Goal: Task Accomplishment & Management: Complete application form

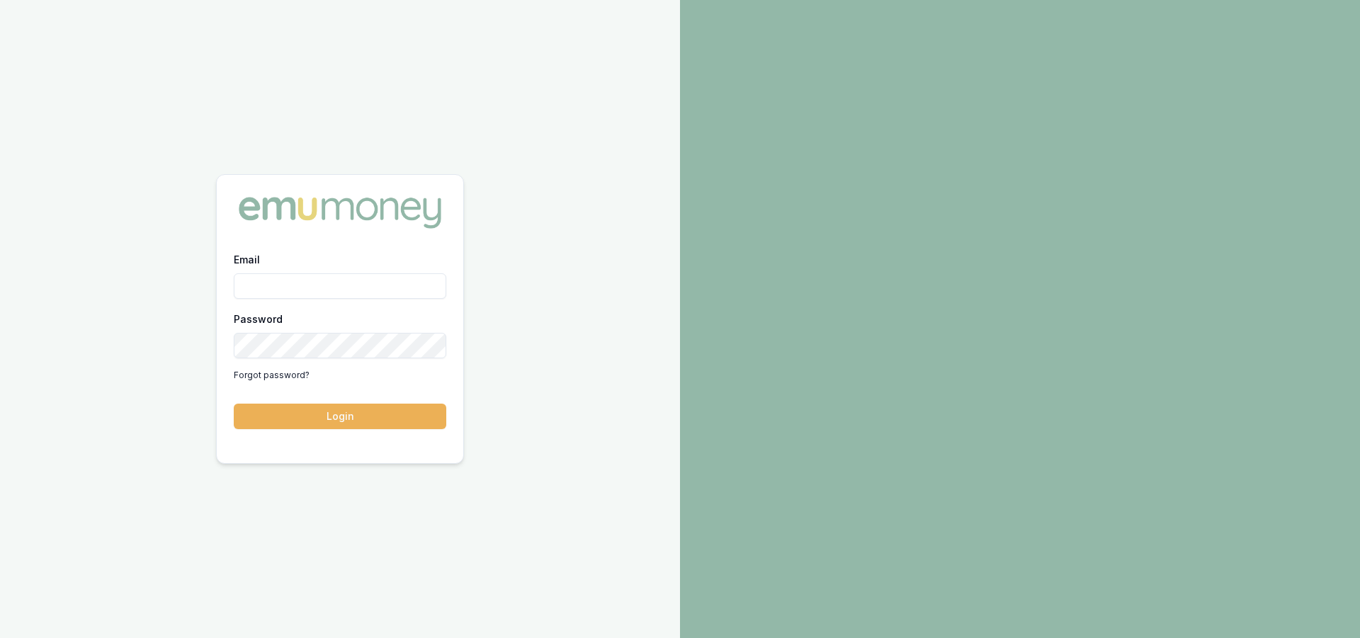
type input "[PERSON_NAME][EMAIL_ADDRESS][PERSON_NAME][DOMAIN_NAME]"
click at [996, 191] on div at bounding box center [1020, 319] width 680 height 638
click at [314, 402] on form "Email [PERSON_NAME][EMAIL_ADDRESS][PERSON_NAME][DOMAIN_NAME] Password Forgot pa…" at bounding box center [340, 340] width 212 height 178
click at [317, 421] on button "Login" at bounding box center [340, 416] width 212 height 25
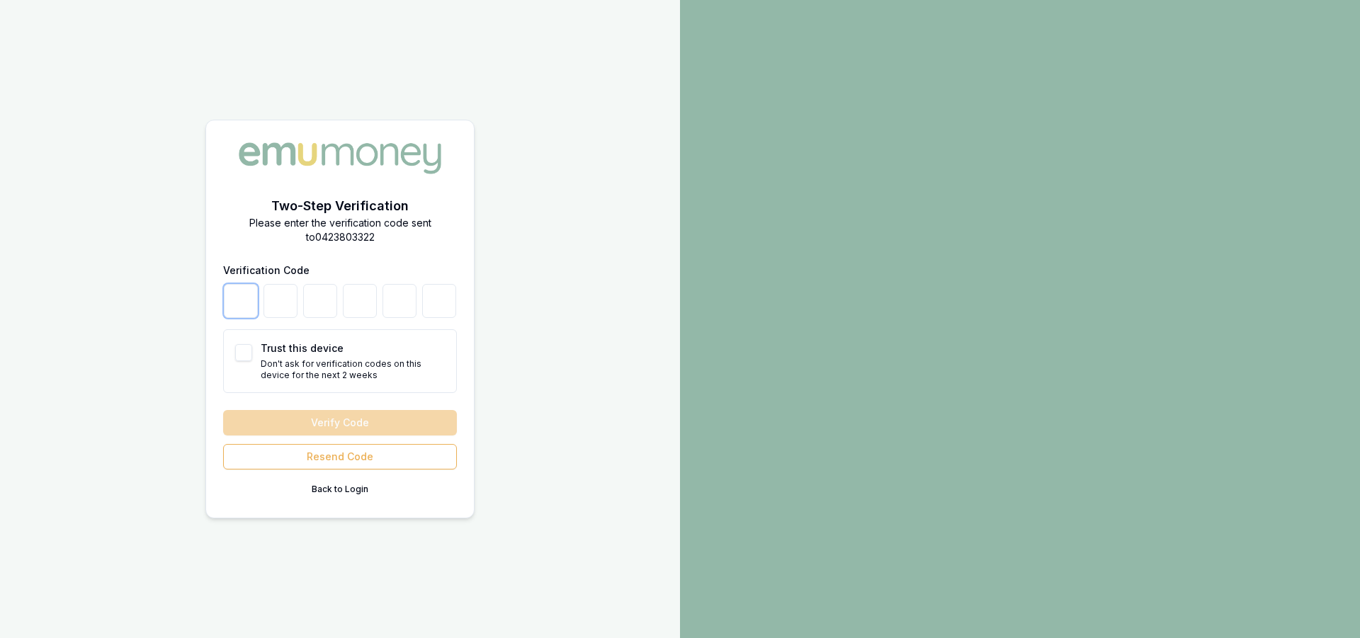
click at [244, 295] on input "number" at bounding box center [241, 301] width 34 height 34
click at [251, 356] on button "Trust this device" at bounding box center [243, 352] width 17 height 17
checkbox input "true"
click at [241, 305] on input "number" at bounding box center [241, 301] width 34 height 34
type input "0"
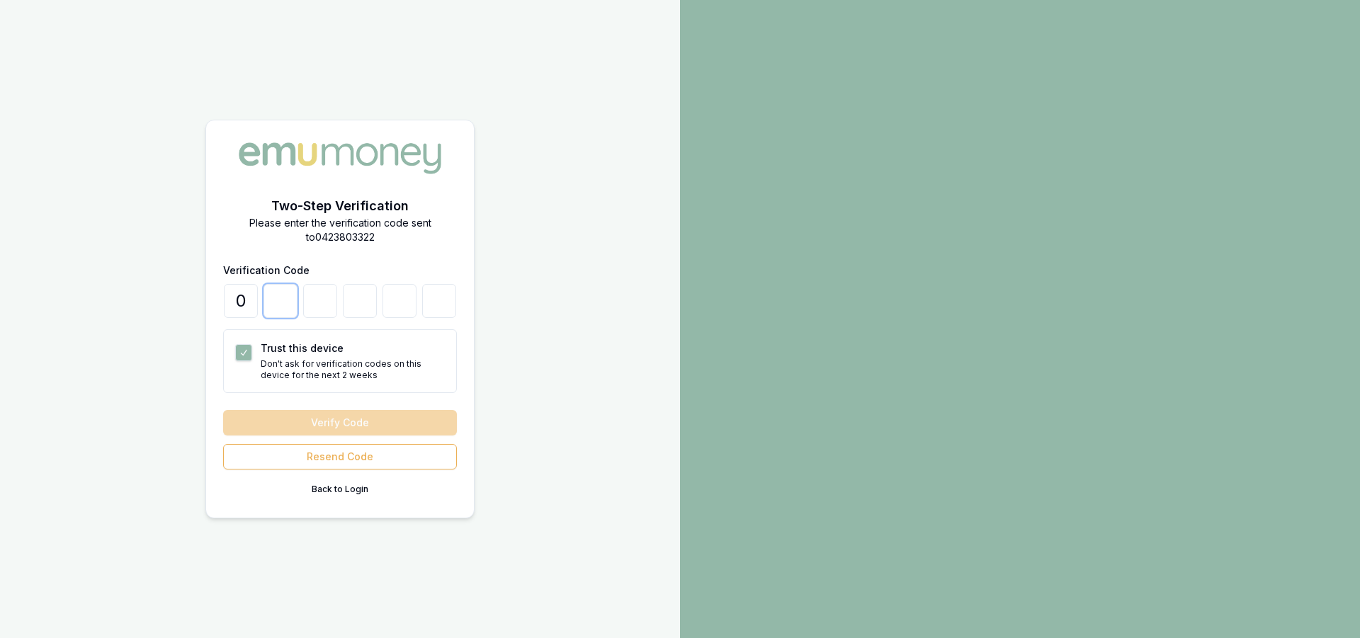
type input "9"
type input "6"
type input "0"
type input "7"
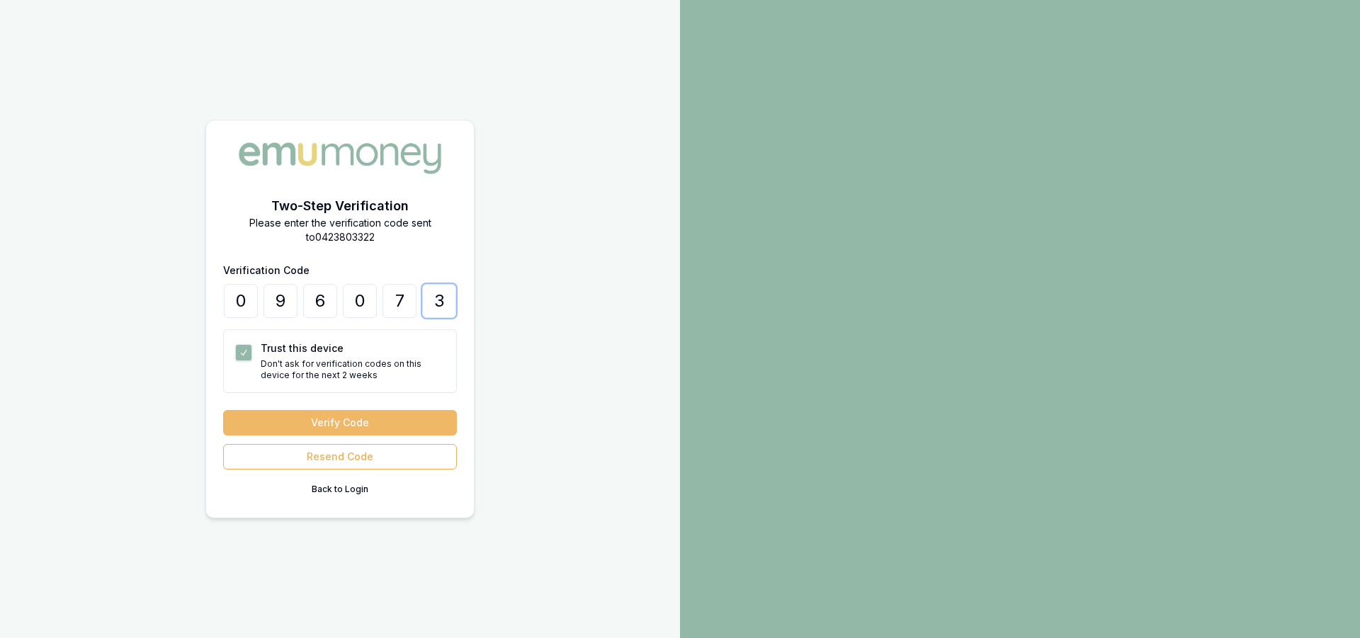
type input "3"
click at [369, 430] on button "Verify Code" at bounding box center [340, 422] width 234 height 25
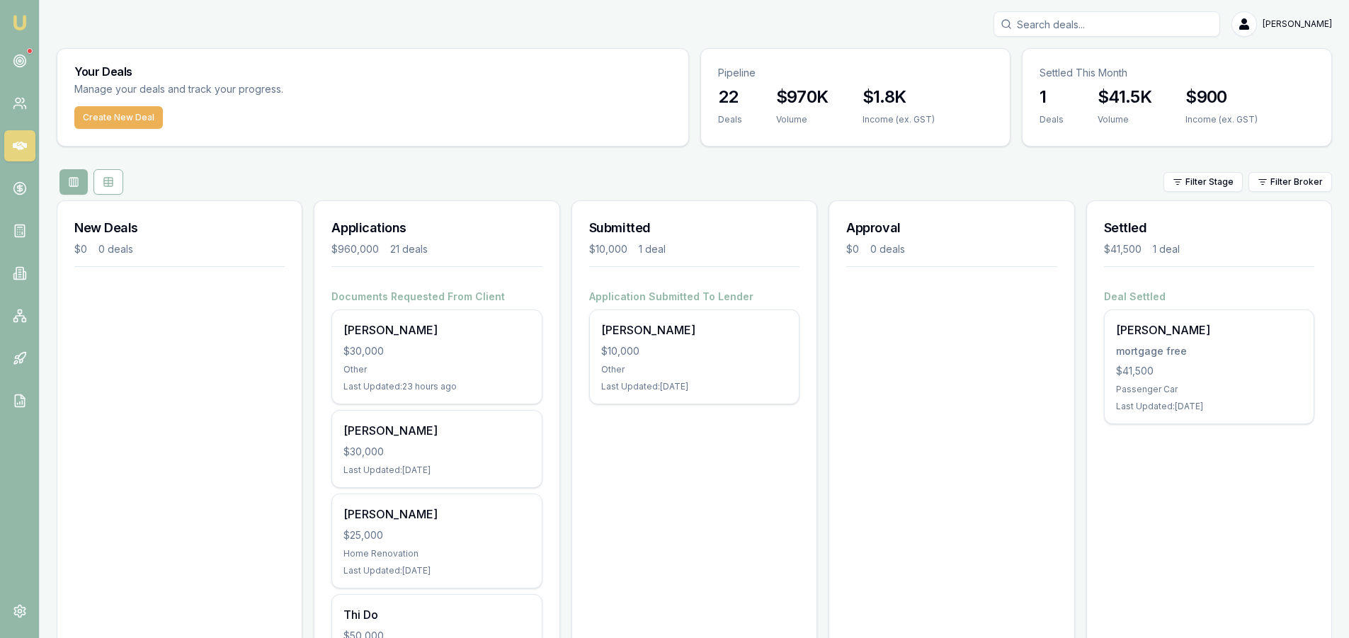
click at [1101, 27] on input "Search deals" at bounding box center [1107, 23] width 227 height 25
type input "huu nag"
click at [1063, 84] on p "nangvu82@gmail.com" at bounding box center [1107, 90] width 214 height 14
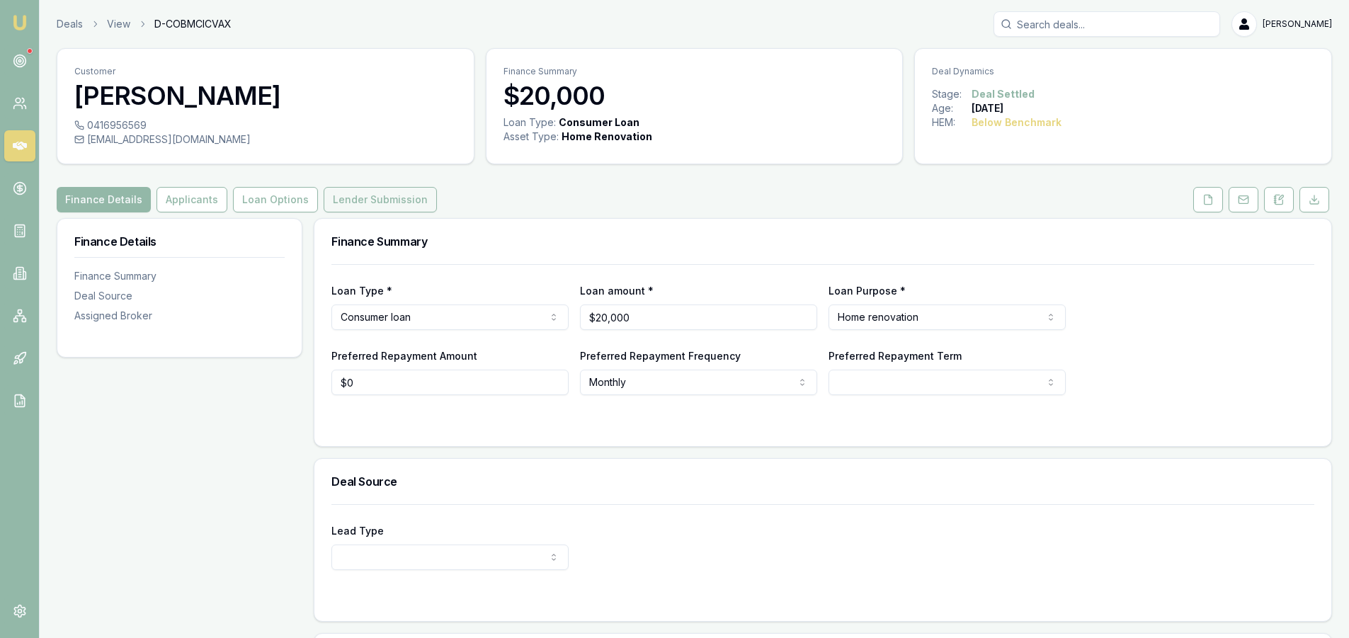
click at [347, 205] on button "Lender Submission" at bounding box center [380, 199] width 113 height 25
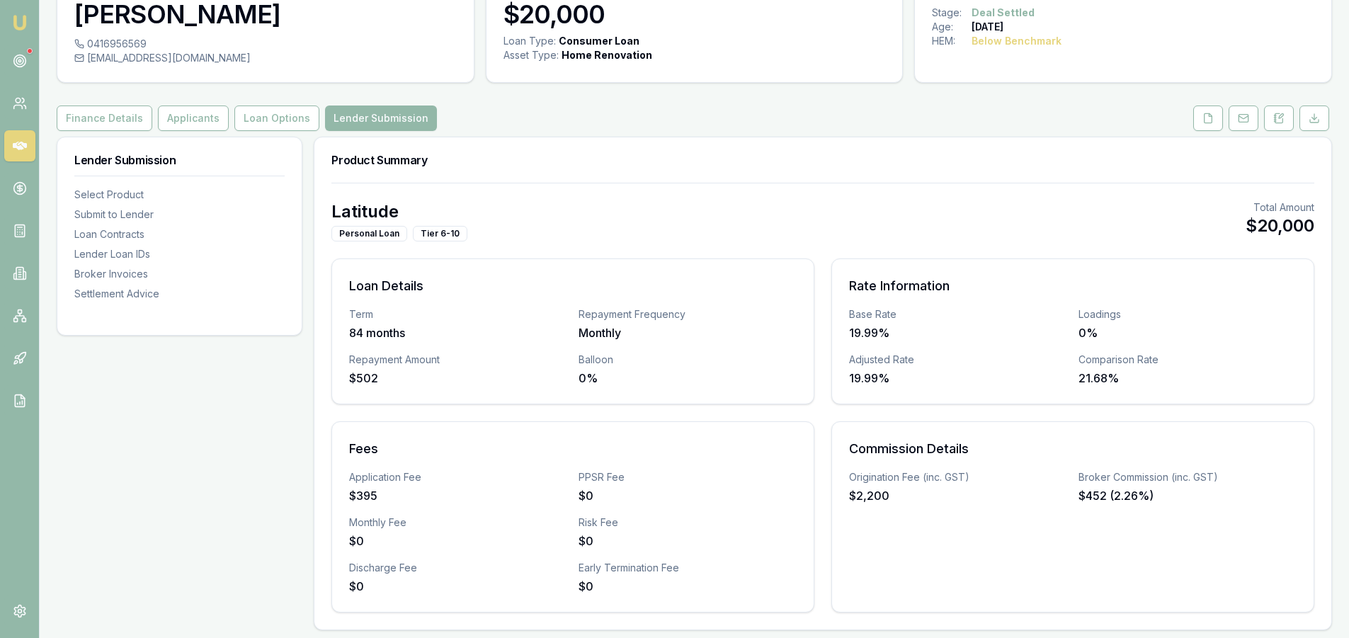
scroll to position [142, 0]
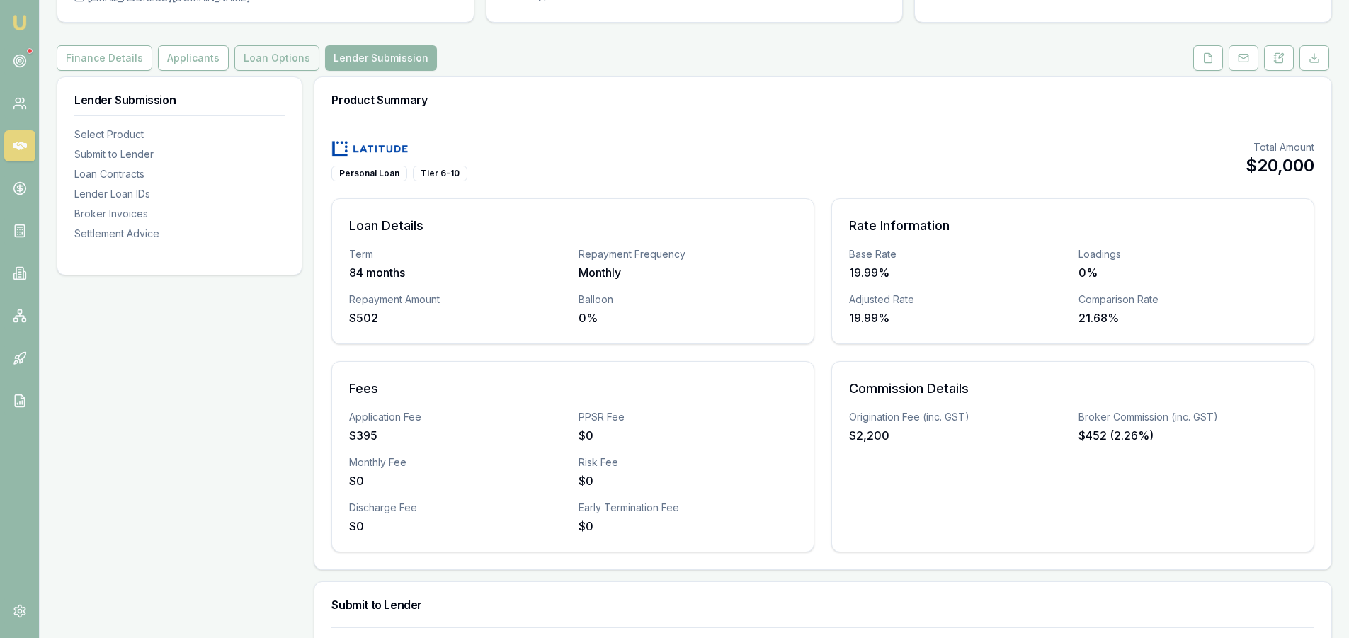
click at [268, 54] on button "Loan Options" at bounding box center [276, 57] width 85 height 25
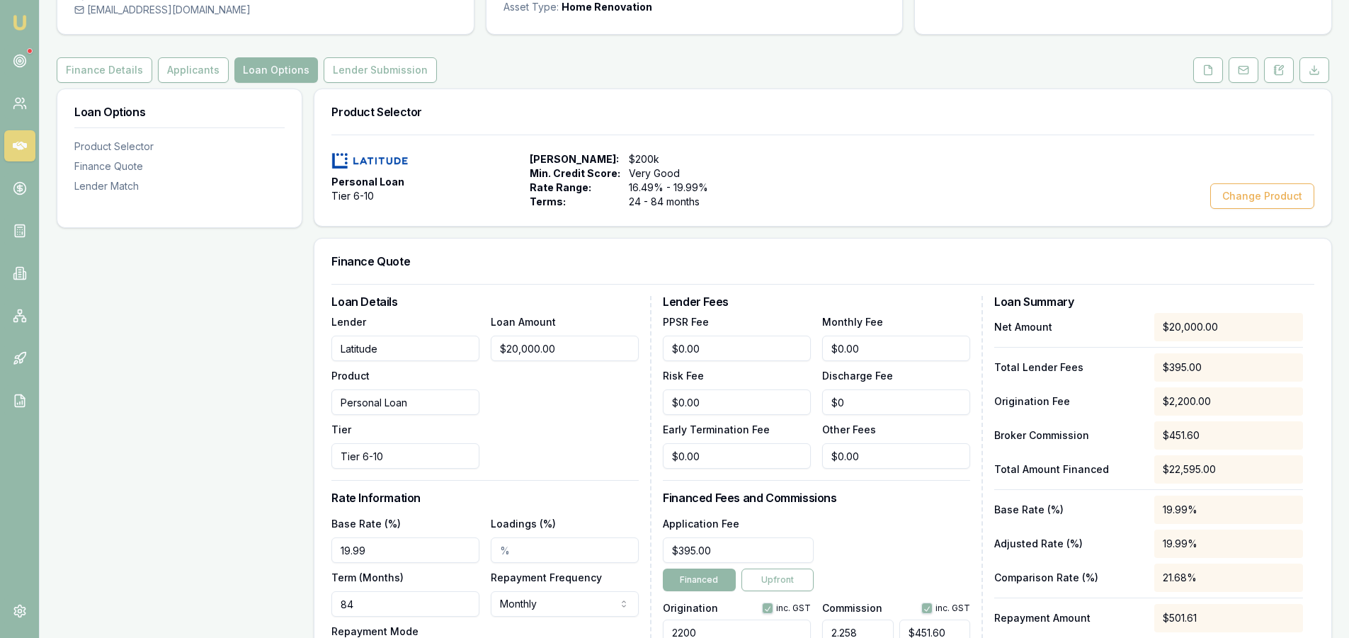
scroll to position [142, 0]
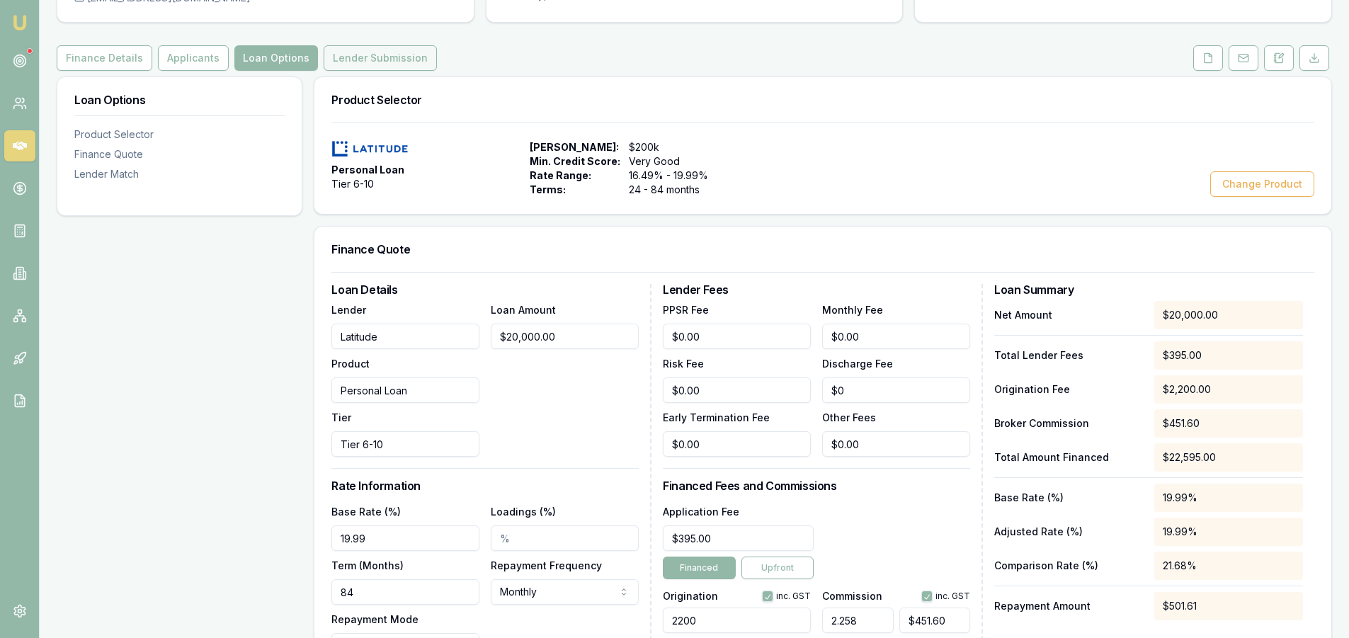
click at [372, 63] on button "Lender Submission" at bounding box center [380, 57] width 113 height 25
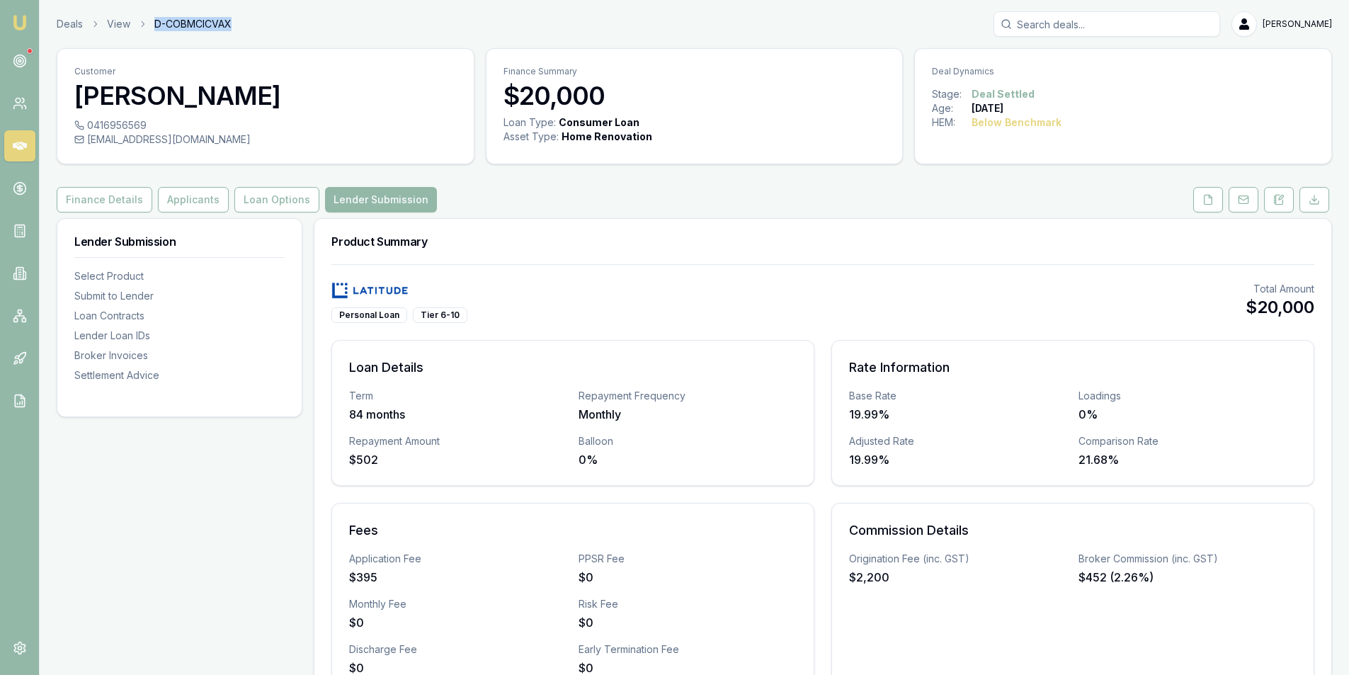
drag, startPoint x: 154, startPoint y: 26, endPoint x: 268, endPoint y: 22, distance: 114.8
click at [268, 22] on div "Deals View D-COBMCICVAX Steven Nguyen" at bounding box center [695, 23] width 1276 height 25
copy span "D-COBMCICVAX"
click at [1081, 30] on input "Search deals" at bounding box center [1107, 23] width 227 height 25
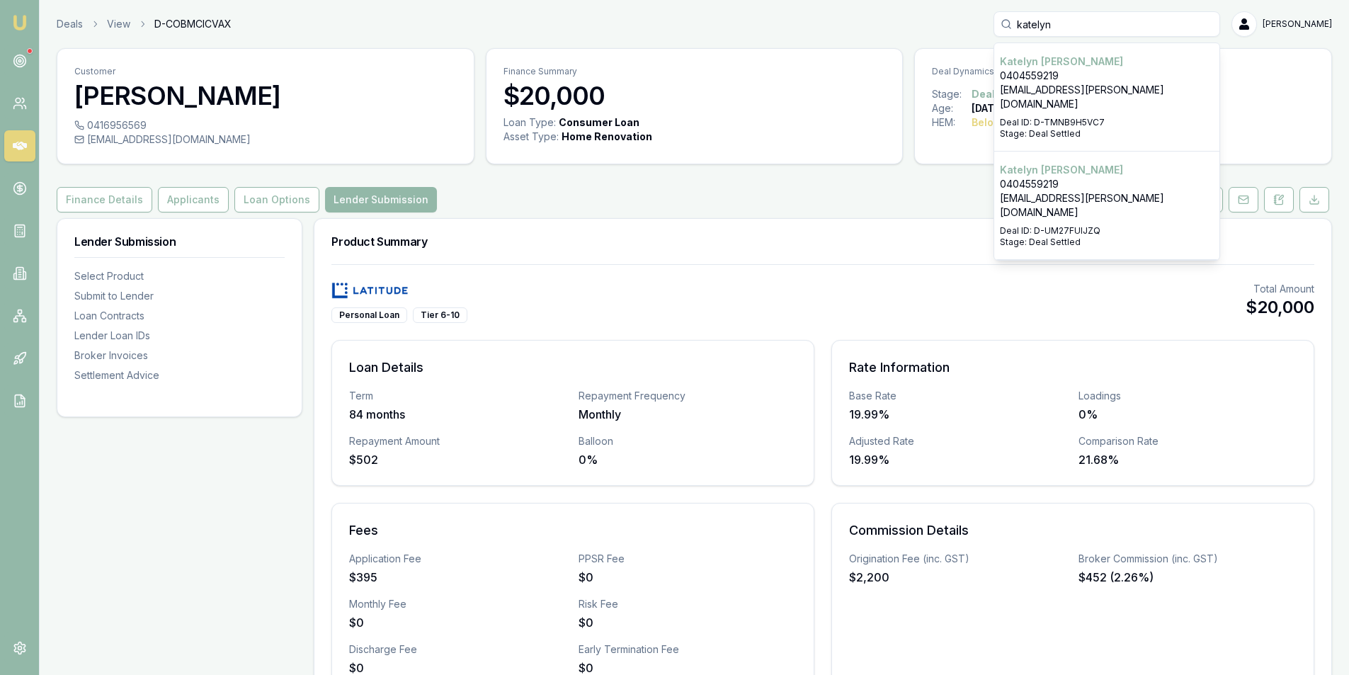
type input "katelyn"
click at [1153, 191] on p "katelyn.scanlan@yahoo.com" at bounding box center [1107, 205] width 214 height 28
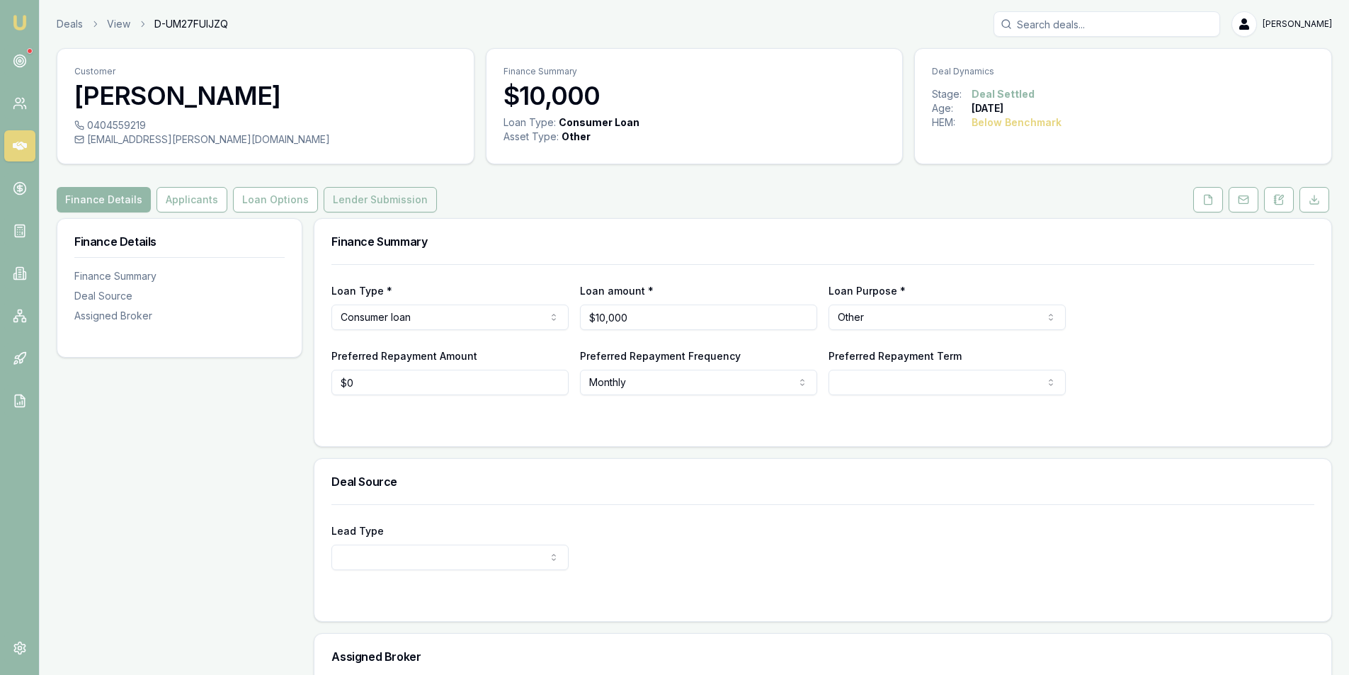
click at [362, 208] on button "Lender Submission" at bounding box center [380, 199] width 113 height 25
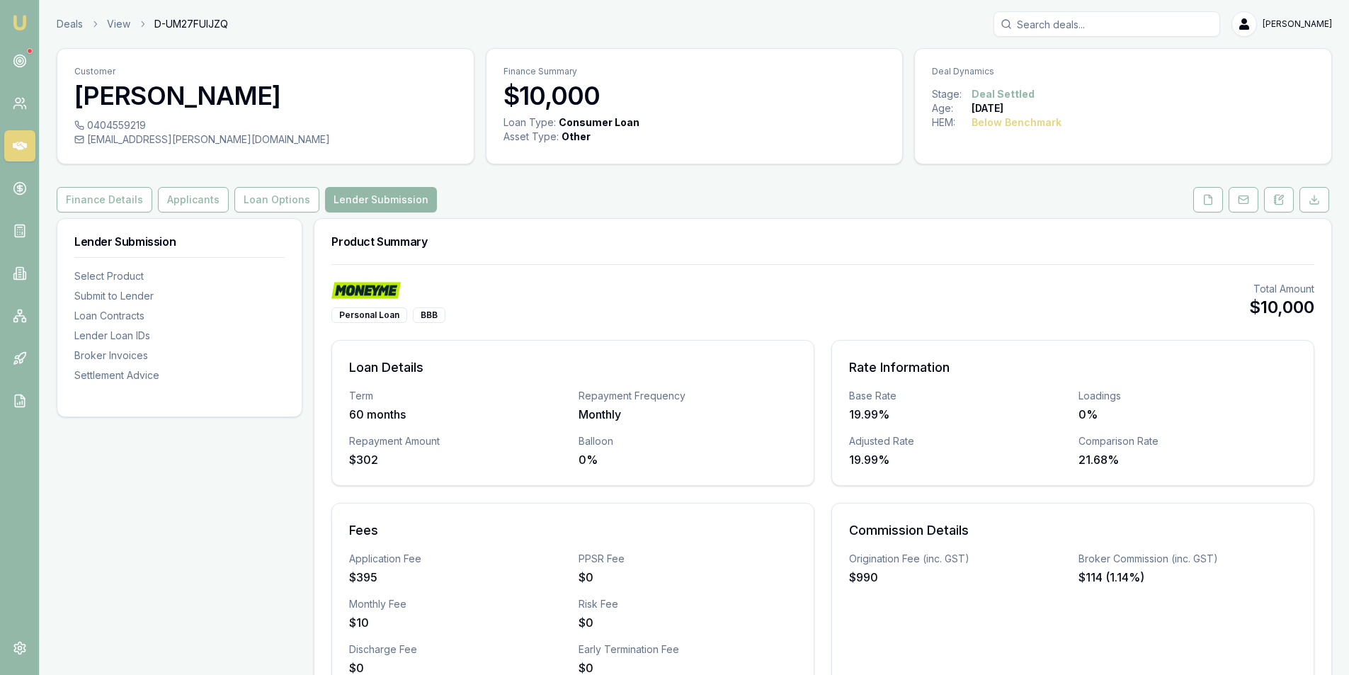
click at [1055, 24] on input "Search deals" at bounding box center [1107, 23] width 227 height 25
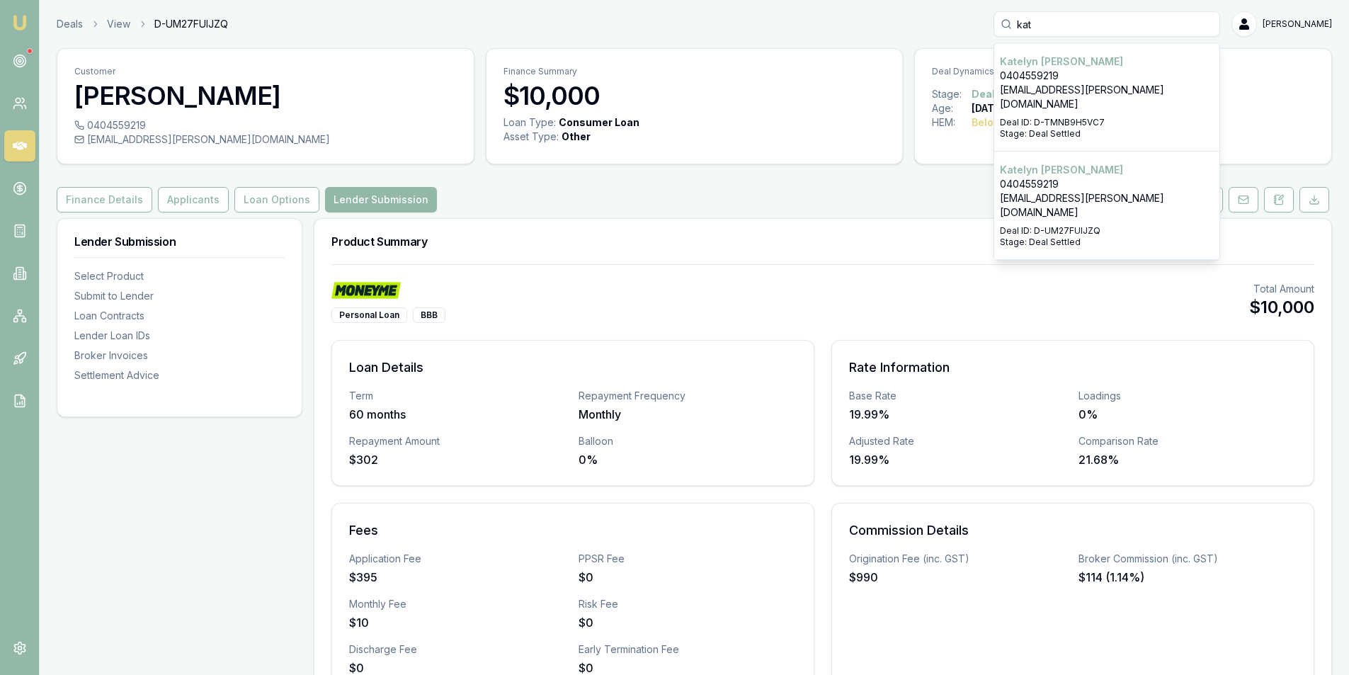
type input "kat"
click at [1157, 81] on p "0404559219" at bounding box center [1107, 76] width 214 height 14
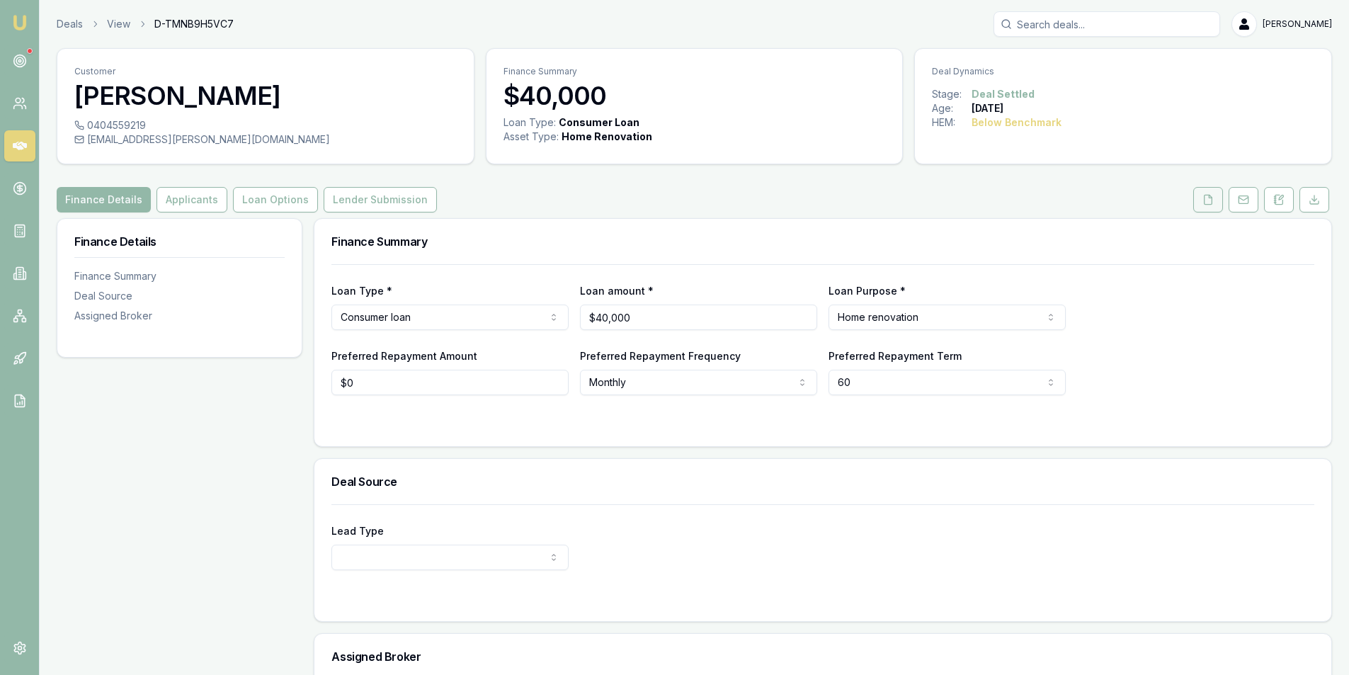
click at [1212, 207] on button at bounding box center [1208, 199] width 30 height 25
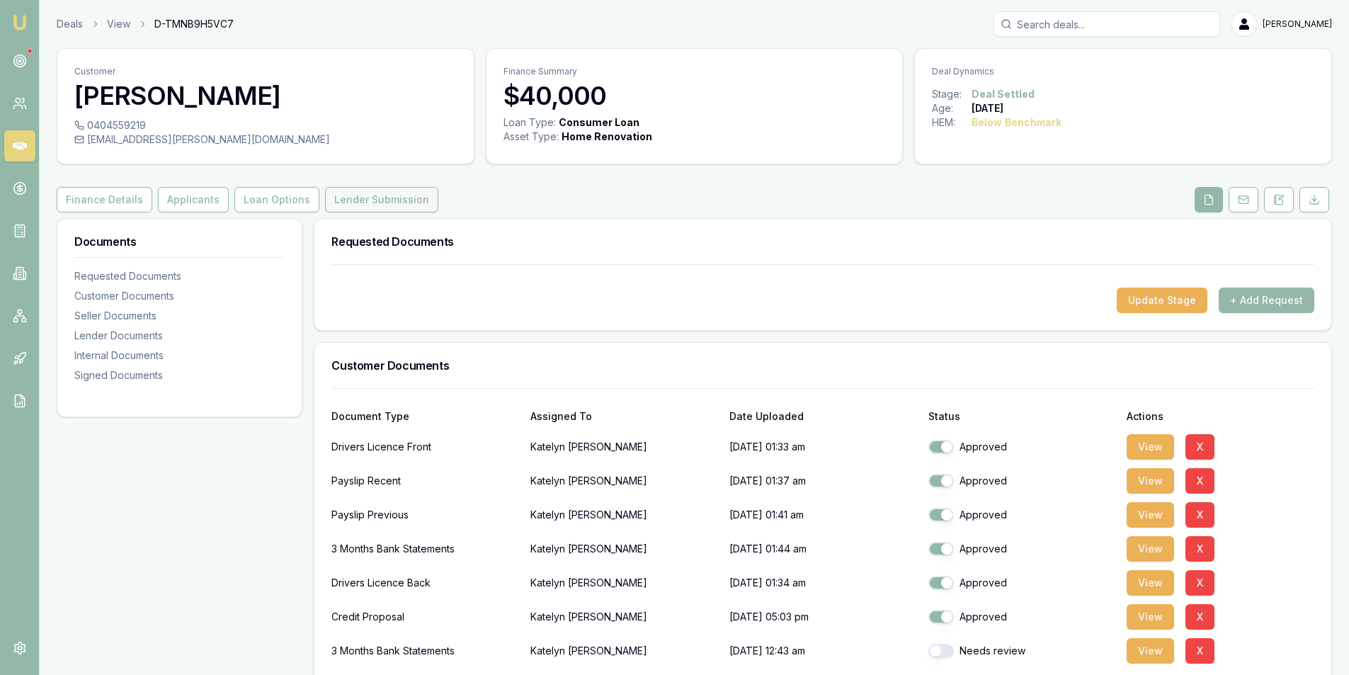
click at [388, 191] on button "Lender Submission" at bounding box center [381, 199] width 113 height 25
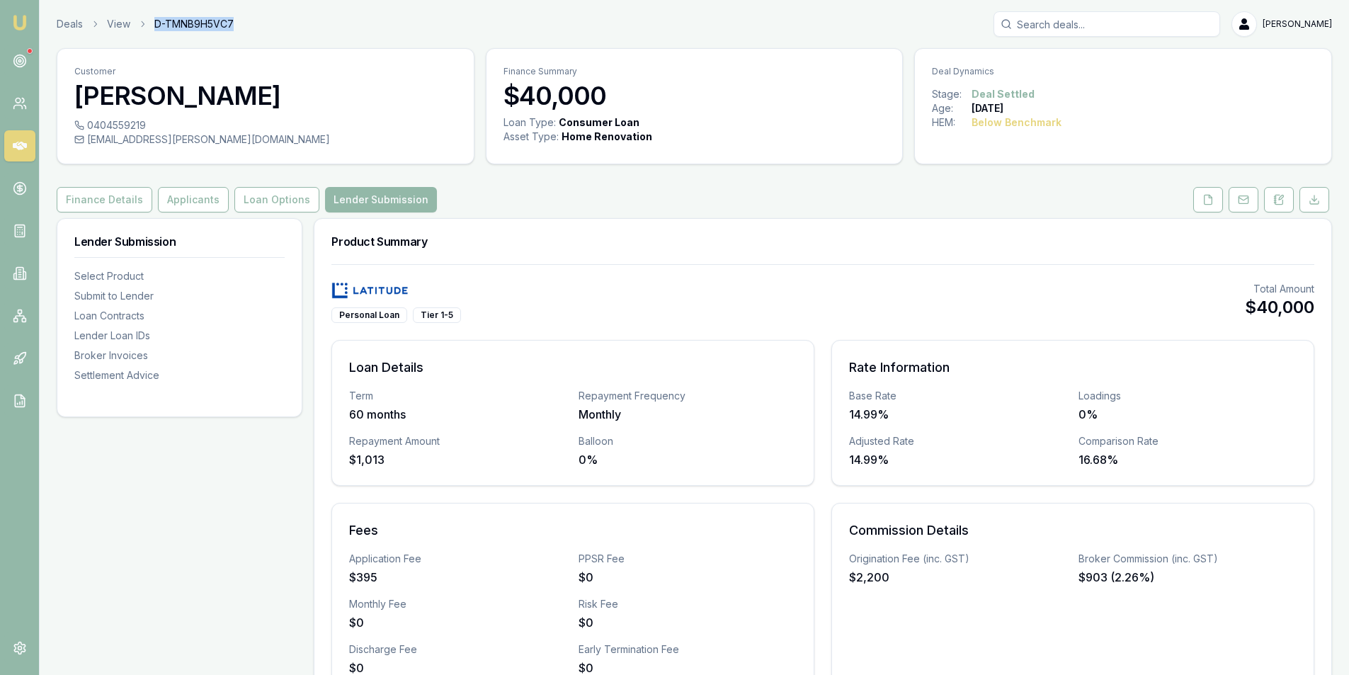
drag, startPoint x: 154, startPoint y: 23, endPoint x: 233, endPoint y: 23, distance: 79.3
click at [233, 23] on span "D-TMNB9H5VC7" at bounding box center [193, 24] width 79 height 14
copy span "D-TMNB9H5VC7"
click at [1084, 28] on input "Search deals" at bounding box center [1107, 23] width 227 height 25
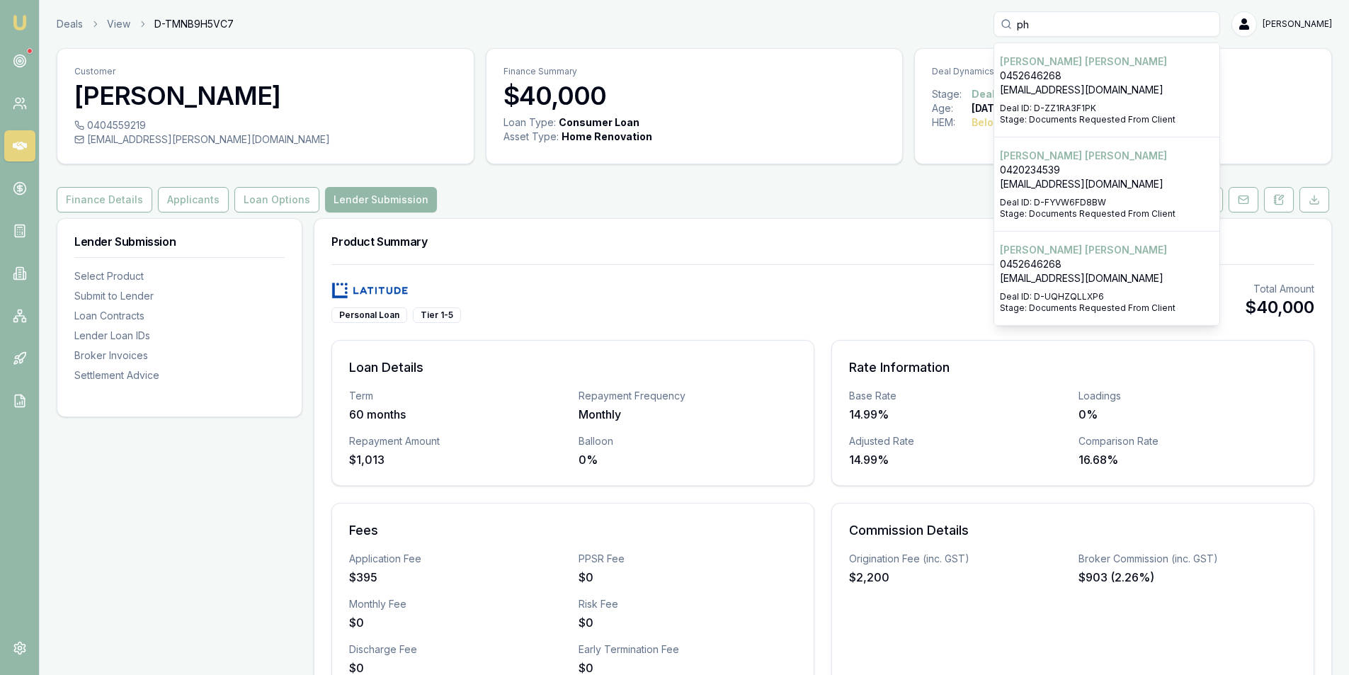
type input "p"
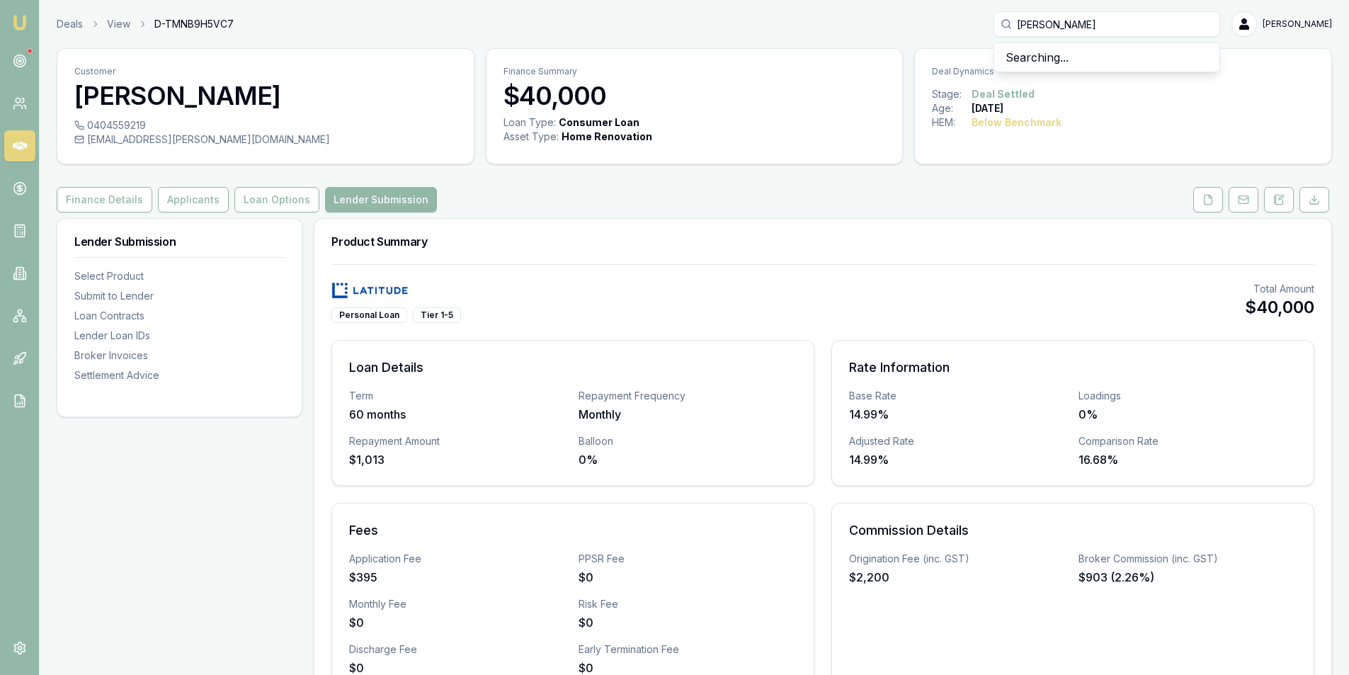
type input "pham nguyen"
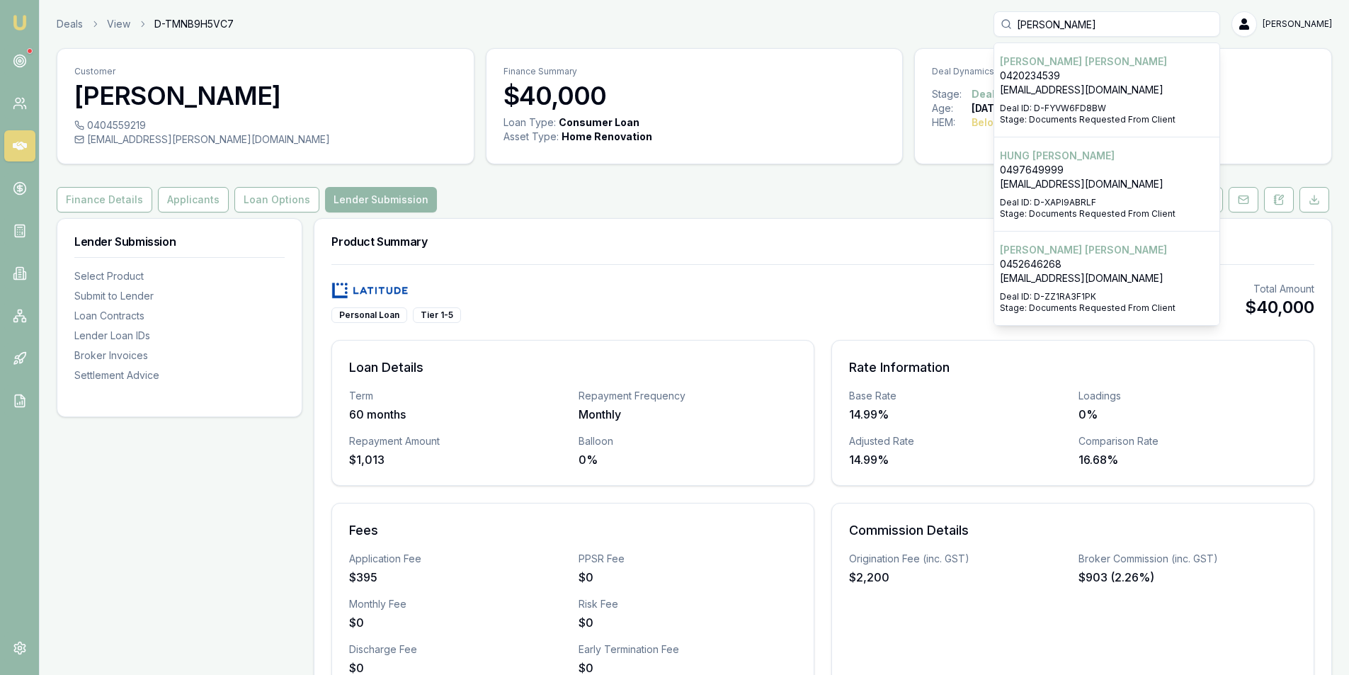
drag, startPoint x: 1107, startPoint y: 28, endPoint x: 930, endPoint y: 28, distance: 177.1
click at [930, 28] on div "Deals View D-TMNB9H5VC7 pham nguyen ngoc nguyen 0420234539 jimmy_jc_bi@yahoo.co…" at bounding box center [695, 23] width 1276 height 25
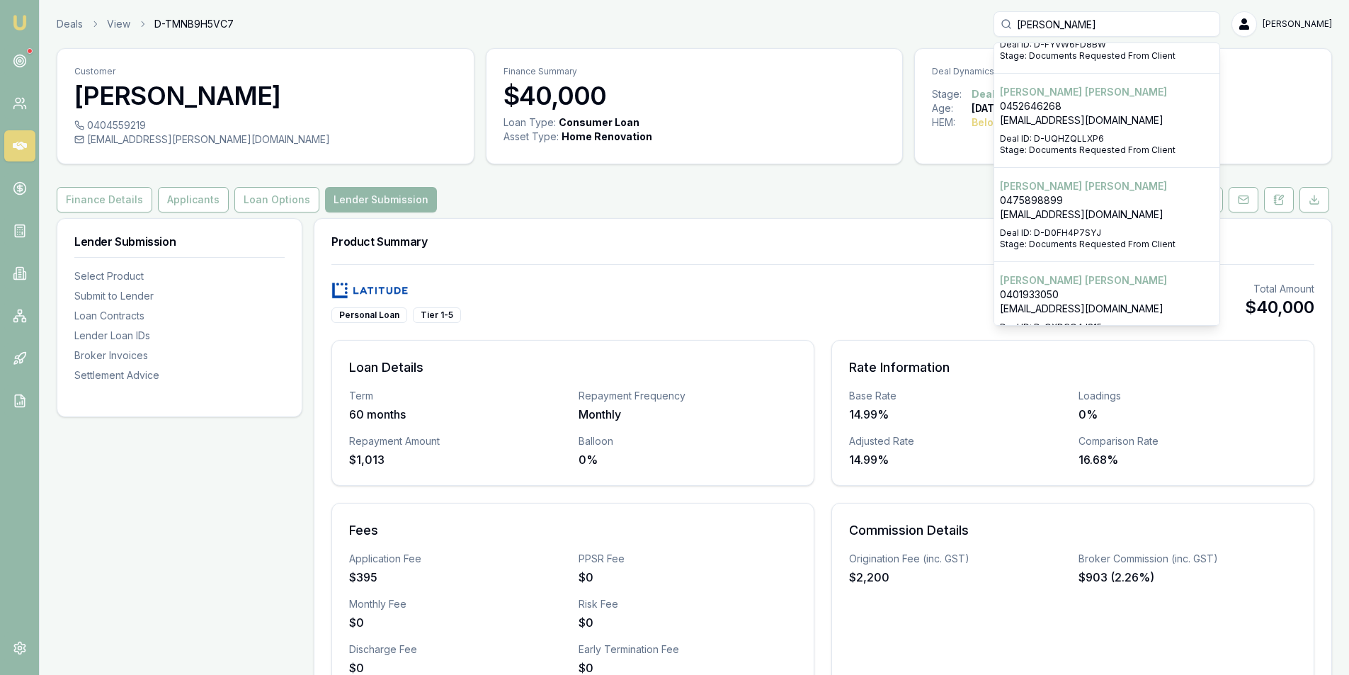
scroll to position [189, 0]
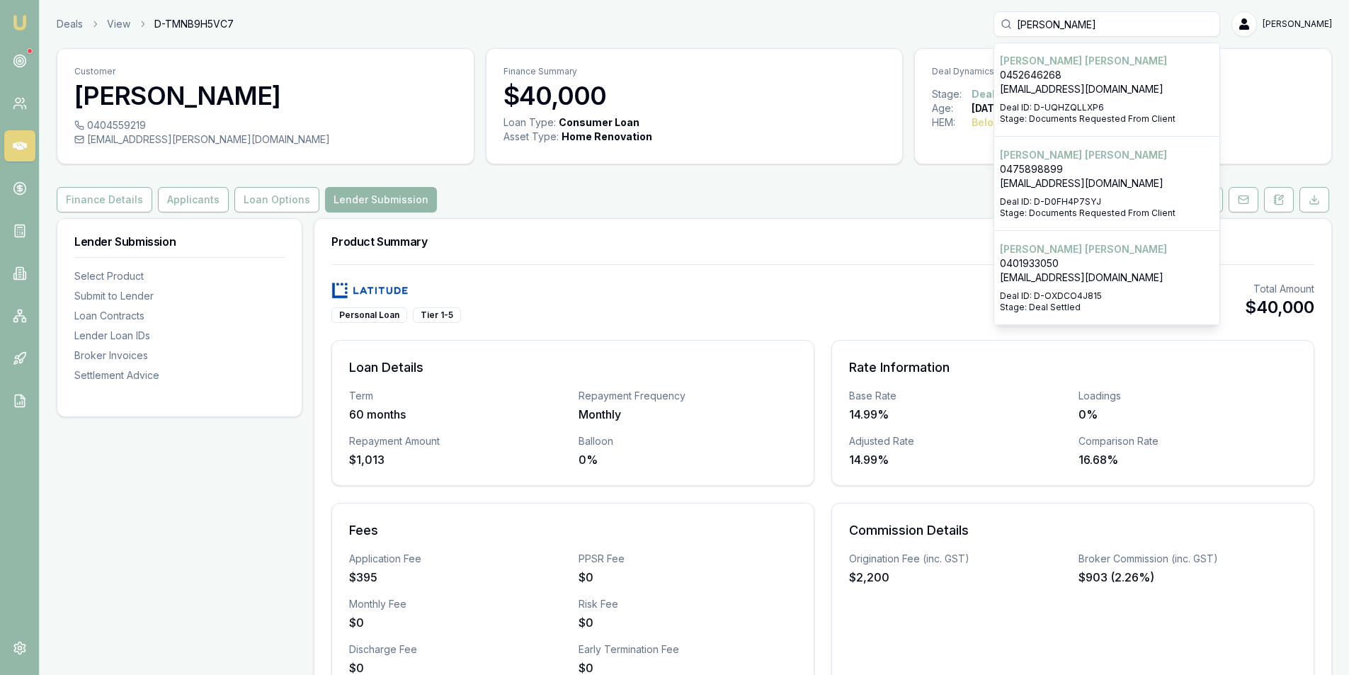
type input "pham"
click at [1039, 276] on p "phamn27@gmail.com" at bounding box center [1107, 278] width 214 height 14
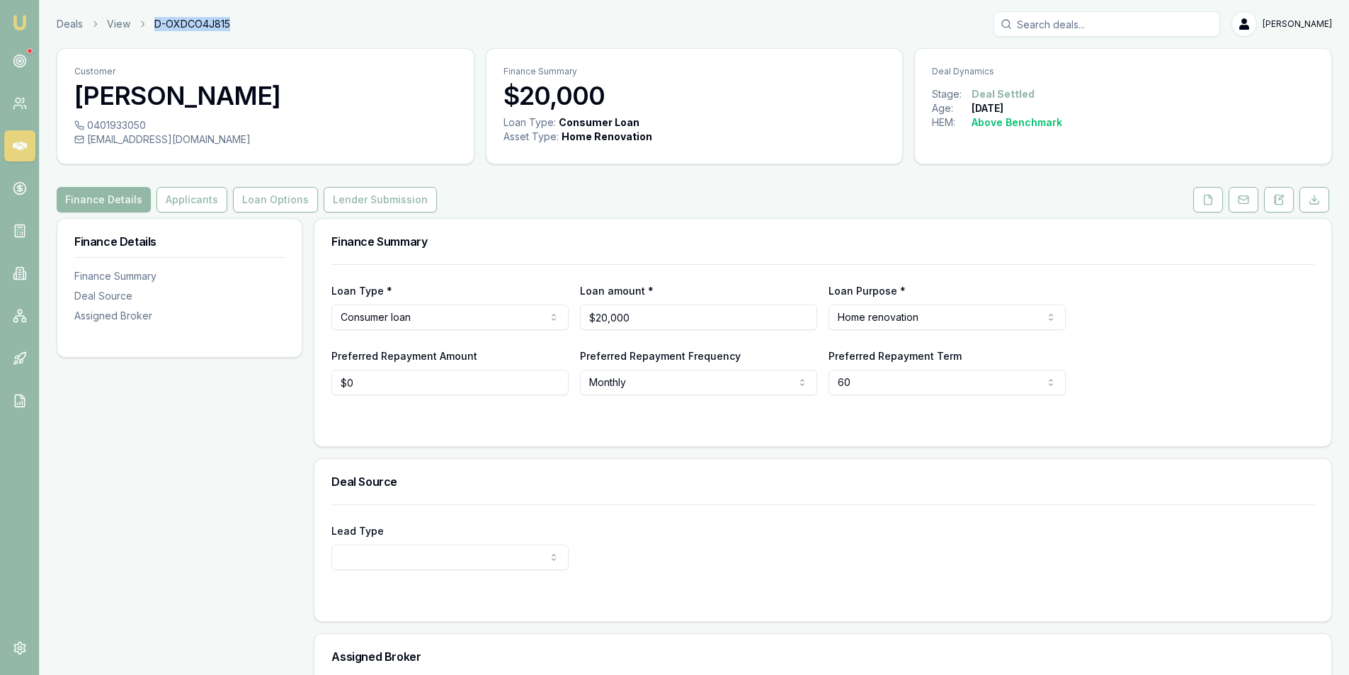
drag, startPoint x: 154, startPoint y: 23, endPoint x: 234, endPoint y: 23, distance: 80.0
click at [234, 23] on div "Deals View D-OXDCO4J815 Steven Nguyen" at bounding box center [695, 23] width 1276 height 25
copy span "D-OXDCO4J815"
click at [410, 198] on button "Lender Submission" at bounding box center [380, 199] width 113 height 25
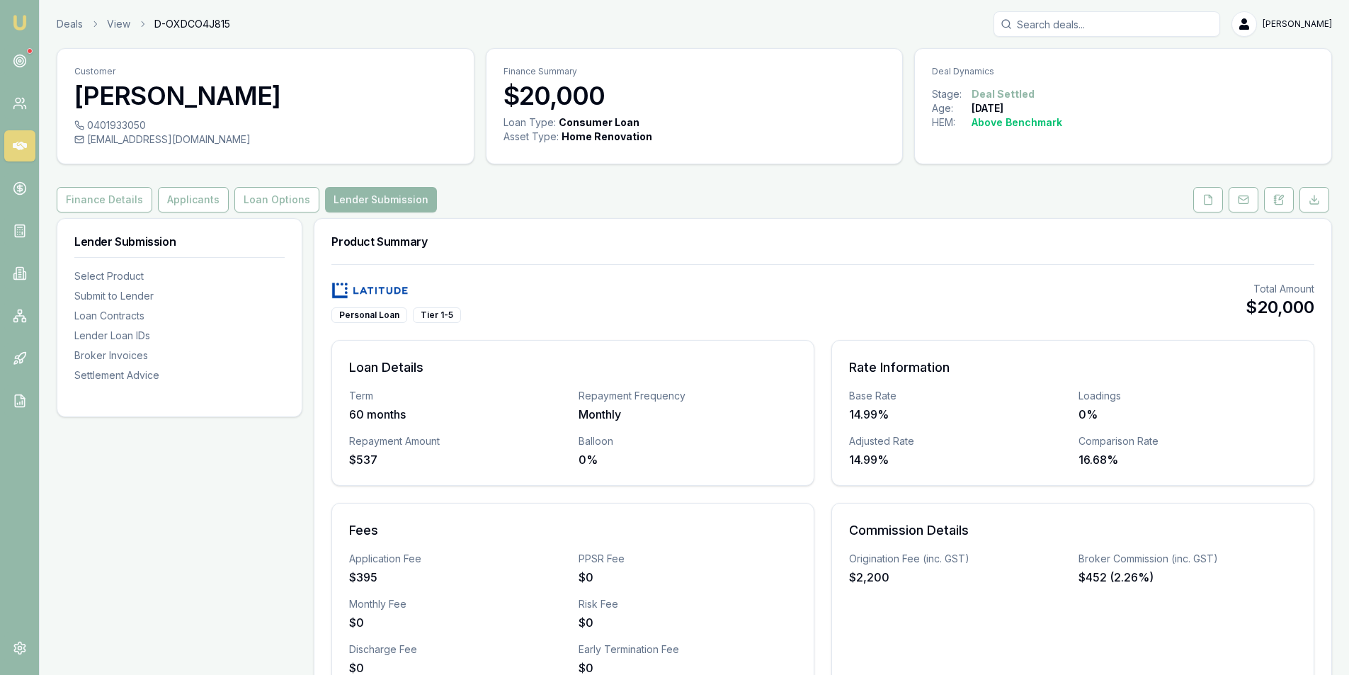
click at [1055, 29] on input "Search deals" at bounding box center [1107, 23] width 227 height 25
type input "B"
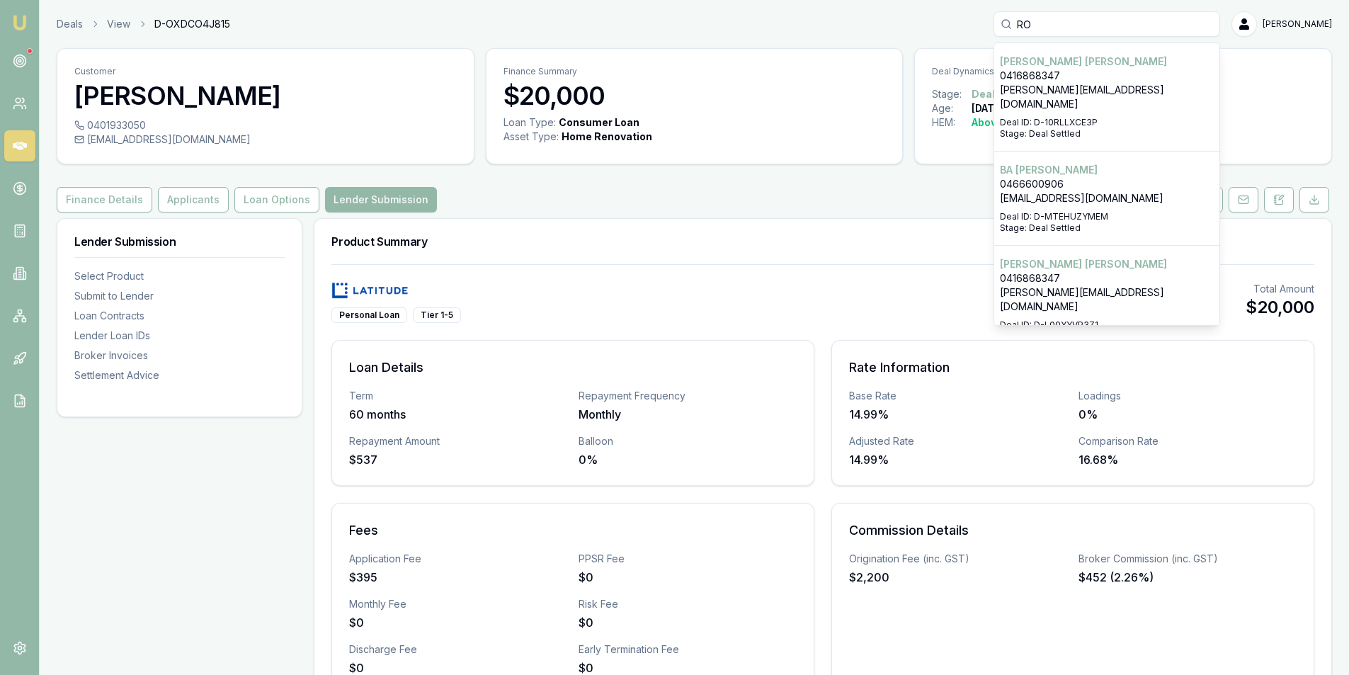
type input "RO"
click at [1144, 72] on p "0416868347" at bounding box center [1107, 76] width 214 height 14
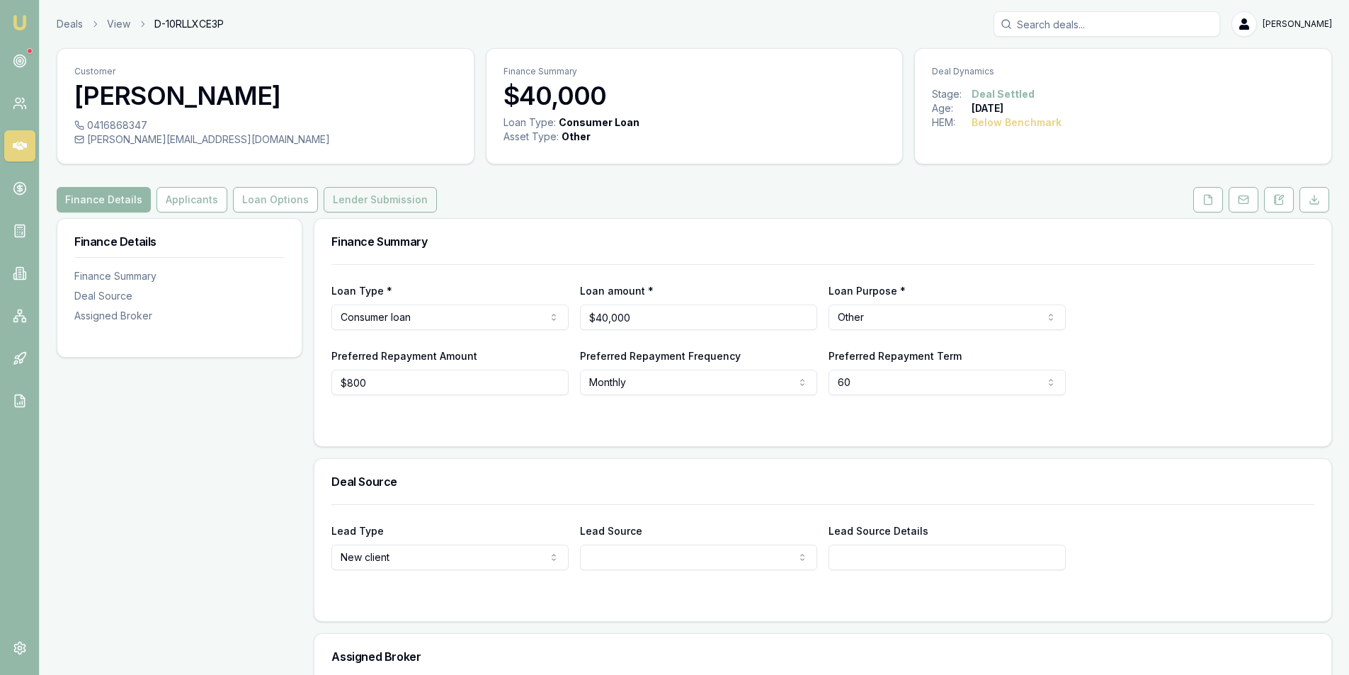
click at [347, 198] on button "Lender Submission" at bounding box center [380, 199] width 113 height 25
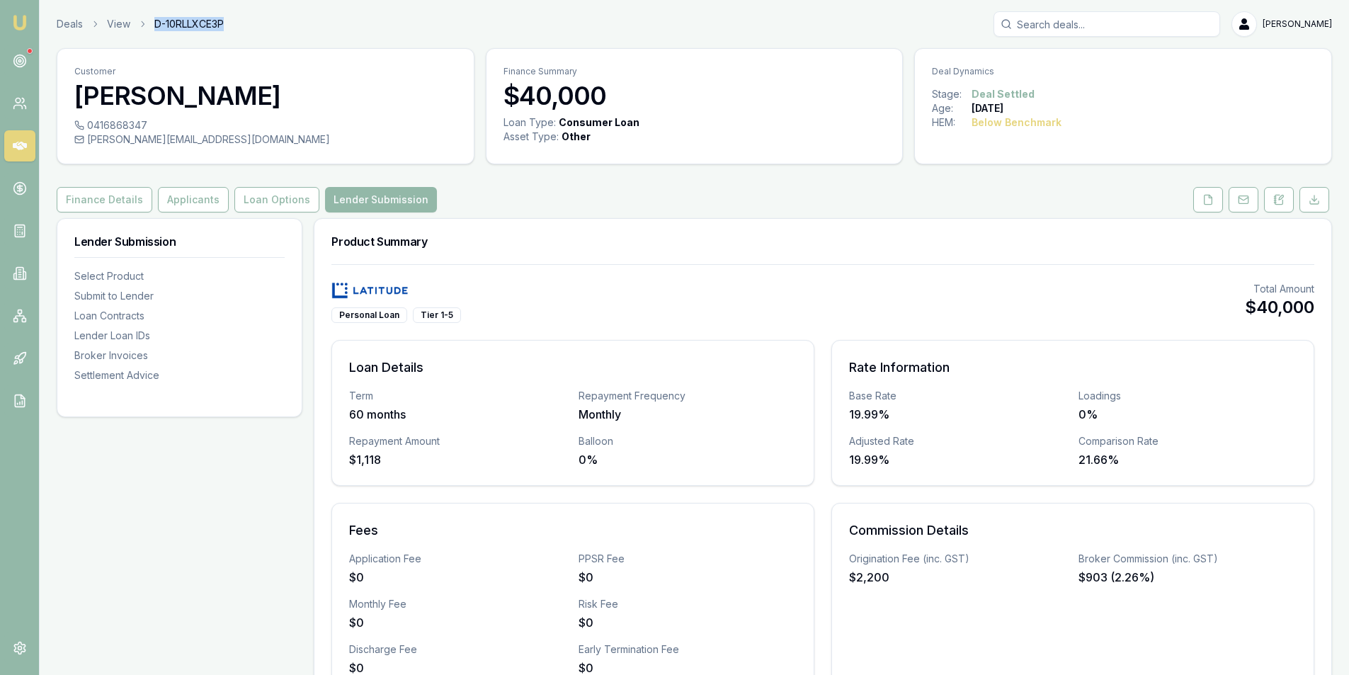
drag, startPoint x: 156, startPoint y: 23, endPoint x: 223, endPoint y: 22, distance: 67.3
click at [223, 22] on span "D-10RLLXCE3P" at bounding box center [188, 24] width 69 height 14
copy span "D-10RLLXCE3P"
click at [1156, 21] on input "Search deals" at bounding box center [1107, 23] width 227 height 25
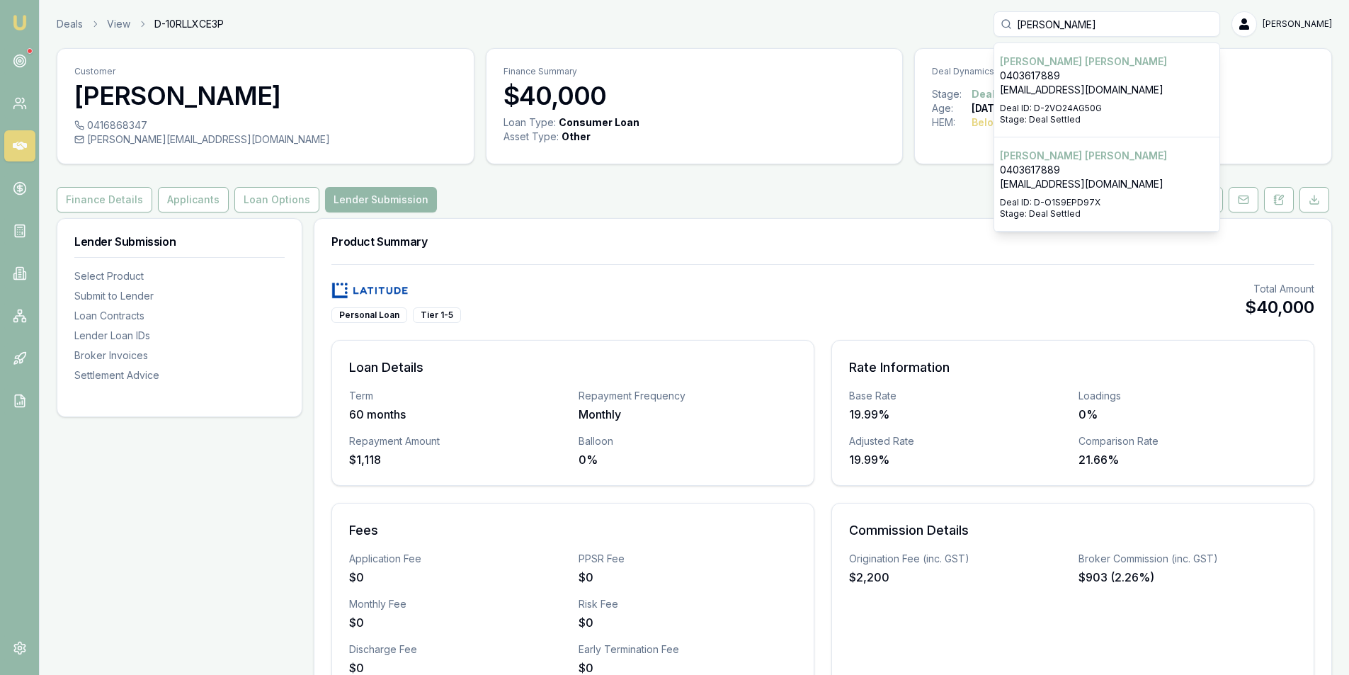
type input "THUY QUYEN"
click at [1140, 118] on p "Stage: Deal Settled" at bounding box center [1107, 119] width 214 height 11
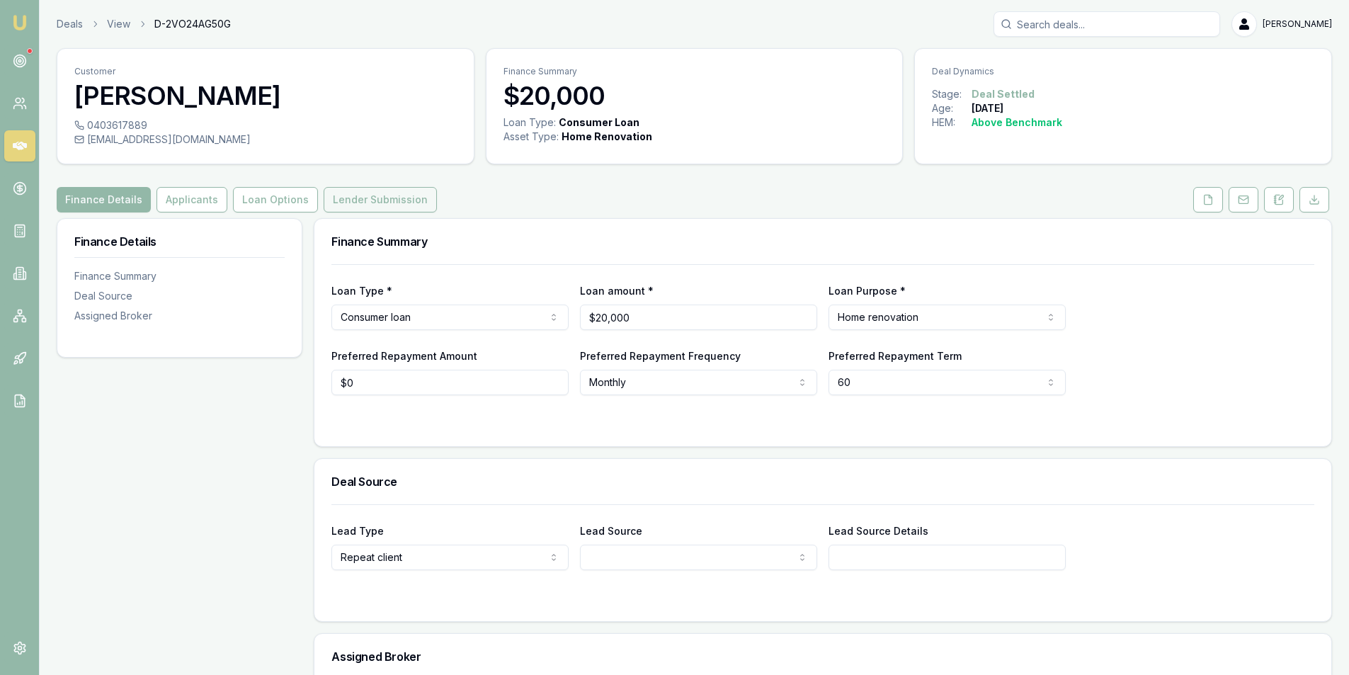
click at [370, 205] on button "Lender Submission" at bounding box center [380, 199] width 113 height 25
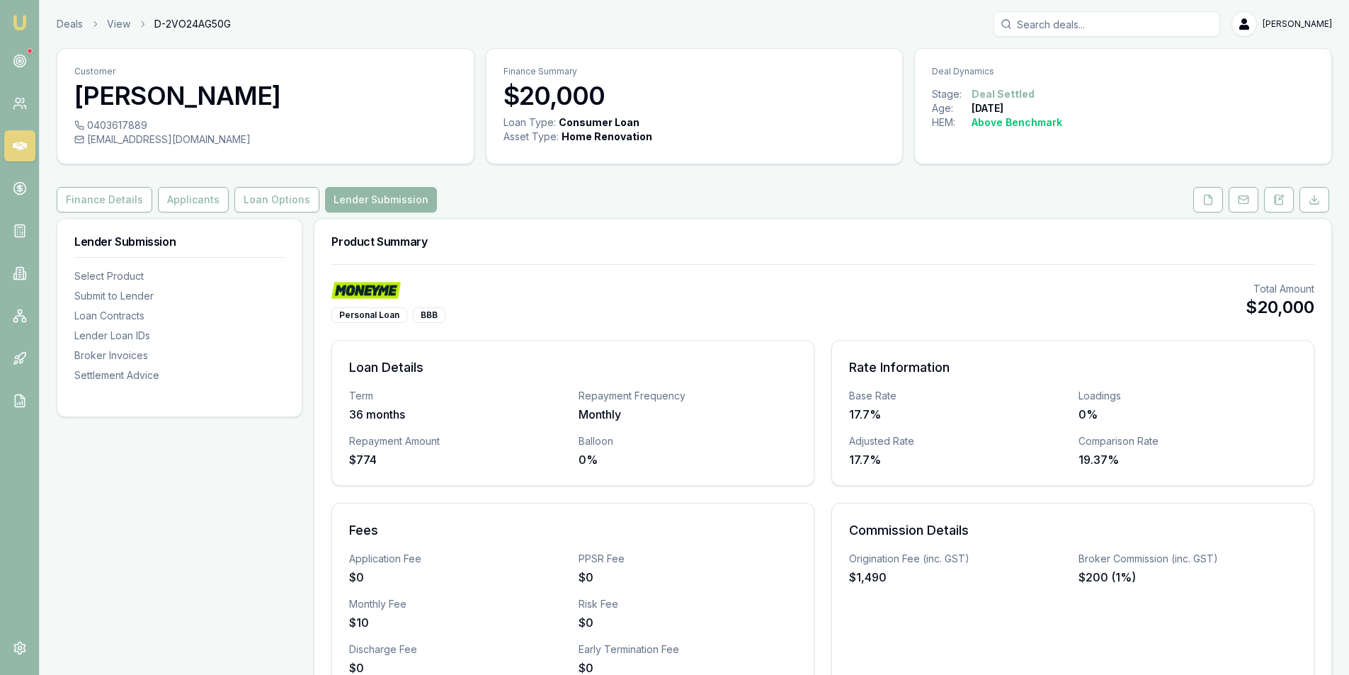
click at [1114, 30] on input "Search deals" at bounding box center [1107, 23] width 227 height 25
type input "T"
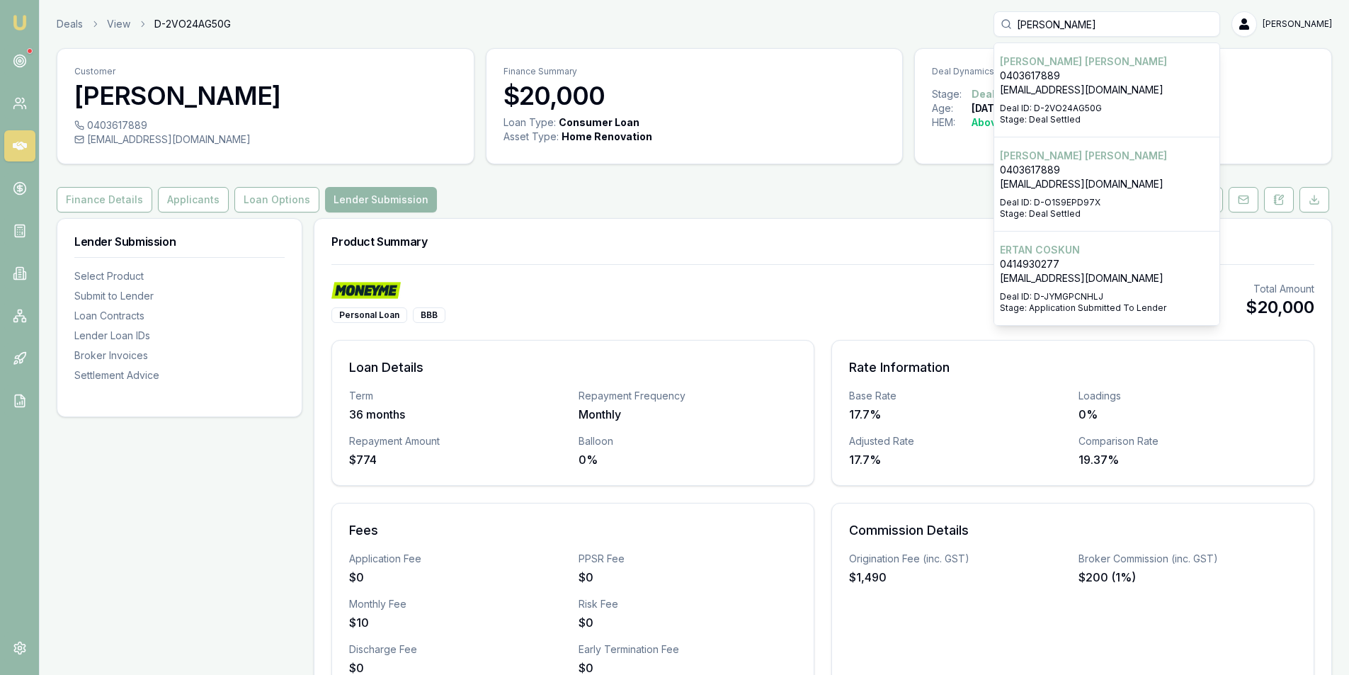
type input "QUYEN TAN"
click at [1103, 170] on p "0403617889" at bounding box center [1107, 170] width 214 height 14
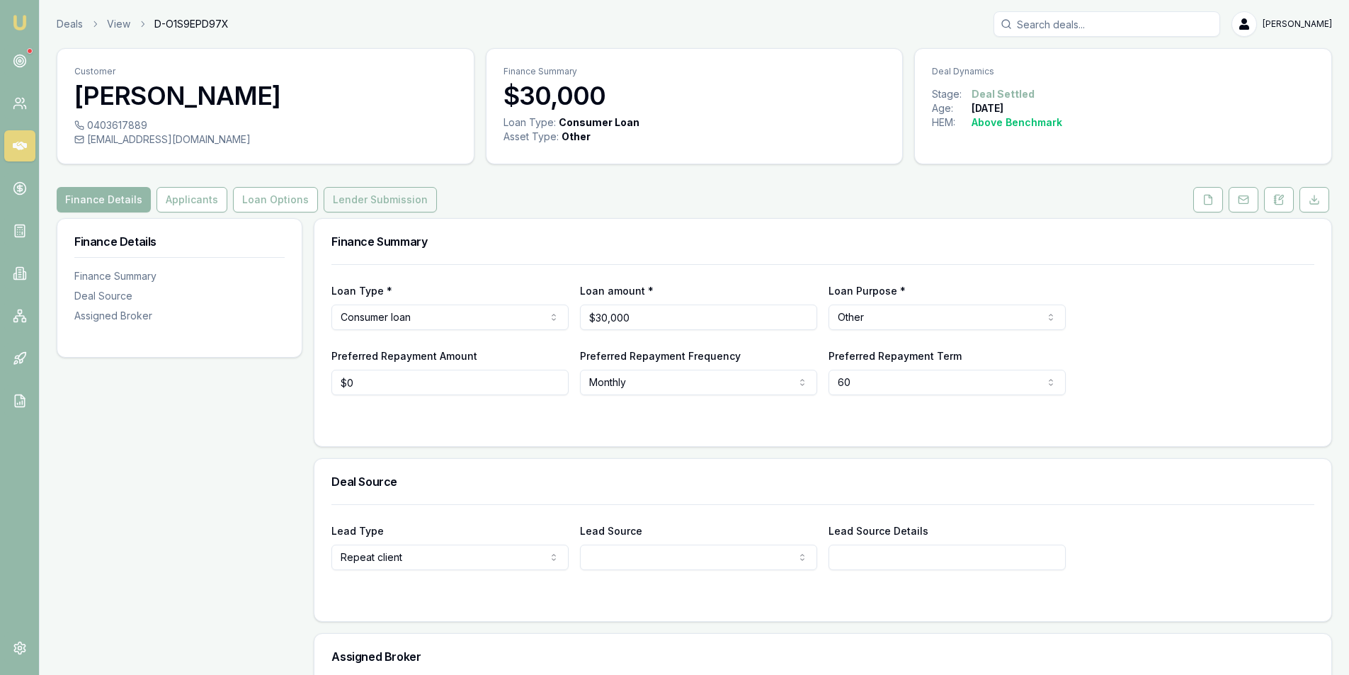
click at [380, 203] on button "Lender Submission" at bounding box center [380, 199] width 113 height 25
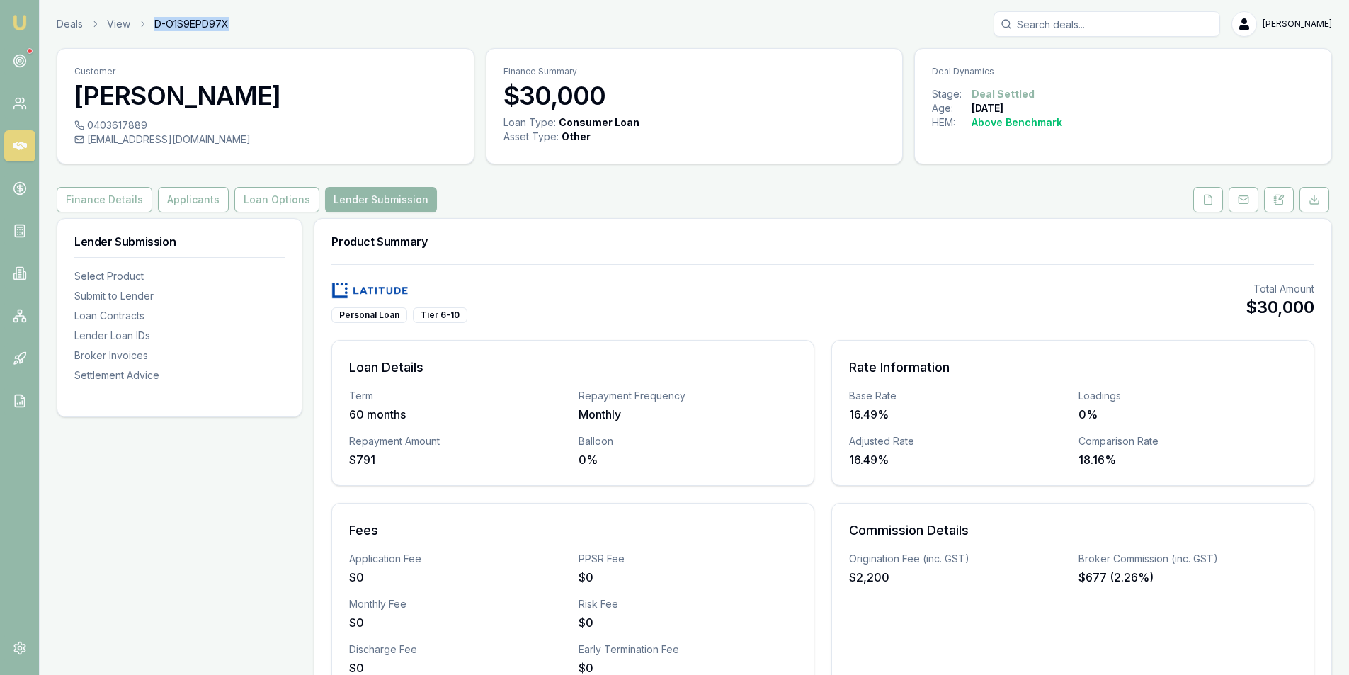
drag, startPoint x: 157, startPoint y: 23, endPoint x: 248, endPoint y: 21, distance: 91.4
click at [248, 21] on div "Deals View D-O1S9EPD97X Steven Nguyen" at bounding box center [695, 23] width 1276 height 25
copy span "D-O1S9EPD97X"
click at [1054, 19] on input "Search deals" at bounding box center [1107, 23] width 227 height 25
type input "B"
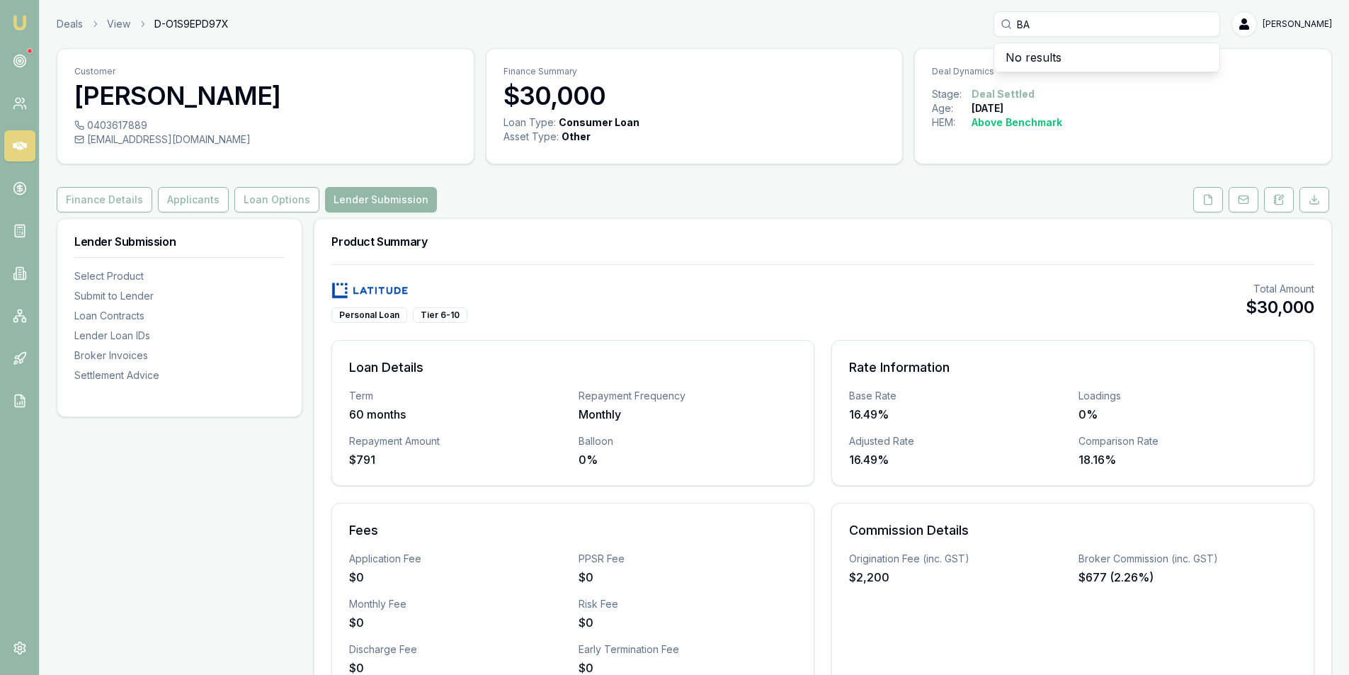
type input "B"
type input "R"
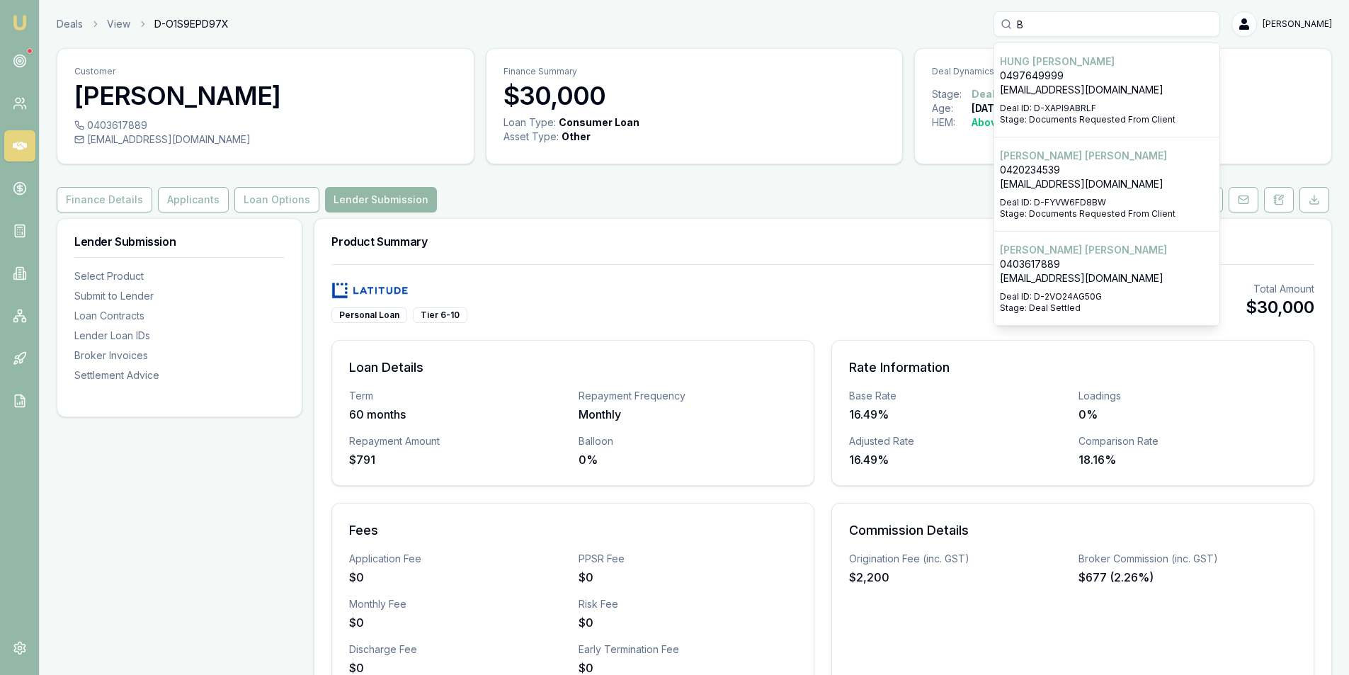
type input "B"
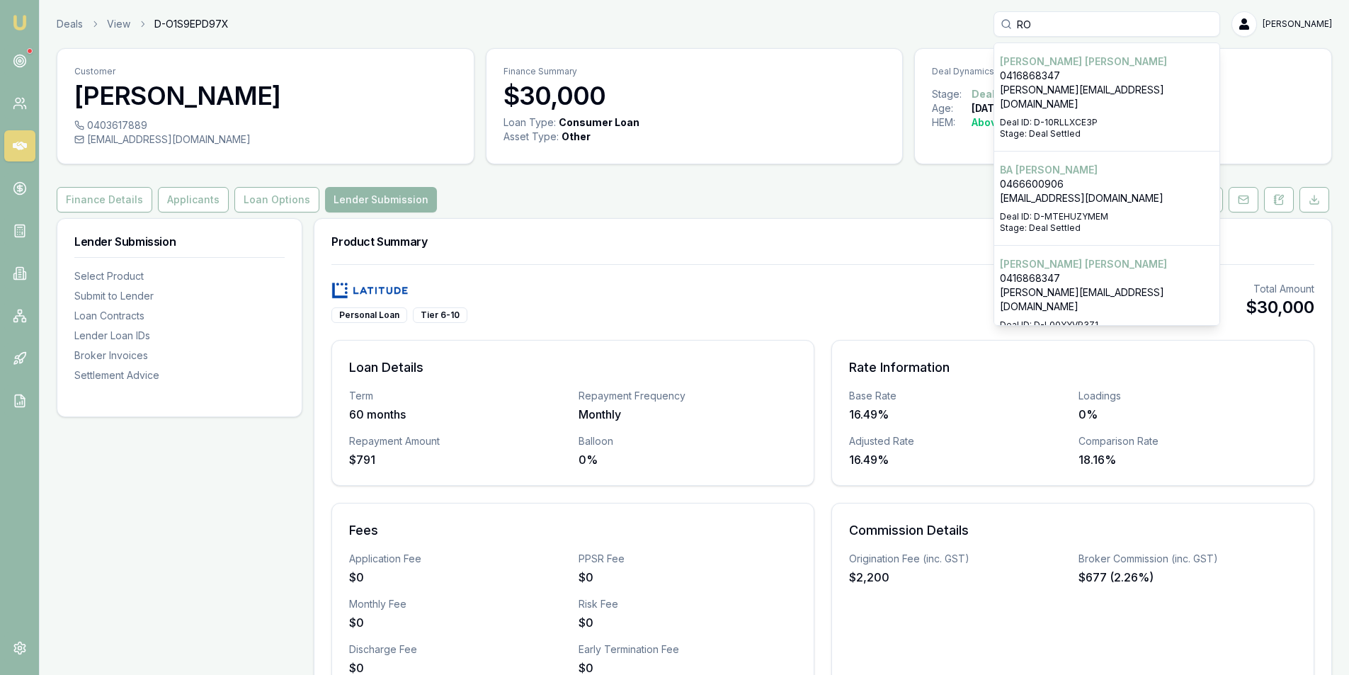
type input "RO"
click at [1103, 79] on p "0416868347" at bounding box center [1107, 76] width 214 height 14
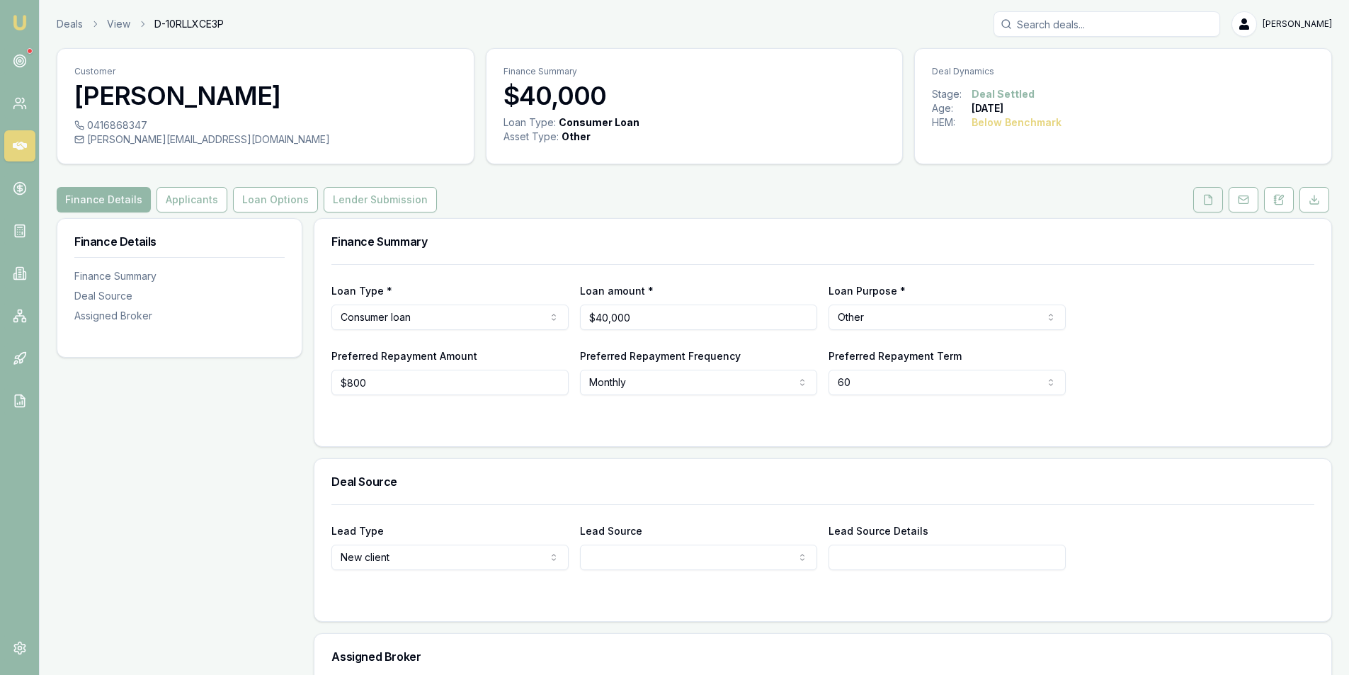
click at [1205, 199] on icon at bounding box center [1209, 199] width 8 height 9
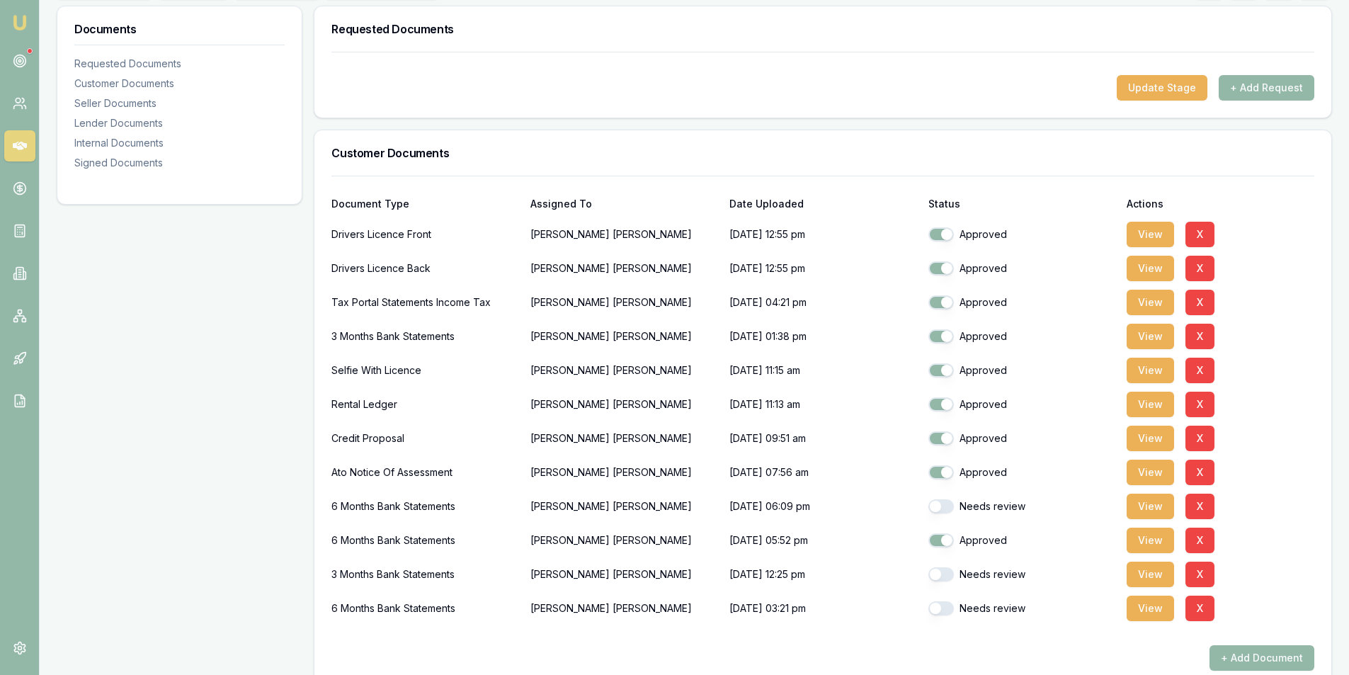
scroll to position [425, 0]
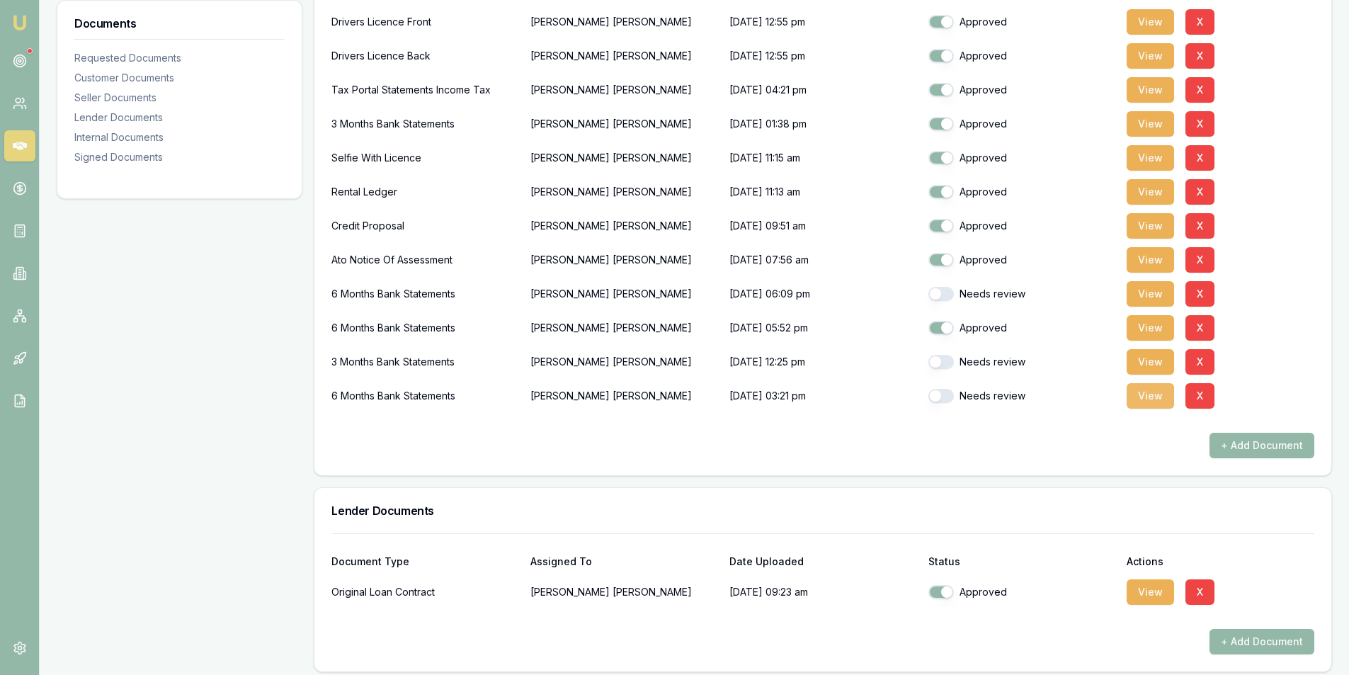
click at [1147, 395] on button "View" at bounding box center [1150, 395] width 47 height 25
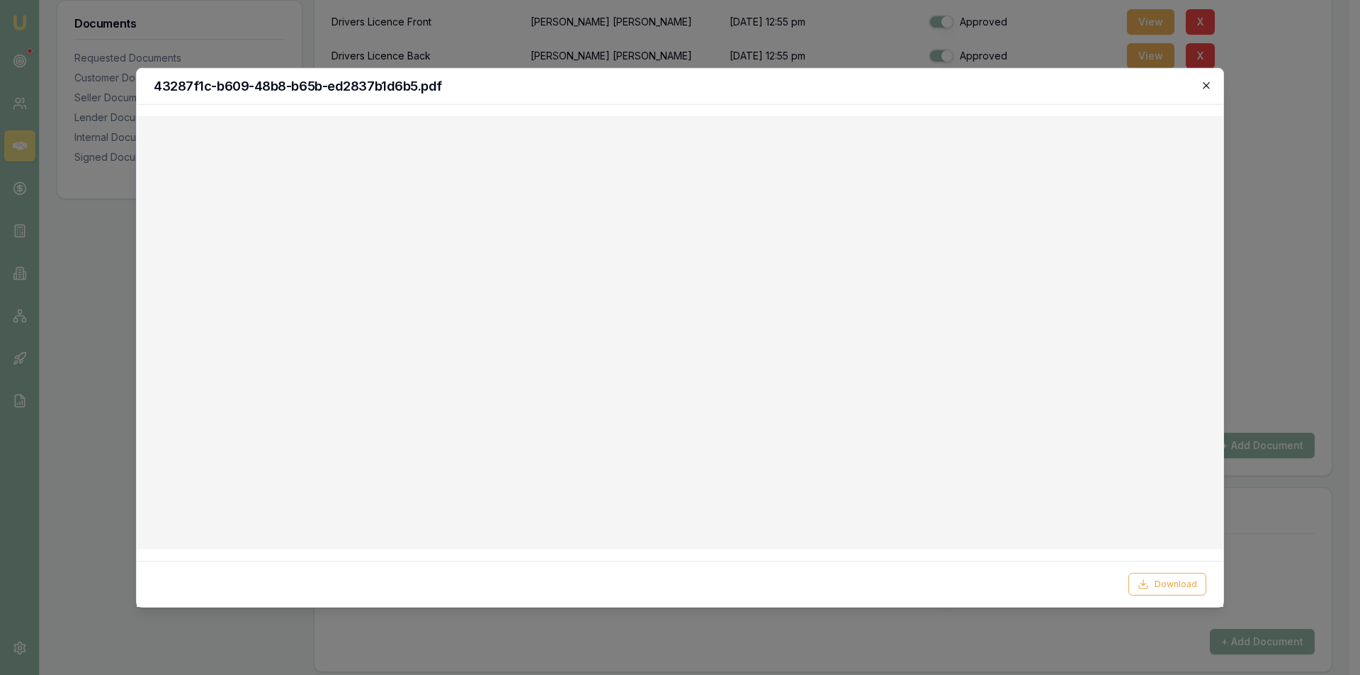
click at [1206, 86] on icon "button" at bounding box center [1206, 84] width 11 height 11
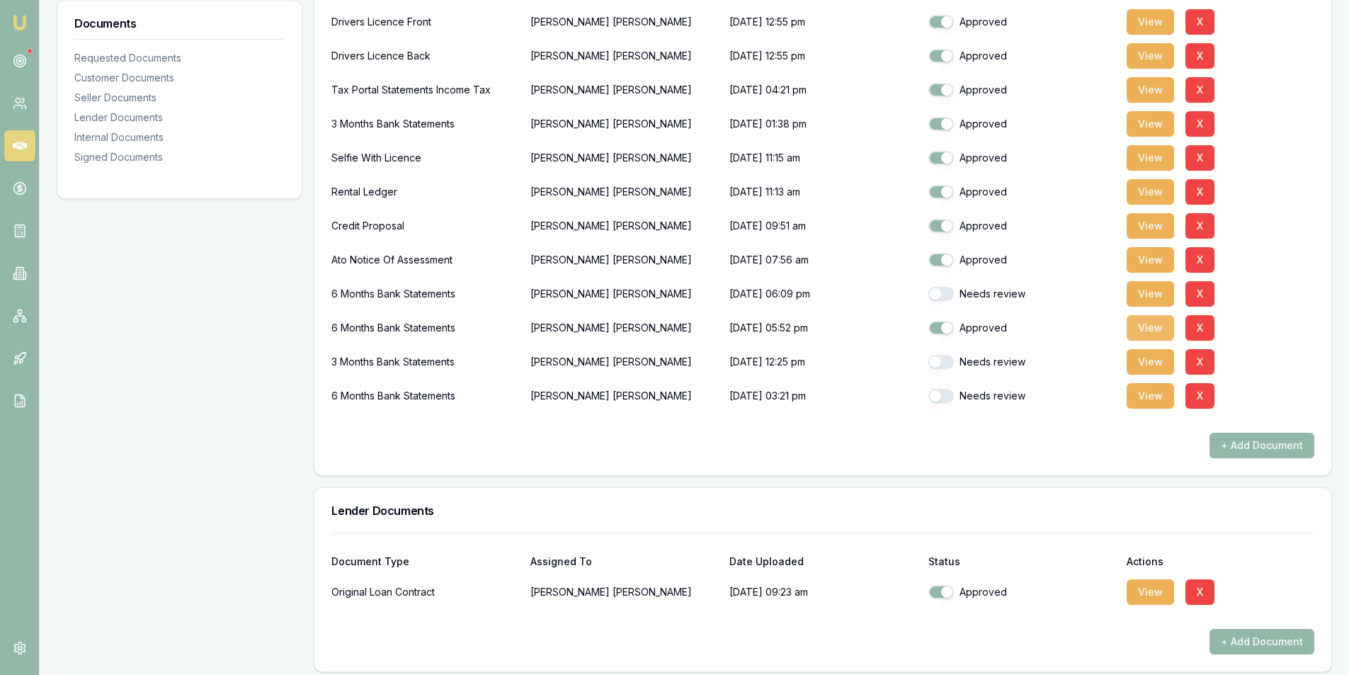
click at [1151, 329] on button "View" at bounding box center [1150, 327] width 47 height 25
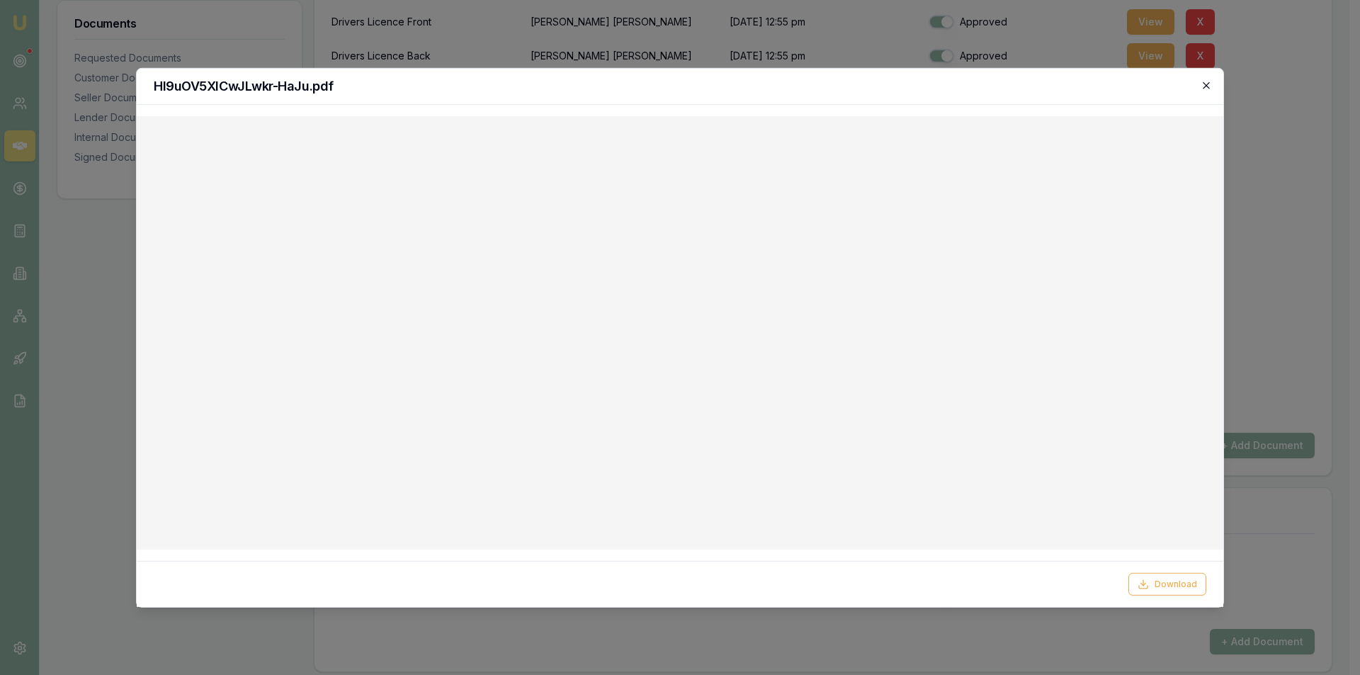
click at [1210, 86] on icon "button" at bounding box center [1206, 84] width 11 height 11
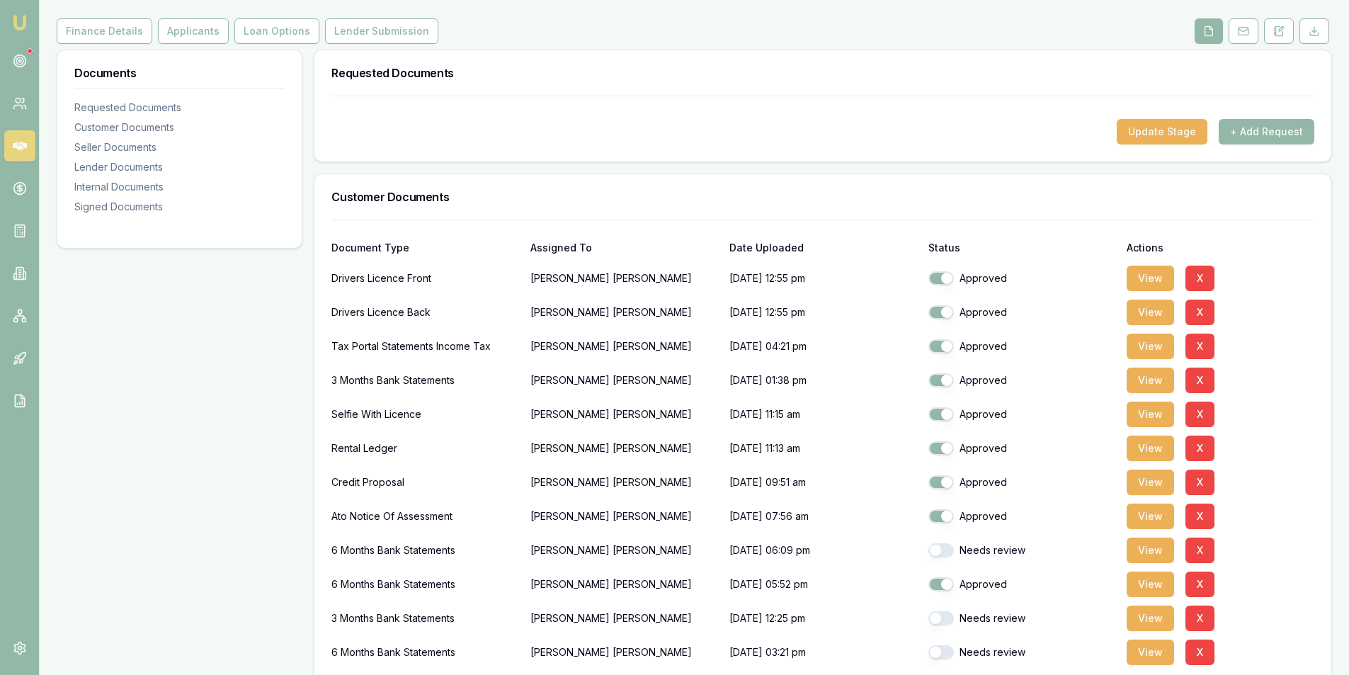
scroll to position [0, 0]
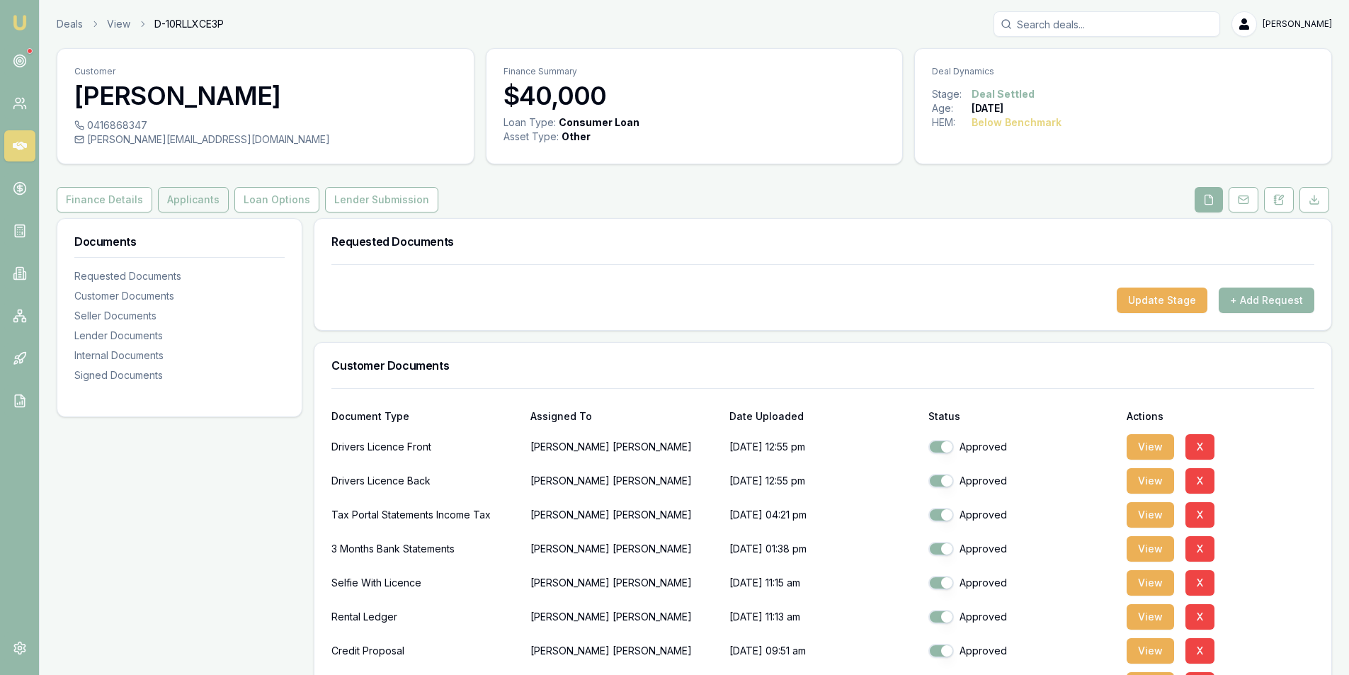
click at [198, 198] on button "Applicants" at bounding box center [193, 199] width 71 height 25
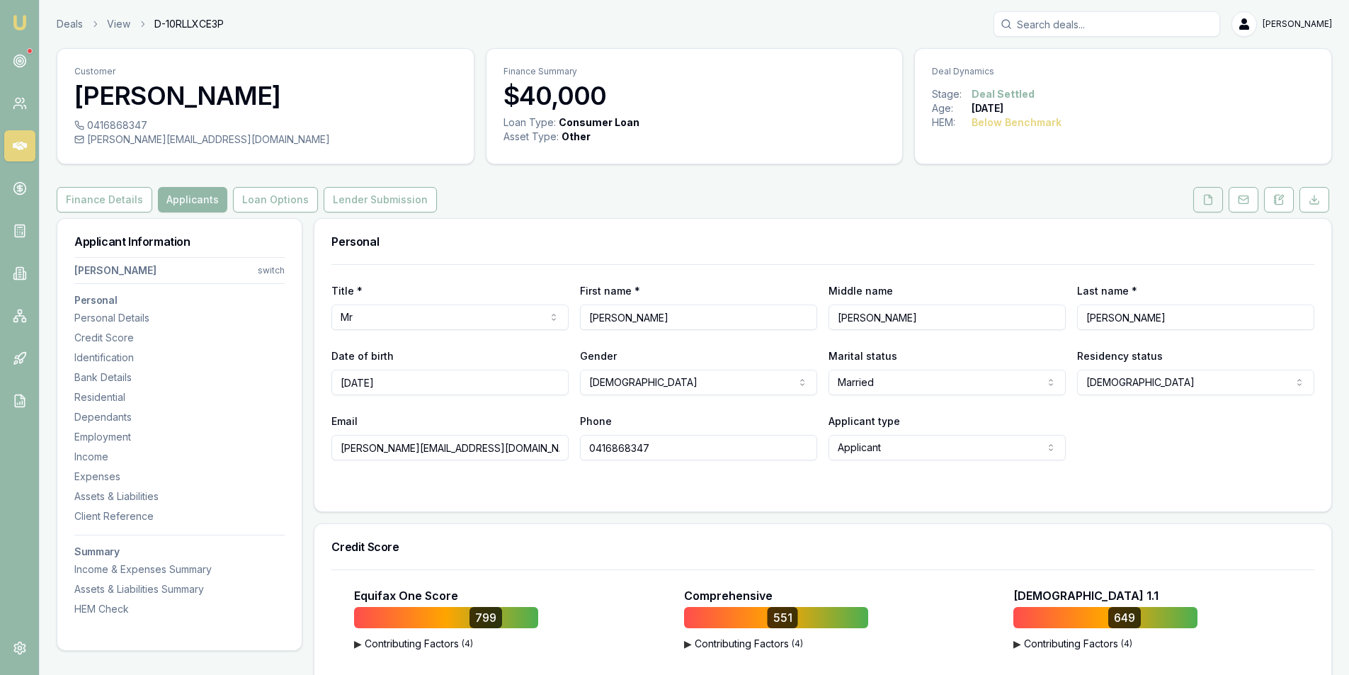
click at [1201, 198] on button at bounding box center [1208, 199] width 30 height 25
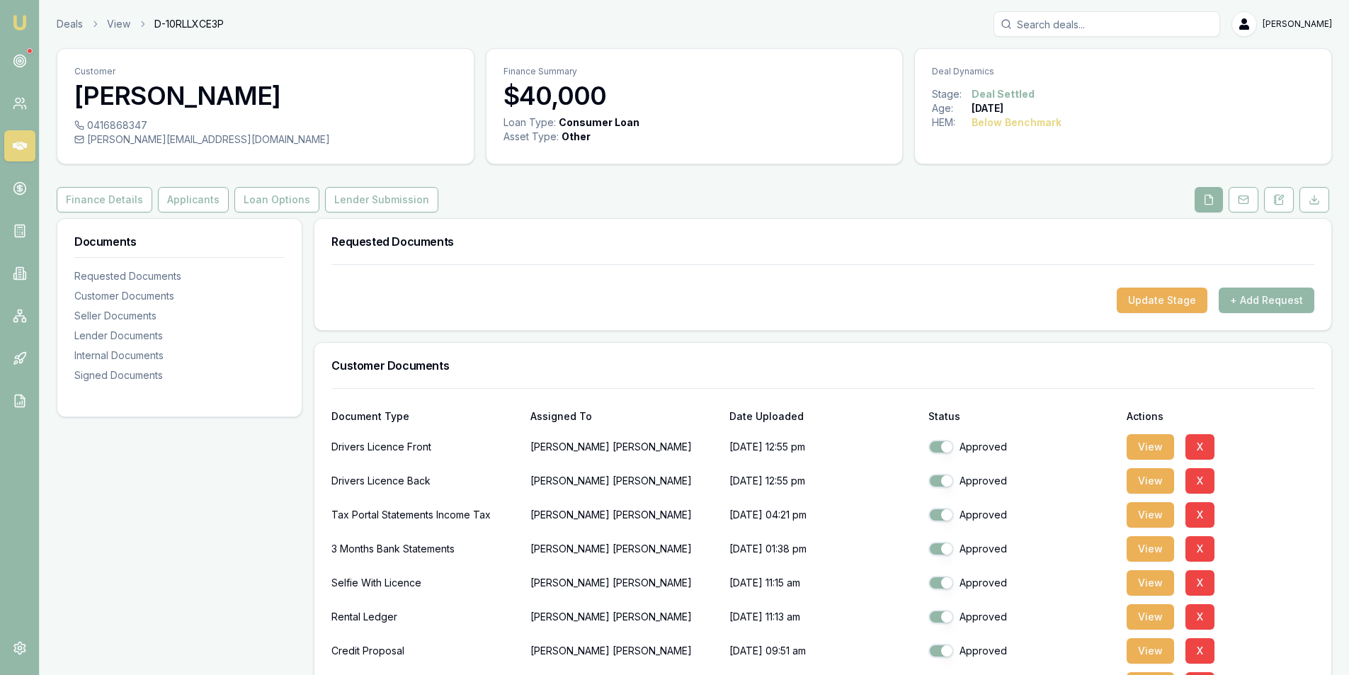
click at [23, 151] on icon at bounding box center [20, 146] width 14 height 14
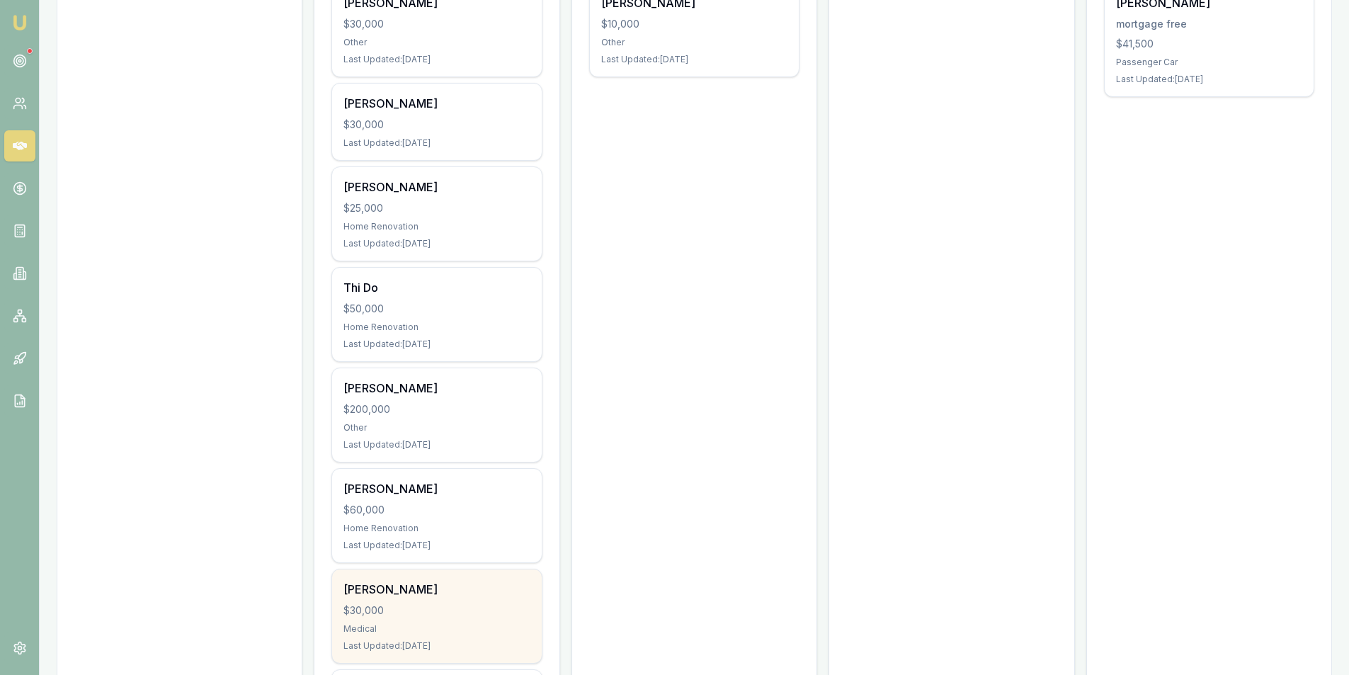
scroll to position [308, 0]
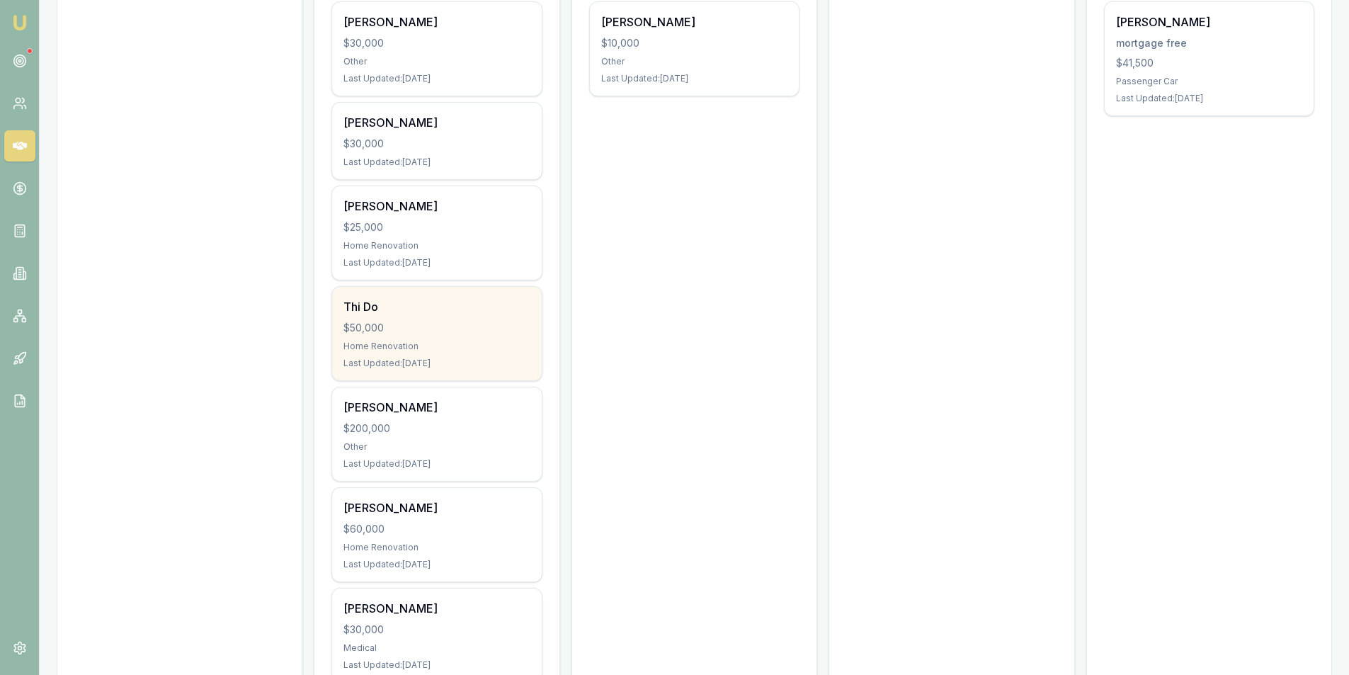
click at [466, 351] on div "Home Renovation" at bounding box center [437, 346] width 186 height 11
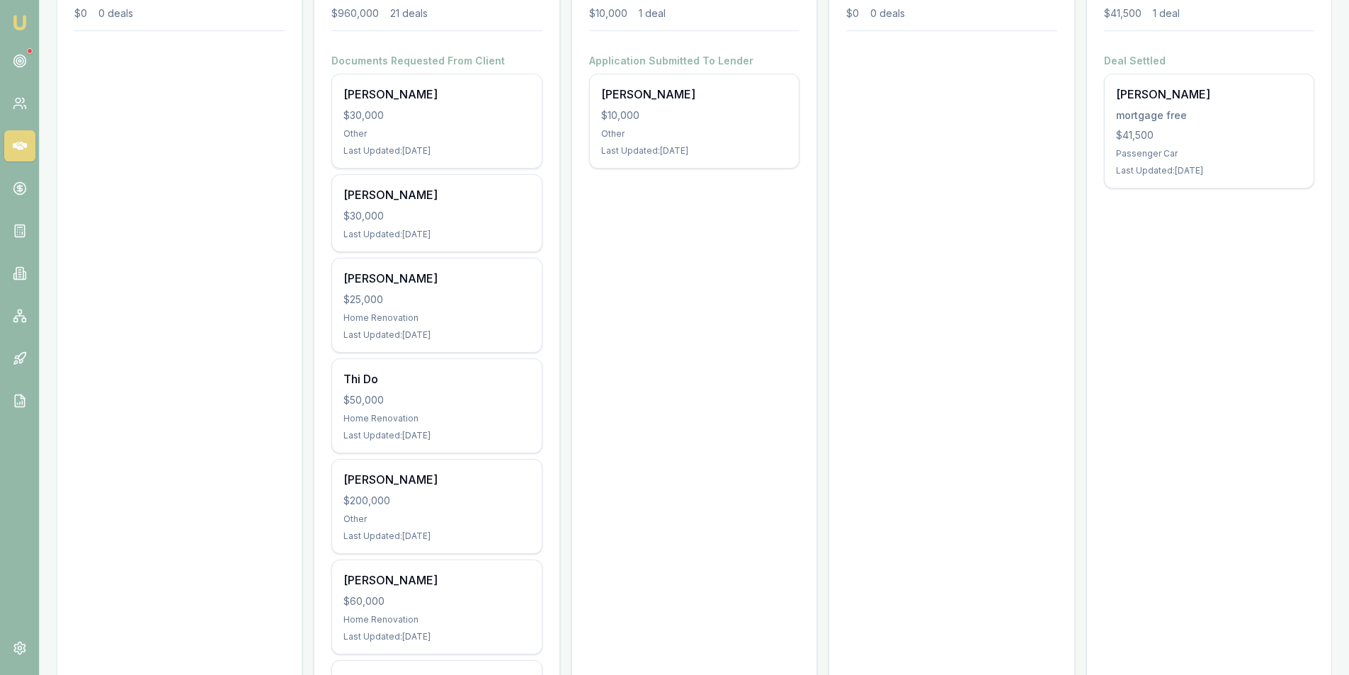
scroll to position [166, 0]
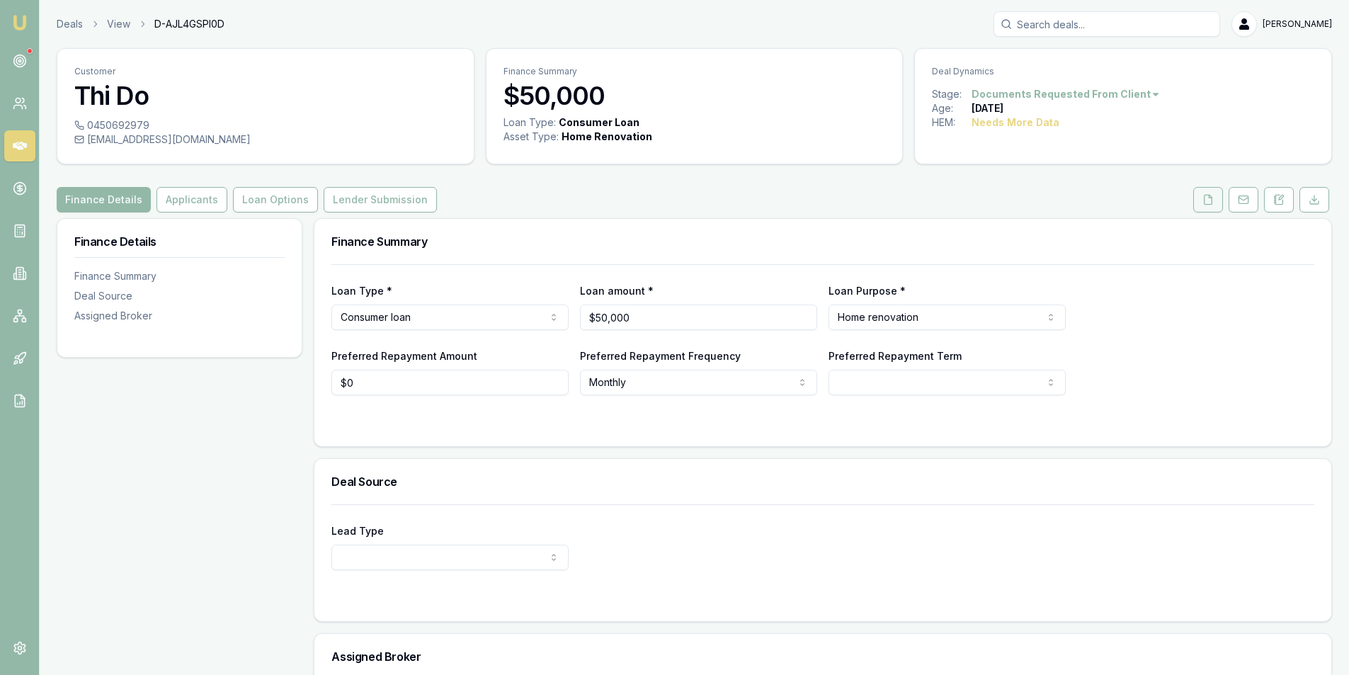
click at [1207, 199] on icon at bounding box center [1208, 199] width 11 height 11
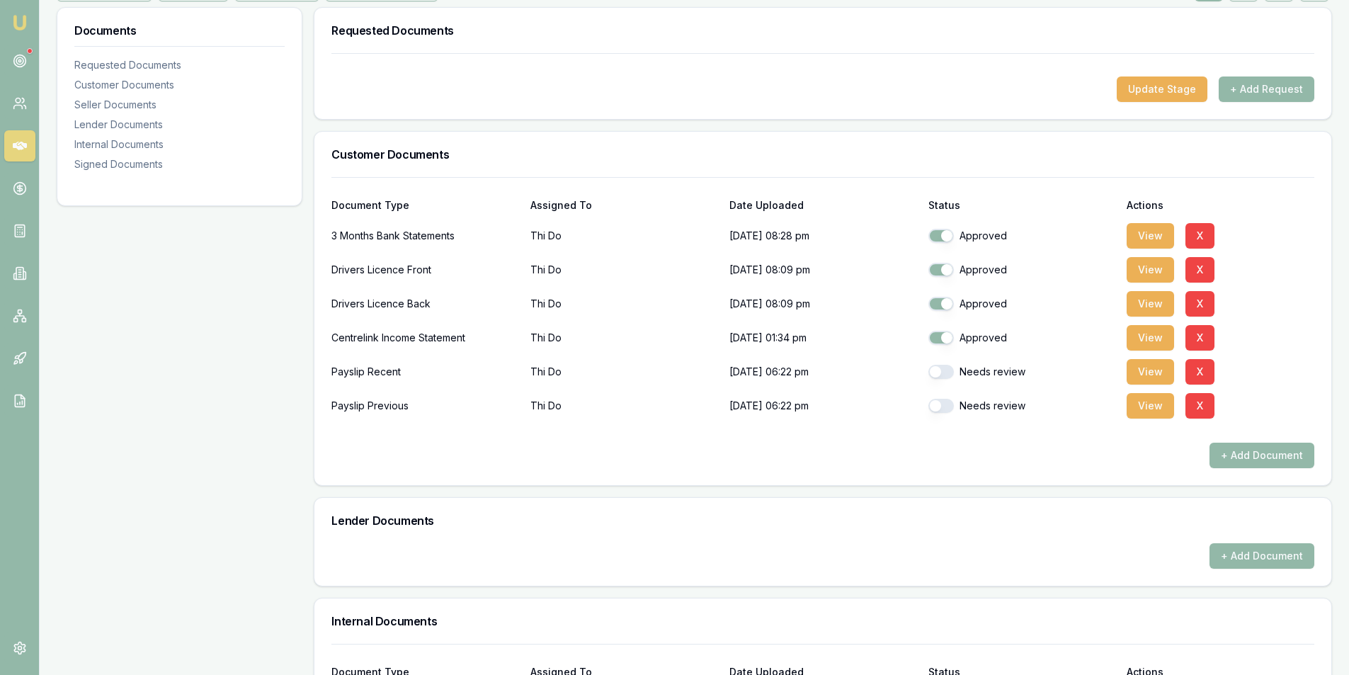
scroll to position [212, 0]
click at [1159, 375] on button "View" at bounding box center [1150, 370] width 47 height 25
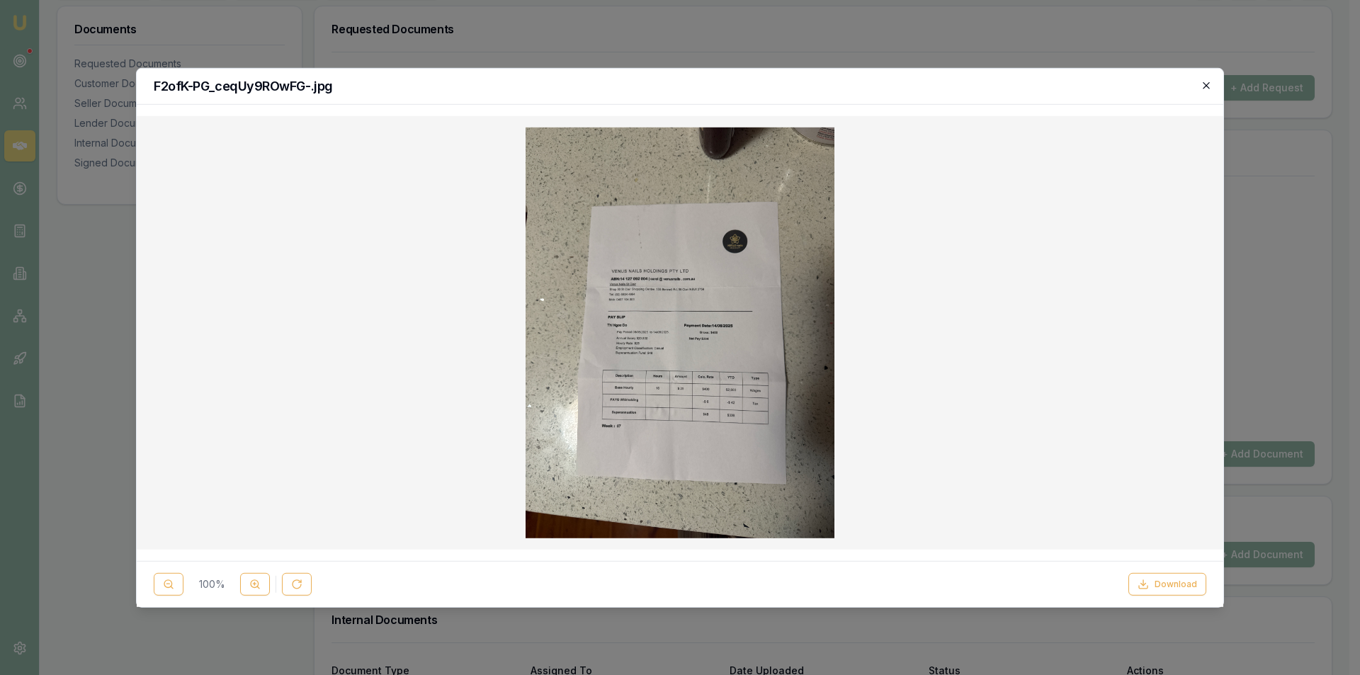
click at [1205, 84] on icon "button" at bounding box center [1206, 84] width 11 height 11
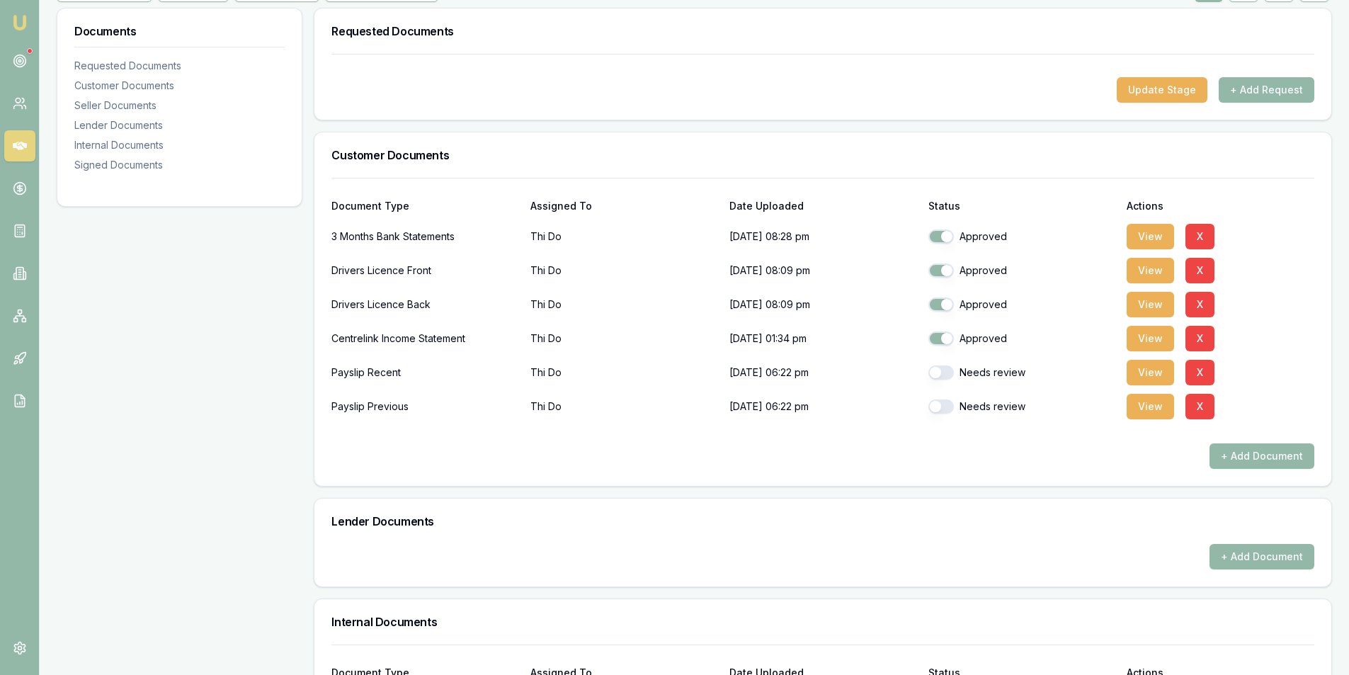
scroll to position [142, 0]
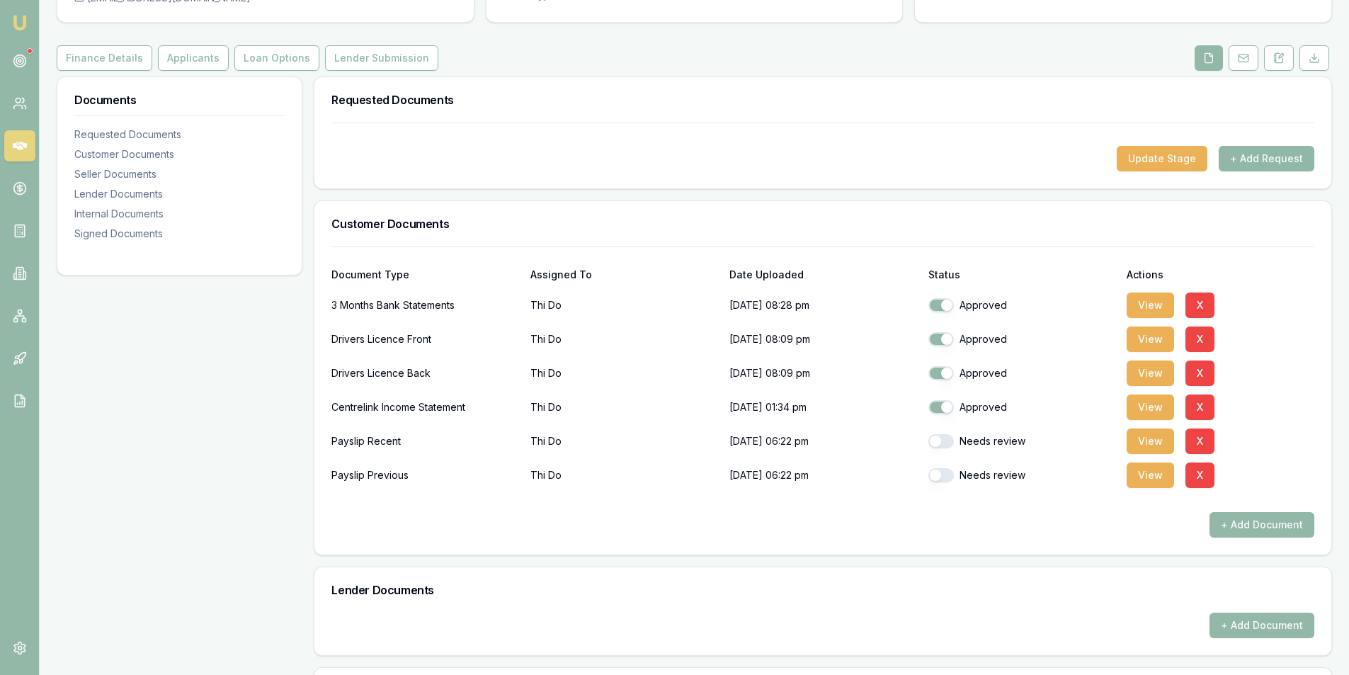
click at [1266, 161] on button "+ Add Request" at bounding box center [1267, 158] width 96 height 25
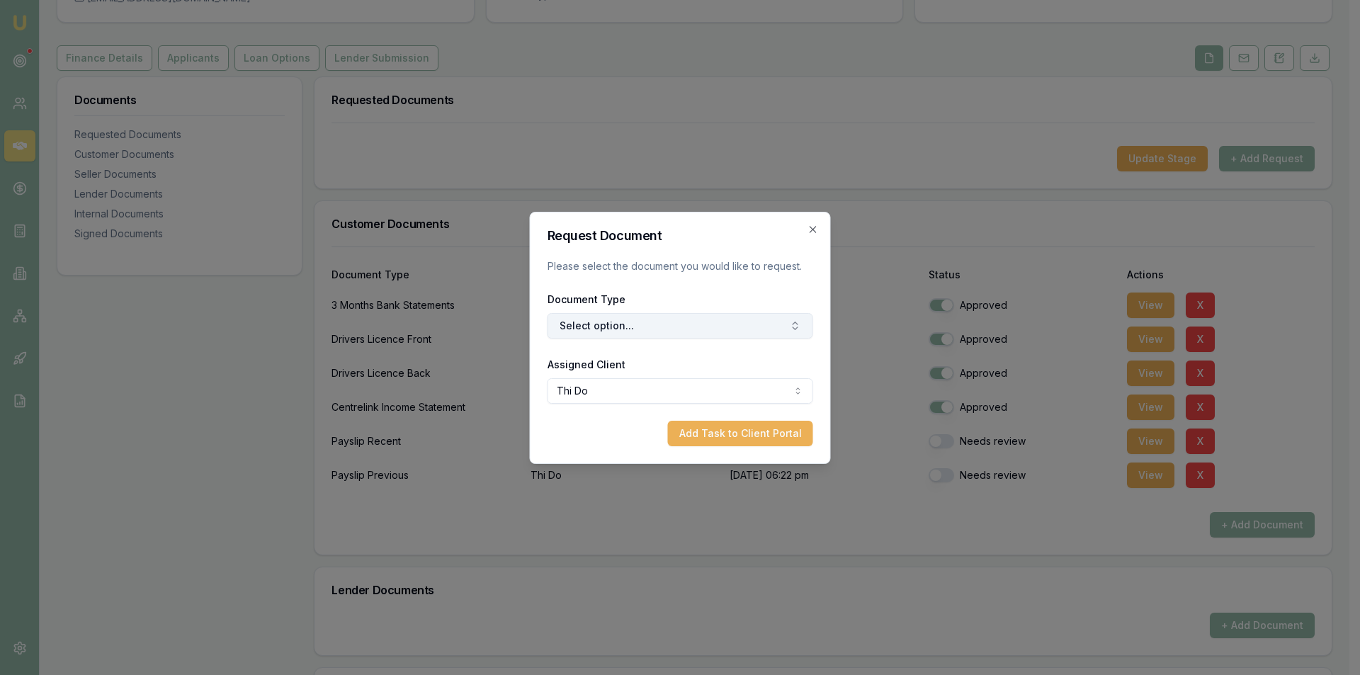
click at [675, 330] on button "Select option..." at bounding box center [680, 325] width 266 height 25
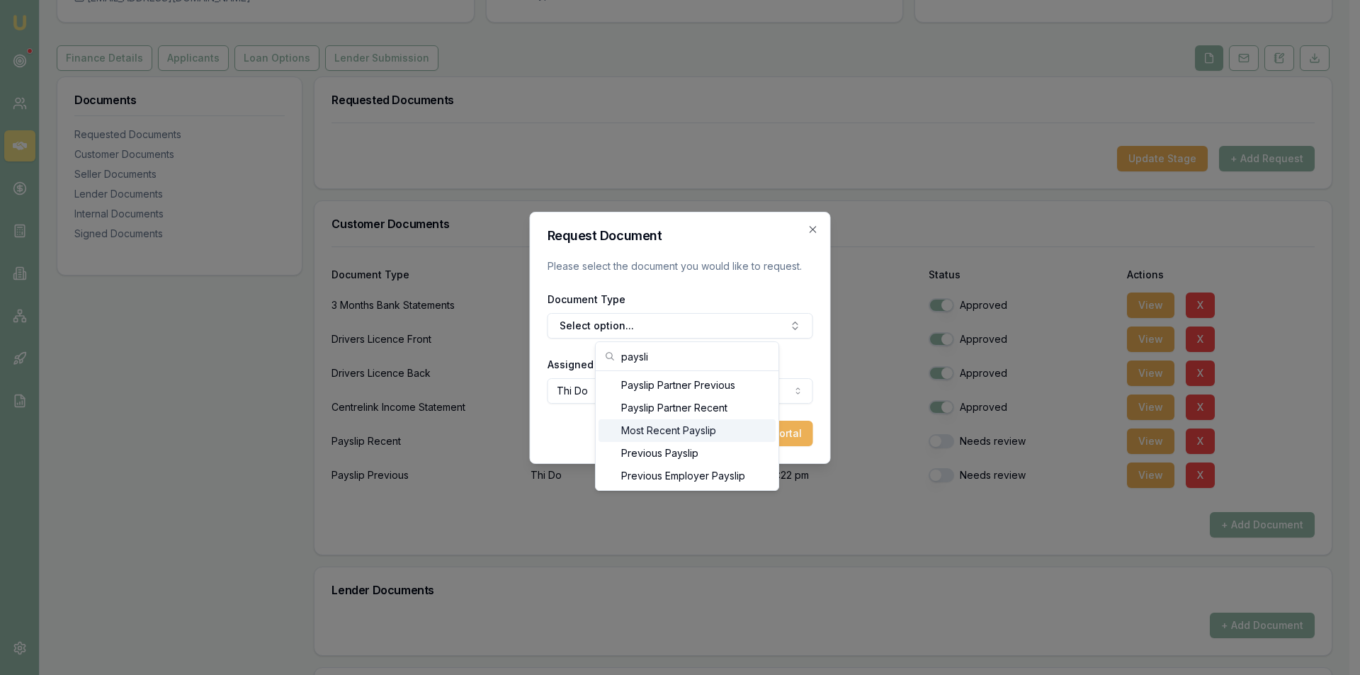
type input "paysli"
click at [669, 434] on div "Most Recent Payslip" at bounding box center [686, 430] width 177 height 23
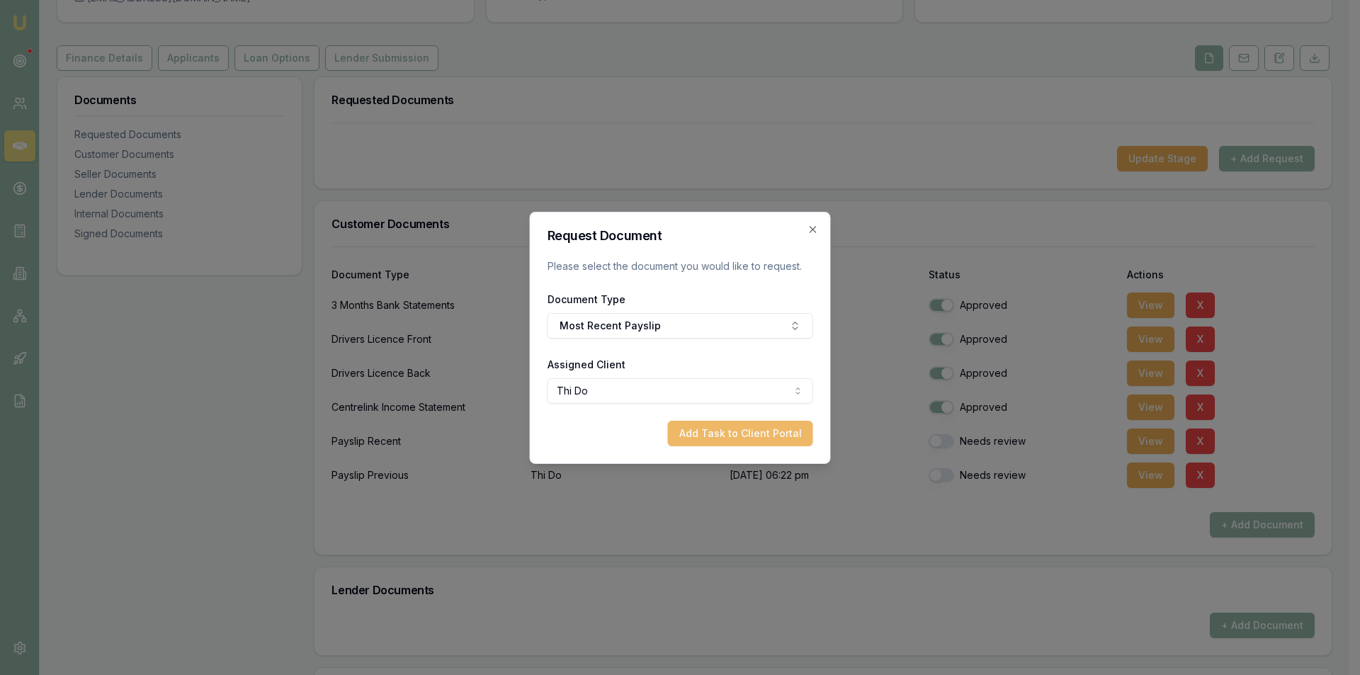
click at [709, 431] on button "Add Task to Client Portal" at bounding box center [740, 433] width 145 height 25
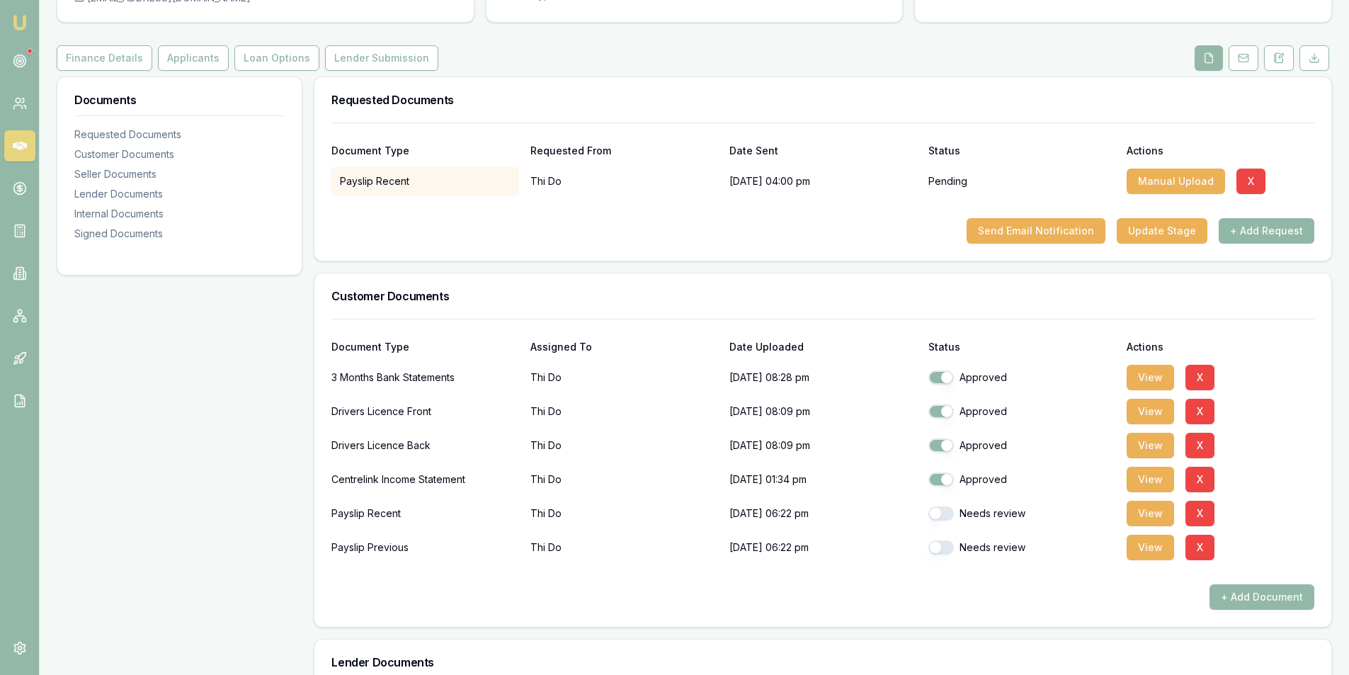
click at [1280, 234] on button "+ Add Request" at bounding box center [1267, 230] width 96 height 25
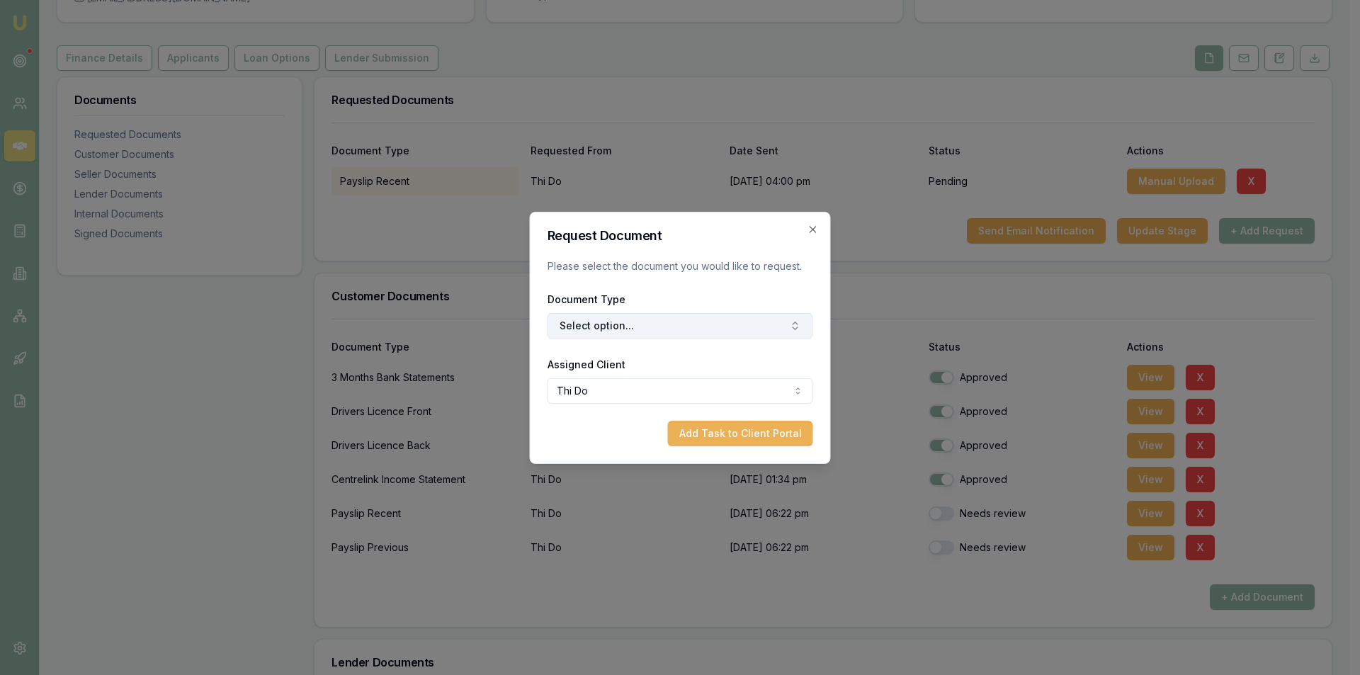
click at [625, 327] on button "Select option..." at bounding box center [680, 325] width 266 height 25
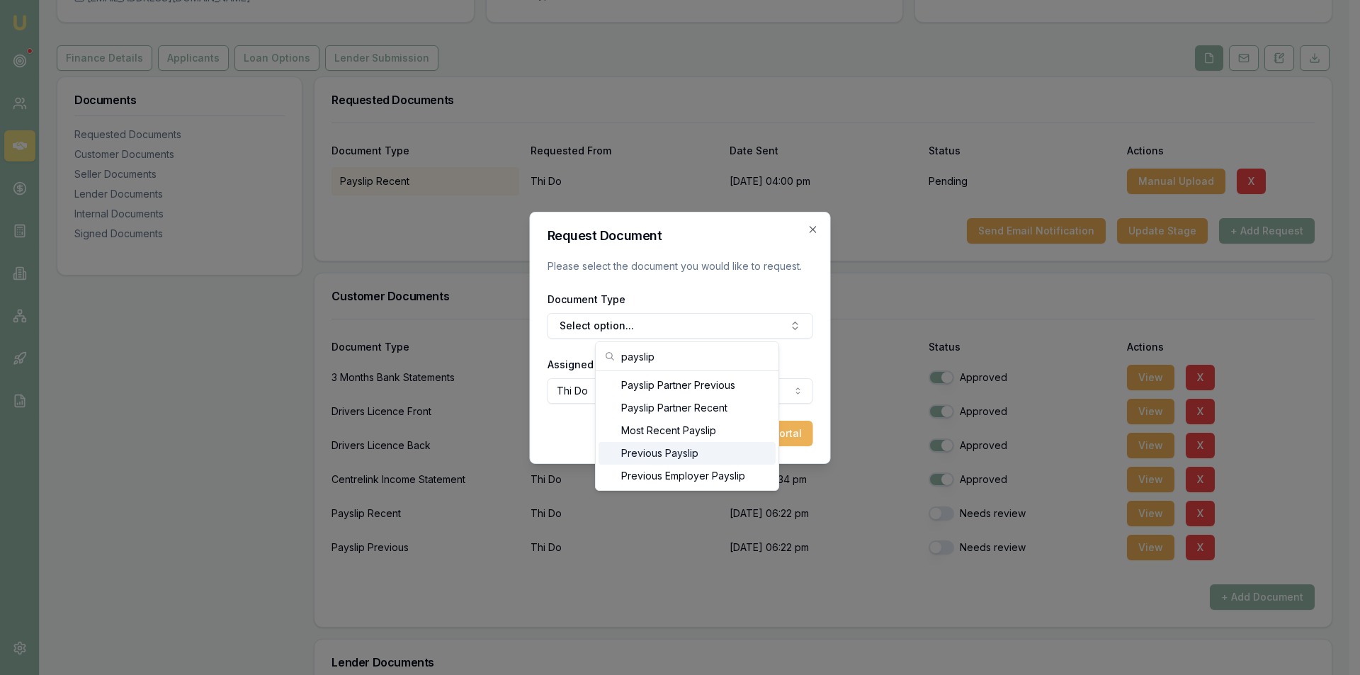
type input "payslip"
click at [662, 458] on div "Previous Payslip" at bounding box center [686, 453] width 177 height 23
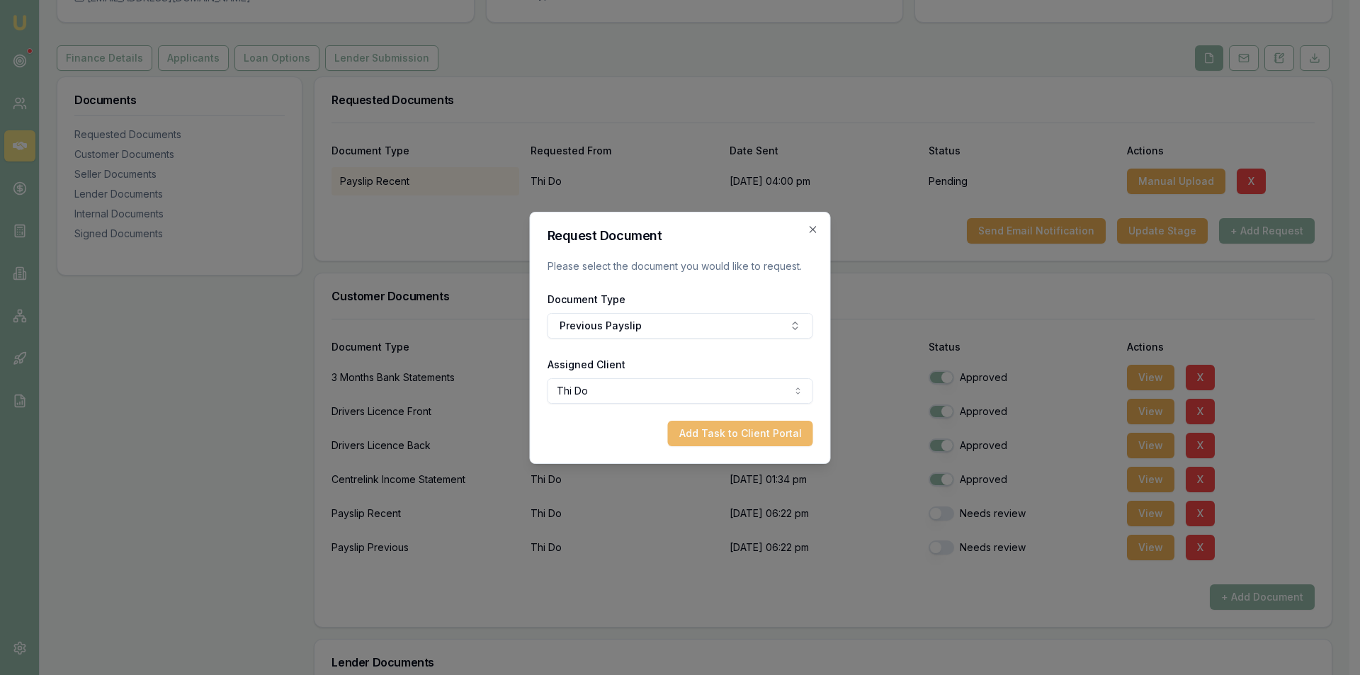
click at [752, 437] on button "Add Task to Client Portal" at bounding box center [740, 433] width 145 height 25
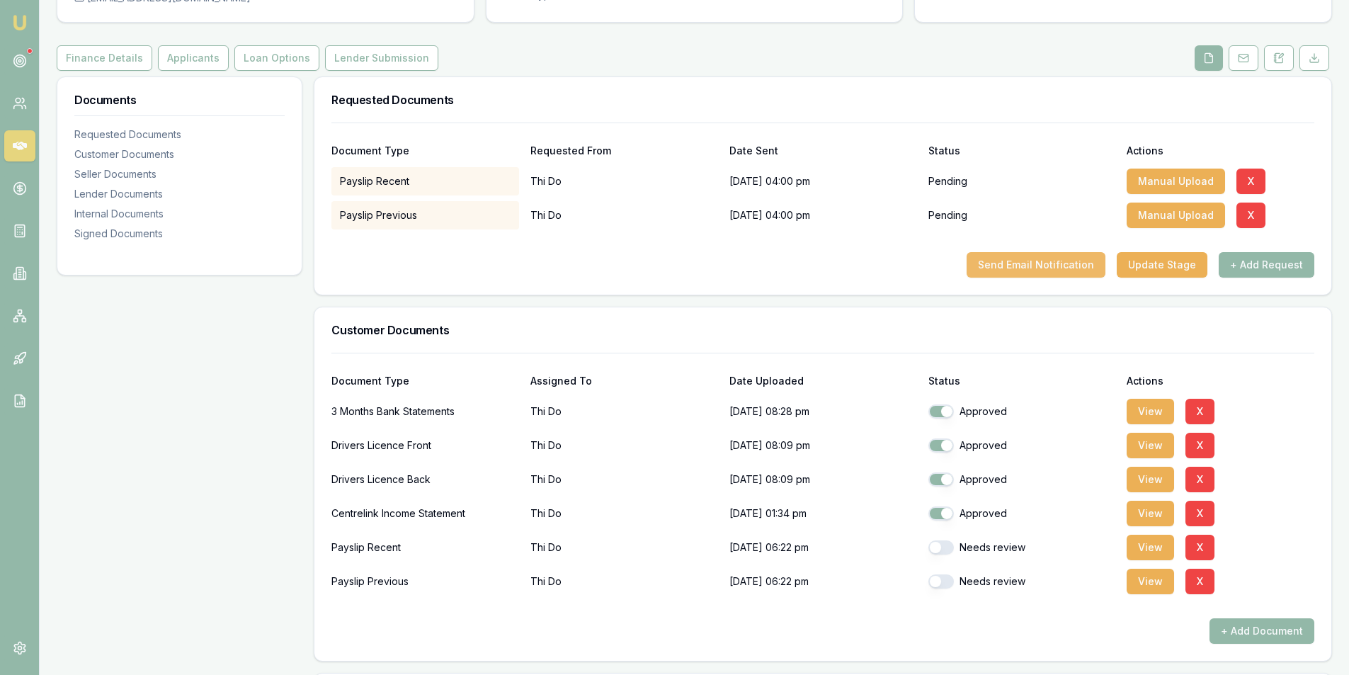
click at [1004, 262] on button "Send Email Notification" at bounding box center [1036, 264] width 139 height 25
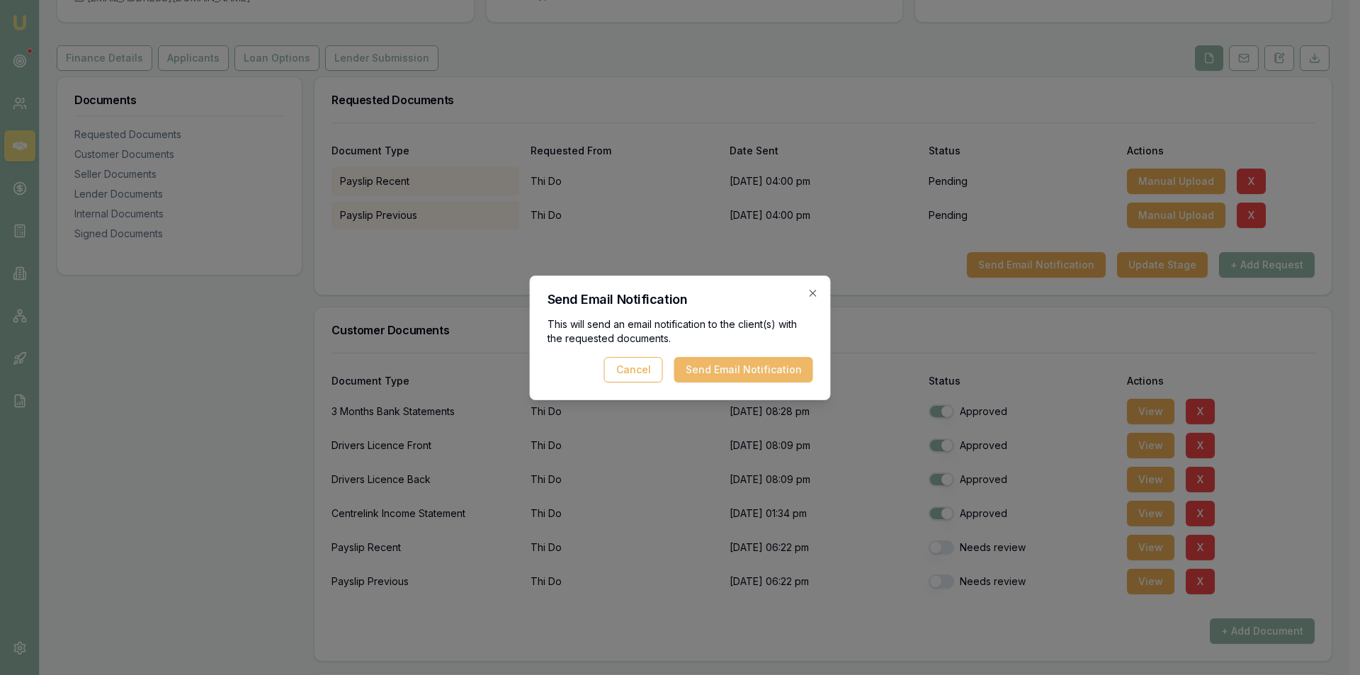
drag, startPoint x: 711, startPoint y: 375, endPoint x: 901, endPoint y: 348, distance: 191.6
click at [712, 374] on button "Send Email Notification" at bounding box center [743, 369] width 139 height 25
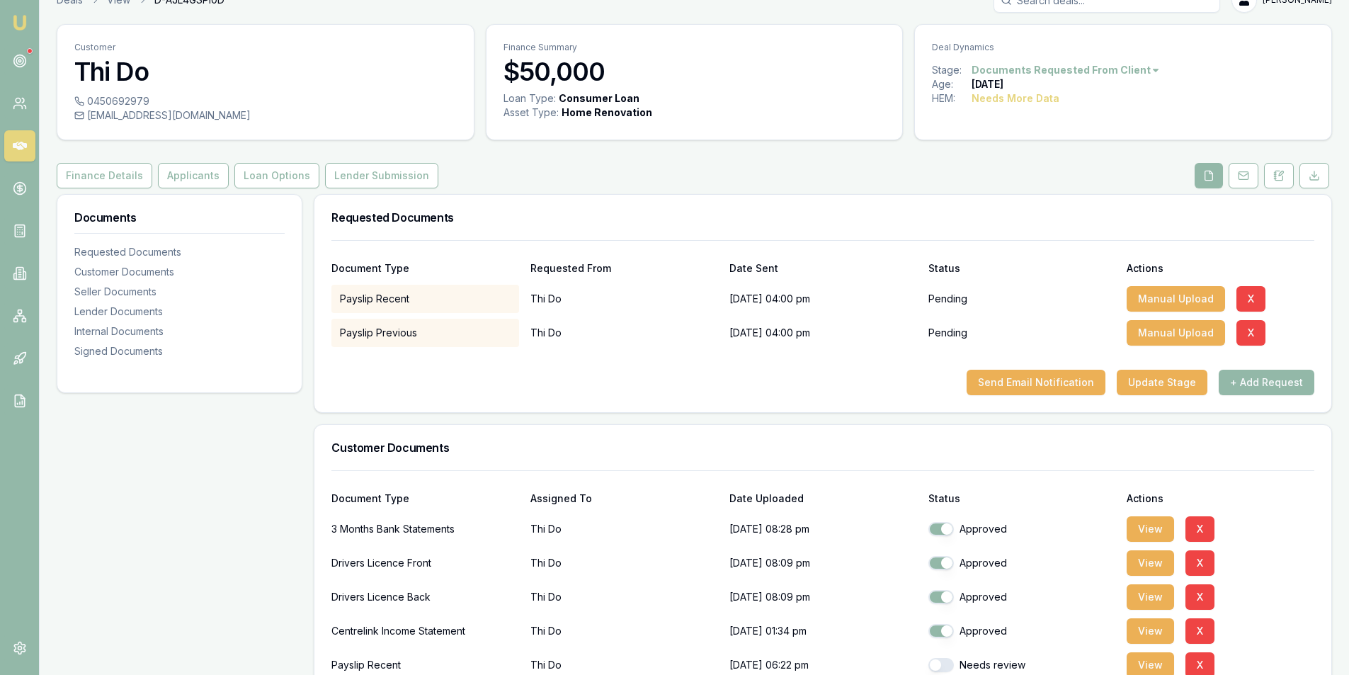
scroll to position [0, 0]
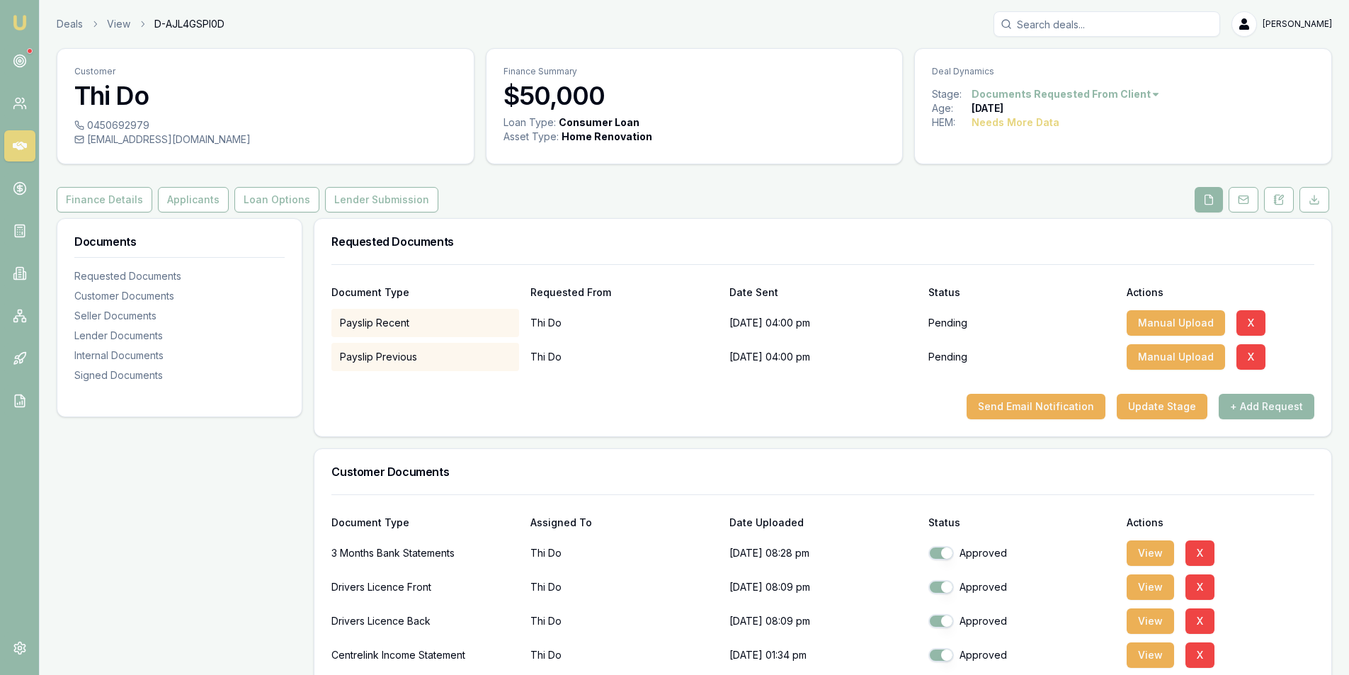
click at [22, 148] on icon at bounding box center [20, 146] width 14 height 8
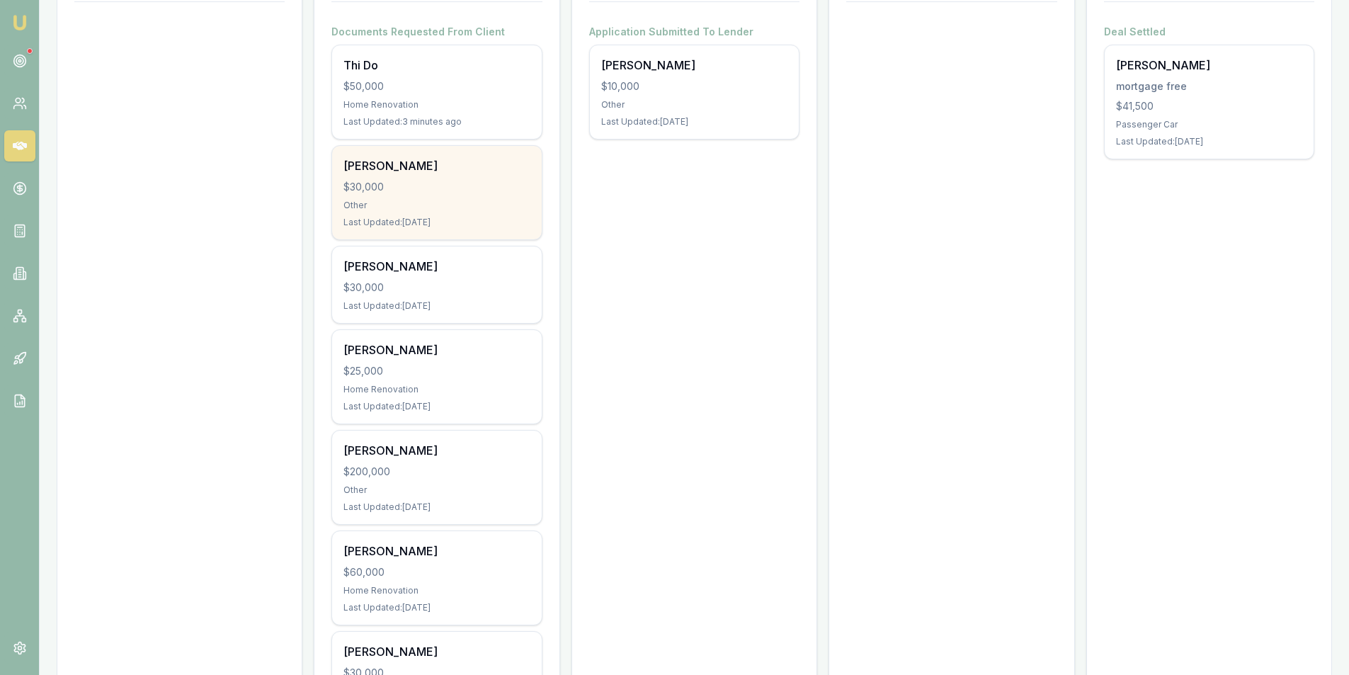
scroll to position [237, 0]
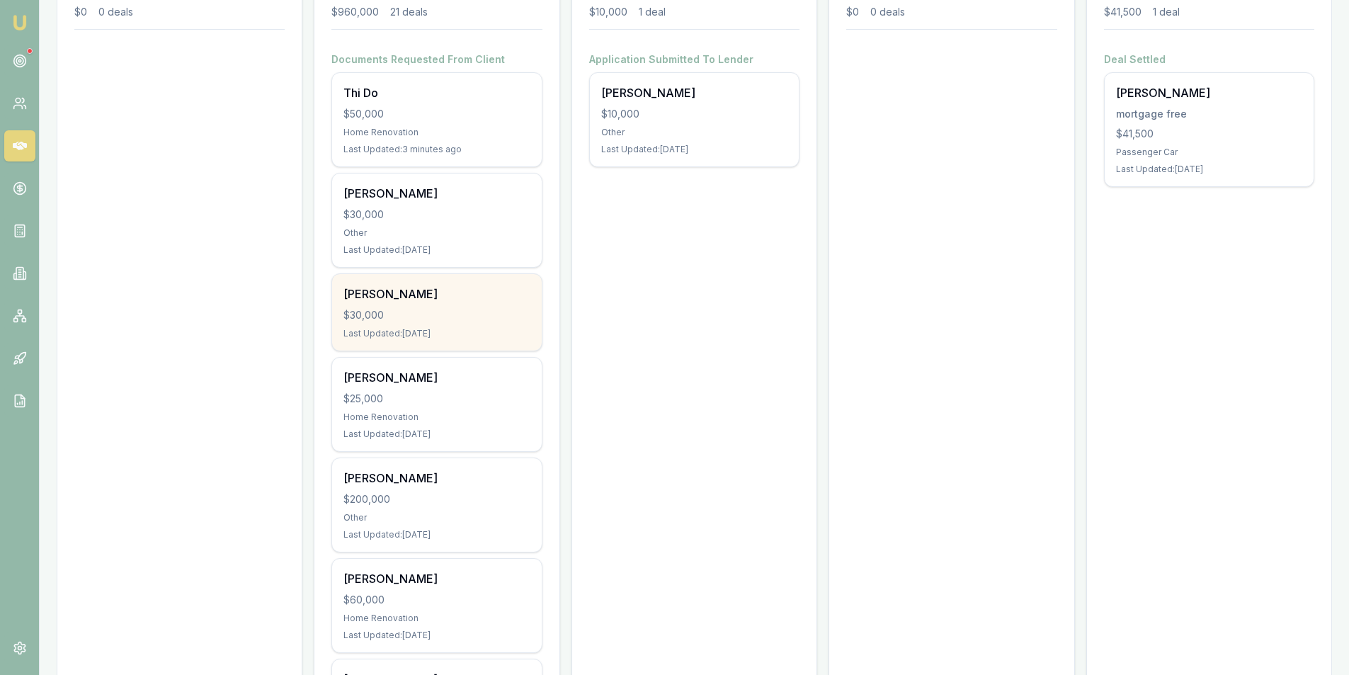
click at [385, 330] on div "Last Updated: 3 days ago" at bounding box center [437, 333] width 186 height 11
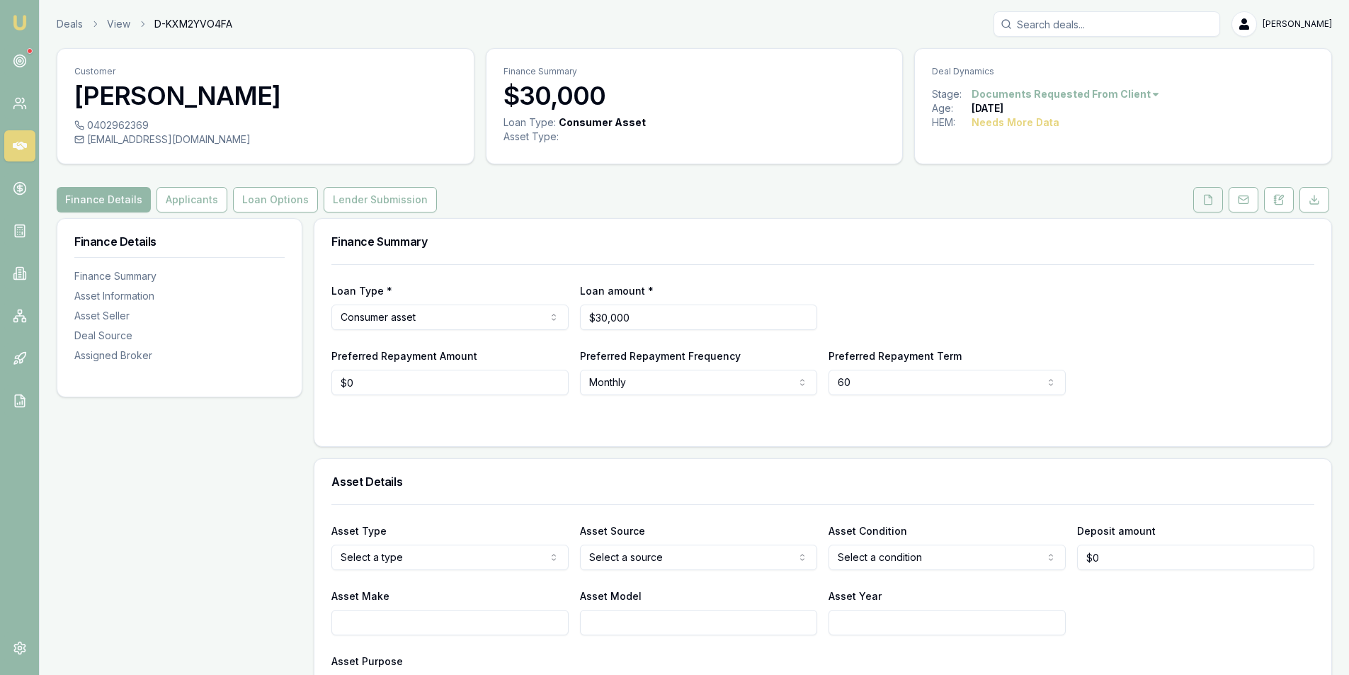
click at [1208, 200] on icon at bounding box center [1208, 199] width 11 height 11
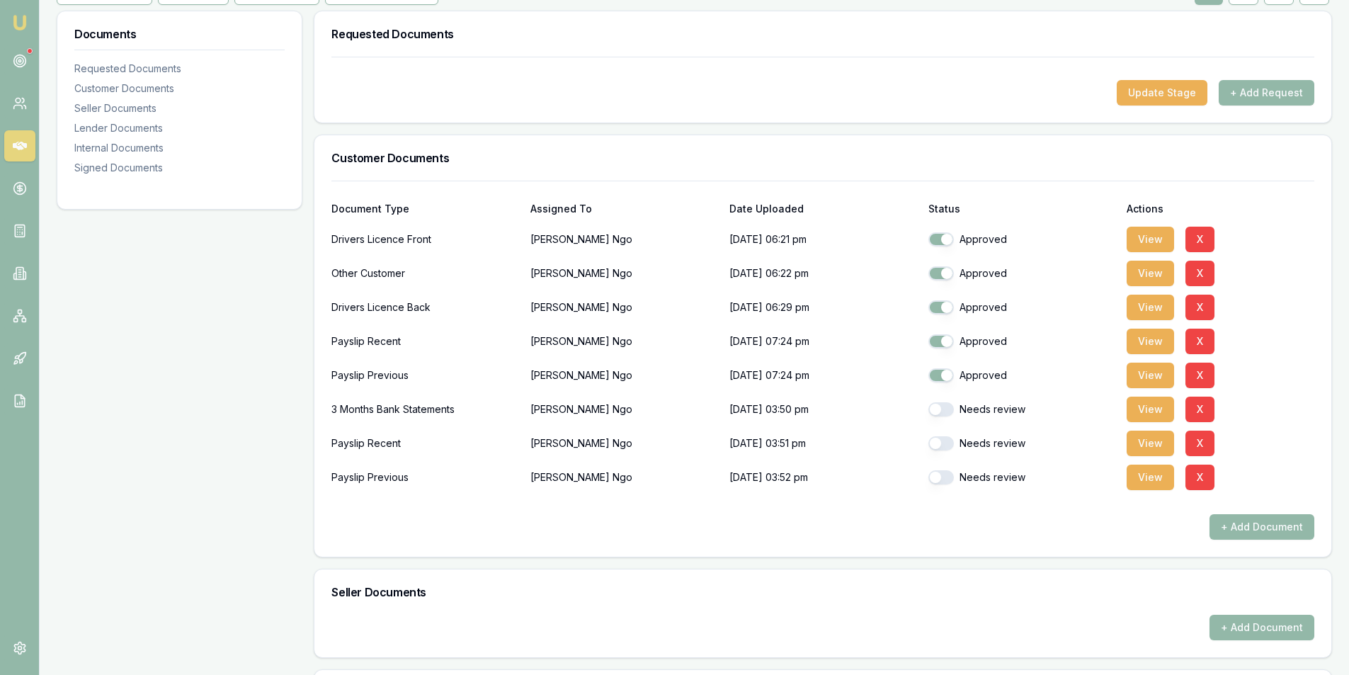
scroll to position [212, 0]
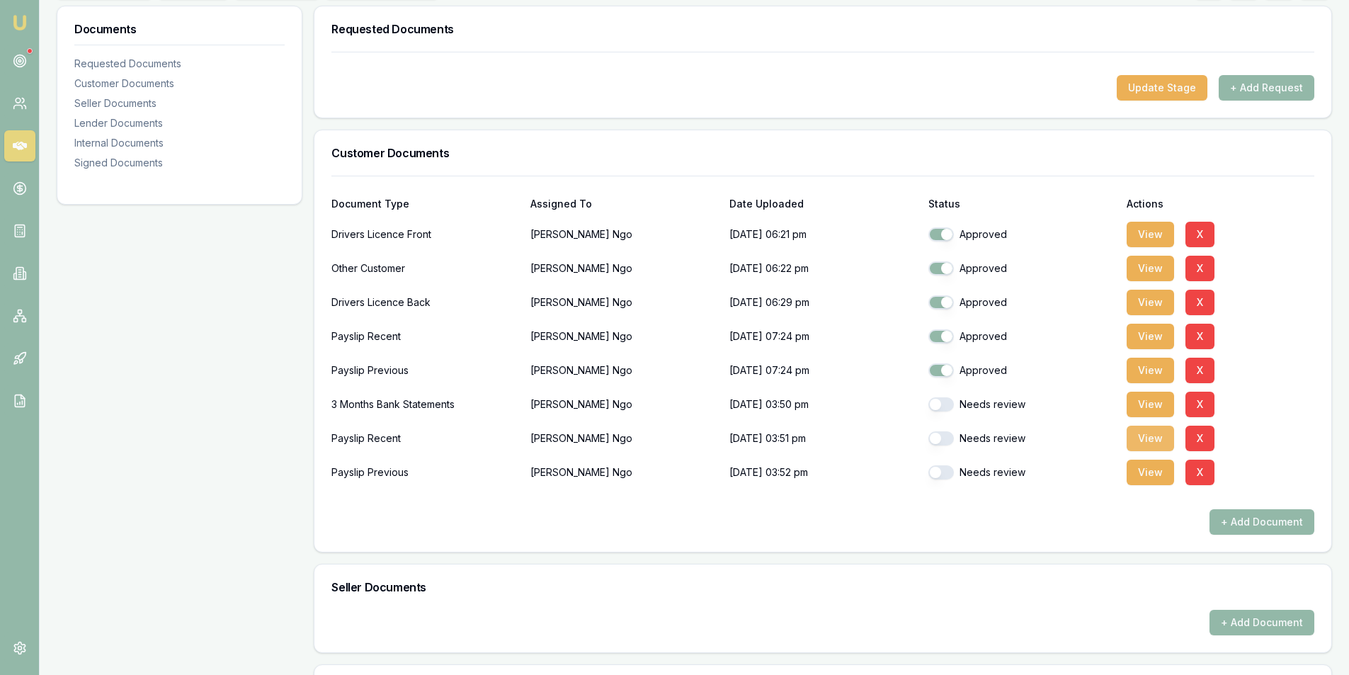
click at [1147, 443] on button "View" at bounding box center [1150, 438] width 47 height 25
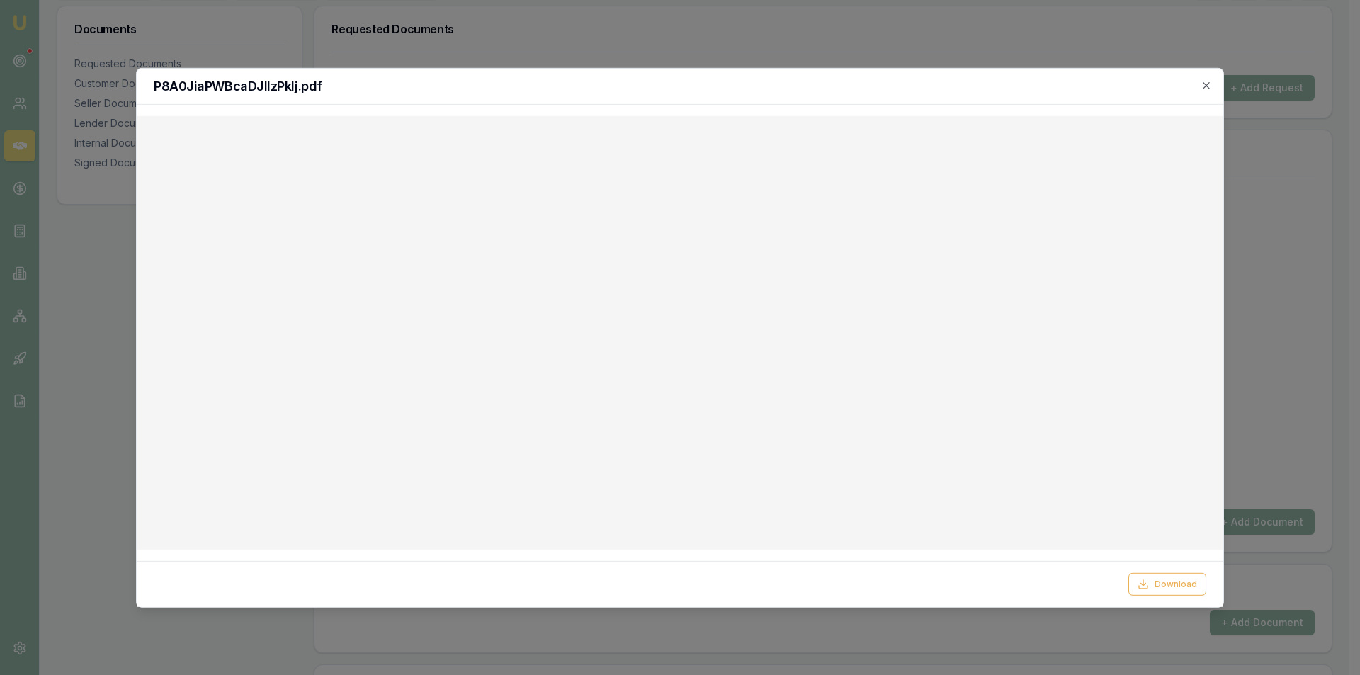
click at [1212, 84] on div "P8A0JiaPWBcaDJIlzPklj.pdf" at bounding box center [680, 86] width 1086 height 36
click at [1205, 87] on icon "button" at bounding box center [1206, 84] width 11 height 11
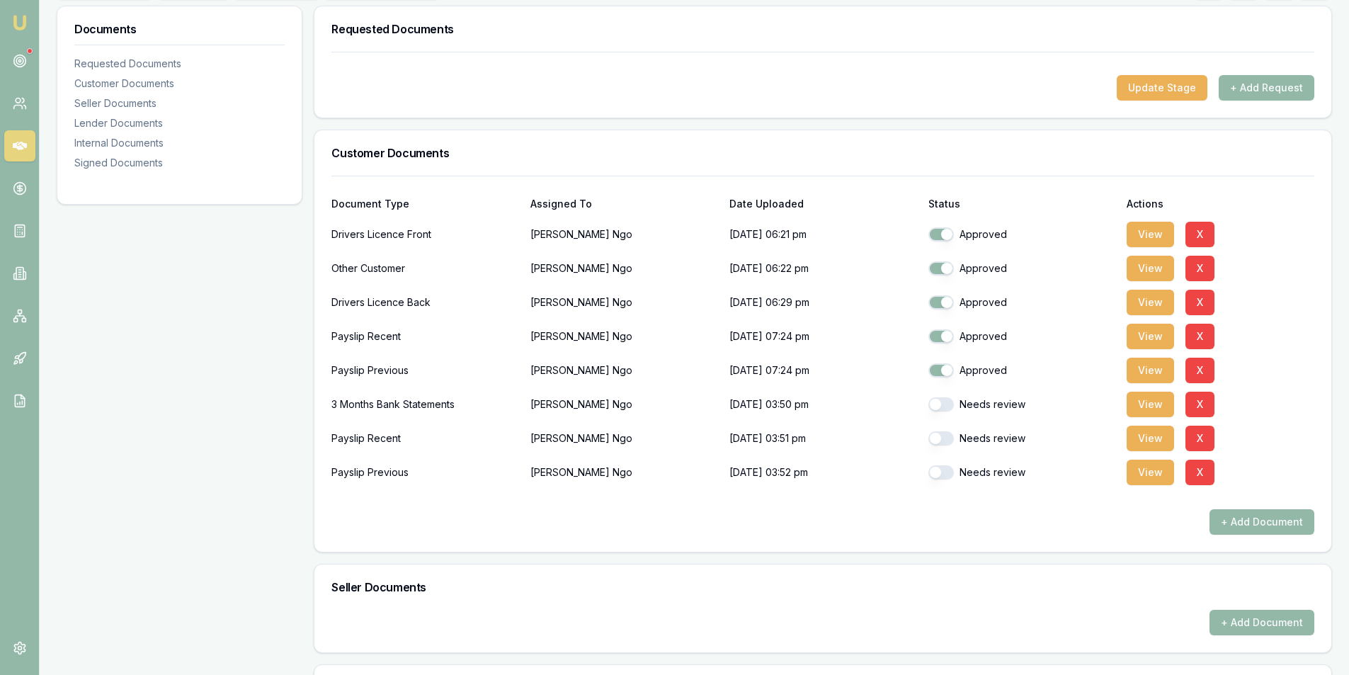
click at [939, 435] on button "button" at bounding box center [941, 438] width 25 height 14
click at [1154, 402] on button "View" at bounding box center [1150, 404] width 47 height 25
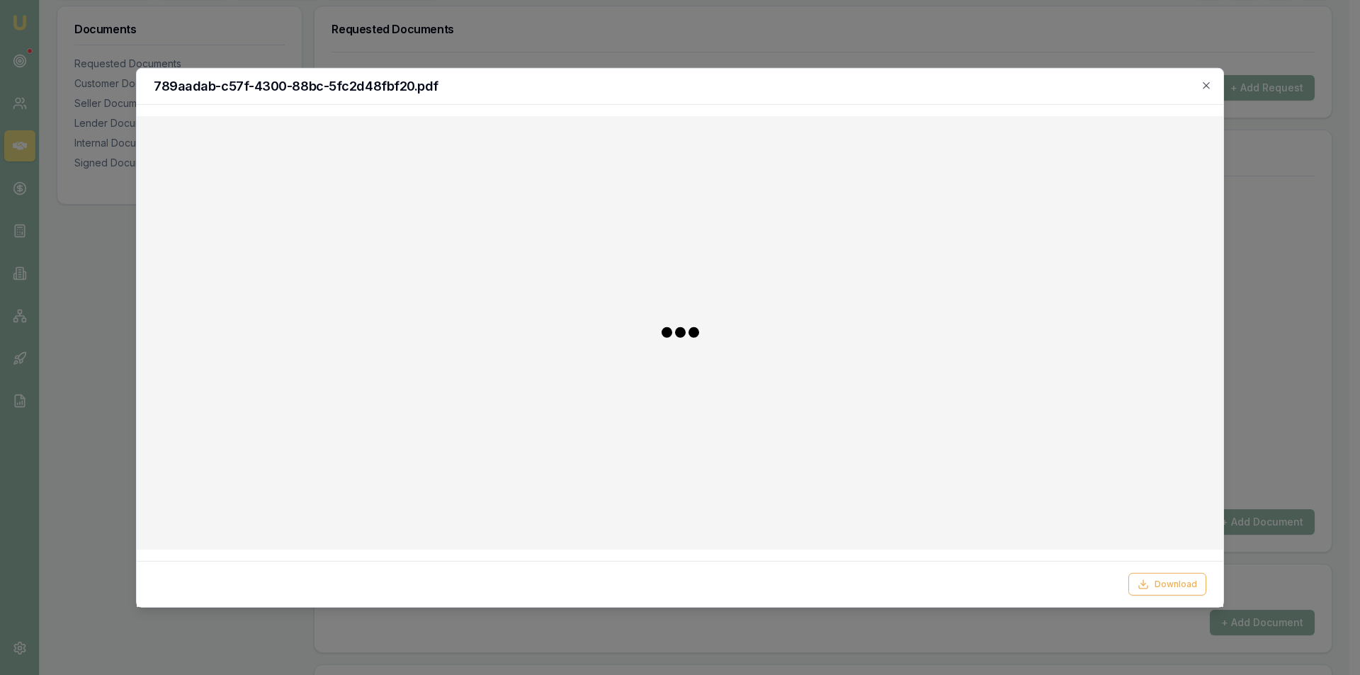
checkbox input "false"
checkbox input "true"
click at [1210, 85] on icon "button" at bounding box center [1206, 84] width 11 height 11
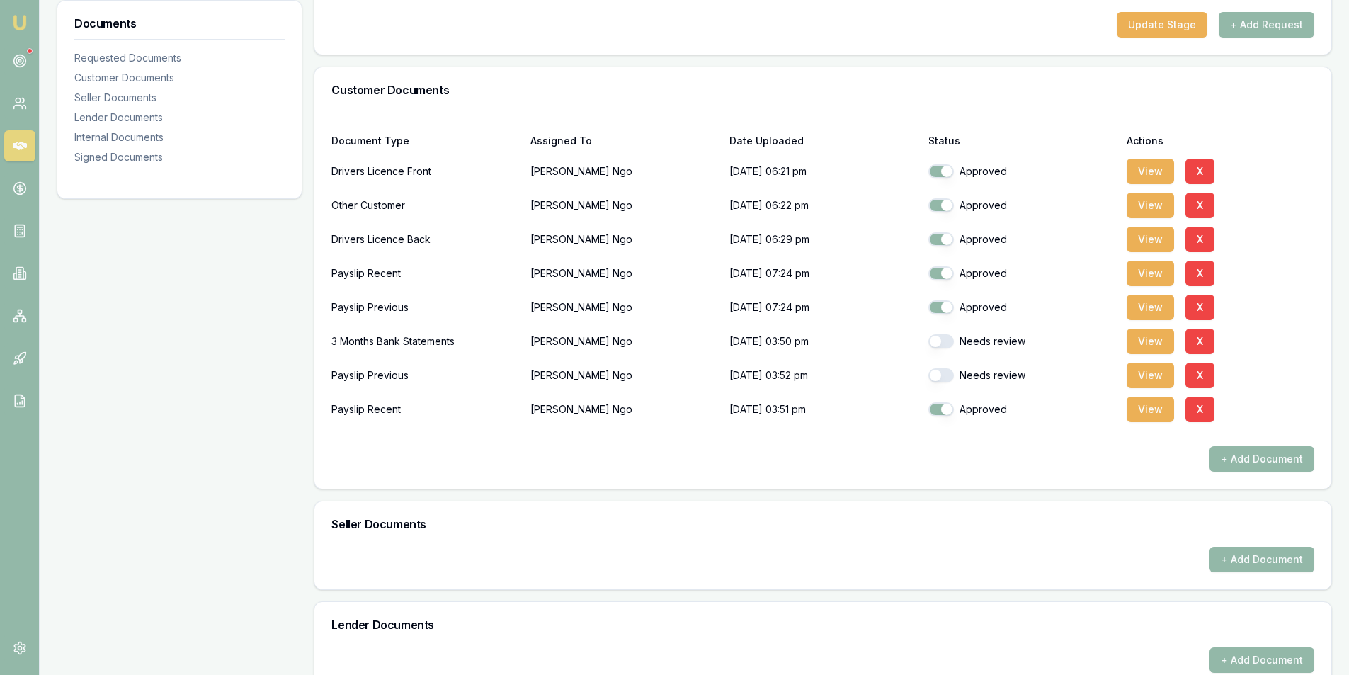
scroll to position [283, 0]
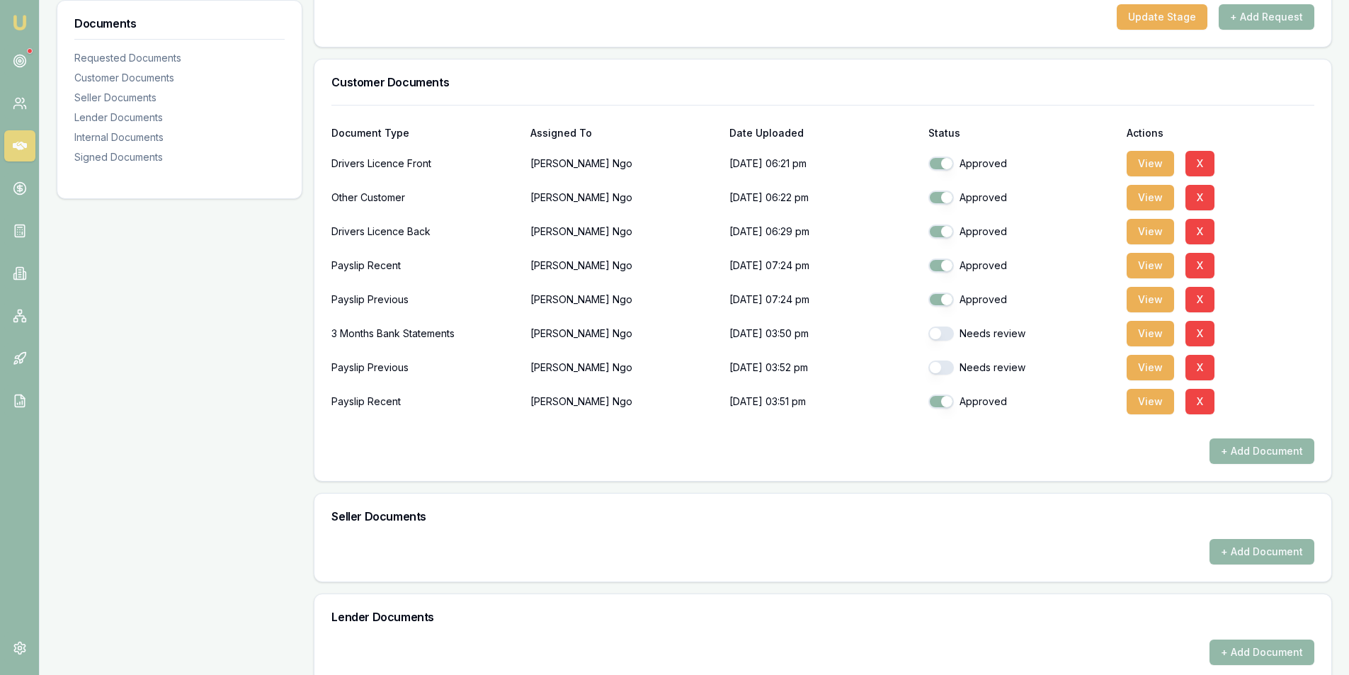
click at [947, 372] on button "button" at bounding box center [941, 368] width 25 height 14
checkbox input "true"
click at [951, 333] on button "button" at bounding box center [941, 334] width 25 height 14
checkbox input "true"
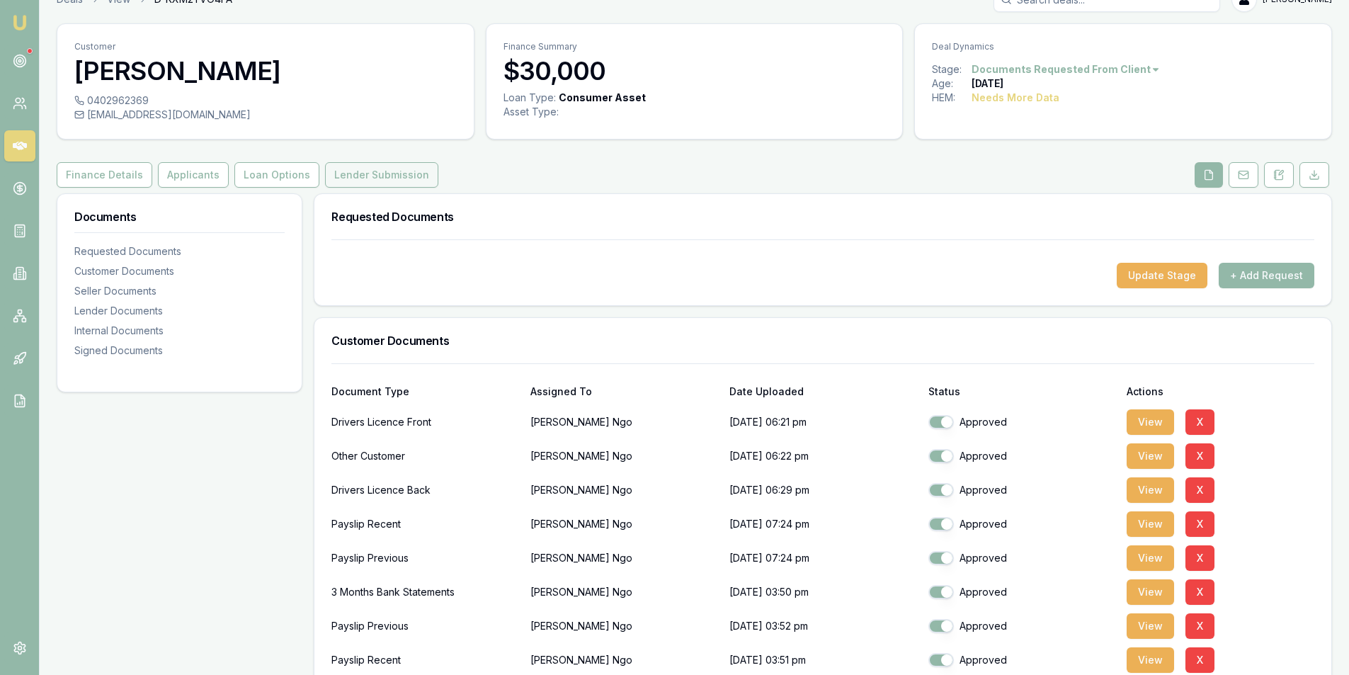
scroll to position [0, 0]
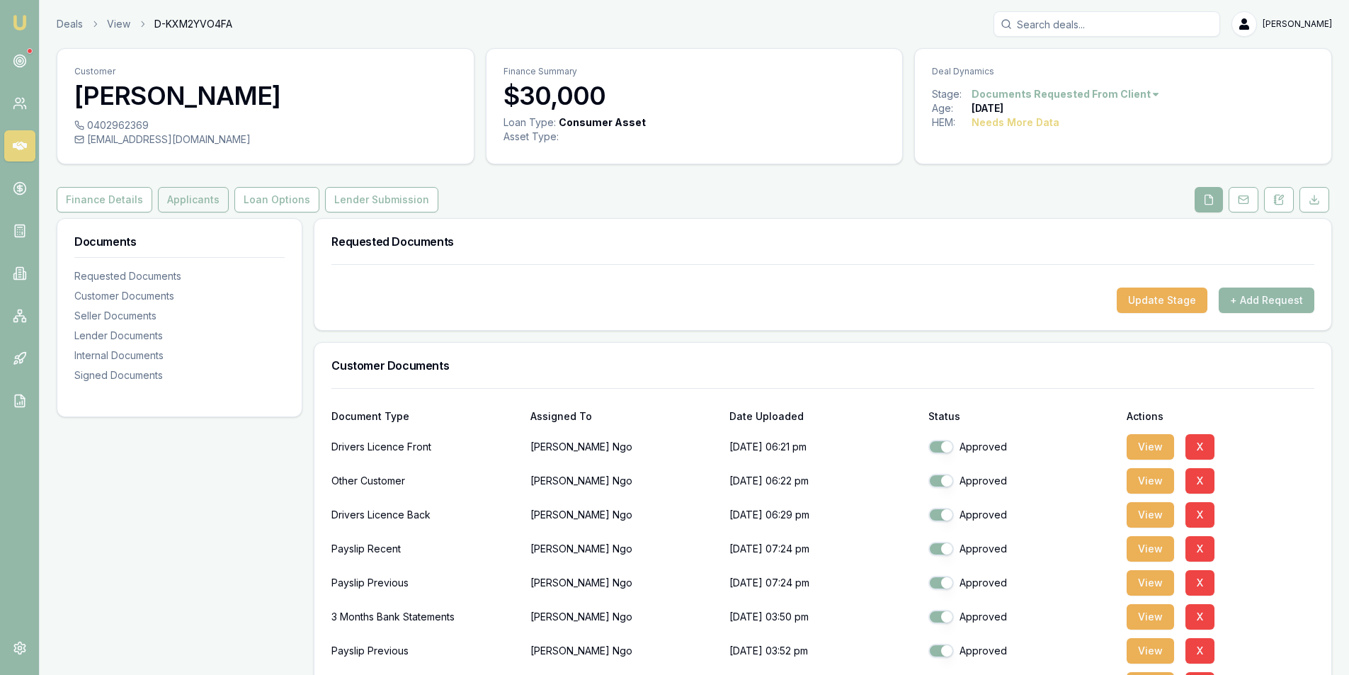
click at [191, 205] on button "Applicants" at bounding box center [193, 199] width 71 height 25
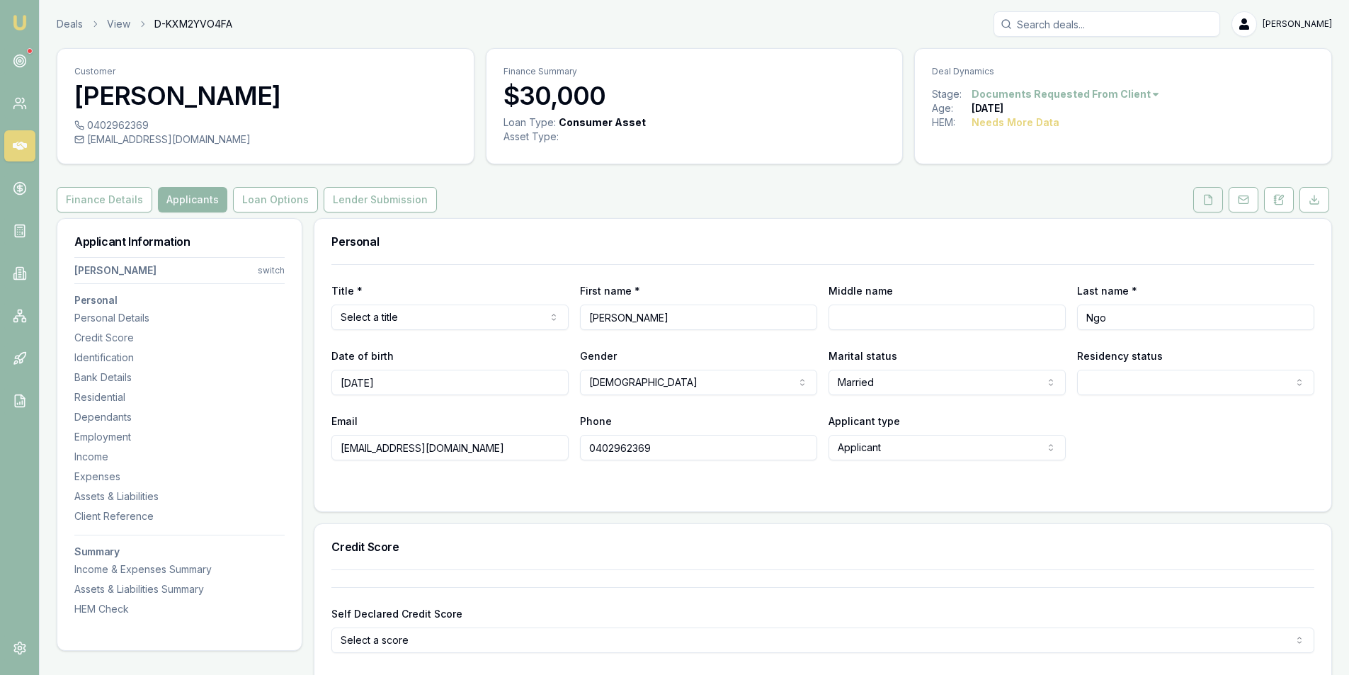
click at [1203, 202] on icon at bounding box center [1208, 199] width 11 height 11
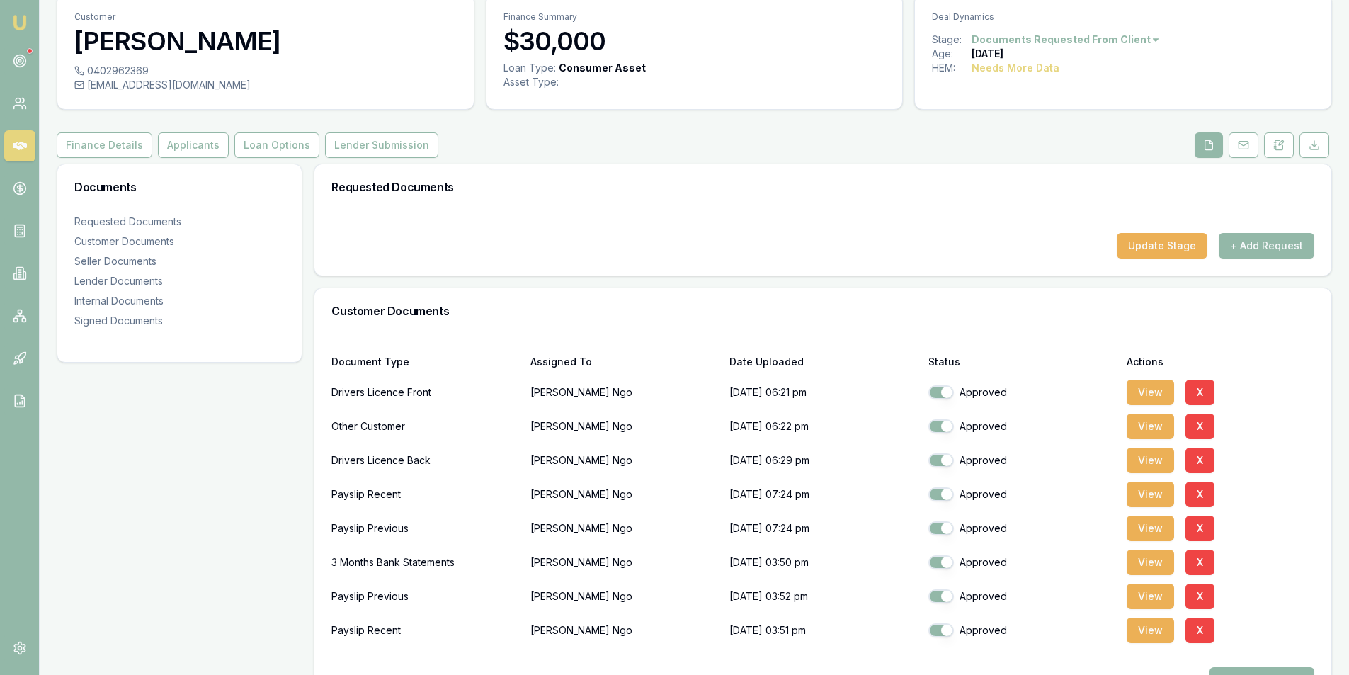
scroll to position [71, 0]
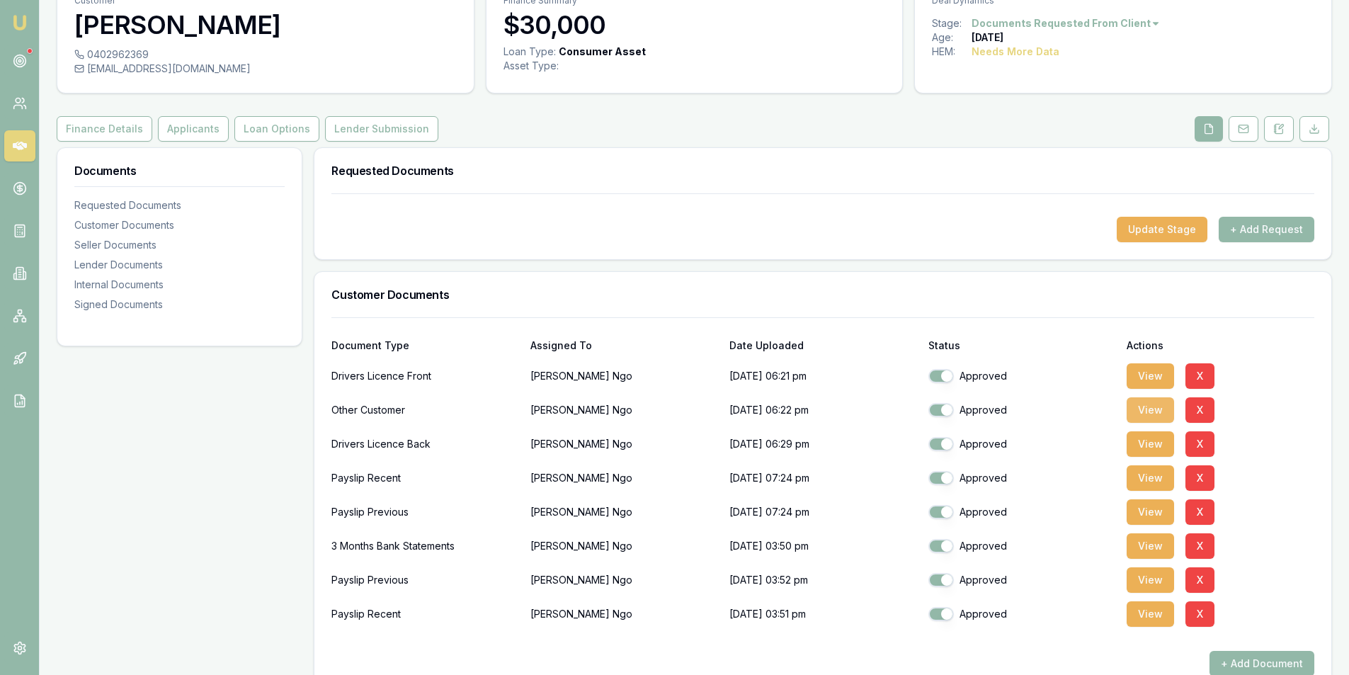
click at [1152, 412] on button "View" at bounding box center [1150, 409] width 47 height 25
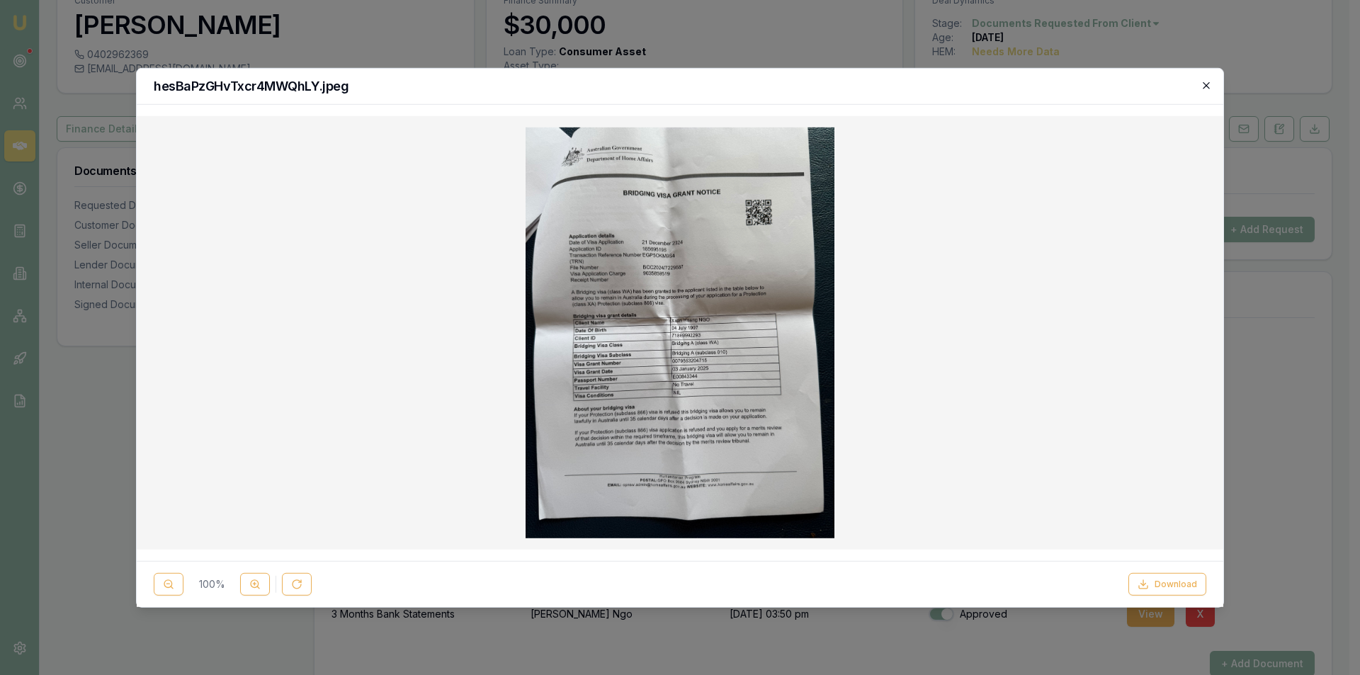
click at [1208, 87] on icon "button" at bounding box center [1206, 85] width 6 height 6
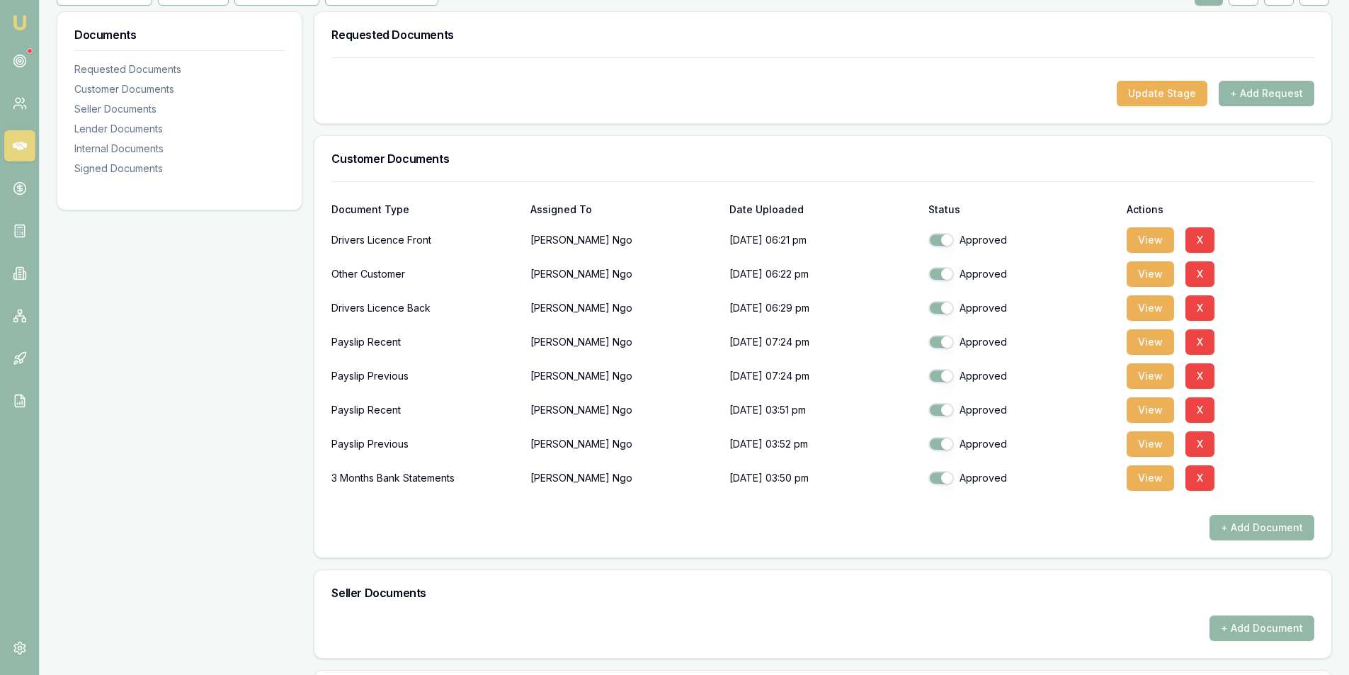
scroll to position [212, 0]
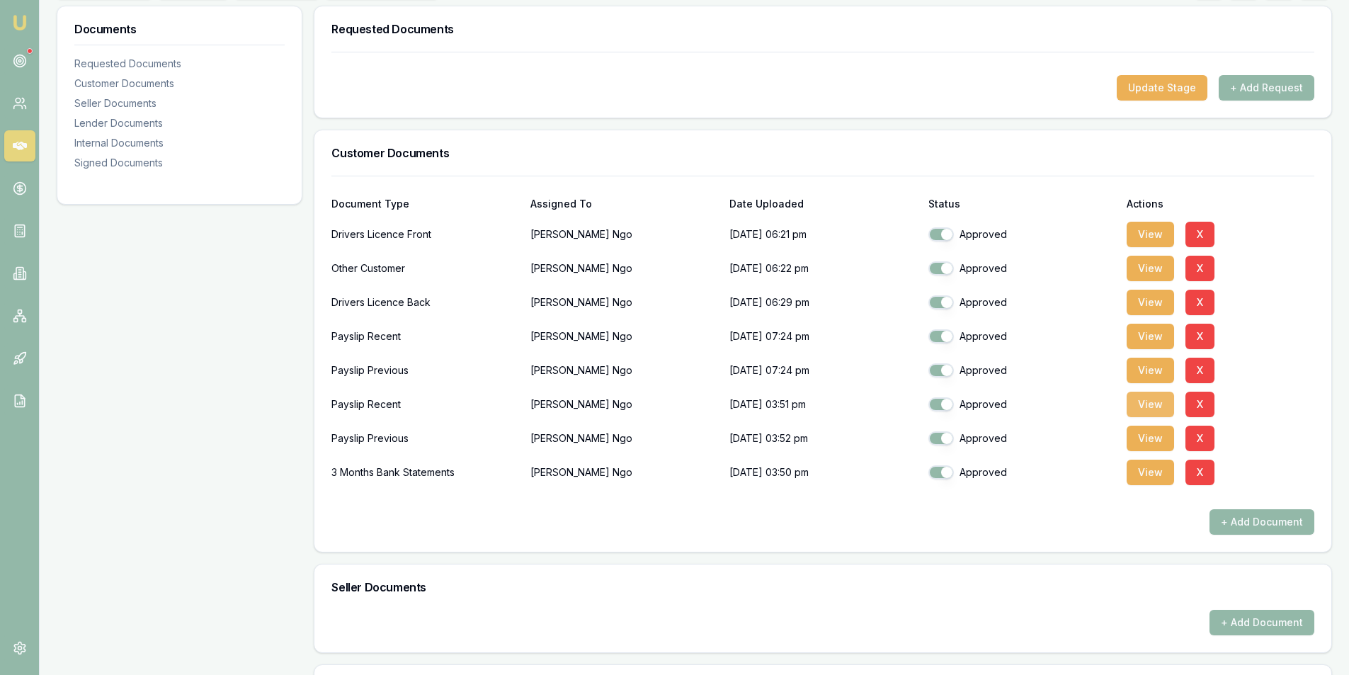
click at [1156, 408] on button "View" at bounding box center [1150, 404] width 47 height 25
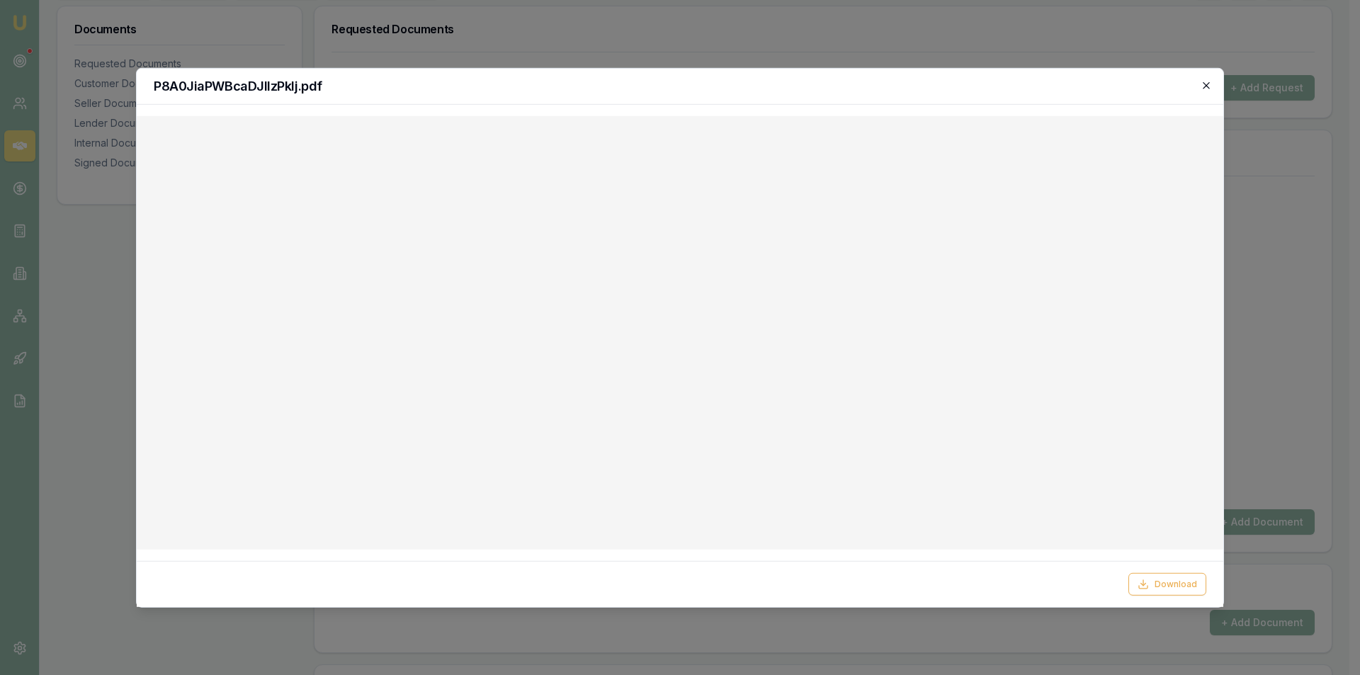
click at [1206, 86] on icon "button" at bounding box center [1206, 85] width 6 height 6
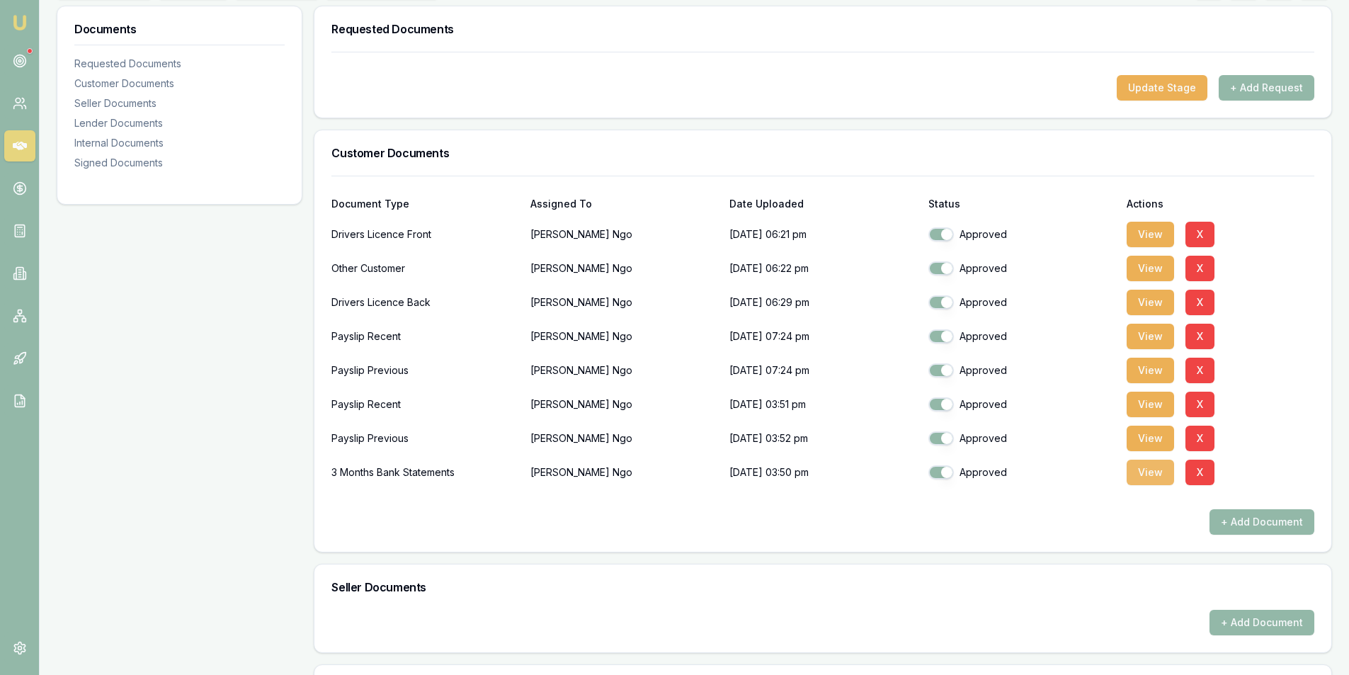
click at [1138, 475] on button "View" at bounding box center [1150, 472] width 47 height 25
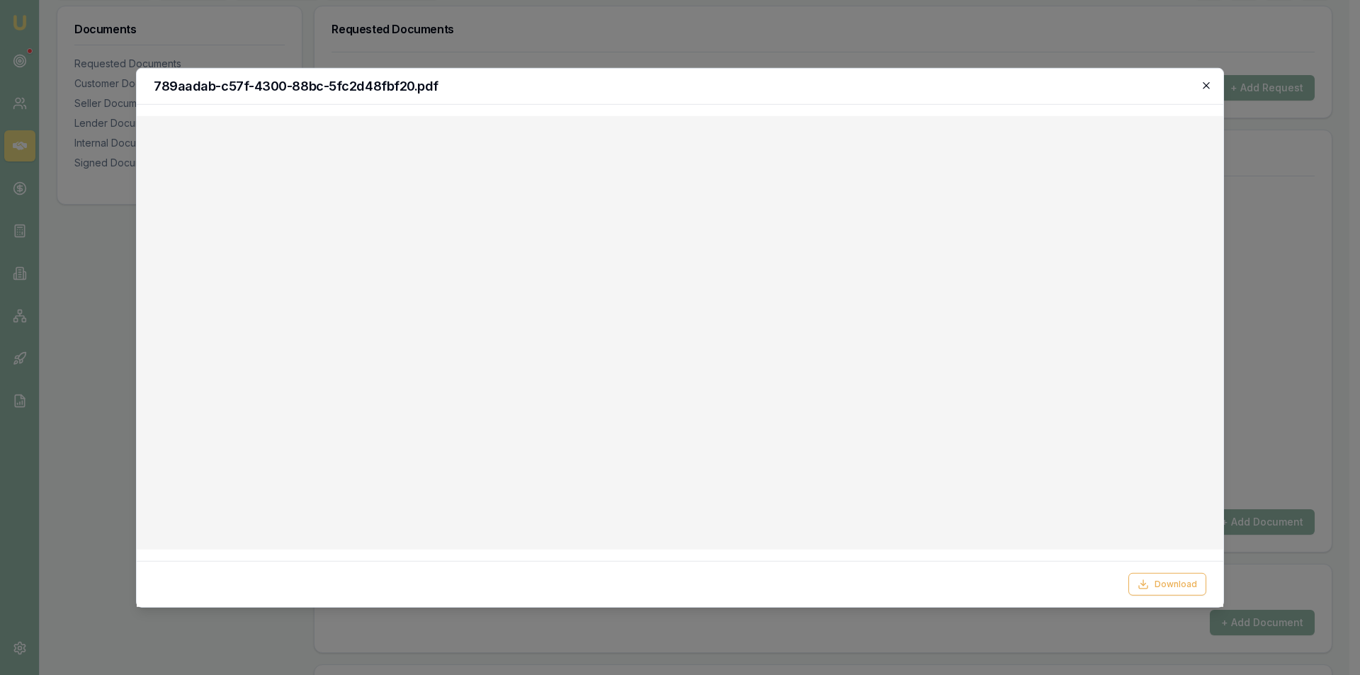
click at [1210, 82] on icon "button" at bounding box center [1206, 84] width 11 height 11
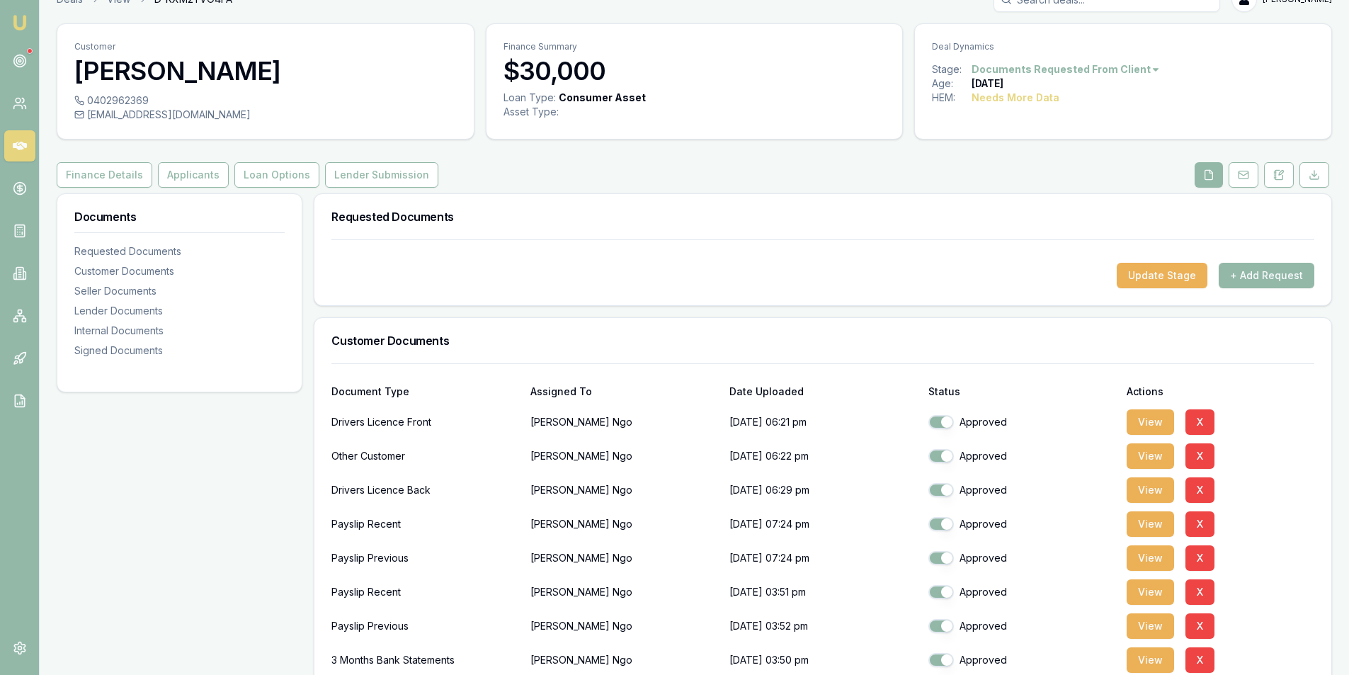
scroll to position [0, 0]
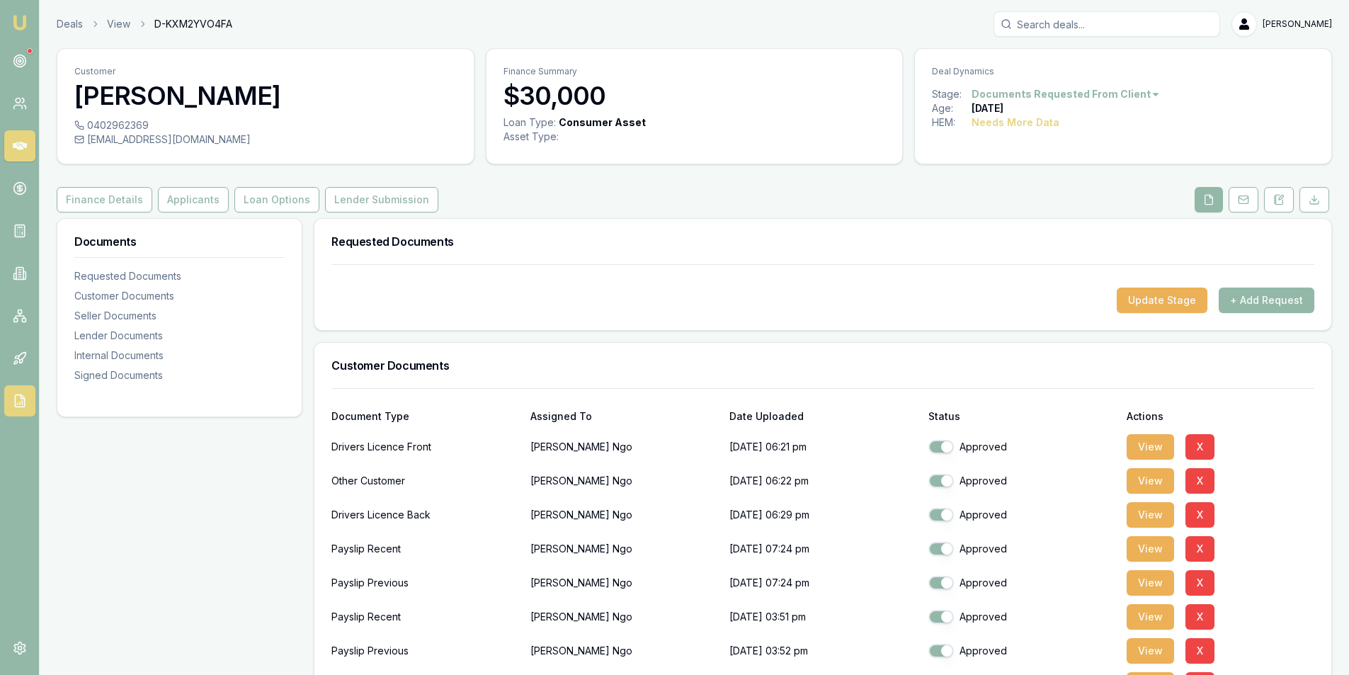
click at [24, 412] on link at bounding box center [19, 400] width 31 height 31
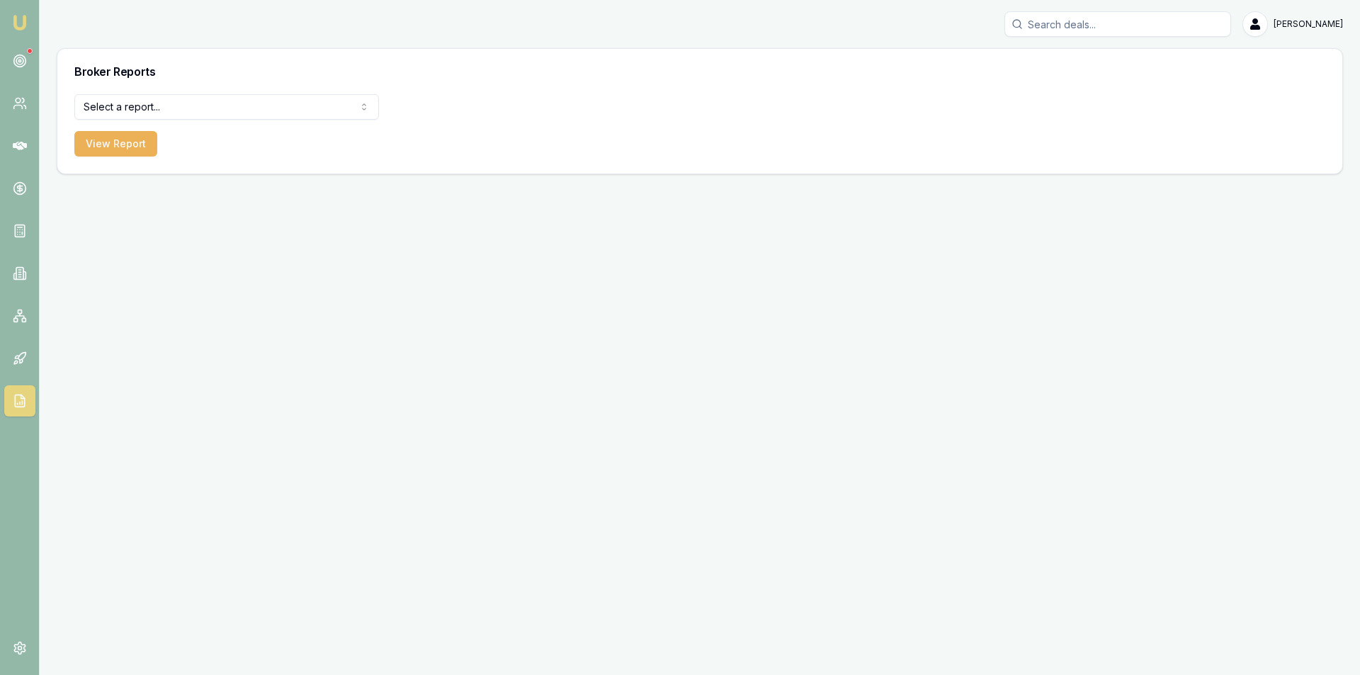
click at [13, 397] on icon at bounding box center [20, 401] width 14 height 14
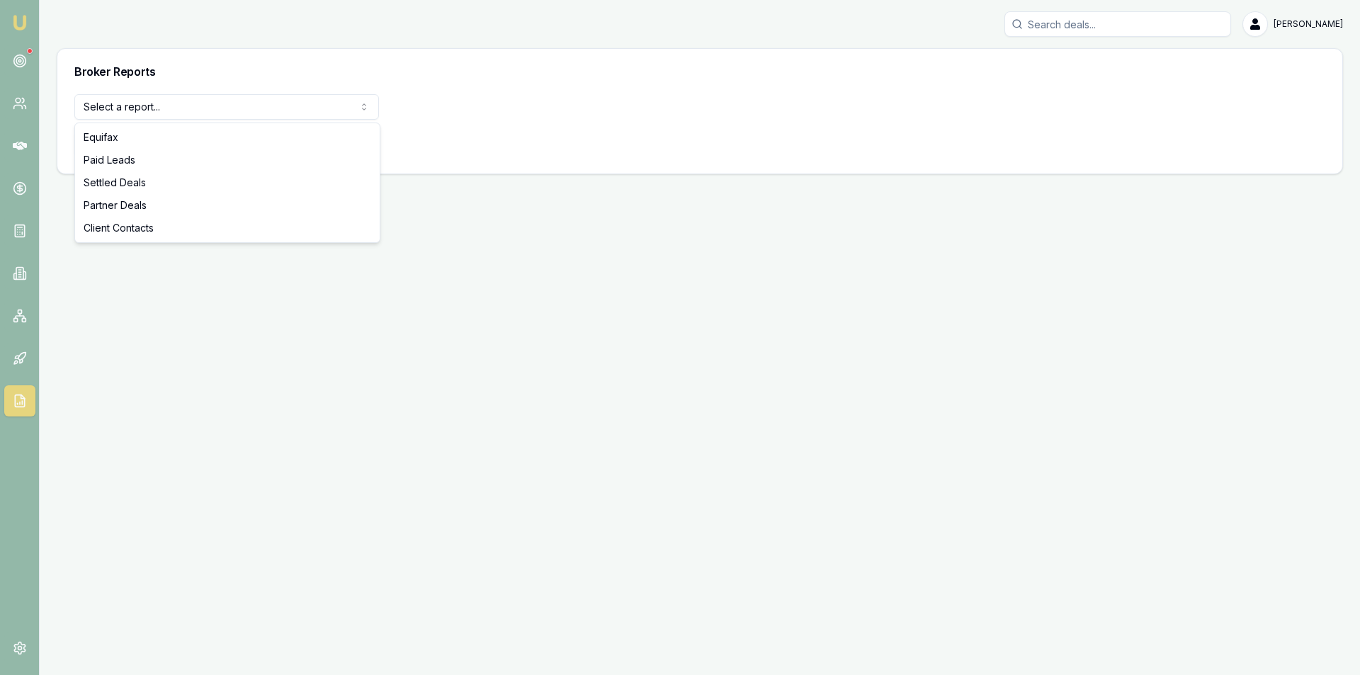
click at [191, 98] on html "[PERSON_NAME] [PERSON_NAME] Toggle Menu Broker Reports Select a report... Equif…" at bounding box center [680, 337] width 1360 height 675
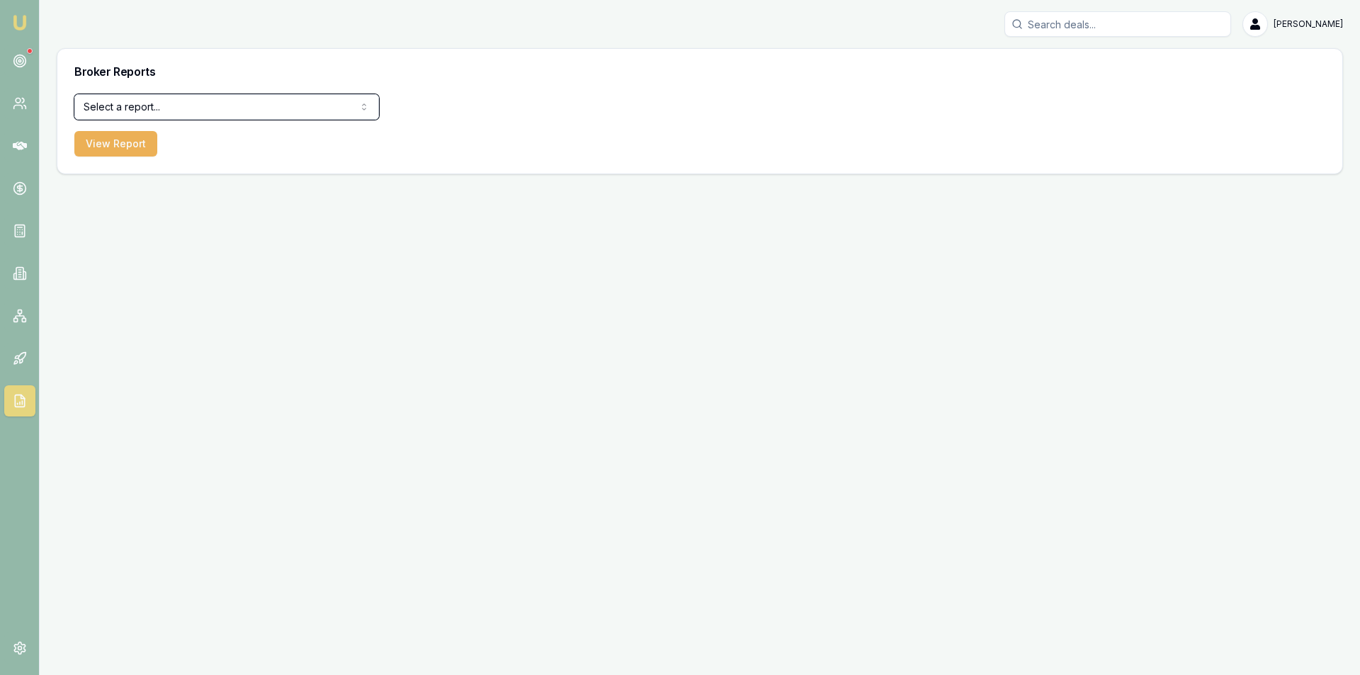
drag, startPoint x: 386, startPoint y: 497, endPoint x: 325, endPoint y: 460, distance: 71.5
click at [387, 494] on html "[PERSON_NAME] [PERSON_NAME] Toggle Menu Broker Reports Select a report... Equif…" at bounding box center [680, 337] width 1360 height 675
click at [16, 404] on icon at bounding box center [20, 401] width 14 height 14
click at [18, 147] on icon at bounding box center [20, 146] width 14 height 8
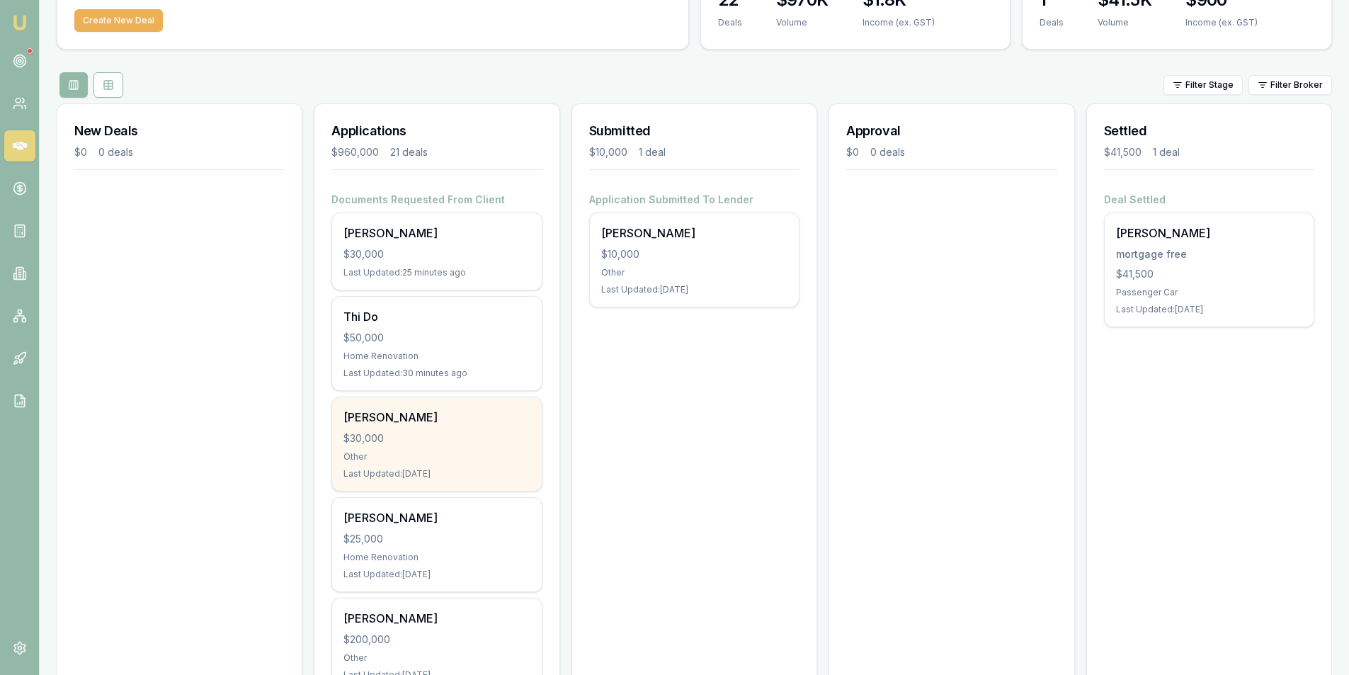
scroll to position [96, 0]
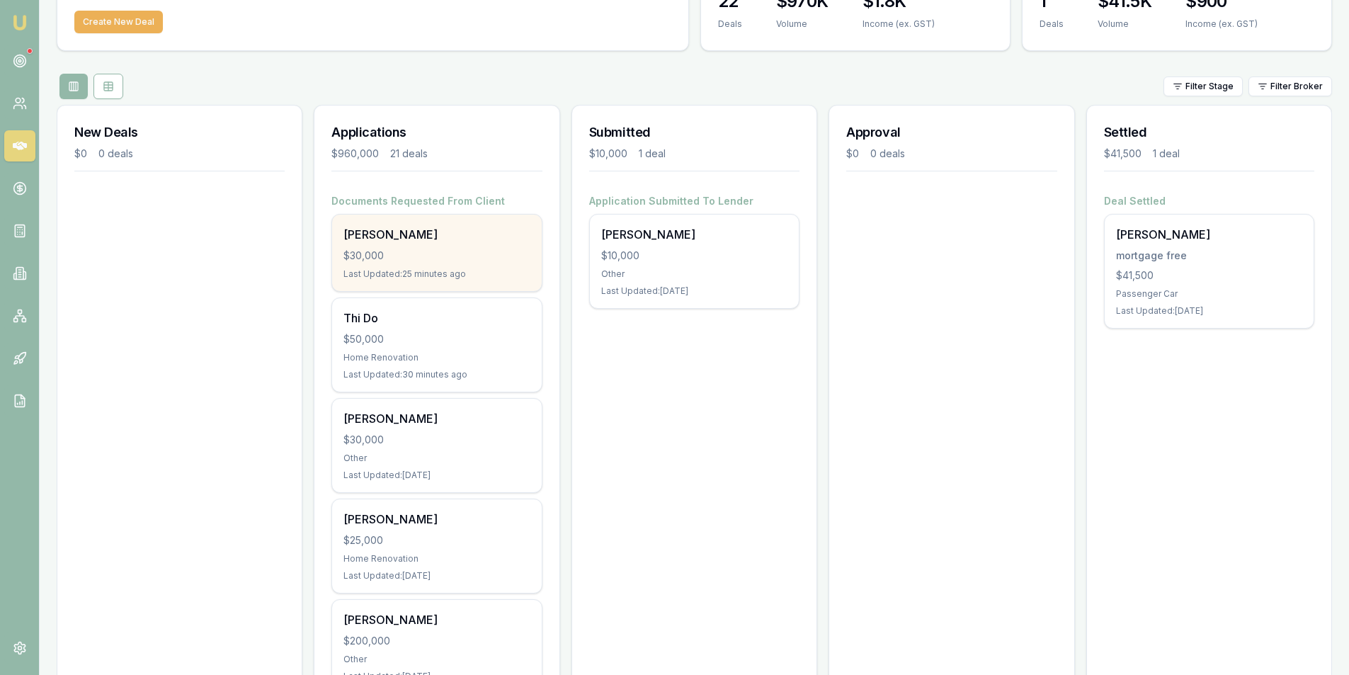
click at [416, 263] on div "Hoang Ngo $30,000 Last Updated: 25 minutes ago" at bounding box center [436, 253] width 209 height 76
click at [438, 276] on div "Last Updated: 32 minutes ago" at bounding box center [437, 273] width 186 height 11
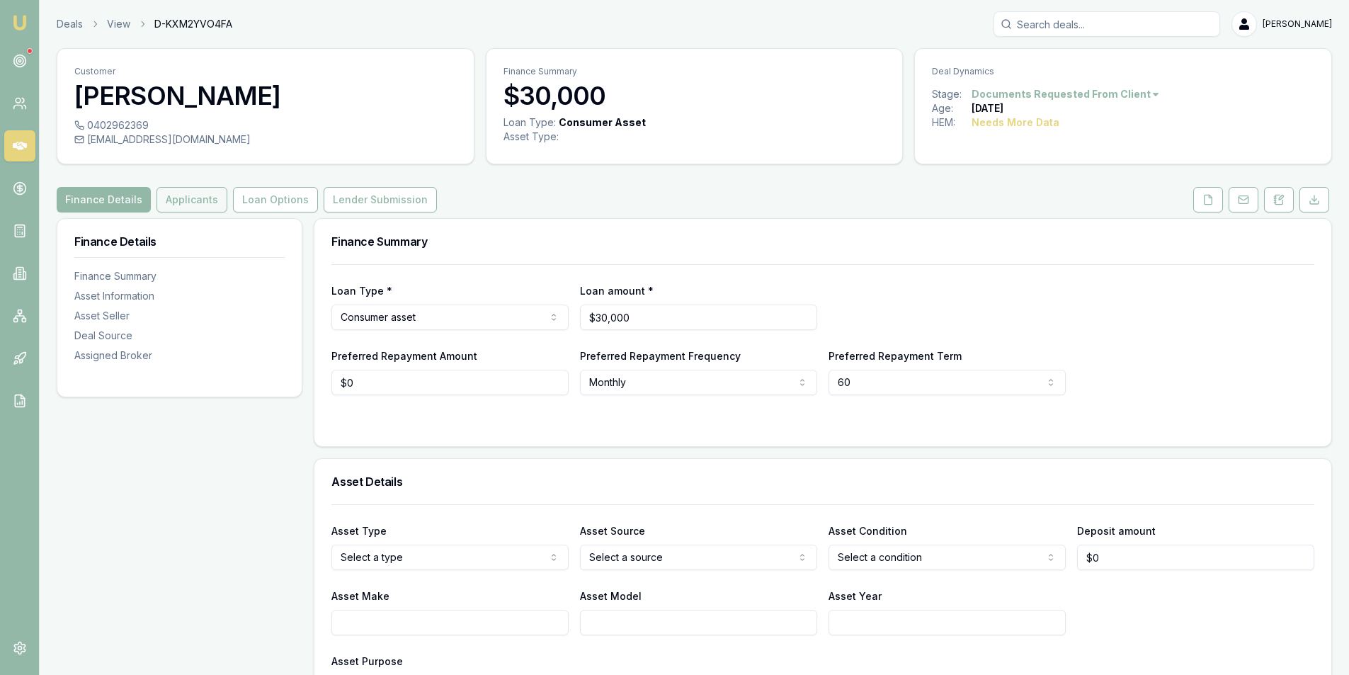
click at [178, 206] on button "Applicants" at bounding box center [192, 199] width 71 height 25
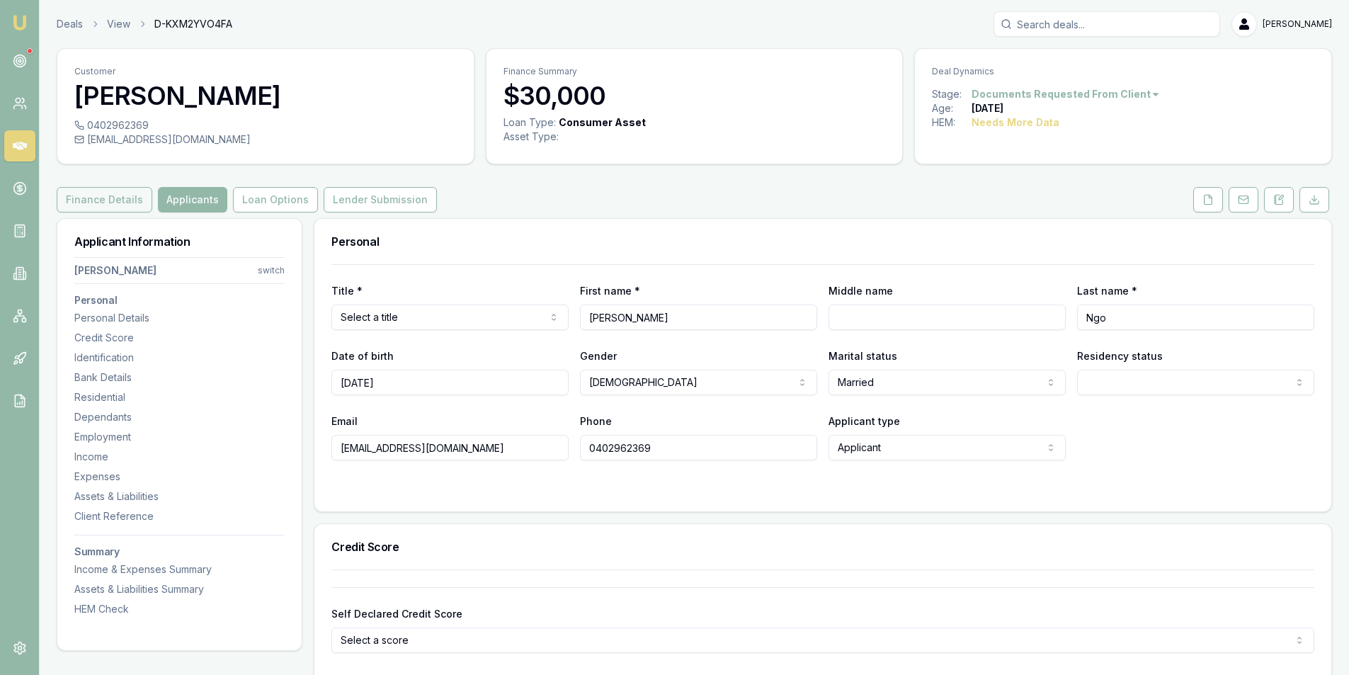
click at [103, 190] on button "Finance Details" at bounding box center [105, 199] width 96 height 25
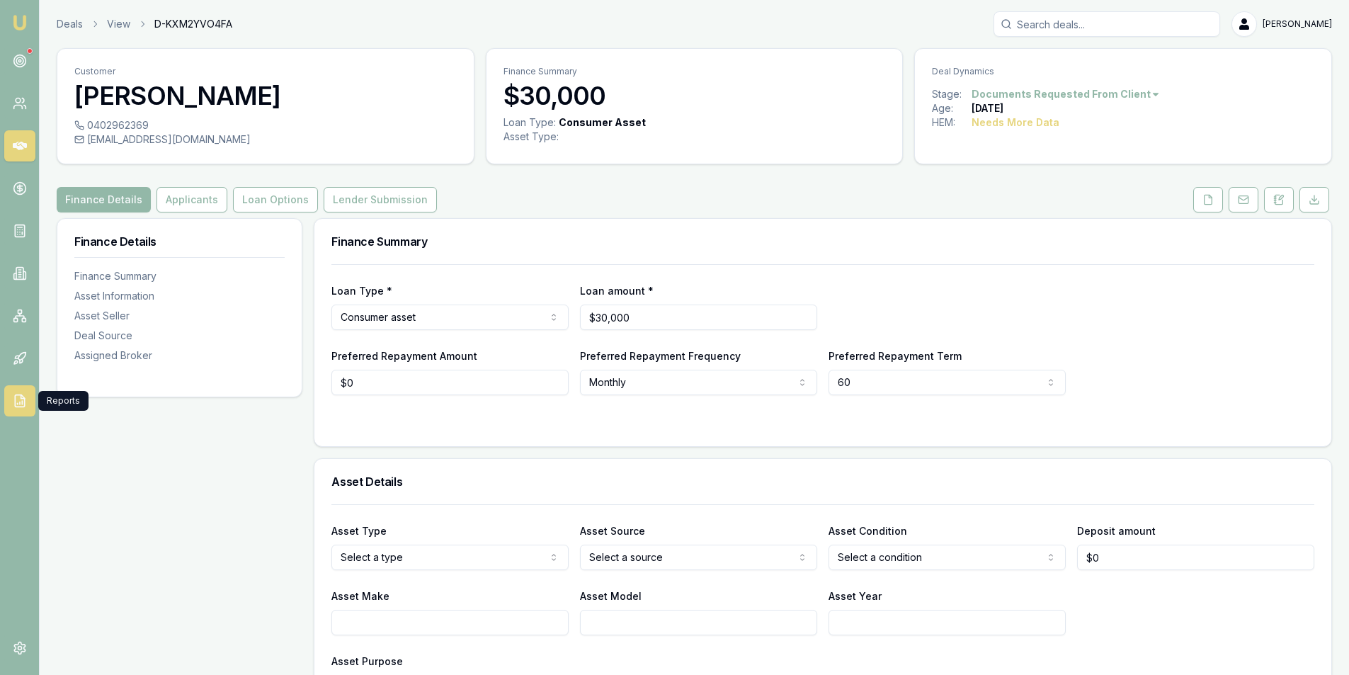
click at [20, 404] on icon at bounding box center [20, 403] width 0 height 2
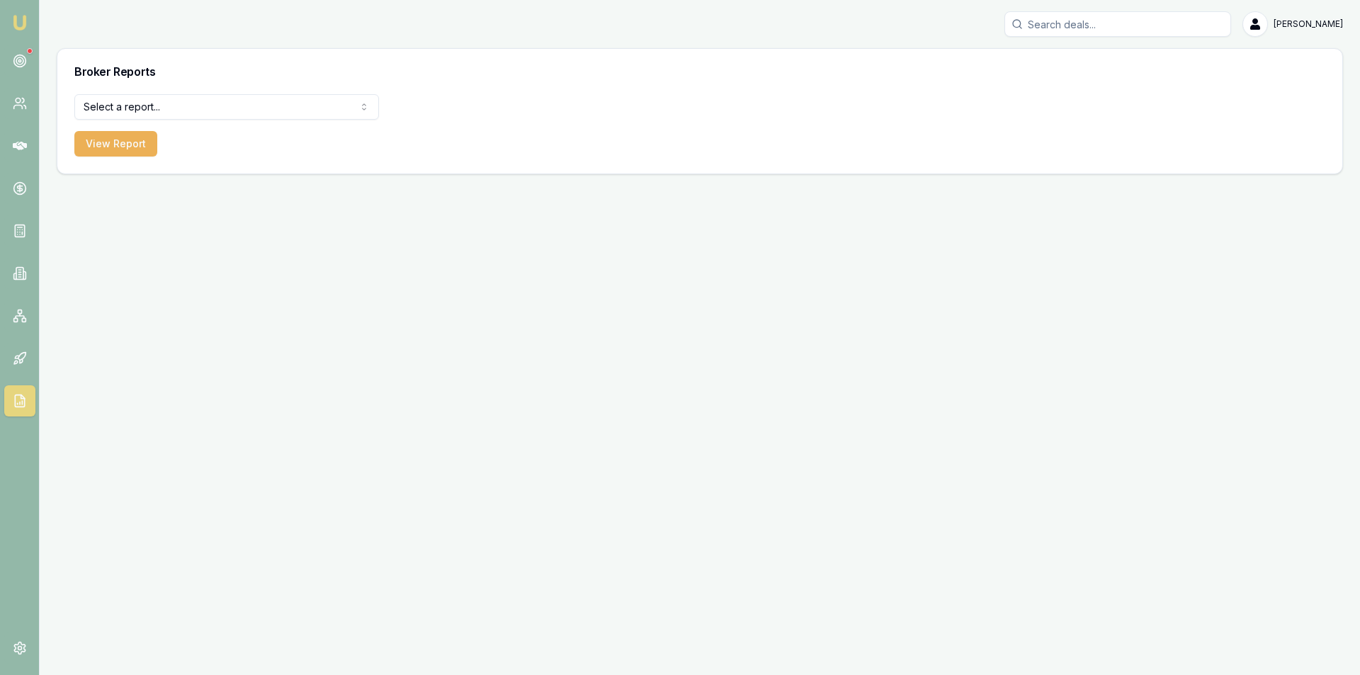
click at [146, 107] on html "[PERSON_NAME] [PERSON_NAME] Toggle Menu Broker Reports Select a report... Equif…" at bounding box center [680, 337] width 1360 height 675
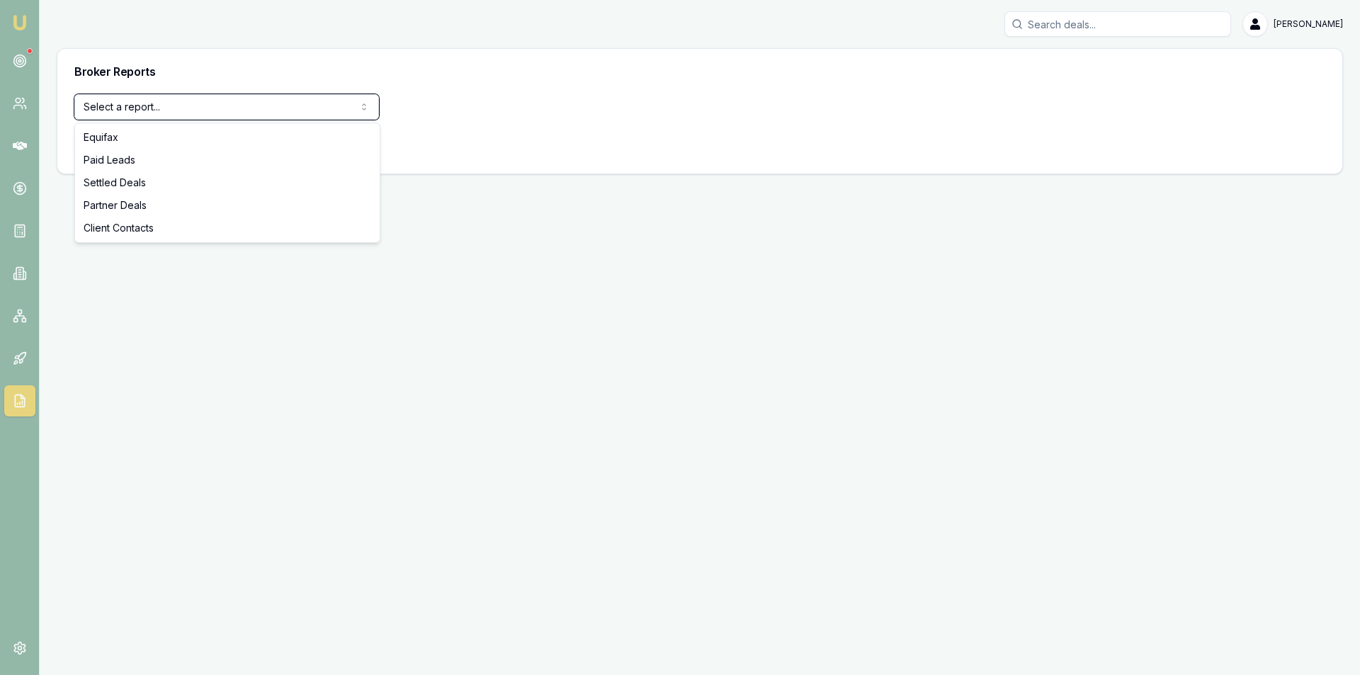
click at [159, 371] on html "[PERSON_NAME] [PERSON_NAME] Toggle Menu Broker Reports Select a report... Equif…" at bounding box center [680, 337] width 1360 height 675
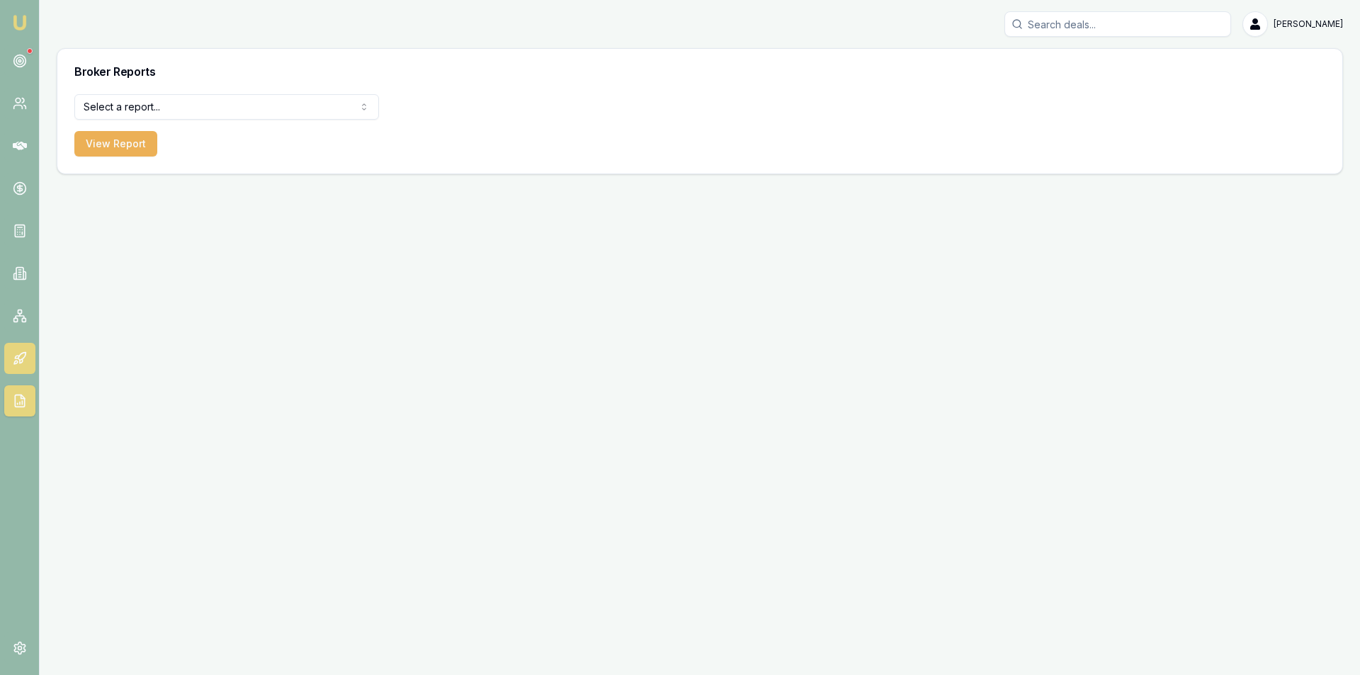
click at [21, 358] on icon at bounding box center [20, 358] width 14 height 14
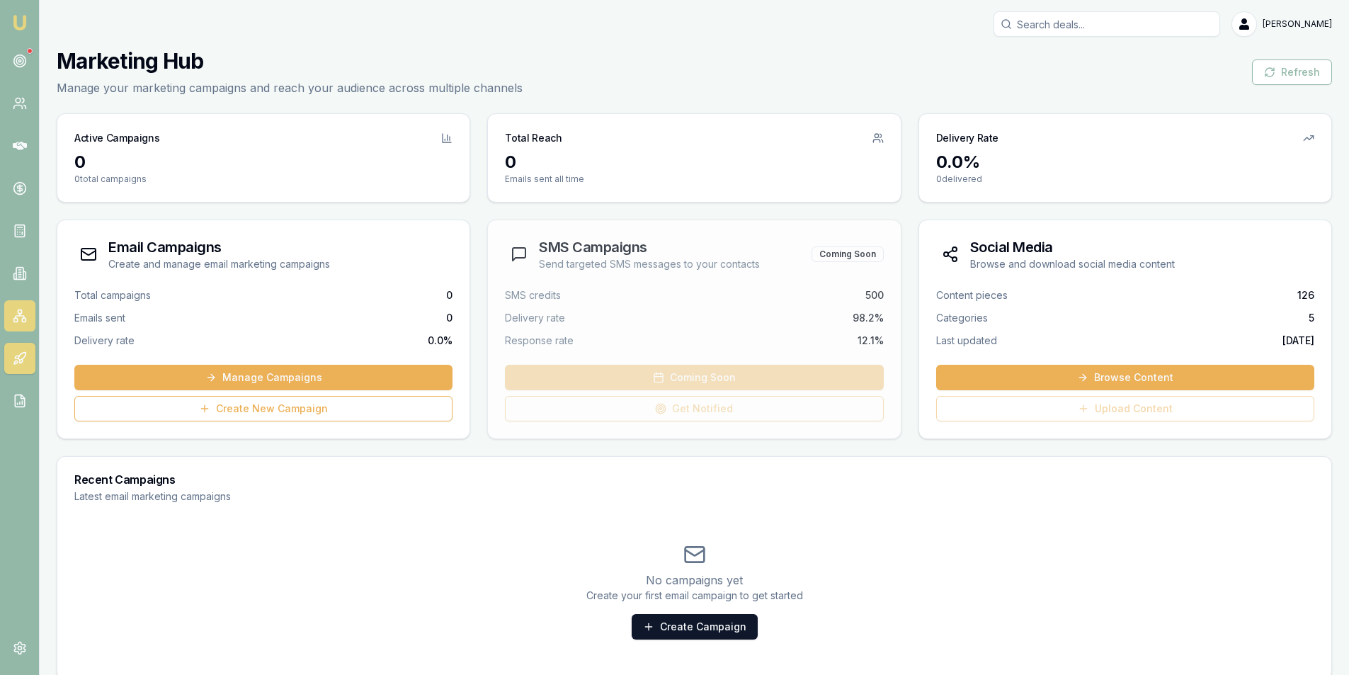
click at [25, 322] on rect at bounding box center [24, 320] width 4 height 4
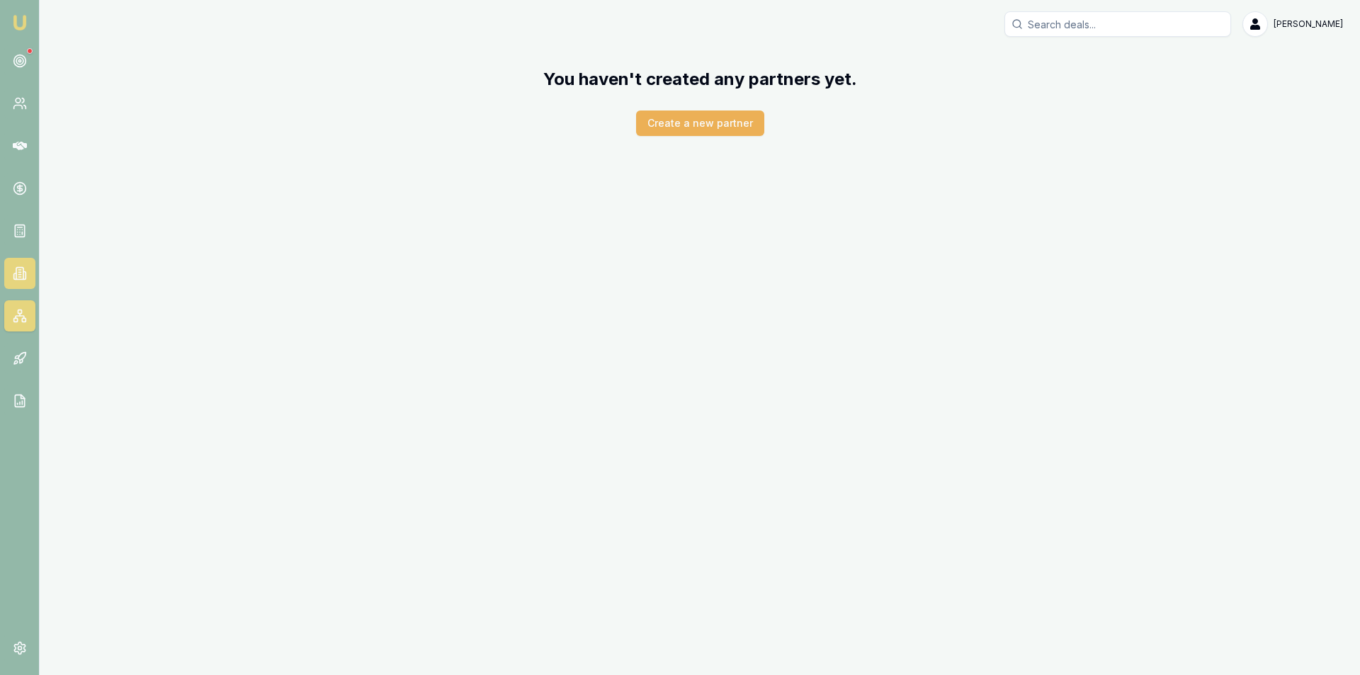
click at [25, 272] on icon at bounding box center [24, 276] width 2 height 8
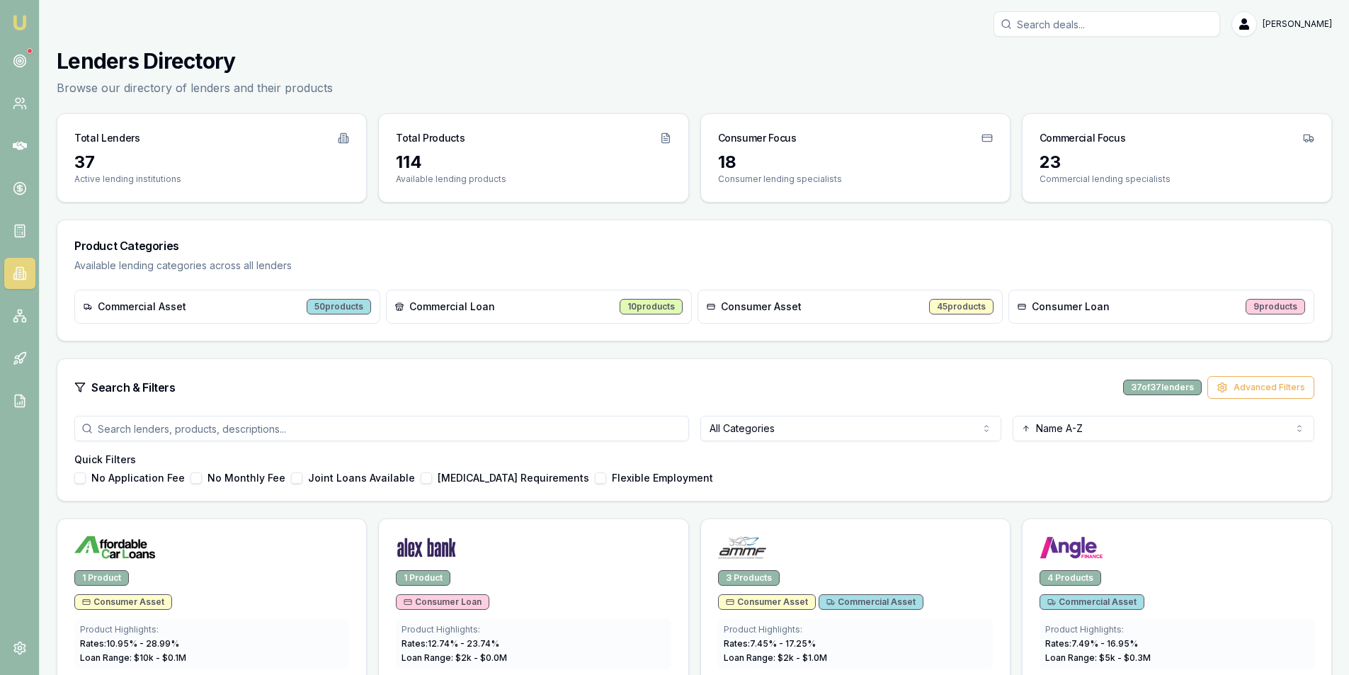
click at [740, 426] on html "Emu Broker Steven Nguyen Toggle Menu Lenders Directory Browse our directory of …" at bounding box center [674, 337] width 1349 height 675
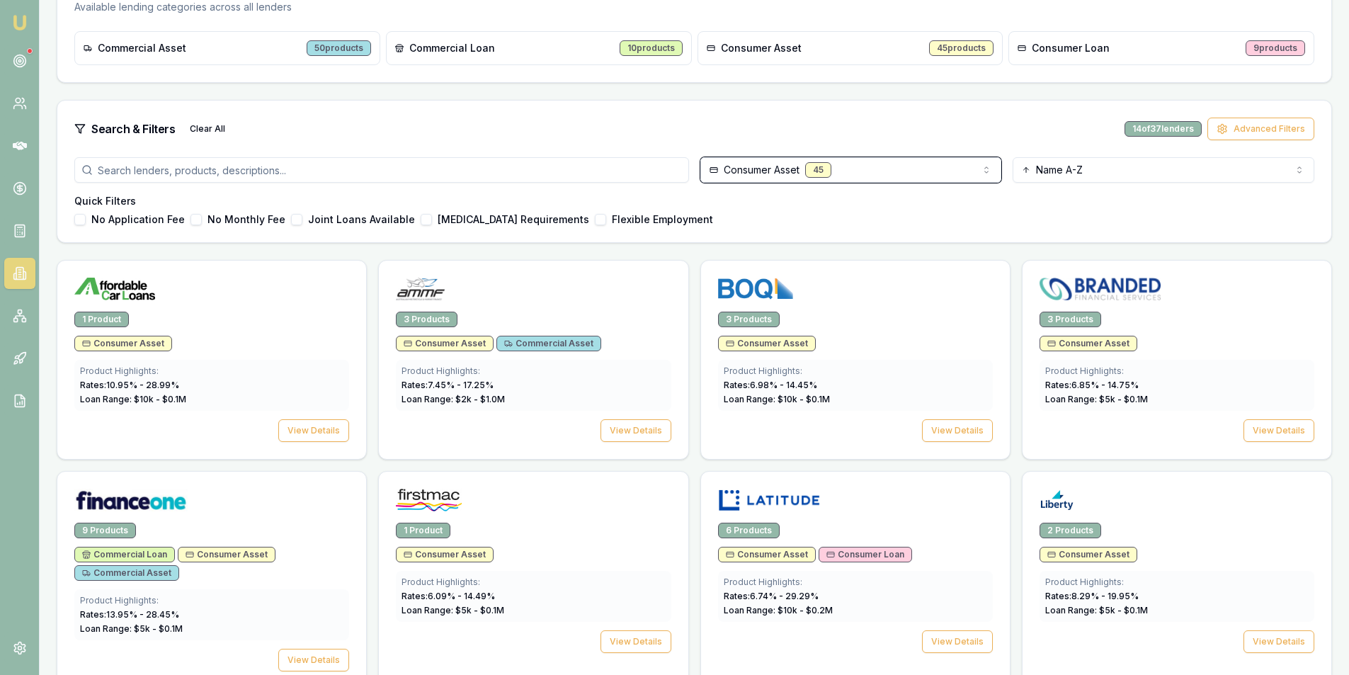
scroll to position [283, 0]
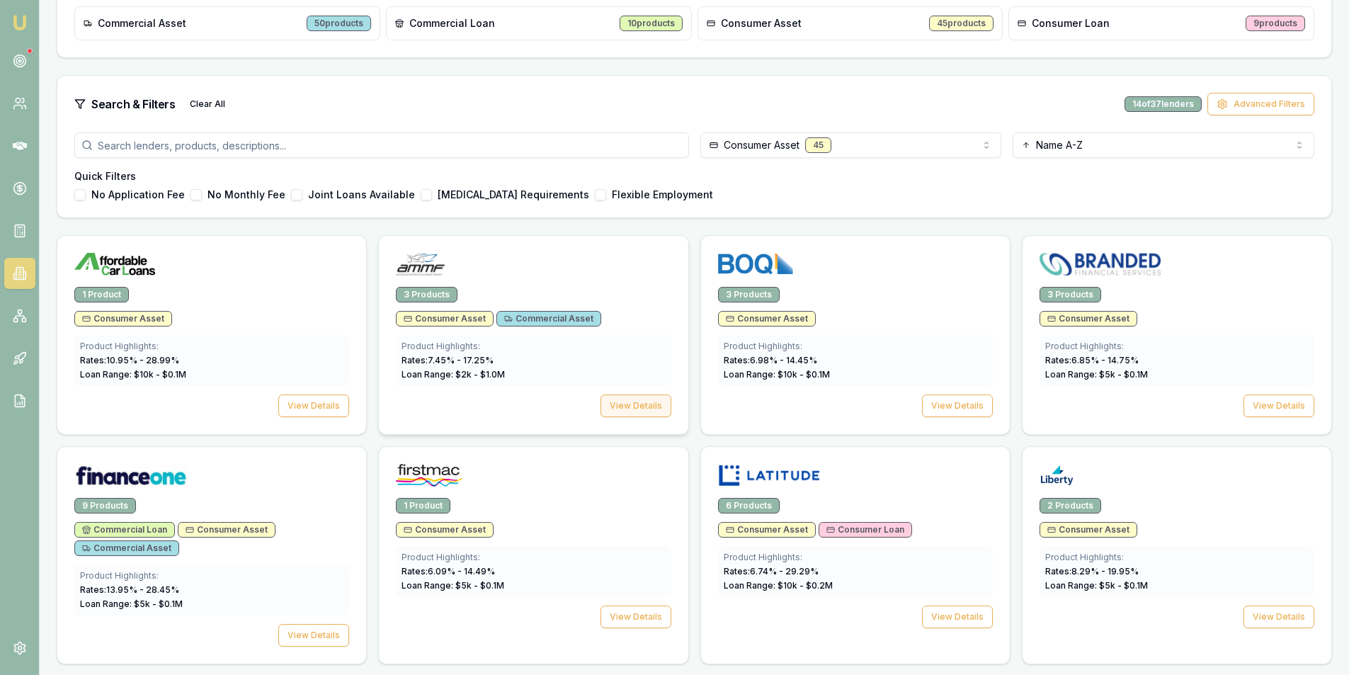
click at [640, 407] on button "View Details" at bounding box center [636, 406] width 71 height 23
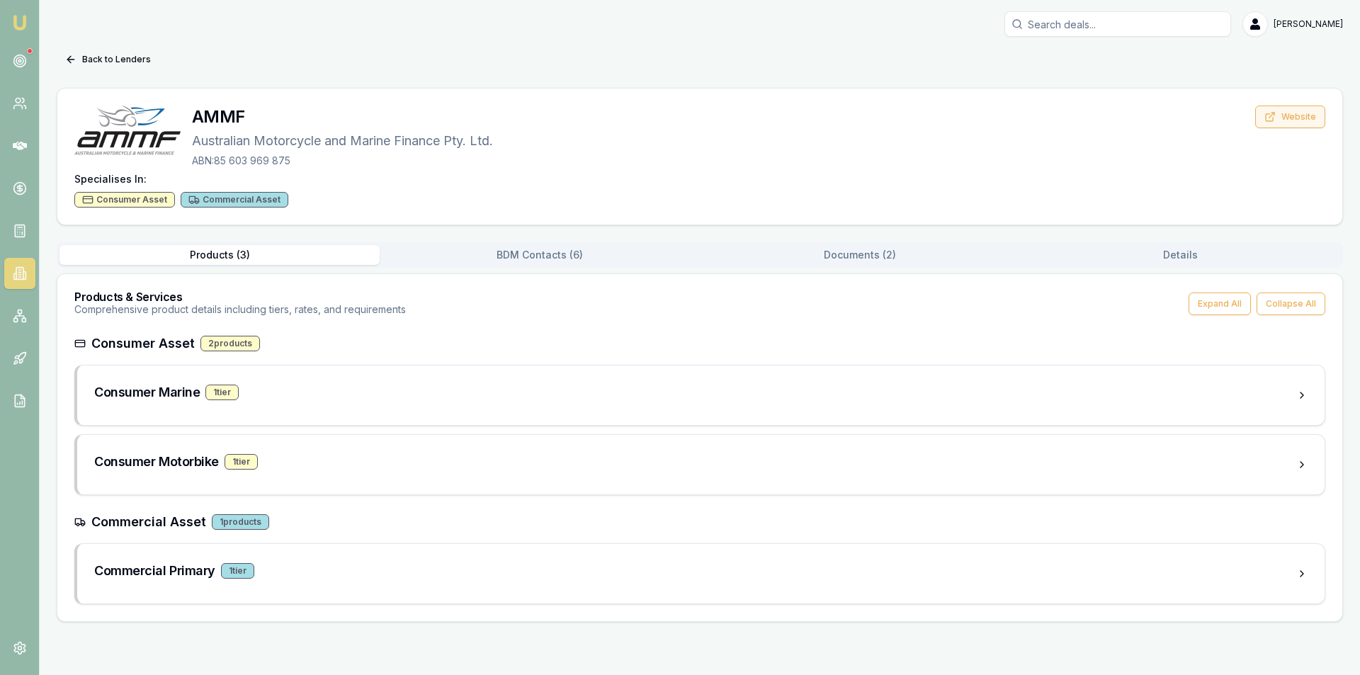
click at [1304, 120] on button "Website" at bounding box center [1290, 117] width 70 height 23
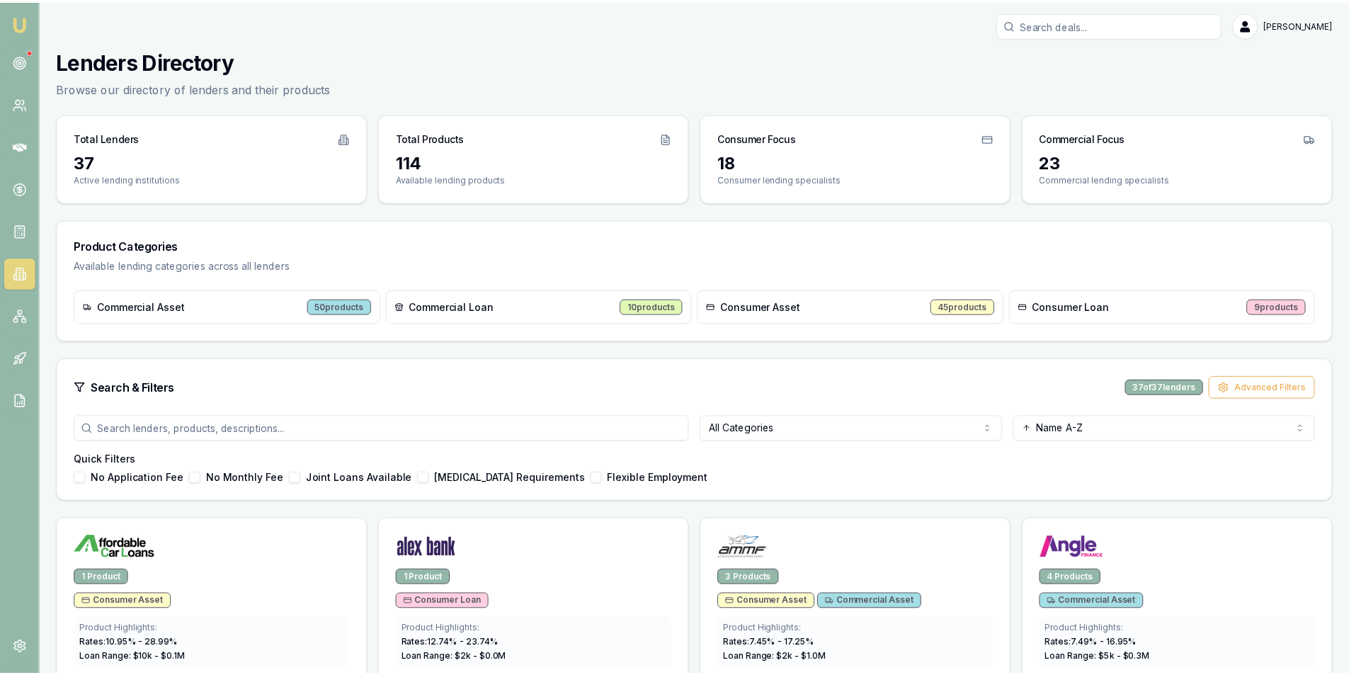
scroll to position [283, 0]
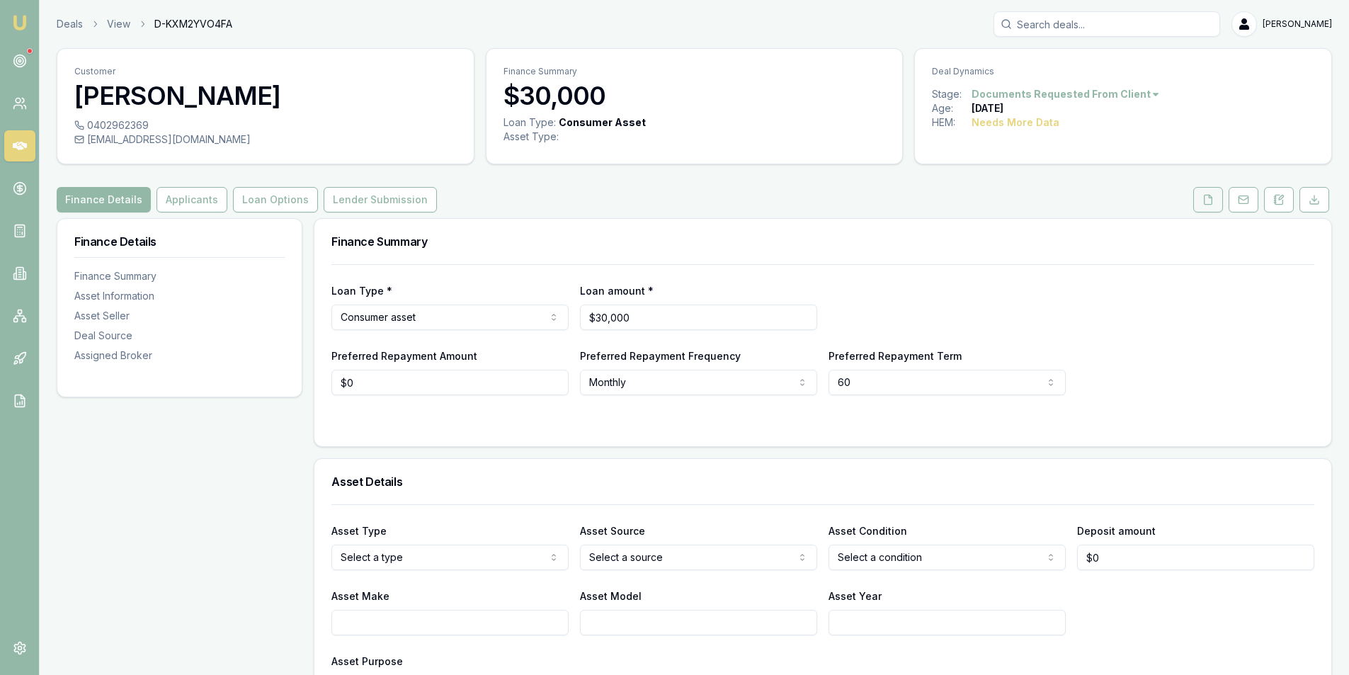
click at [1210, 205] on button at bounding box center [1208, 199] width 30 height 25
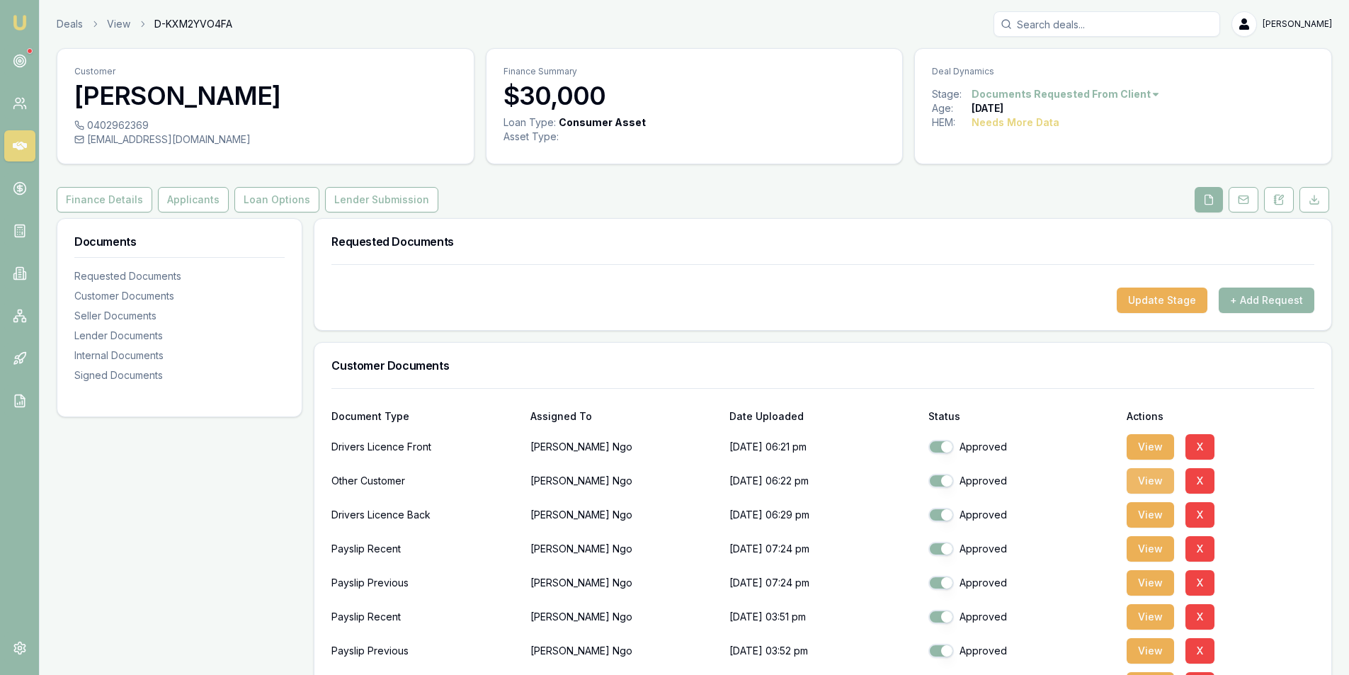
click at [1142, 480] on button "View" at bounding box center [1150, 480] width 47 height 25
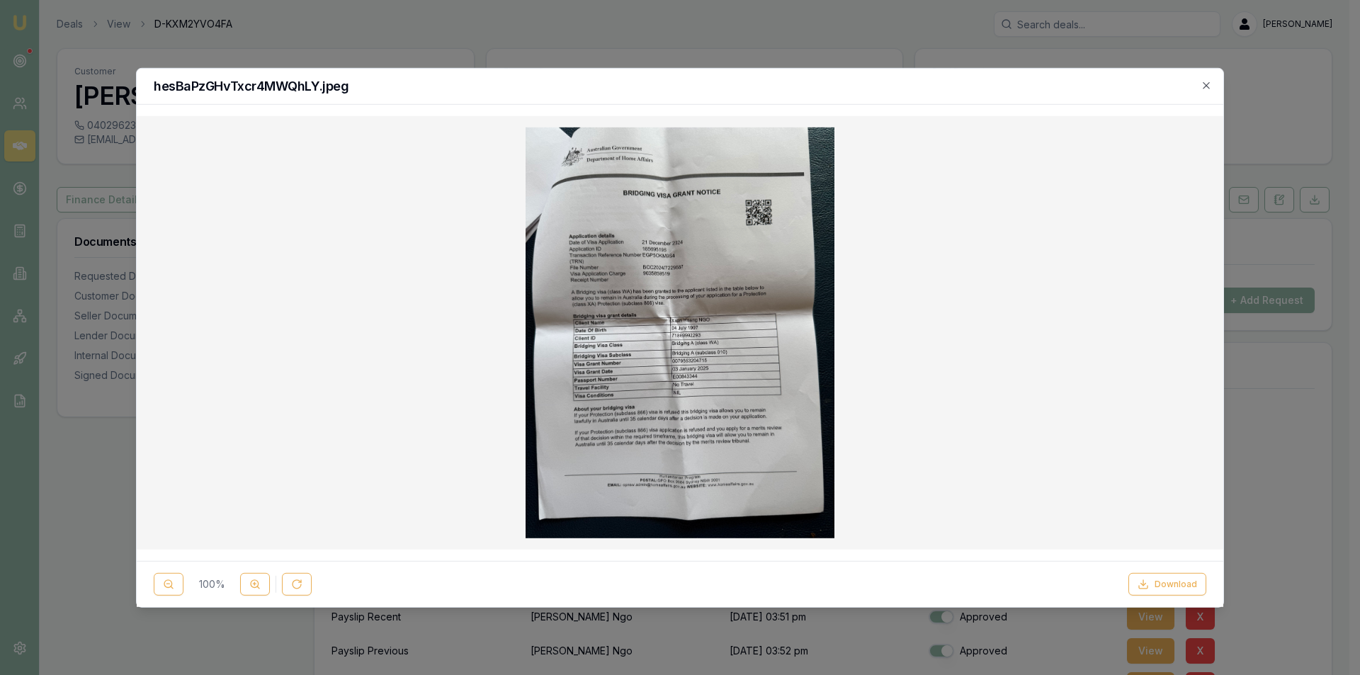
drag, startPoint x: 560, startPoint y: 285, endPoint x: 550, endPoint y: 294, distance: 13.0
click at [559, 285] on img at bounding box center [680, 332] width 308 height 411
click at [1171, 586] on button "Download" at bounding box center [1167, 584] width 78 height 23
click at [1210, 84] on icon "button" at bounding box center [1206, 84] width 11 height 11
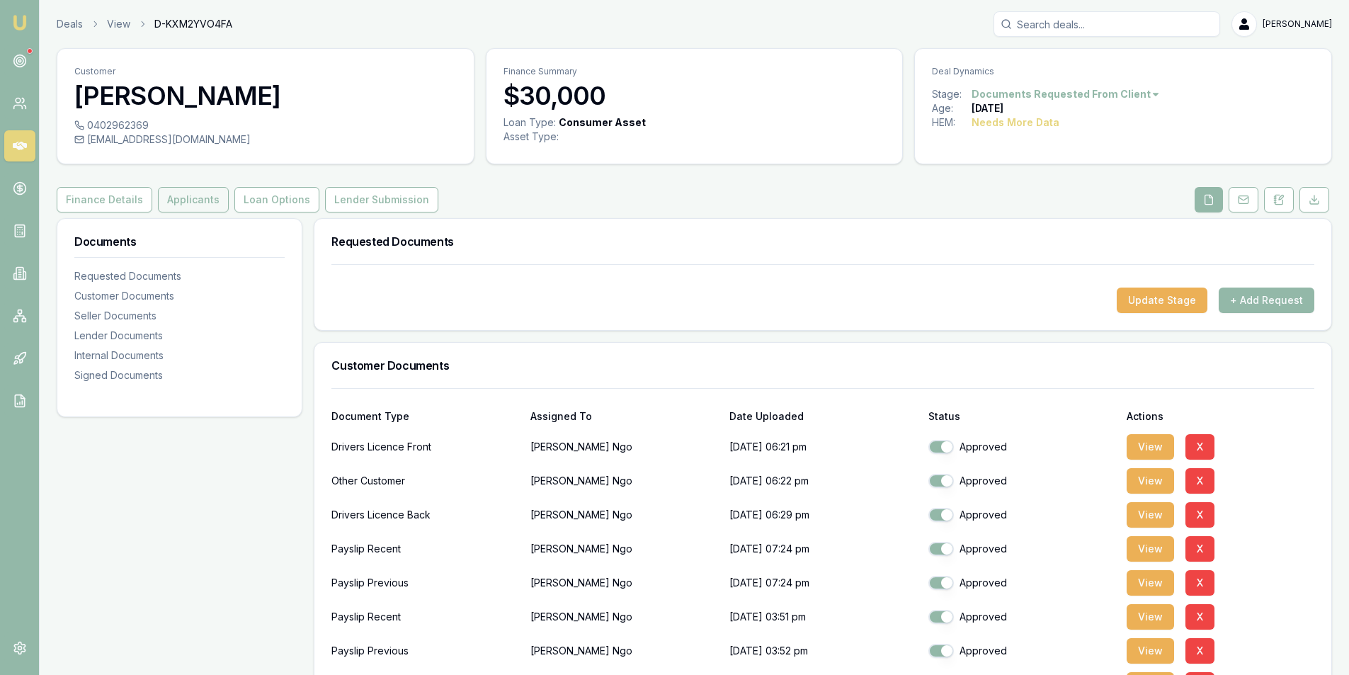
click at [183, 205] on button "Applicants" at bounding box center [193, 199] width 71 height 25
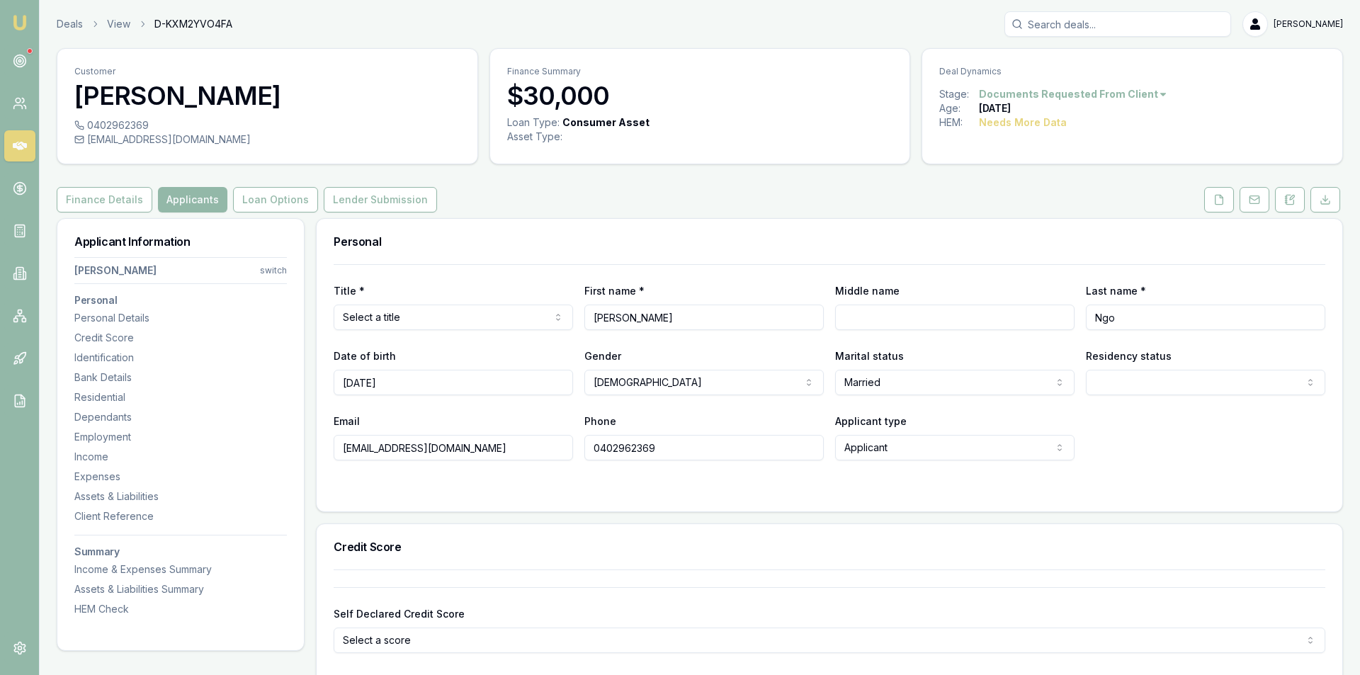
click at [409, 315] on html "Emu Broker Deals View D-KXM2YVO4FA Steven Nguyen Toggle Menu Customer Hoang Ngo…" at bounding box center [680, 337] width 1360 height 675
click at [1215, 205] on button at bounding box center [1208, 199] width 30 height 25
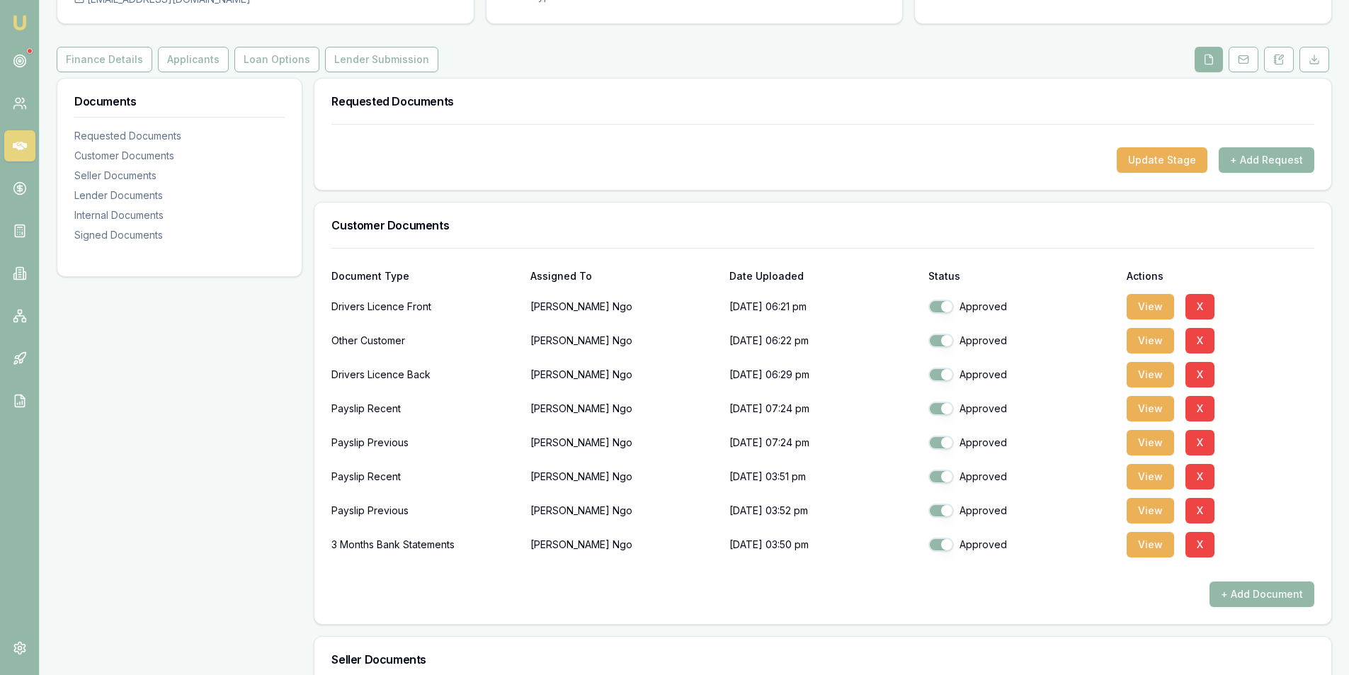
scroll to position [142, 0]
click at [1150, 305] on button "View" at bounding box center [1150, 305] width 47 height 25
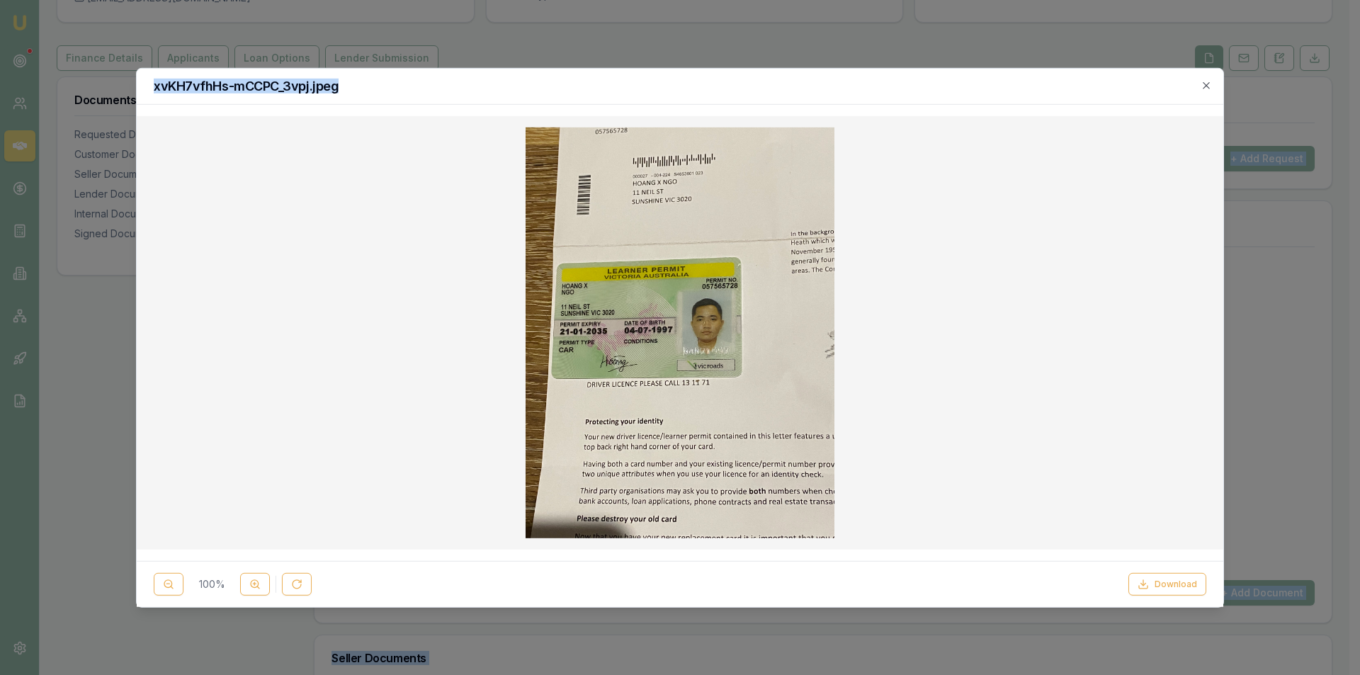
drag, startPoint x: 730, startPoint y: 79, endPoint x: 1872, endPoint y: 81, distance: 1142.4
click at [1359, 81] on html "Emu Broker Deals View D-KXM2YVO4FA Steven Nguyen Toggle Menu Customer Hoang Ngo…" at bounding box center [680, 195] width 1360 height 675
drag, startPoint x: 1210, startPoint y: 84, endPoint x: 1189, endPoint y: 88, distance: 20.8
click at [1210, 84] on icon "button" at bounding box center [1206, 84] width 11 height 11
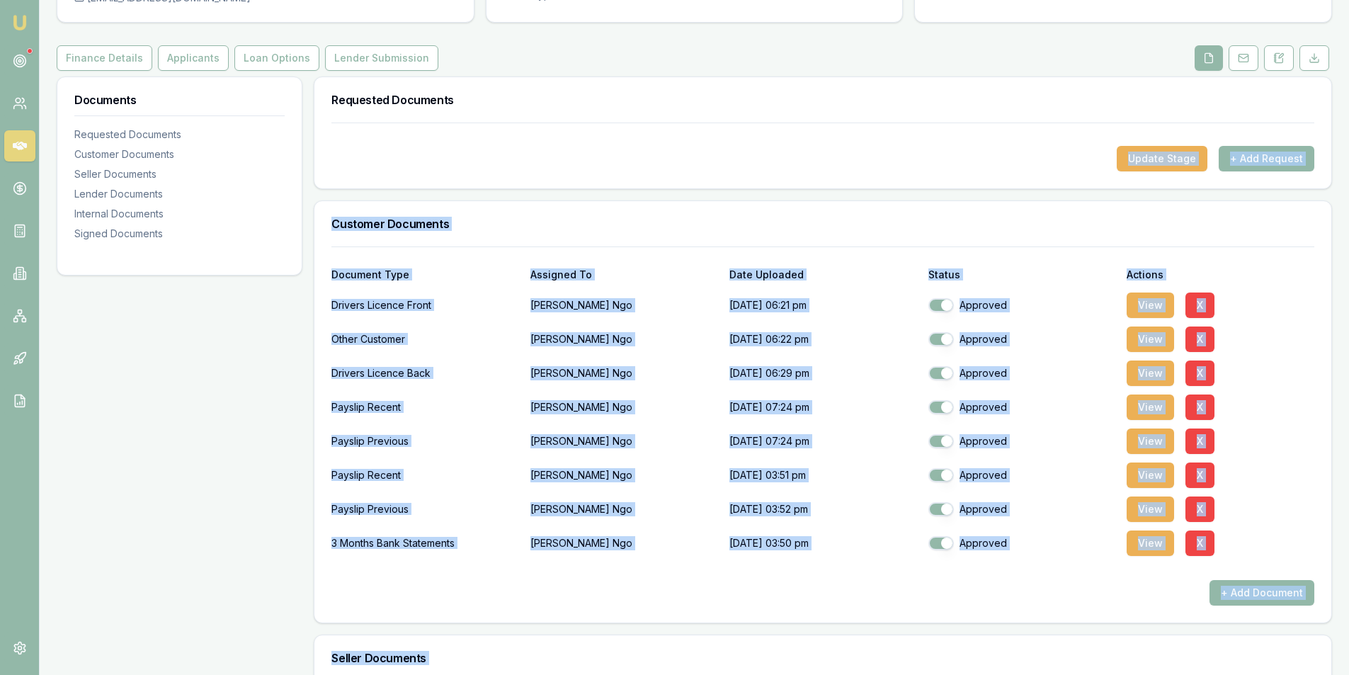
click at [698, 215] on div "Customer Documents" at bounding box center [822, 223] width 1017 height 45
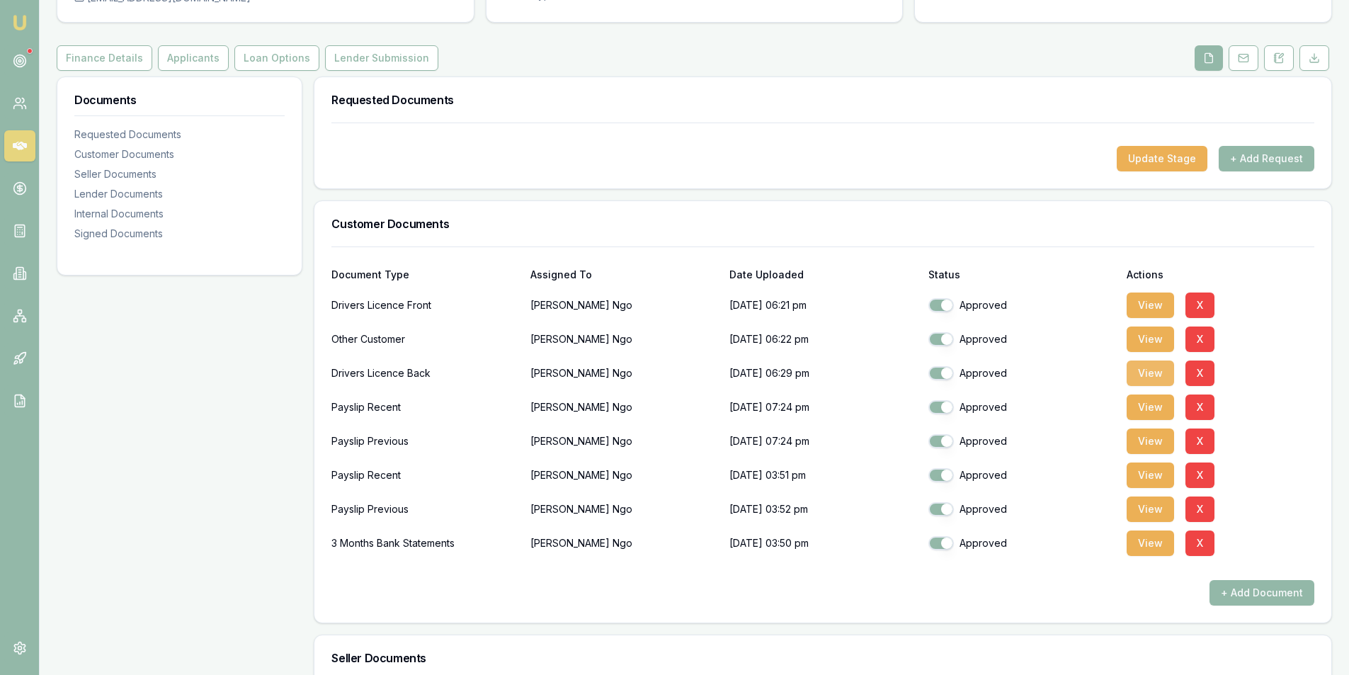
click at [1144, 370] on button "View" at bounding box center [1150, 373] width 47 height 25
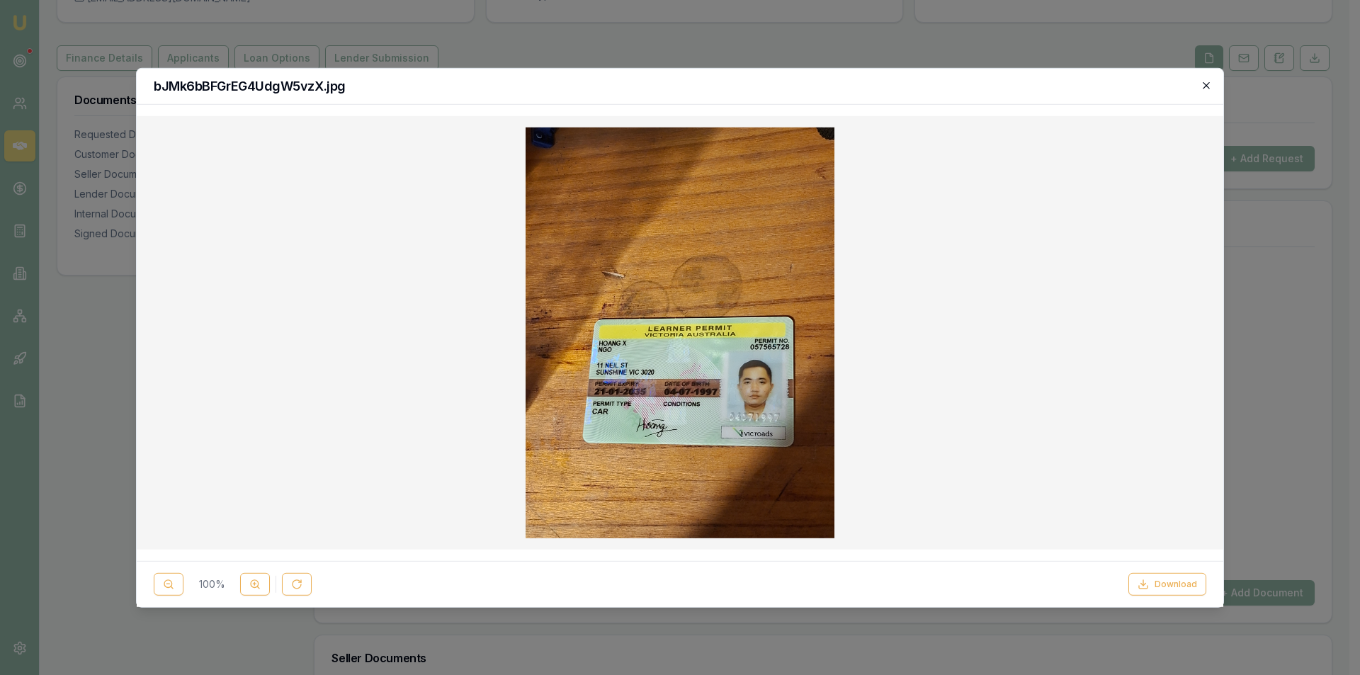
click at [1202, 83] on icon "button" at bounding box center [1206, 84] width 11 height 11
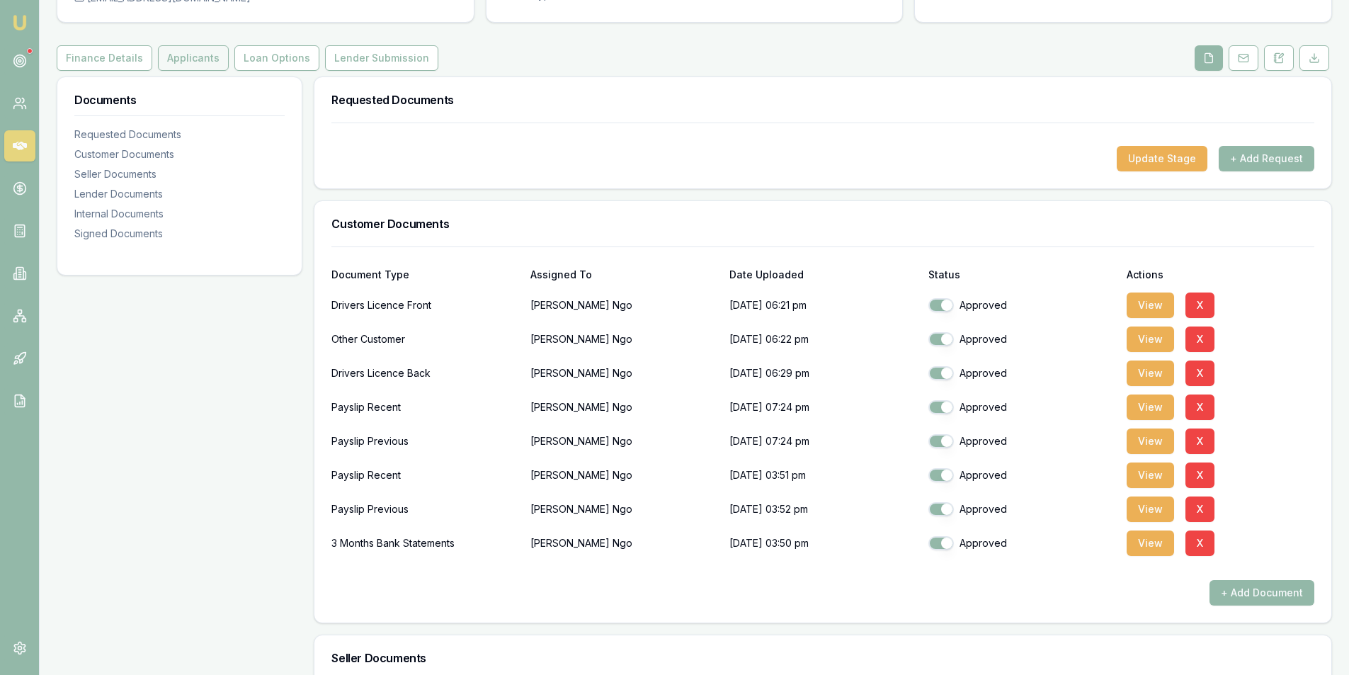
click at [178, 59] on button "Applicants" at bounding box center [193, 57] width 71 height 25
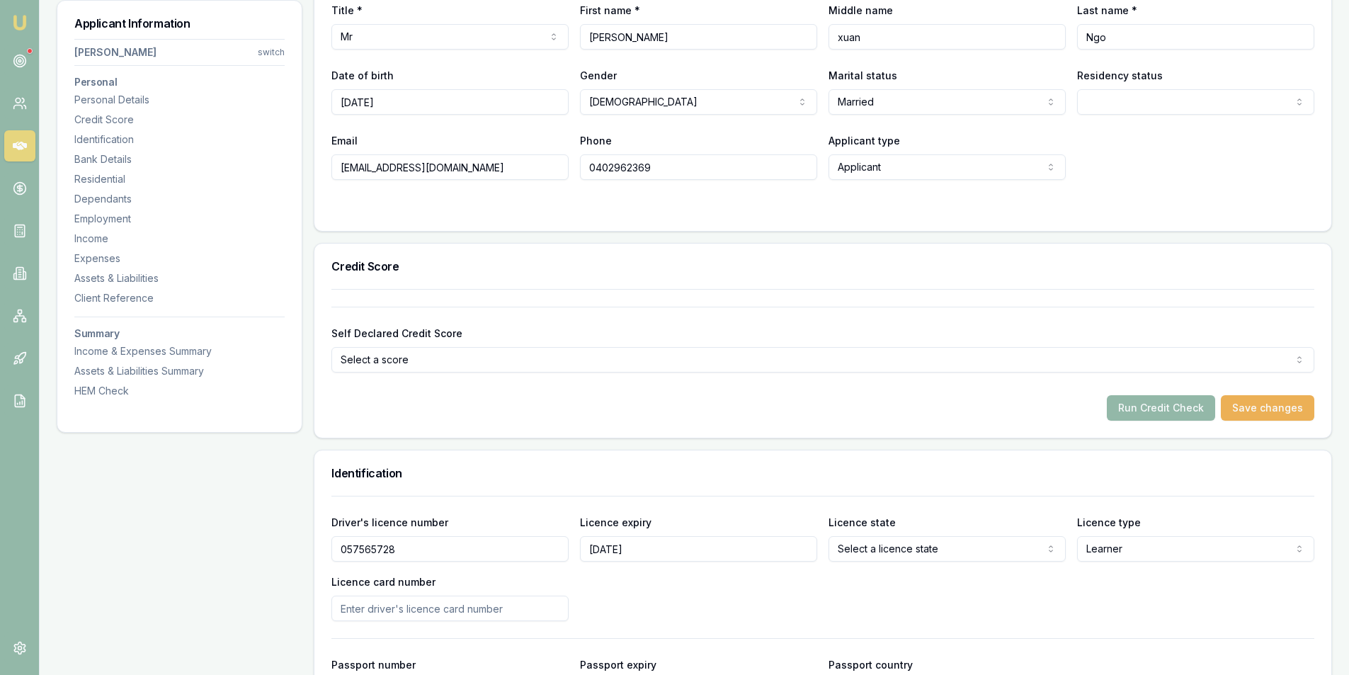
scroll to position [283, 0]
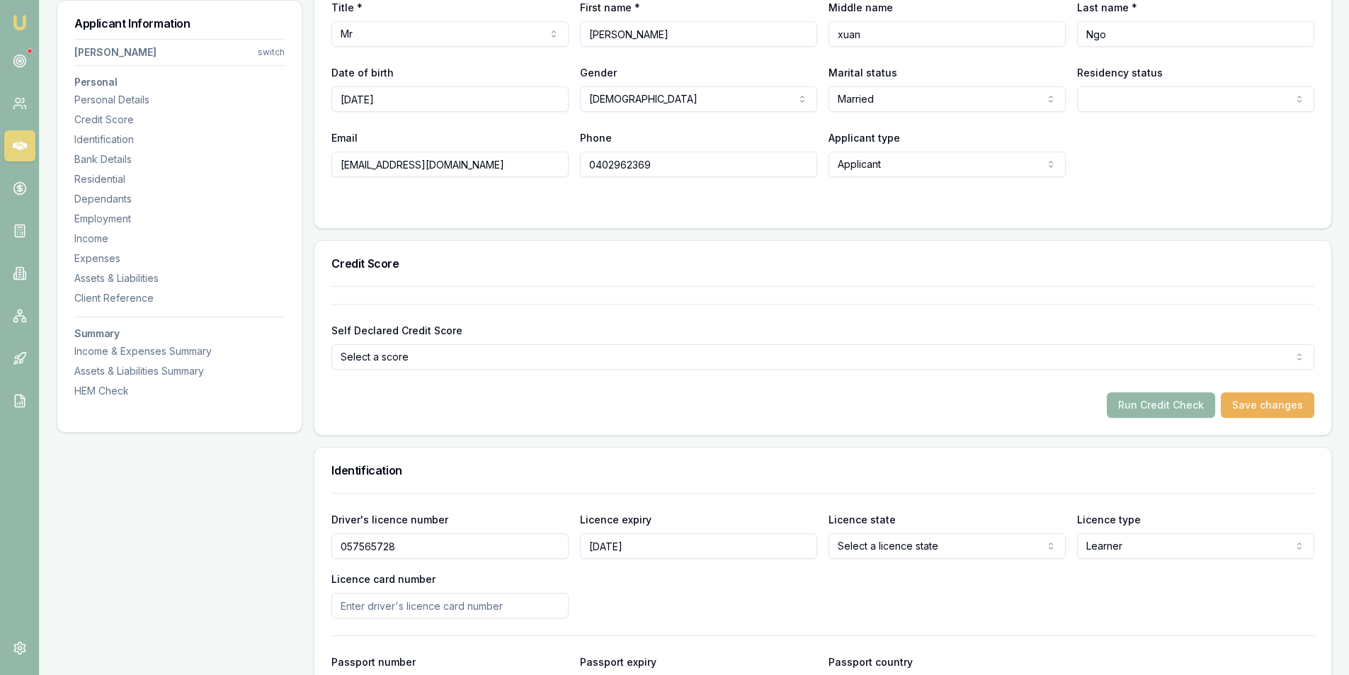
drag, startPoint x: 468, startPoint y: 167, endPoint x: 240, endPoint y: 166, distance: 228.1
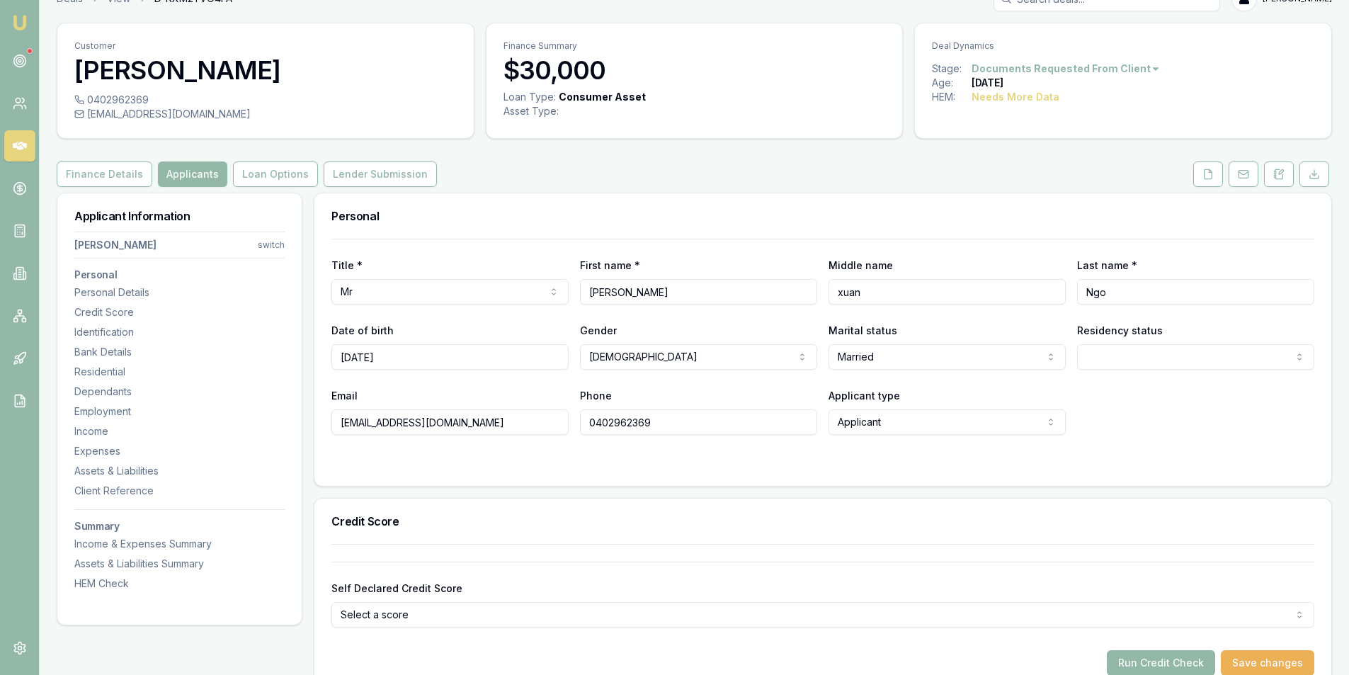
scroll to position [0, 0]
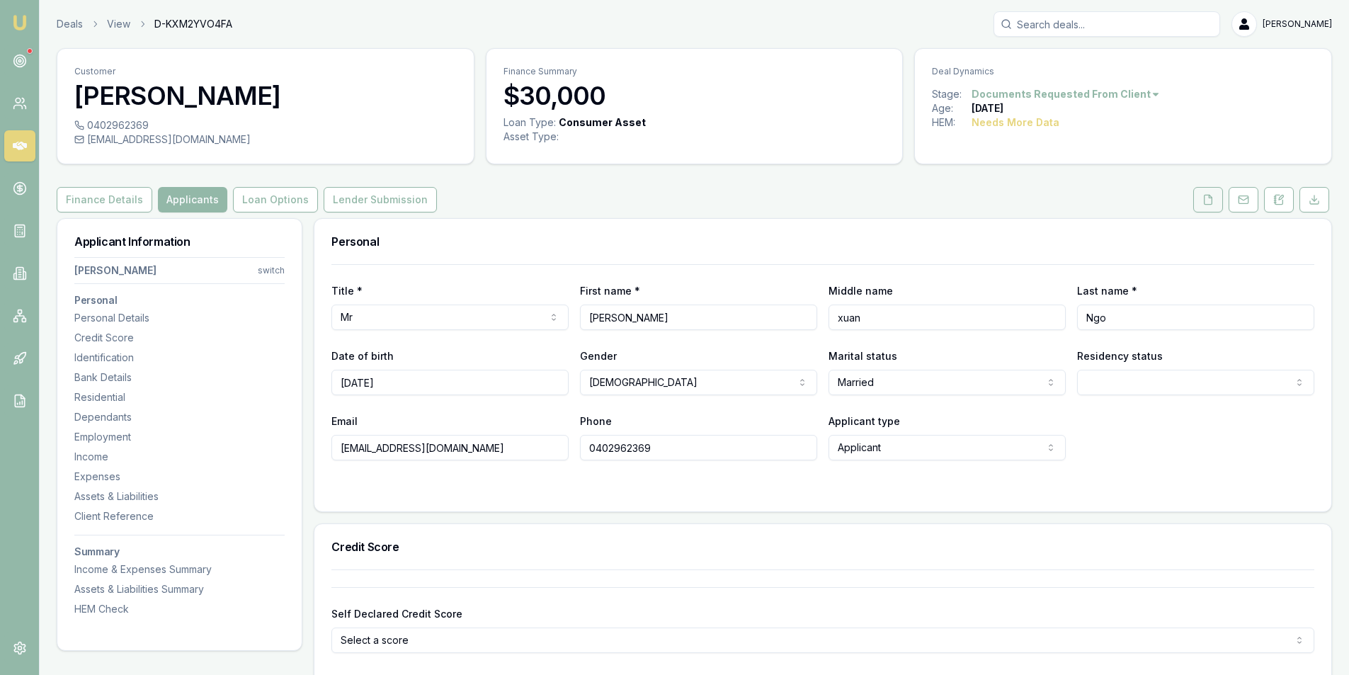
click at [1203, 201] on icon at bounding box center [1208, 199] width 11 height 11
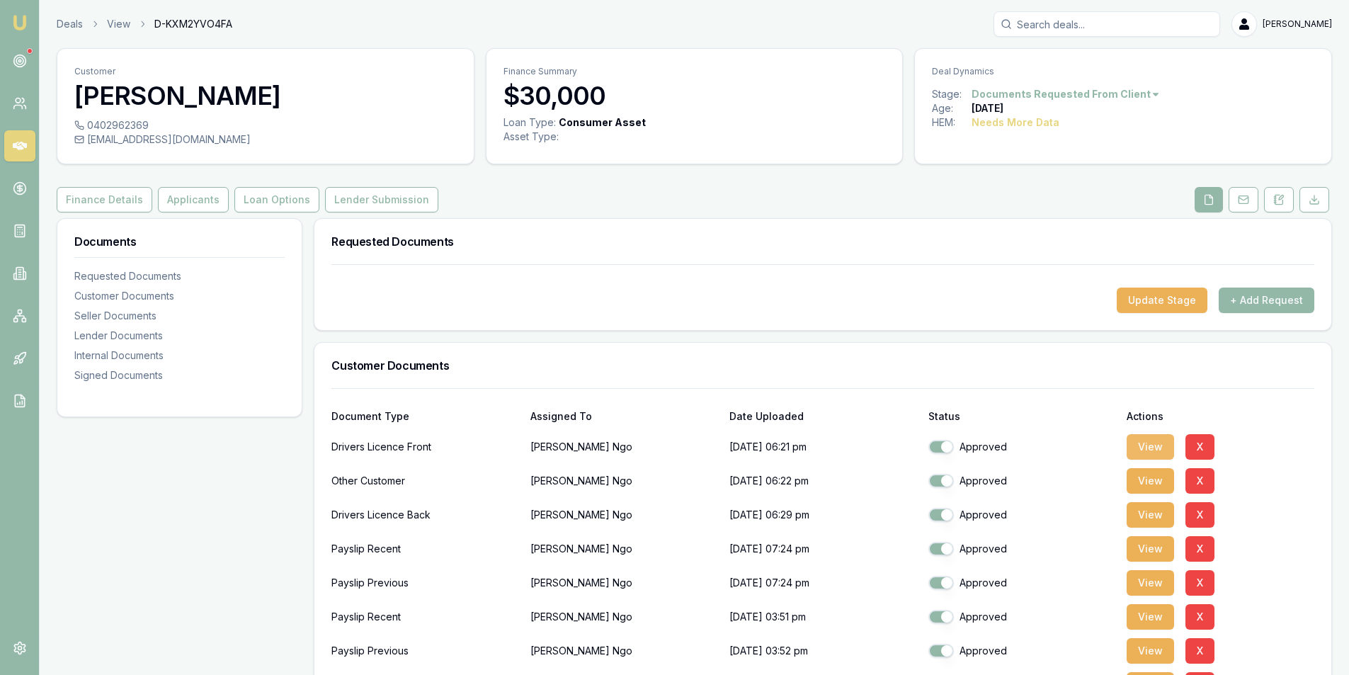
drag, startPoint x: 1159, startPoint y: 443, endPoint x: 1147, endPoint y: 443, distance: 11.4
click at [1159, 443] on button "View" at bounding box center [1150, 446] width 47 height 25
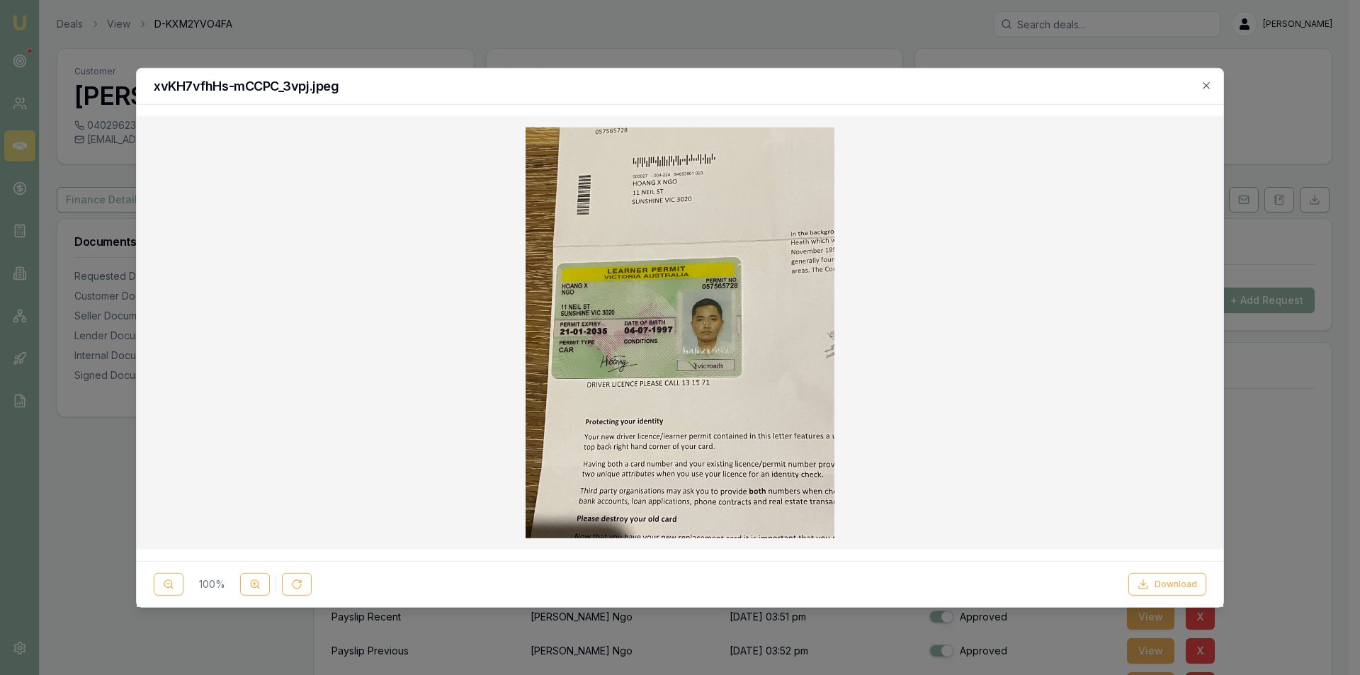
drag, startPoint x: 1208, startPoint y: 88, endPoint x: 1152, endPoint y: 93, distance: 56.9
click at [1208, 88] on icon "button" at bounding box center [1206, 85] width 6 height 6
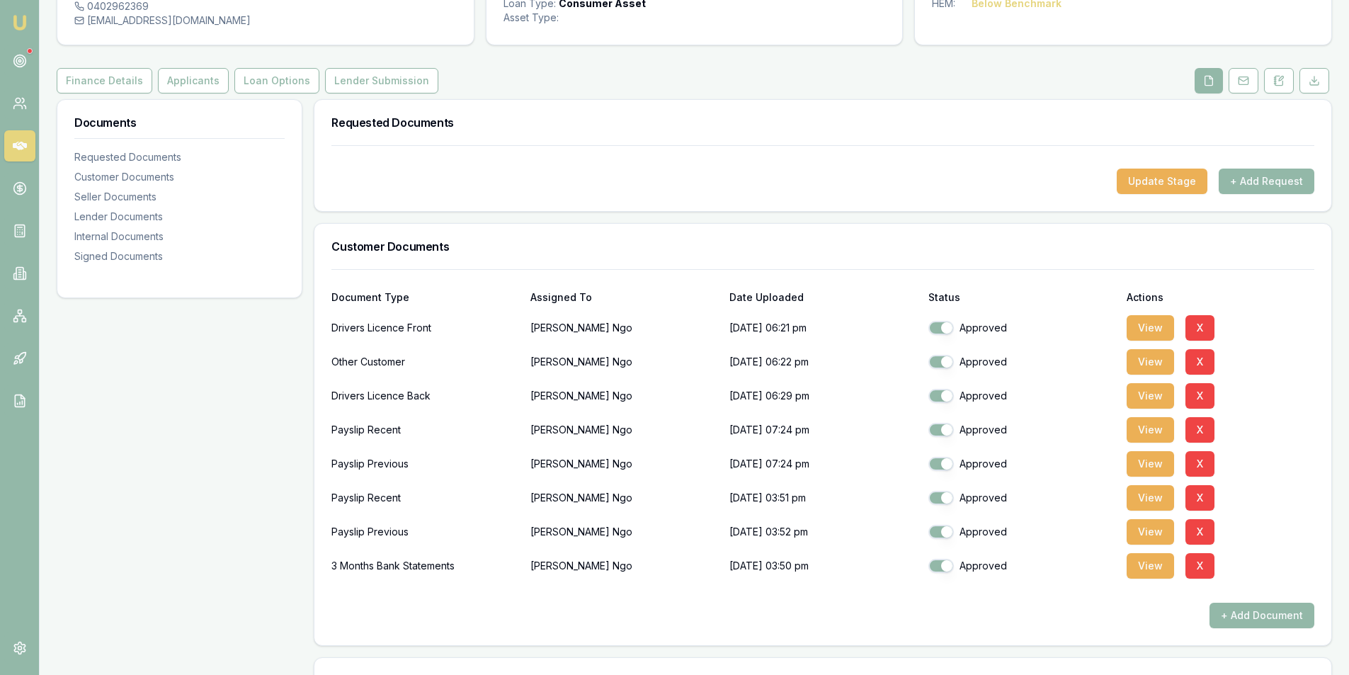
scroll to position [212, 0]
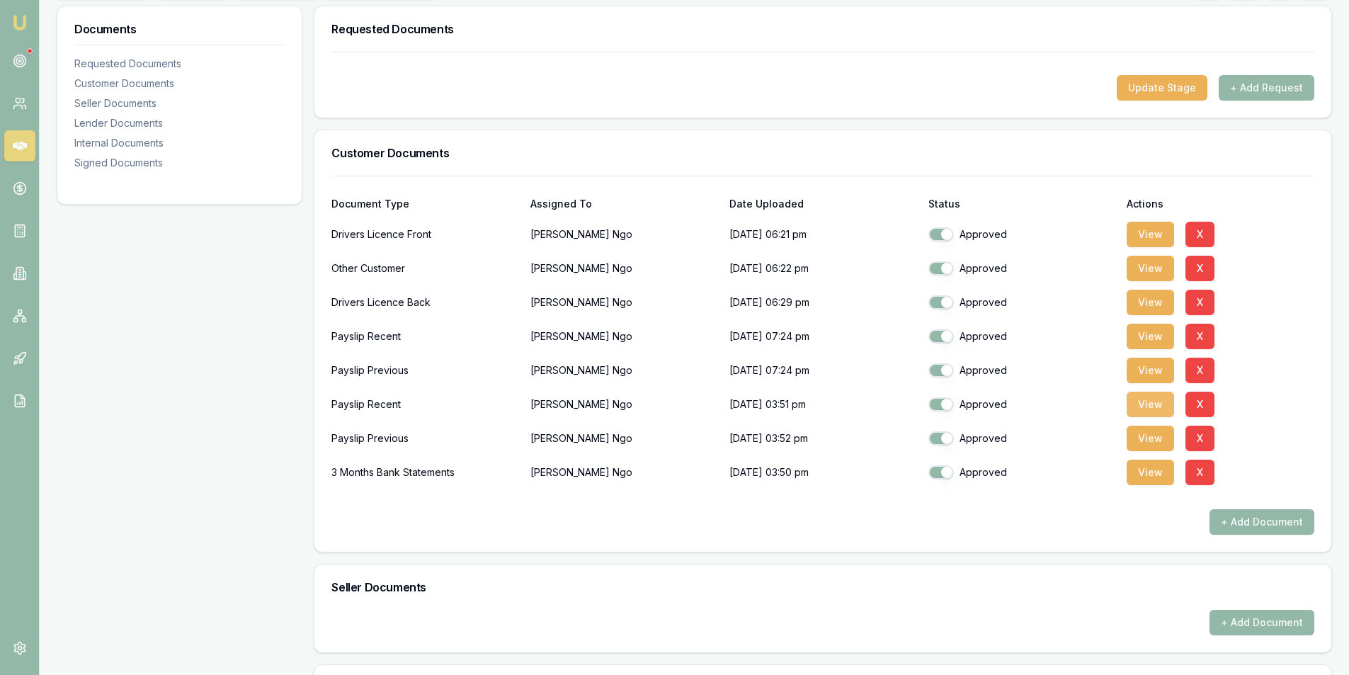
click at [1137, 408] on button "View" at bounding box center [1150, 404] width 47 height 25
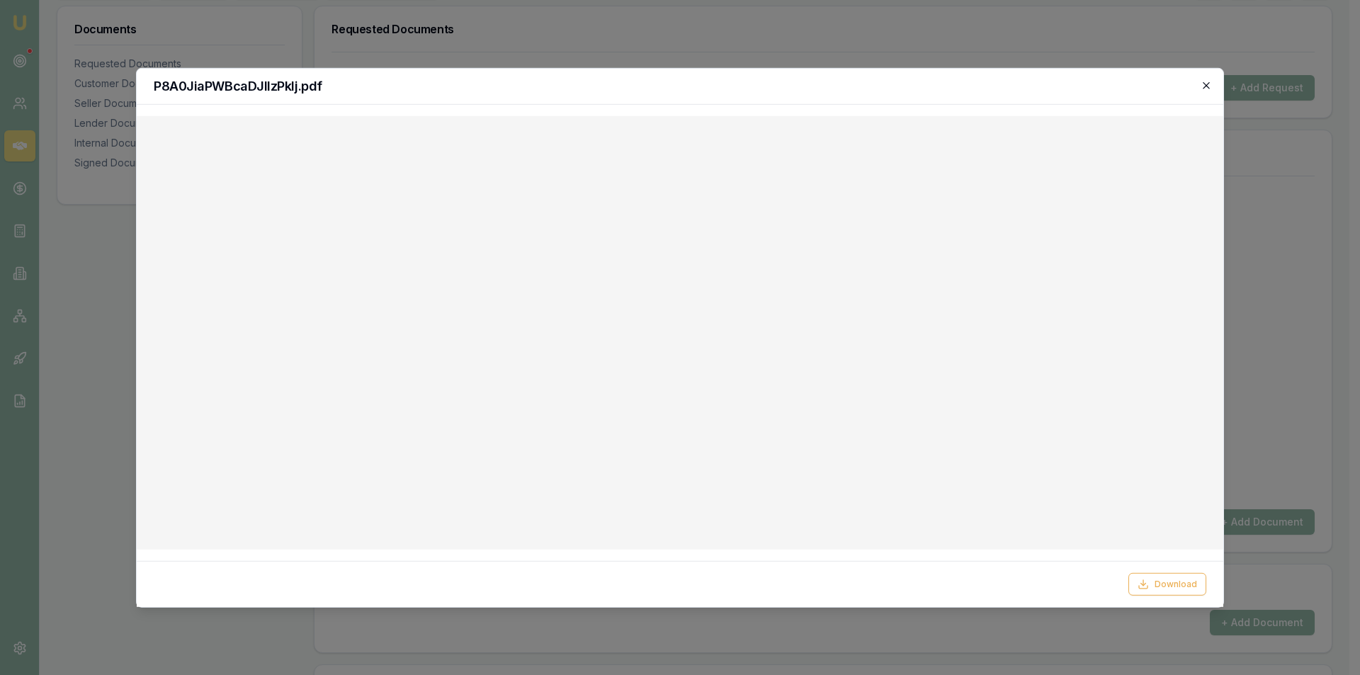
click at [1210, 86] on icon "button" at bounding box center [1206, 84] width 11 height 11
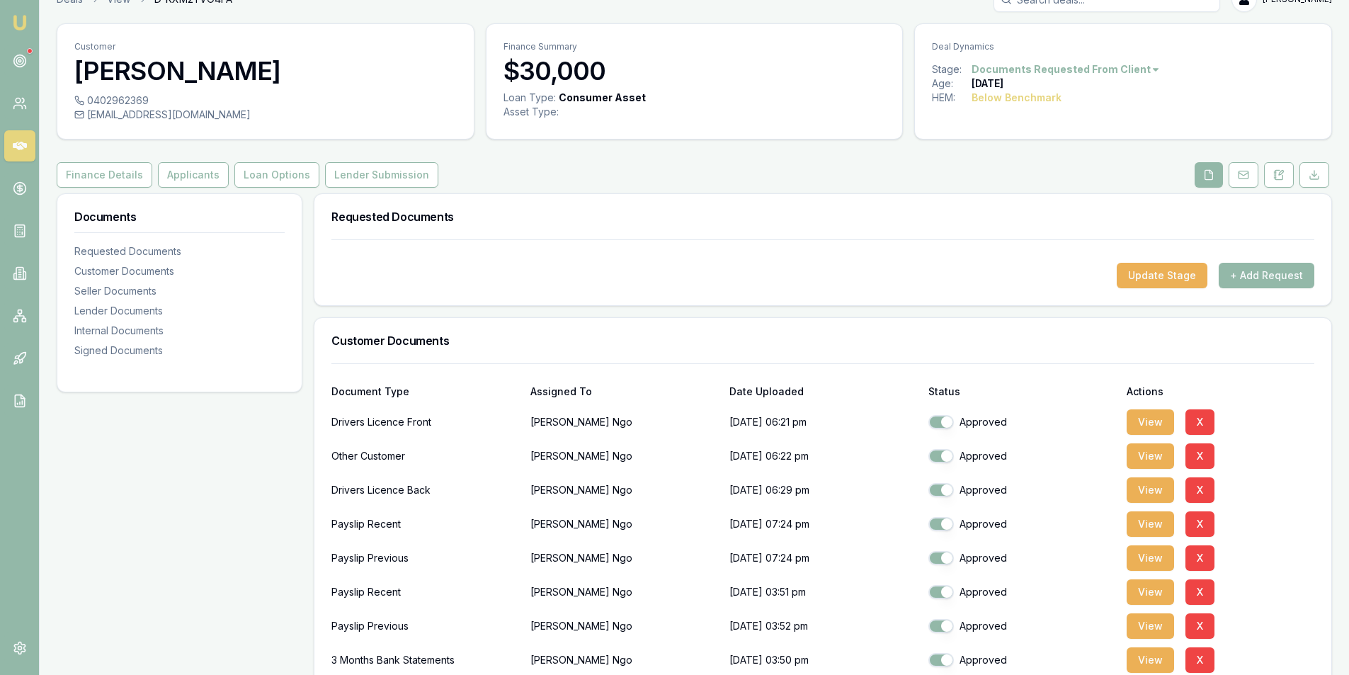
scroll to position [0, 0]
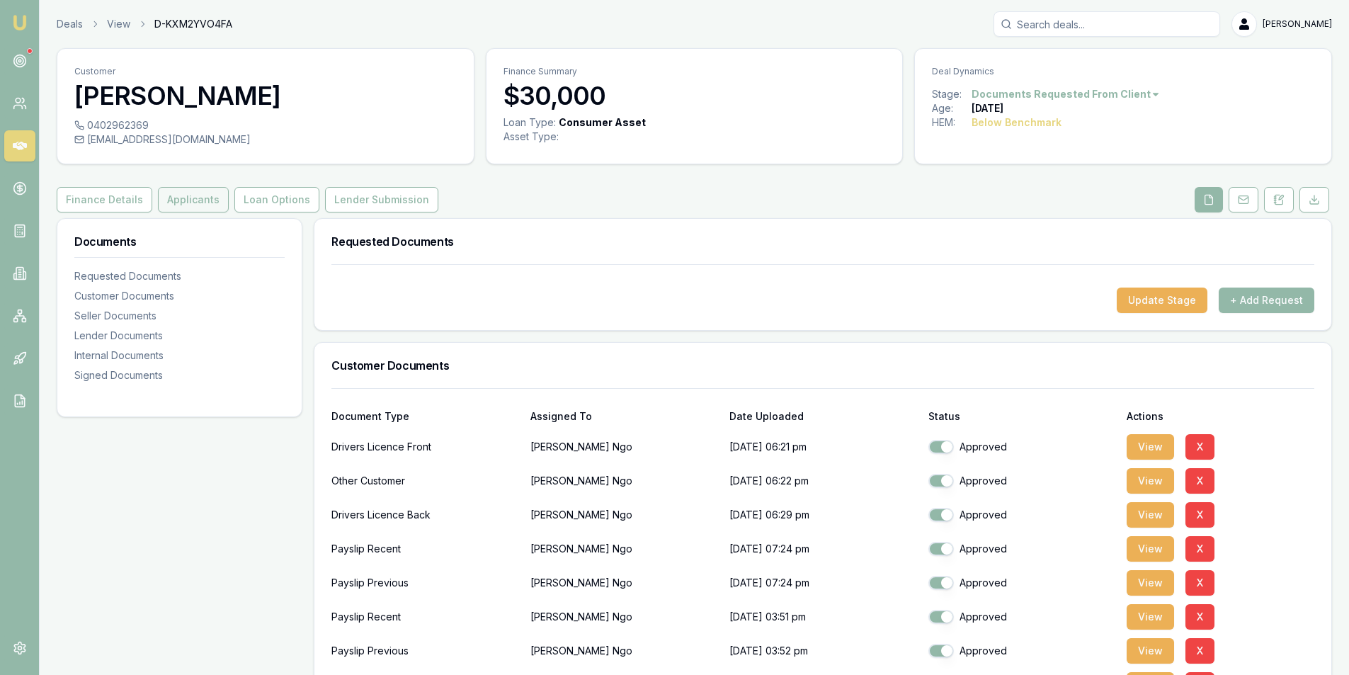
click at [171, 200] on button "Applicants" at bounding box center [193, 199] width 71 height 25
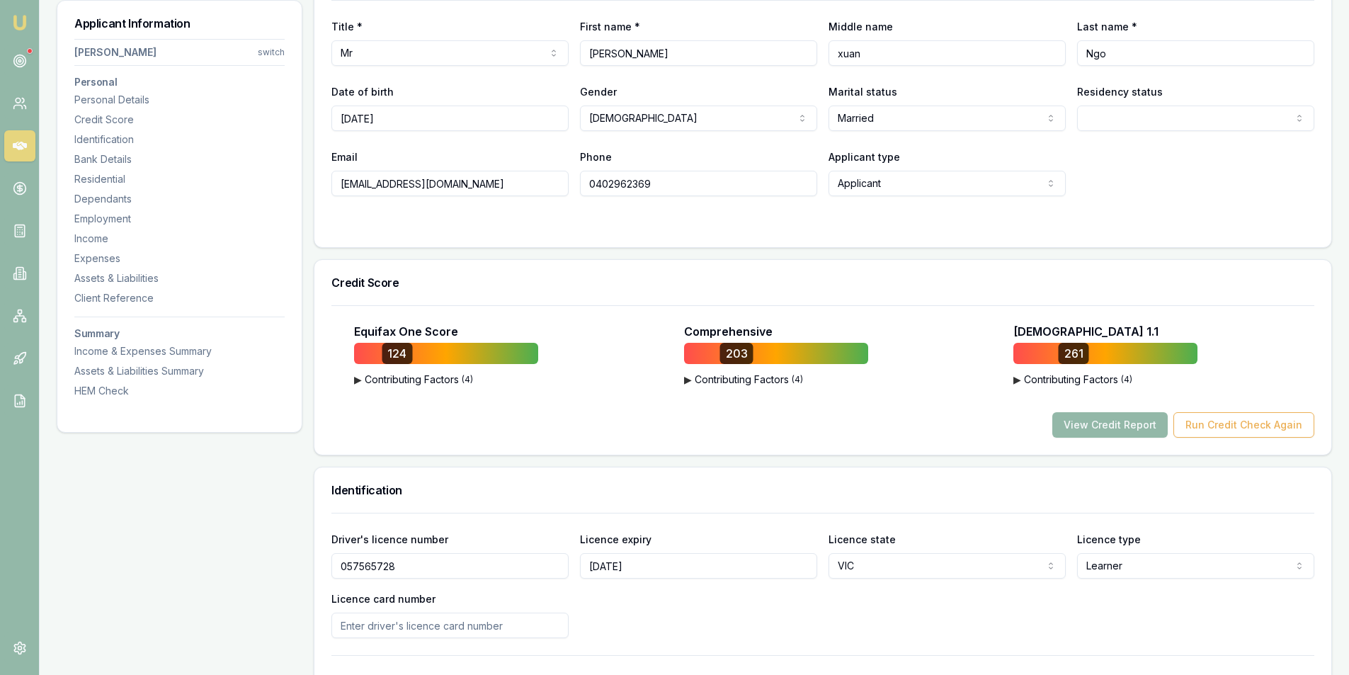
scroll to position [212, 0]
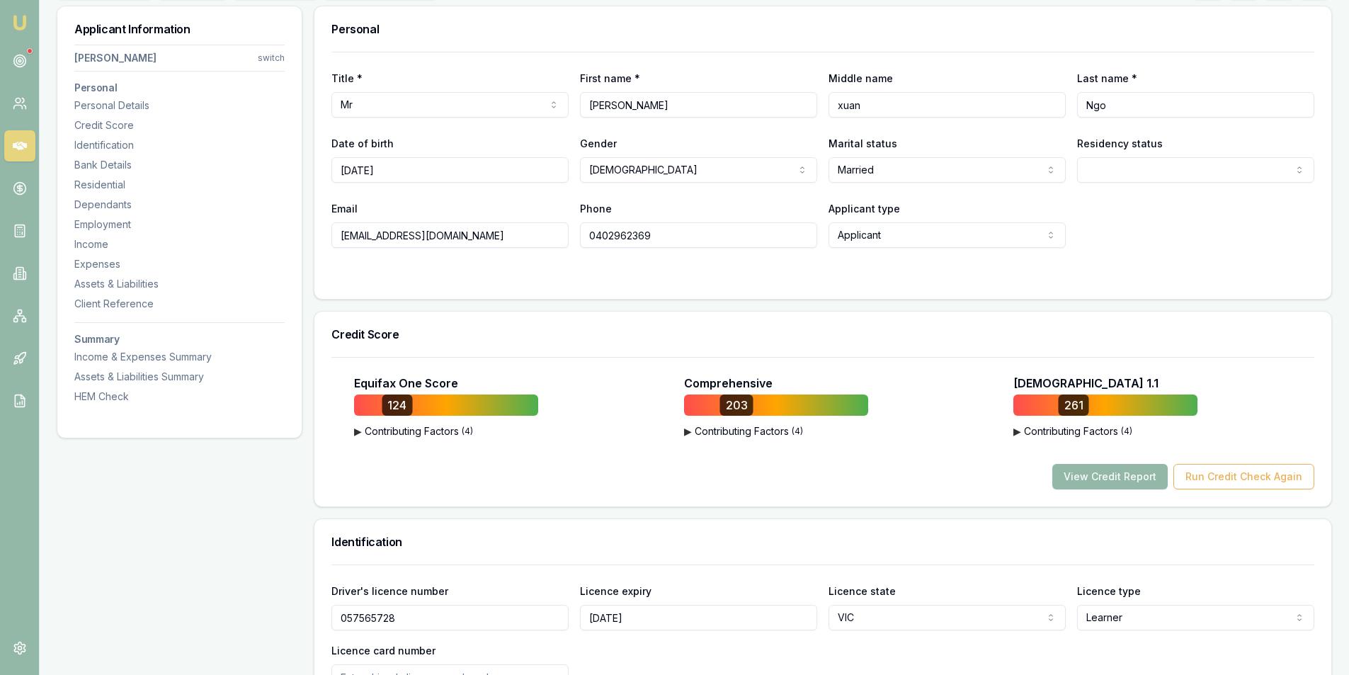
click at [655, 186] on div "Title * Mr Mr Mrs Miss Ms Dr Prof First name * Hoang Middle name xuan Last name…" at bounding box center [822, 150] width 983 height 196
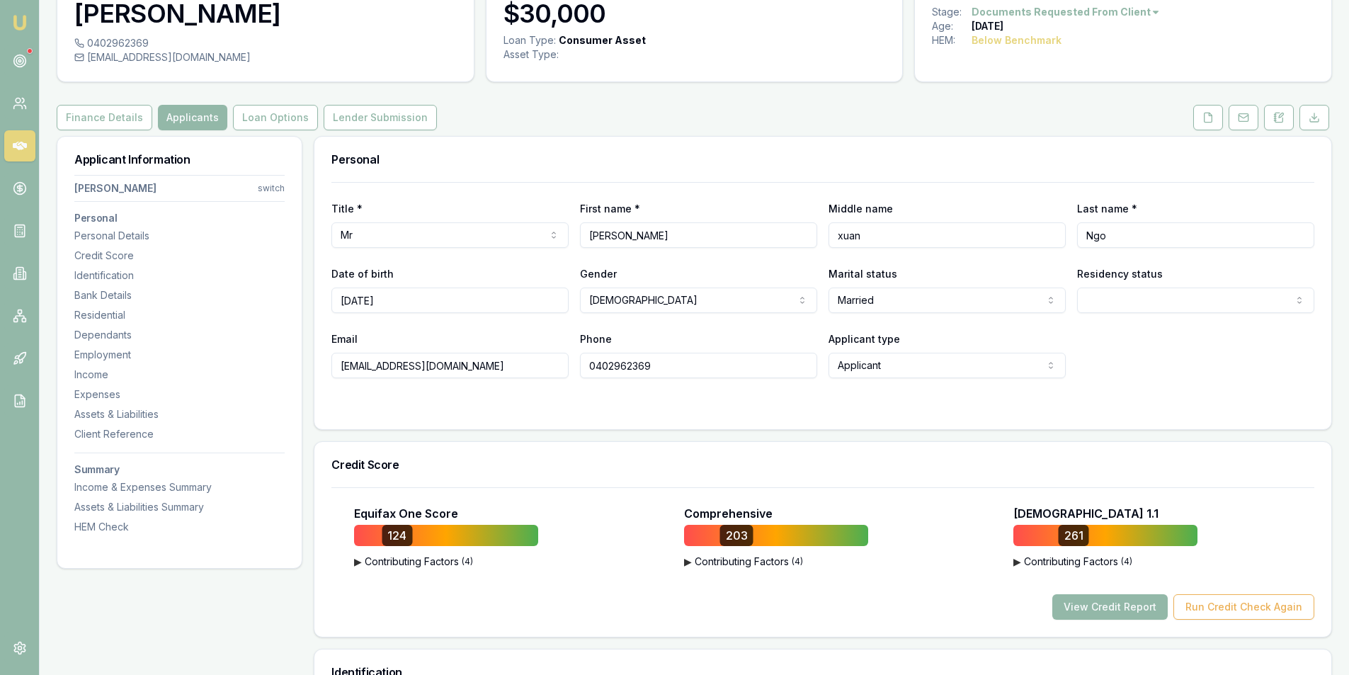
scroll to position [0, 0]
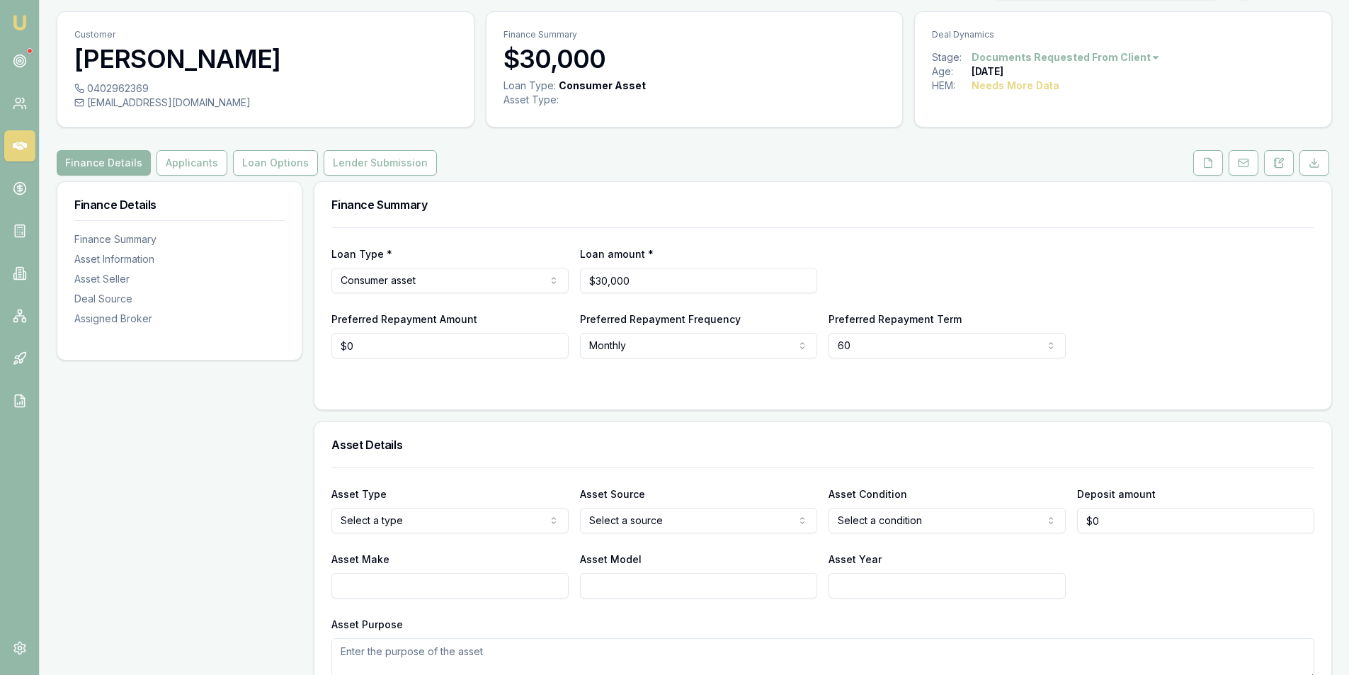
scroll to position [71, 0]
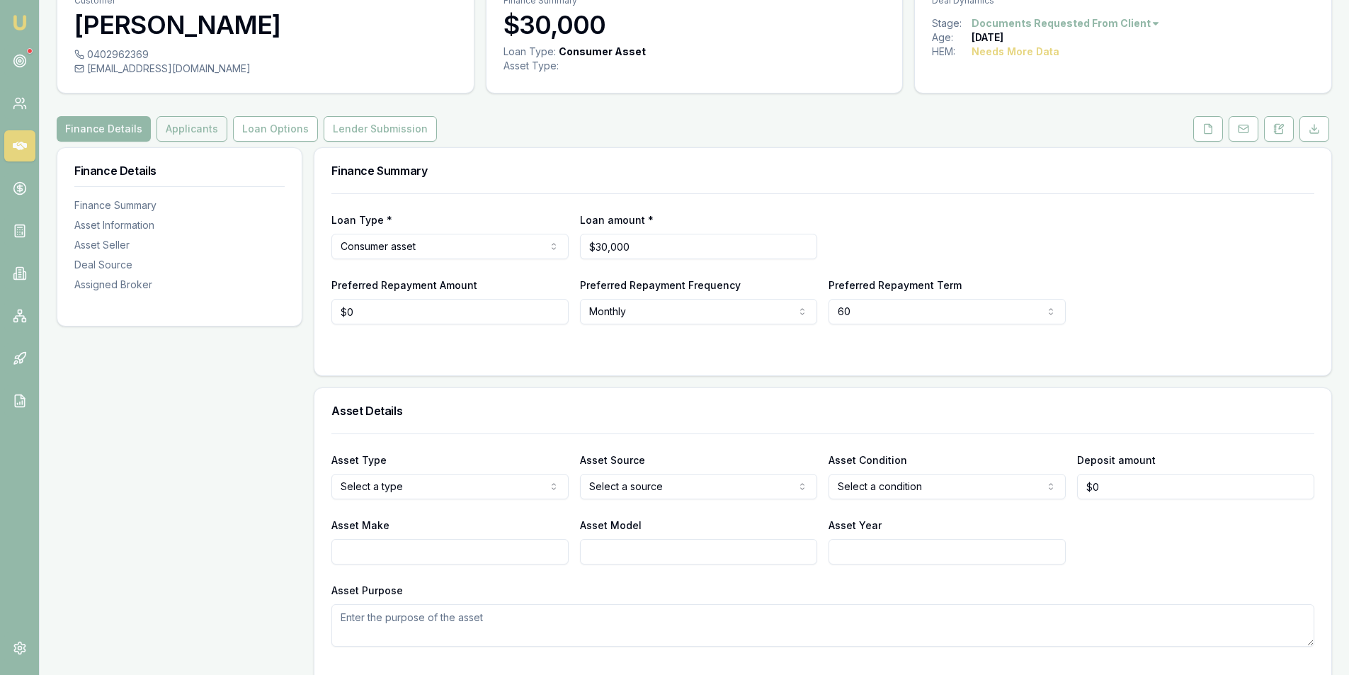
click at [200, 132] on button "Applicants" at bounding box center [192, 128] width 71 height 25
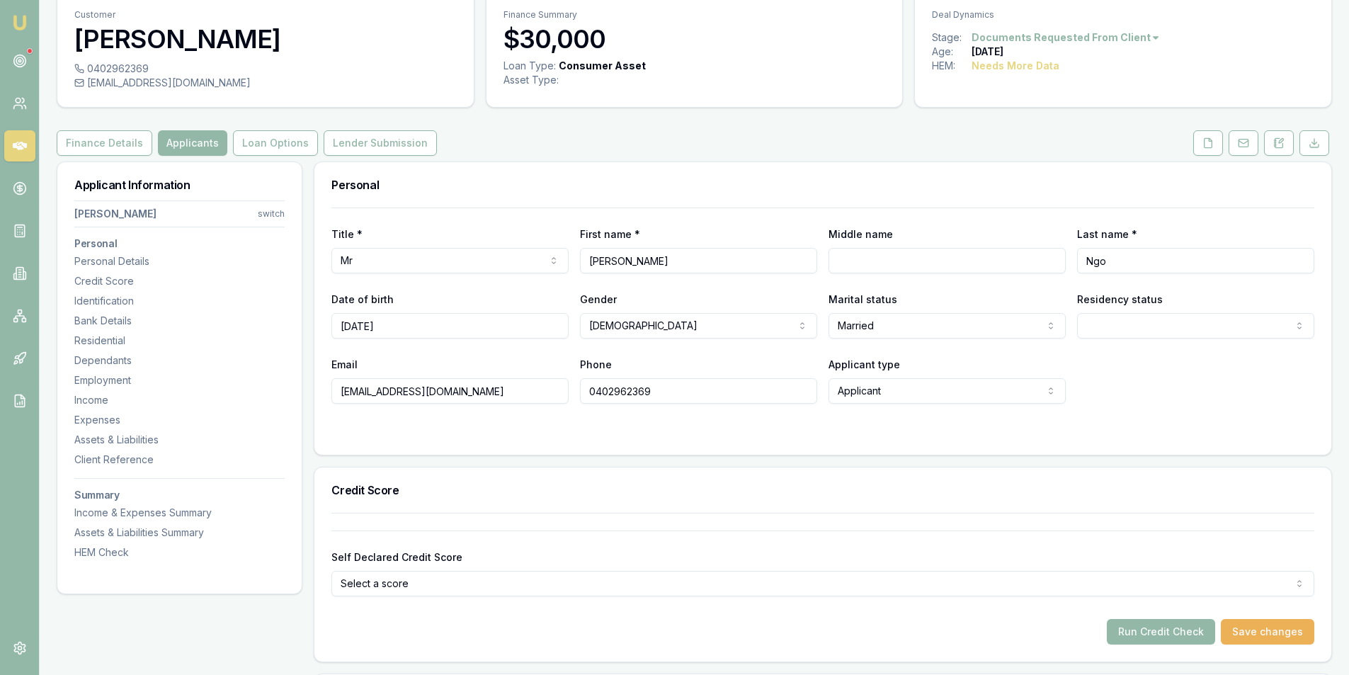
scroll to position [142, 0]
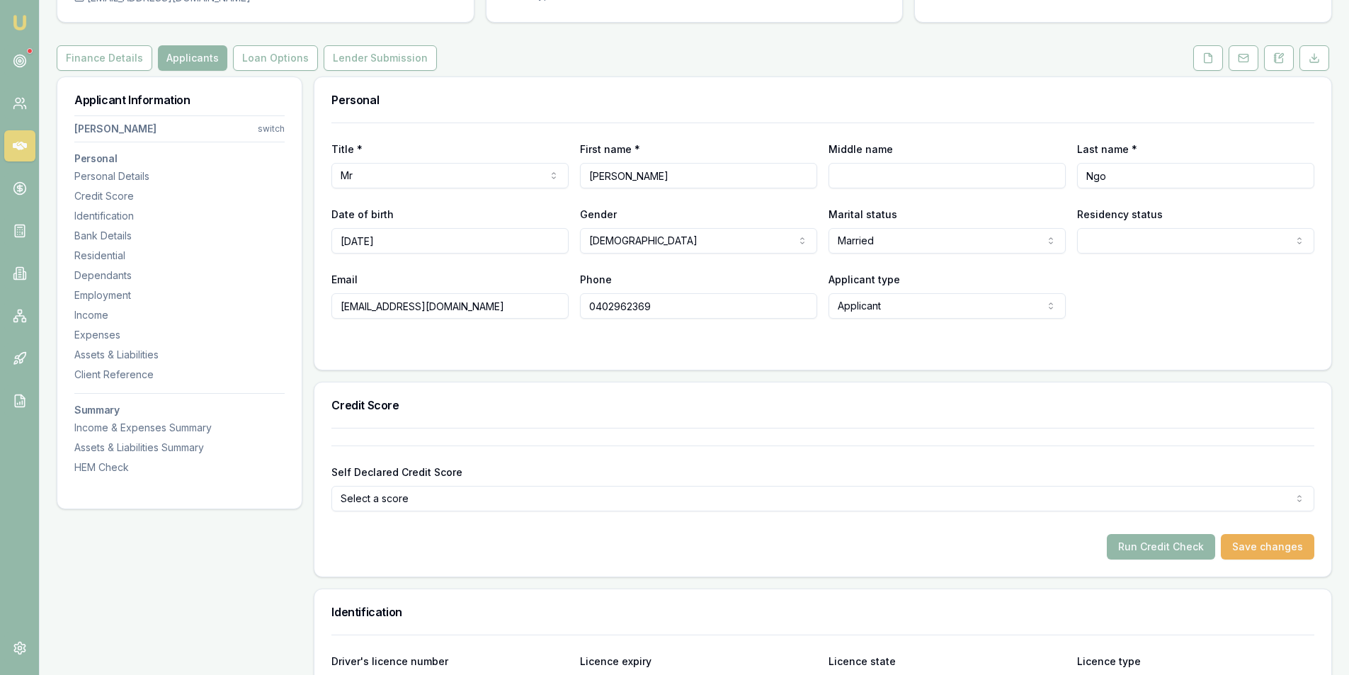
click at [853, 183] on input "Middle name" at bounding box center [947, 175] width 237 height 25
type input "s"
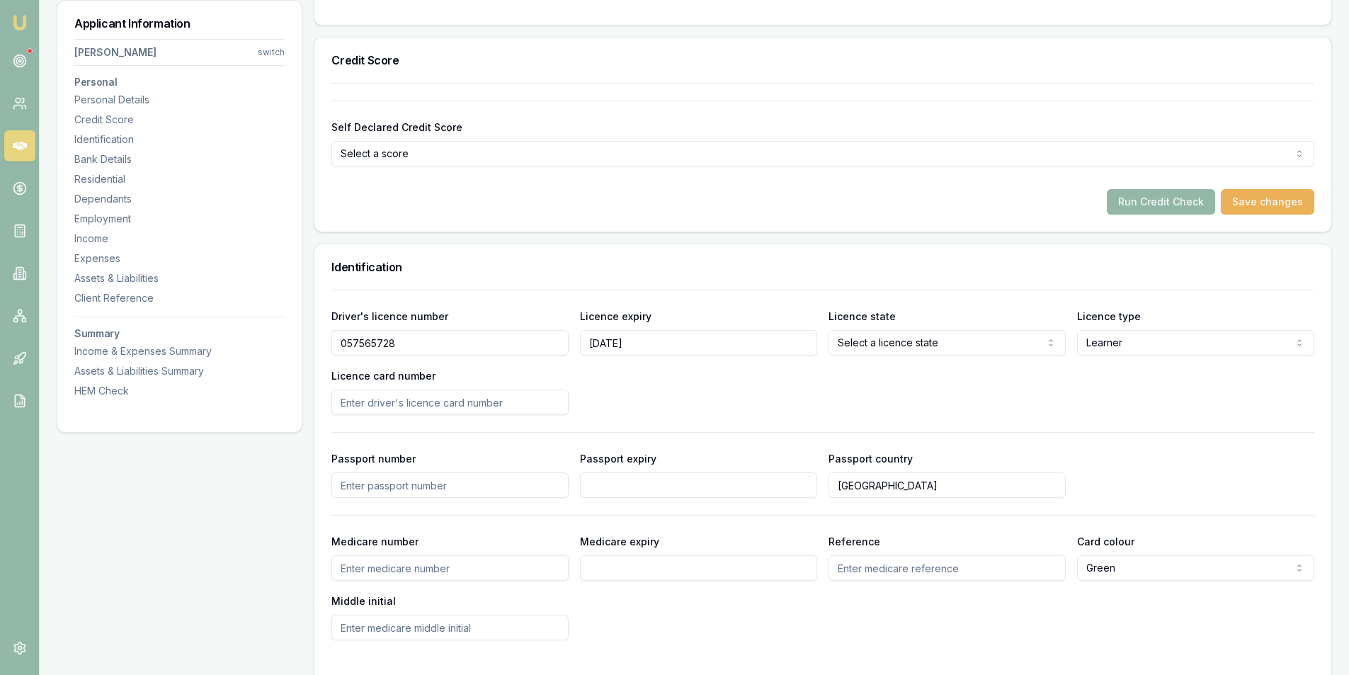
scroll to position [567, 0]
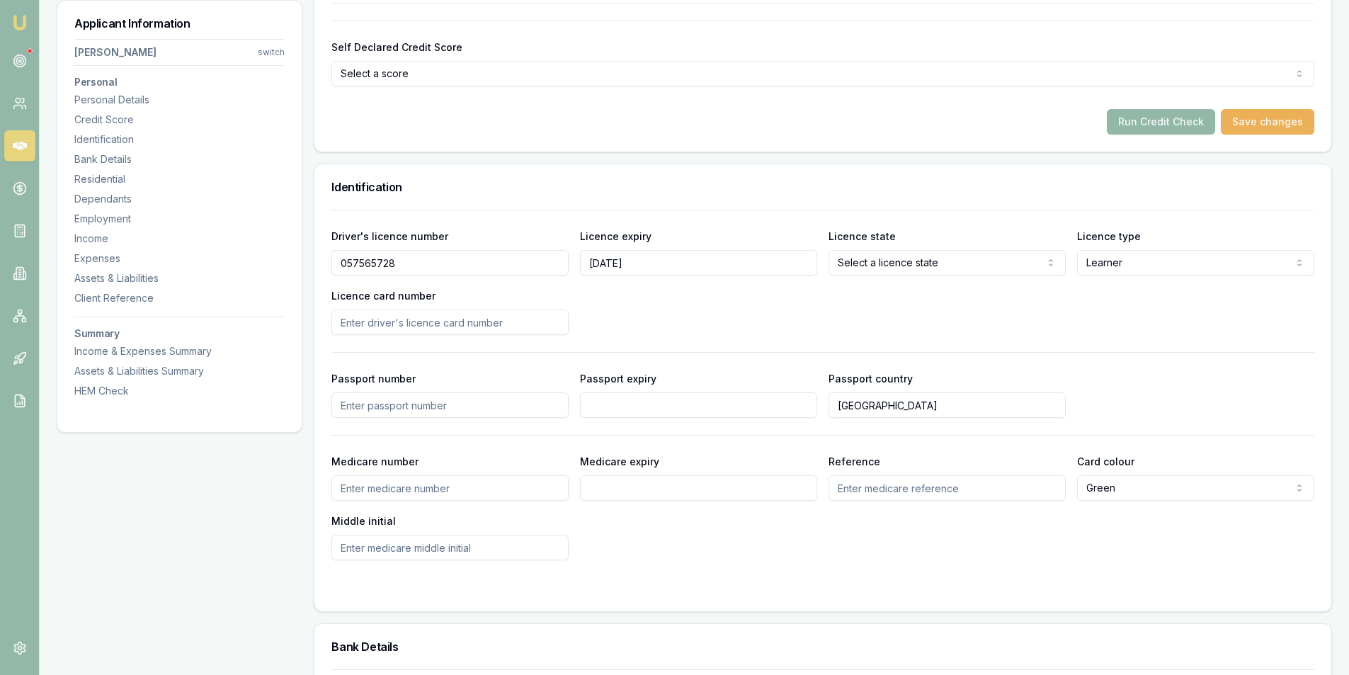
type input "xuan"
click at [407, 326] on input "Licence card number" at bounding box center [449, 322] width 237 height 25
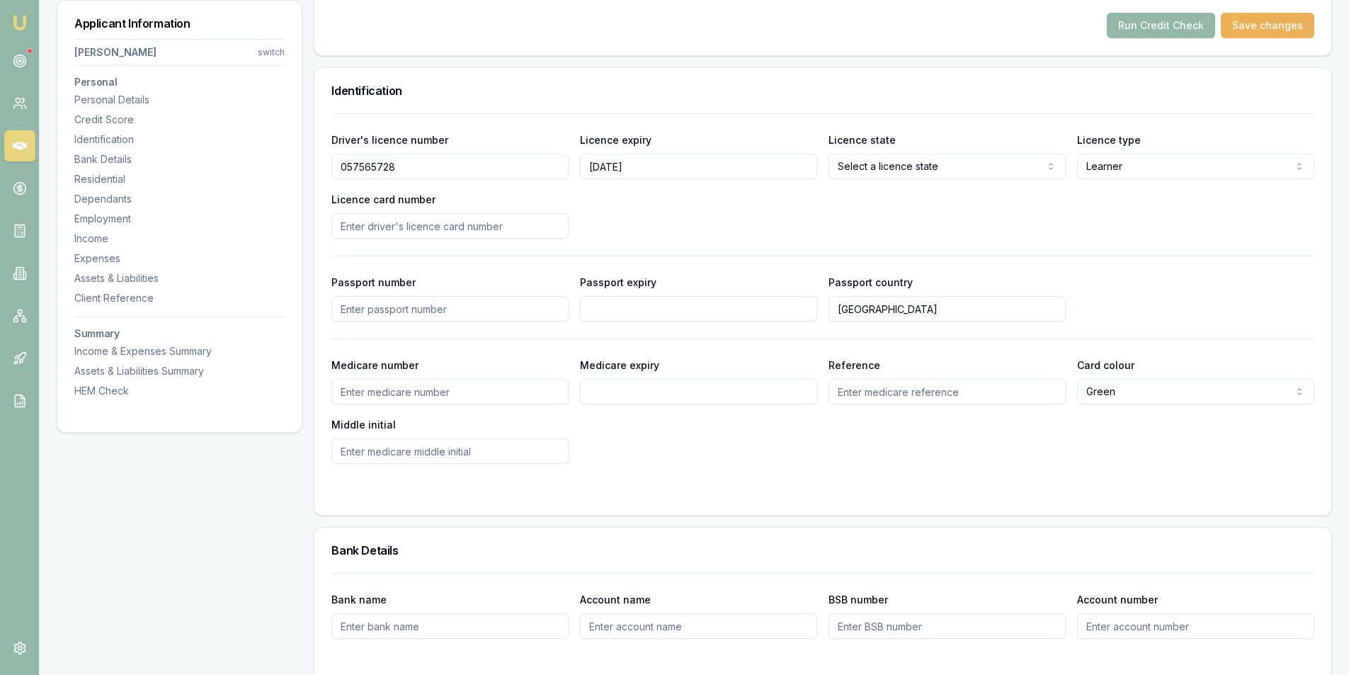
scroll to position [708, 0]
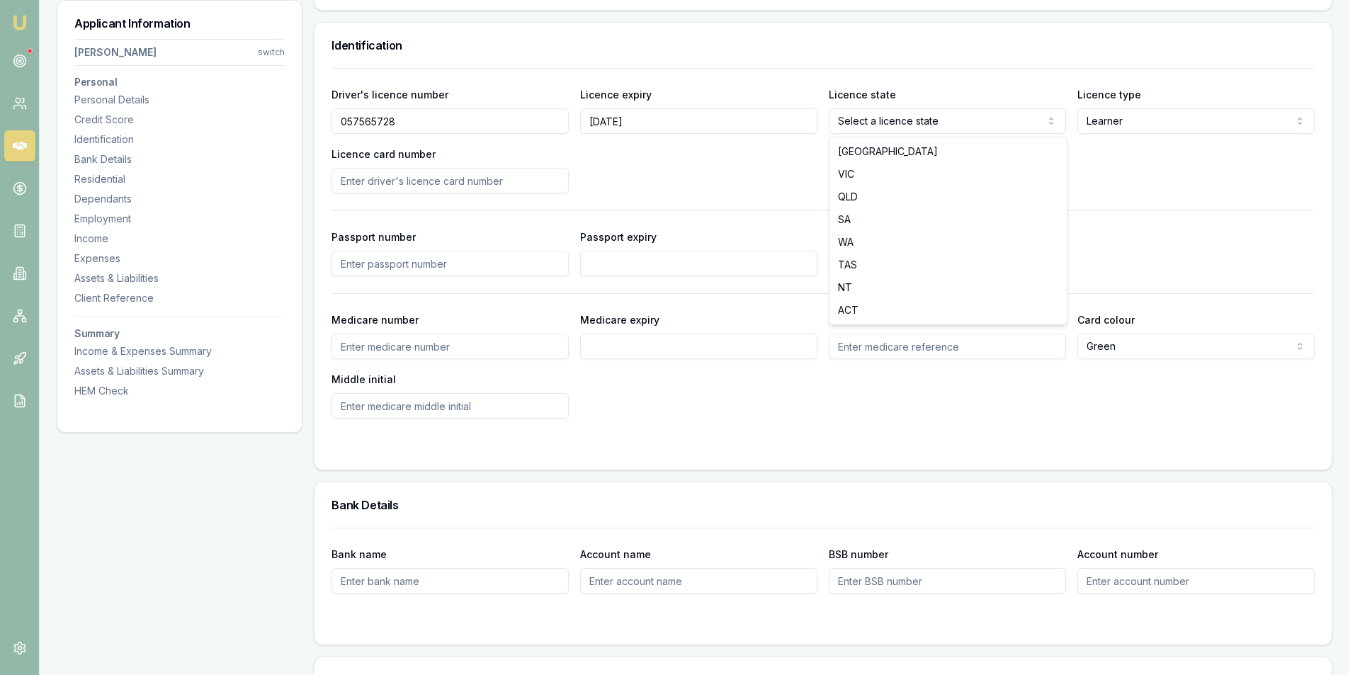
select select "VIC"
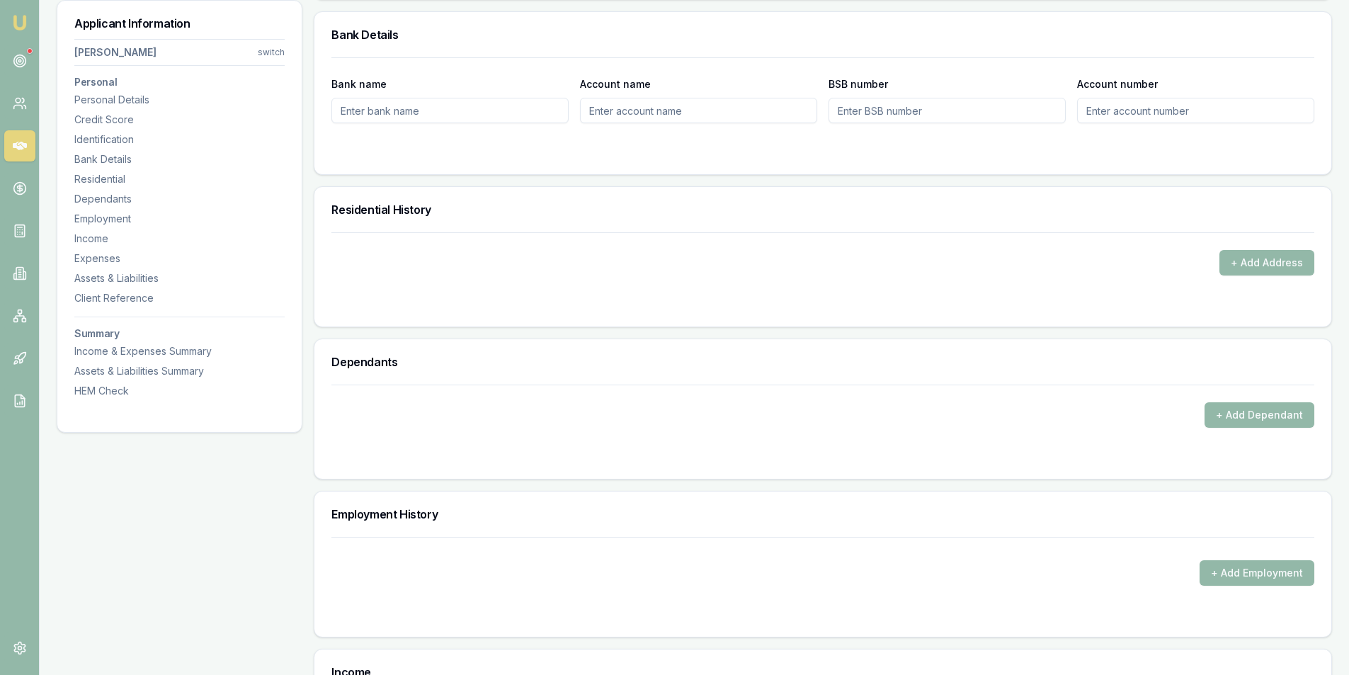
scroll to position [1204, 0]
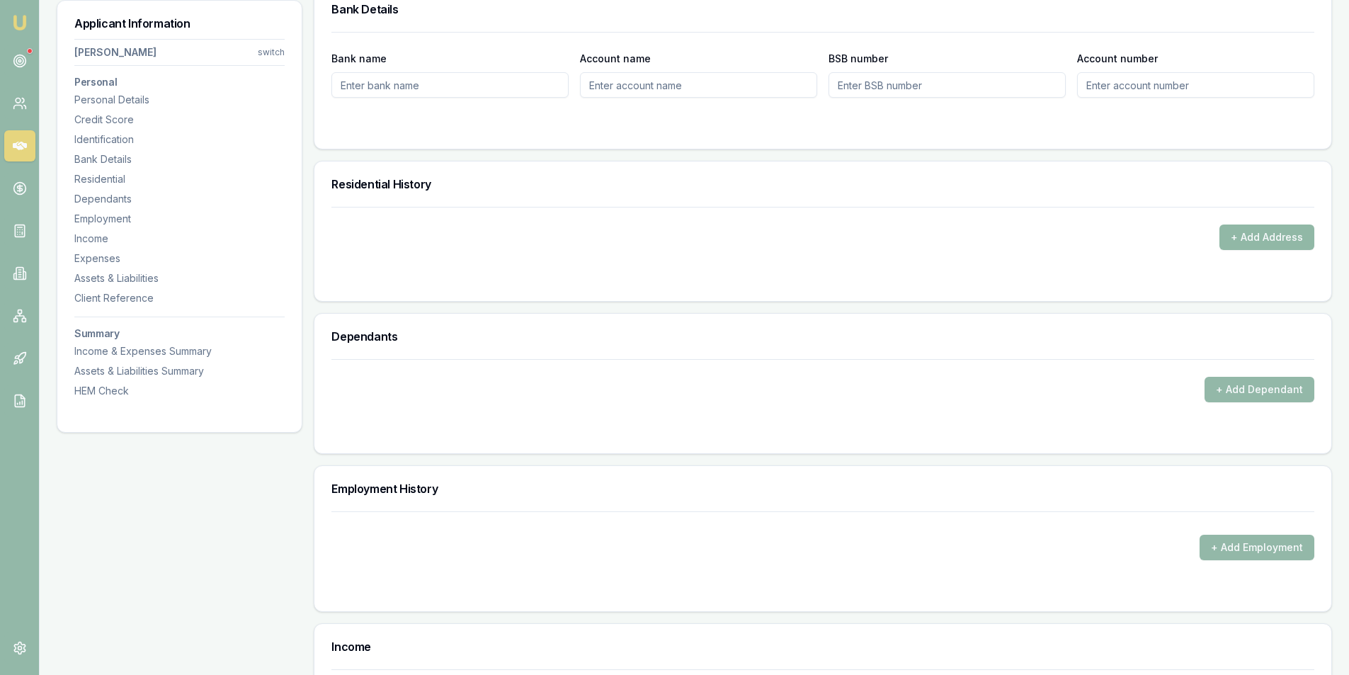
click at [1252, 239] on button "+ Add Address" at bounding box center [1267, 237] width 95 height 25
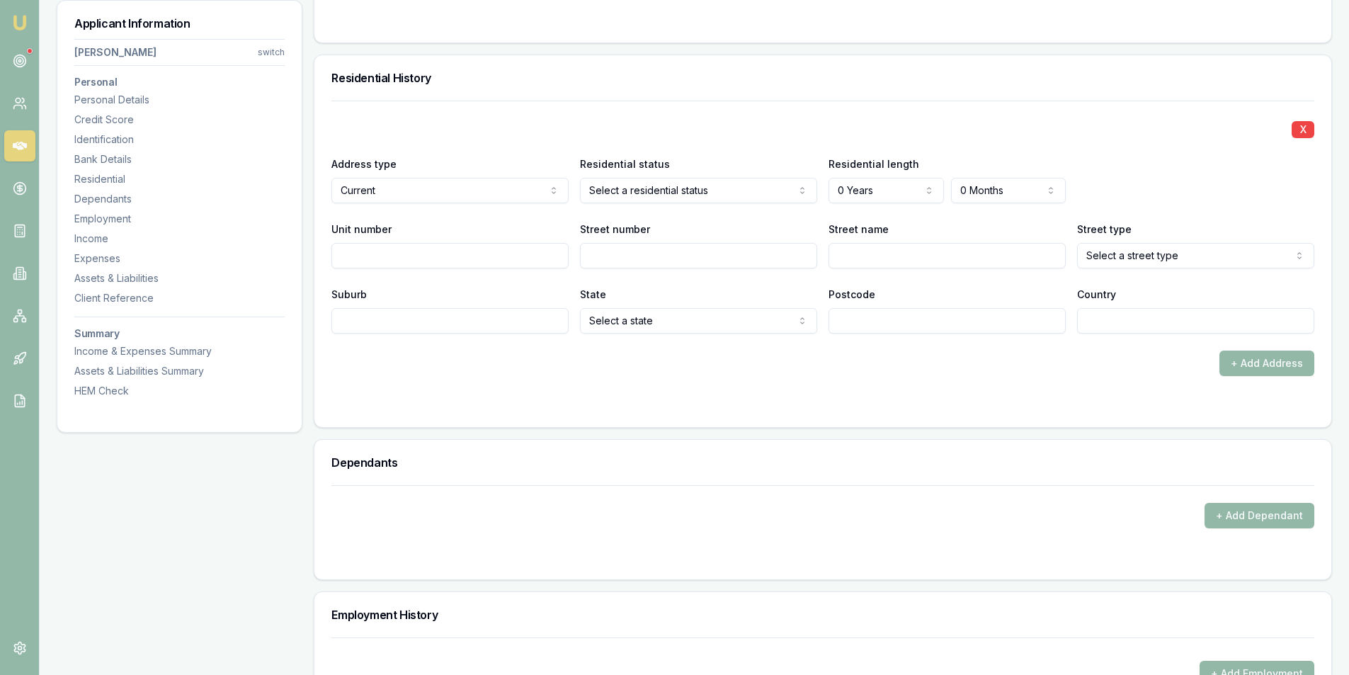
scroll to position [1346, 0]
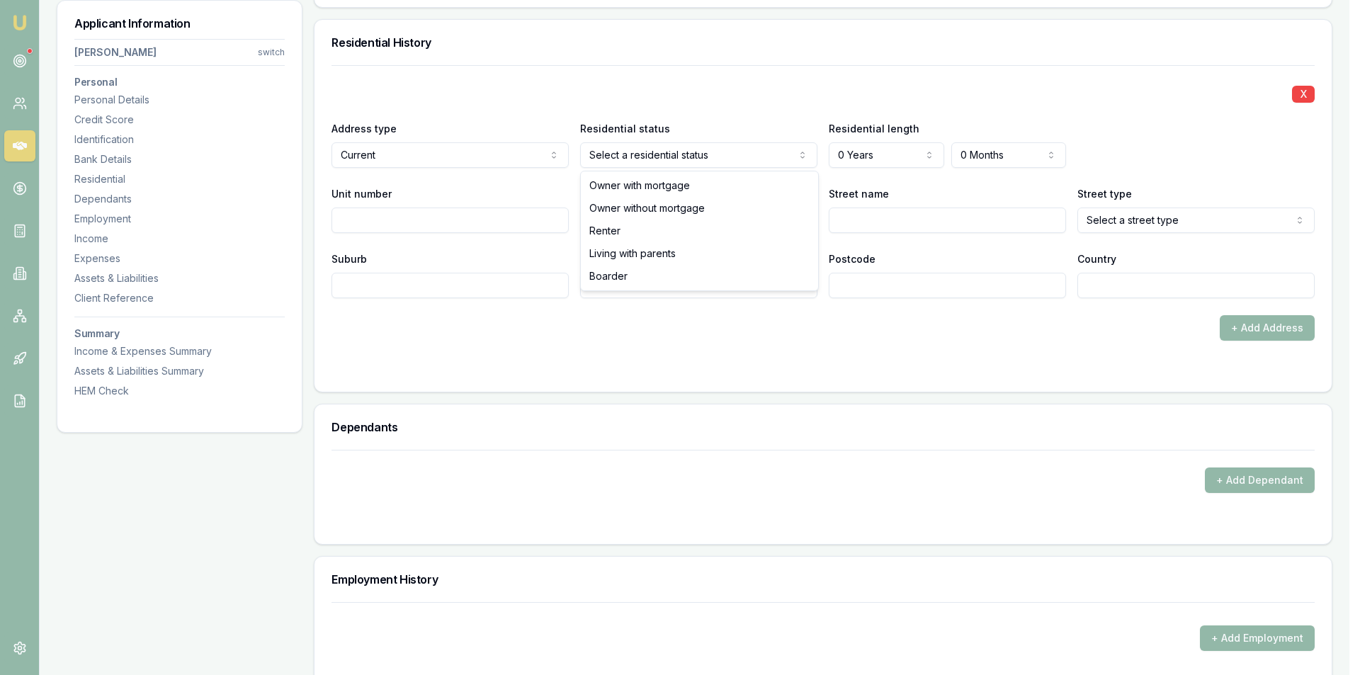
select select "RENTER"
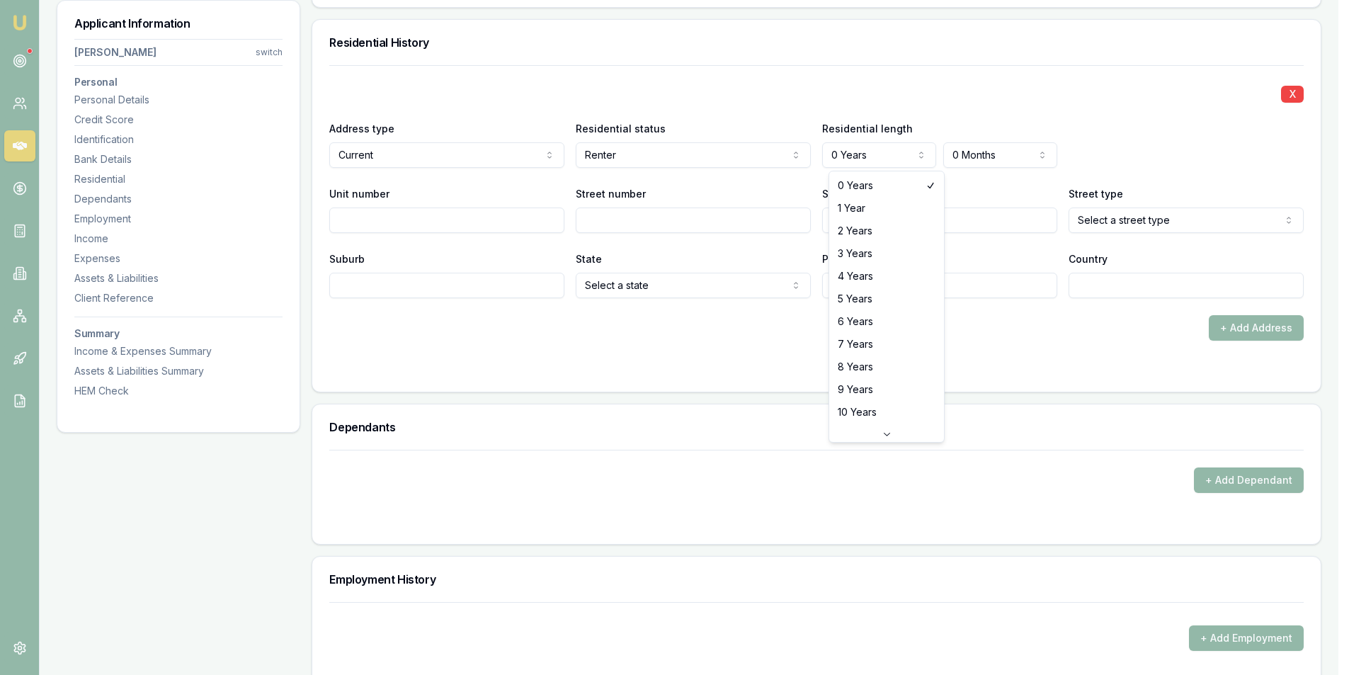
select select "3"
drag, startPoint x: 851, startPoint y: 256, endPoint x: 876, endPoint y: 250, distance: 25.6
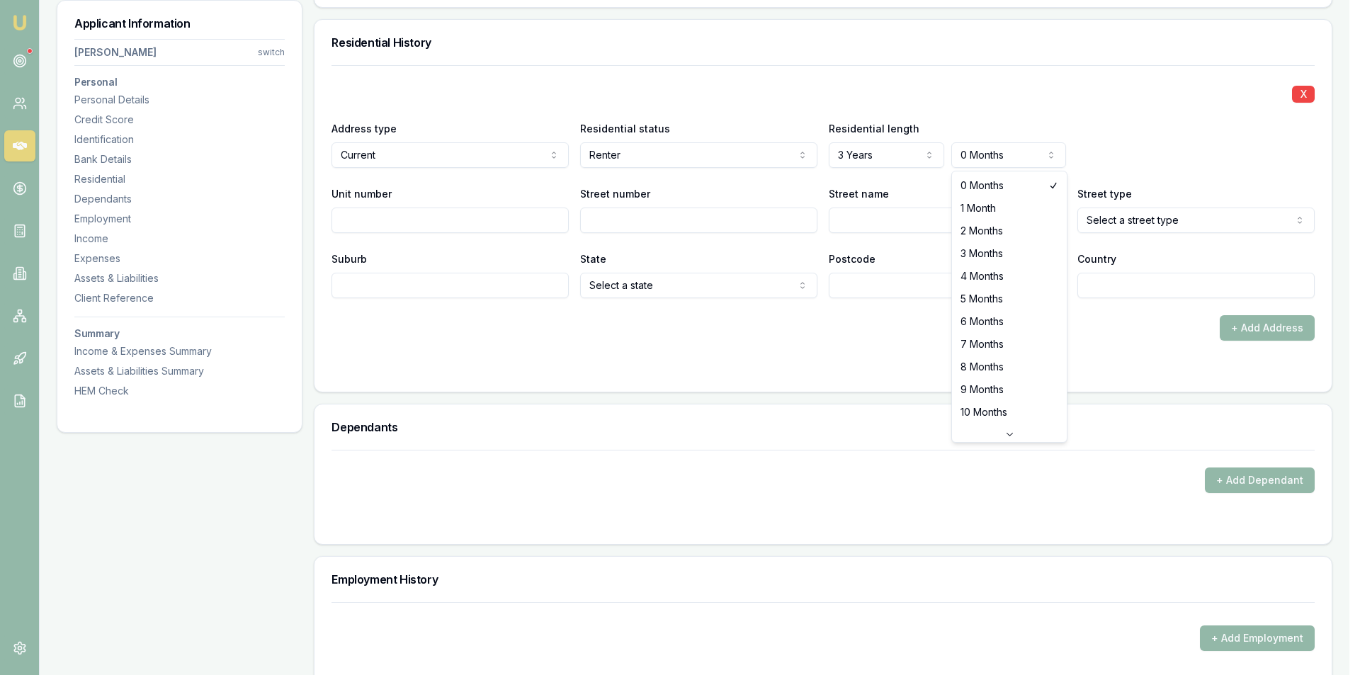
select select "2"
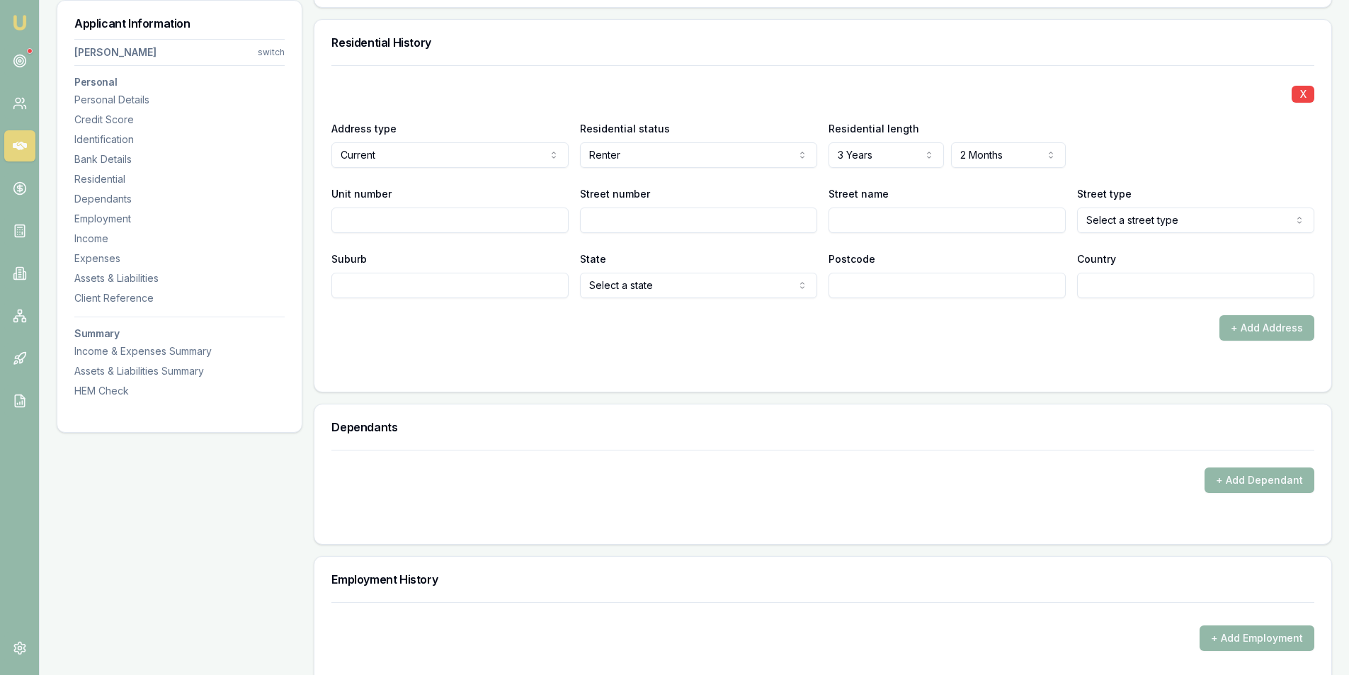
click at [616, 214] on input "Street number" at bounding box center [698, 220] width 237 height 25
type input "11"
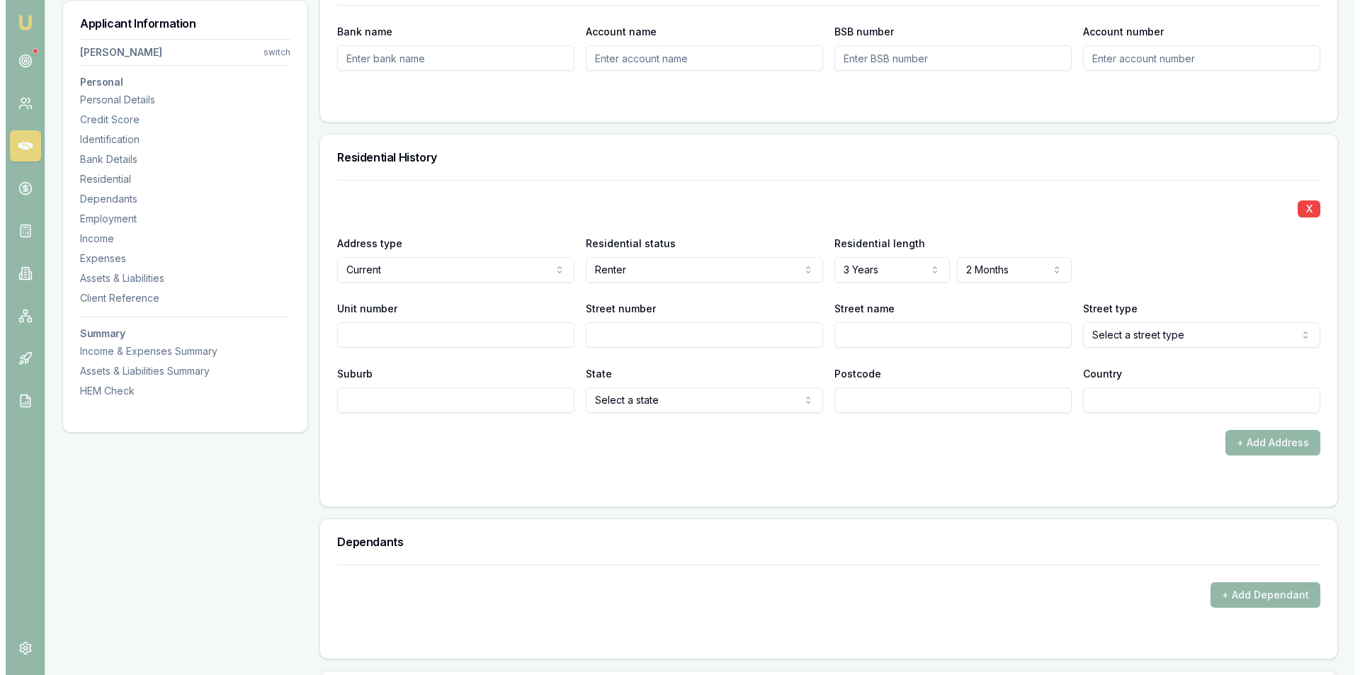
scroll to position [1227, 0]
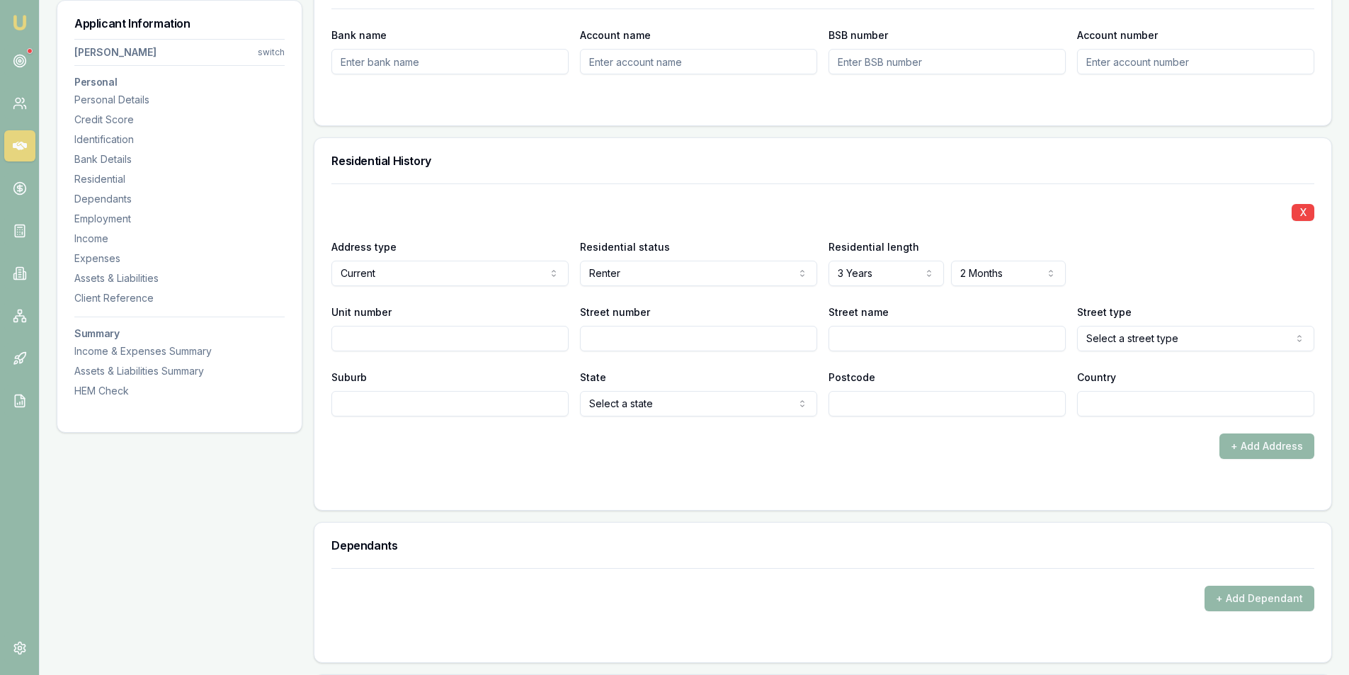
click at [642, 339] on input "Street number" at bounding box center [698, 338] width 237 height 25
type input "11"
type input "[PERSON_NAME]"
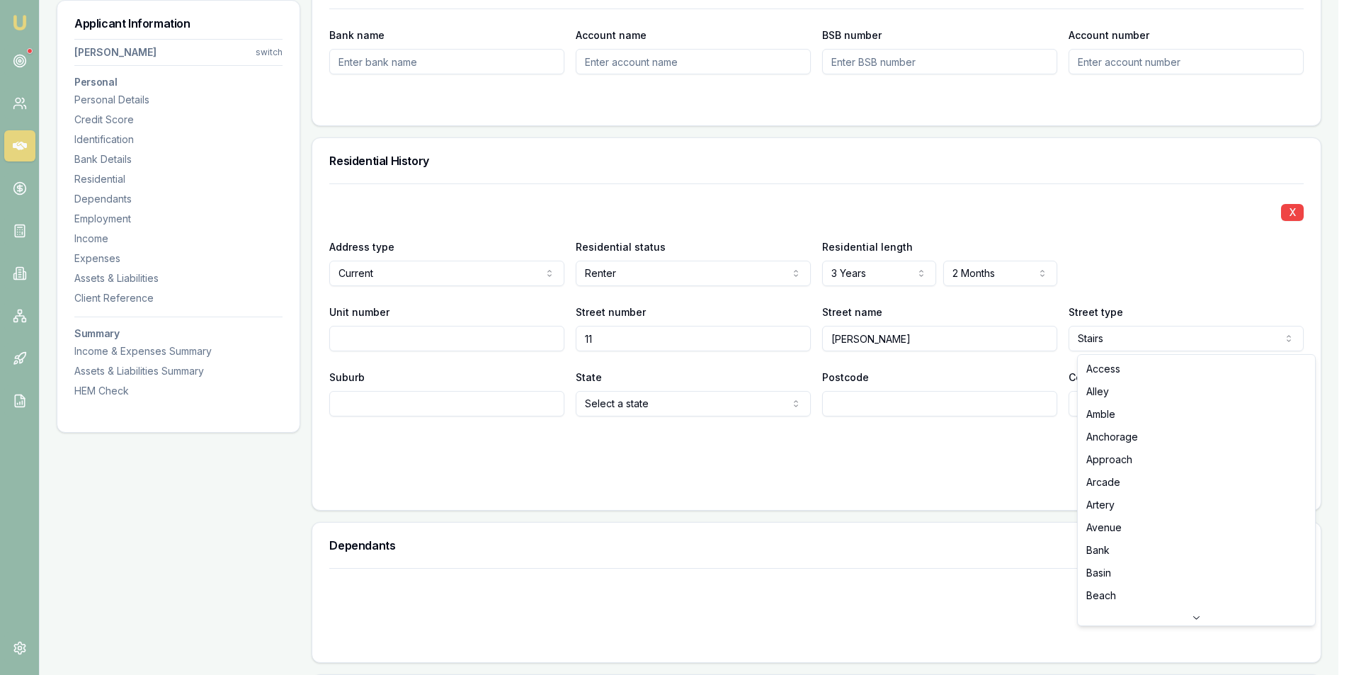
select select "Street"
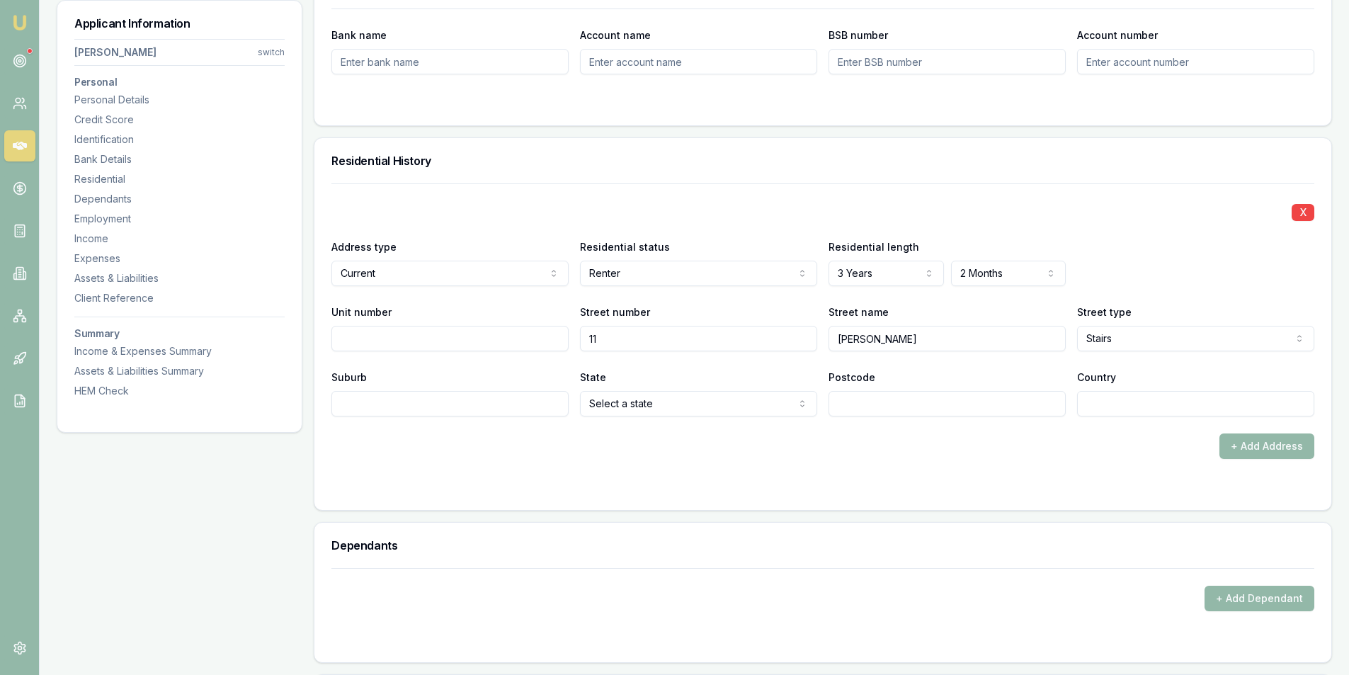
click at [387, 407] on input "Suburb" at bounding box center [449, 403] width 237 height 25
type input "SUNSHINE"
select select "VIC"
click at [863, 397] on input "Postcode" at bounding box center [947, 403] width 237 height 25
click at [862, 397] on input "Postcode" at bounding box center [947, 403] width 237 height 25
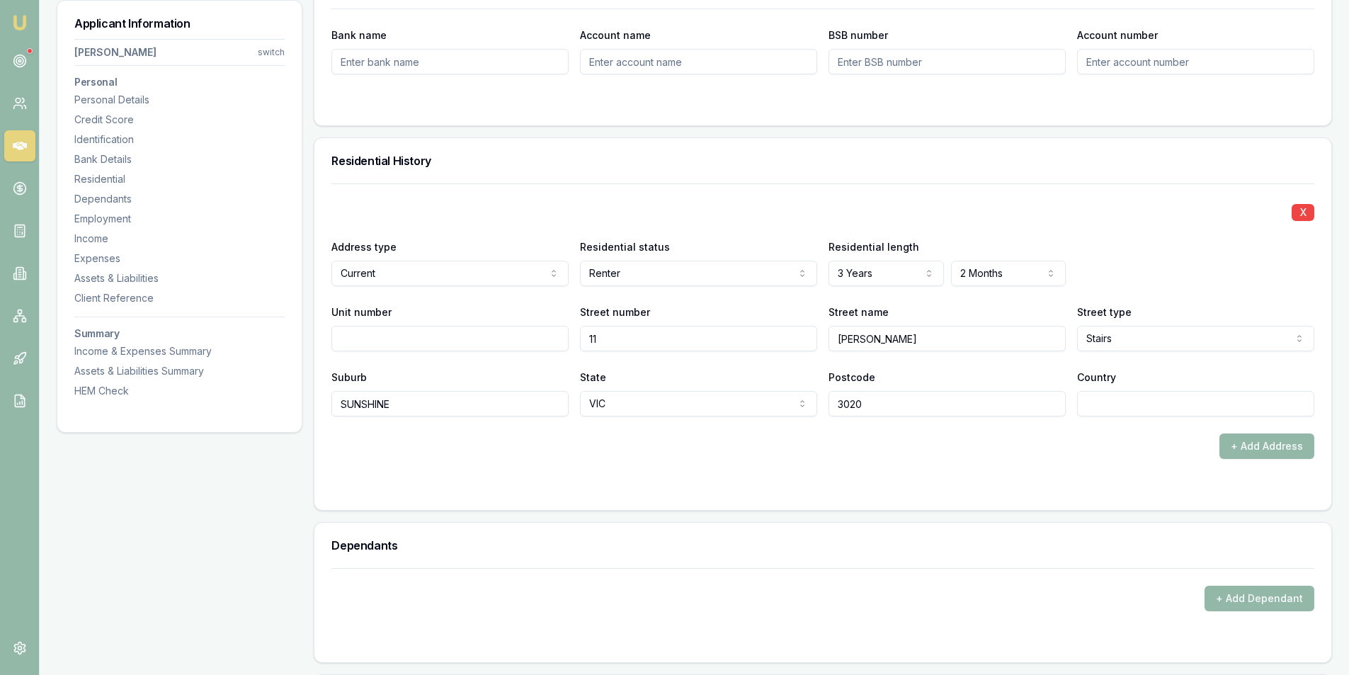
type input "3020"
drag, startPoint x: 915, startPoint y: 451, endPoint x: 1171, endPoint y: 425, distance: 257.0
click at [917, 452] on div "+ Add Address" at bounding box center [822, 445] width 983 height 25
click at [1120, 402] on input "Country" at bounding box center [1195, 403] width 237 height 25
type input "AU"
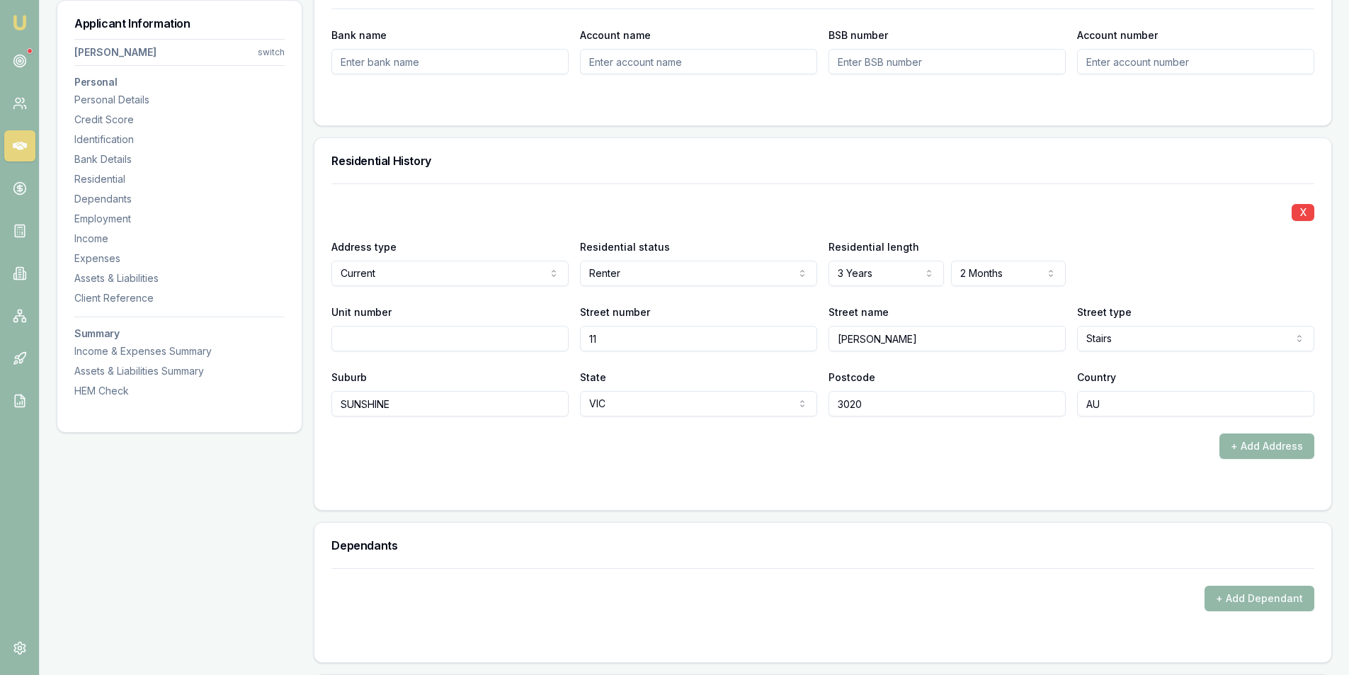
click at [1110, 457] on div "+ Add Address" at bounding box center [822, 445] width 983 height 25
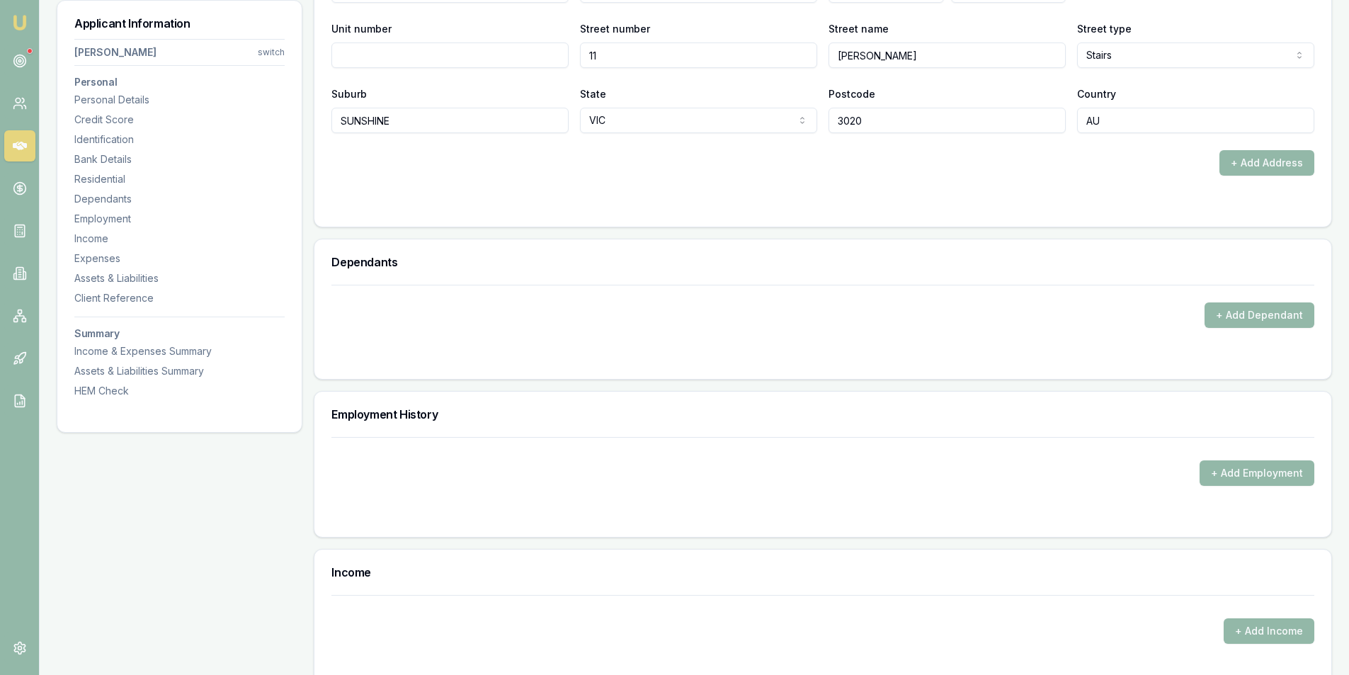
scroll to position [1652, 0]
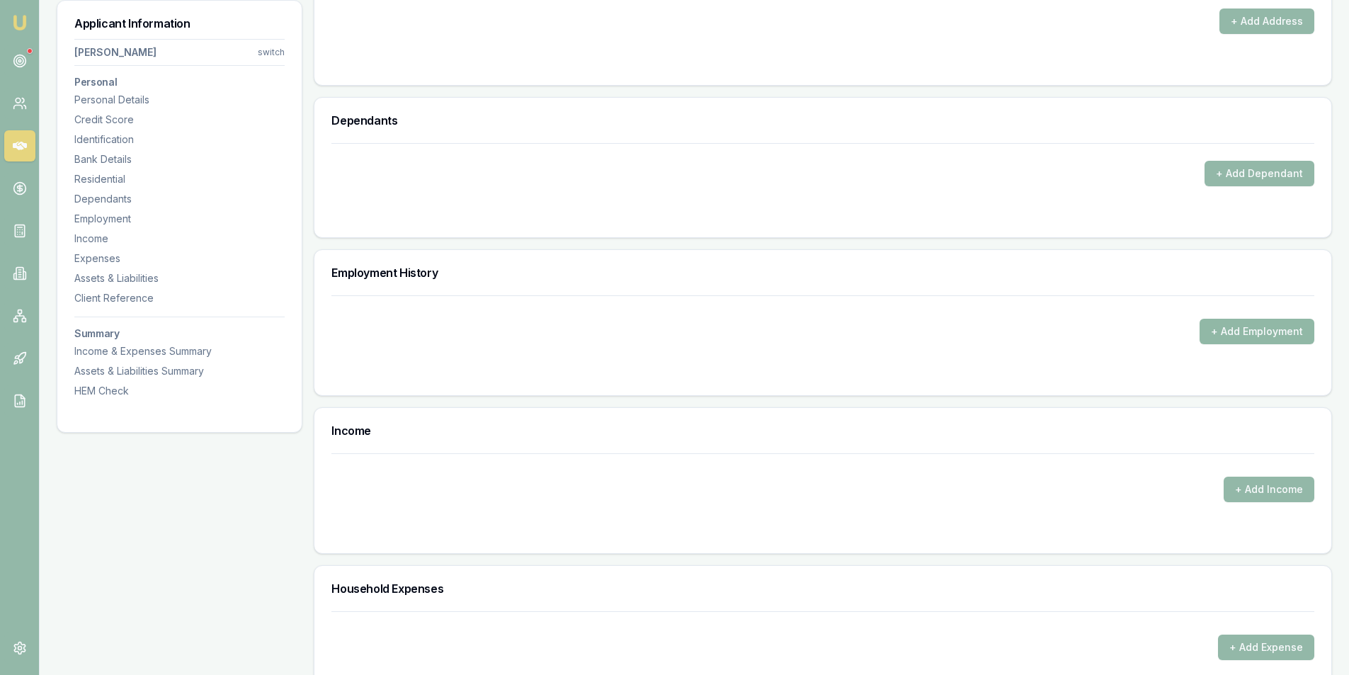
click at [1255, 335] on button "+ Add Employment" at bounding box center [1257, 331] width 115 height 25
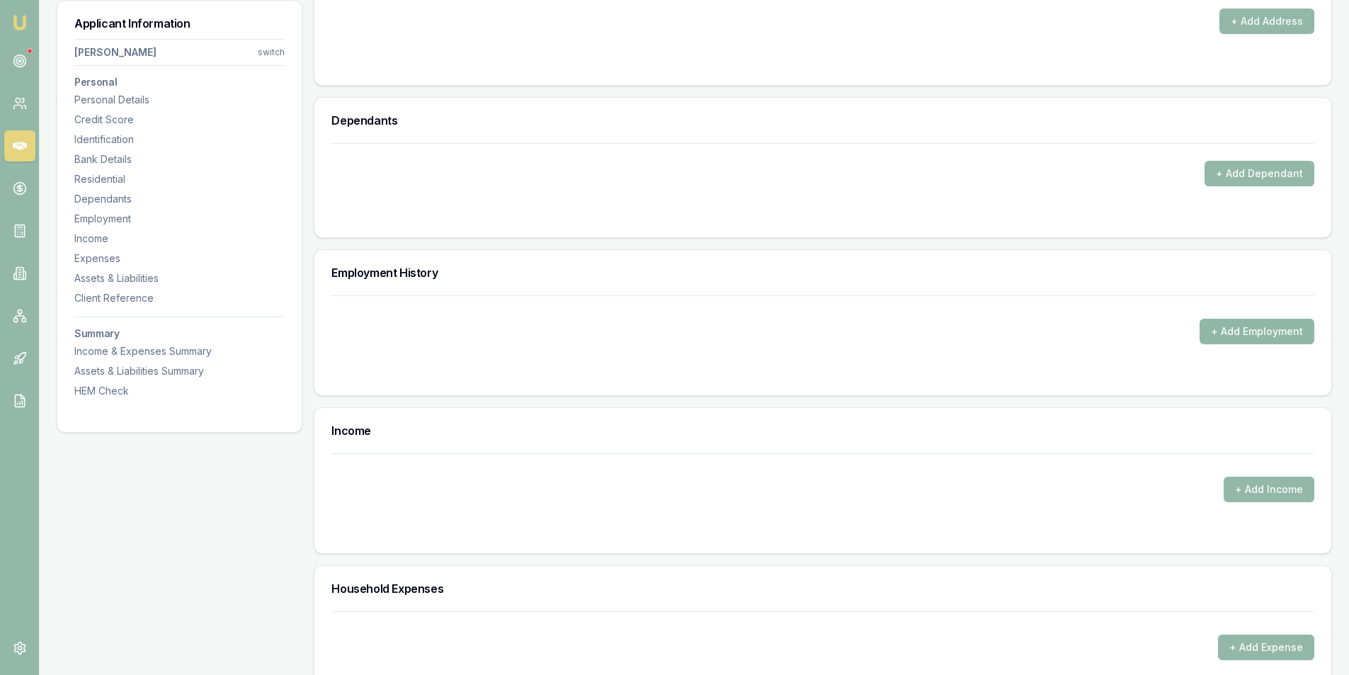
click at [1253, 331] on button "+ Add Employment" at bounding box center [1257, 331] width 115 height 25
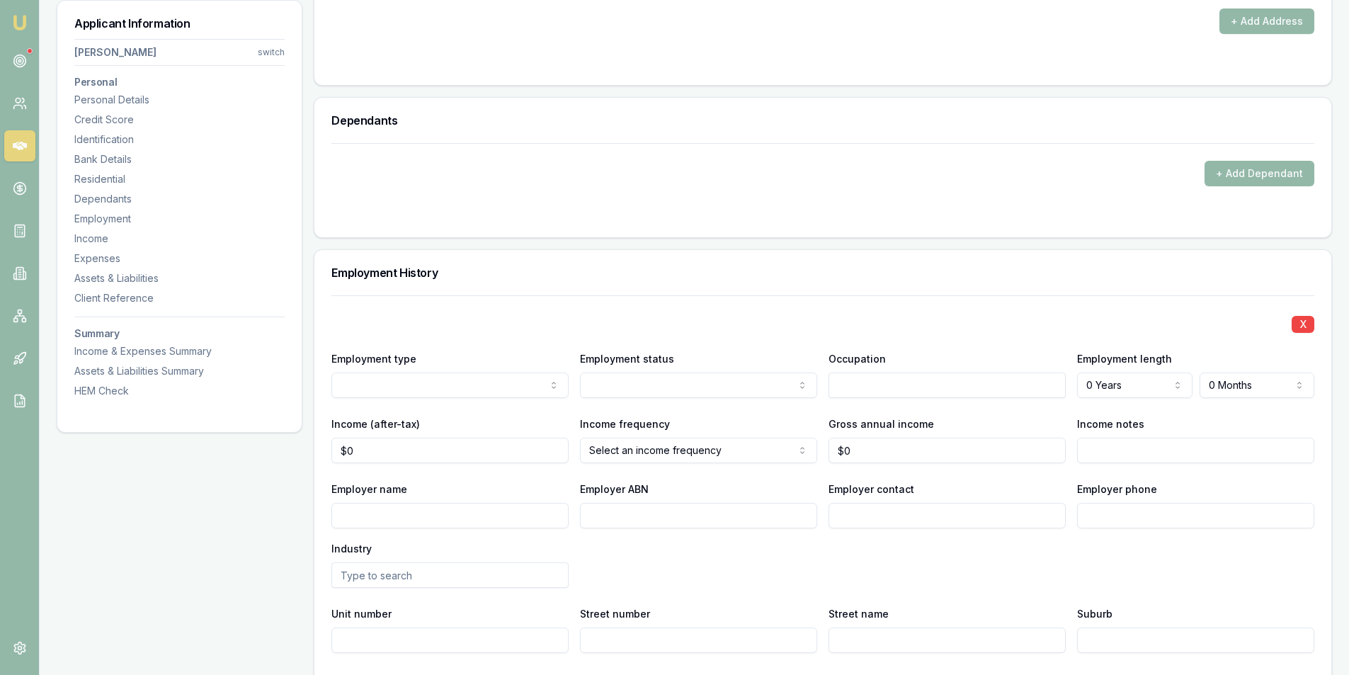
click at [857, 392] on input "text" at bounding box center [947, 385] width 237 height 25
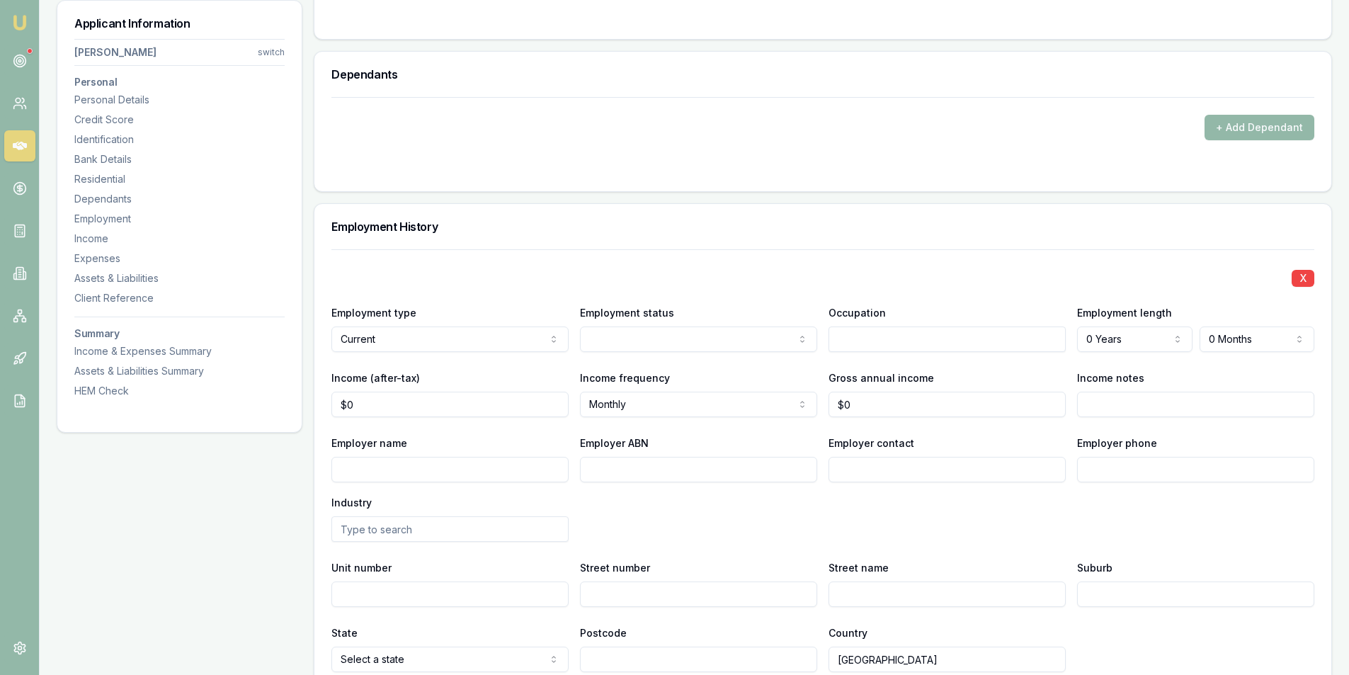
scroll to position [1723, 0]
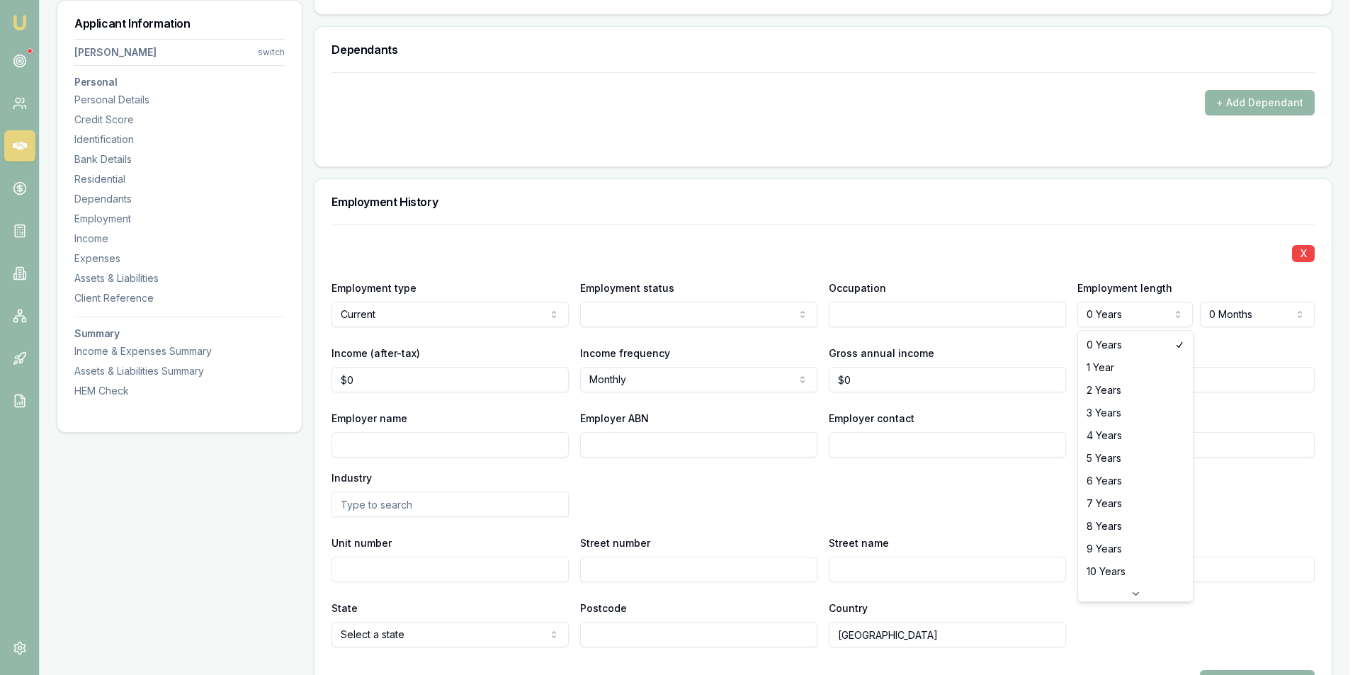
select select "1"
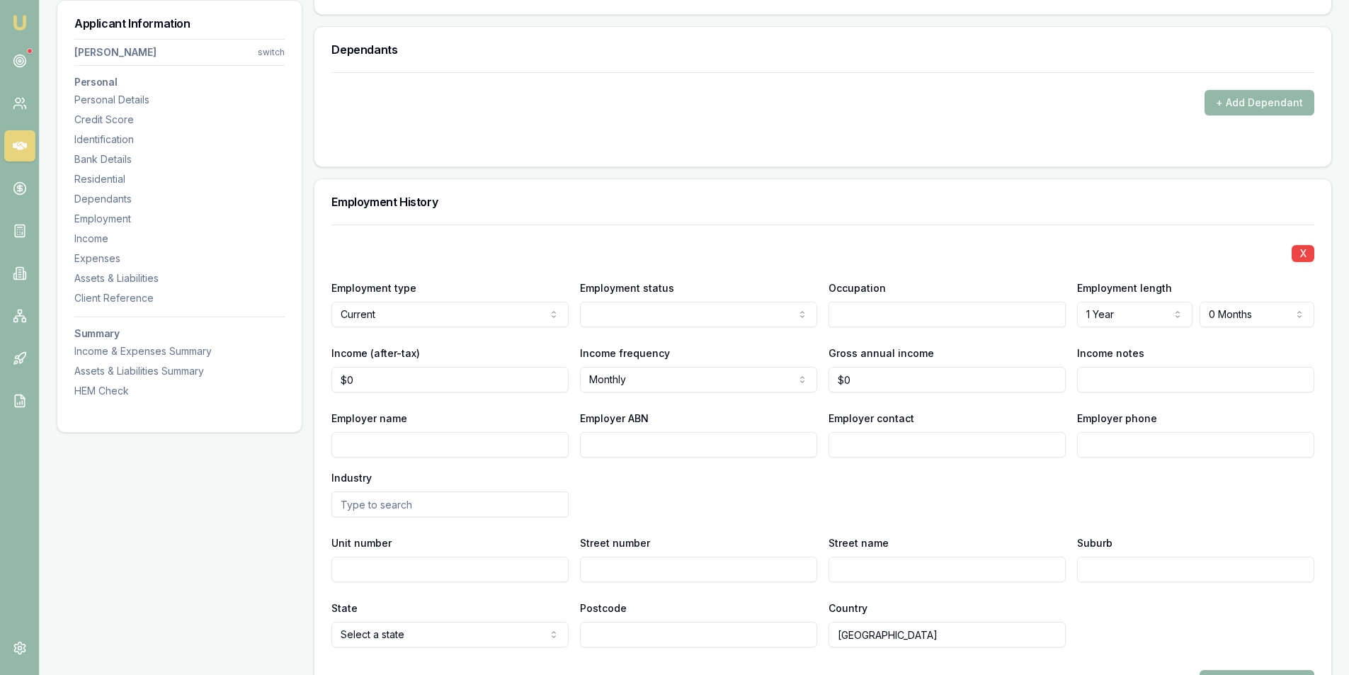
type input "0"
click at [390, 389] on input "0" at bounding box center [449, 379] width 237 height 25
type input "7"
type input "$7,500"
type input "0"
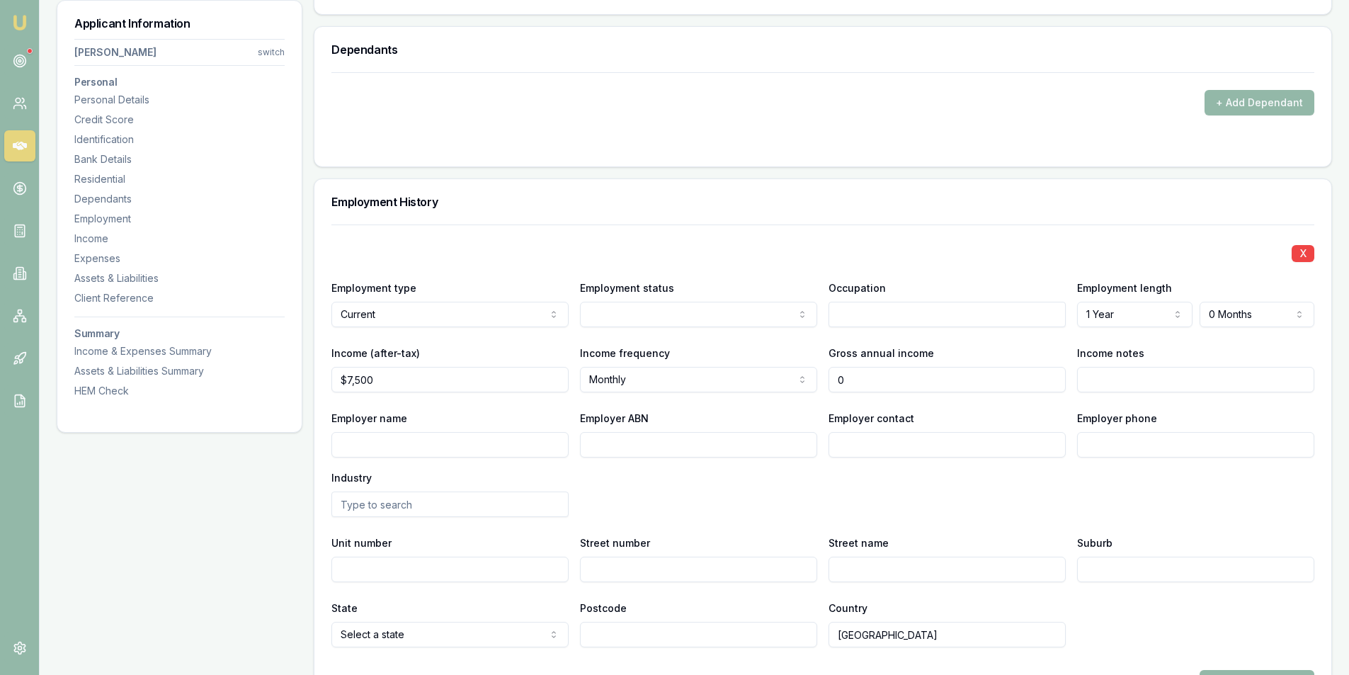
click at [897, 375] on input "0" at bounding box center [947, 379] width 237 height 25
type input "$80,000"
click at [658, 487] on div "Employer name Employer ABN Employer contact Employer phone Industry" at bounding box center [822, 463] width 983 height 108
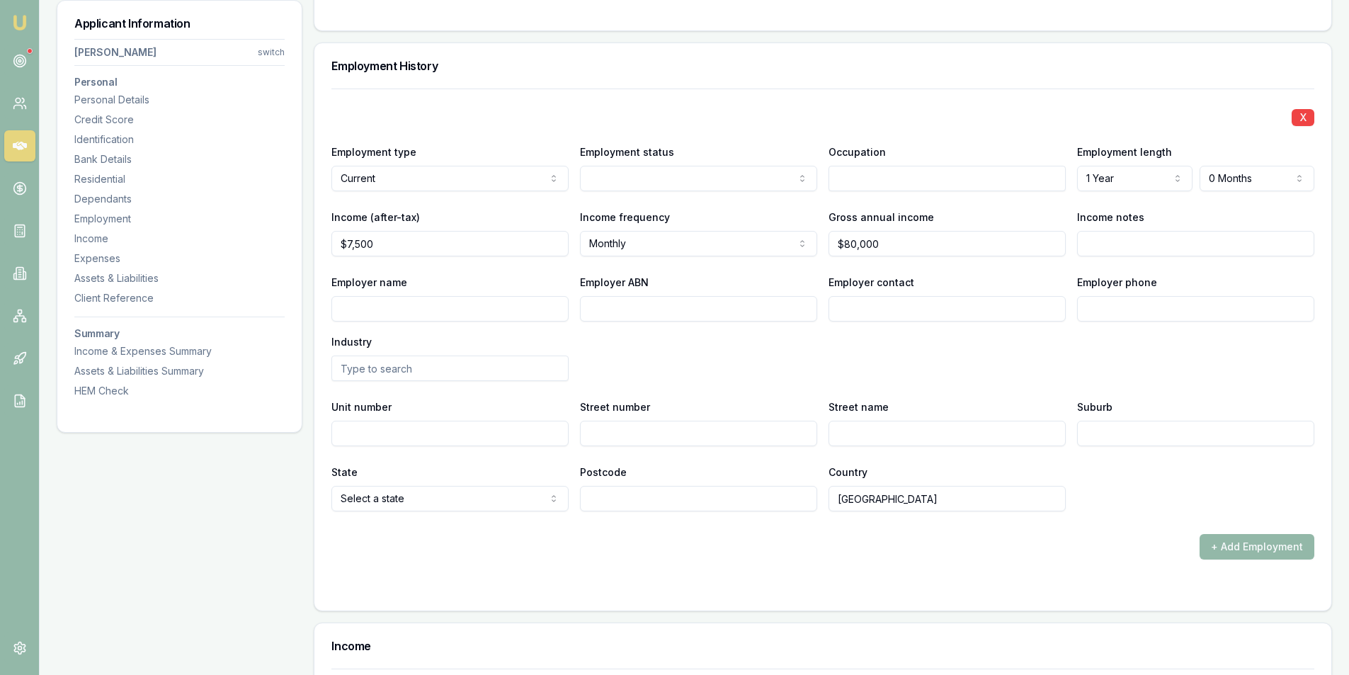
scroll to position [1865, 0]
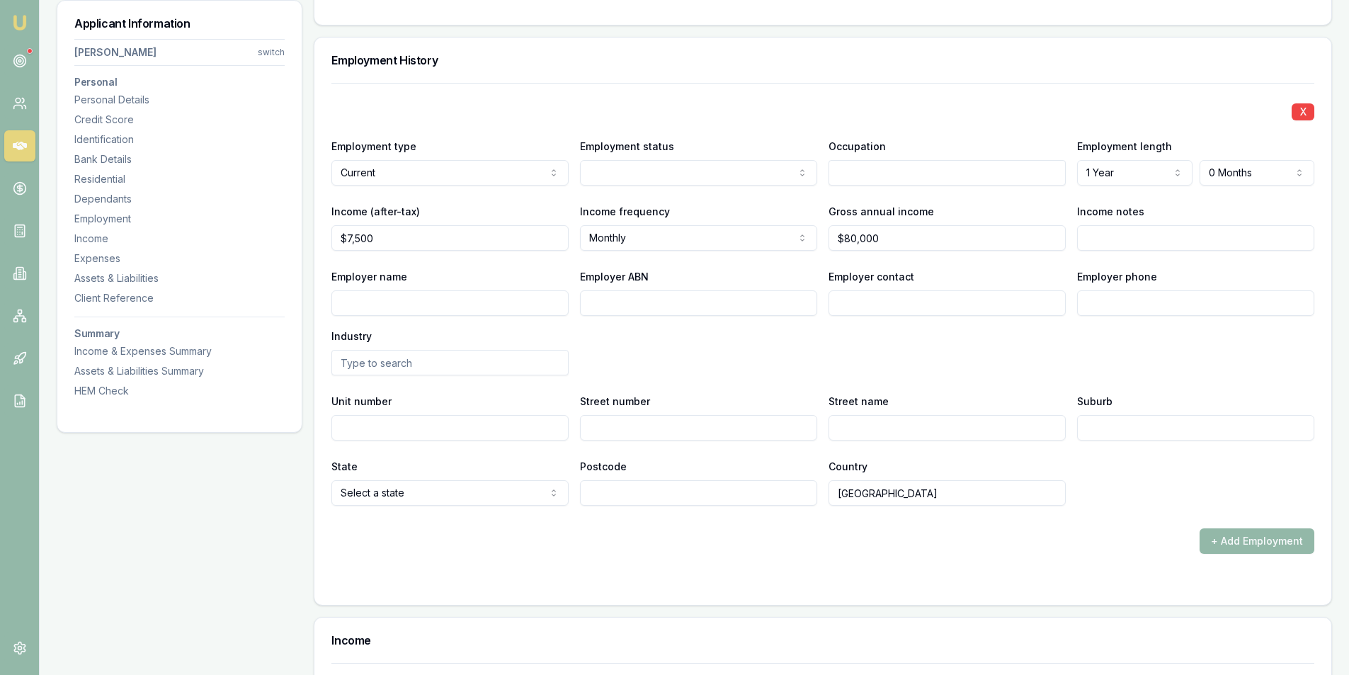
click at [599, 302] on input "Employer ABN" at bounding box center [698, 302] width 237 height 25
paste input "40 276 624 331"
type input "40 276 624 331"
click at [694, 345] on div "Employer name Employer ABN 40 276 624 331 Employer contact Employer phone Indus…" at bounding box center [822, 322] width 983 height 108
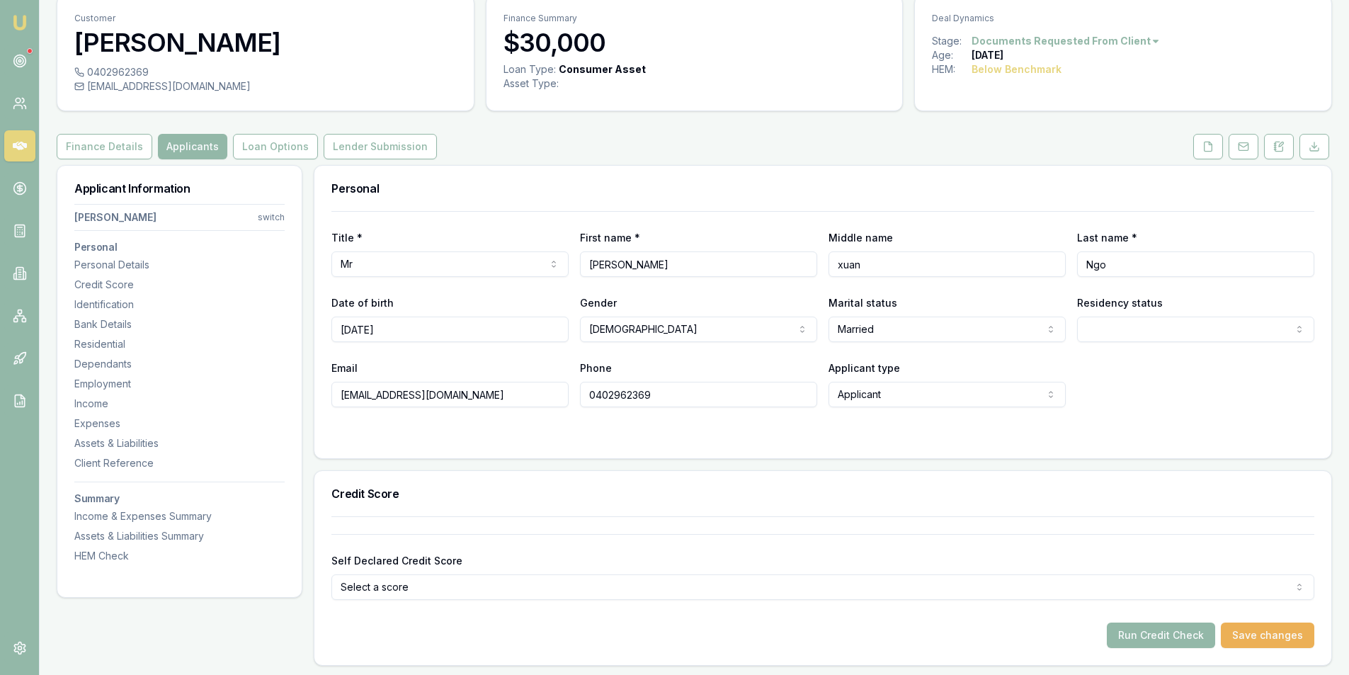
scroll to position [212, 0]
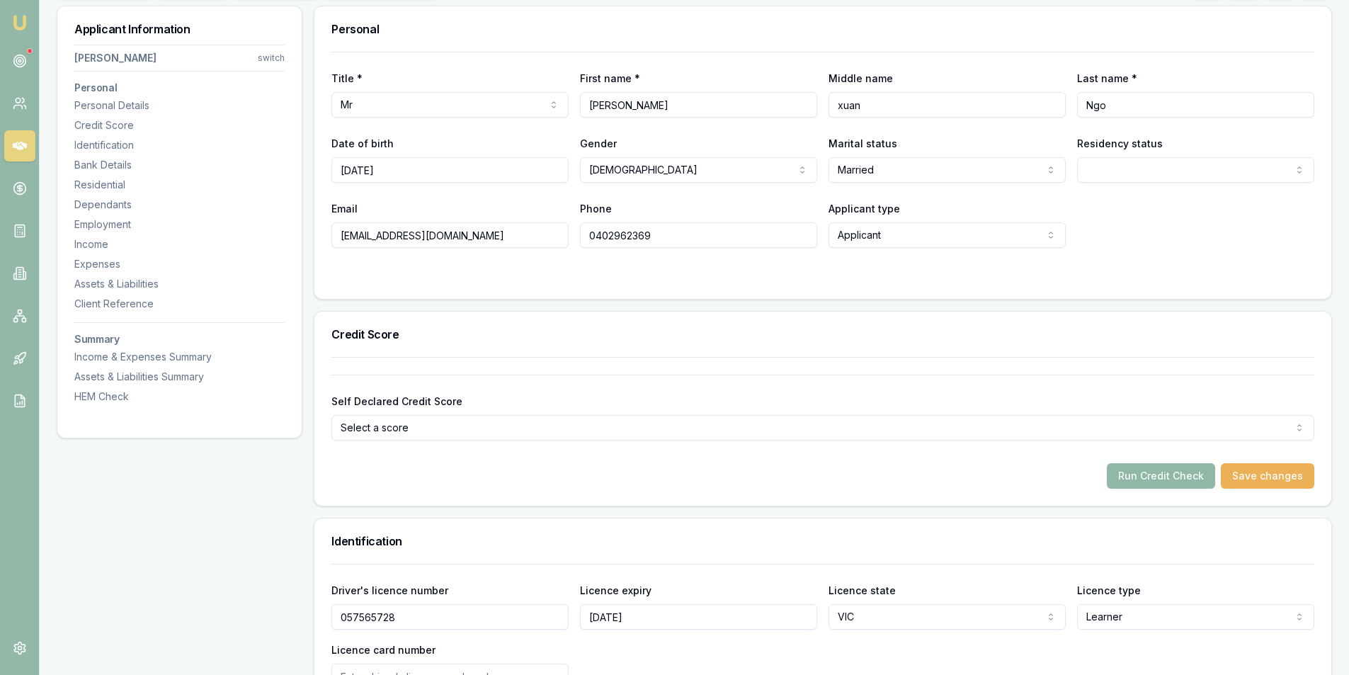
click at [1157, 480] on button "Run Credit Check" at bounding box center [1161, 475] width 108 height 25
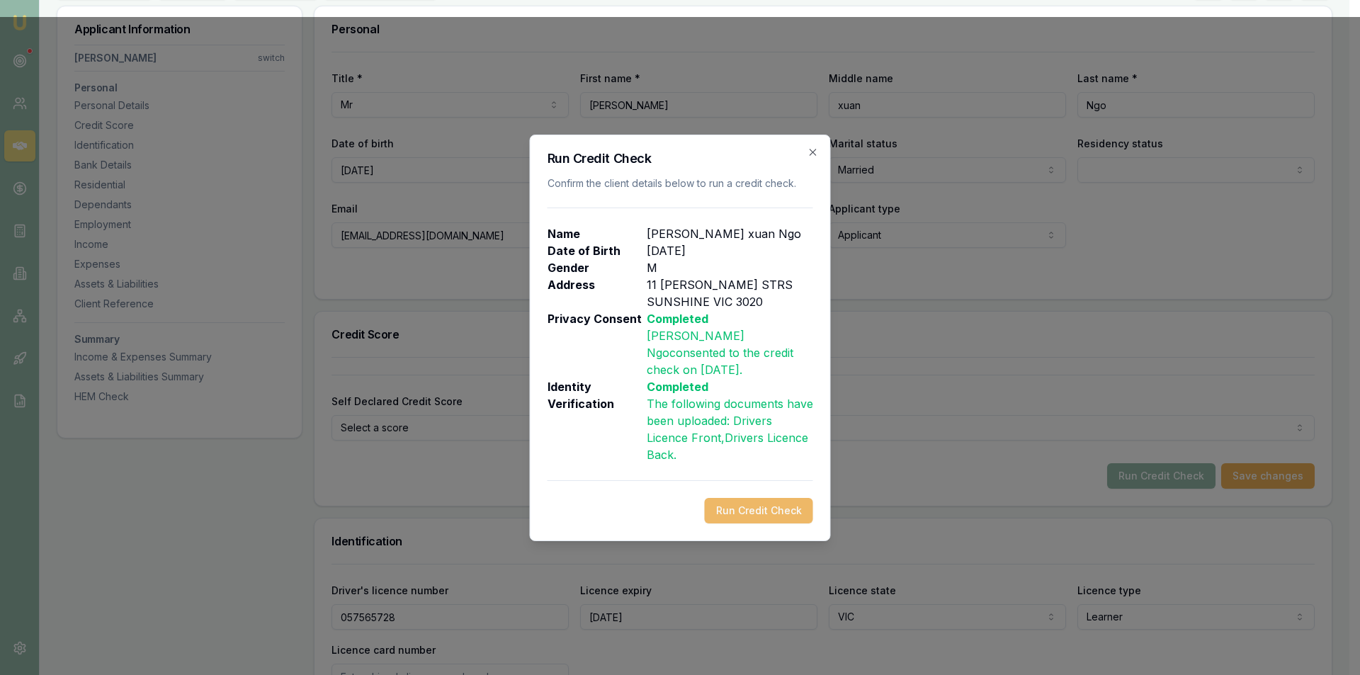
click at [725, 501] on button "Run Credit Check" at bounding box center [759, 510] width 108 height 25
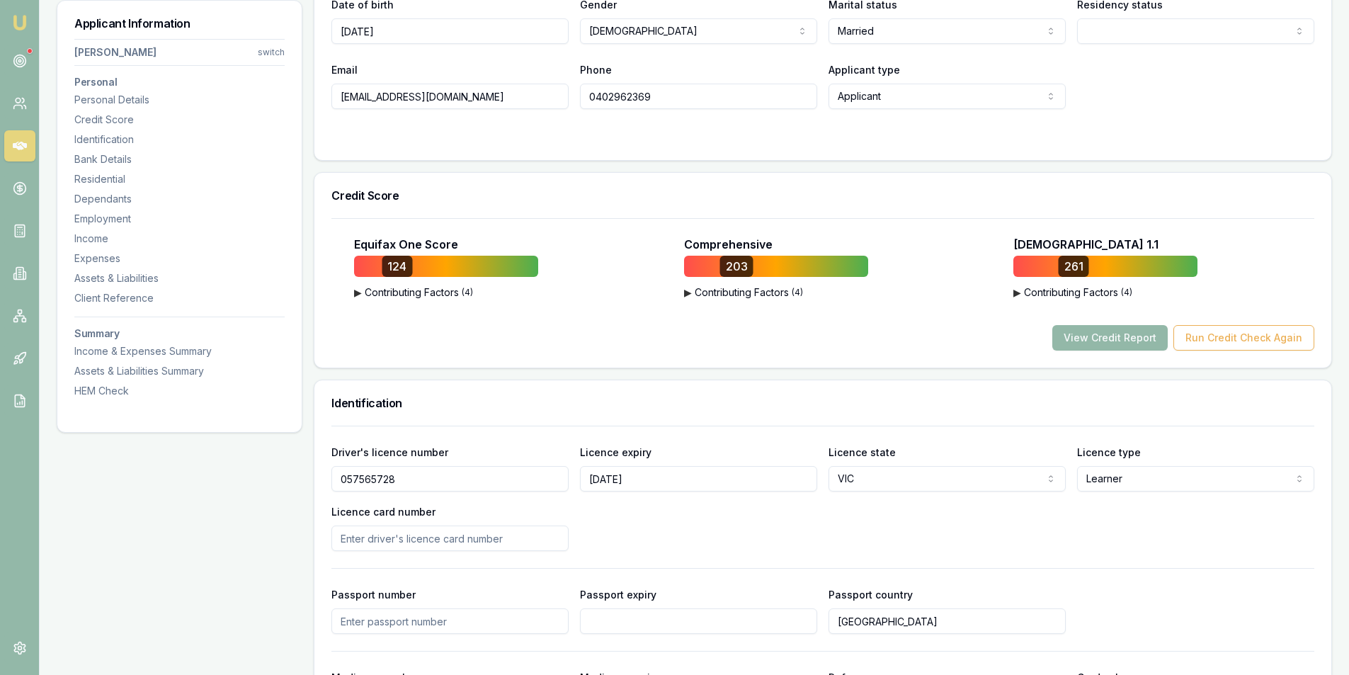
scroll to position [354, 0]
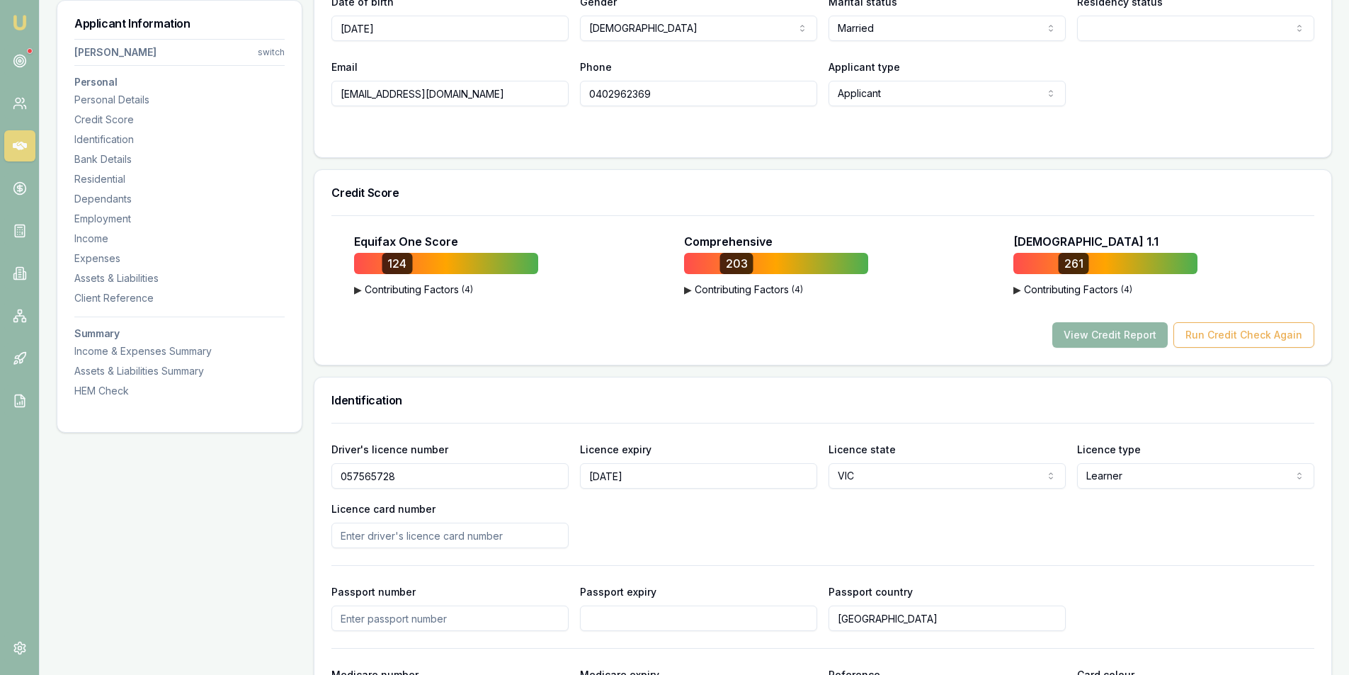
click at [1120, 340] on button "View Credit Report" at bounding box center [1109, 334] width 115 height 25
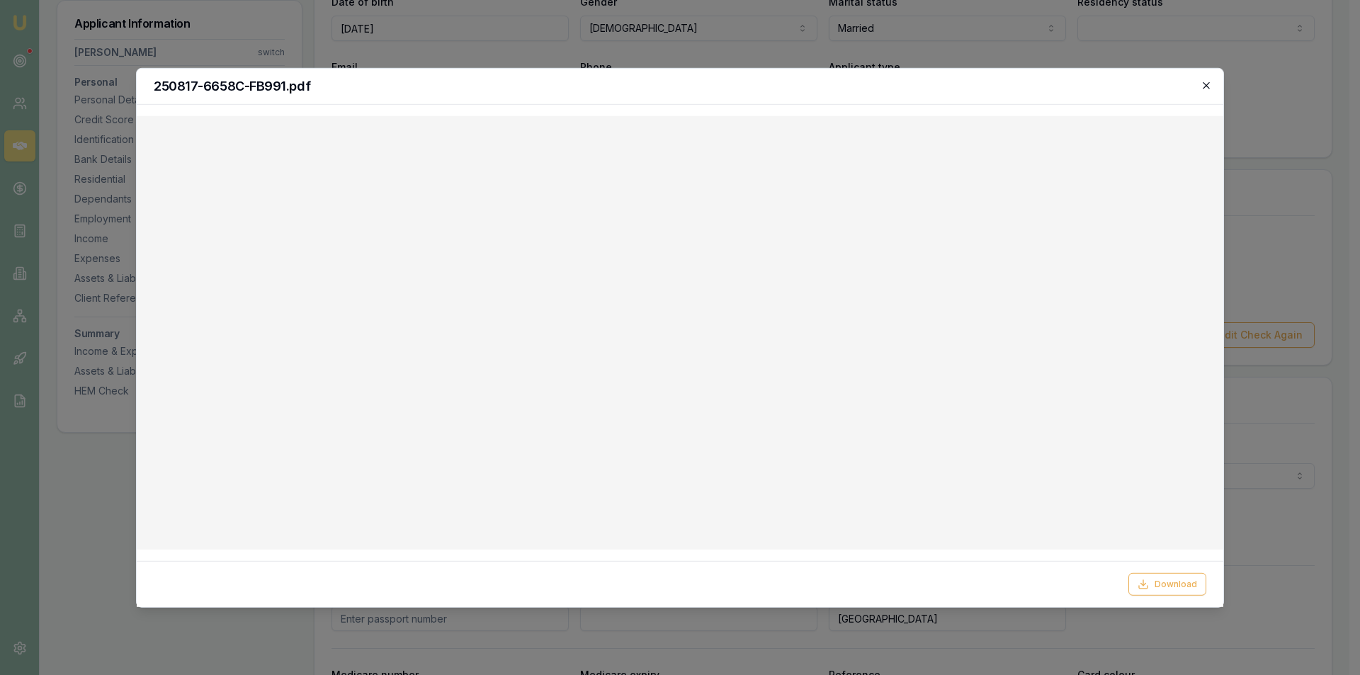
click at [1203, 85] on icon "button" at bounding box center [1206, 84] width 11 height 11
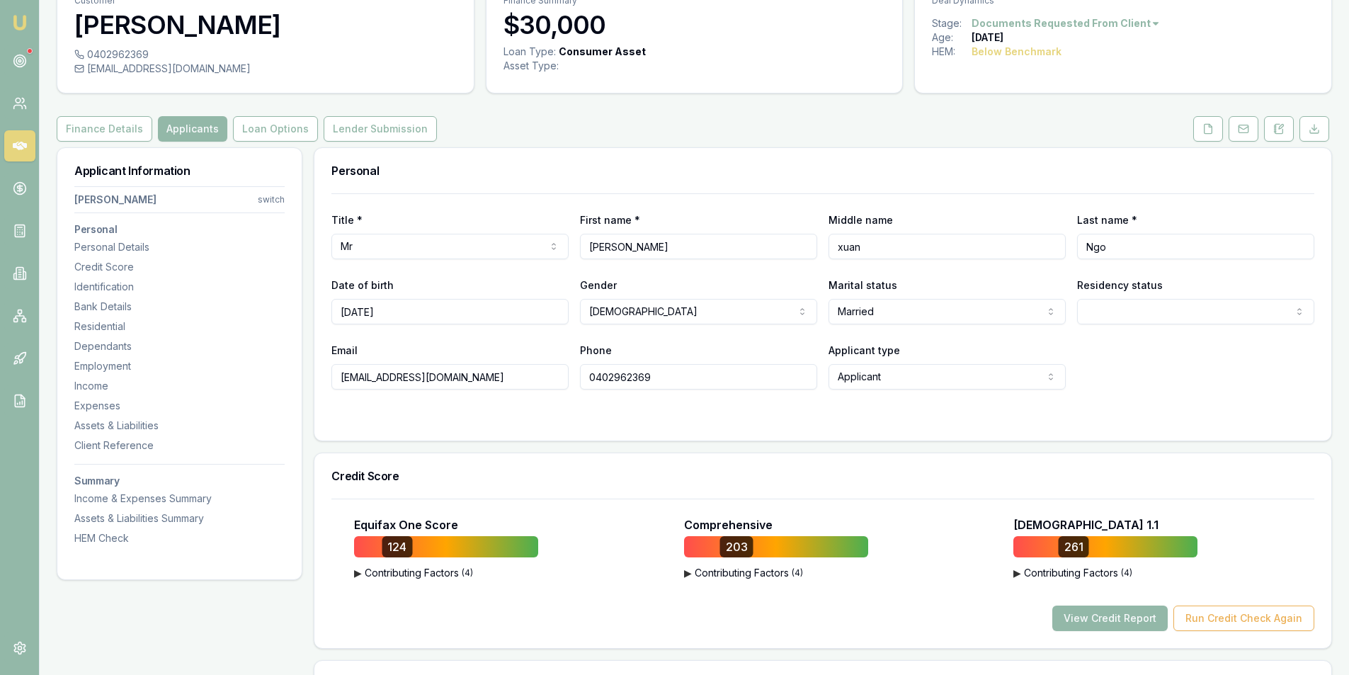
scroll to position [0, 0]
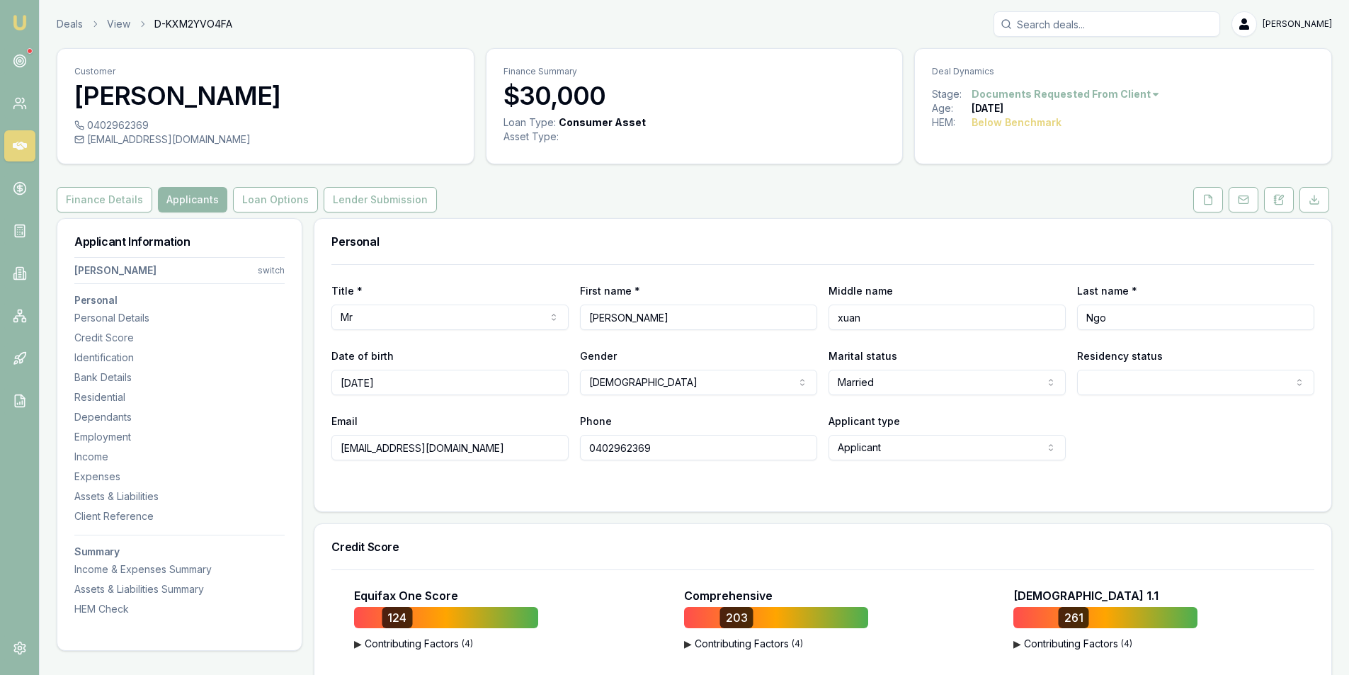
click at [22, 152] on icon at bounding box center [20, 146] width 14 height 14
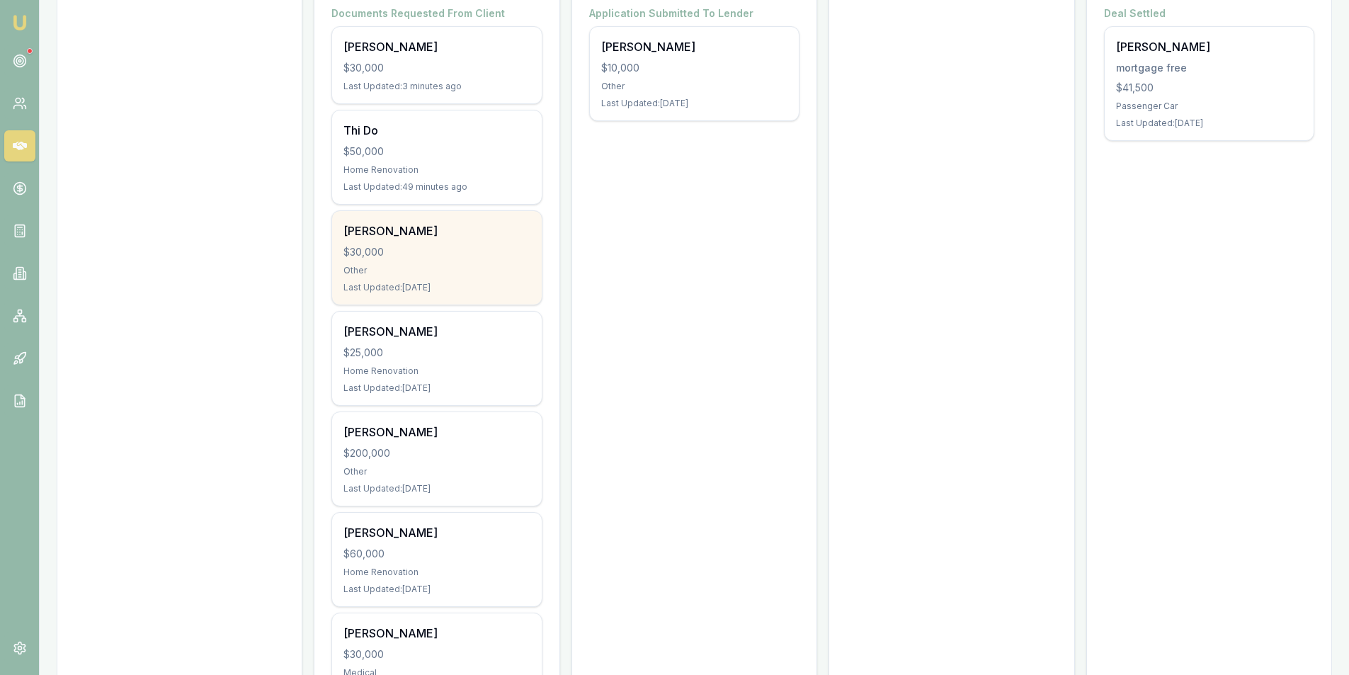
scroll to position [354, 0]
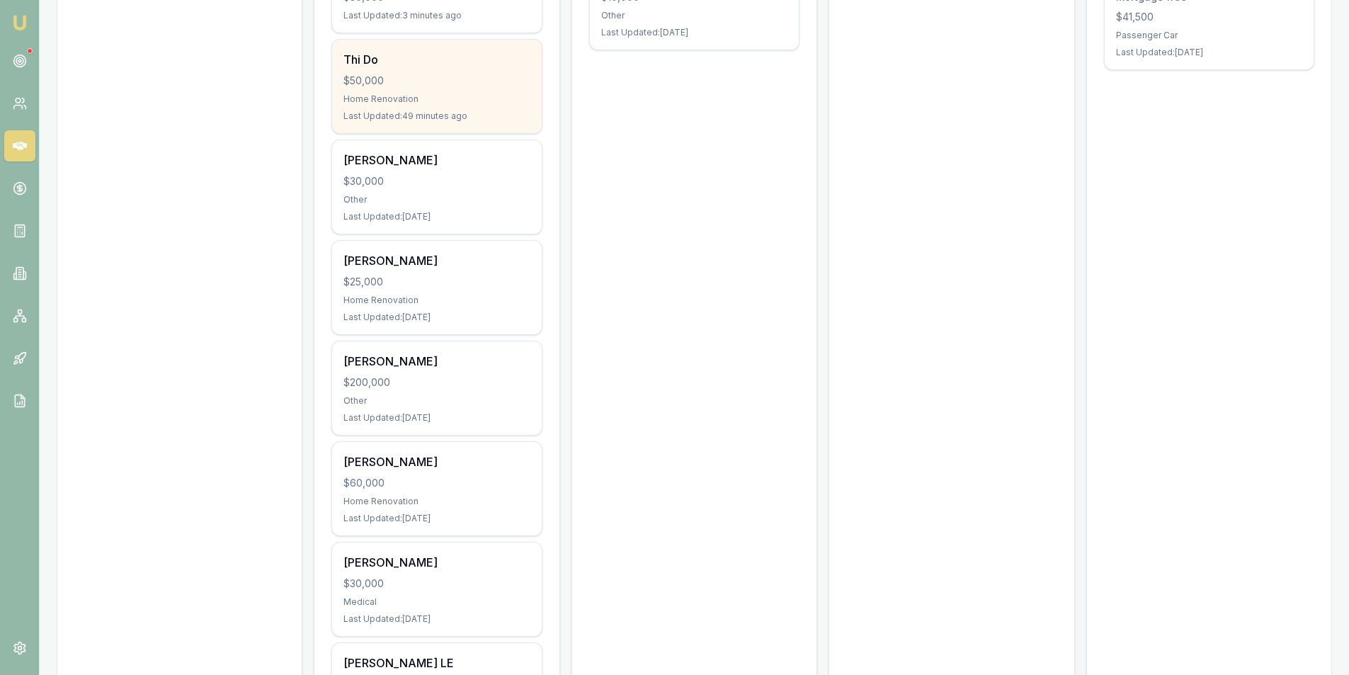
click at [412, 107] on div "Thi Do $50,000 Home Renovation Last Updated: 49 minutes ago" at bounding box center [436, 86] width 209 height 93
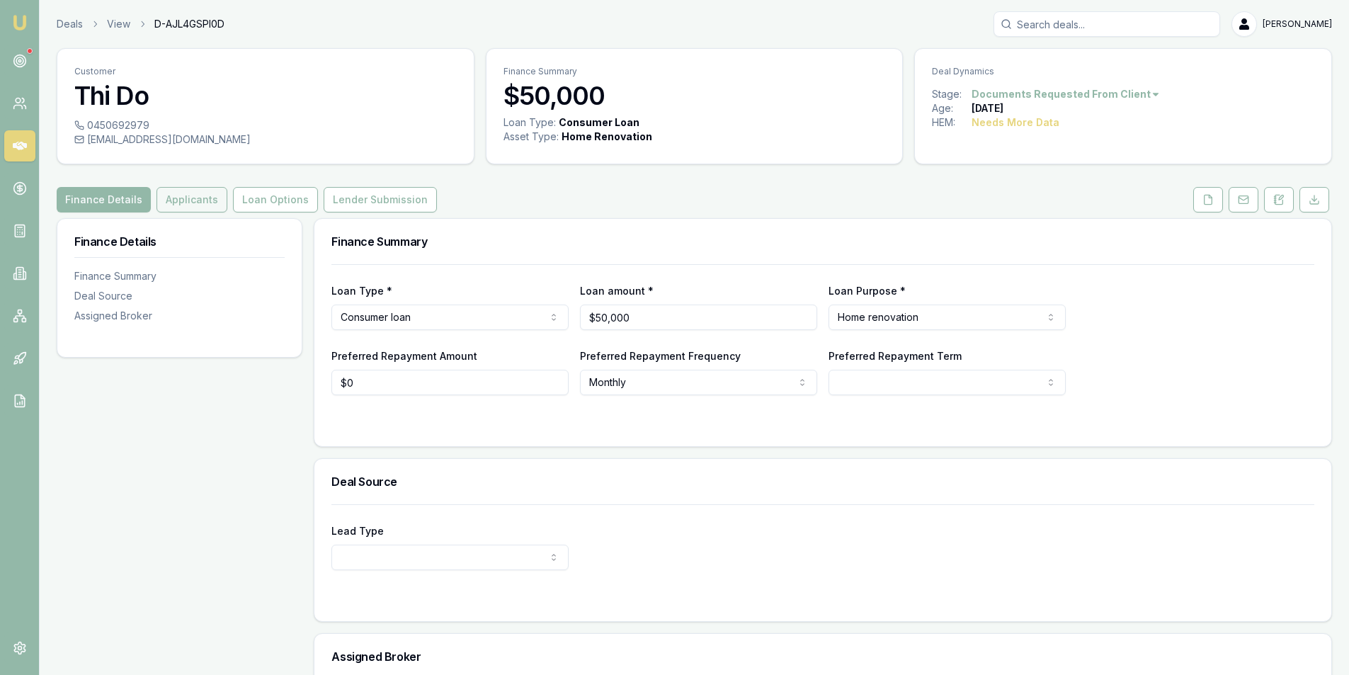
click at [203, 198] on button "Applicants" at bounding box center [192, 199] width 71 height 25
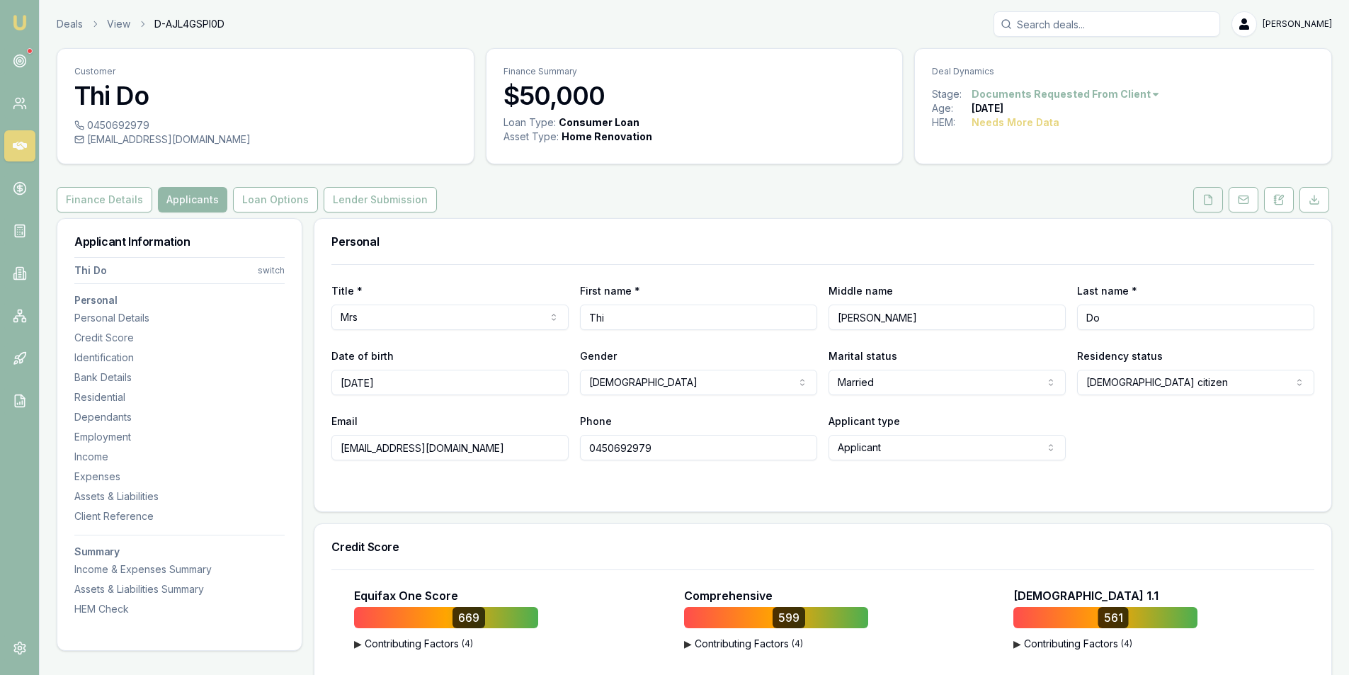
click at [1196, 201] on button at bounding box center [1208, 199] width 30 height 25
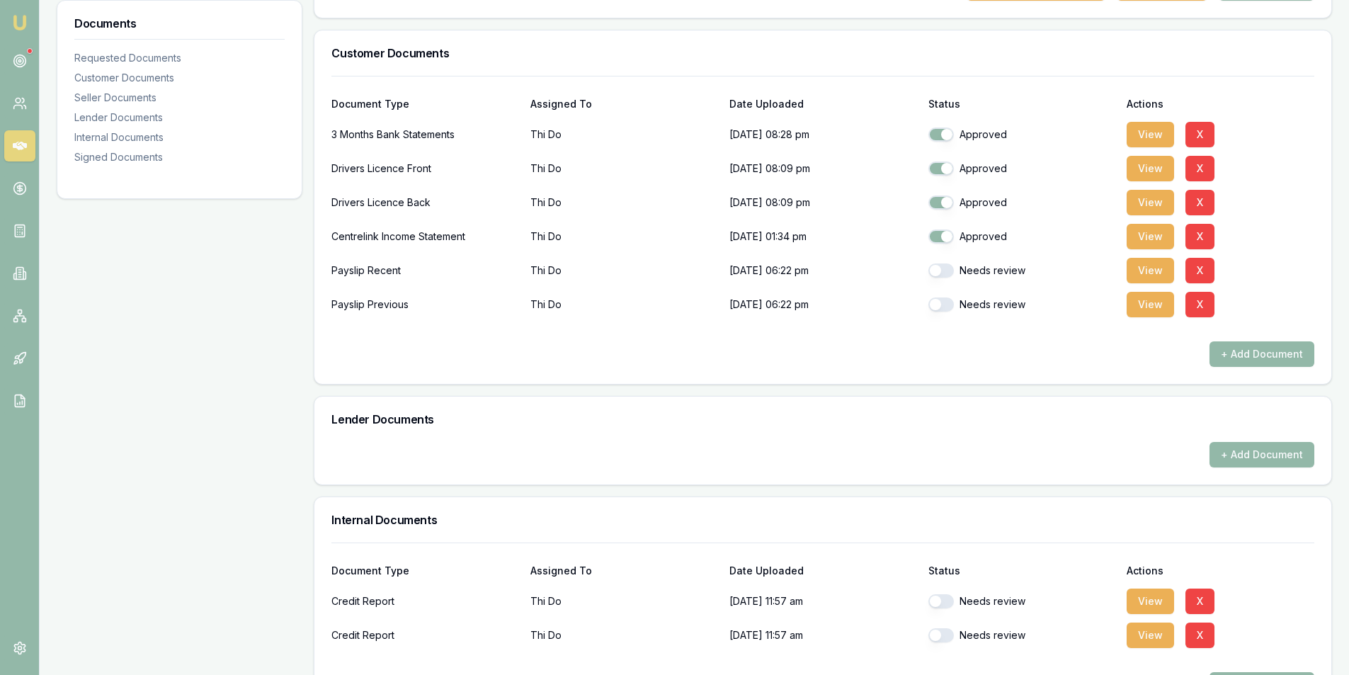
scroll to position [425, 0]
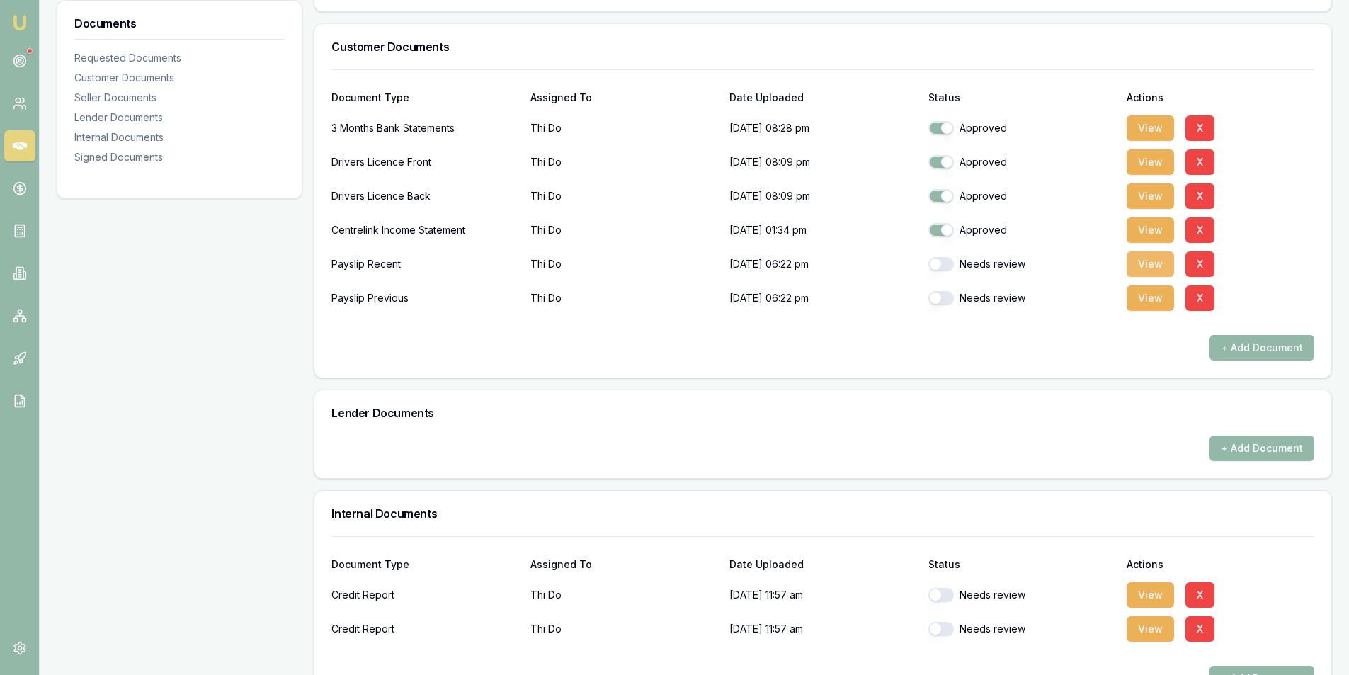
click at [1150, 263] on button "View" at bounding box center [1150, 263] width 47 height 25
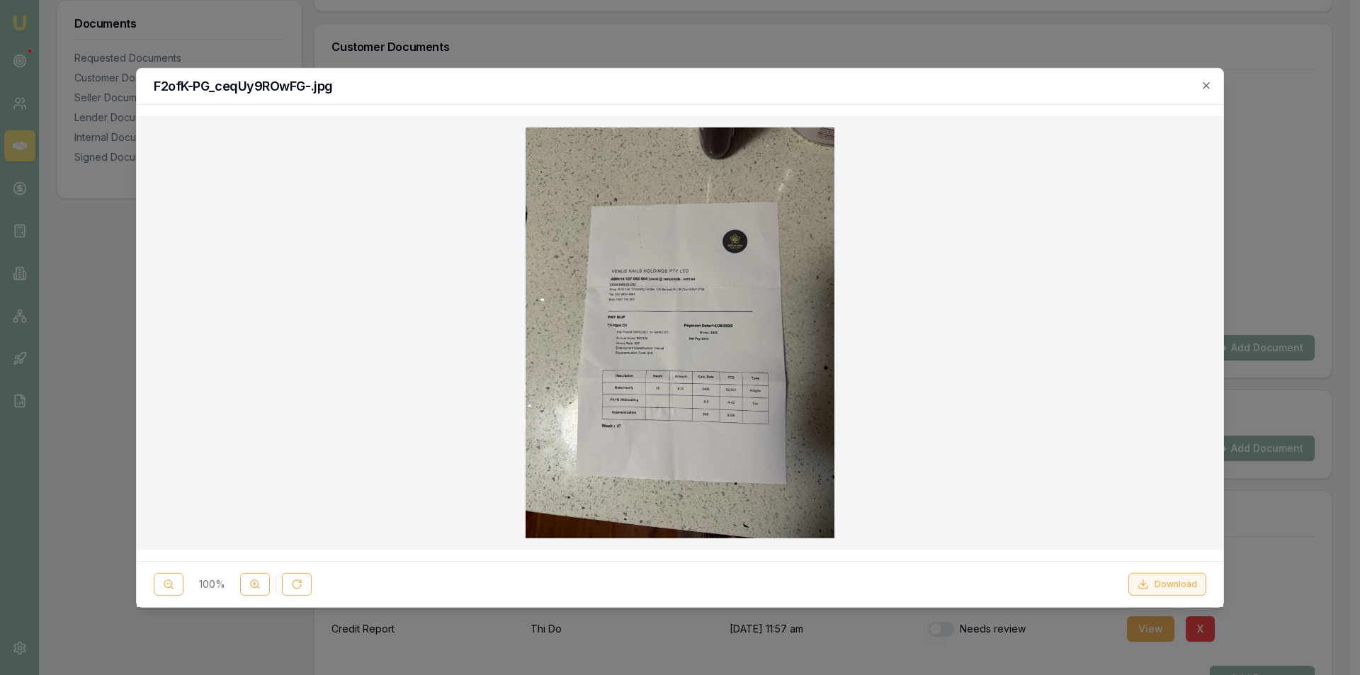
click at [1165, 589] on button "Download" at bounding box center [1167, 584] width 78 height 23
click at [1208, 84] on icon "button" at bounding box center [1206, 85] width 6 height 6
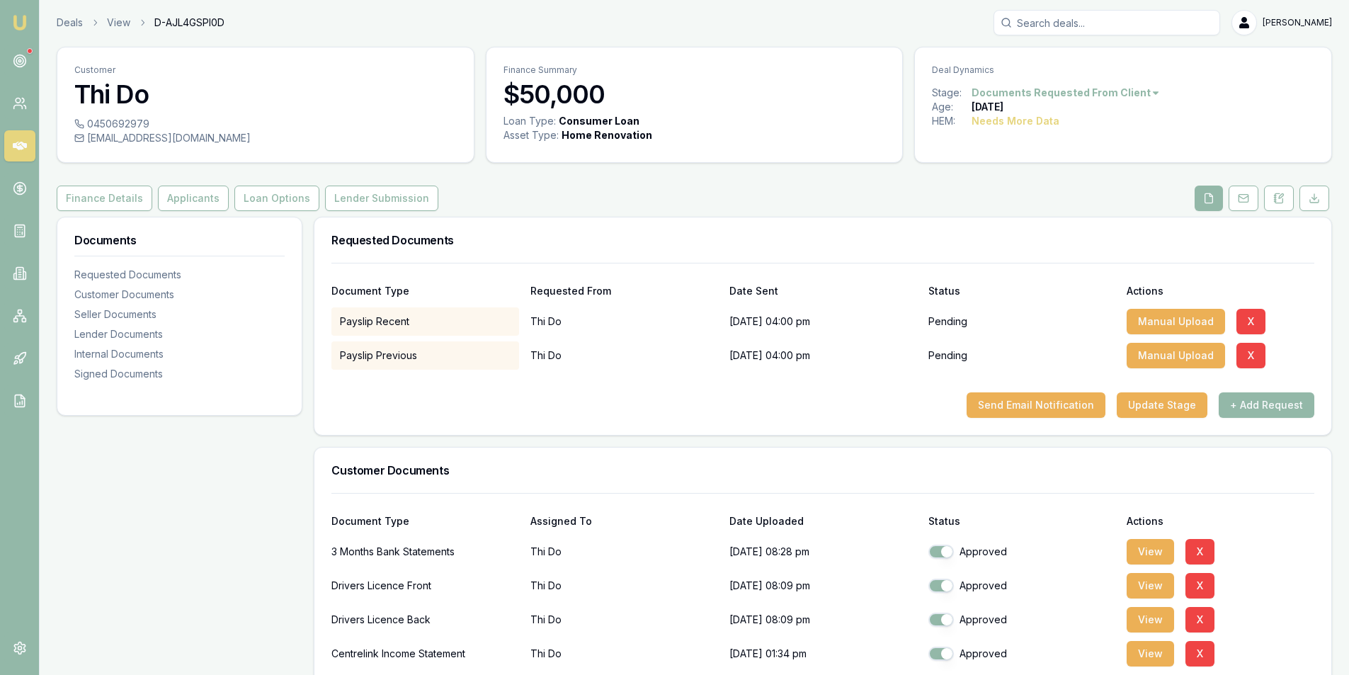
scroll to position [0, 0]
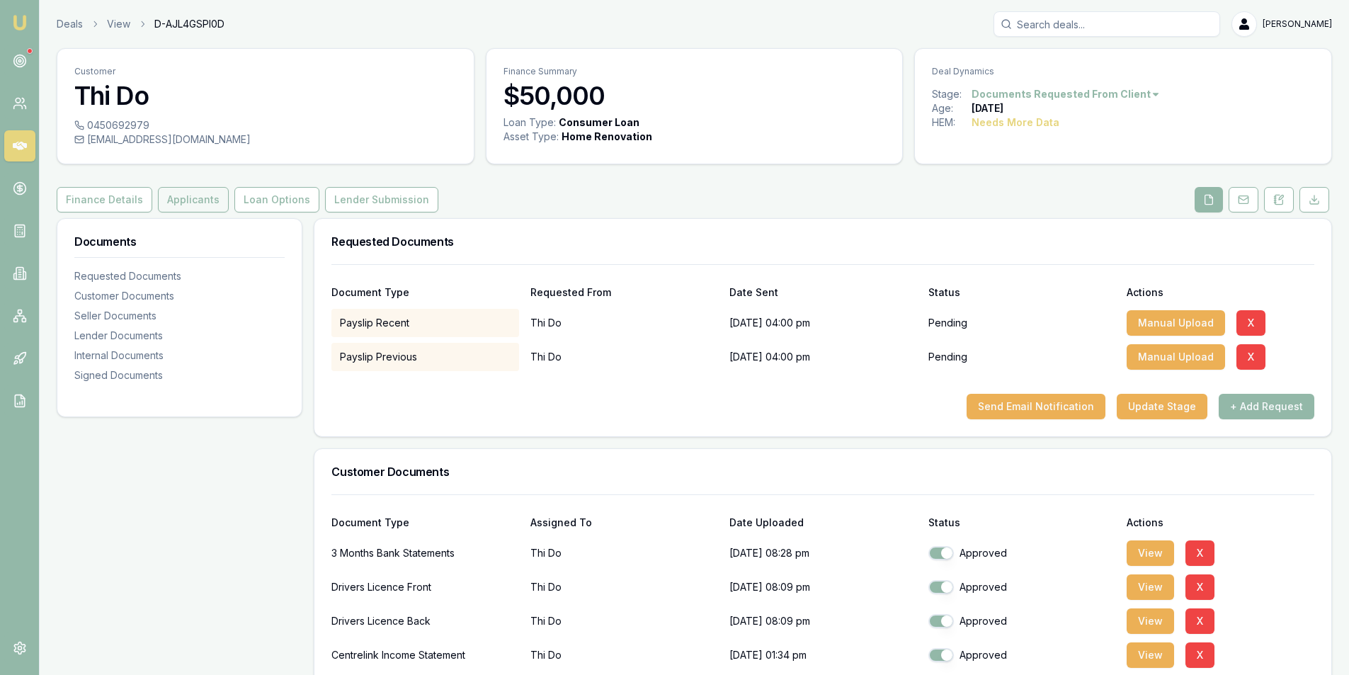
click at [169, 206] on button "Applicants" at bounding box center [193, 199] width 71 height 25
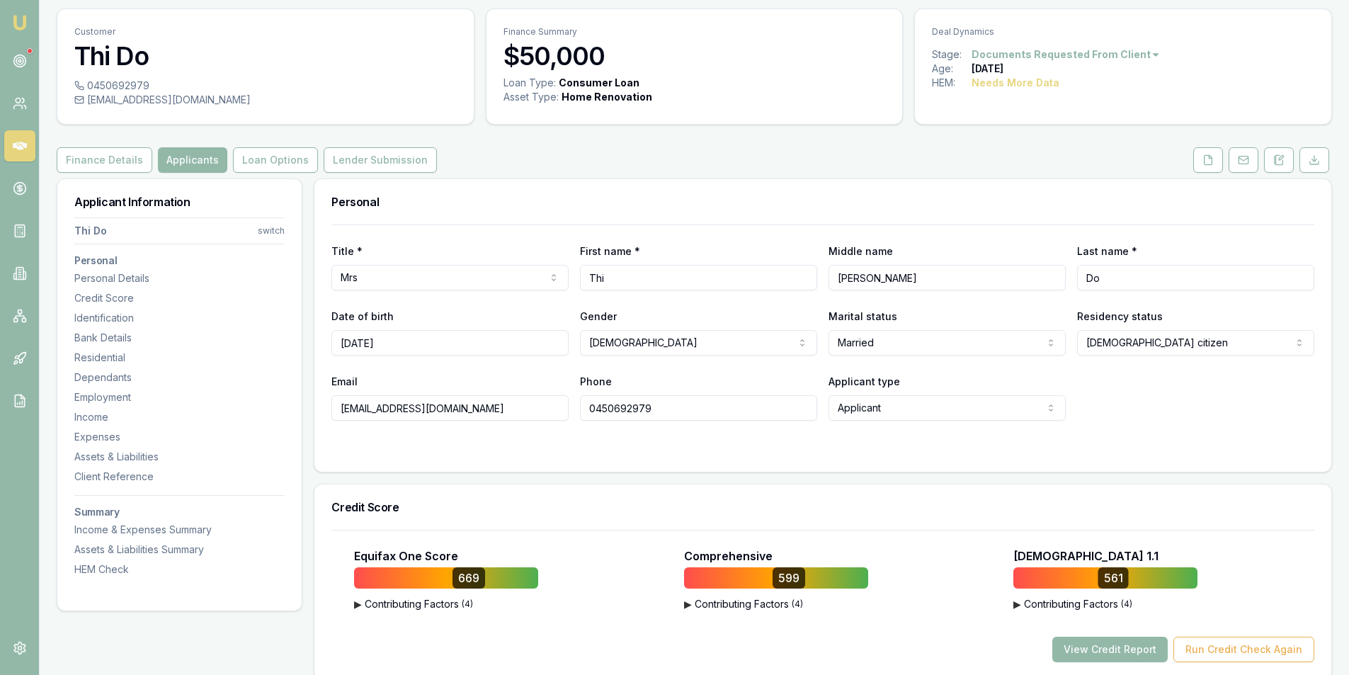
scroll to position [71, 0]
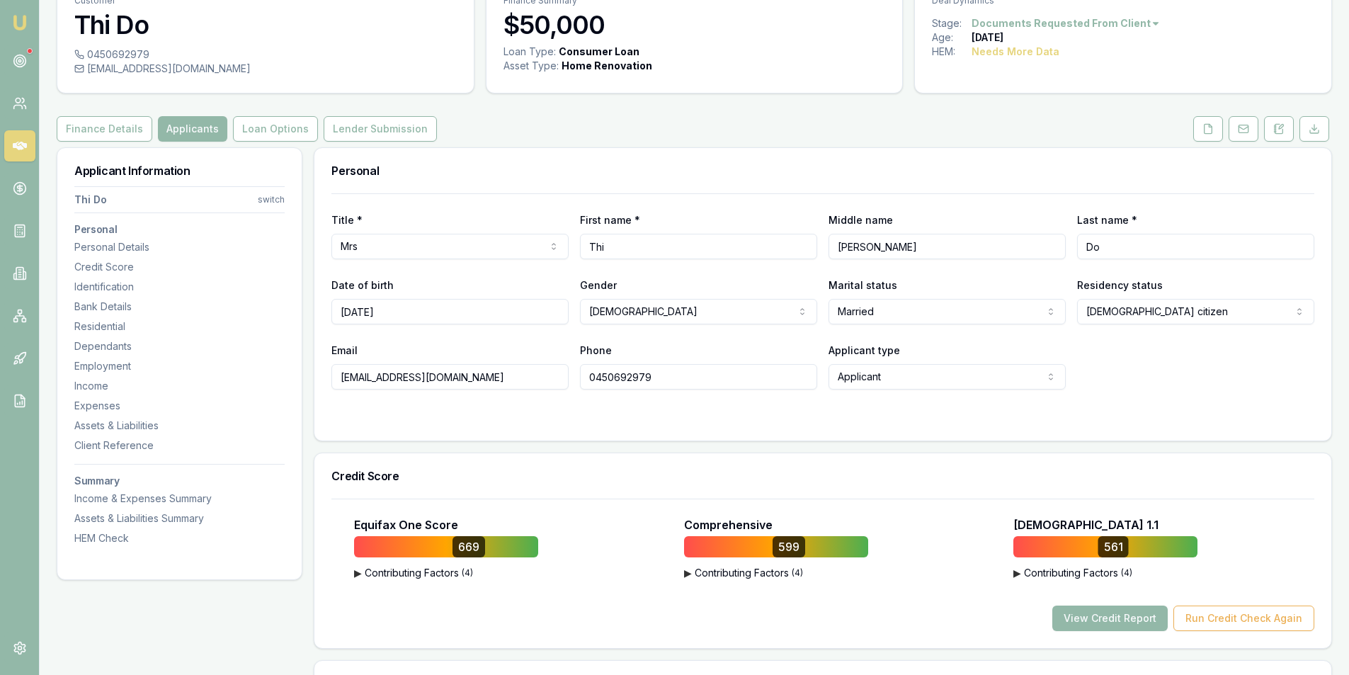
click at [606, 376] on input "0450692979" at bounding box center [698, 376] width 237 height 25
drag, startPoint x: 341, startPoint y: 381, endPoint x: 455, endPoint y: 378, distance: 114.8
click at [455, 378] on input "pogcater92@gmail.com" at bounding box center [449, 376] width 237 height 25
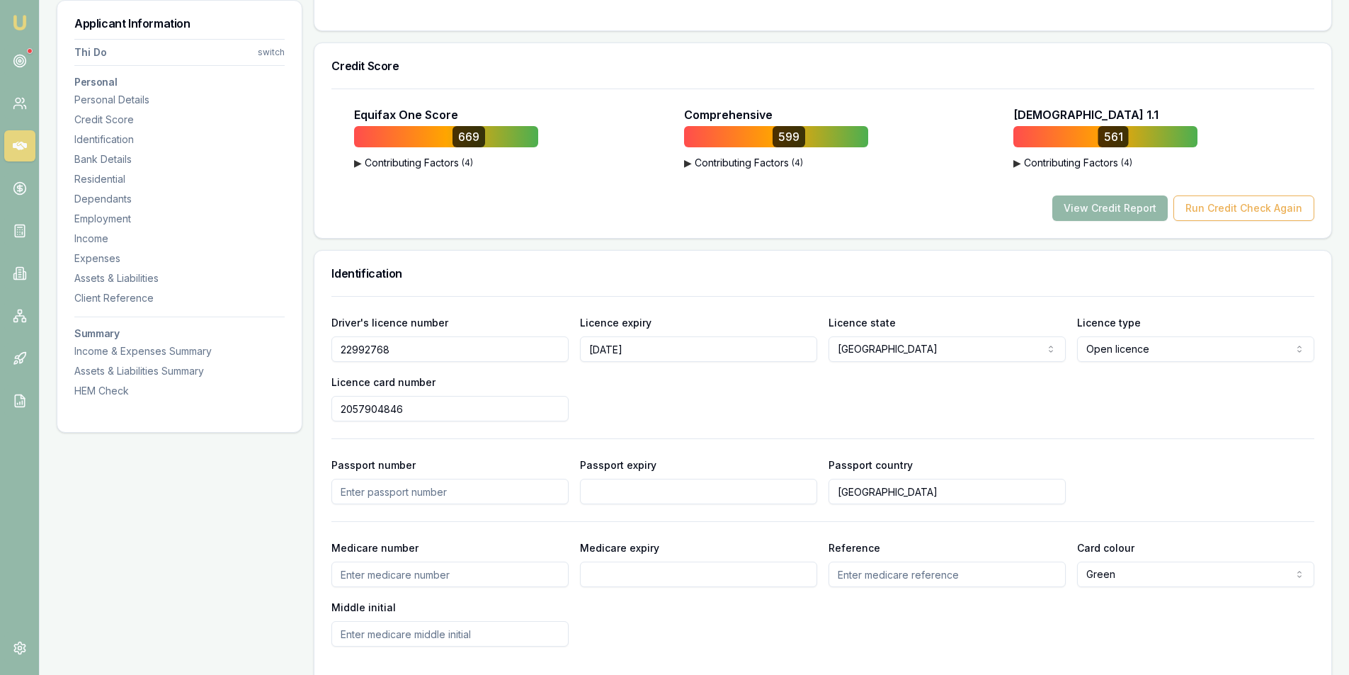
scroll to position [567, 0]
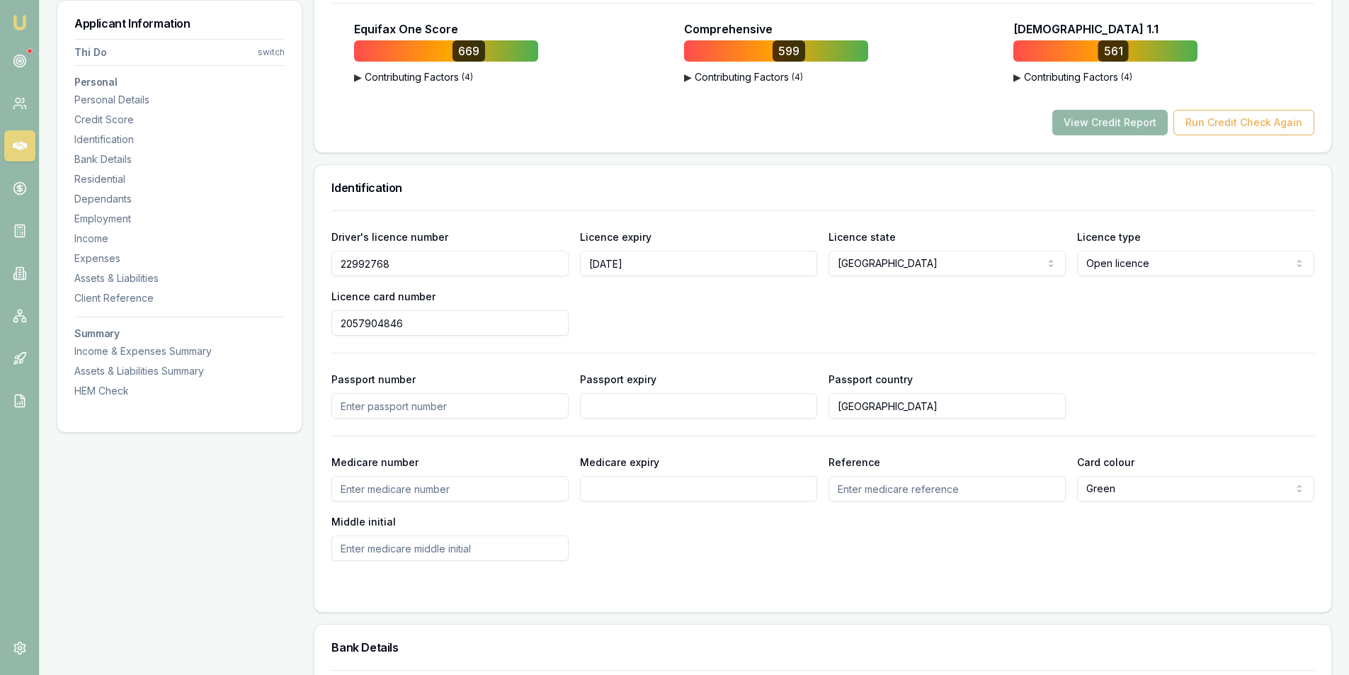
click at [366, 263] on input "22992768" at bounding box center [449, 263] width 237 height 25
click at [363, 325] on input "2057904846" at bounding box center [449, 322] width 237 height 25
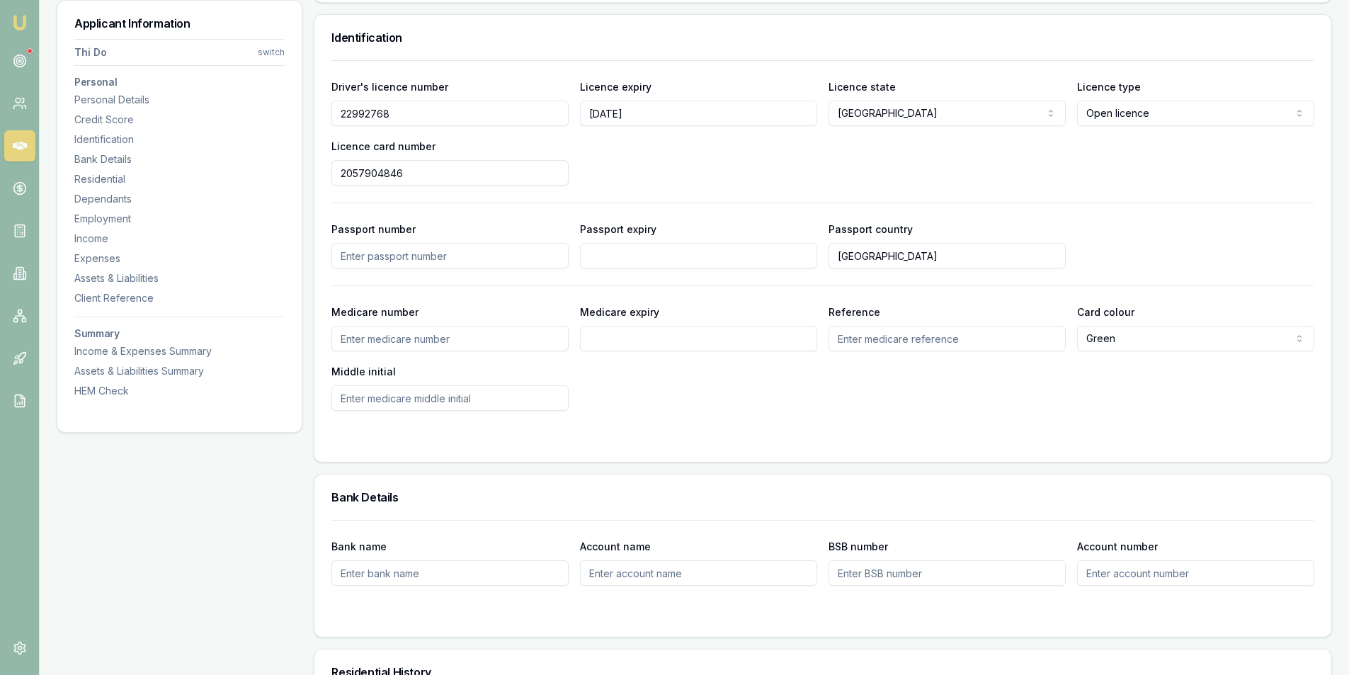
scroll to position [708, 0]
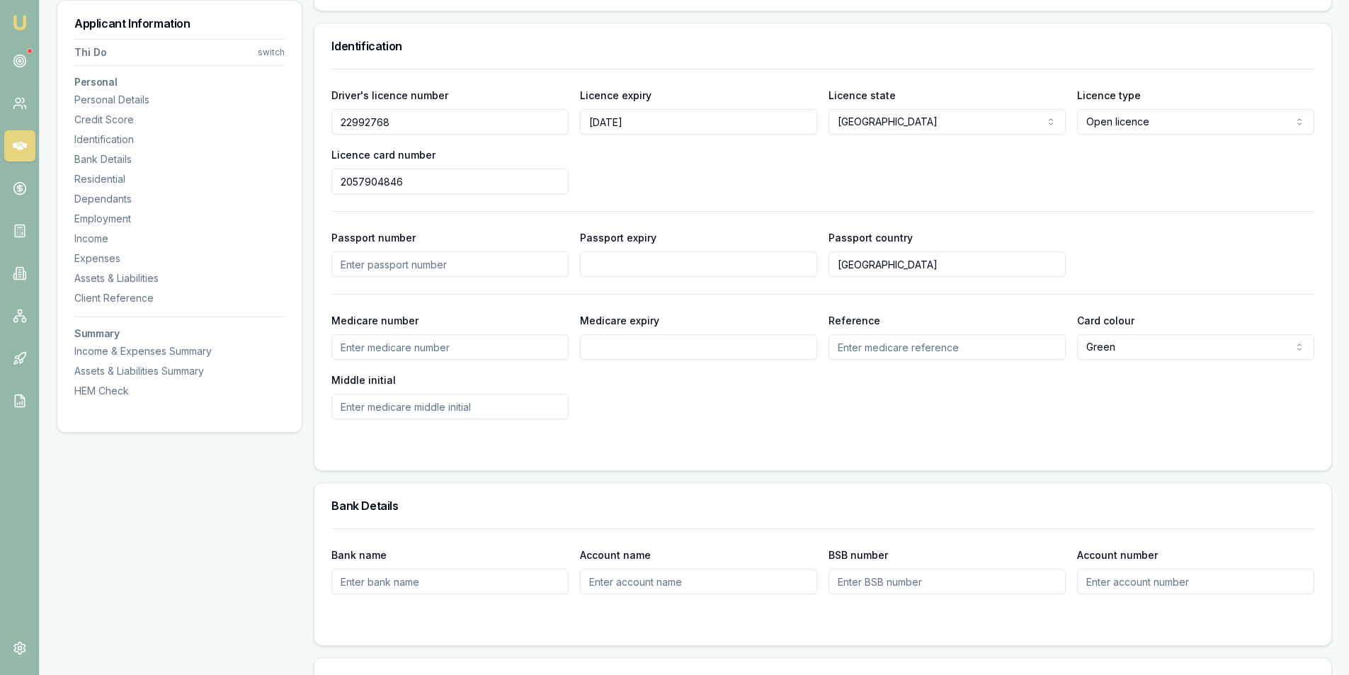
click at [361, 183] on input "2057904846" at bounding box center [449, 181] width 237 height 25
drag, startPoint x: 403, startPoint y: 183, endPoint x: 342, endPoint y: 181, distance: 60.9
click at [342, 181] on input "2057904846" at bounding box center [449, 181] width 237 height 25
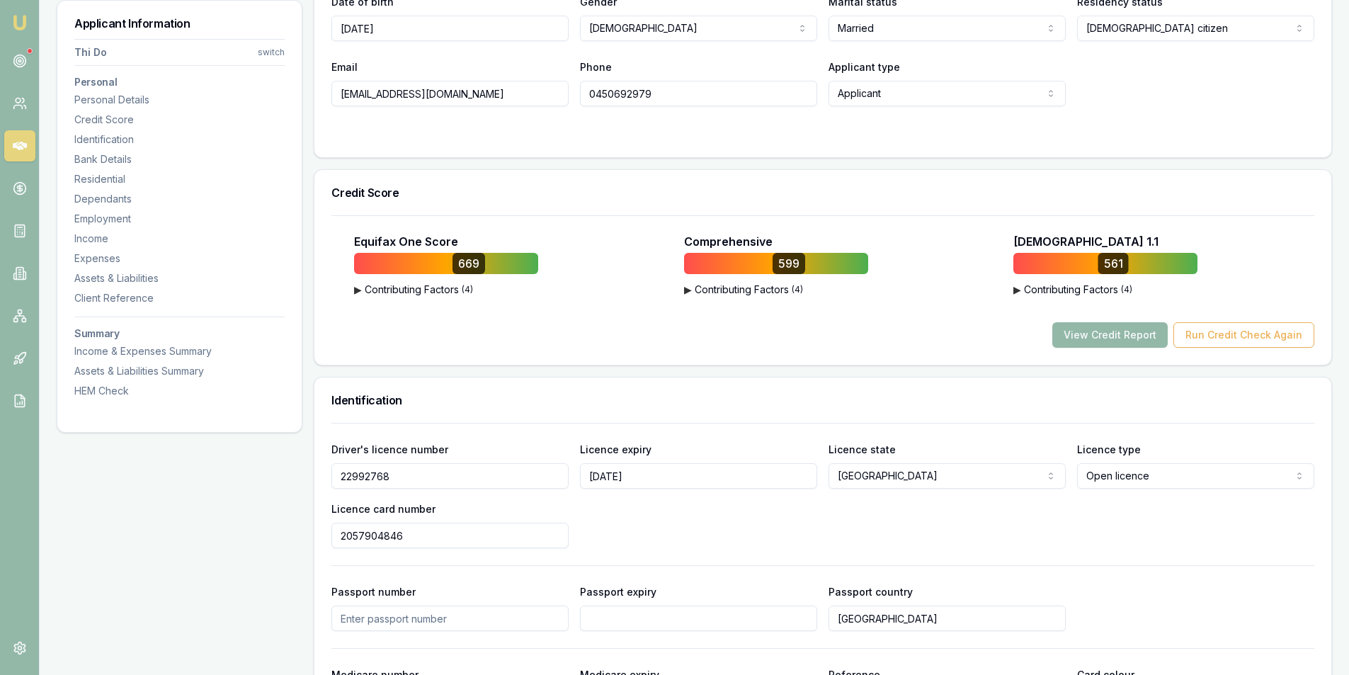
scroll to position [142, 0]
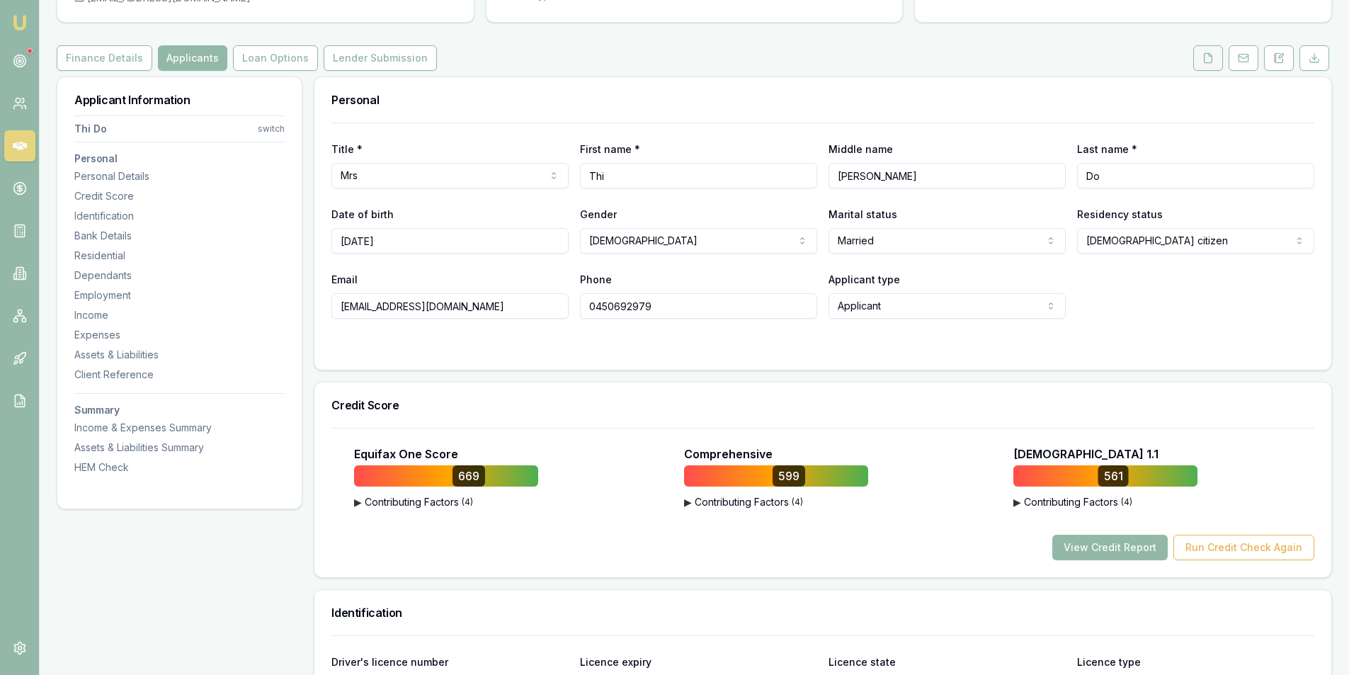
click at [1203, 62] on icon at bounding box center [1208, 57] width 11 height 11
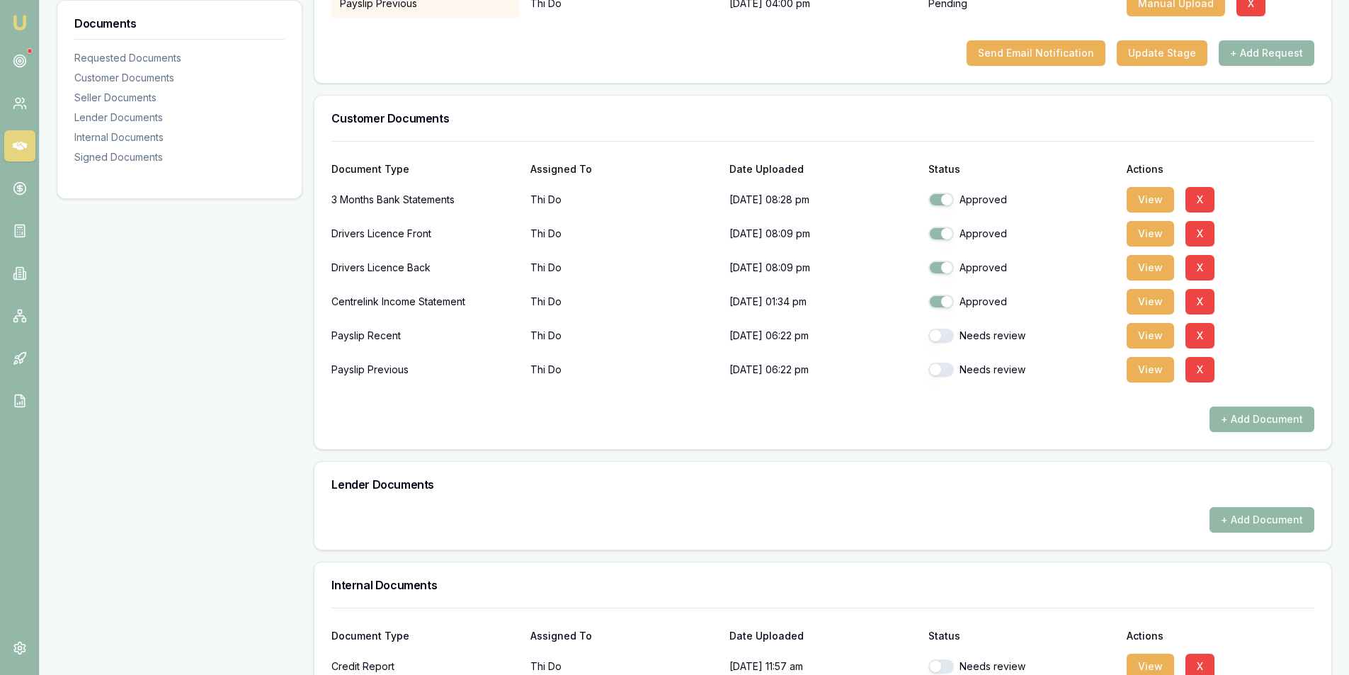
scroll to position [354, 0]
click at [1147, 200] on button "View" at bounding box center [1150, 198] width 47 height 25
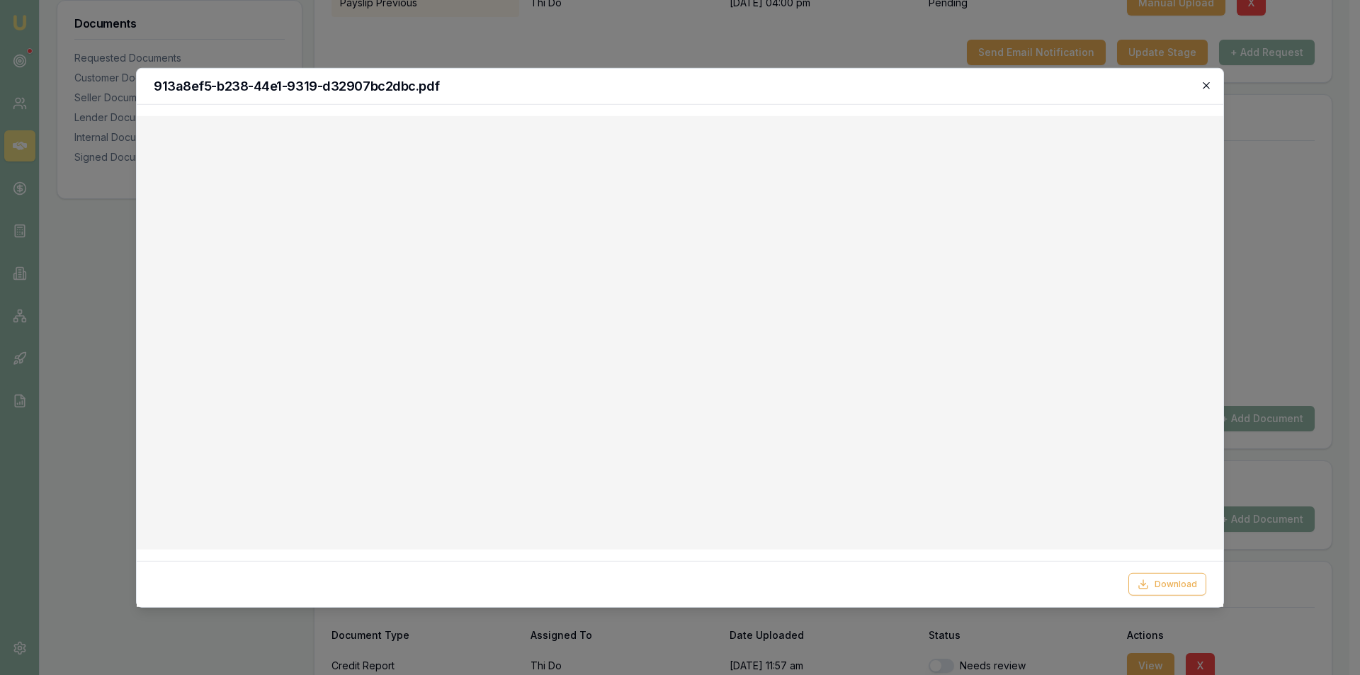
click at [1207, 89] on icon "button" at bounding box center [1206, 84] width 11 height 11
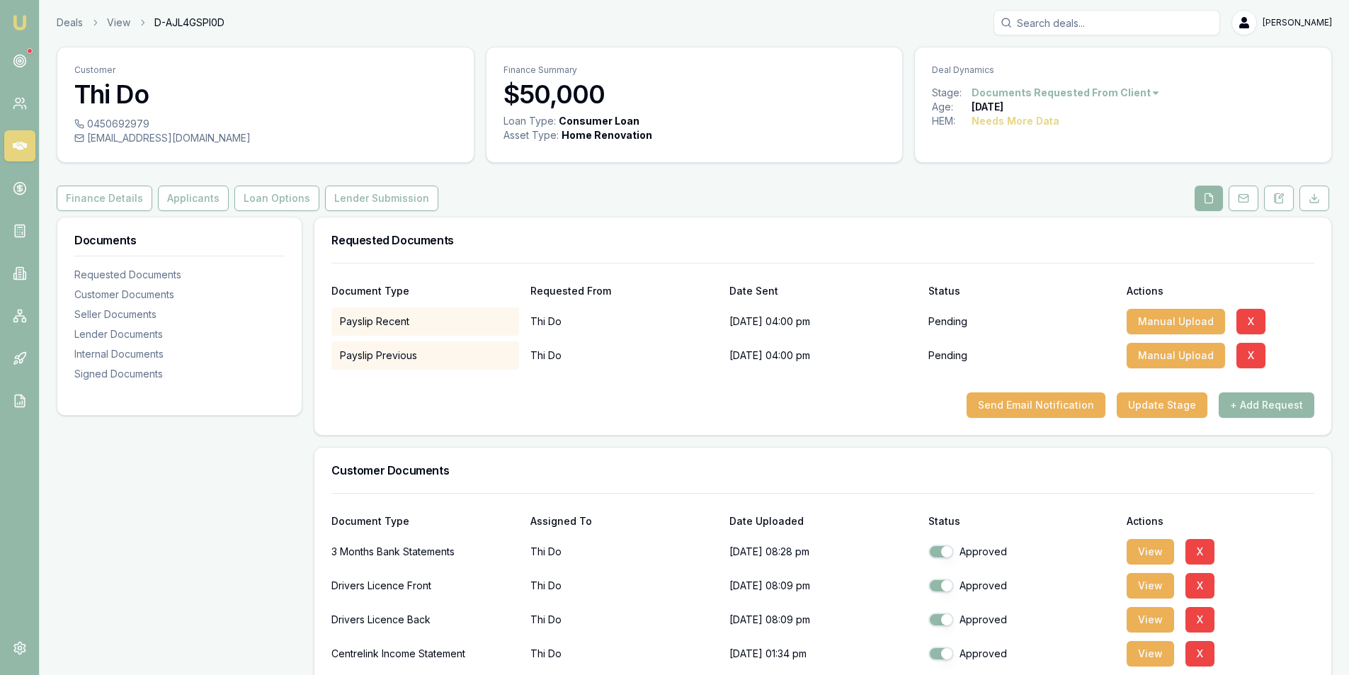
scroll to position [0, 0]
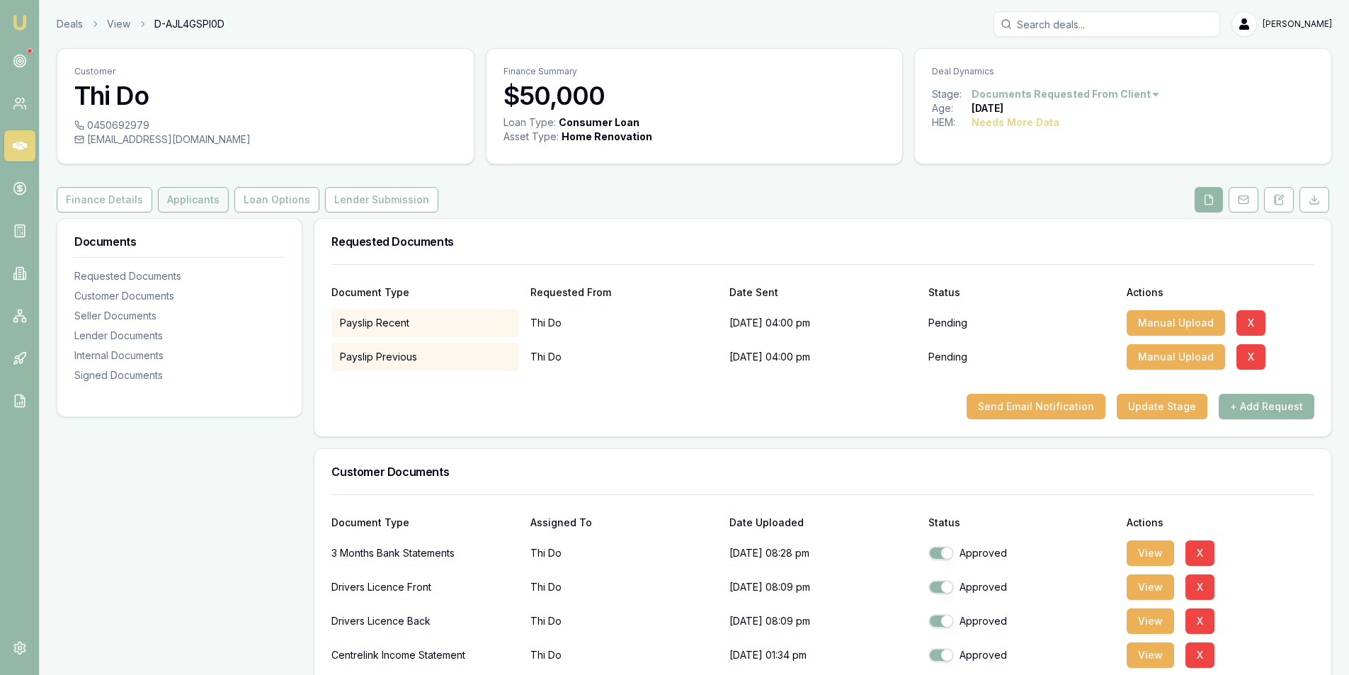
click at [176, 195] on button "Applicants" at bounding box center [193, 199] width 71 height 25
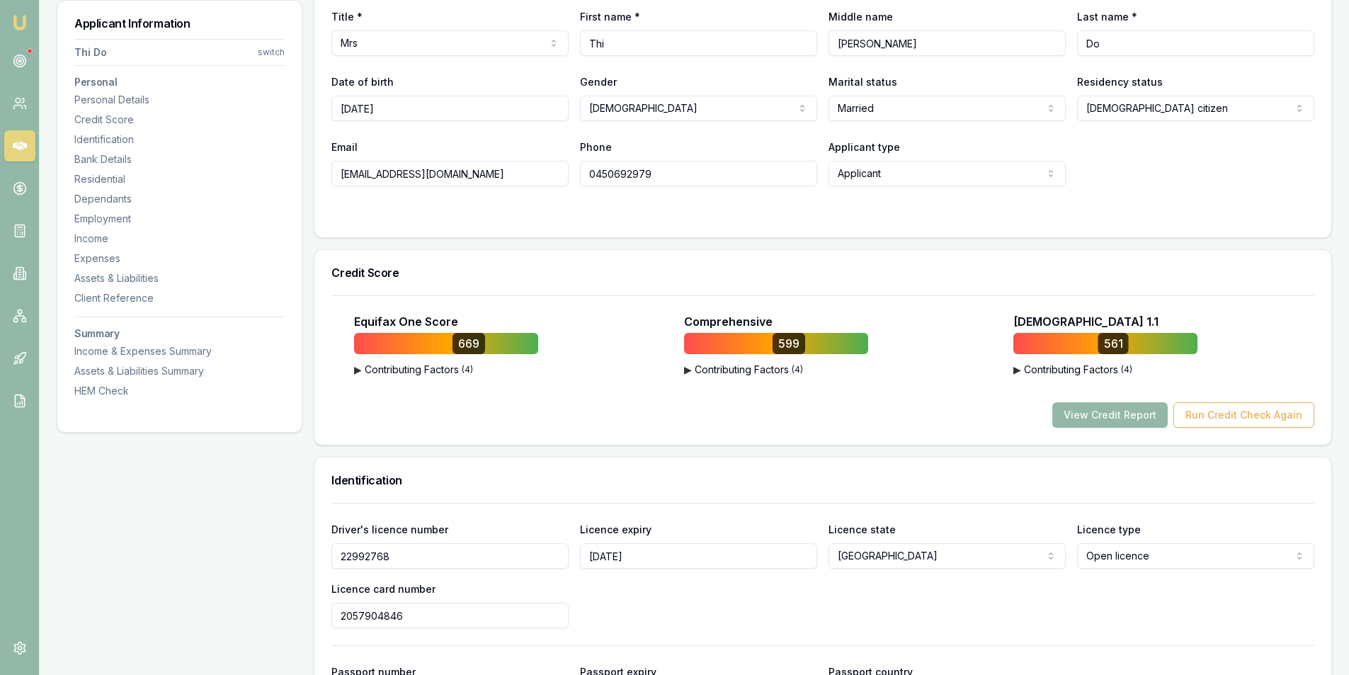
scroll to position [354, 0]
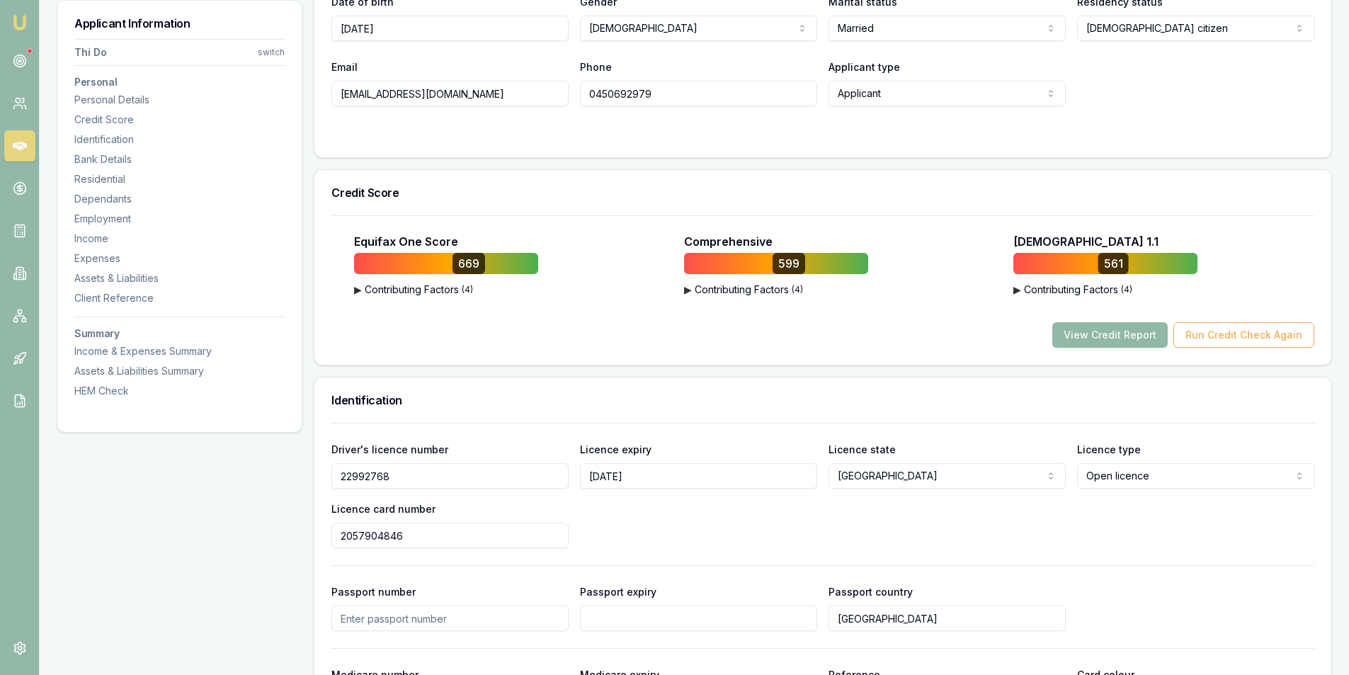
click at [1098, 331] on button "View Credit Report" at bounding box center [1109, 334] width 115 height 25
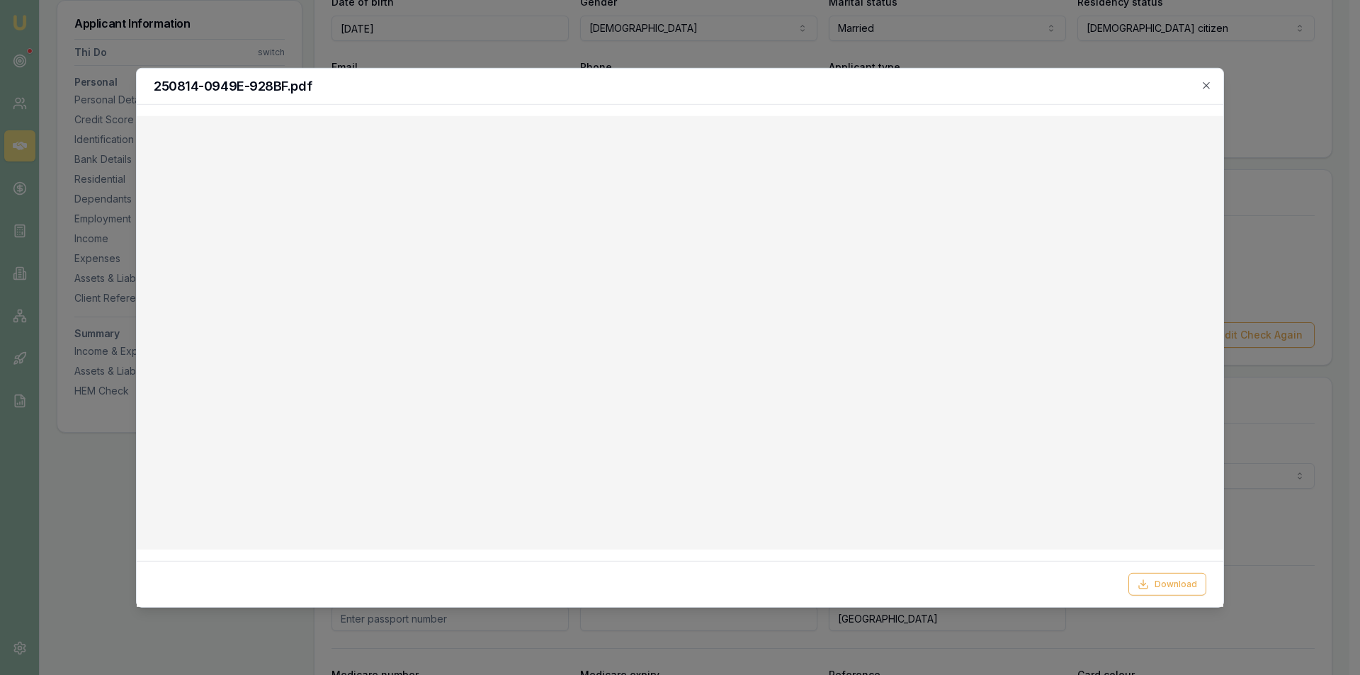
click at [1209, 84] on icon "button" at bounding box center [1206, 84] width 11 height 11
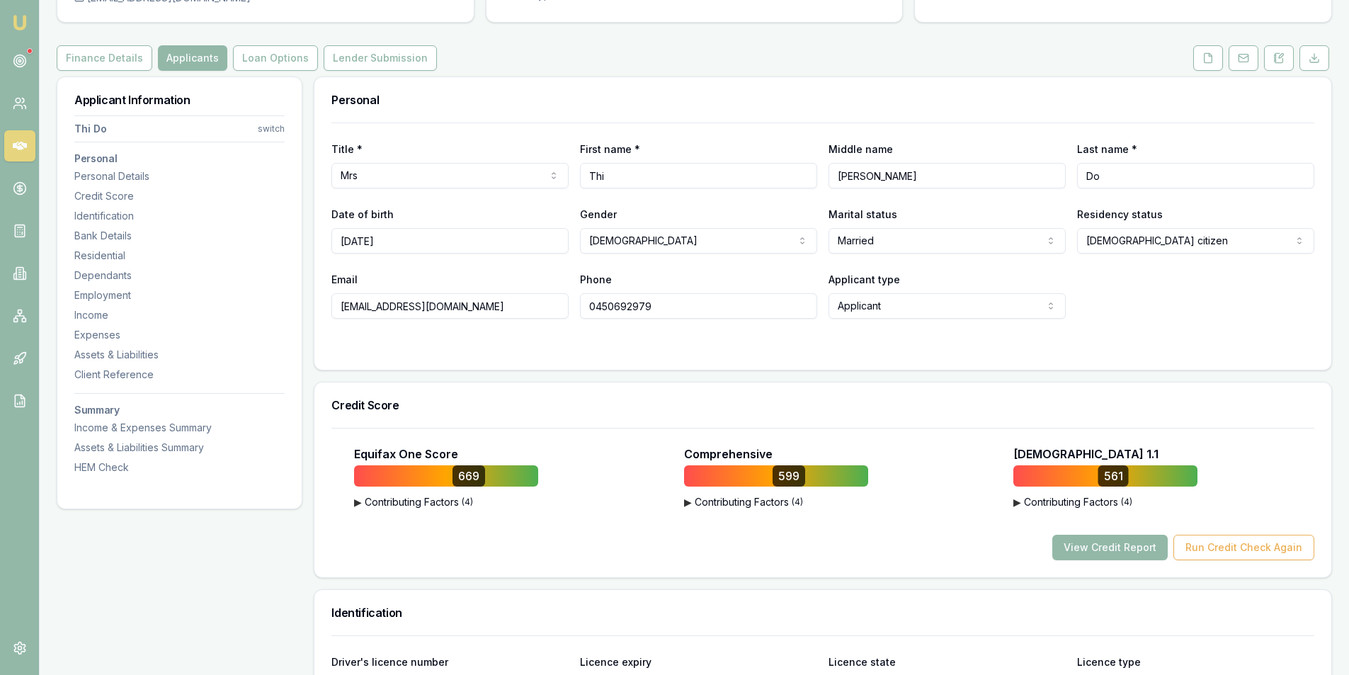
scroll to position [0, 0]
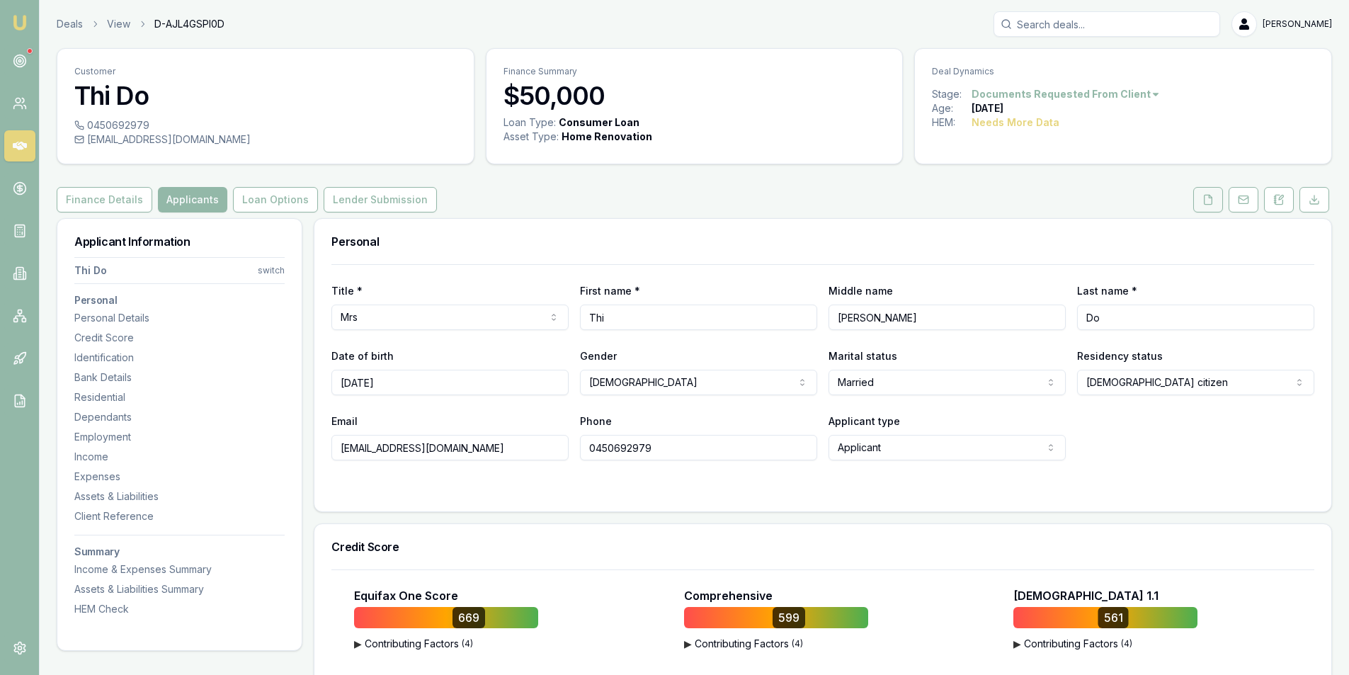
click at [1208, 200] on icon at bounding box center [1208, 199] width 11 height 11
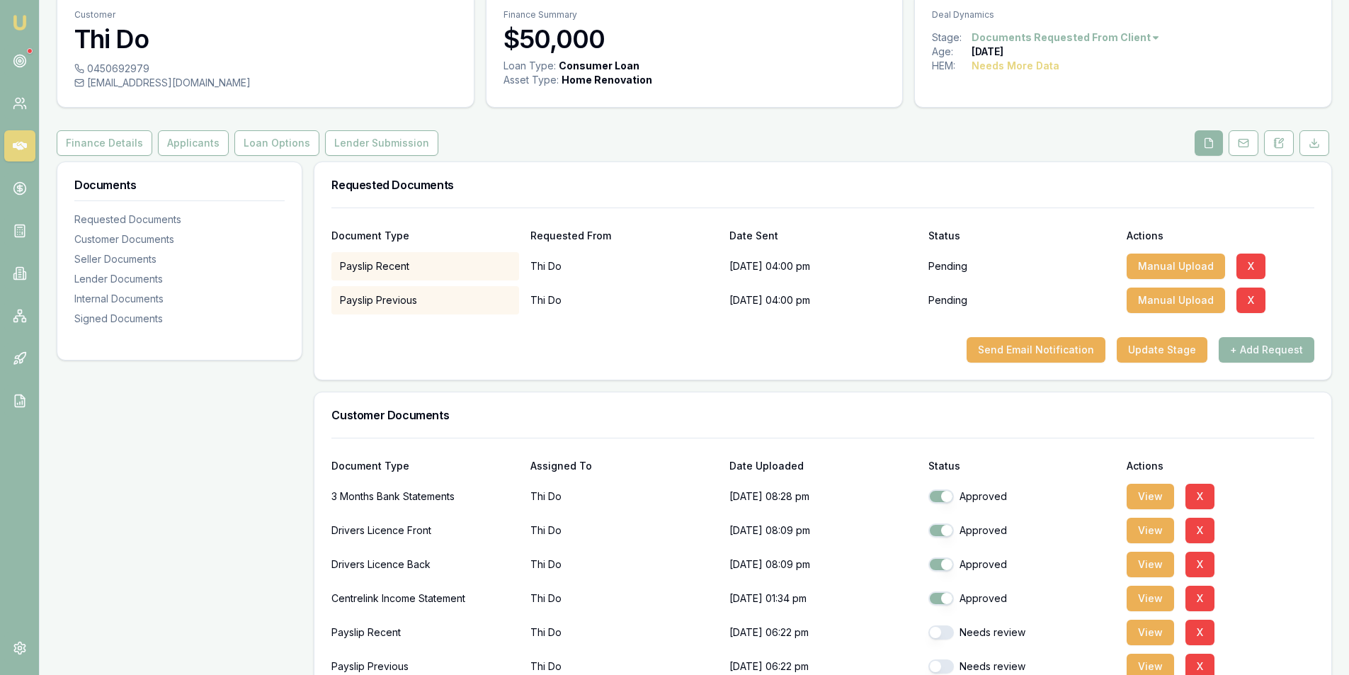
scroll to position [212, 0]
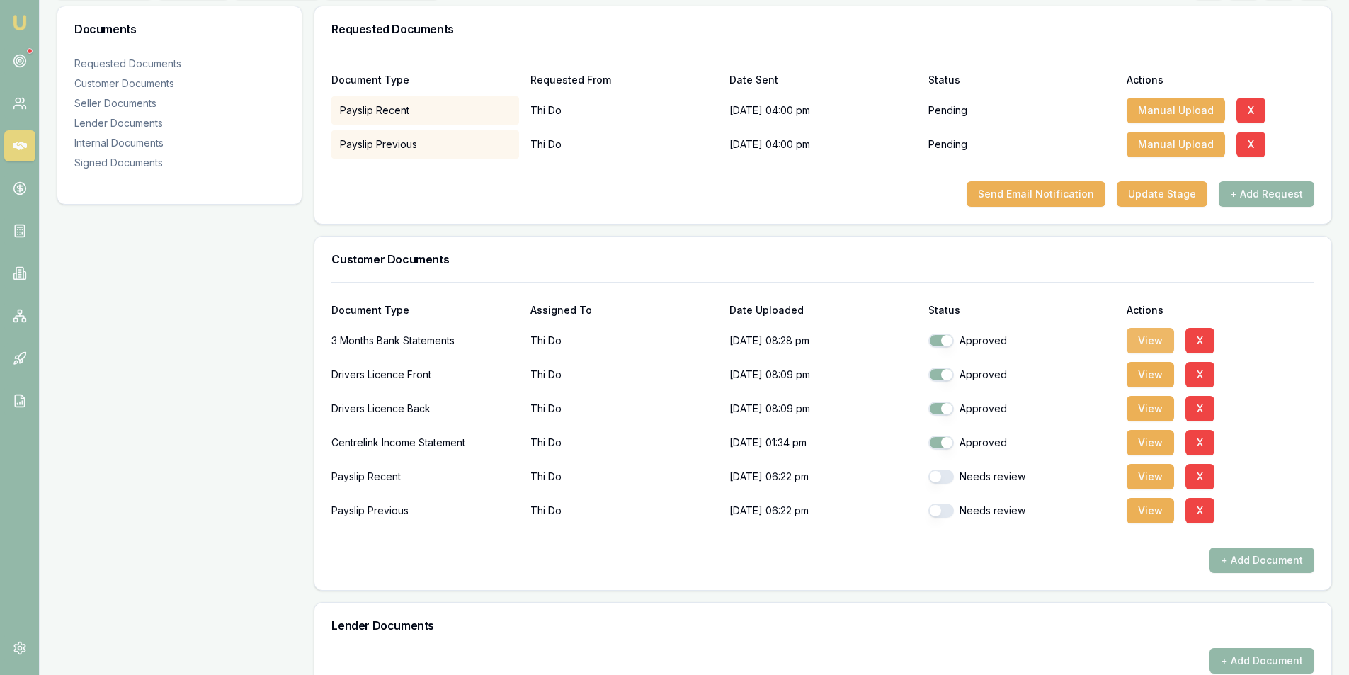
click at [1152, 344] on button "View" at bounding box center [1150, 340] width 47 height 25
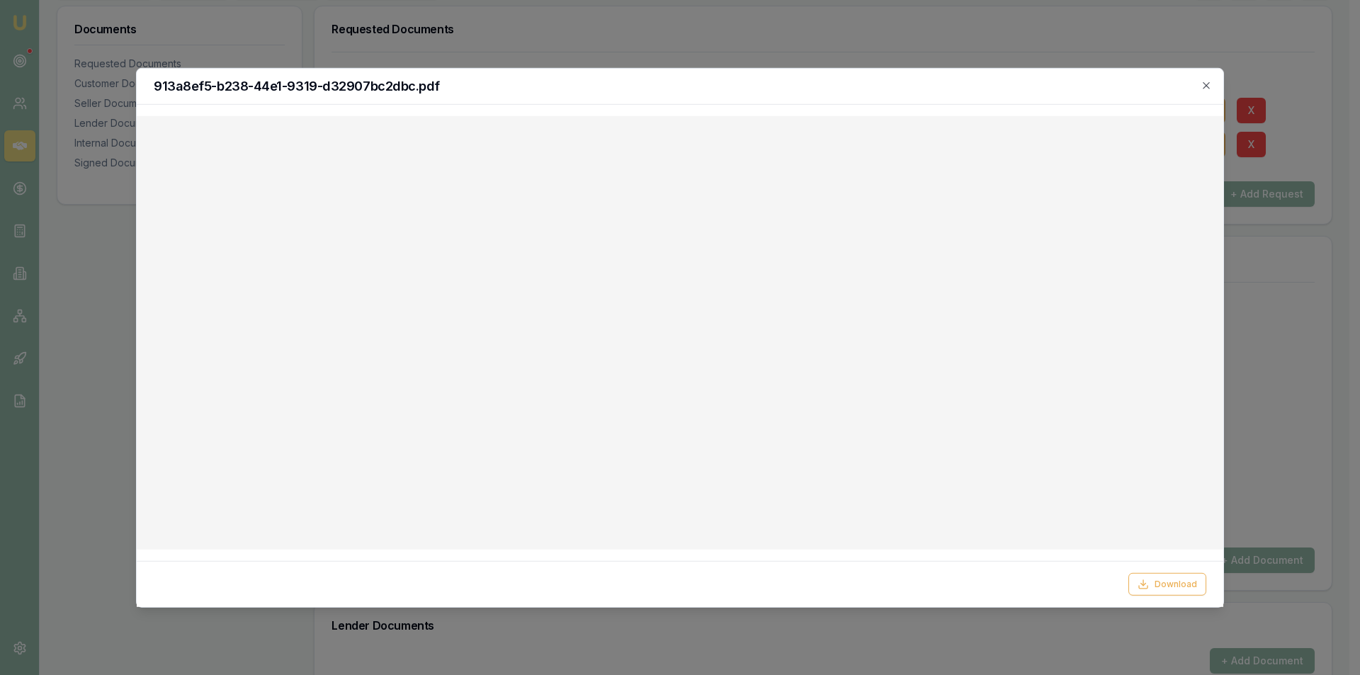
click at [1214, 83] on div "913a8ef5-b238-44e1-9319-d32907bc2dbc.pdf" at bounding box center [680, 86] width 1086 height 36
click at [1205, 83] on icon "button" at bounding box center [1206, 84] width 11 height 11
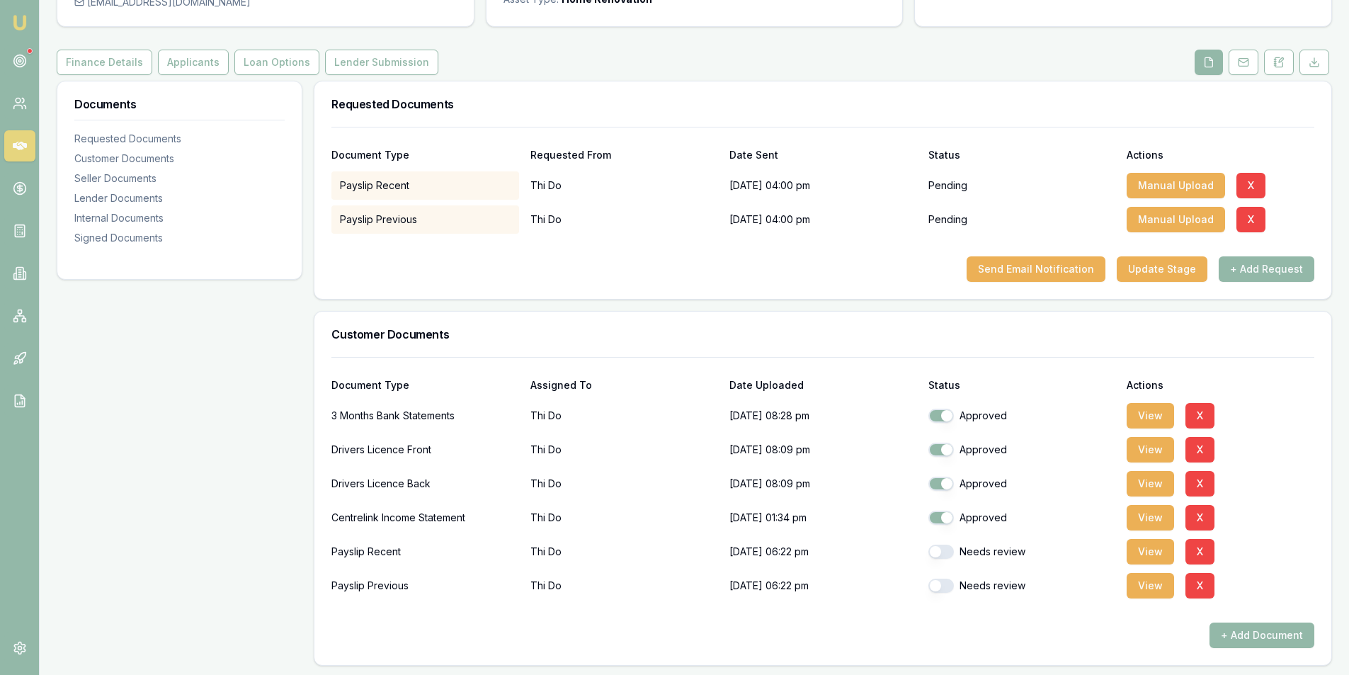
scroll to position [0, 0]
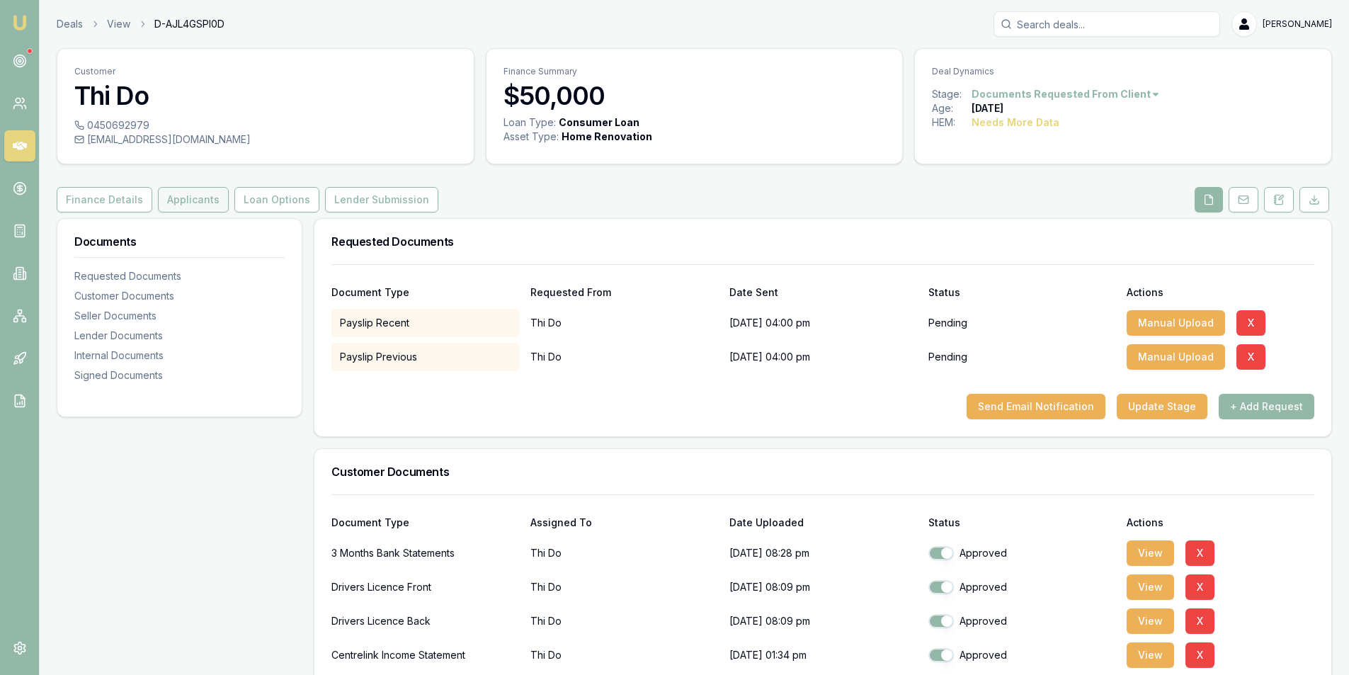
click at [194, 196] on button "Applicants" at bounding box center [193, 199] width 71 height 25
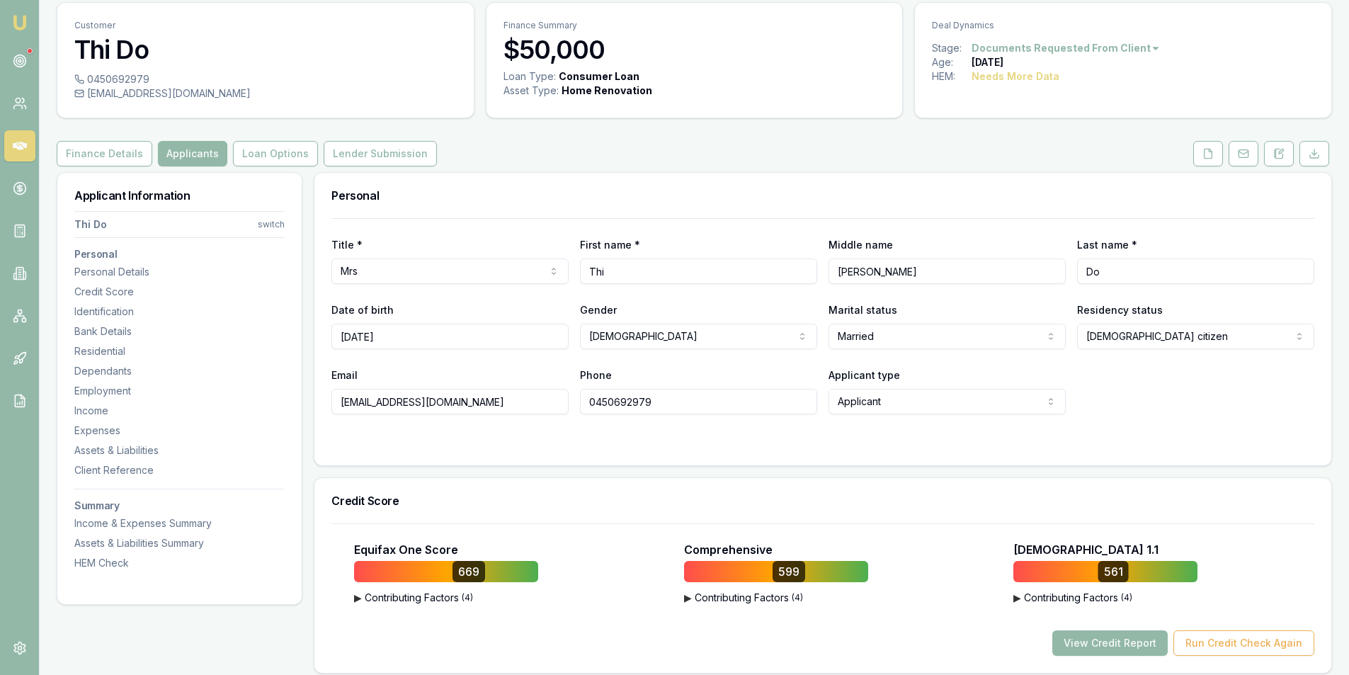
scroll to position [71, 0]
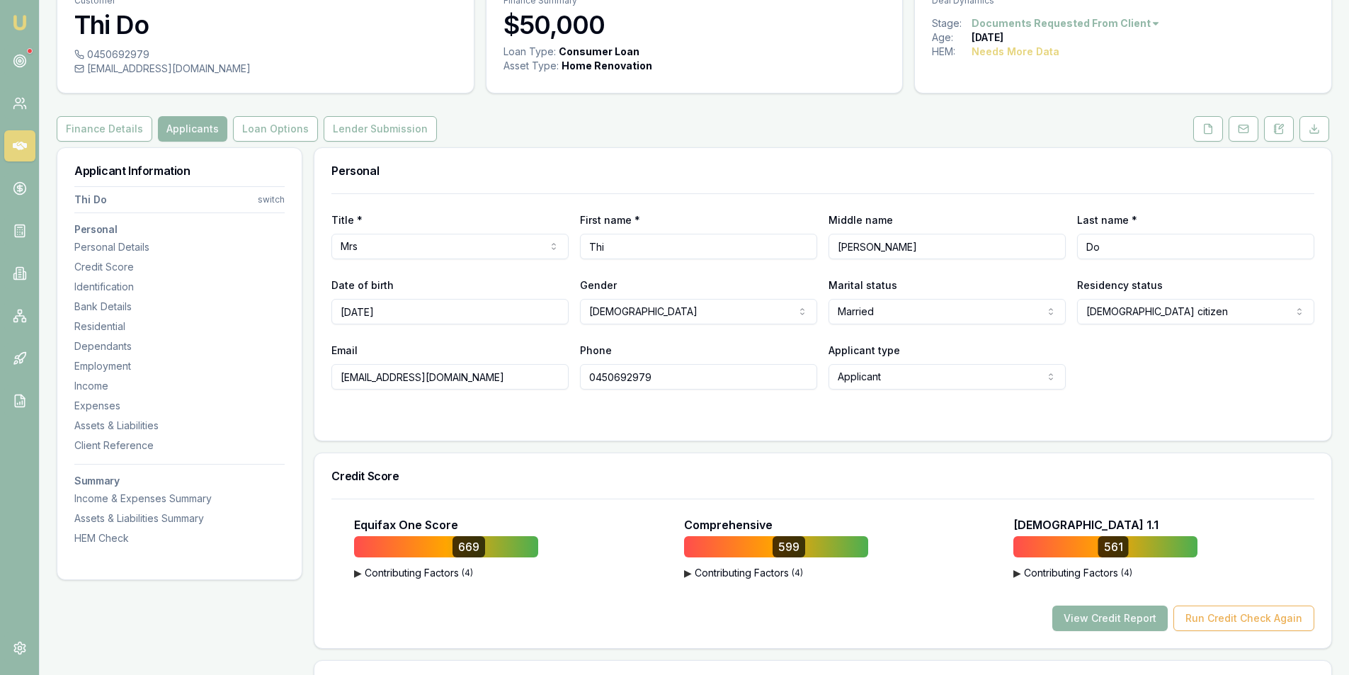
click at [1128, 623] on button "View Credit Report" at bounding box center [1109, 618] width 115 height 25
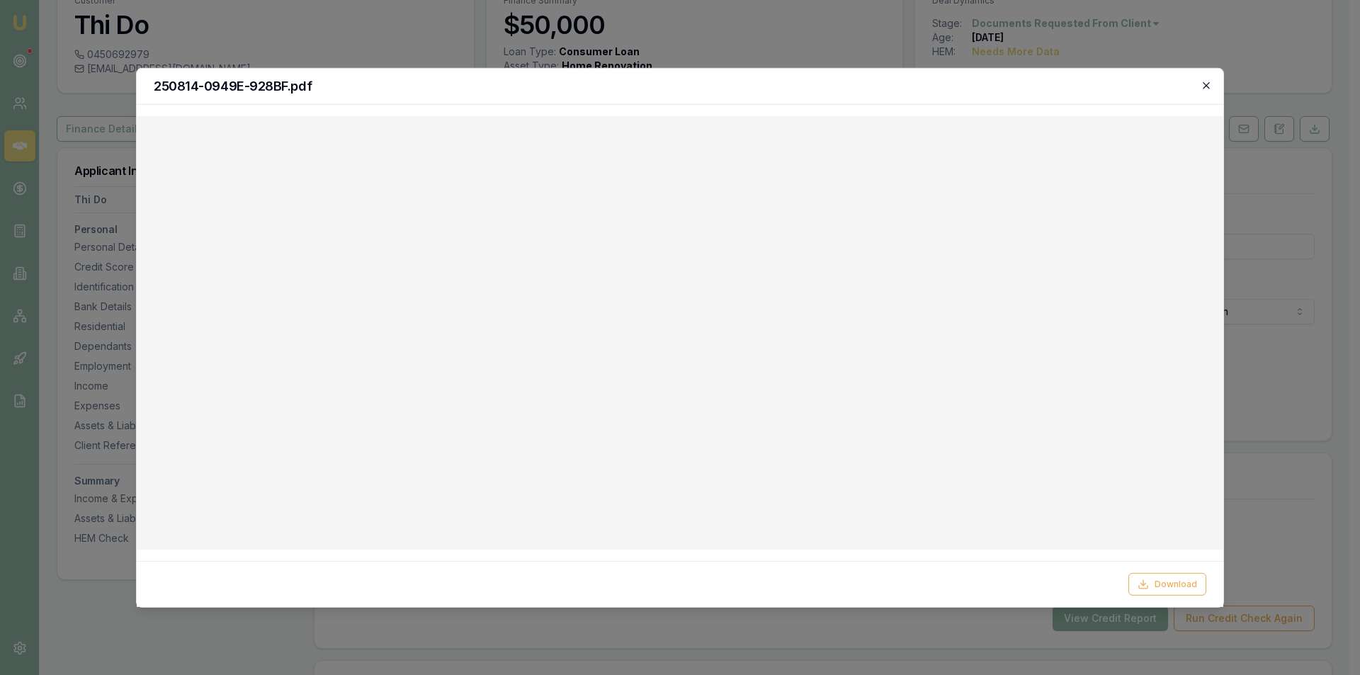
click at [1201, 86] on icon "button" at bounding box center [1206, 84] width 11 height 11
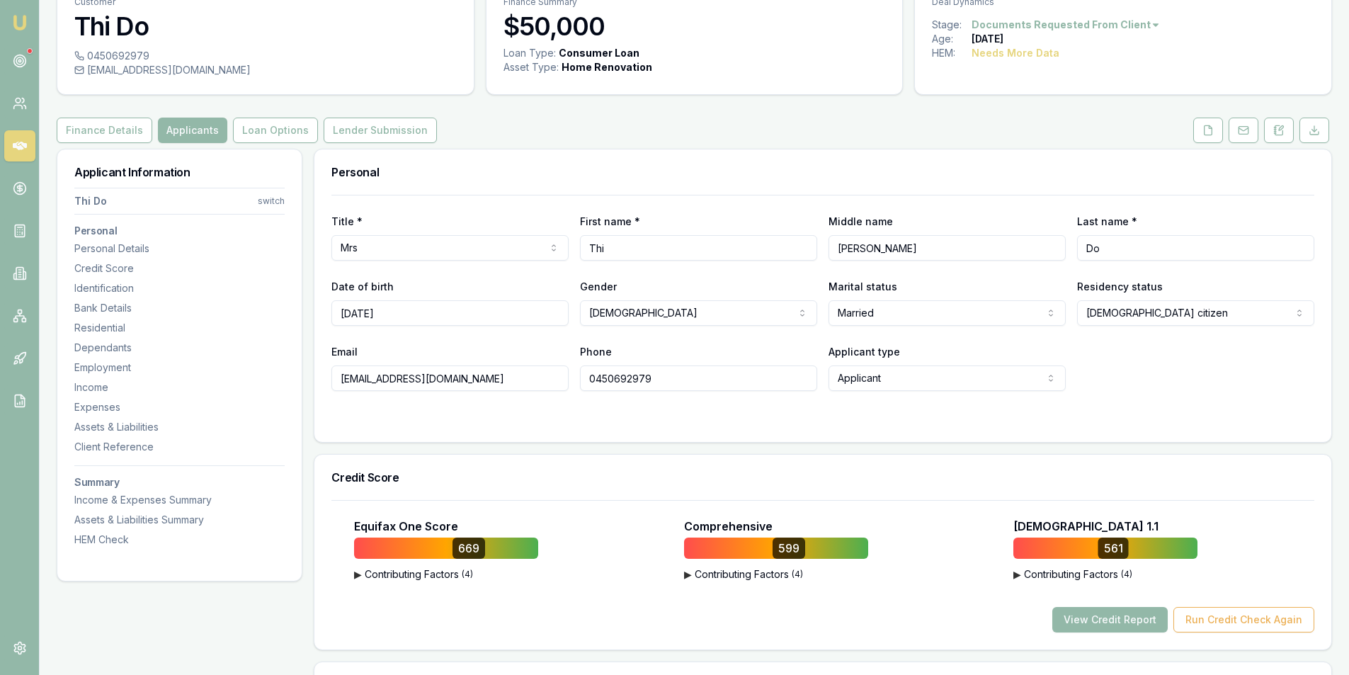
scroll to position [0, 0]
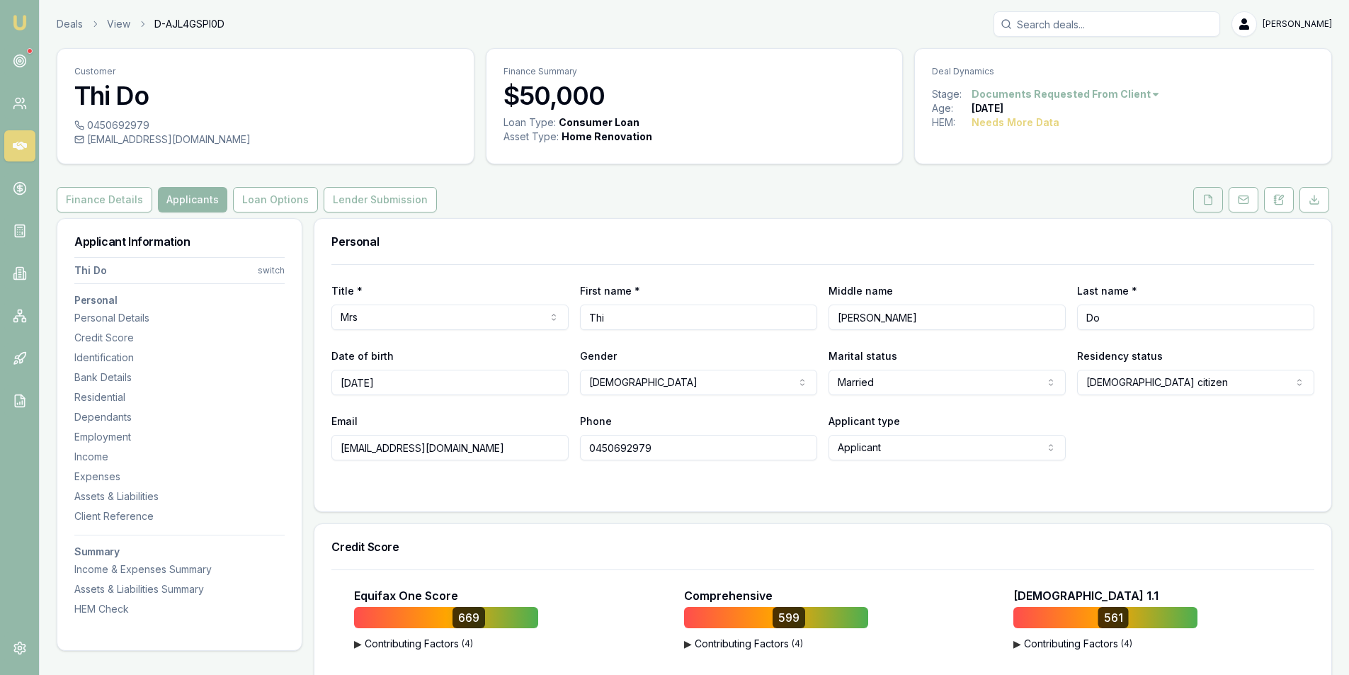
click at [1197, 195] on button at bounding box center [1208, 199] width 30 height 25
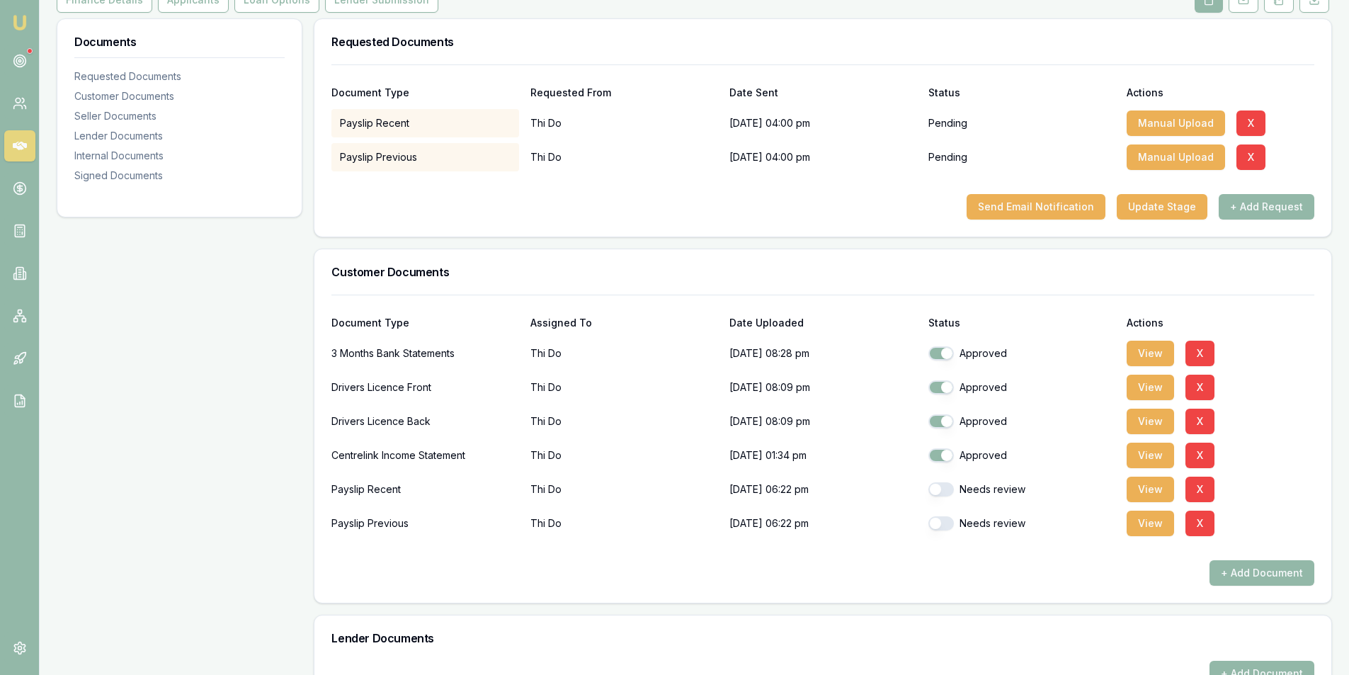
scroll to position [212, 0]
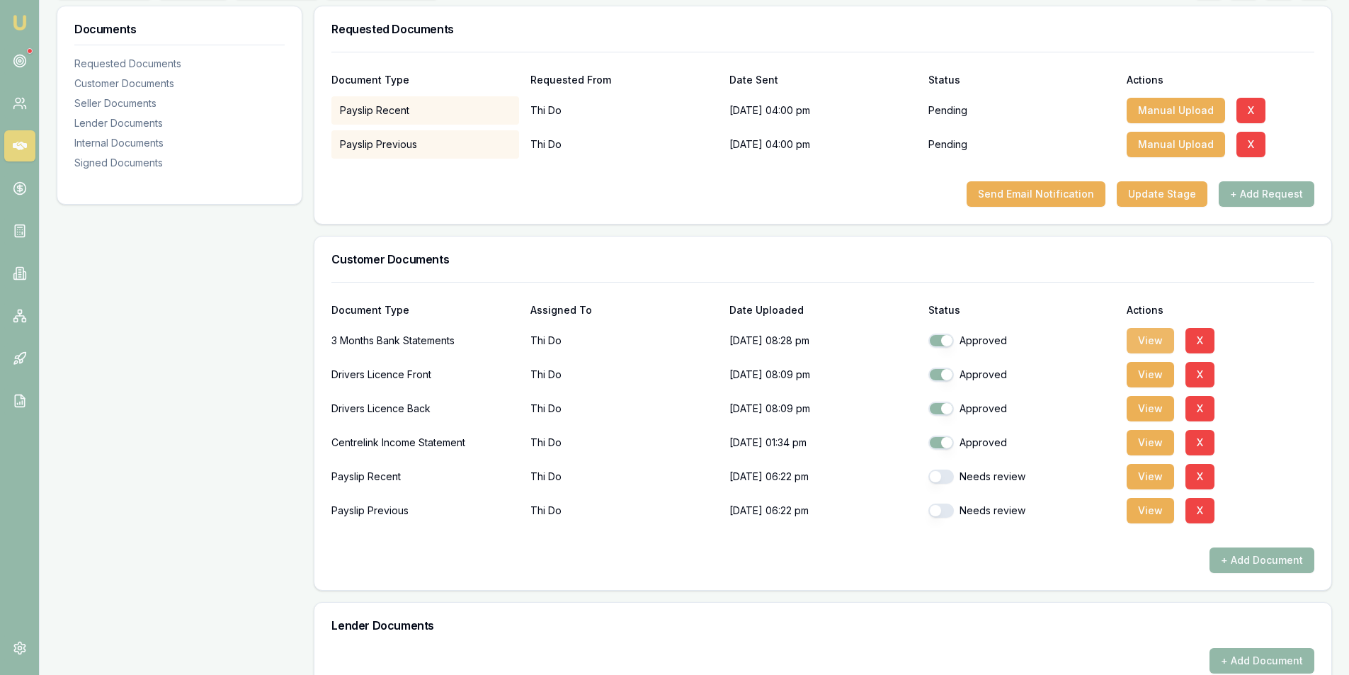
click at [1150, 343] on button "View" at bounding box center [1150, 340] width 47 height 25
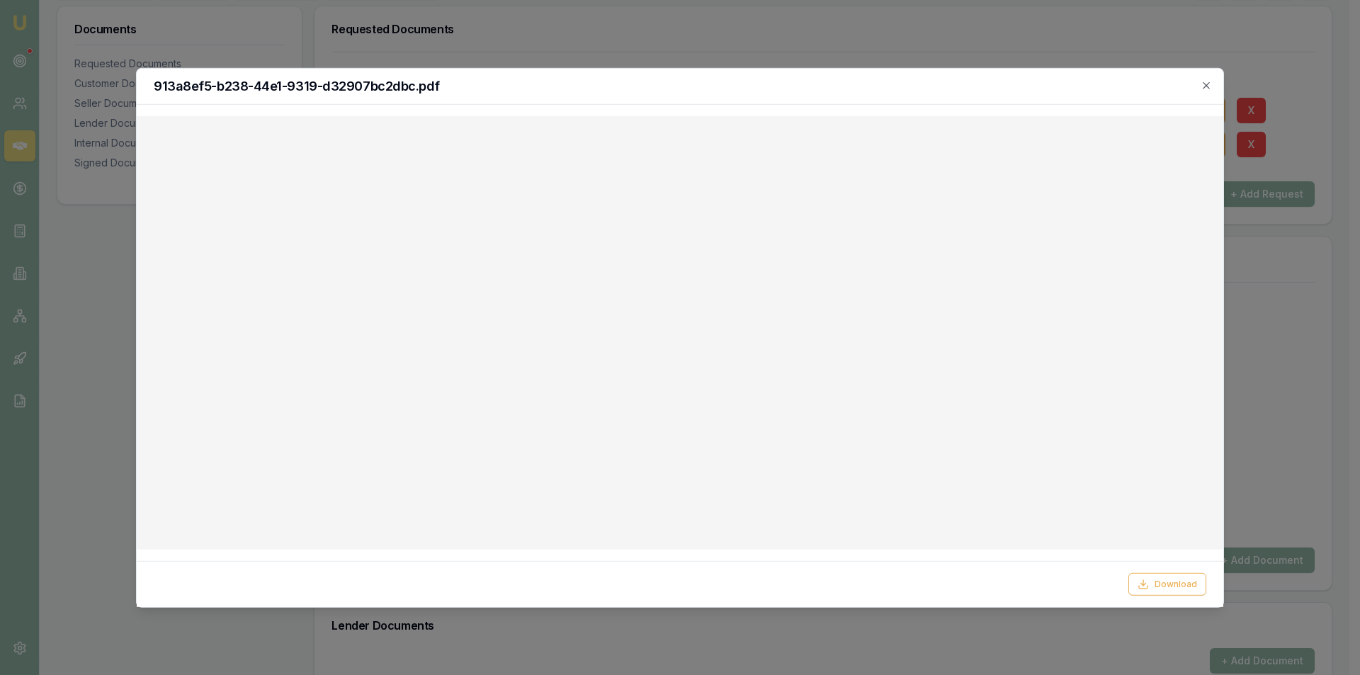
click at [1200, 92] on h2 "913a8ef5-b238-44e1-9319-d32907bc2dbc.pdf" at bounding box center [680, 85] width 1052 height 13
click at [1213, 84] on div "913a8ef5-b238-44e1-9319-d32907bc2dbc.pdf" at bounding box center [680, 86] width 1086 height 36
click at [1208, 83] on icon "button" at bounding box center [1206, 84] width 11 height 11
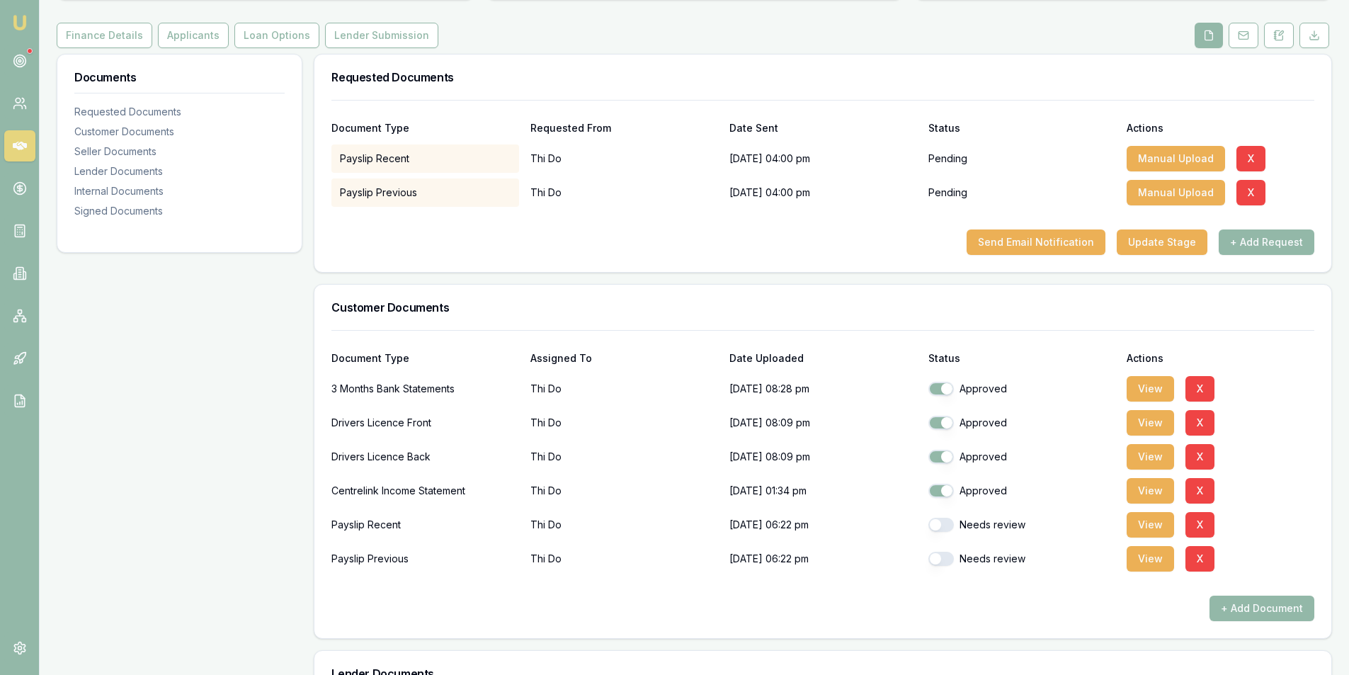
scroll to position [71, 0]
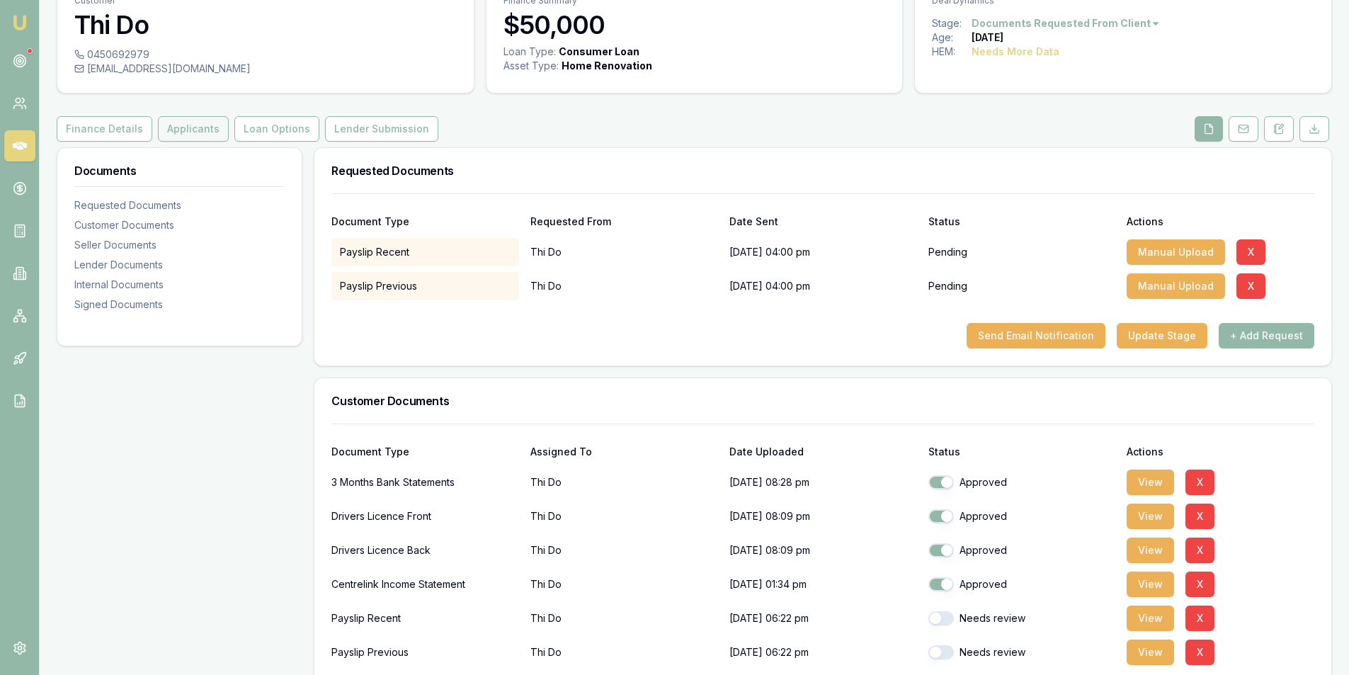
click at [186, 130] on button "Applicants" at bounding box center [193, 128] width 71 height 25
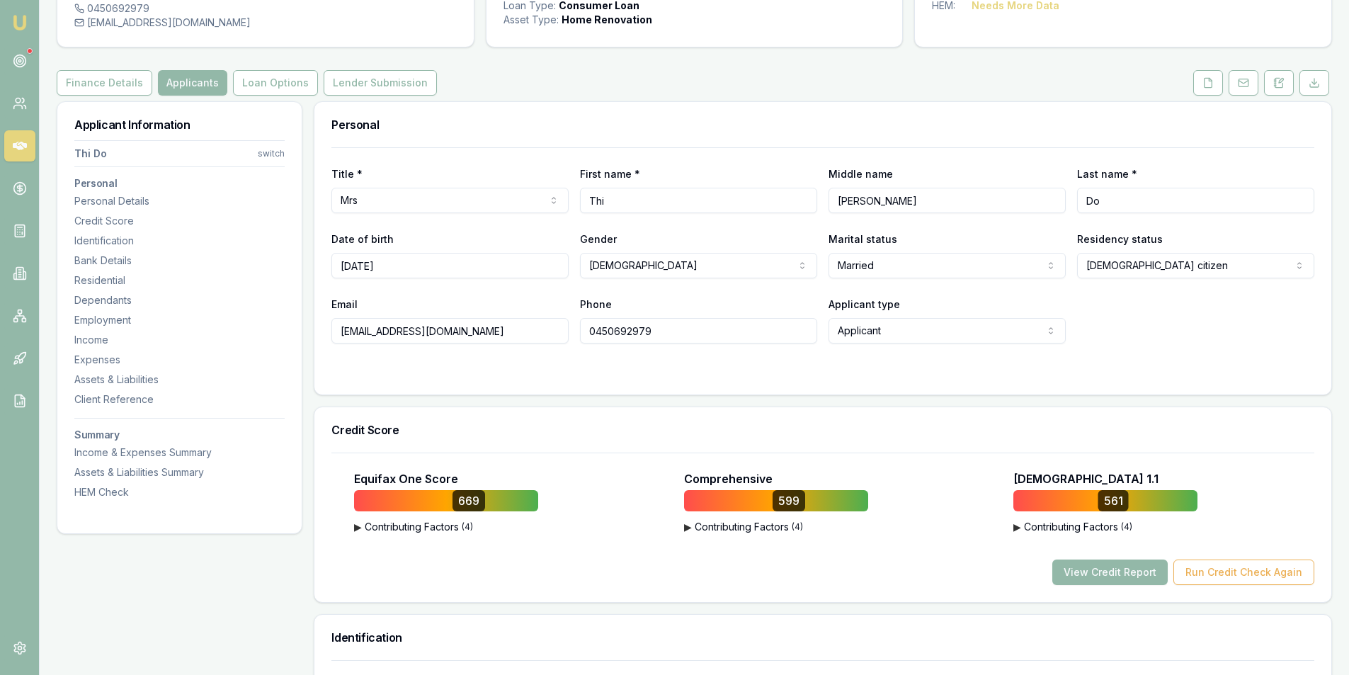
scroll to position [142, 0]
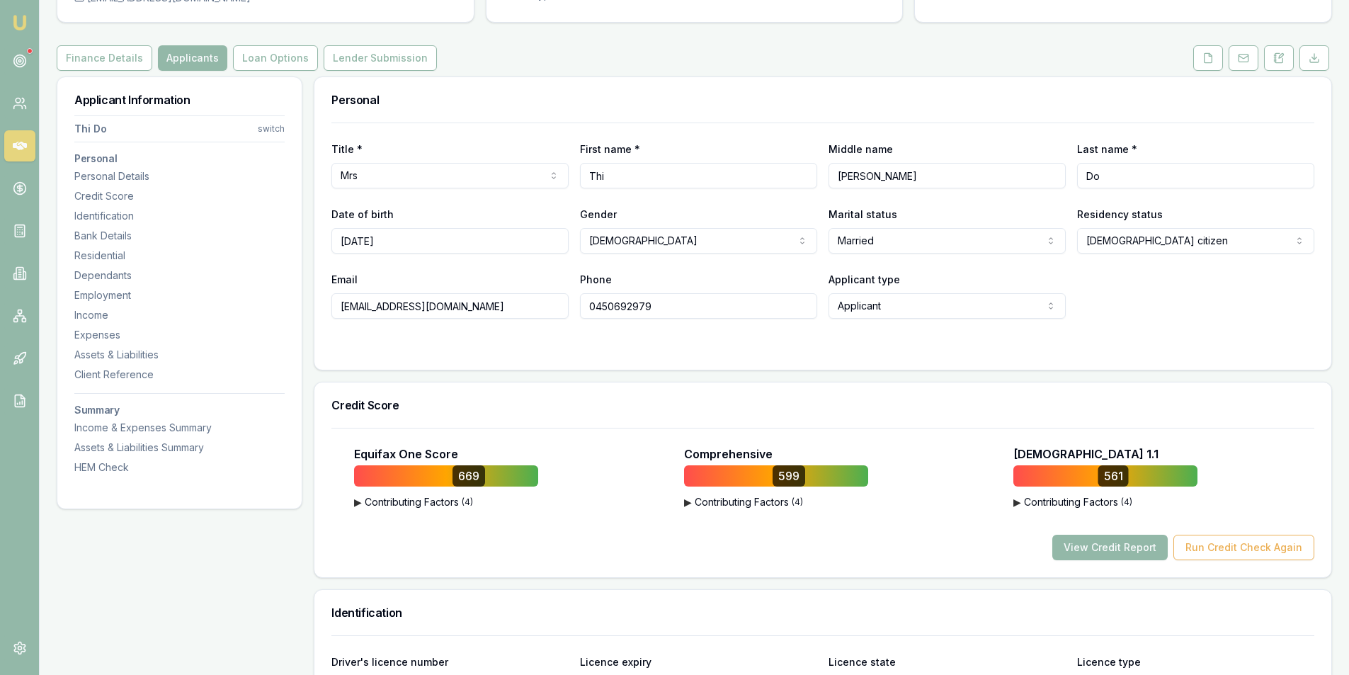
click at [615, 310] on input "0450692979" at bounding box center [698, 305] width 237 height 25
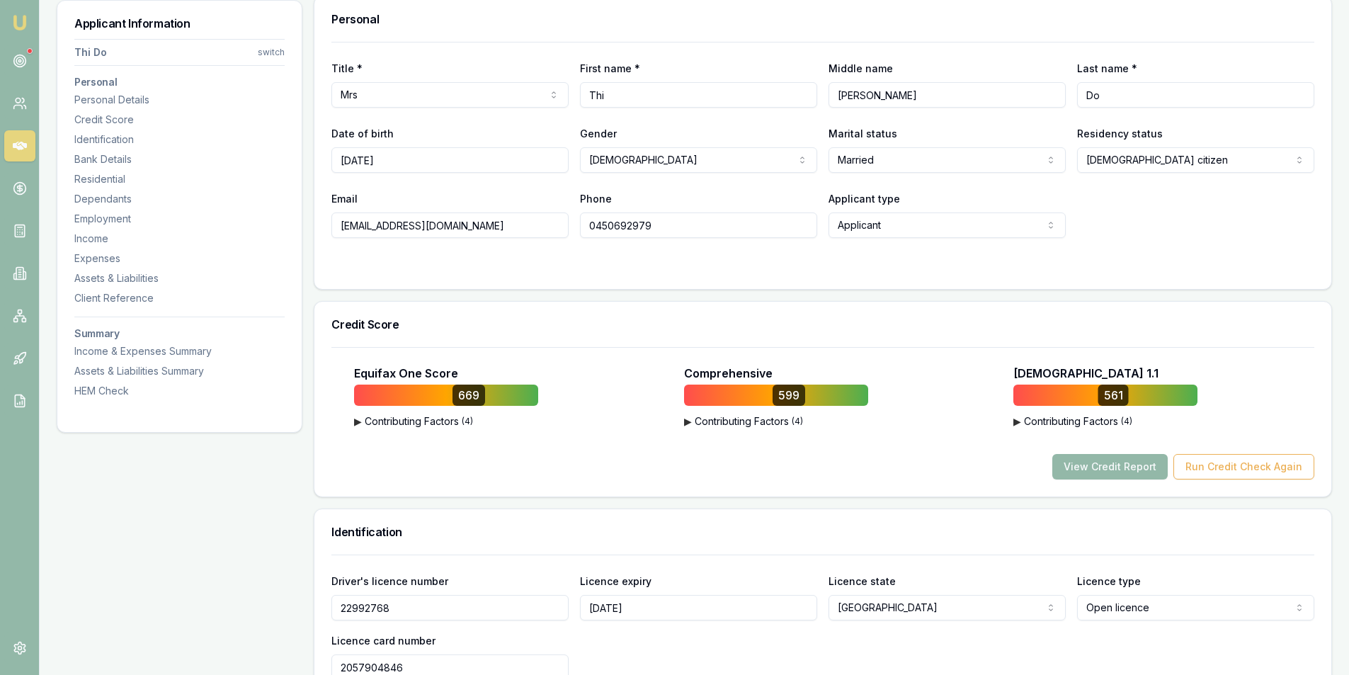
scroll to position [283, 0]
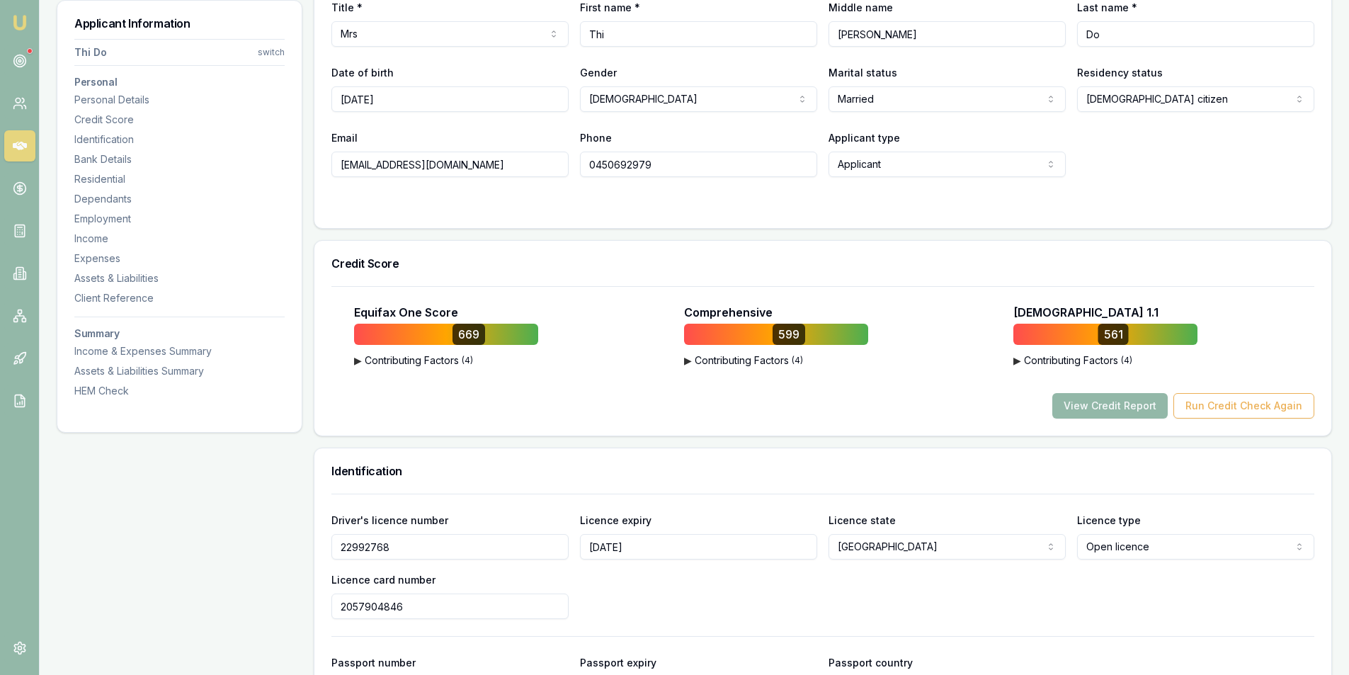
drag, startPoint x: 394, startPoint y: 100, endPoint x: 312, endPoint y: 103, distance: 81.5
drag, startPoint x: 463, startPoint y: 166, endPoint x: 246, endPoint y: 165, distance: 216.7
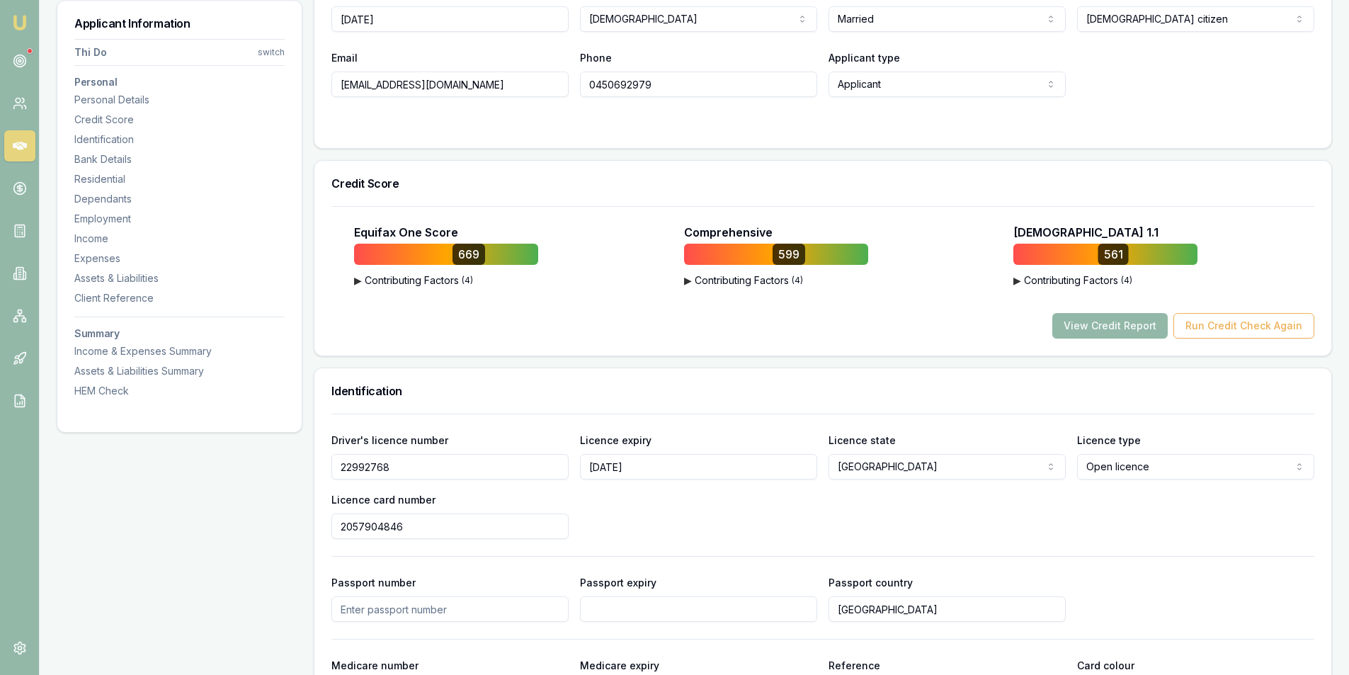
scroll to position [496, 0]
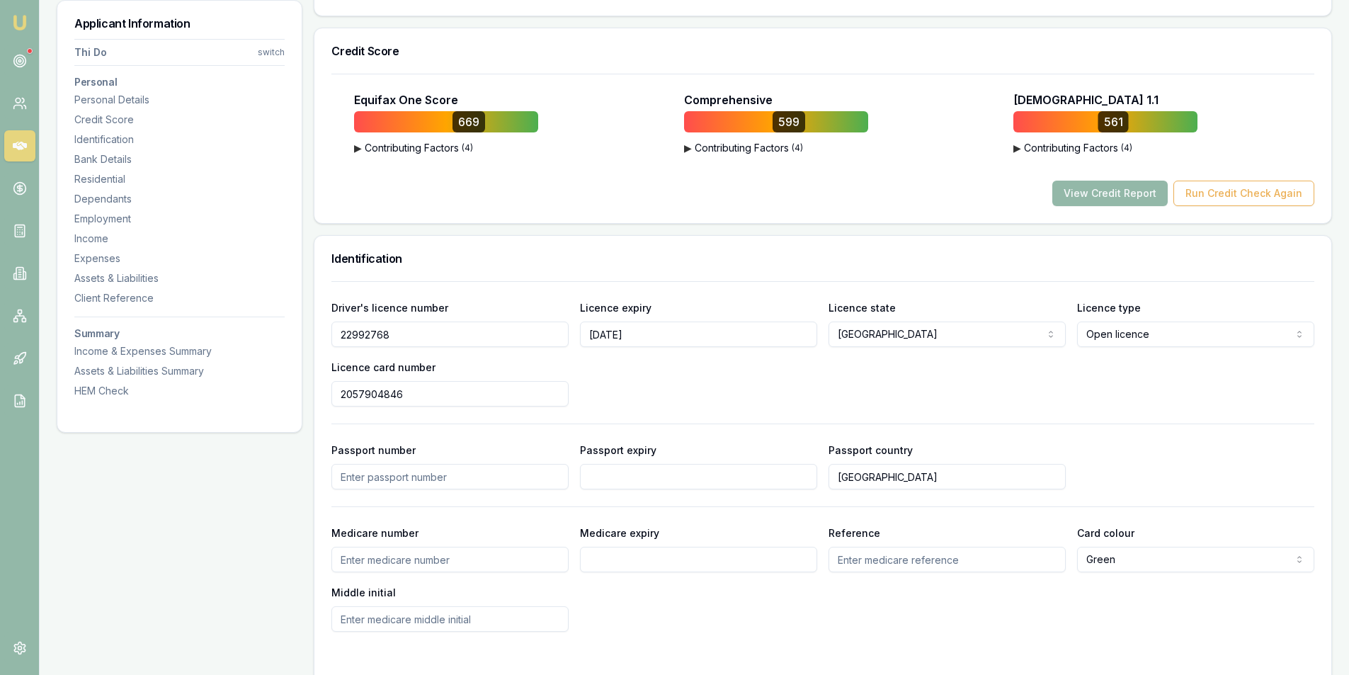
click at [360, 335] on input "22992768" at bounding box center [449, 334] width 237 height 25
click at [370, 397] on input "2057904846" at bounding box center [449, 393] width 237 height 25
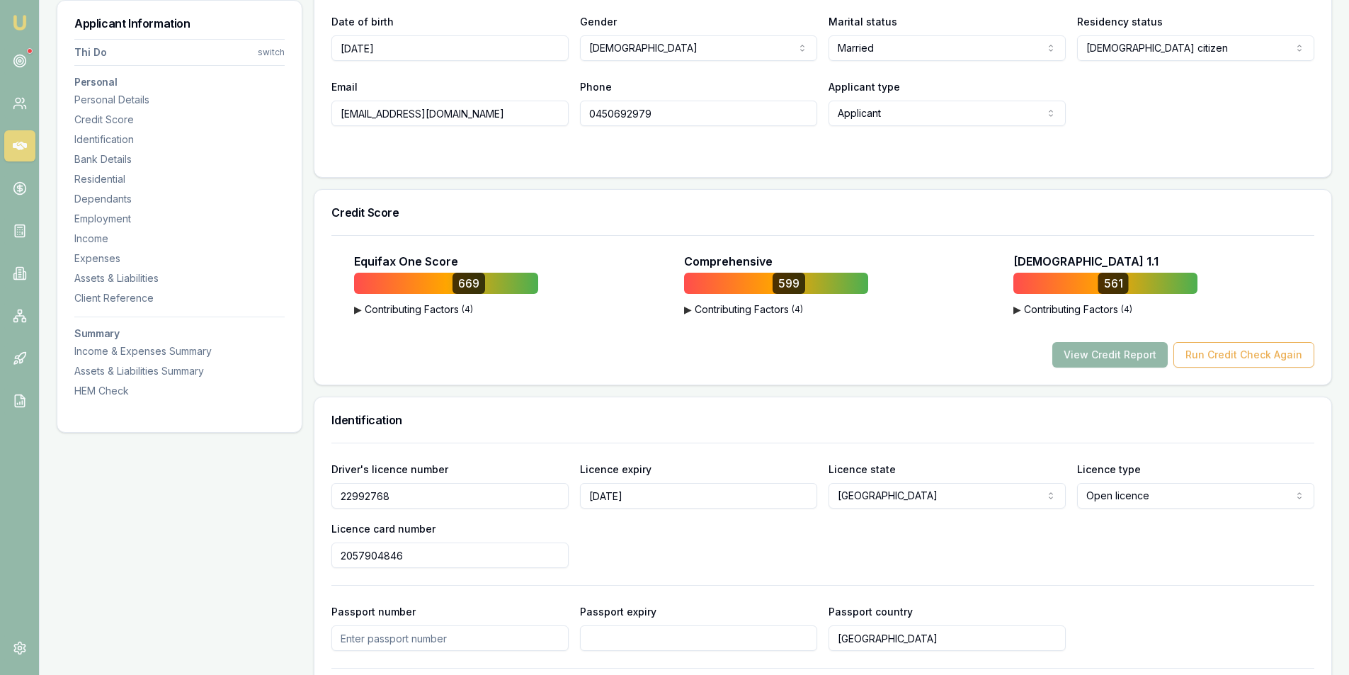
scroll to position [354, 0]
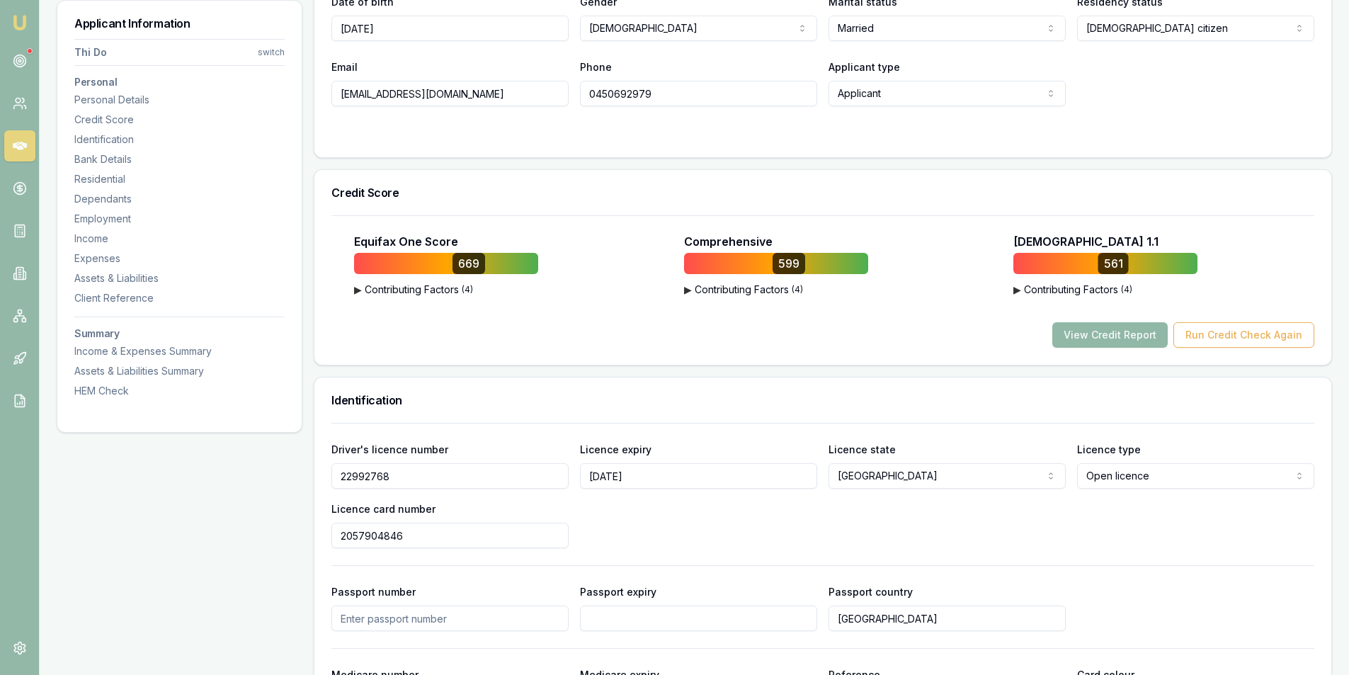
click at [1076, 333] on button "View Credit Report" at bounding box center [1109, 334] width 115 height 25
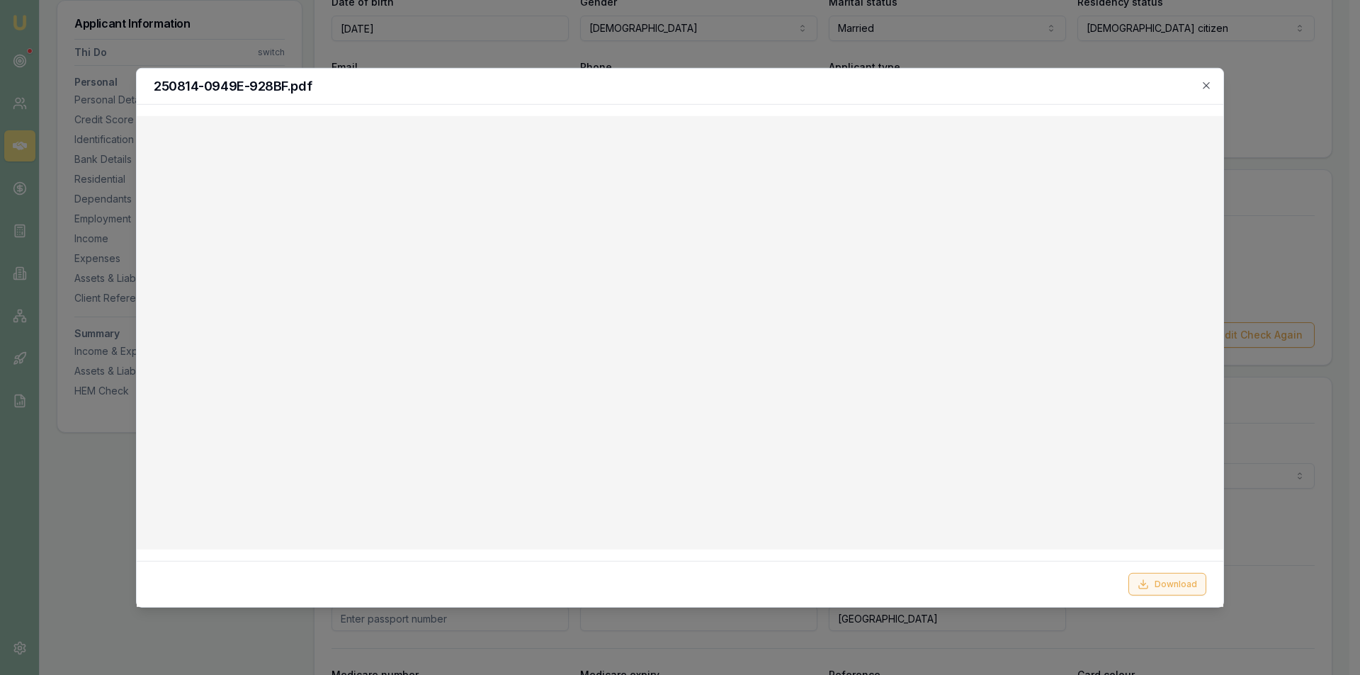
click at [1169, 589] on button "Download" at bounding box center [1167, 584] width 78 height 23
click at [691, 62] on div at bounding box center [680, 337] width 1360 height 675
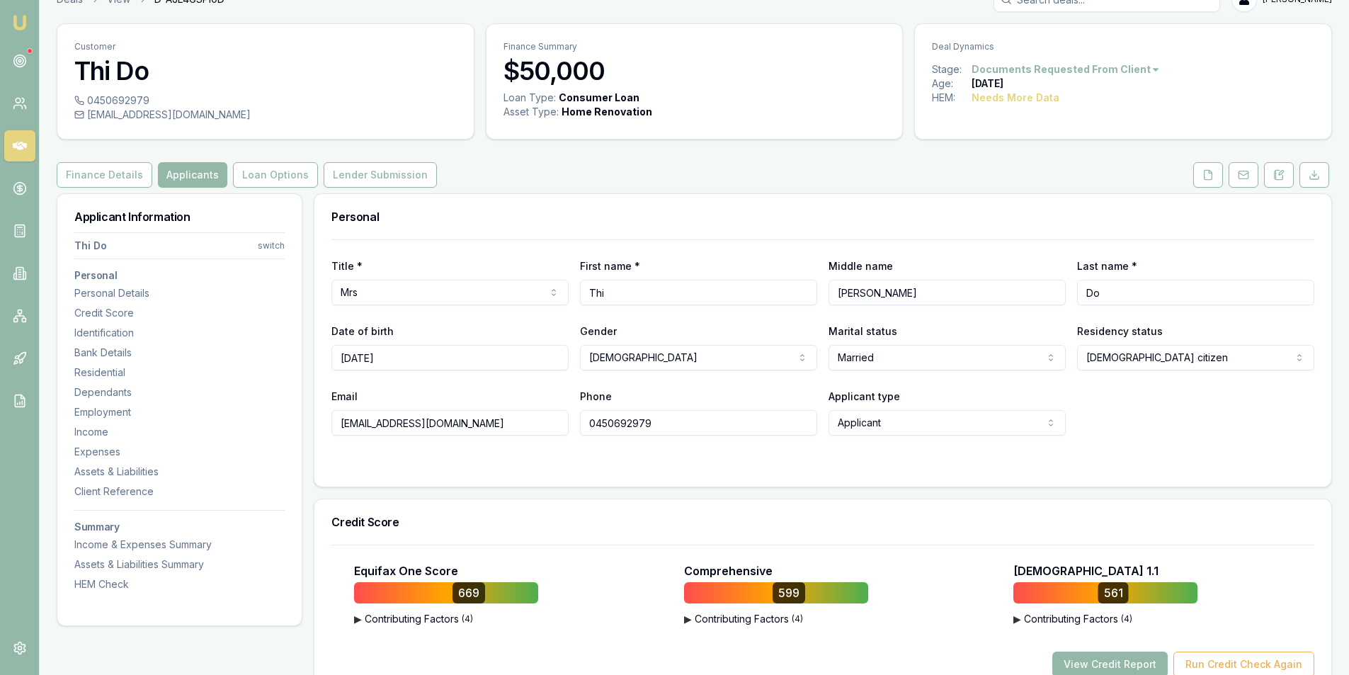
scroll to position [0, 0]
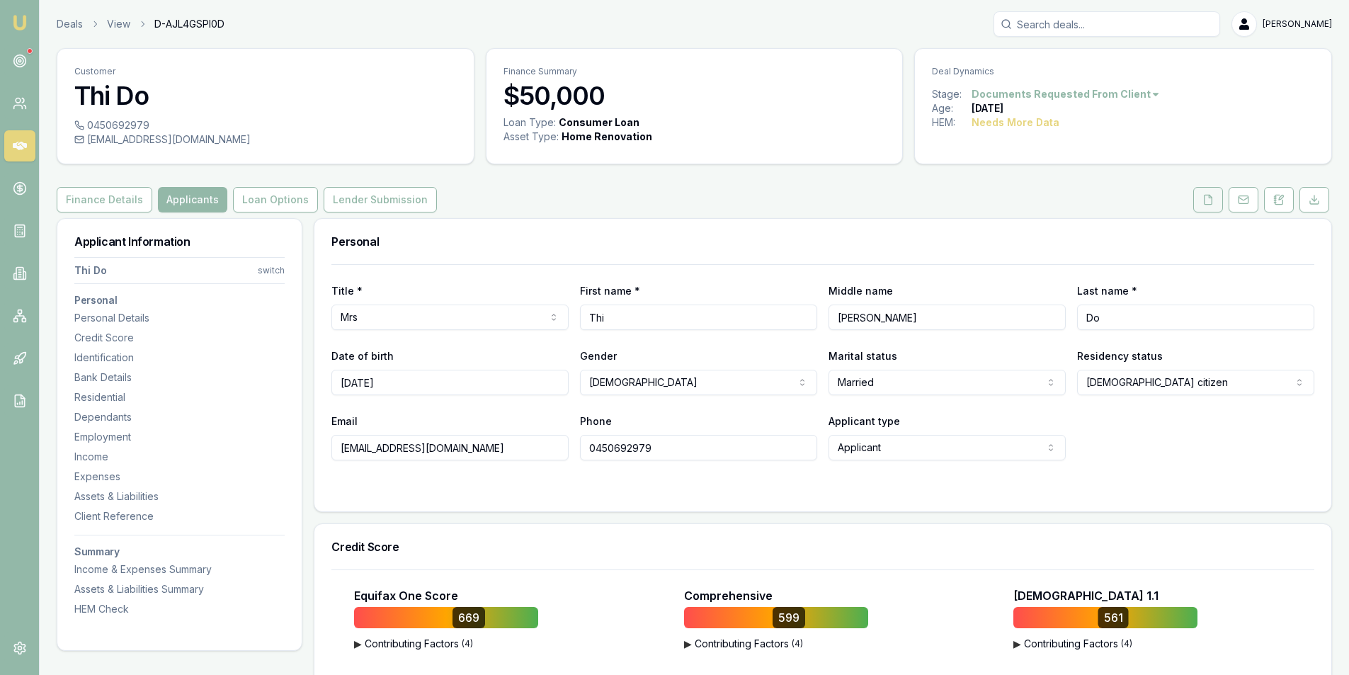
click at [1209, 202] on icon at bounding box center [1208, 199] width 11 height 11
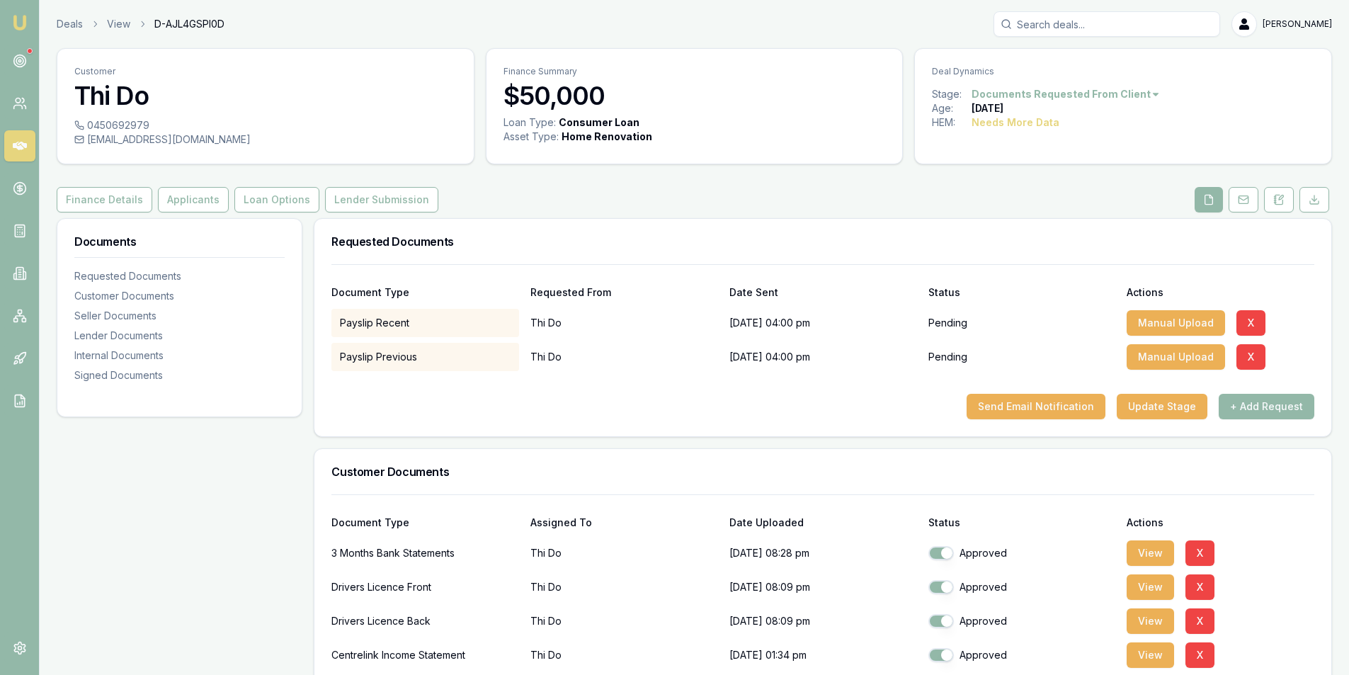
scroll to position [212, 0]
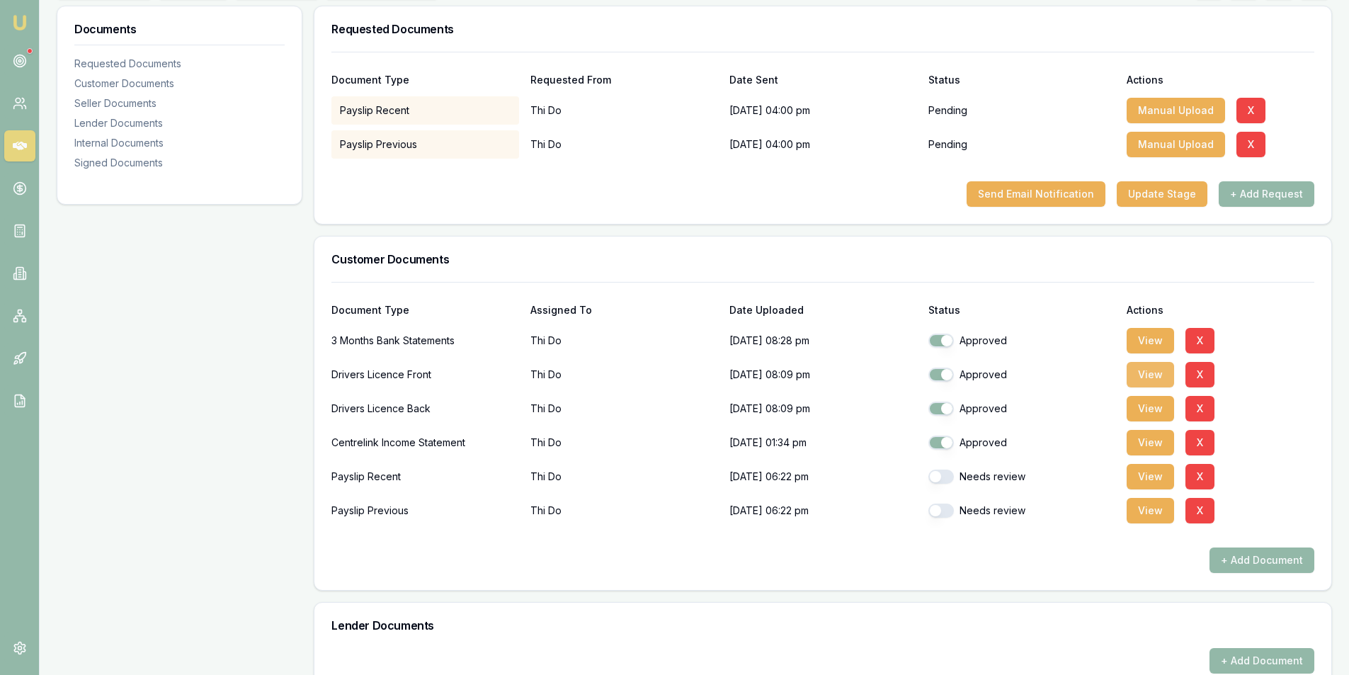
click at [1151, 381] on button "View" at bounding box center [1150, 374] width 47 height 25
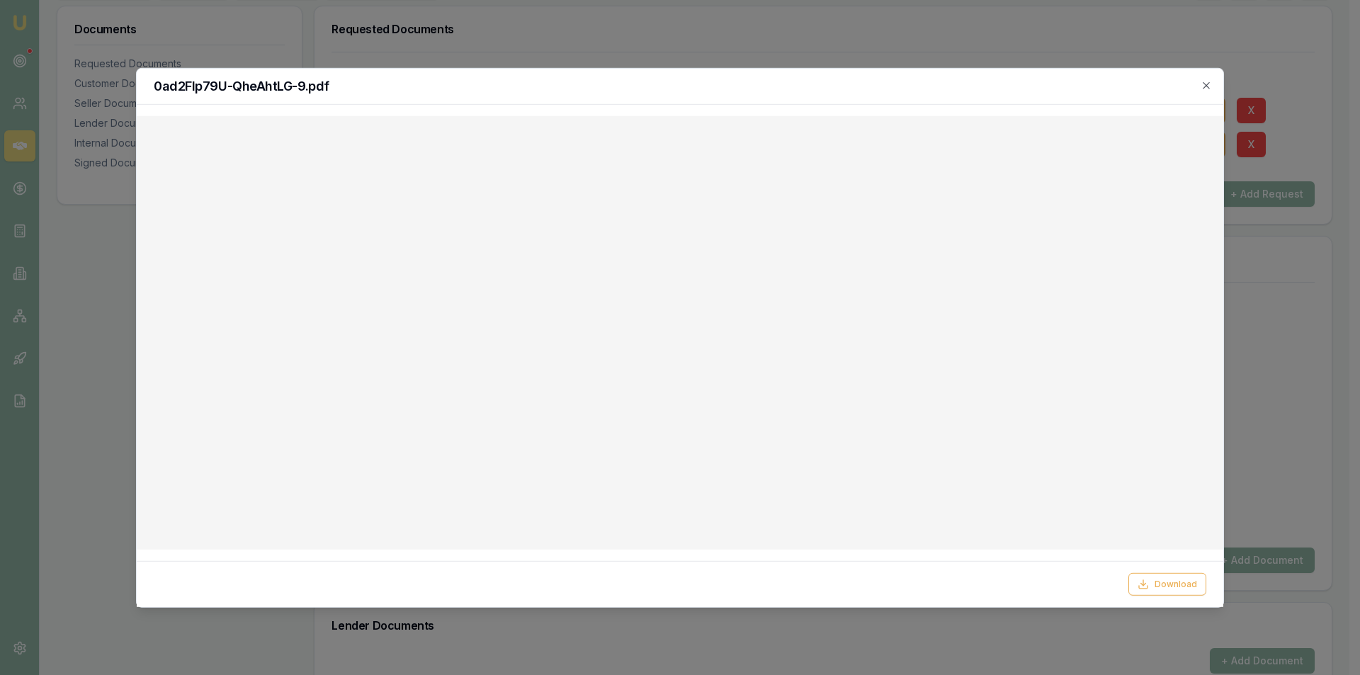
drag, startPoint x: 1213, startPoint y: 84, endPoint x: 1193, endPoint y: 85, distance: 20.6
click at [1213, 84] on div "0ad2Flp79U-QheAhtLG-9.pdf" at bounding box center [680, 86] width 1086 height 36
click at [1206, 89] on icon "button" at bounding box center [1206, 84] width 11 height 11
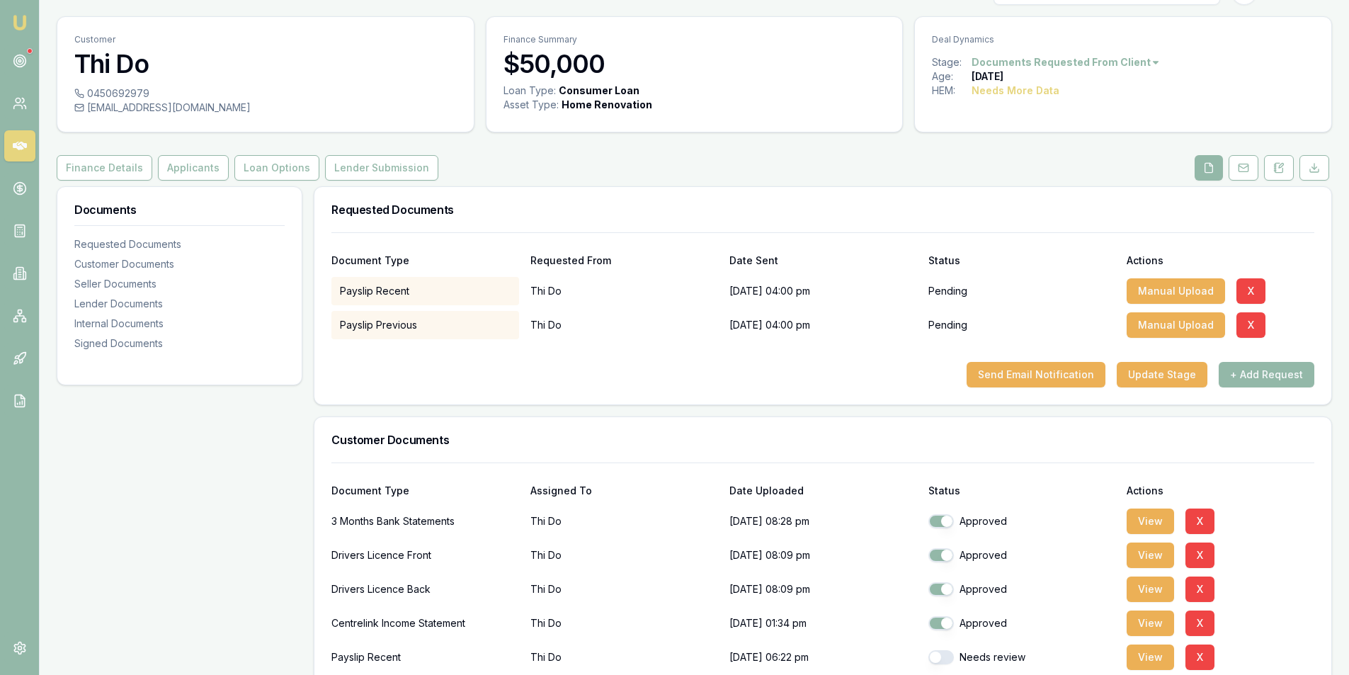
scroll to position [0, 0]
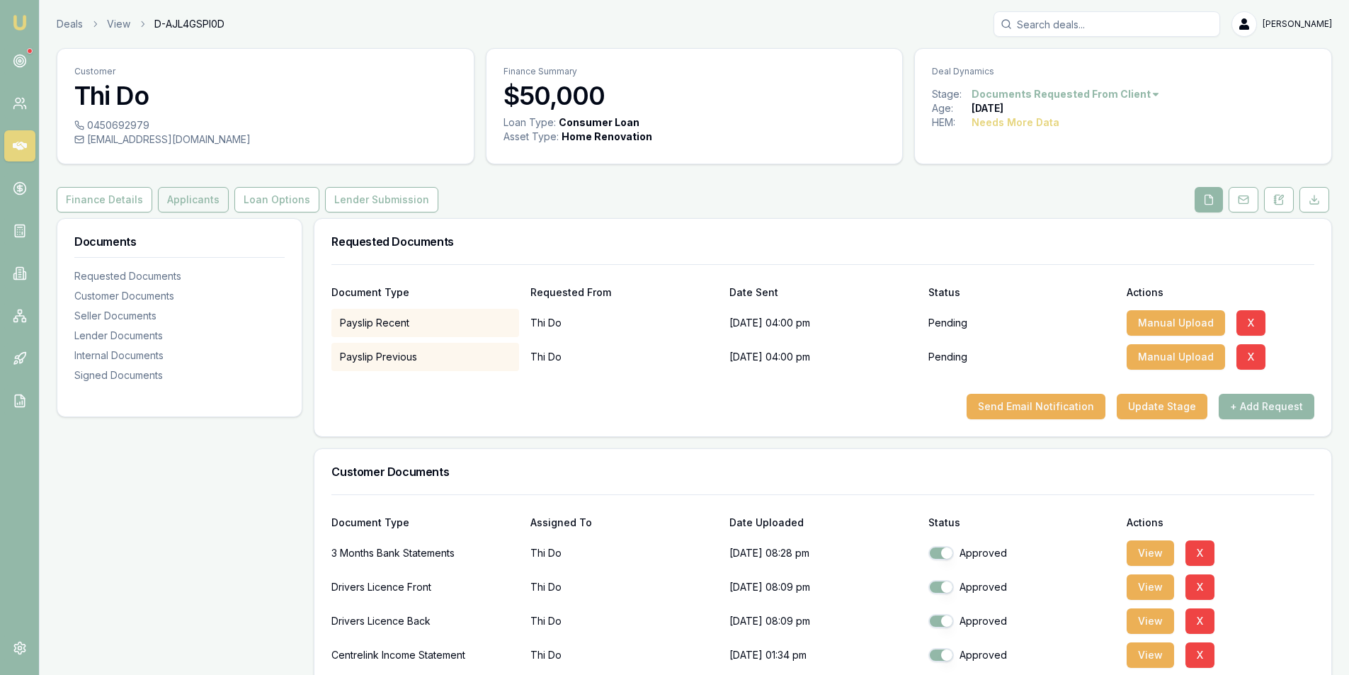
click at [194, 200] on button "Applicants" at bounding box center [193, 199] width 71 height 25
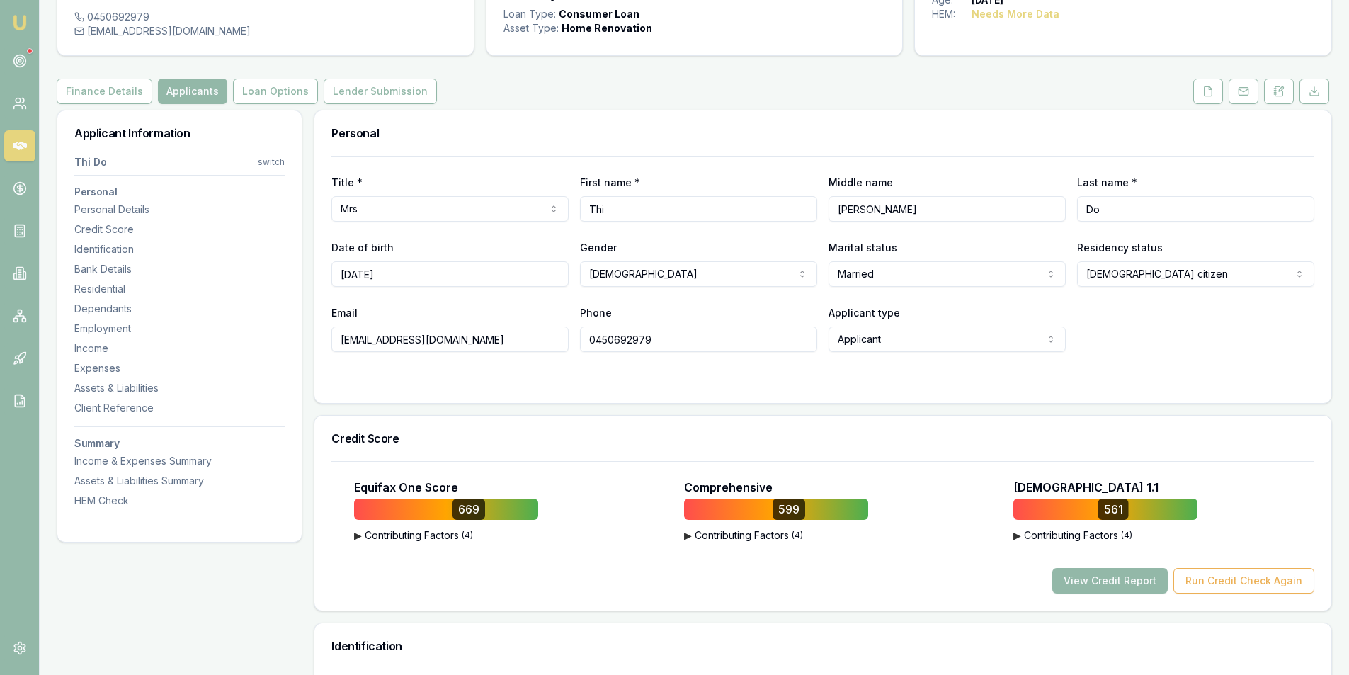
scroll to position [142, 0]
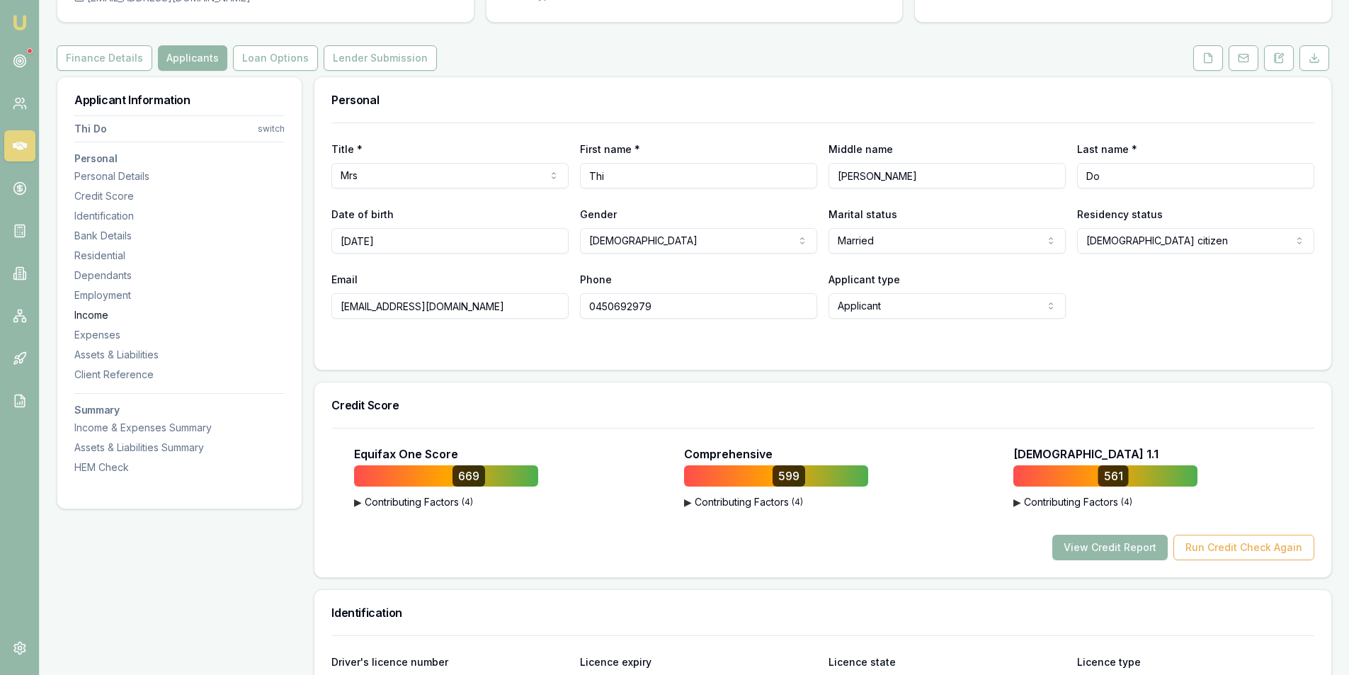
drag, startPoint x: 452, startPoint y: 310, endPoint x: 266, endPoint y: 310, distance: 186.3
click at [628, 305] on input "0450692979" at bounding box center [698, 305] width 237 height 25
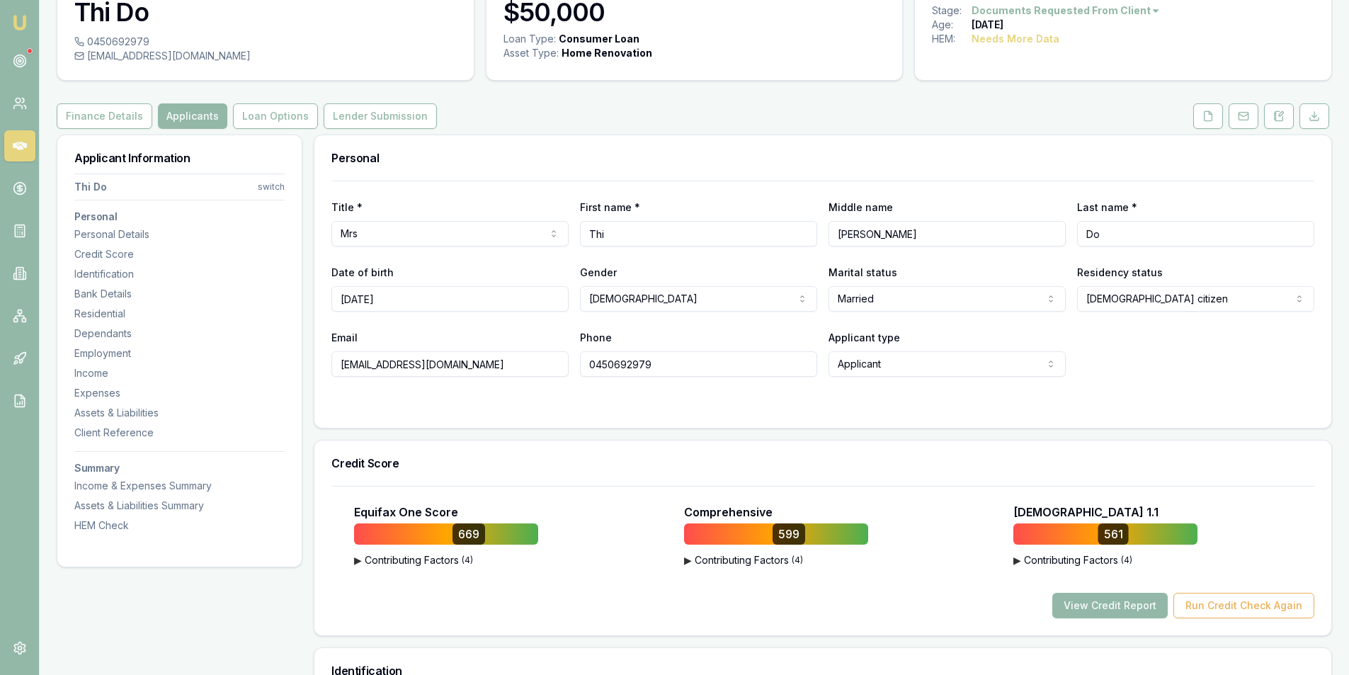
scroll to position [212, 0]
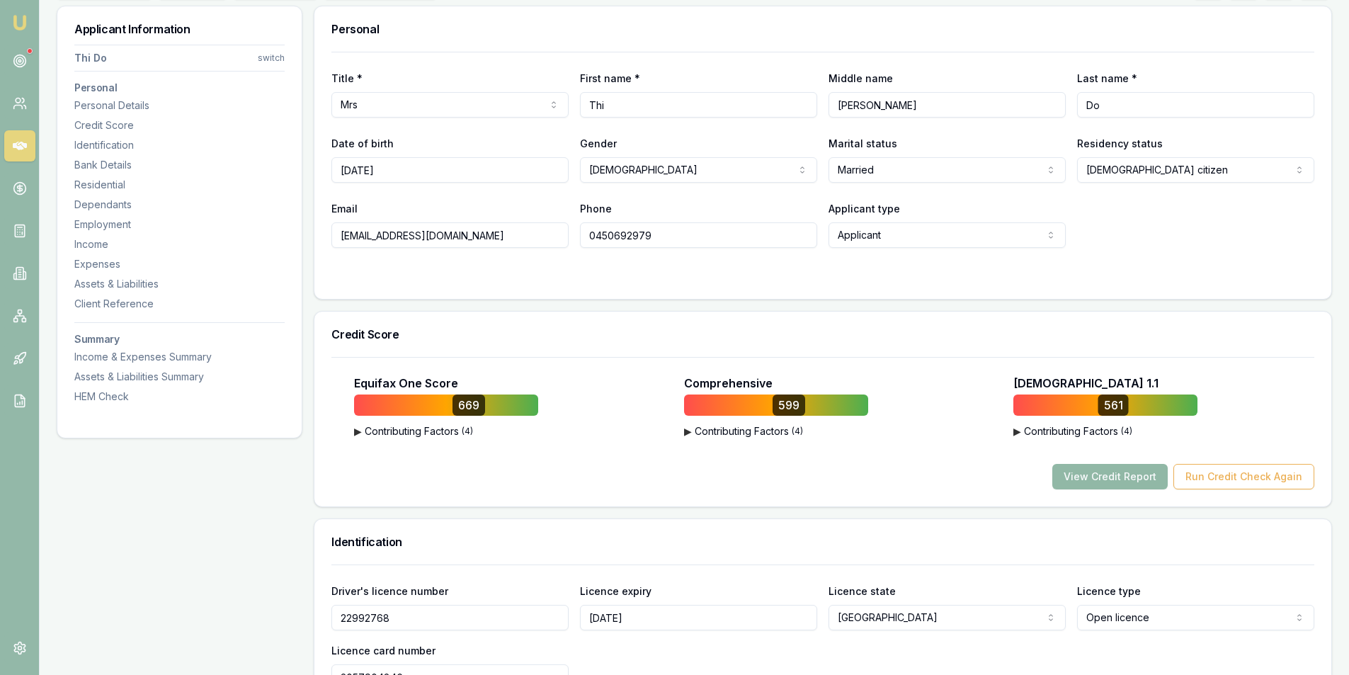
click at [1101, 479] on button "View Credit Report" at bounding box center [1109, 476] width 115 height 25
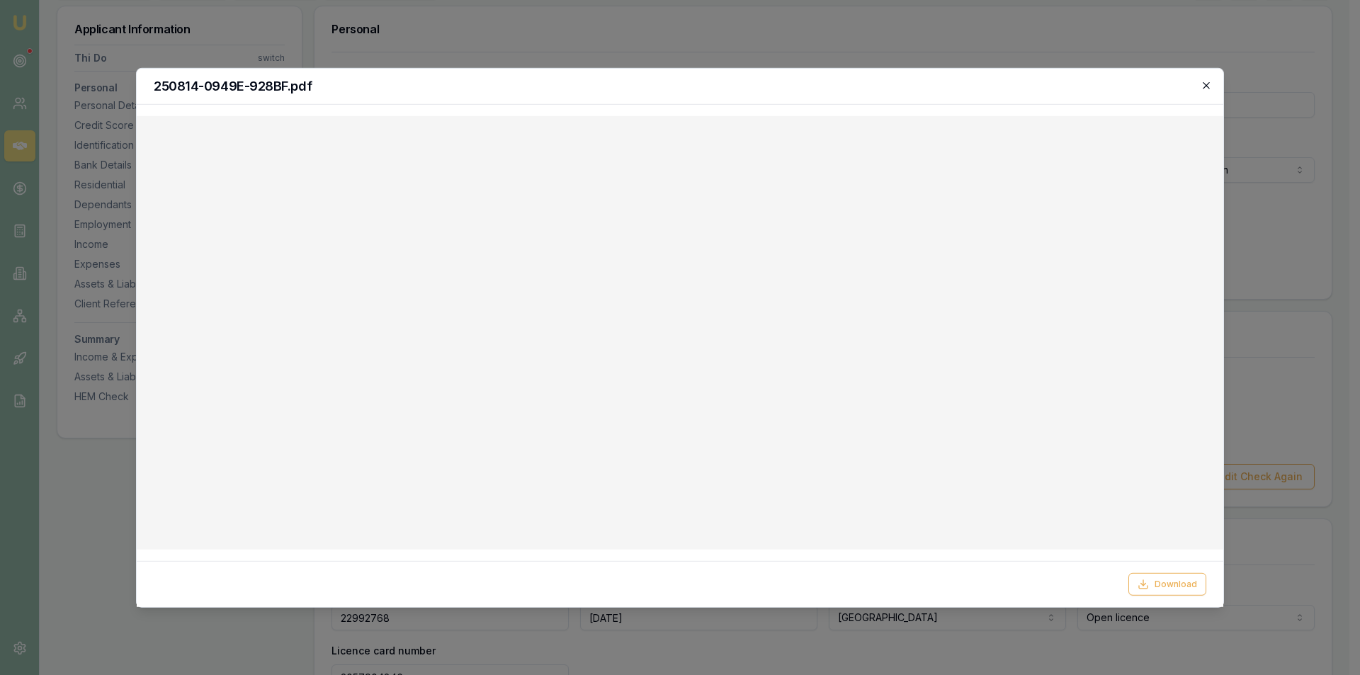
click at [1204, 88] on icon "button" at bounding box center [1206, 85] width 6 height 6
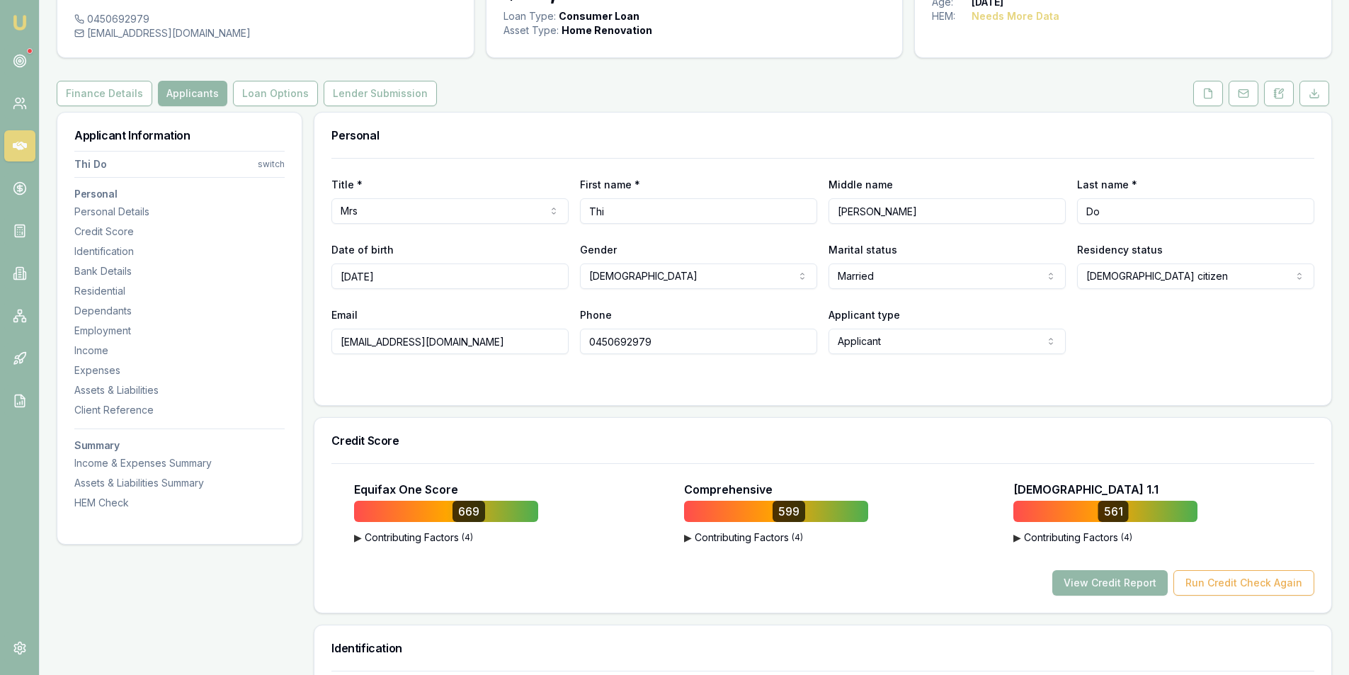
scroll to position [71, 0]
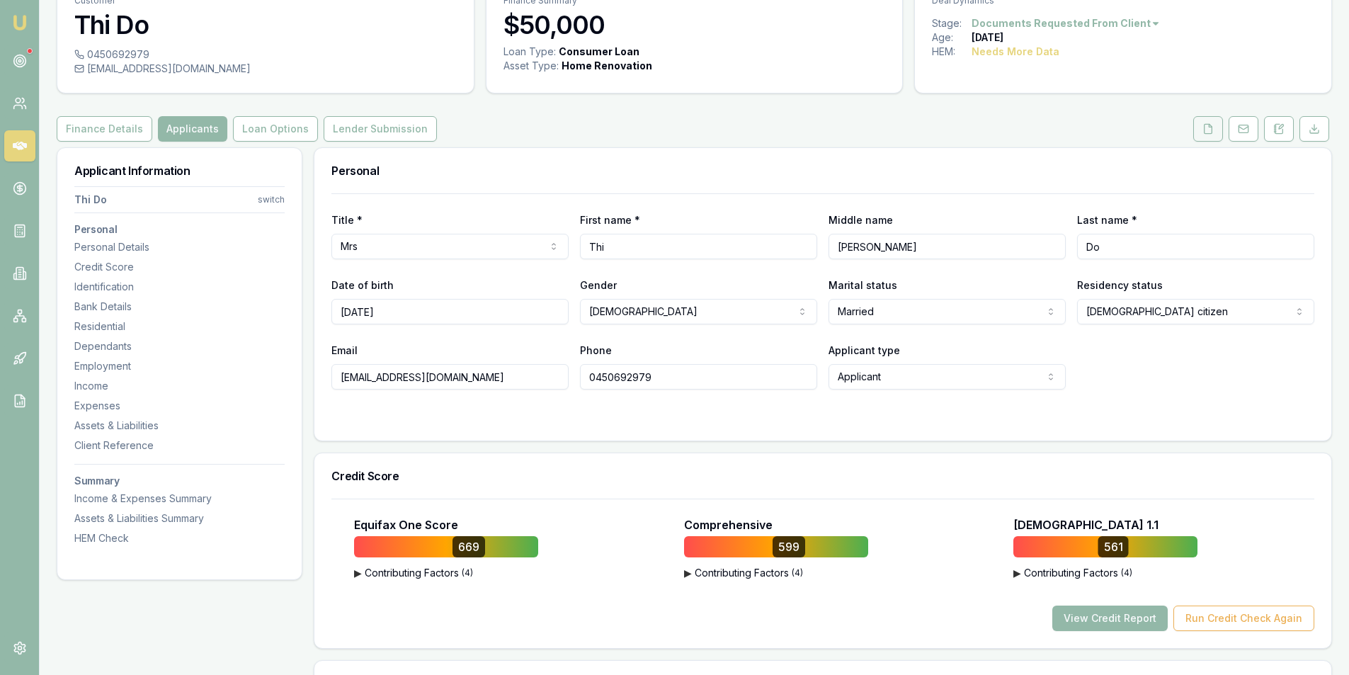
click at [1214, 134] on button at bounding box center [1208, 128] width 30 height 25
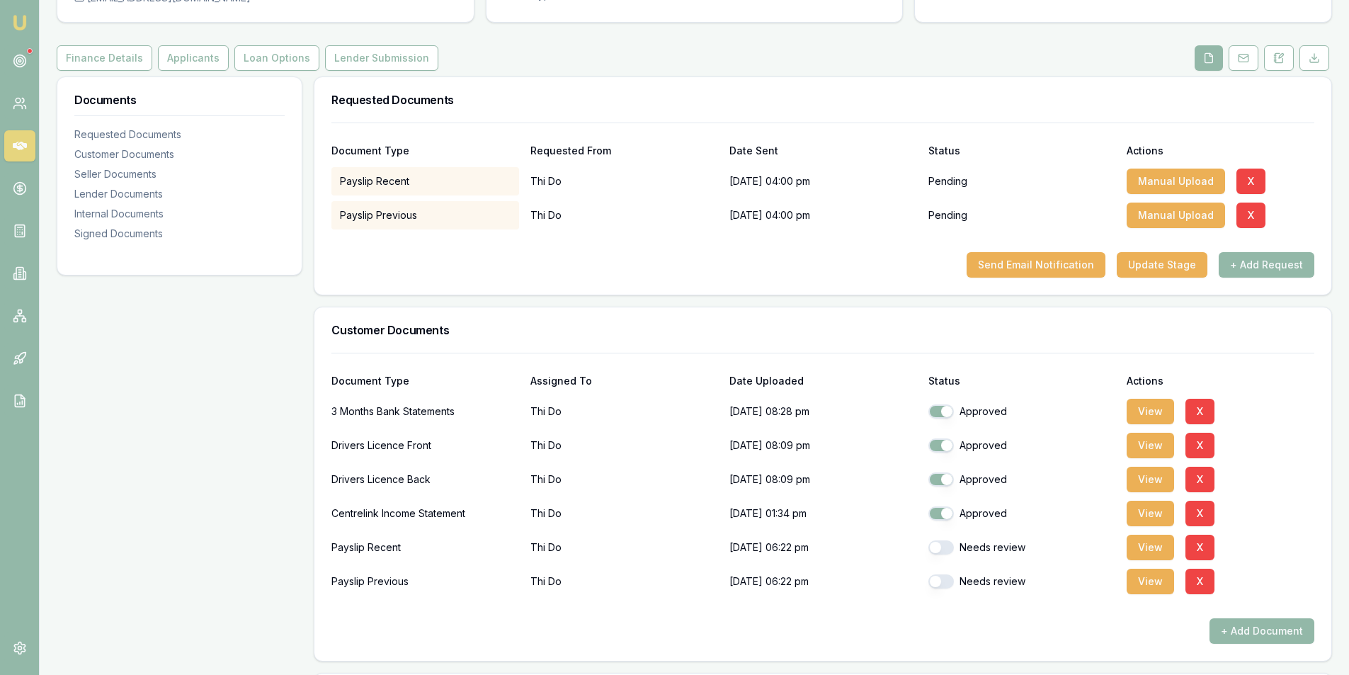
scroll to position [212, 0]
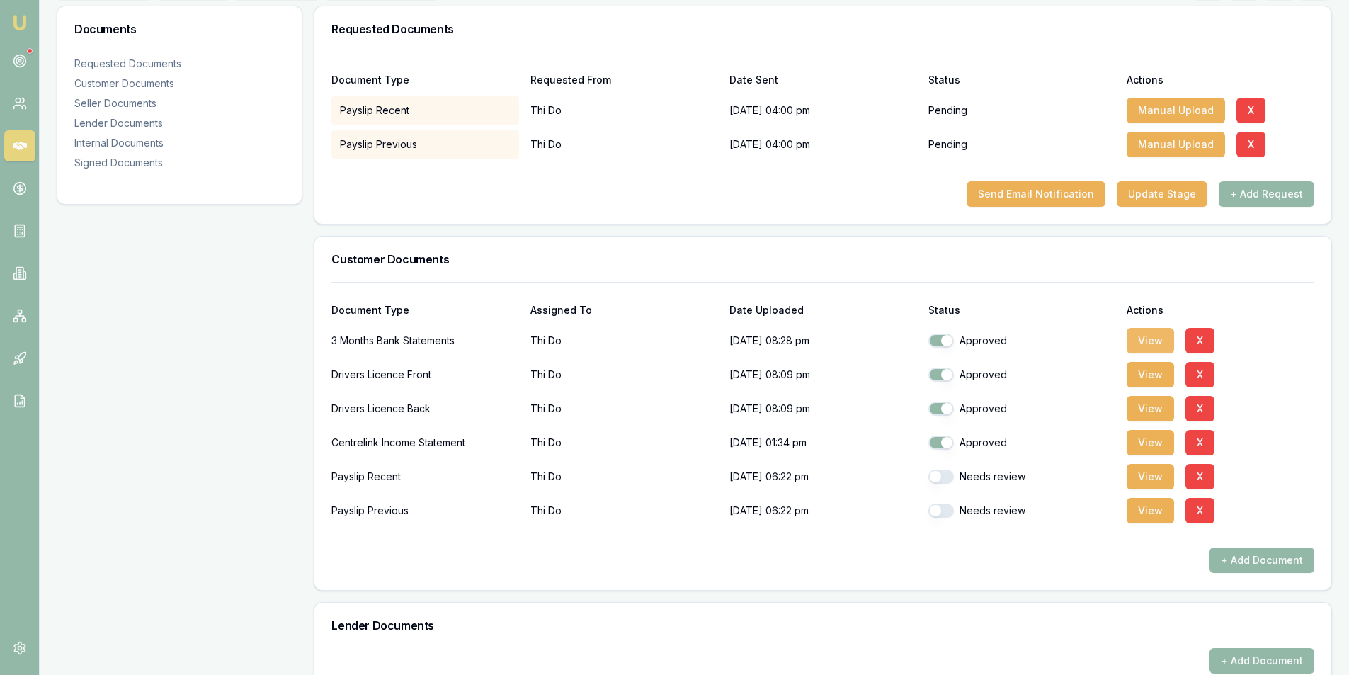
click at [1150, 342] on button "View" at bounding box center [1150, 340] width 47 height 25
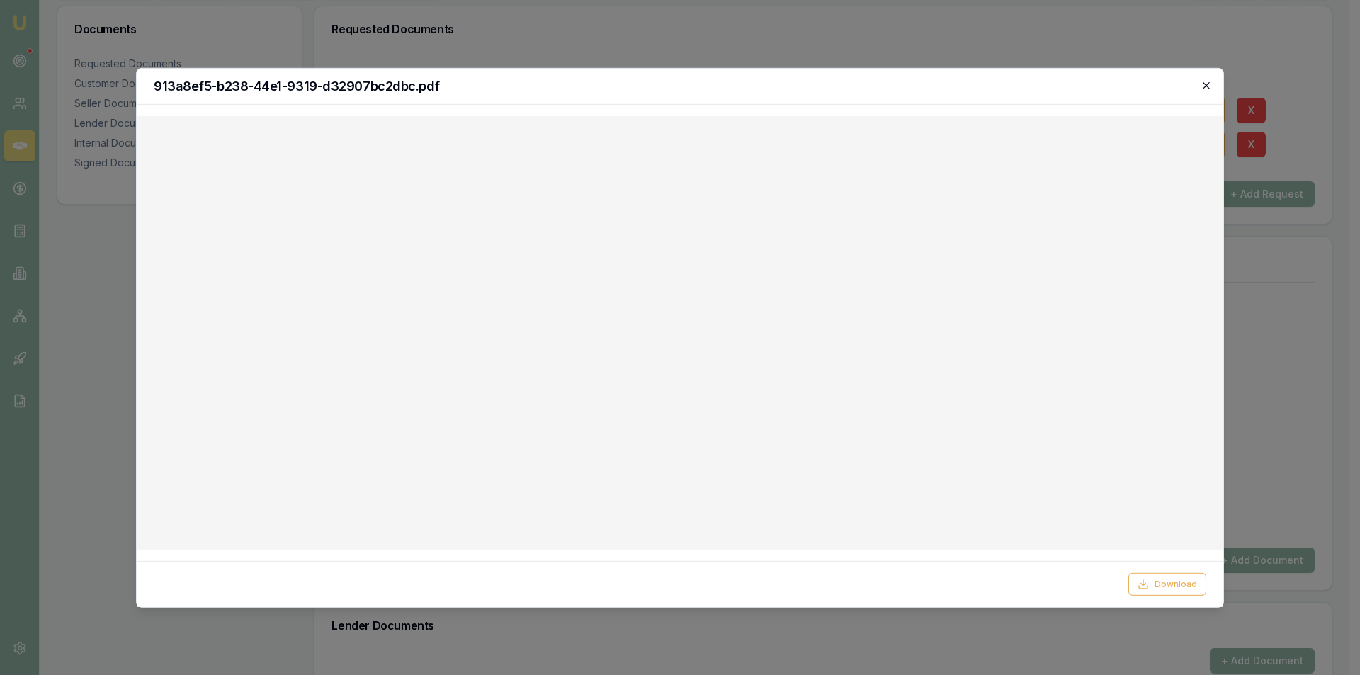
click at [1206, 79] on icon "button" at bounding box center [1206, 84] width 11 height 11
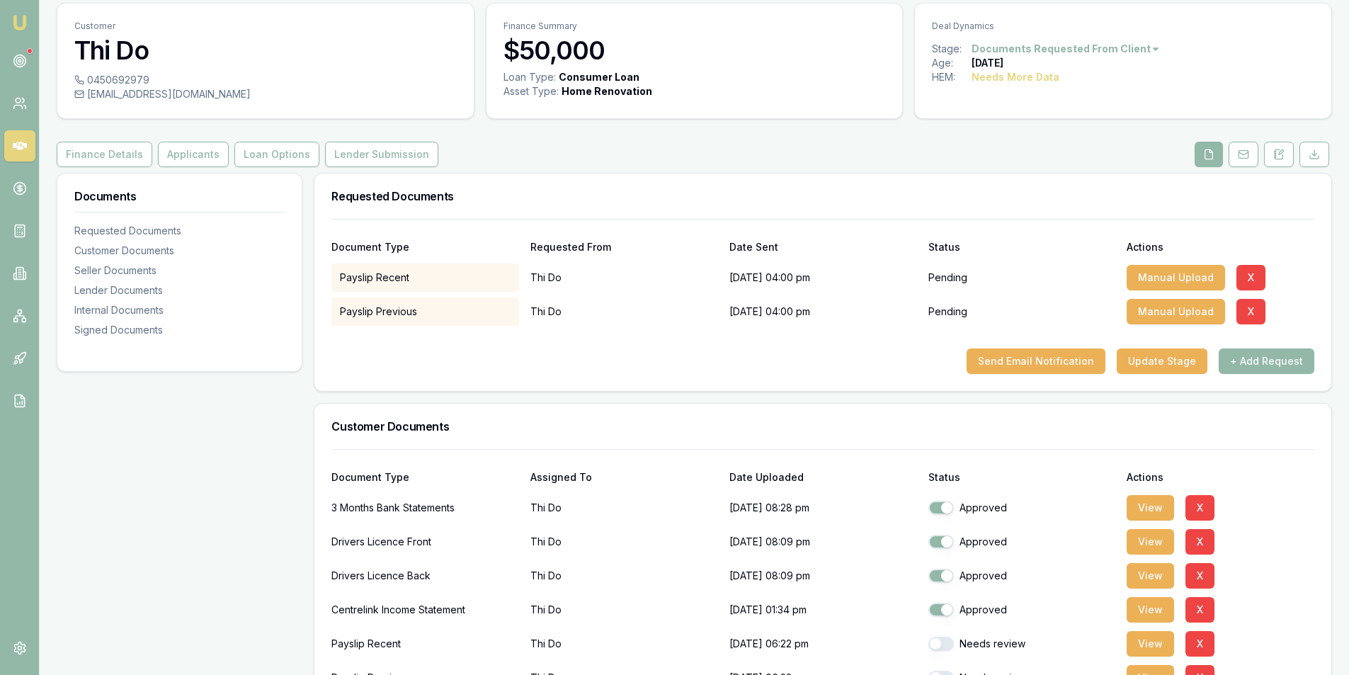
scroll to position [0, 0]
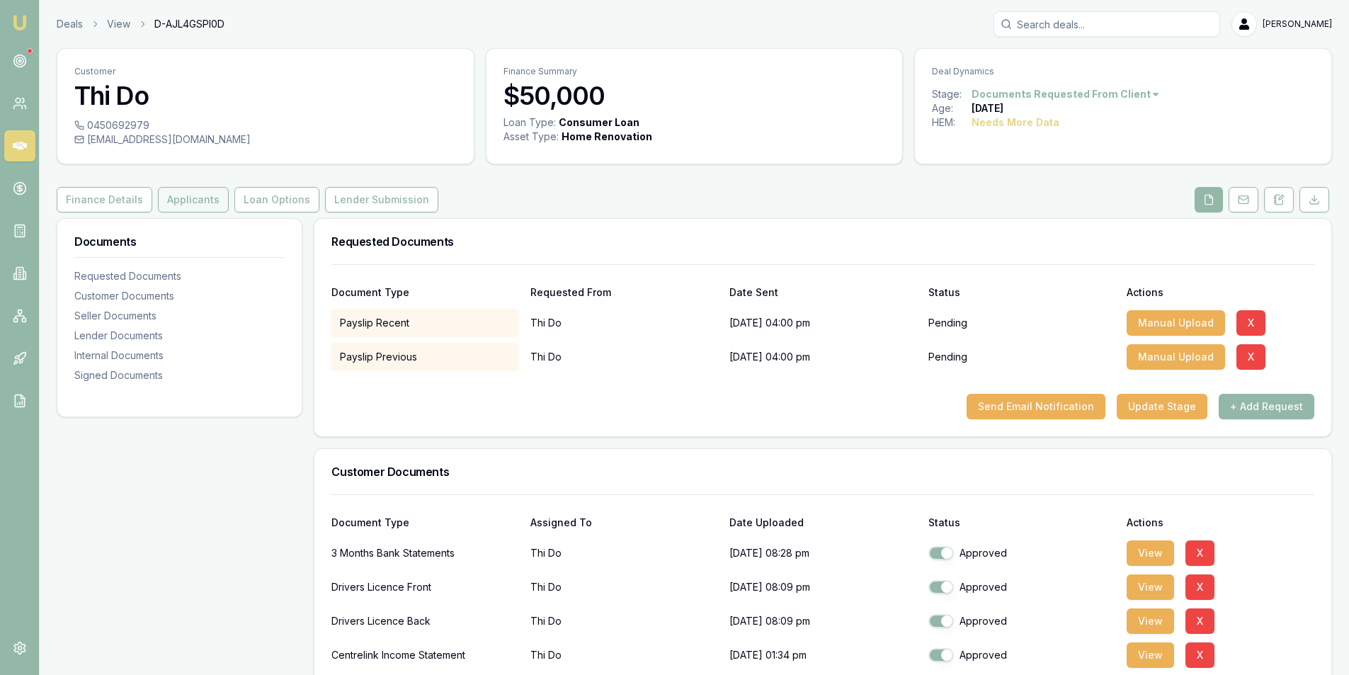
click at [188, 205] on button "Applicants" at bounding box center [193, 199] width 71 height 25
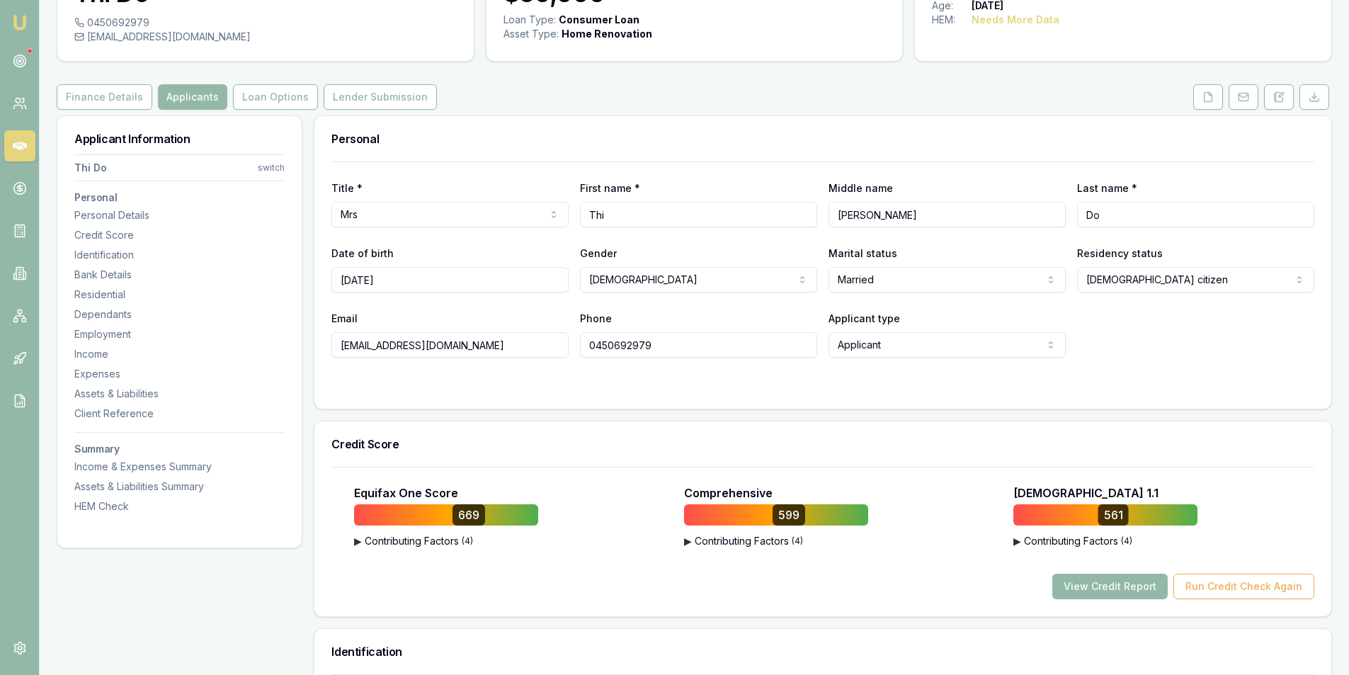
scroll to position [142, 0]
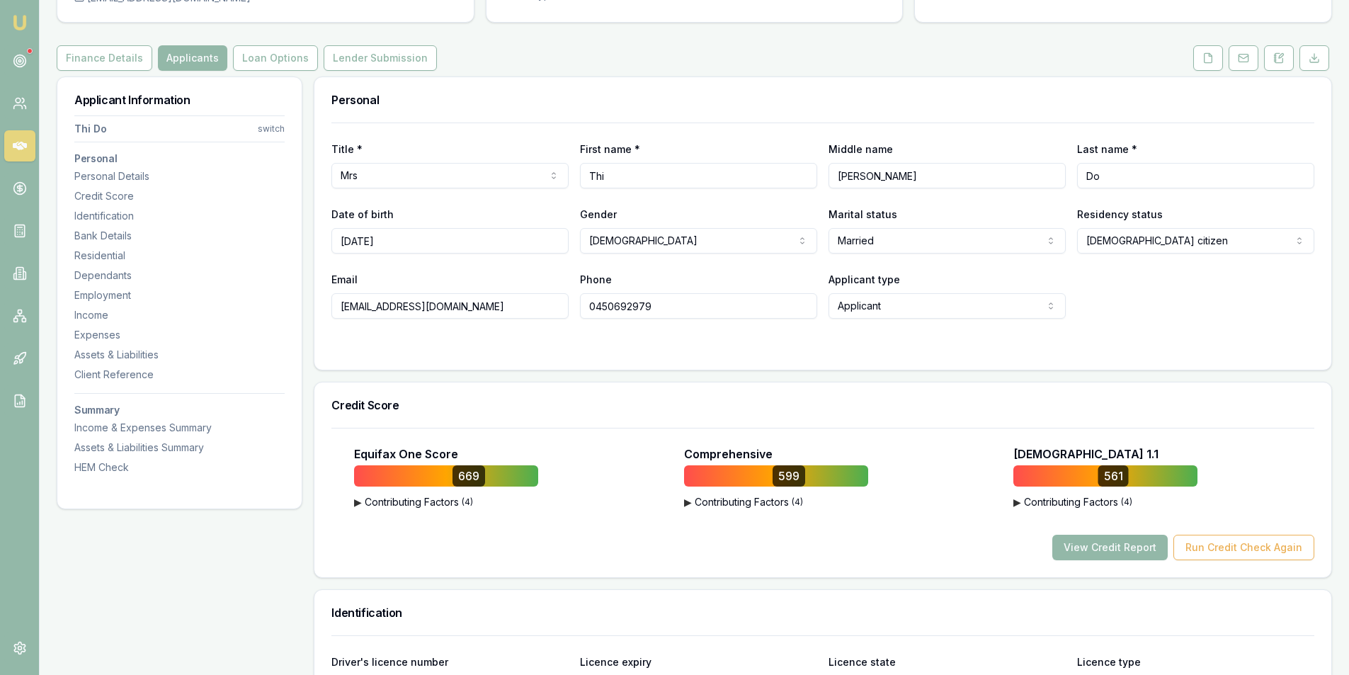
click at [616, 304] on input "0450692979" at bounding box center [698, 305] width 237 height 25
drag, startPoint x: 454, startPoint y: 307, endPoint x: 271, endPoint y: 312, distance: 183.5
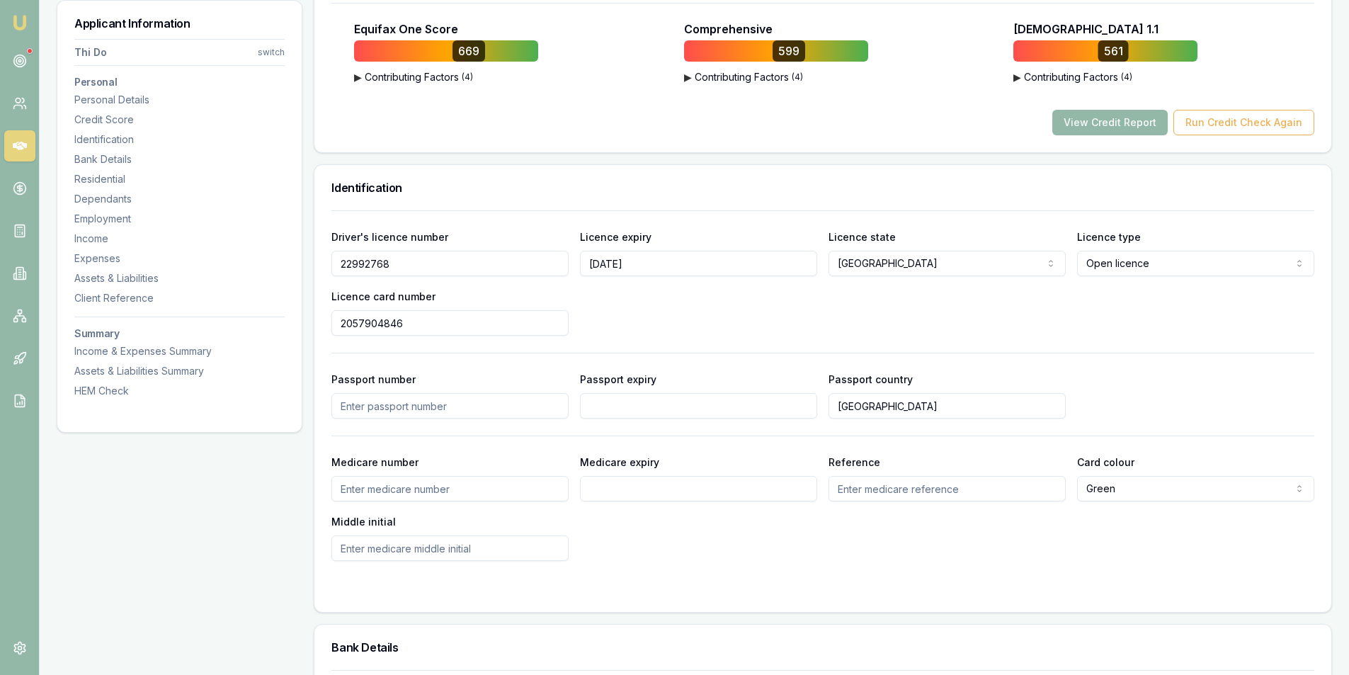
scroll to position [496, 0]
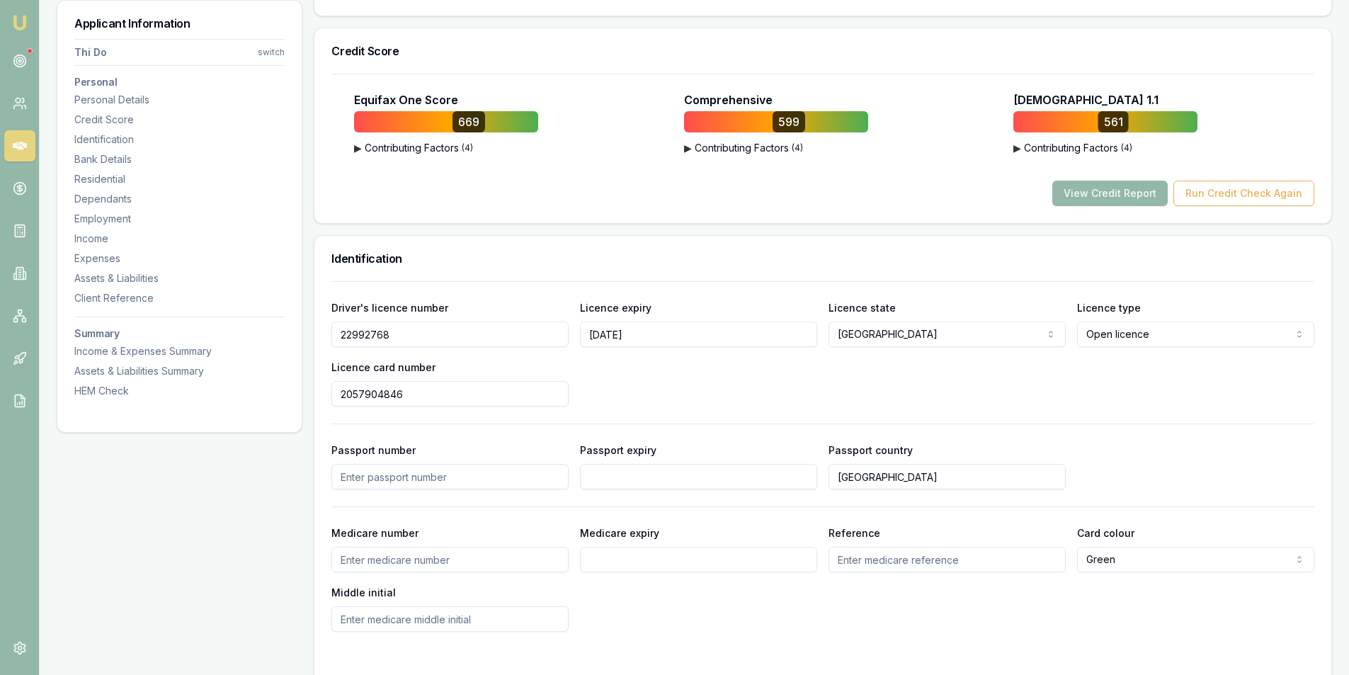
click at [368, 336] on input "22992768" at bounding box center [449, 334] width 237 height 25
click at [361, 400] on input "2057904846" at bounding box center [449, 393] width 237 height 25
click at [361, 399] on input "2057904846" at bounding box center [449, 393] width 237 height 25
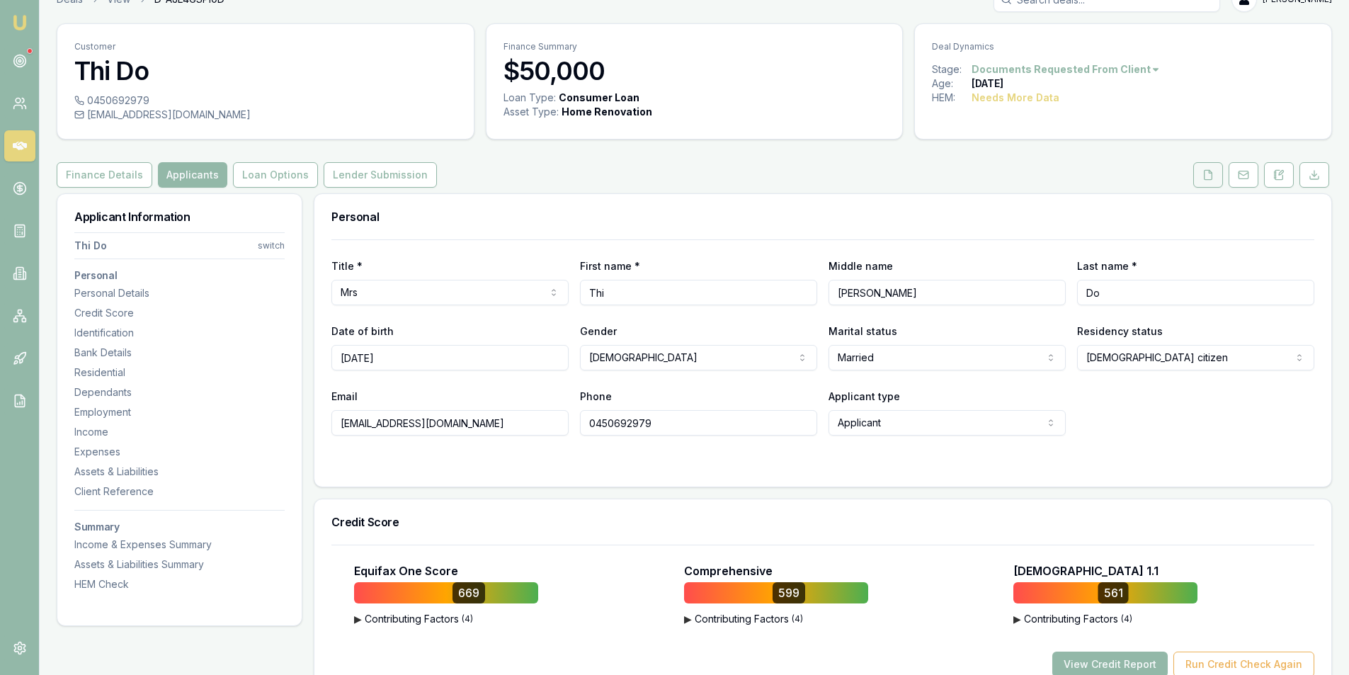
scroll to position [0, 0]
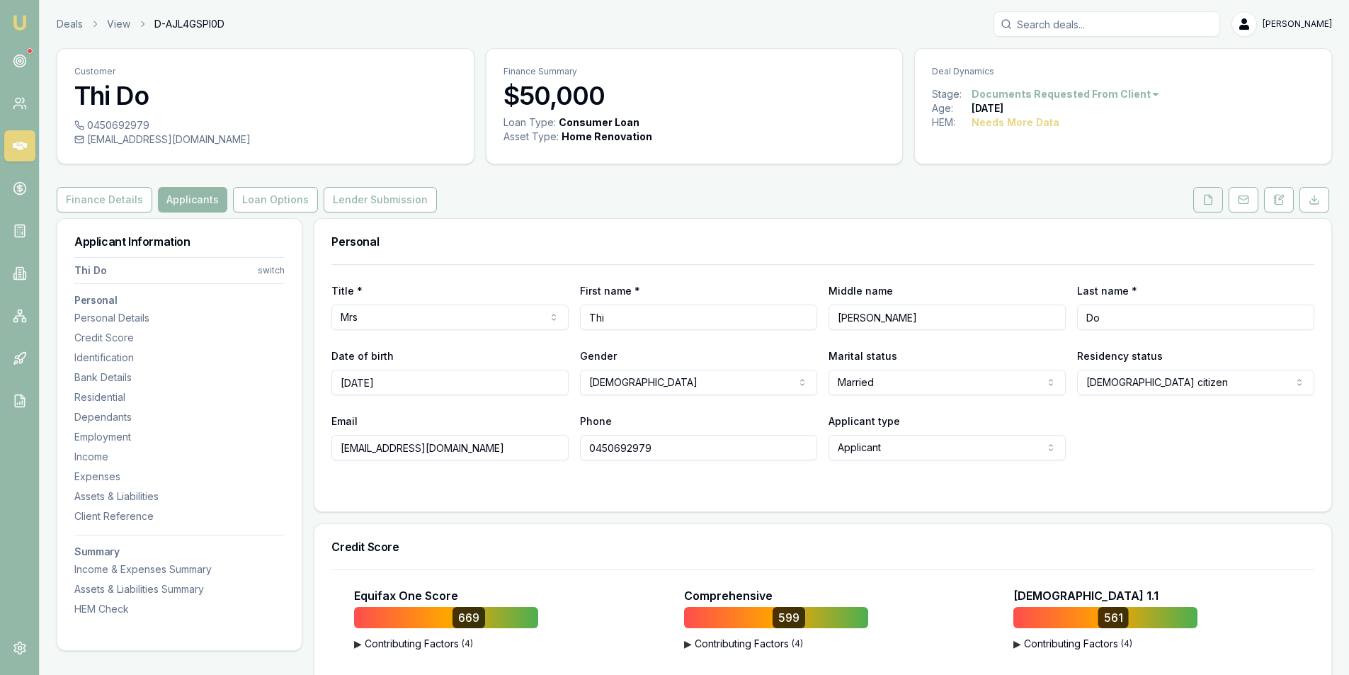
click at [1205, 195] on icon at bounding box center [1209, 199] width 8 height 9
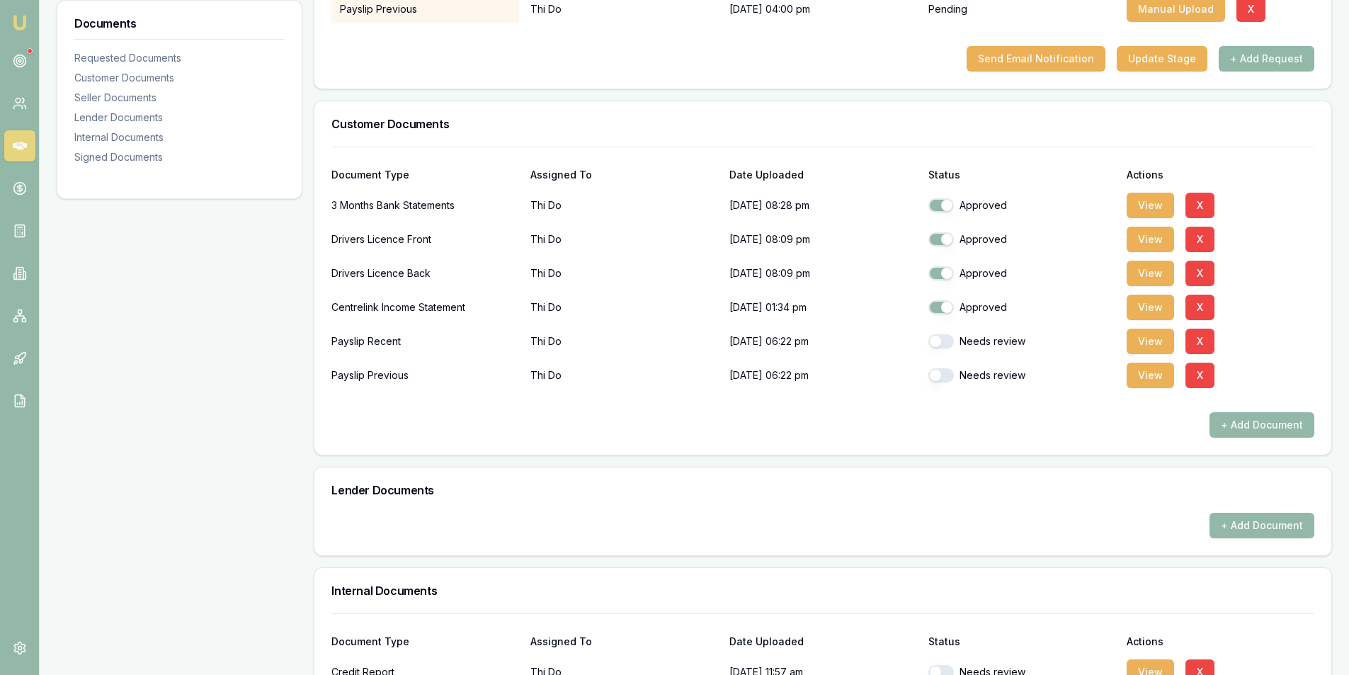
scroll to position [354, 0]
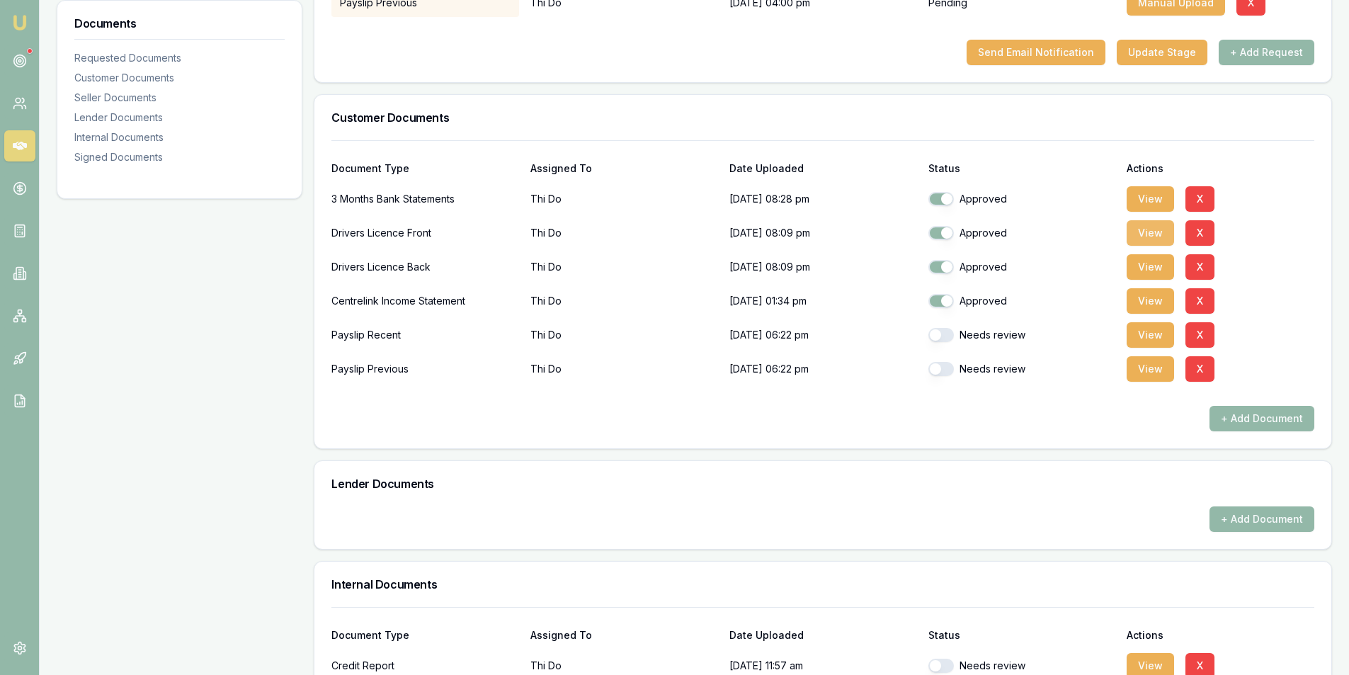
click at [1147, 228] on button "View" at bounding box center [1150, 232] width 47 height 25
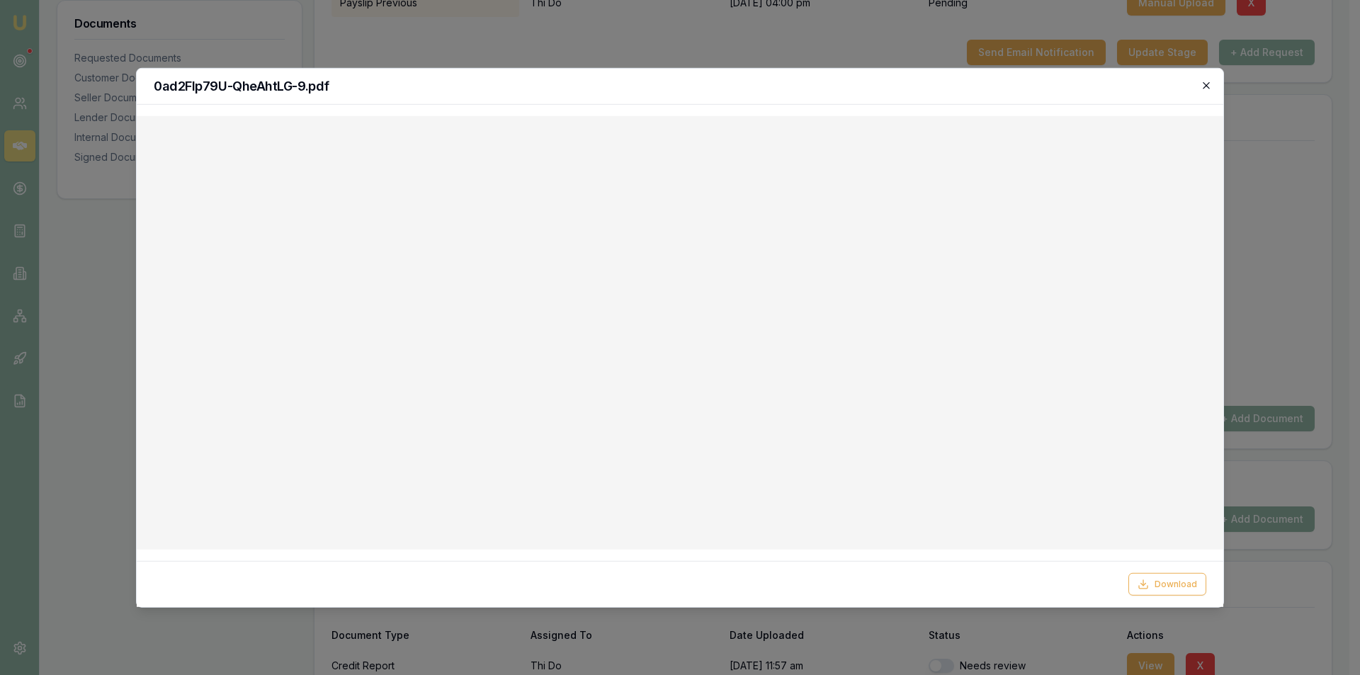
click at [1209, 84] on icon "button" at bounding box center [1206, 84] width 11 height 11
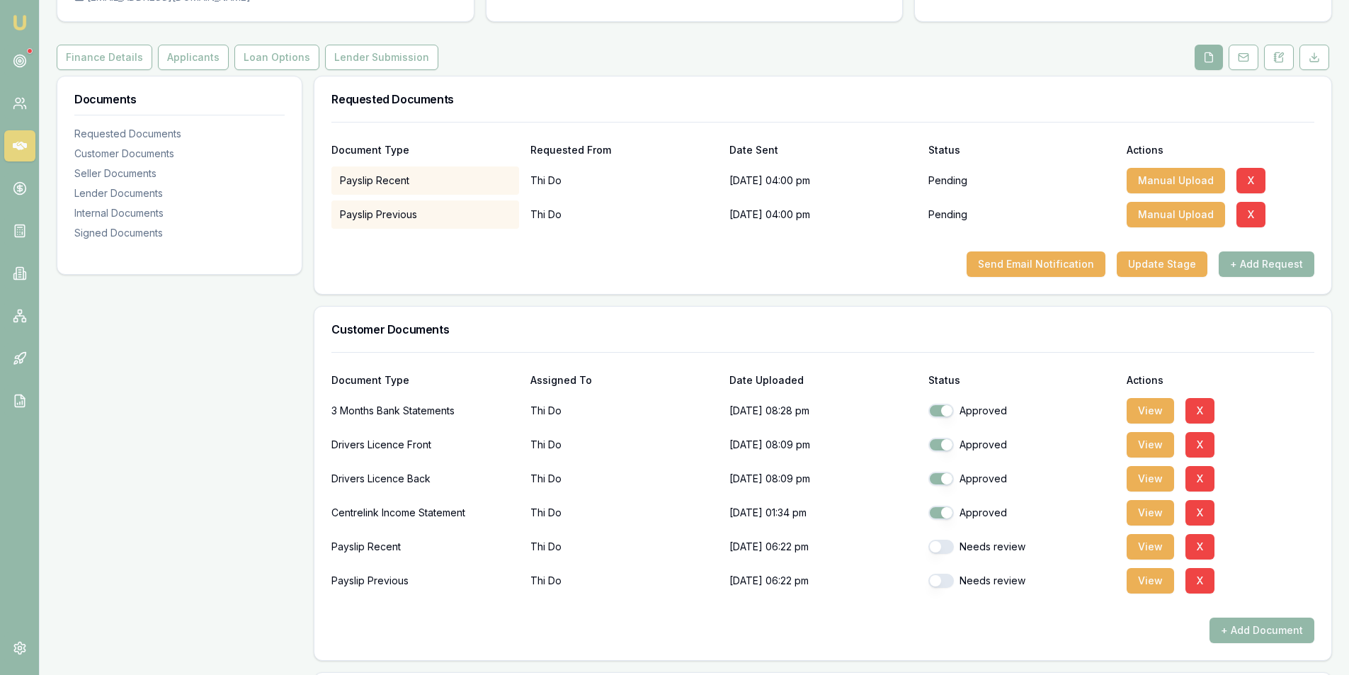
scroll to position [142, 0]
click at [191, 61] on button "Applicants" at bounding box center [193, 57] width 71 height 25
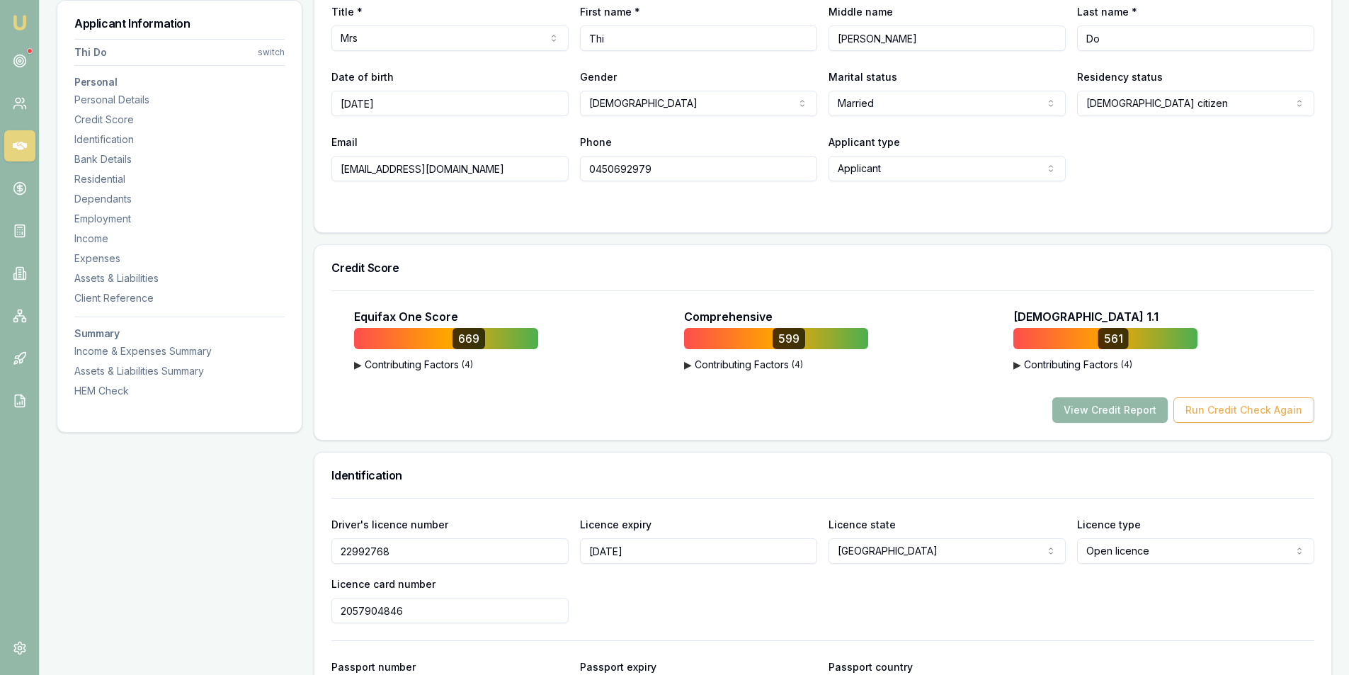
scroll to position [283, 0]
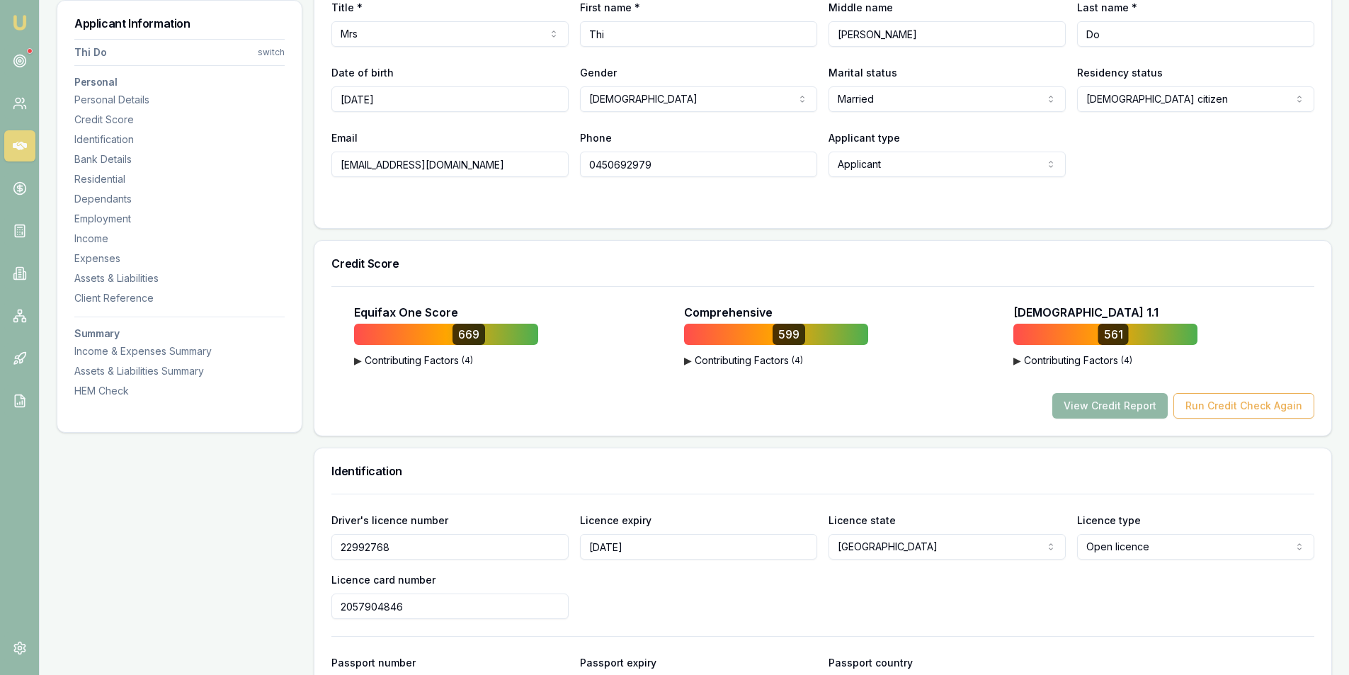
click at [1082, 405] on button "View Credit Report" at bounding box center [1109, 405] width 115 height 25
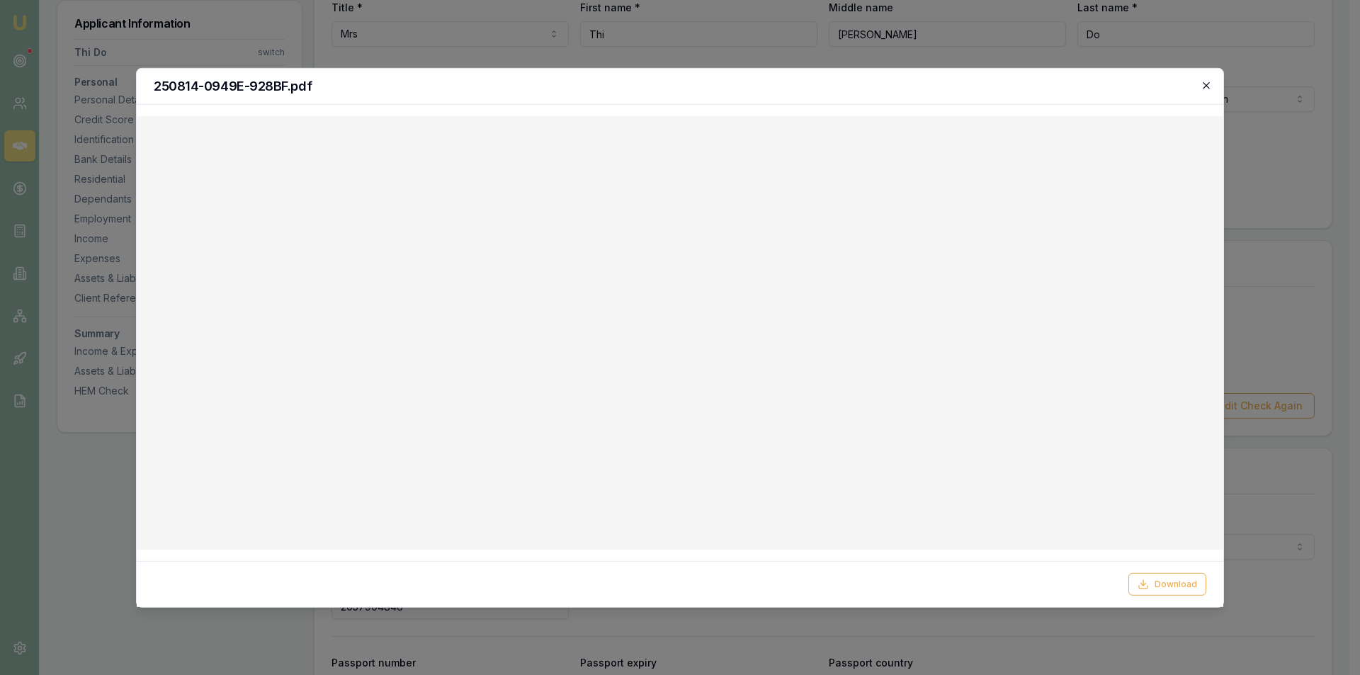
click at [1205, 88] on icon "button" at bounding box center [1206, 84] width 11 height 11
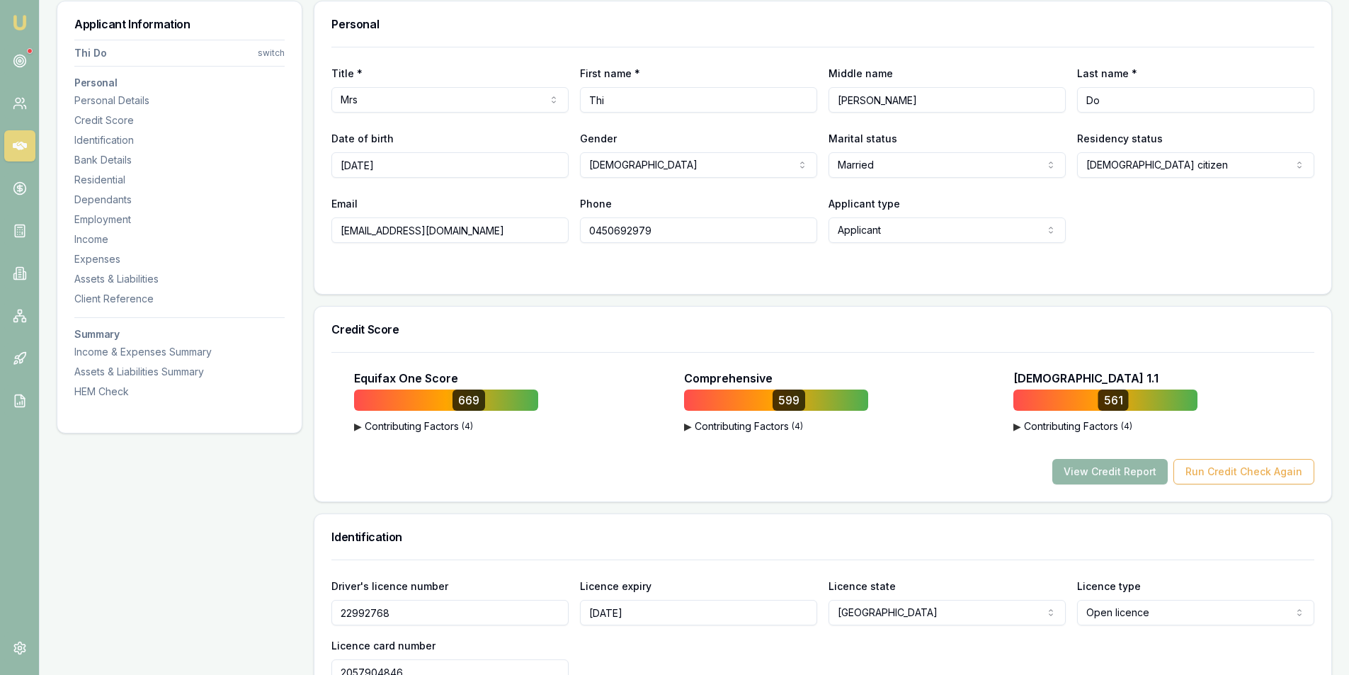
scroll to position [142, 0]
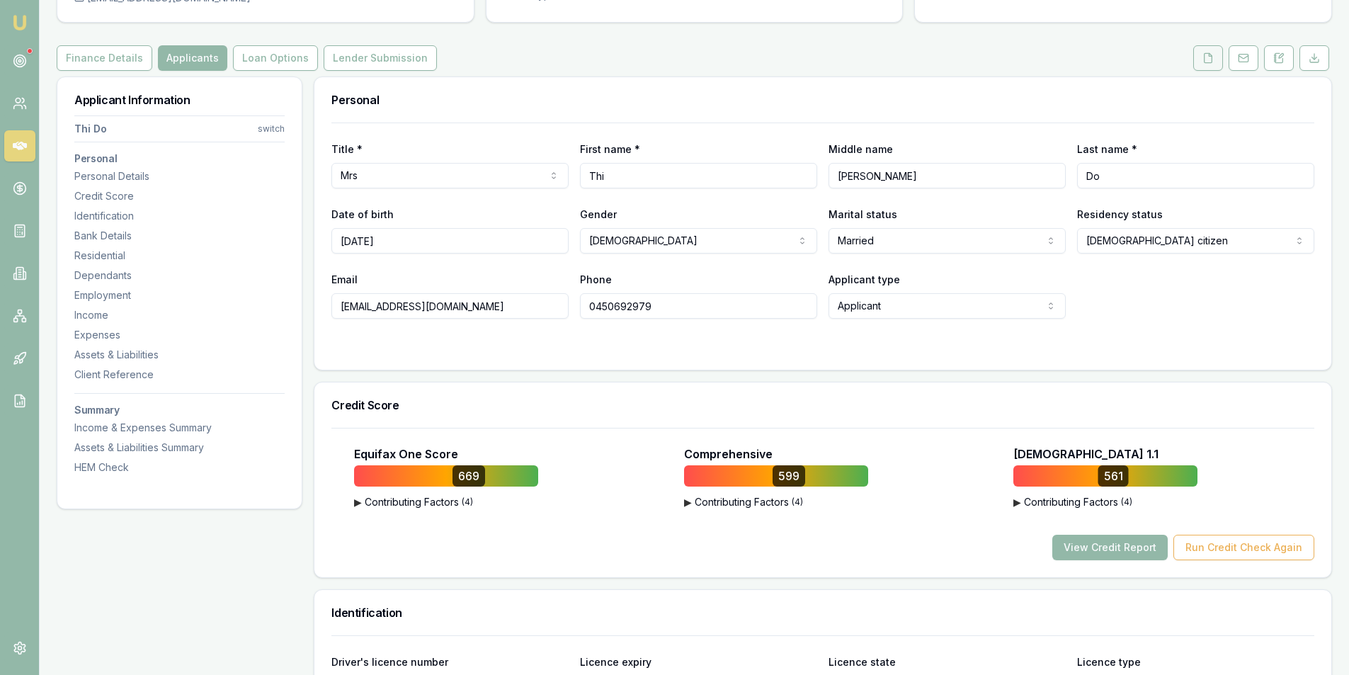
click at [1203, 62] on icon at bounding box center [1208, 57] width 11 height 11
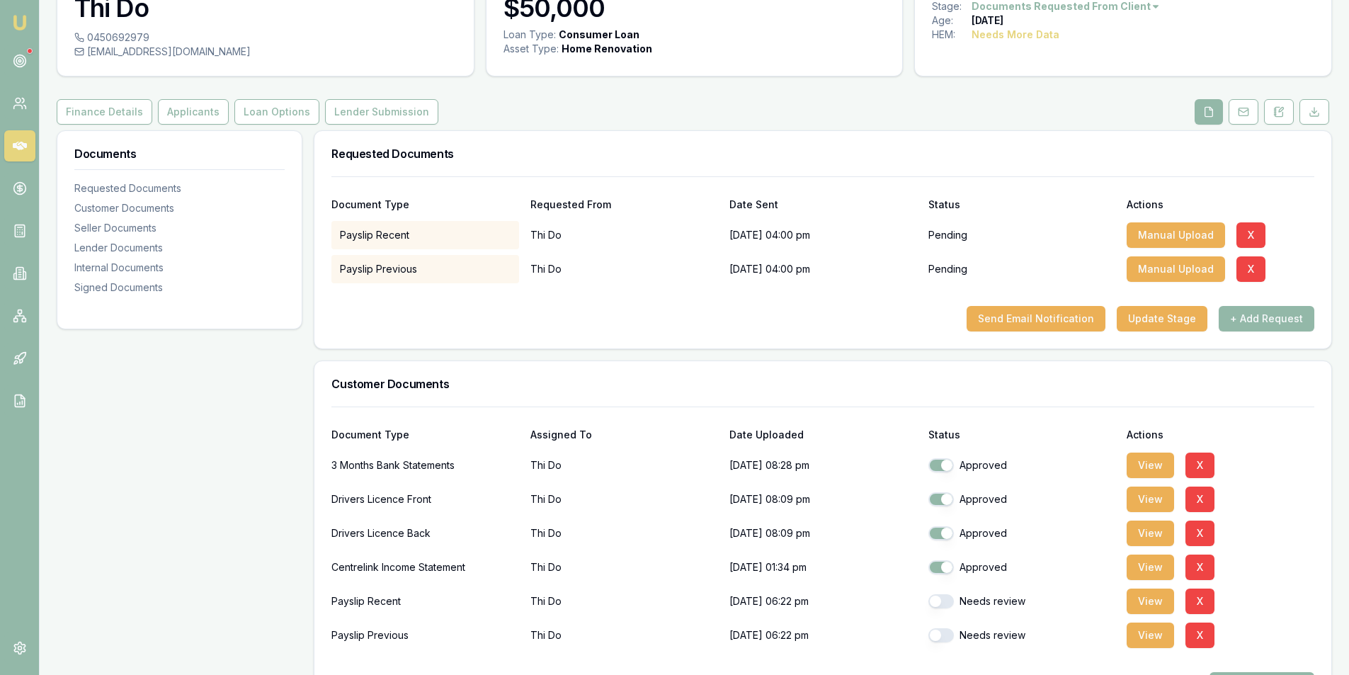
scroll to position [212, 0]
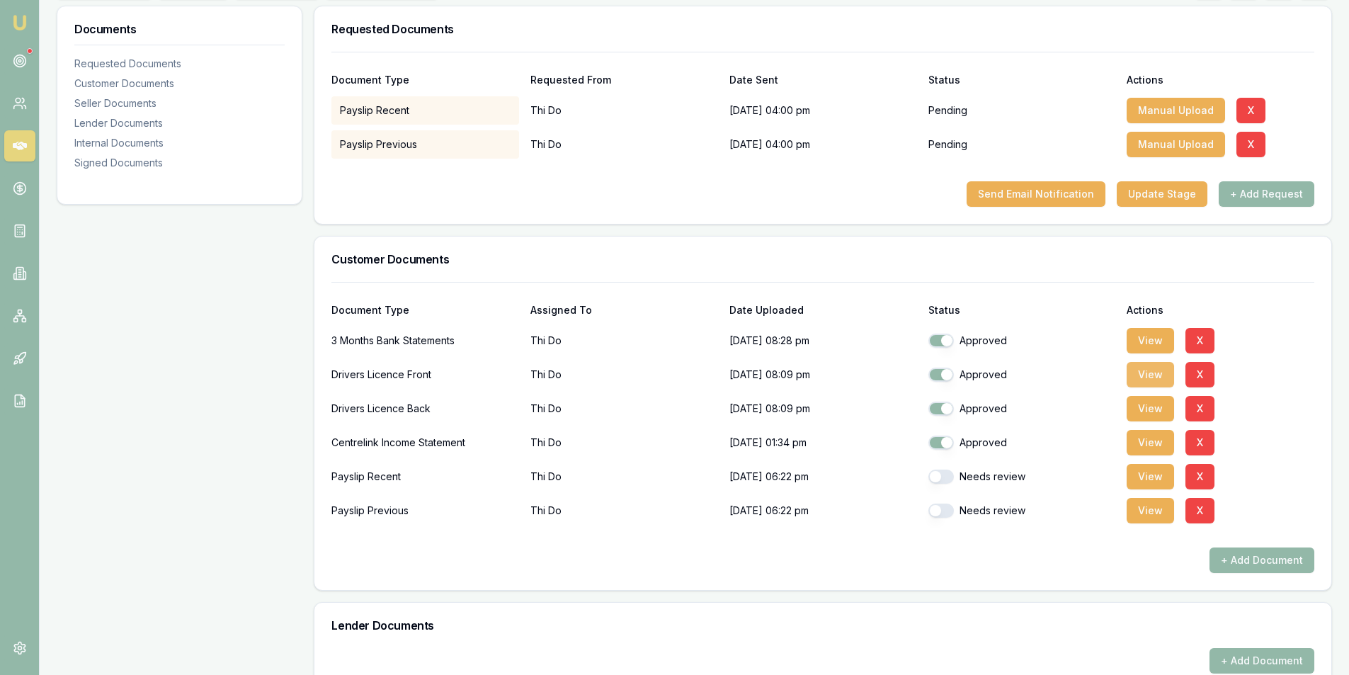
click at [1137, 375] on button "View" at bounding box center [1150, 374] width 47 height 25
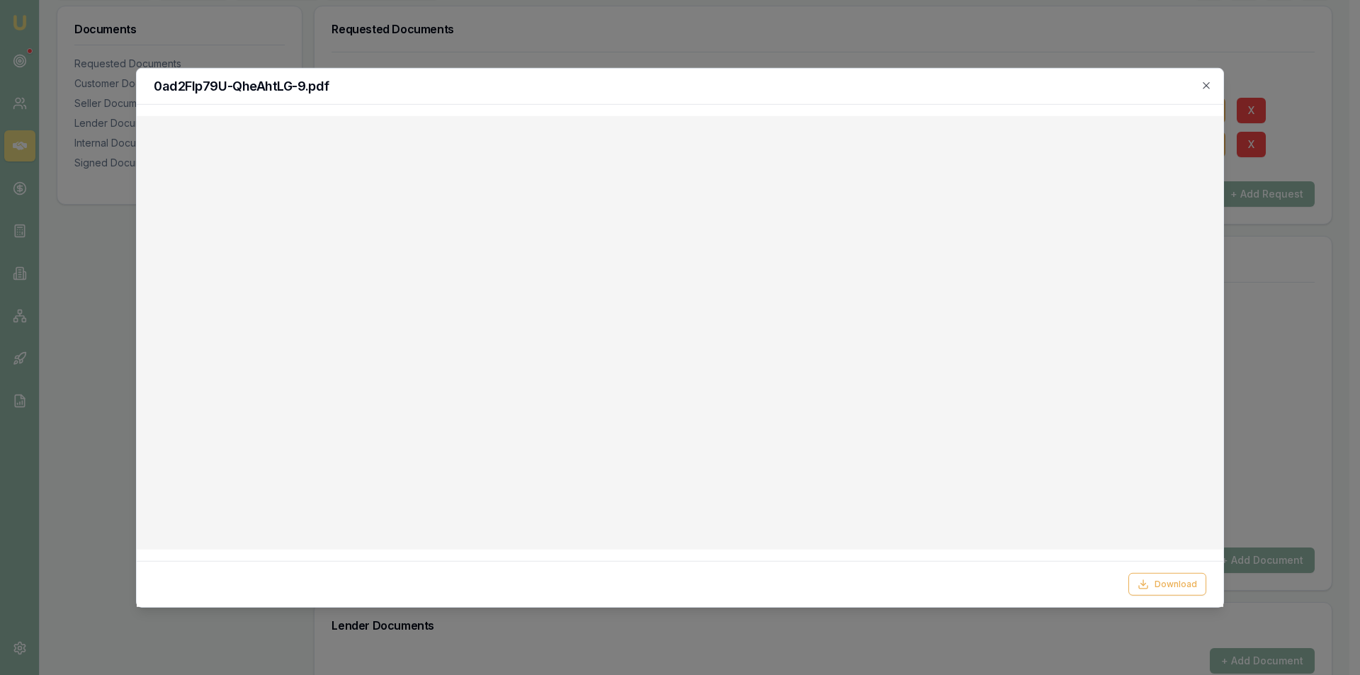
drag, startPoint x: 1204, startPoint y: 84, endPoint x: 1145, endPoint y: 118, distance: 68.3
click at [1203, 86] on icon "button" at bounding box center [1206, 84] width 11 height 11
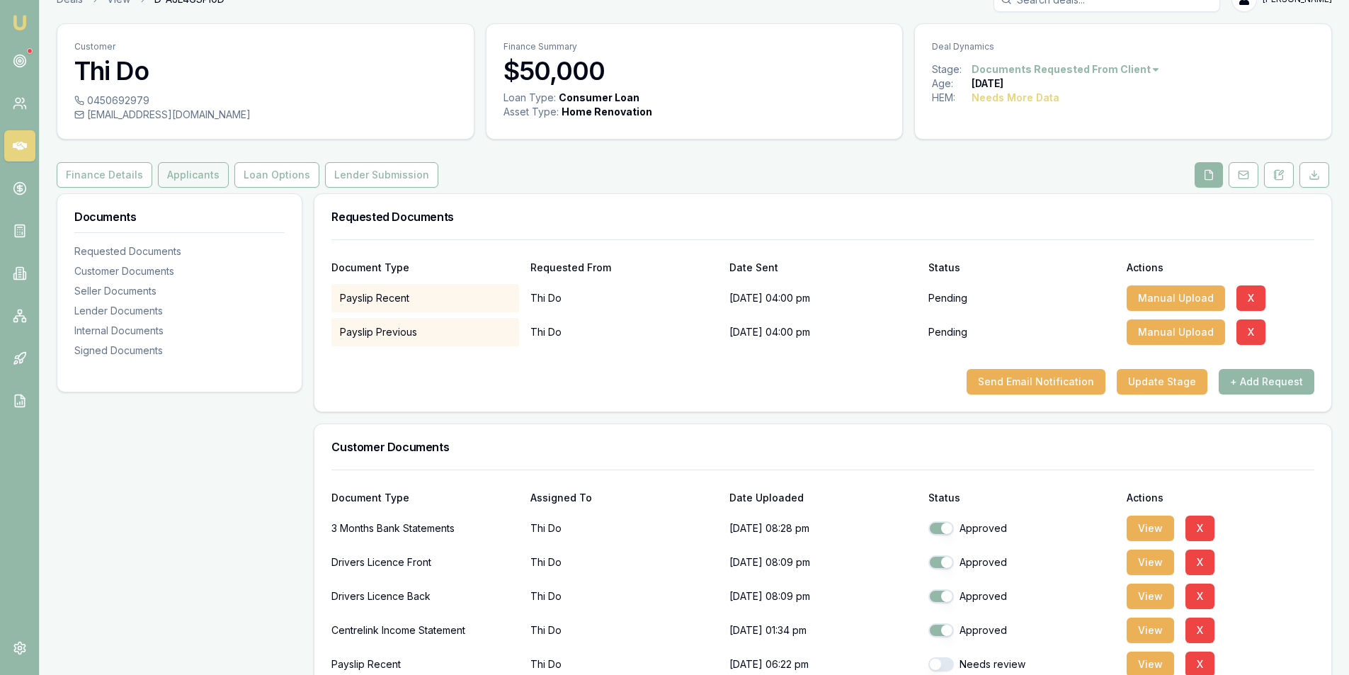
scroll to position [0, 0]
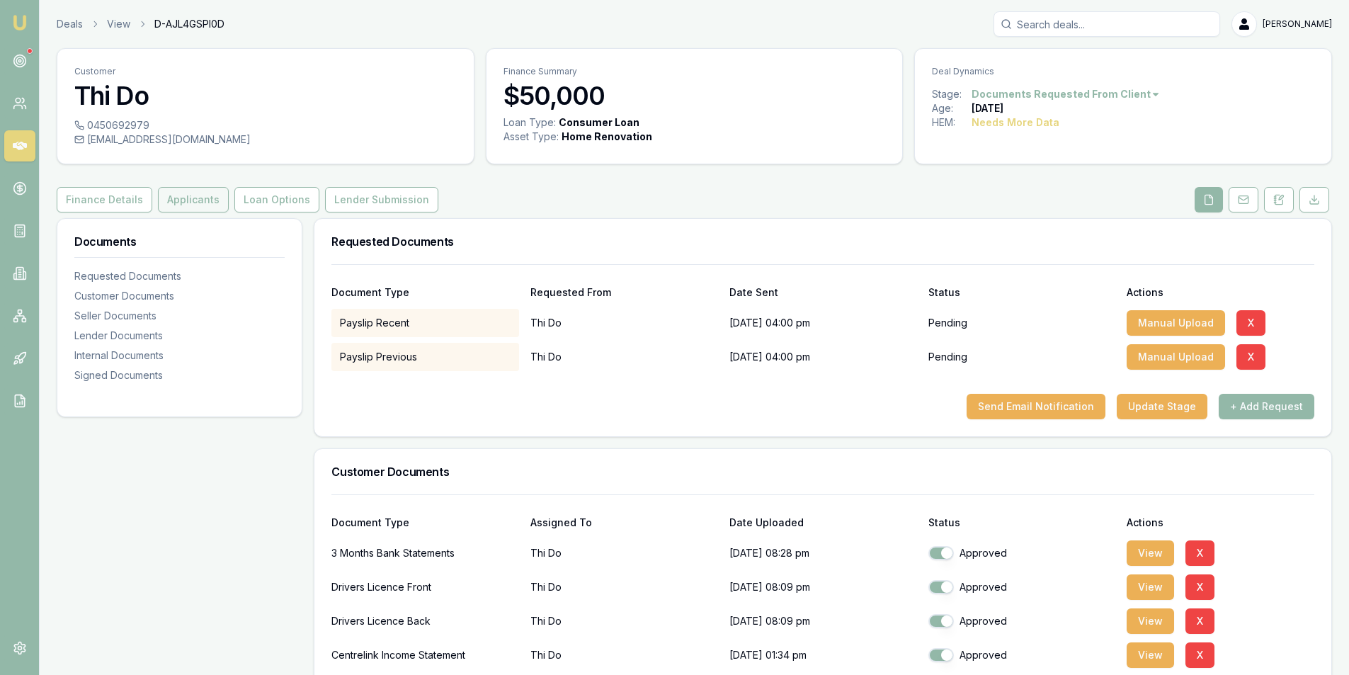
click at [185, 208] on button "Applicants" at bounding box center [193, 199] width 71 height 25
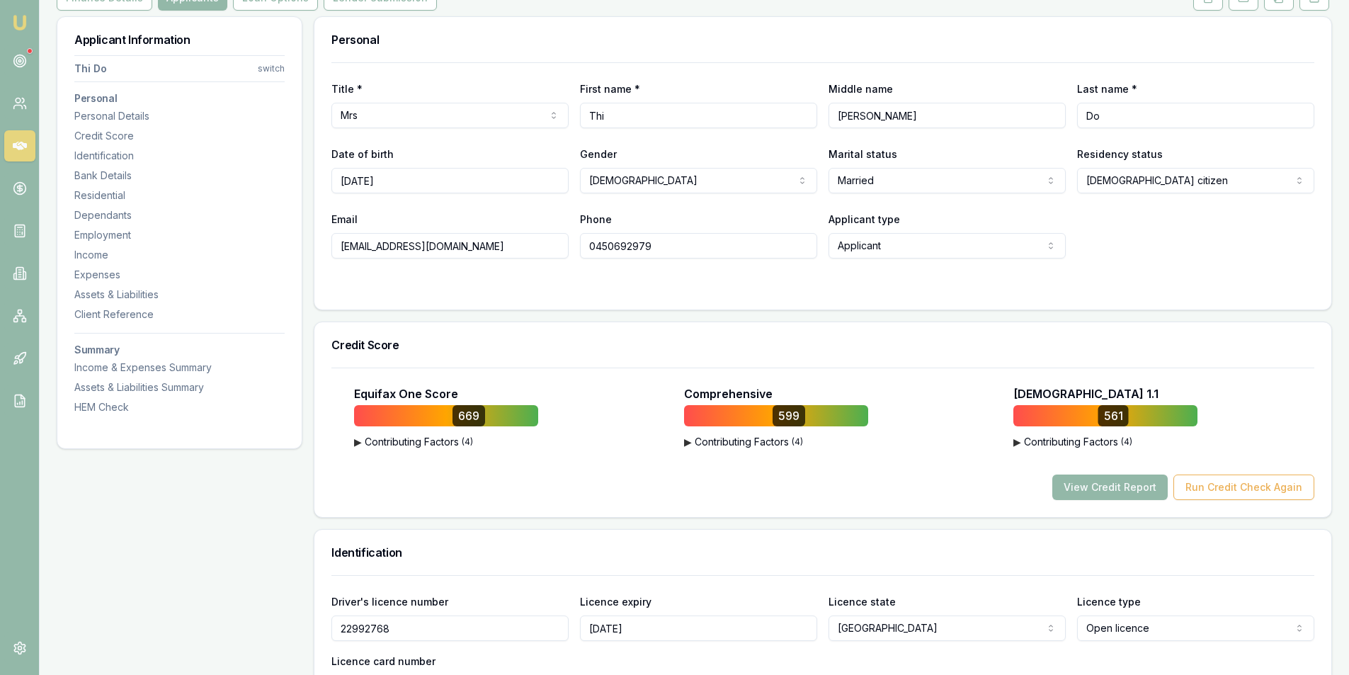
scroll to position [212, 0]
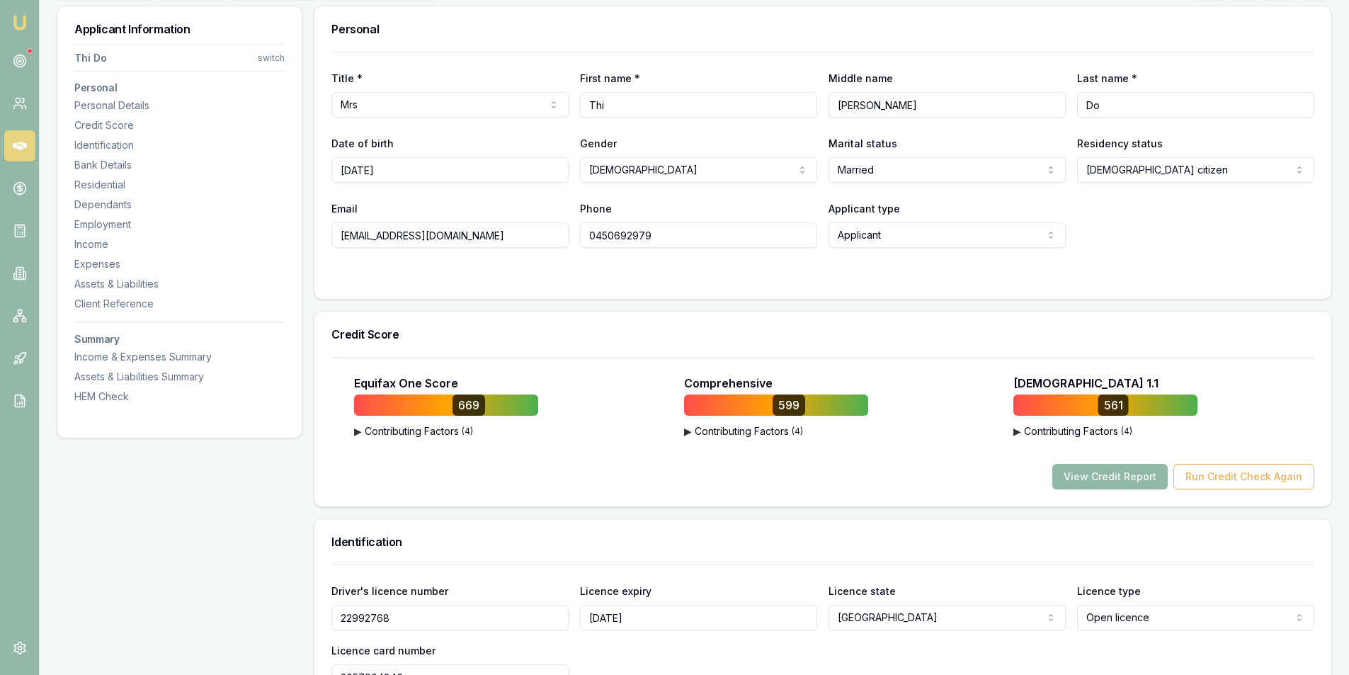
click at [1113, 482] on button "View Credit Report" at bounding box center [1109, 476] width 115 height 25
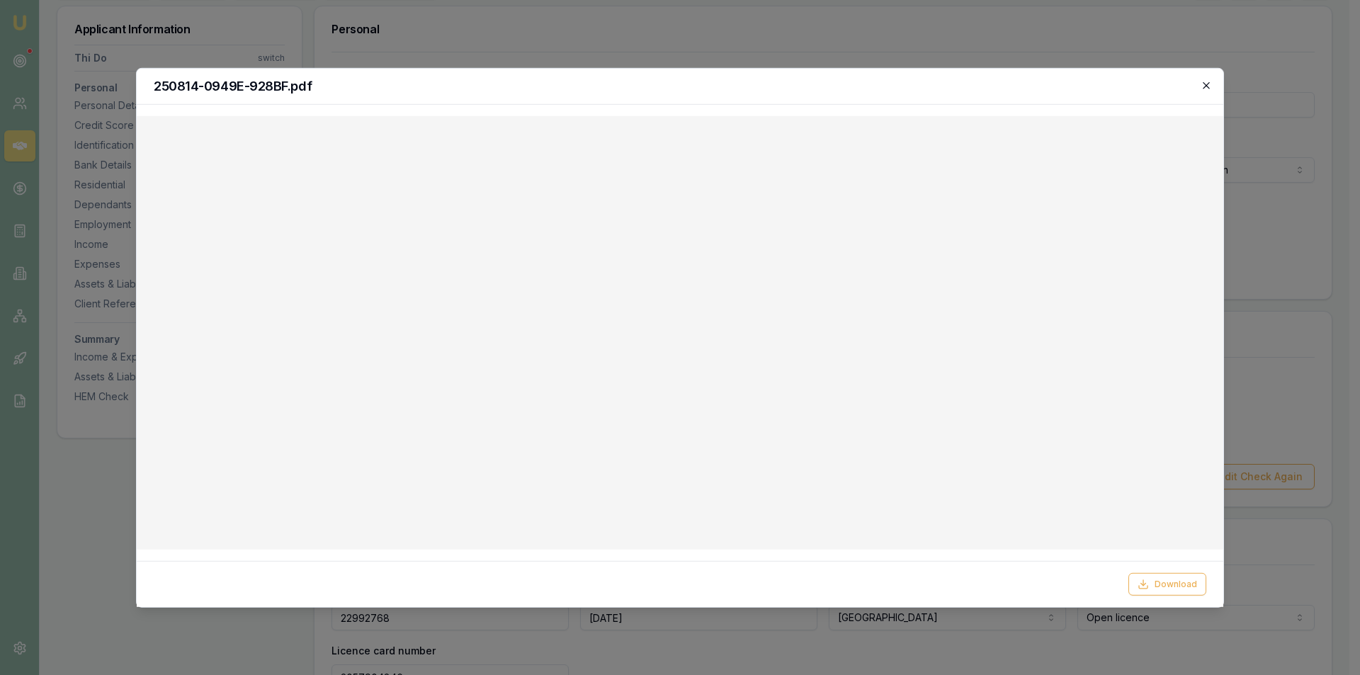
click at [1203, 86] on icon "button" at bounding box center [1206, 84] width 11 height 11
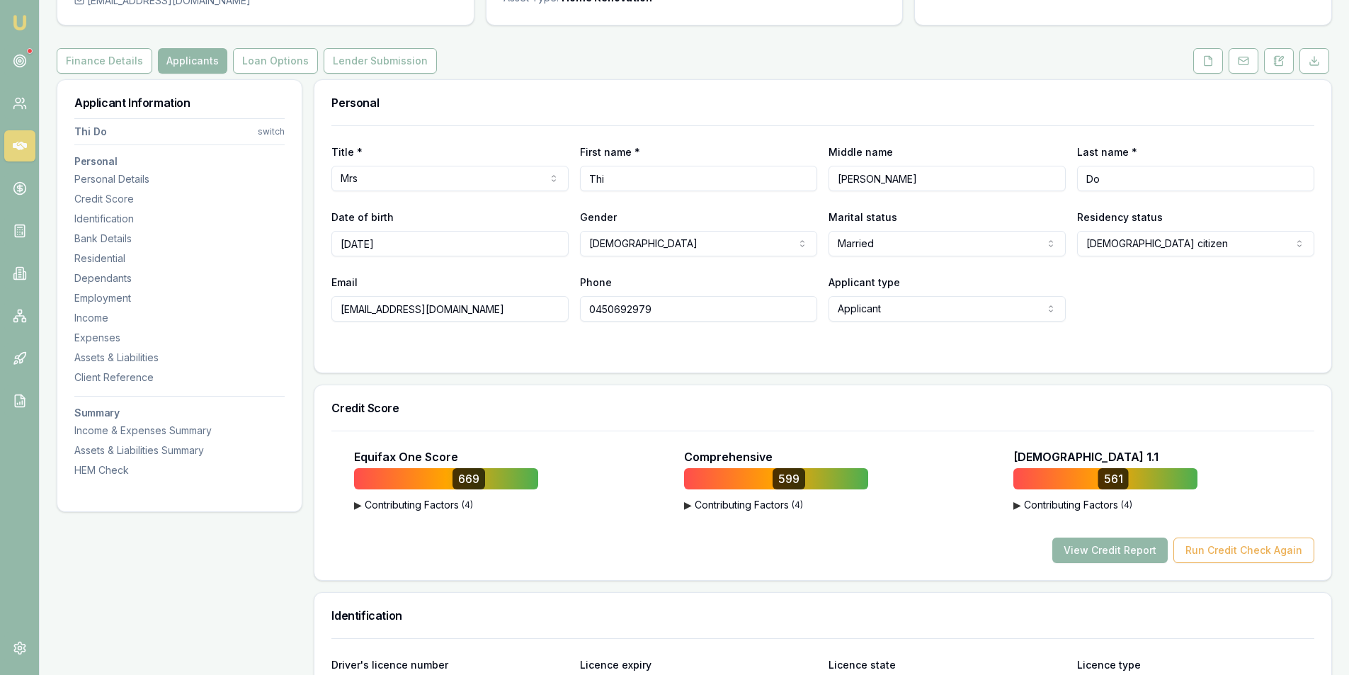
scroll to position [71, 0]
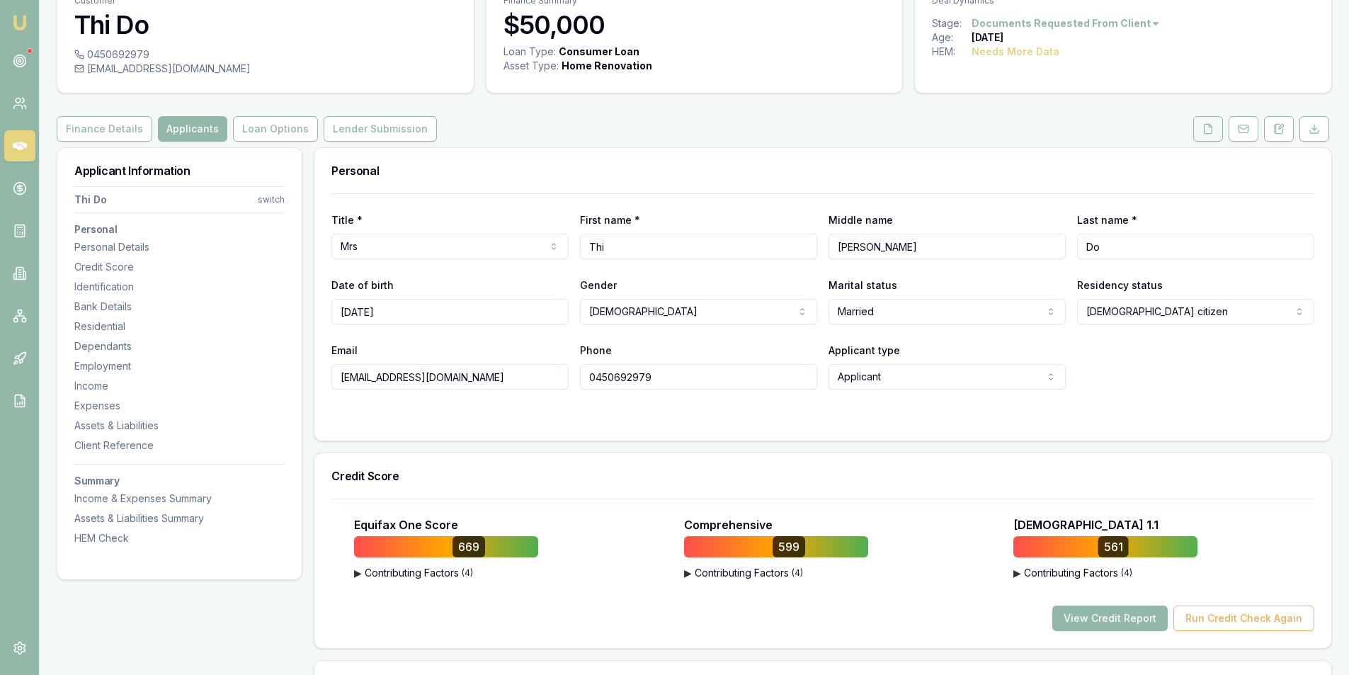
click at [1203, 130] on icon at bounding box center [1208, 128] width 11 height 11
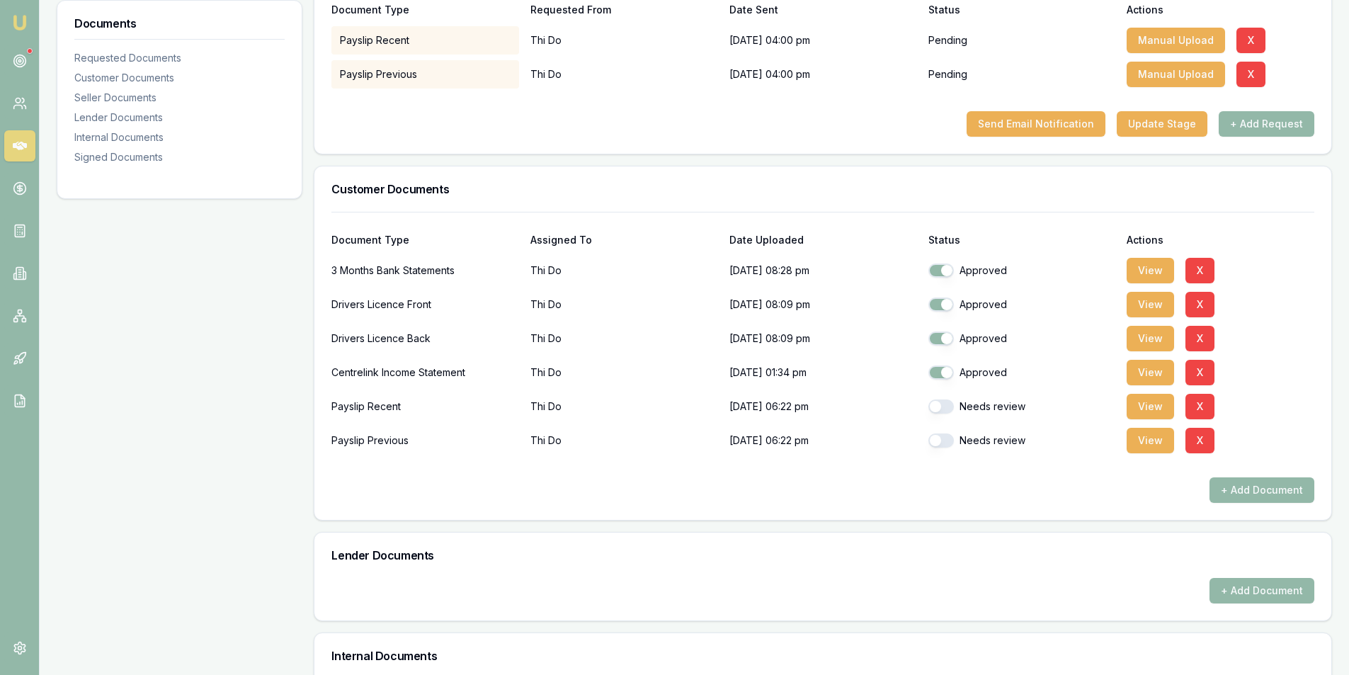
scroll to position [283, 0]
click at [1142, 267] on button "View" at bounding box center [1150, 269] width 47 height 25
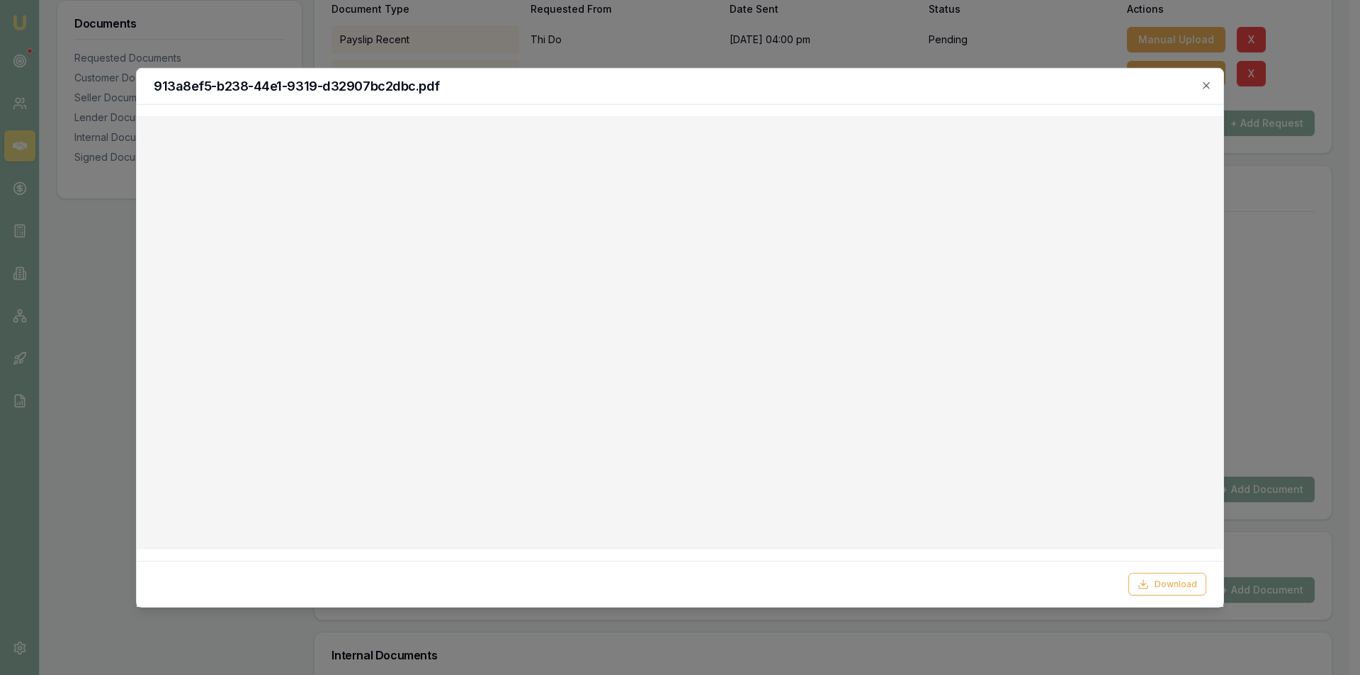
drag, startPoint x: 1210, startPoint y: 85, endPoint x: 1176, endPoint y: 91, distance: 34.6
click at [1210, 85] on icon "button" at bounding box center [1206, 84] width 11 height 11
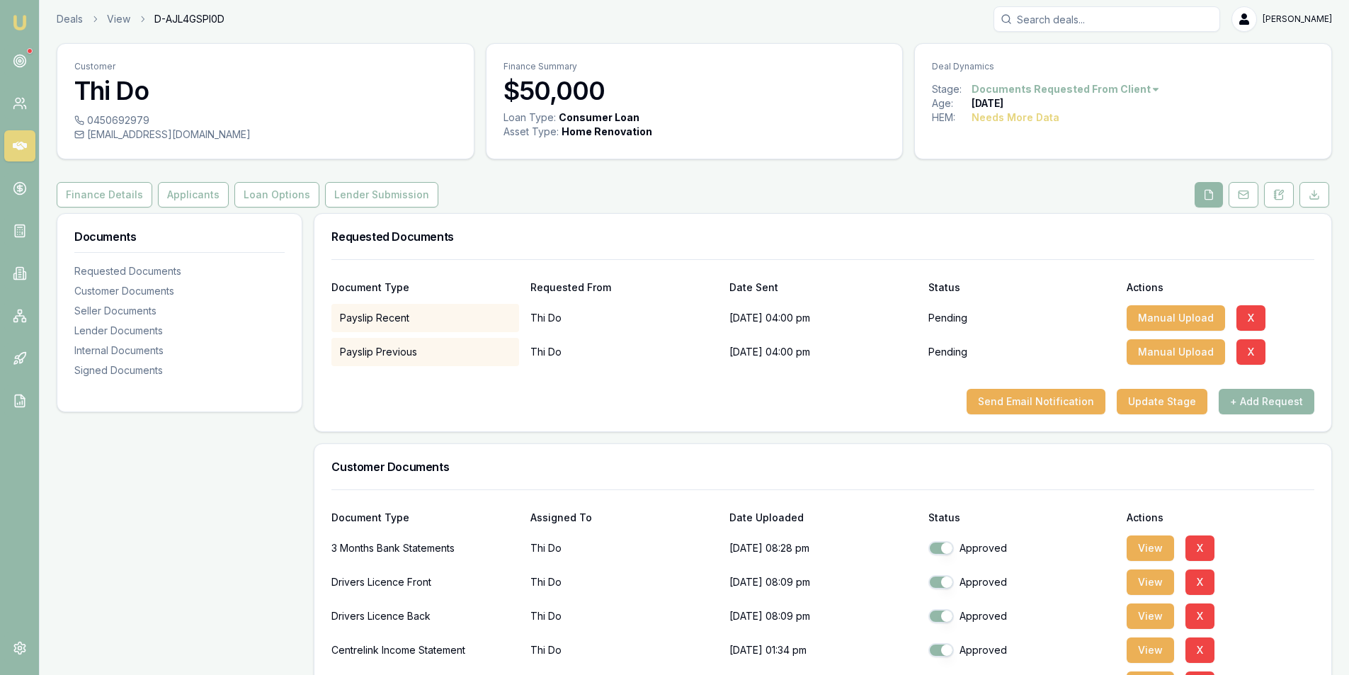
scroll to position [0, 0]
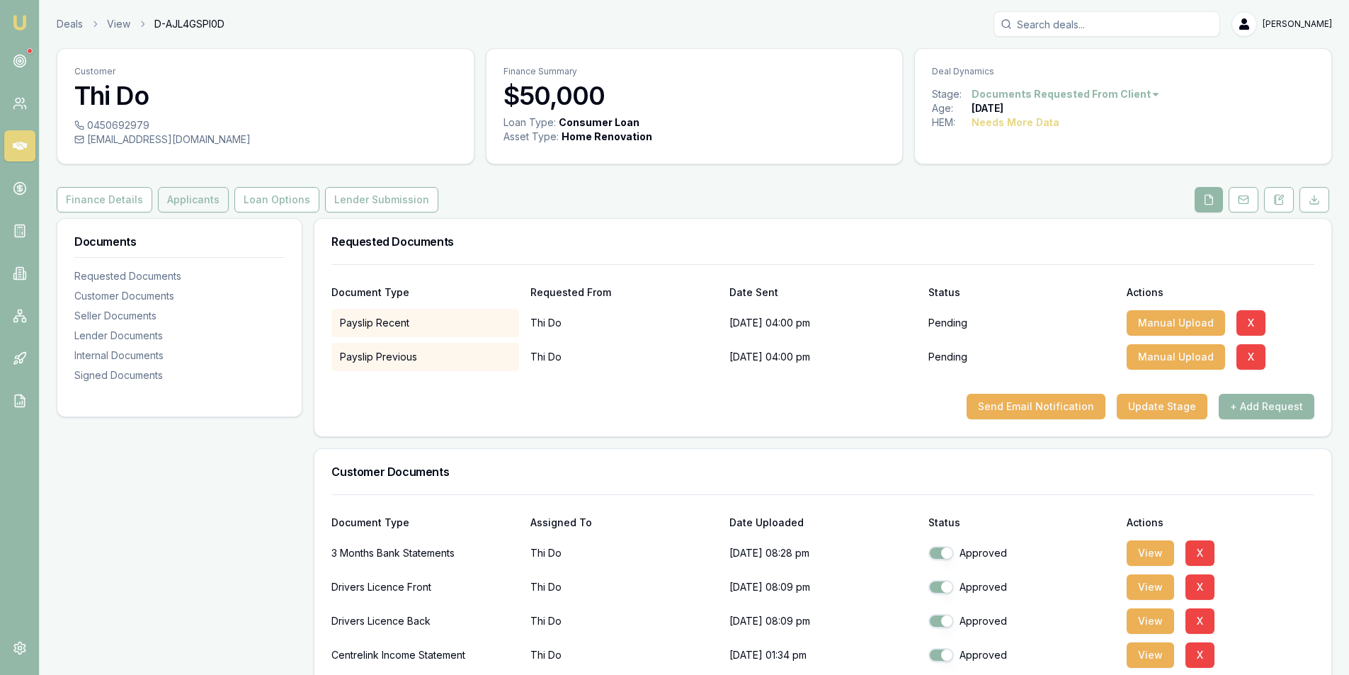
click at [181, 204] on button "Applicants" at bounding box center [193, 199] width 71 height 25
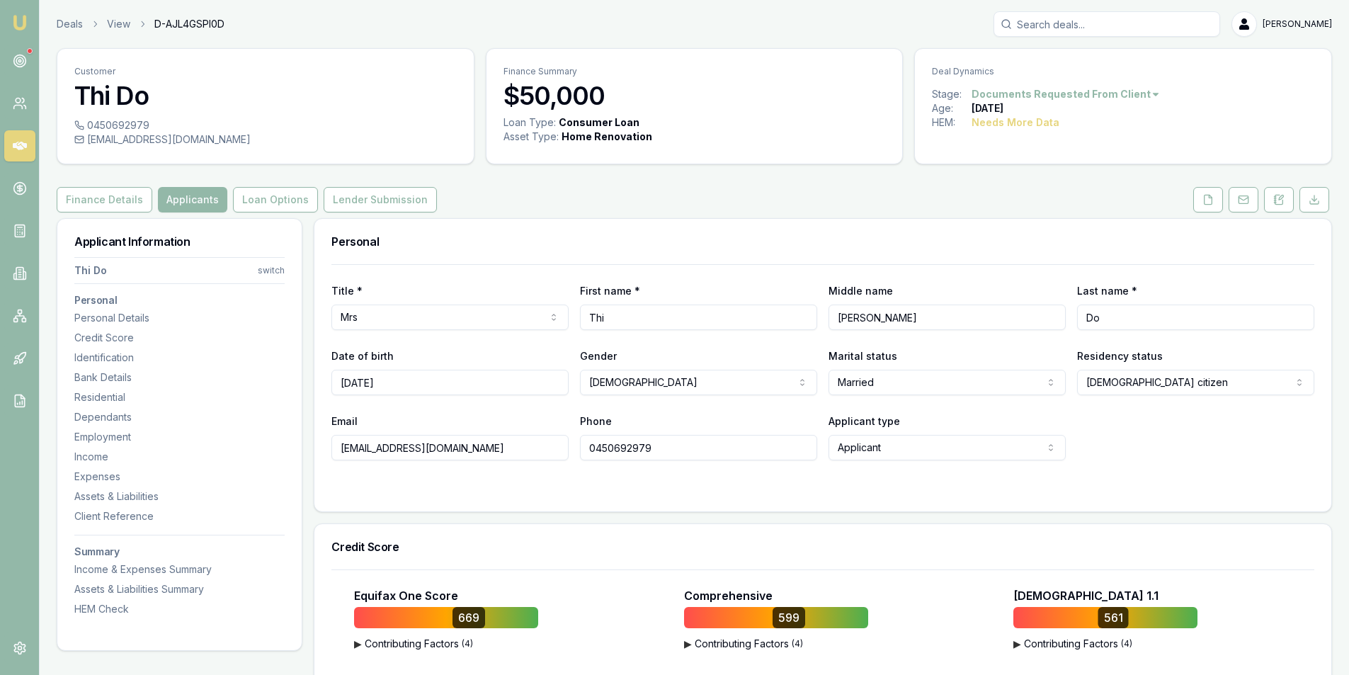
click at [673, 450] on input "0450692979" at bounding box center [698, 447] width 237 height 25
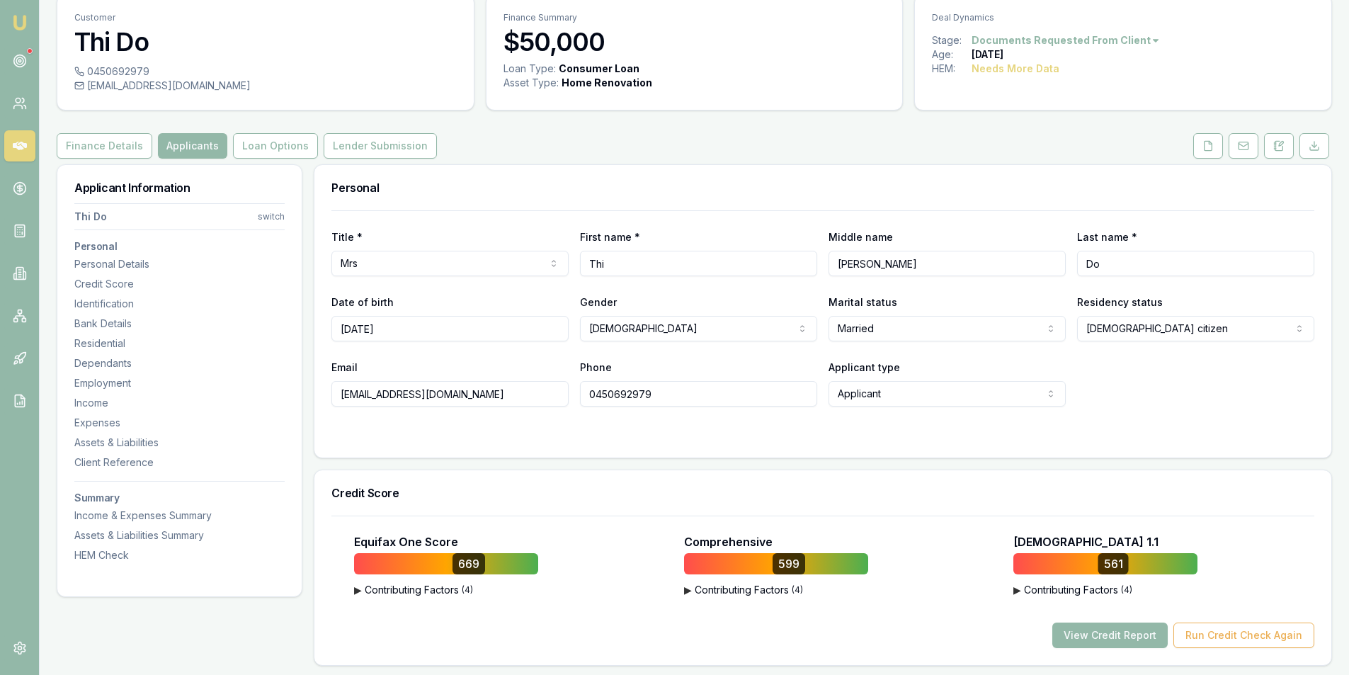
scroll to position [142, 0]
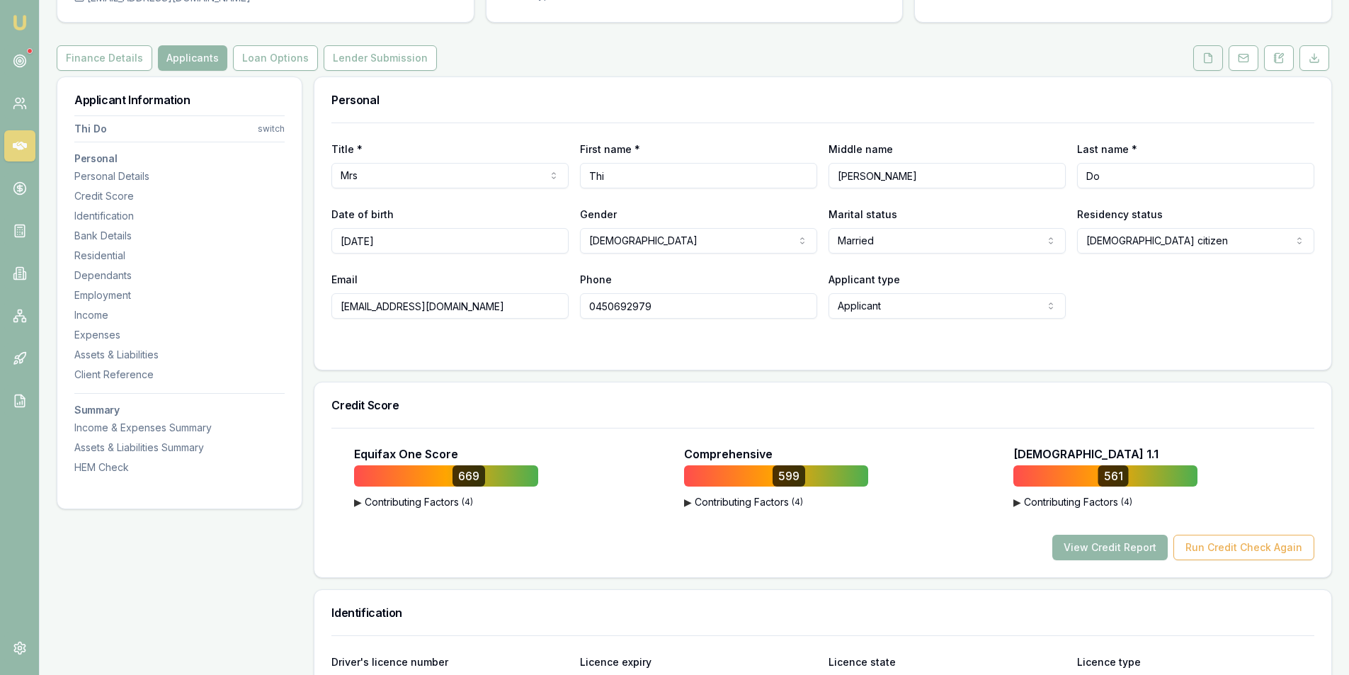
click at [1210, 54] on icon at bounding box center [1209, 57] width 8 height 9
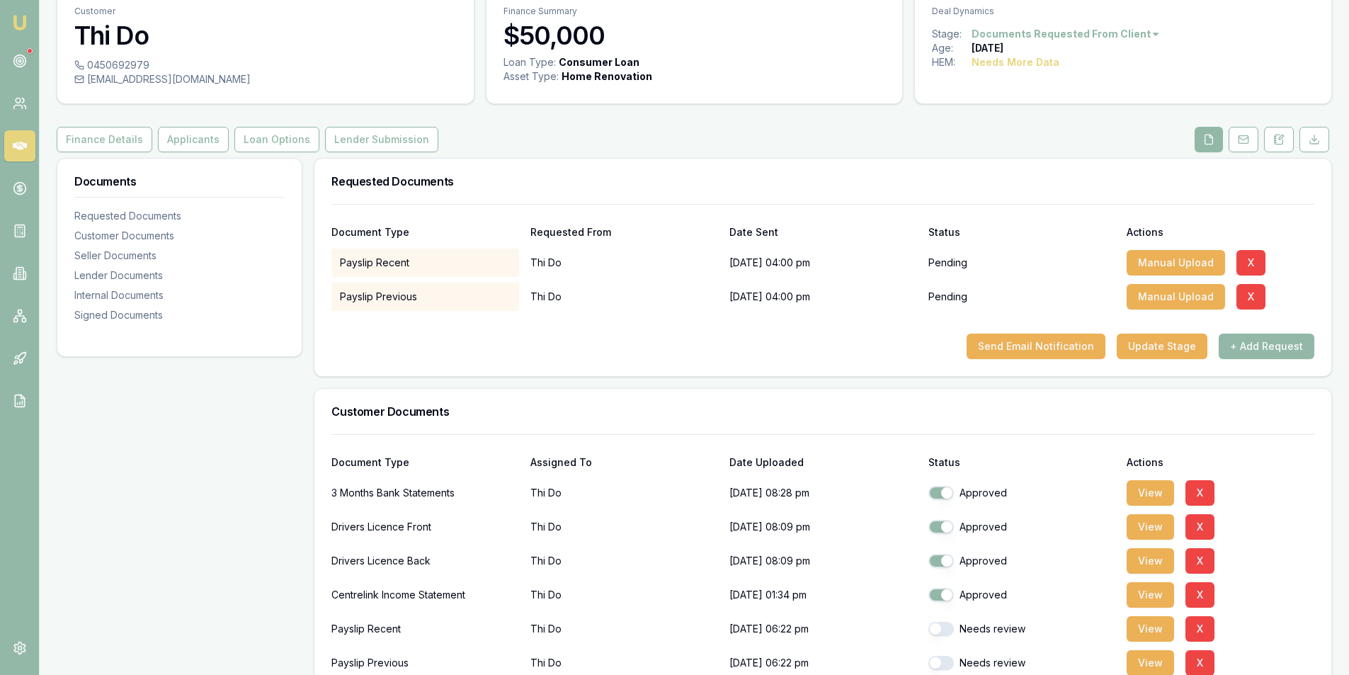
scroll to position [142, 0]
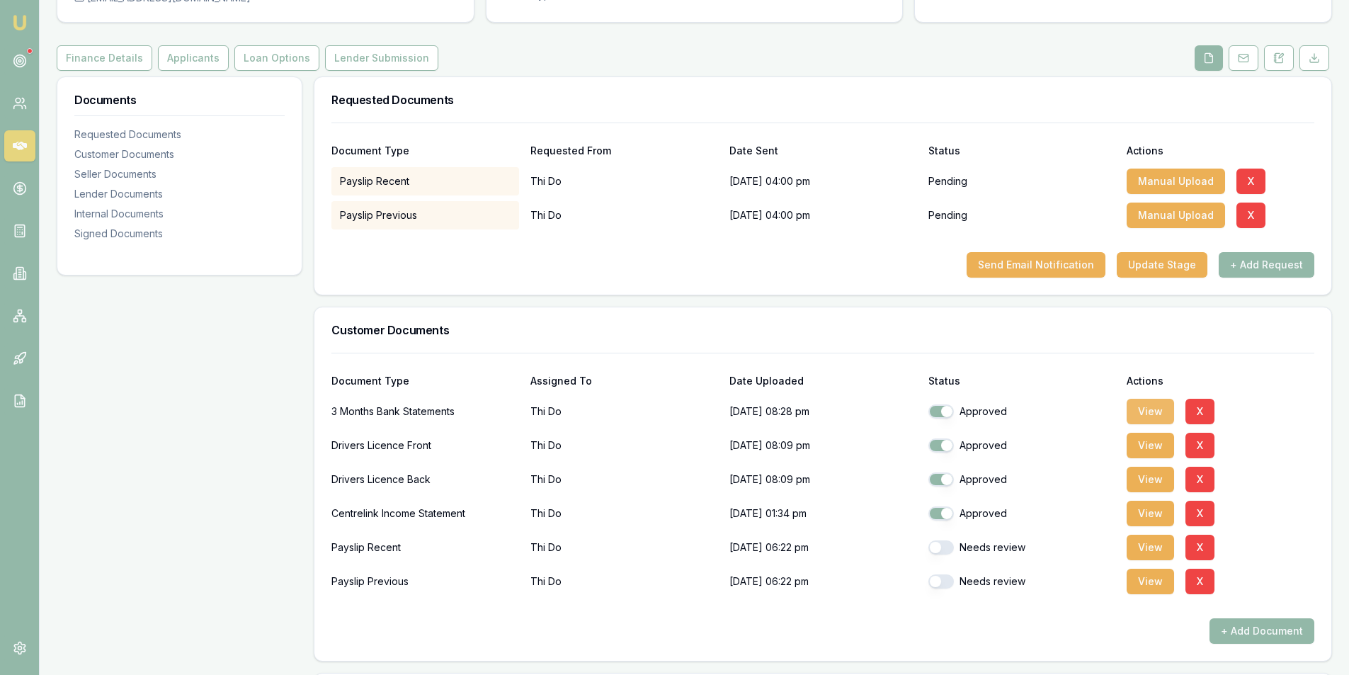
click at [1137, 414] on button "View" at bounding box center [1150, 411] width 47 height 25
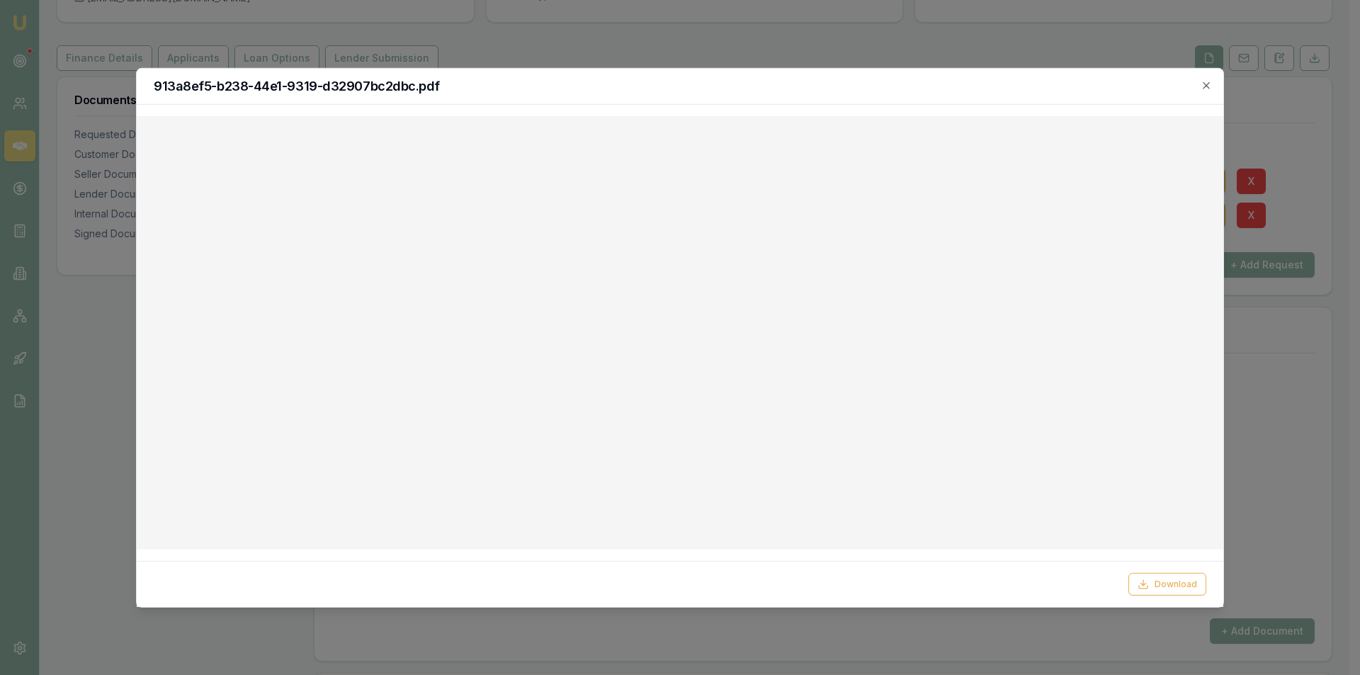
drag, startPoint x: 1211, startPoint y: 81, endPoint x: 1192, endPoint y: 86, distance: 19.8
click at [1211, 81] on icon "button" at bounding box center [1206, 84] width 11 height 11
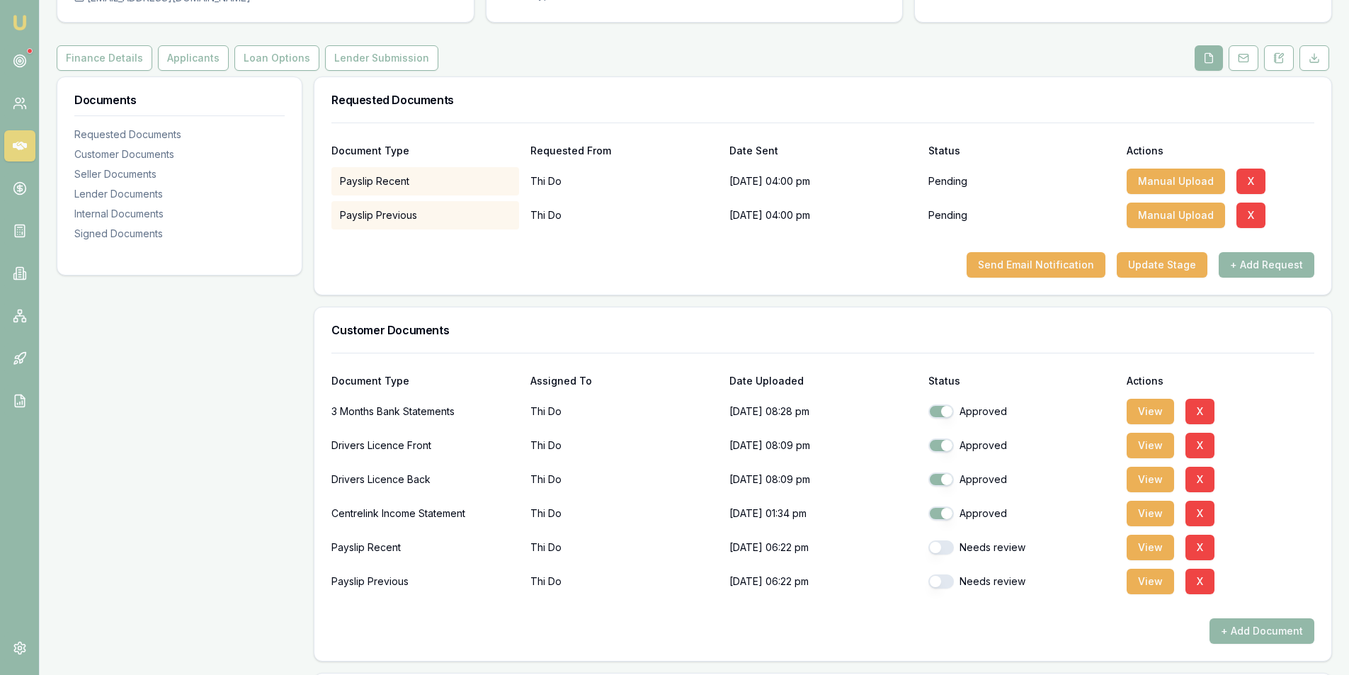
scroll to position [212, 0]
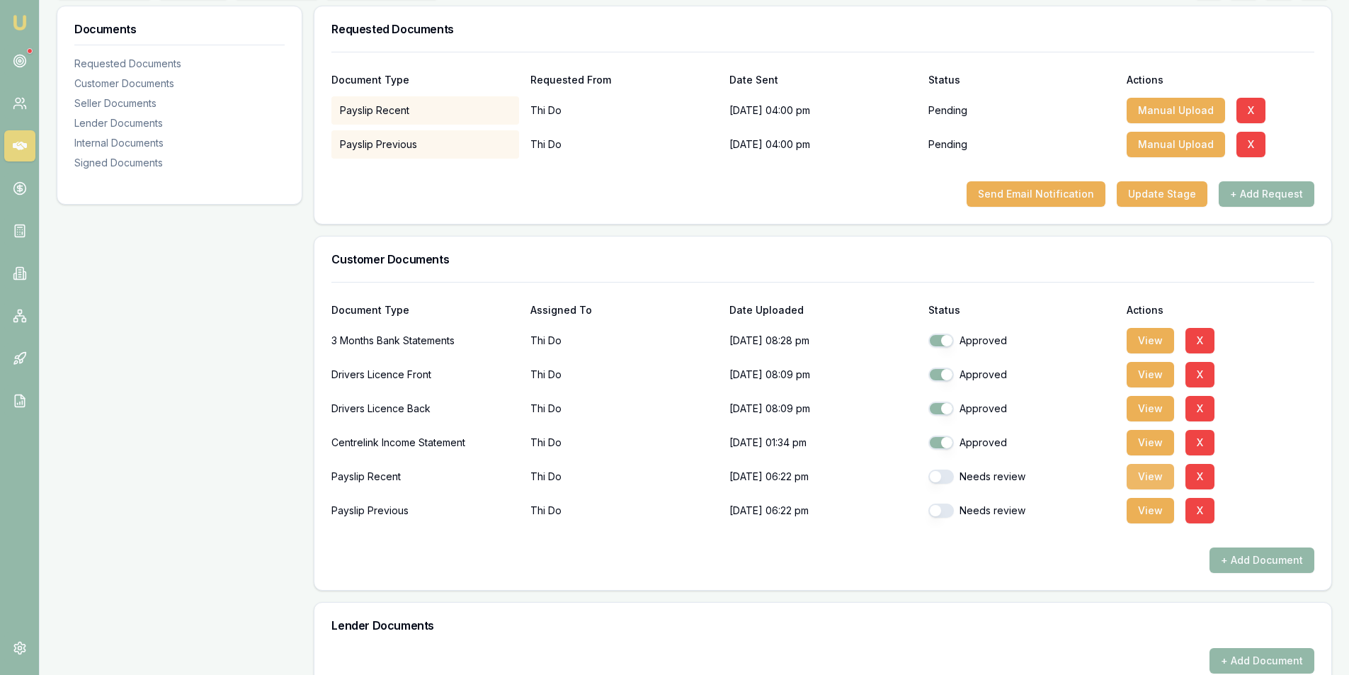
click at [1148, 475] on button "View" at bounding box center [1150, 476] width 47 height 25
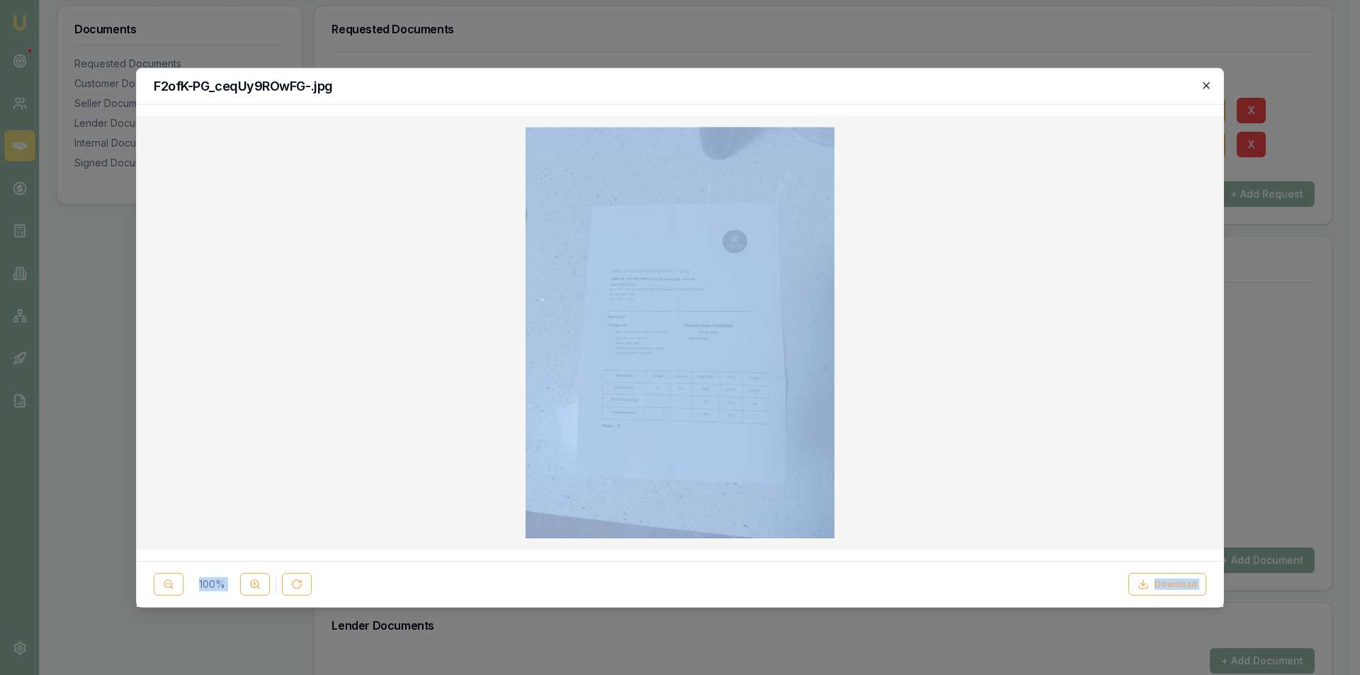
click at [1201, 85] on div "F2ofK-PG_ceqUy9ROwFG-.jpg 100 % Download Close" at bounding box center [680, 337] width 1088 height 540
click at [1210, 86] on icon "button" at bounding box center [1206, 84] width 11 height 11
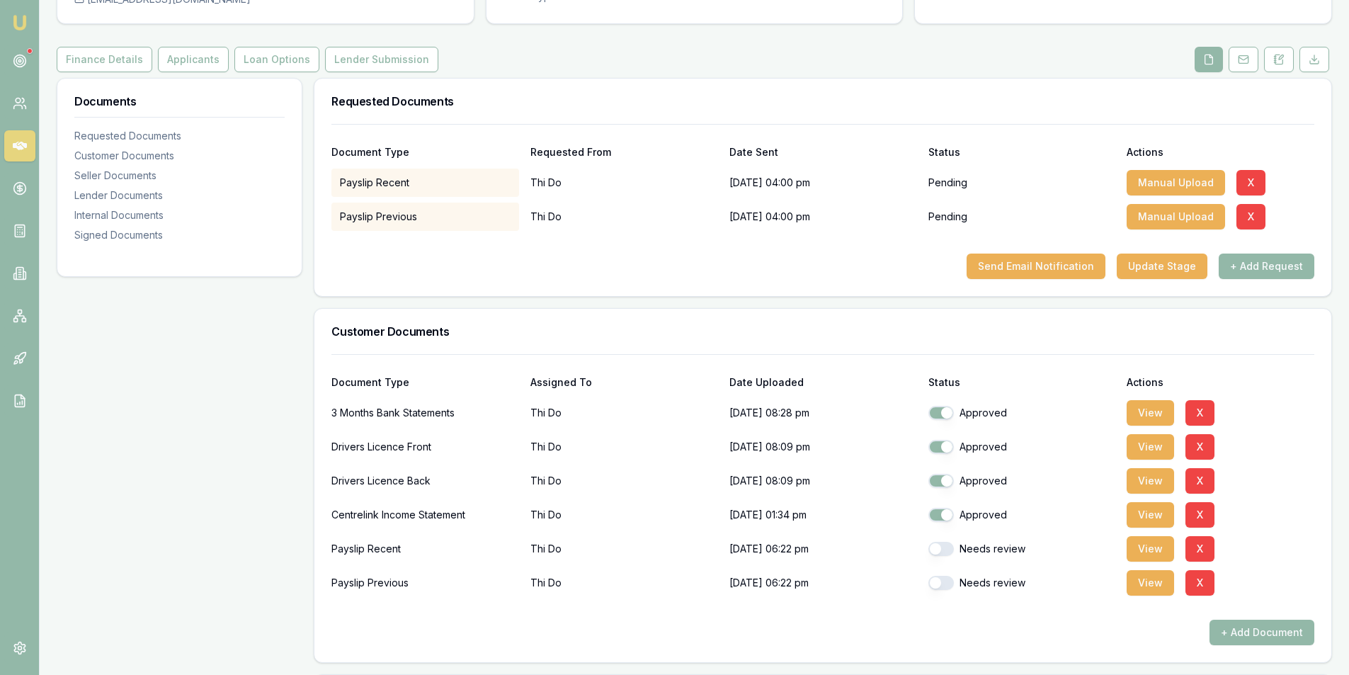
scroll to position [0, 0]
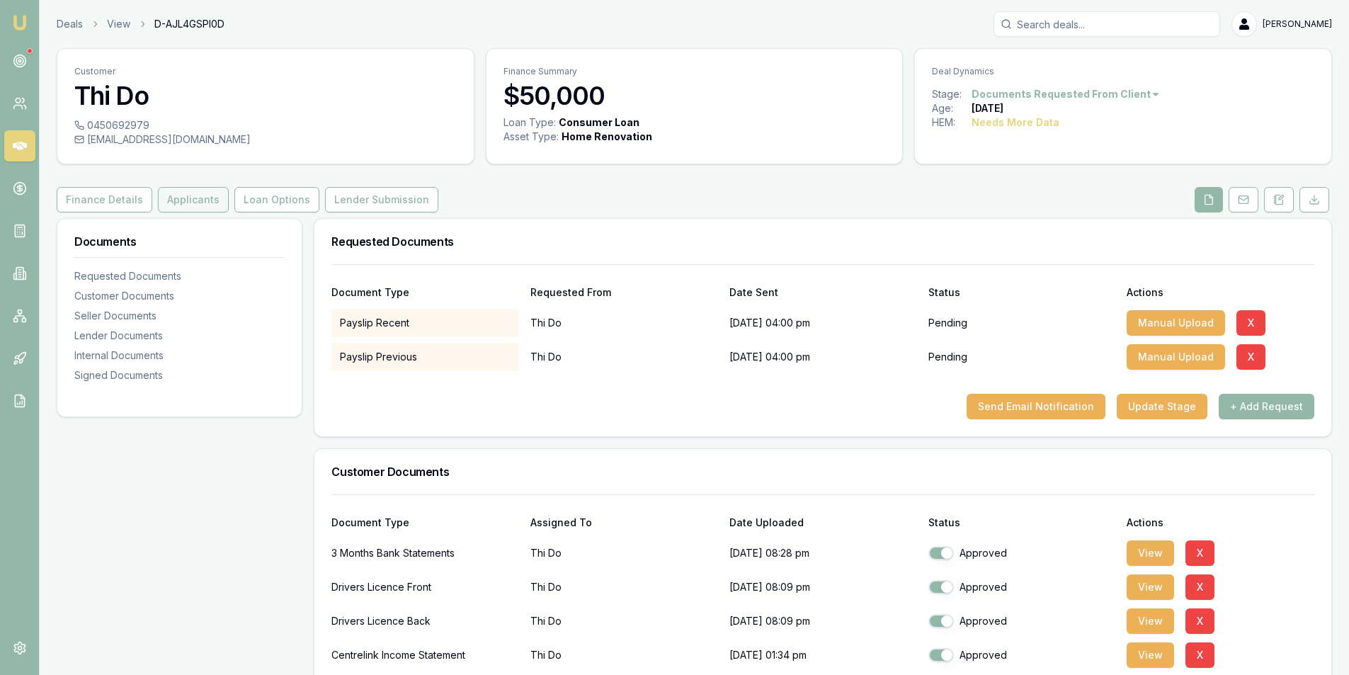
click at [180, 191] on button "Applicants" at bounding box center [193, 199] width 71 height 25
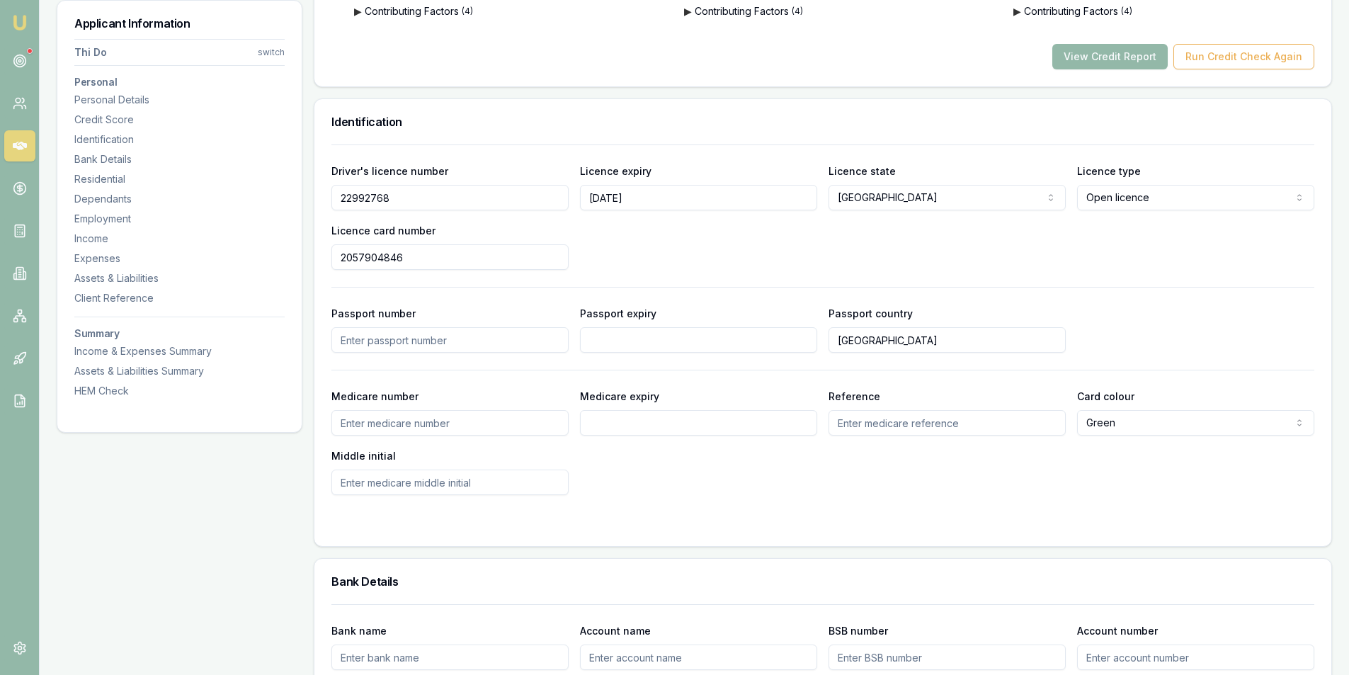
scroll to position [637, 0]
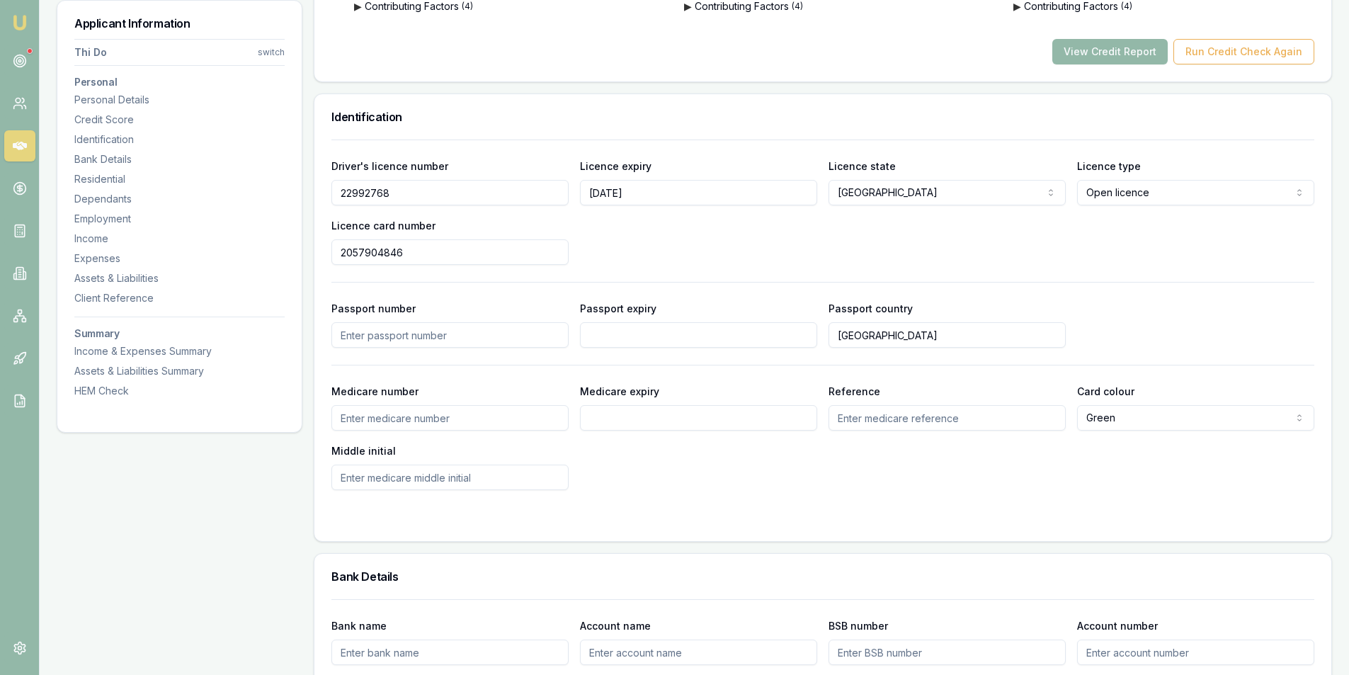
click at [365, 195] on input "22992768" at bounding box center [449, 192] width 237 height 25
click at [367, 247] on input "2057904846" at bounding box center [449, 251] width 237 height 25
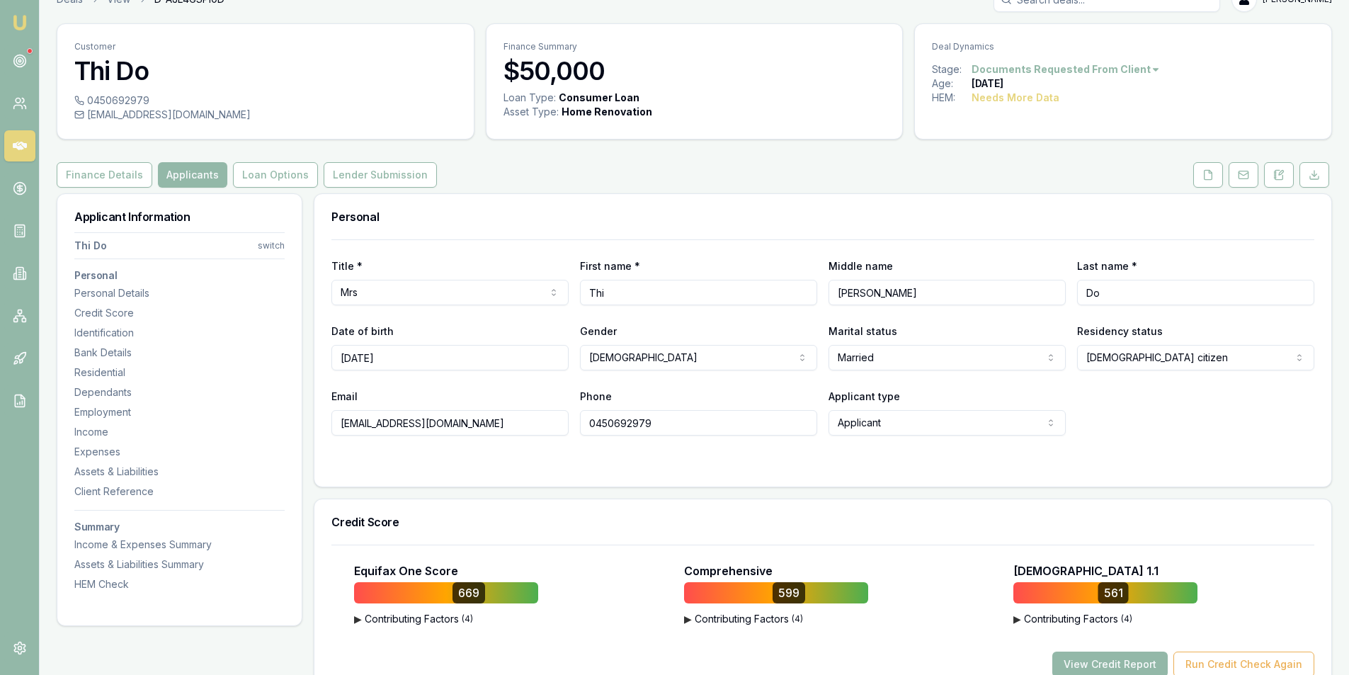
scroll to position [0, 0]
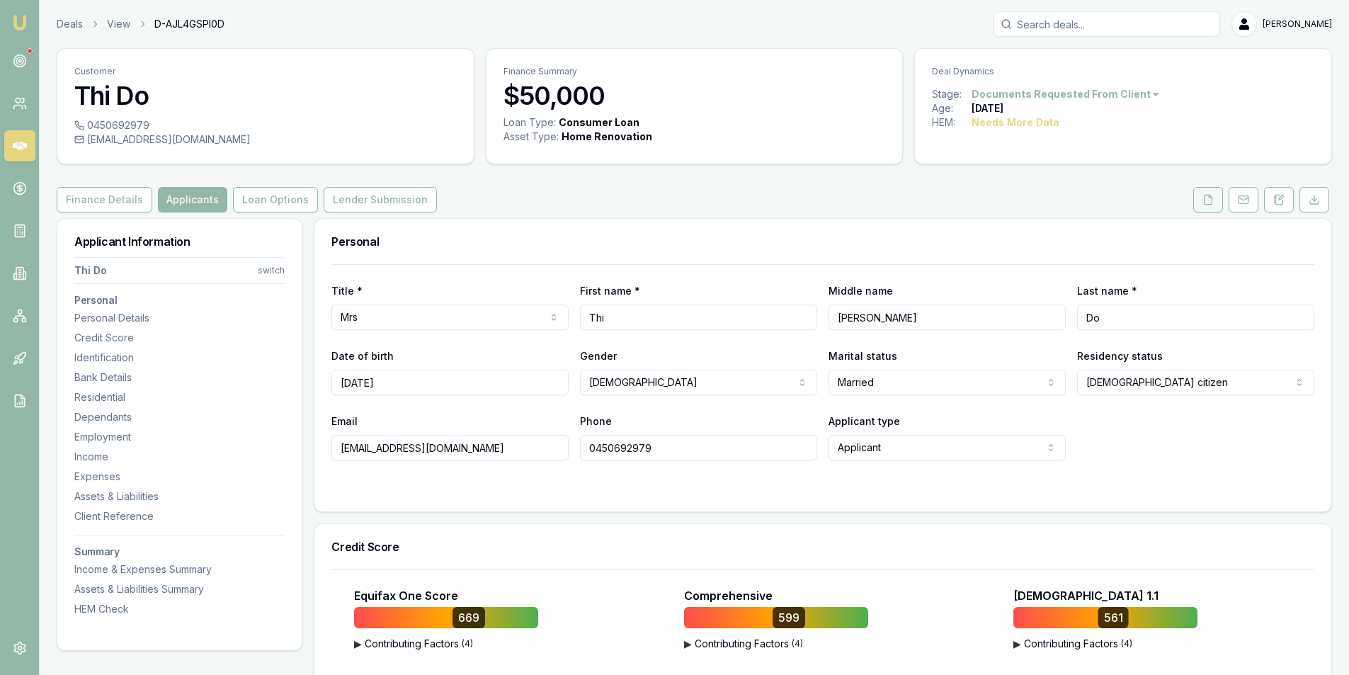
click at [1207, 198] on icon at bounding box center [1208, 199] width 11 height 11
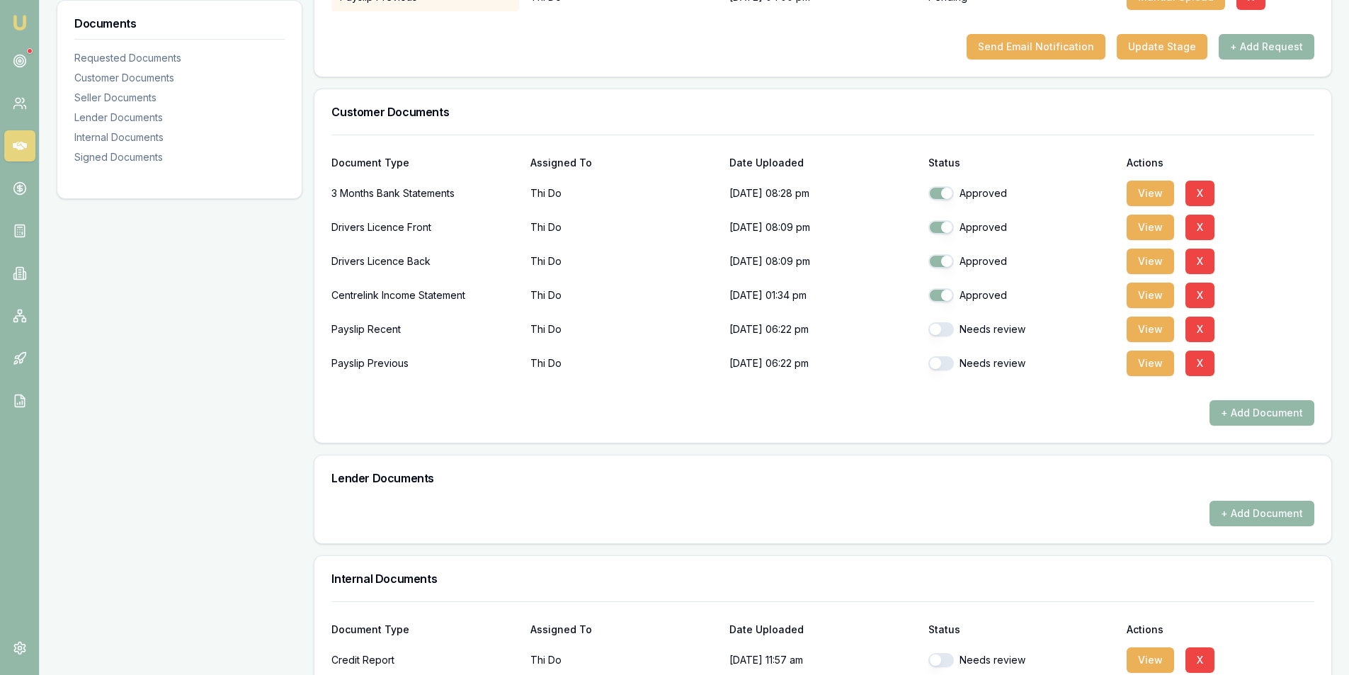
scroll to position [496, 0]
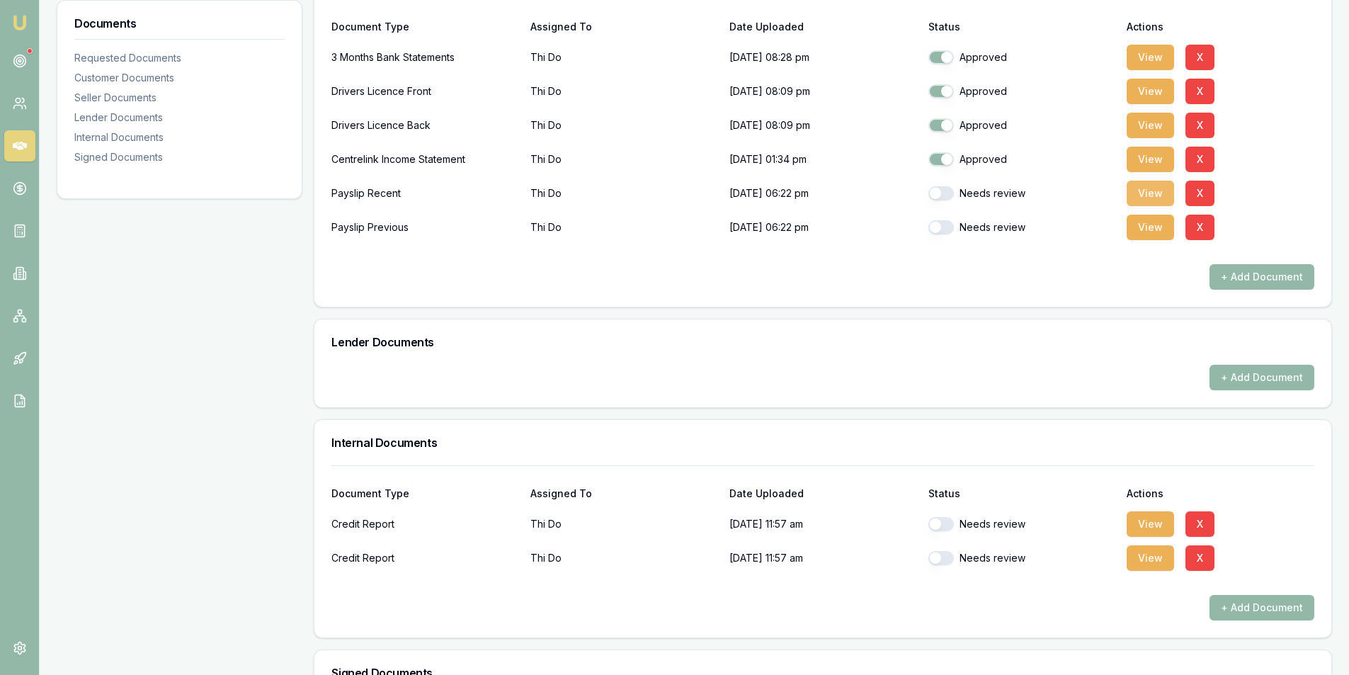
click at [1154, 198] on button "View" at bounding box center [1150, 193] width 47 height 25
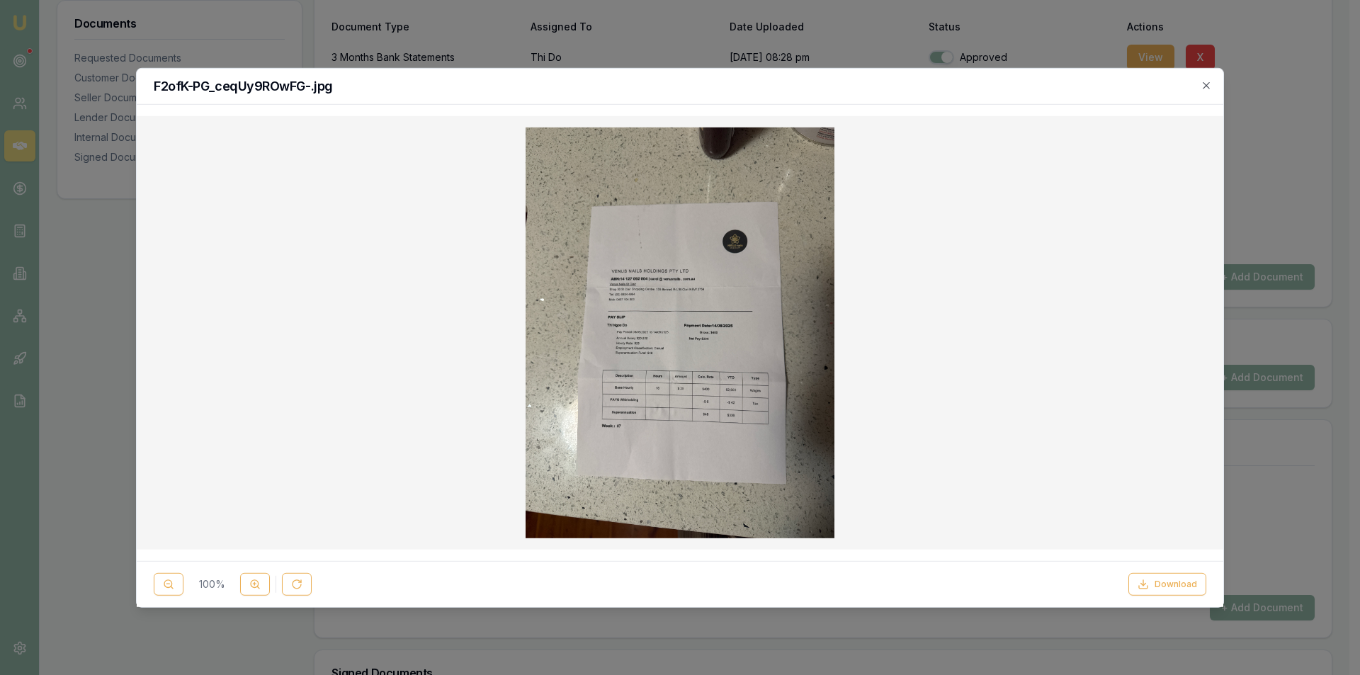
click at [717, 311] on img at bounding box center [680, 332] width 308 height 411
click at [697, 345] on img at bounding box center [680, 332] width 308 height 411
click at [688, 401] on img at bounding box center [680, 332] width 308 height 411
click at [1213, 86] on div "F2ofK-PG_ceqUy9ROwFG-.jpg" at bounding box center [680, 86] width 1086 height 36
click at [1211, 87] on icon "button" at bounding box center [1206, 84] width 11 height 11
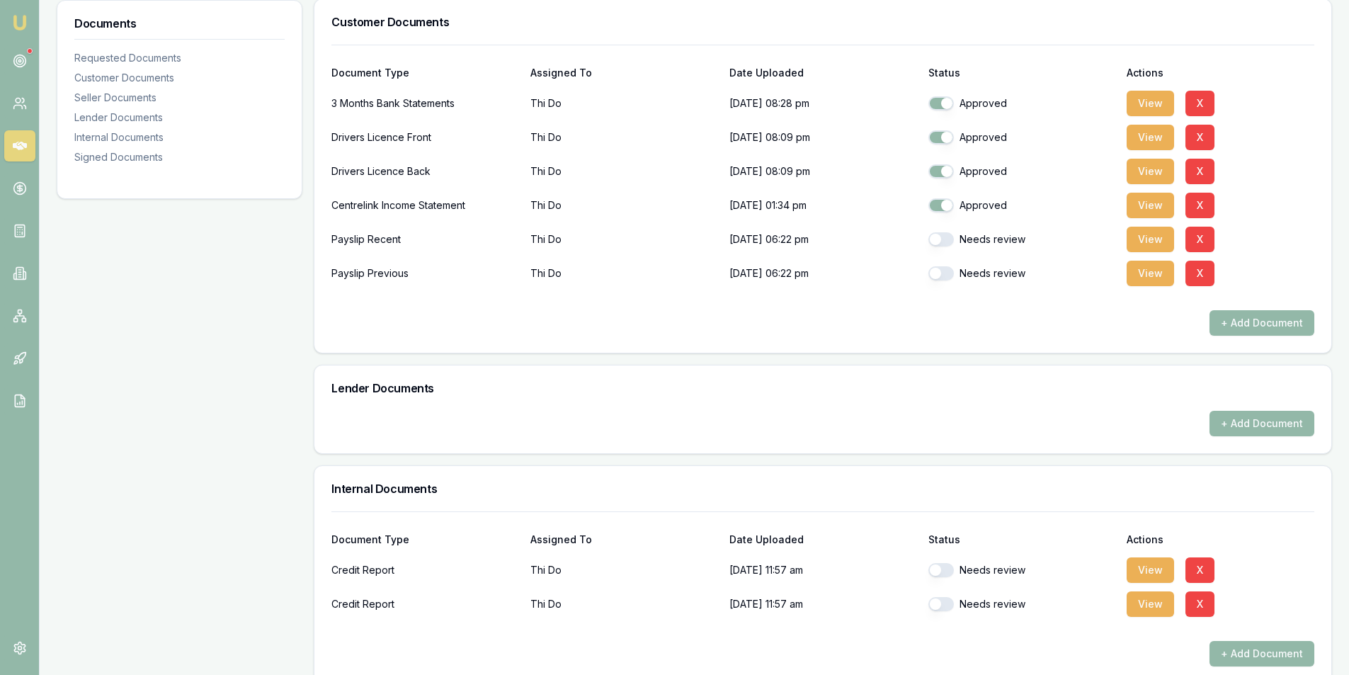
scroll to position [425, 0]
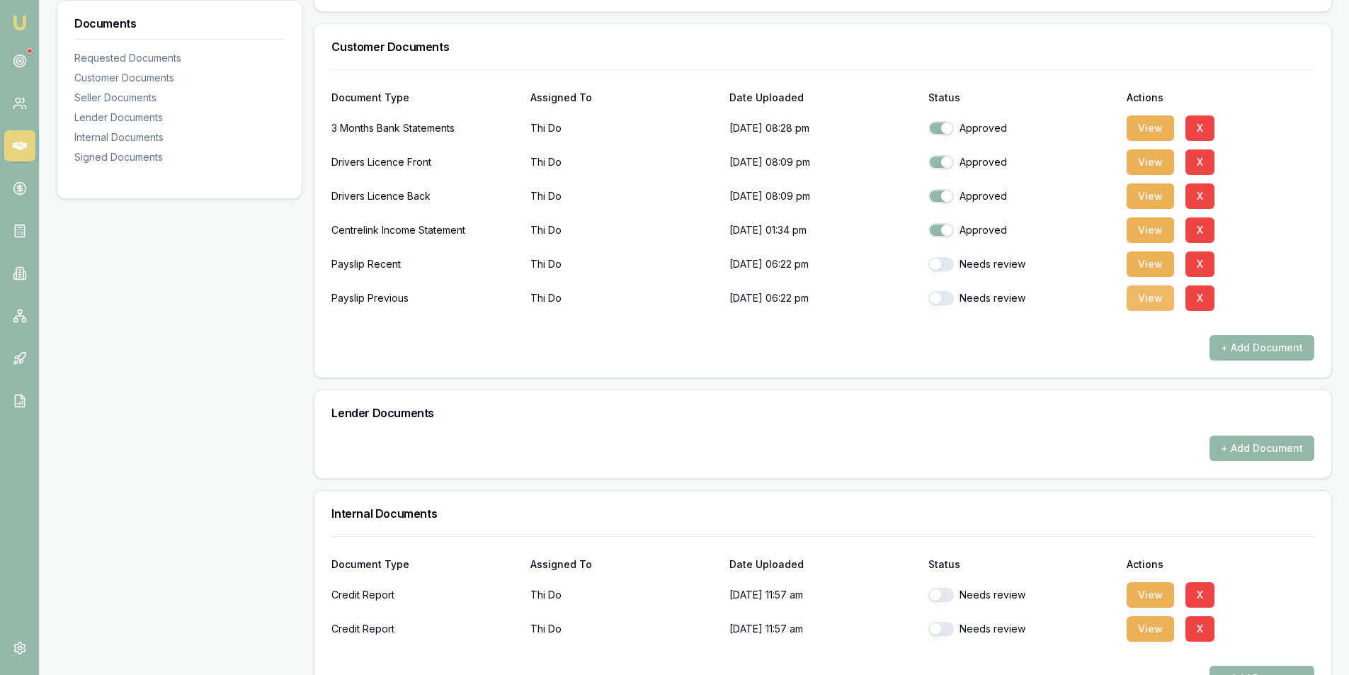
click at [1142, 305] on button "View" at bounding box center [1150, 297] width 47 height 25
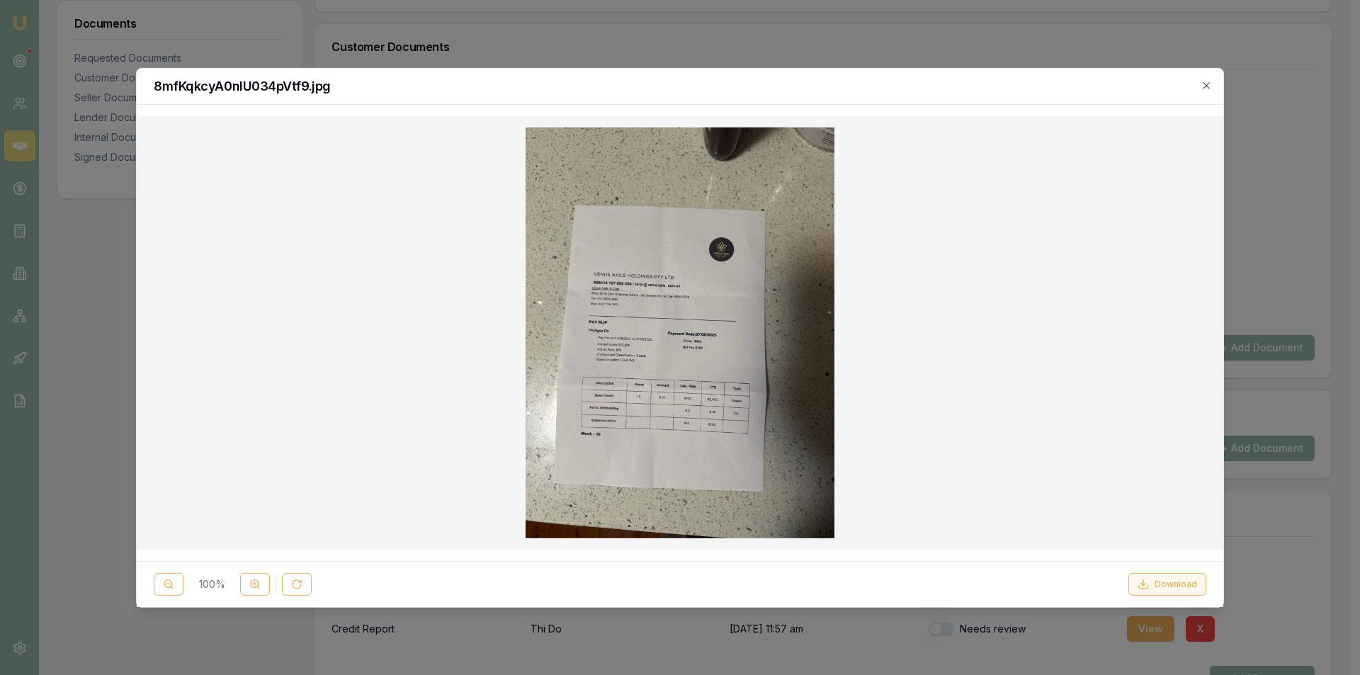
click at [1197, 591] on button "Download" at bounding box center [1167, 584] width 78 height 23
click at [845, 44] on div at bounding box center [680, 337] width 1360 height 675
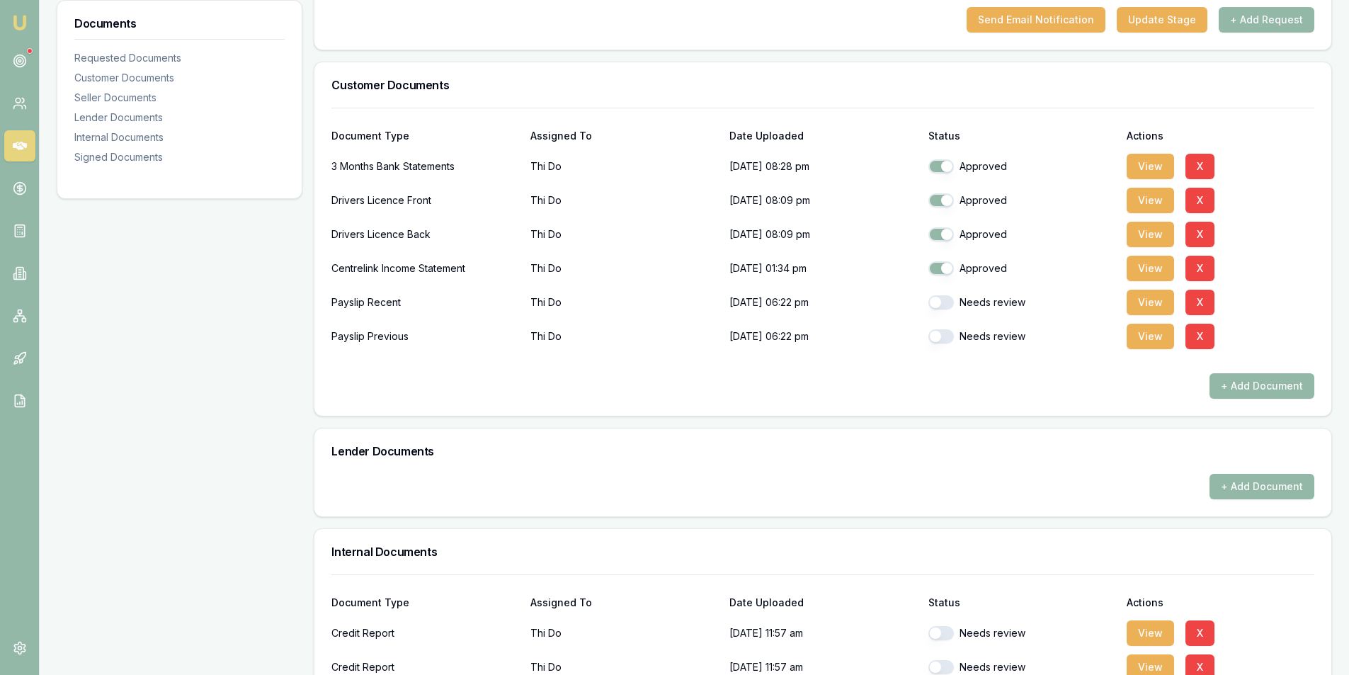
scroll to position [354, 0]
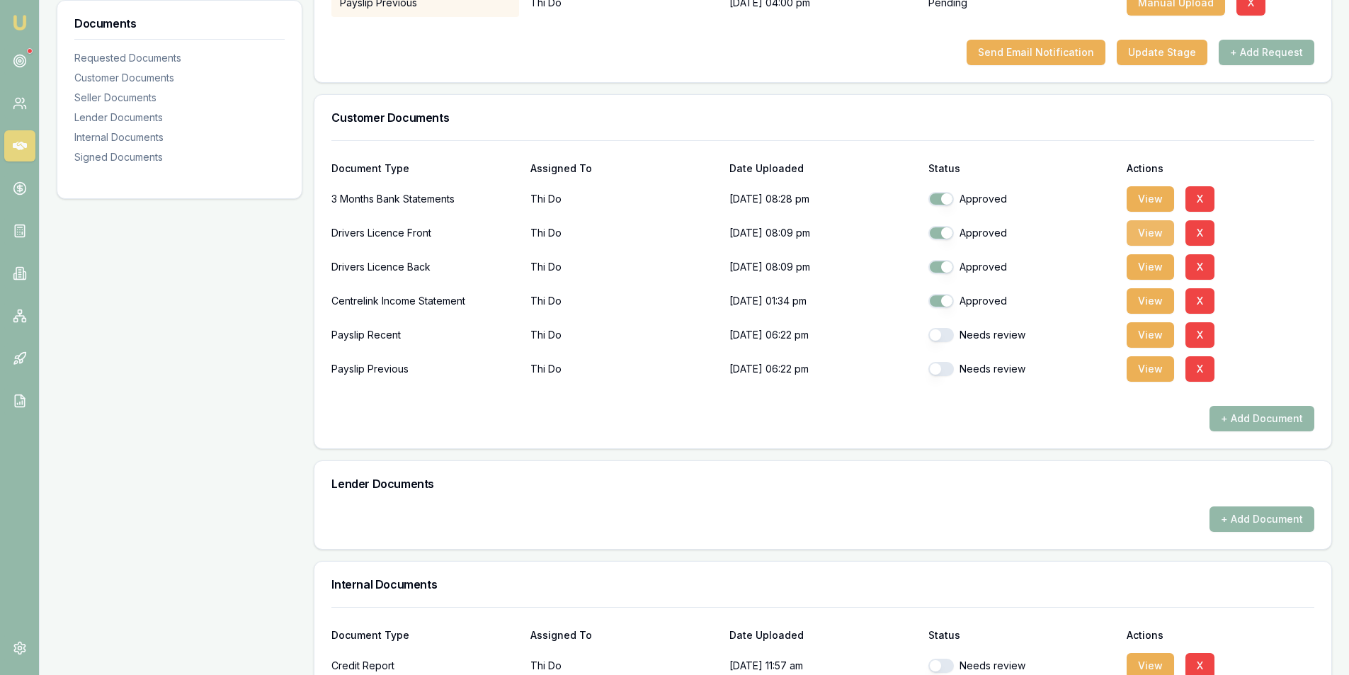
click at [1158, 240] on button "View" at bounding box center [1150, 232] width 47 height 25
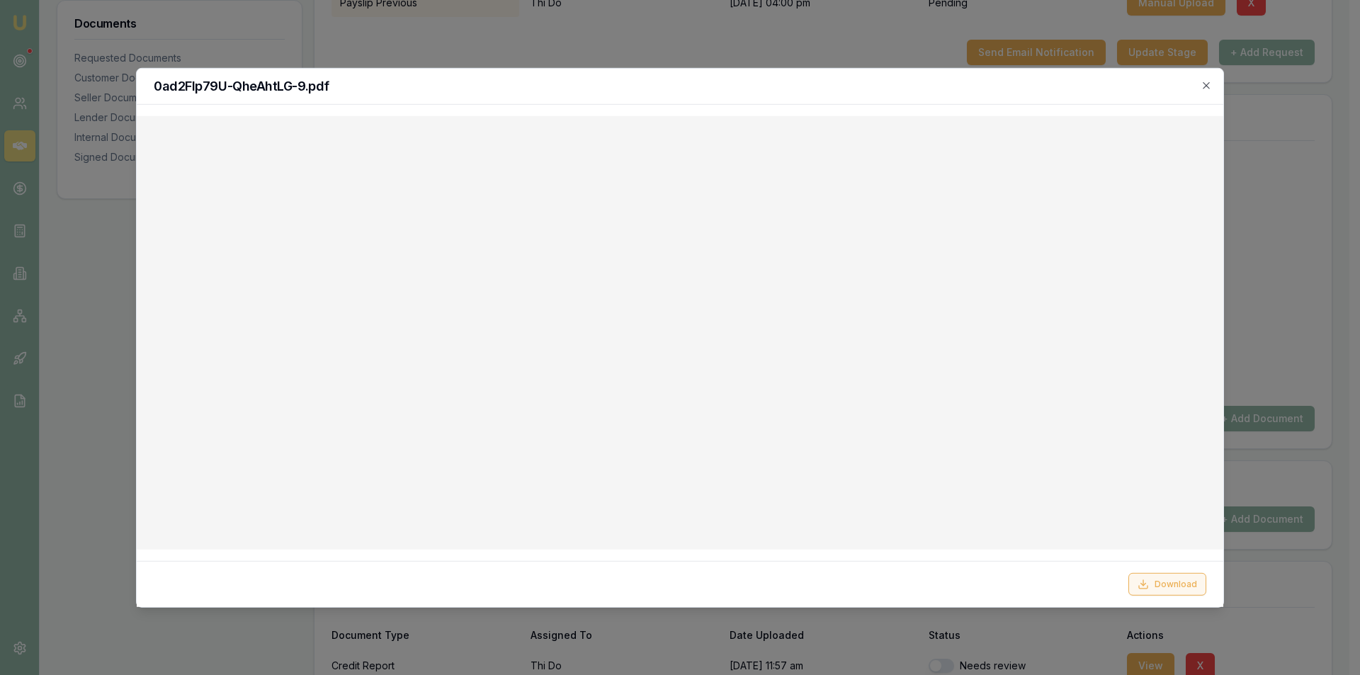
click at [1169, 593] on button "Download" at bounding box center [1167, 584] width 78 height 23
click at [1211, 83] on icon "button" at bounding box center [1206, 84] width 11 height 11
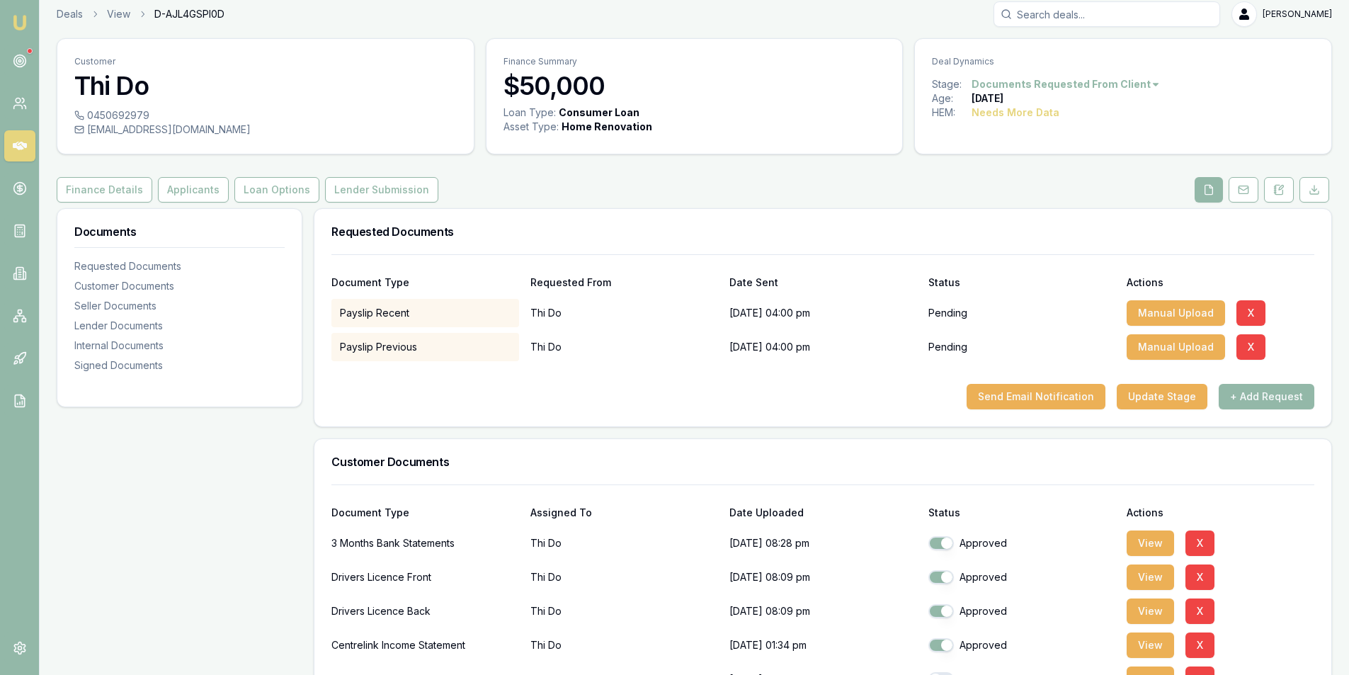
scroll to position [0, 0]
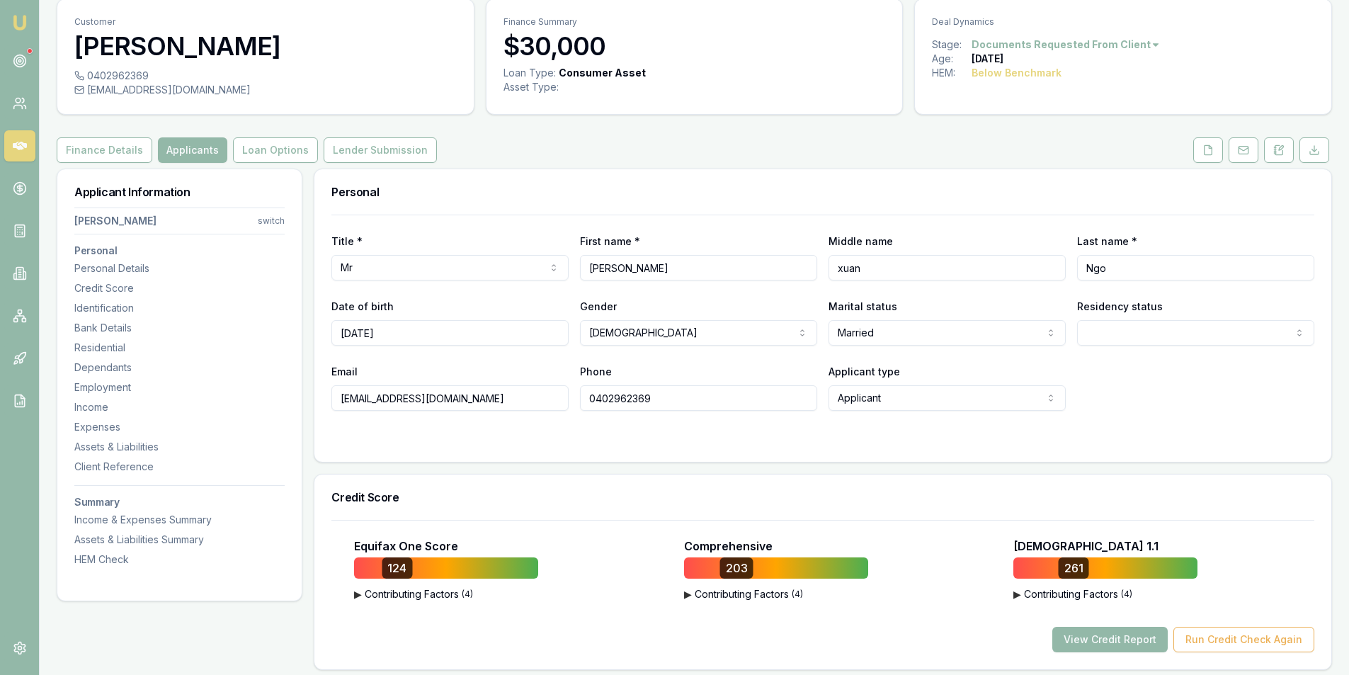
scroll to position [71, 0]
